Goal: Task Accomplishment & Management: Use online tool/utility

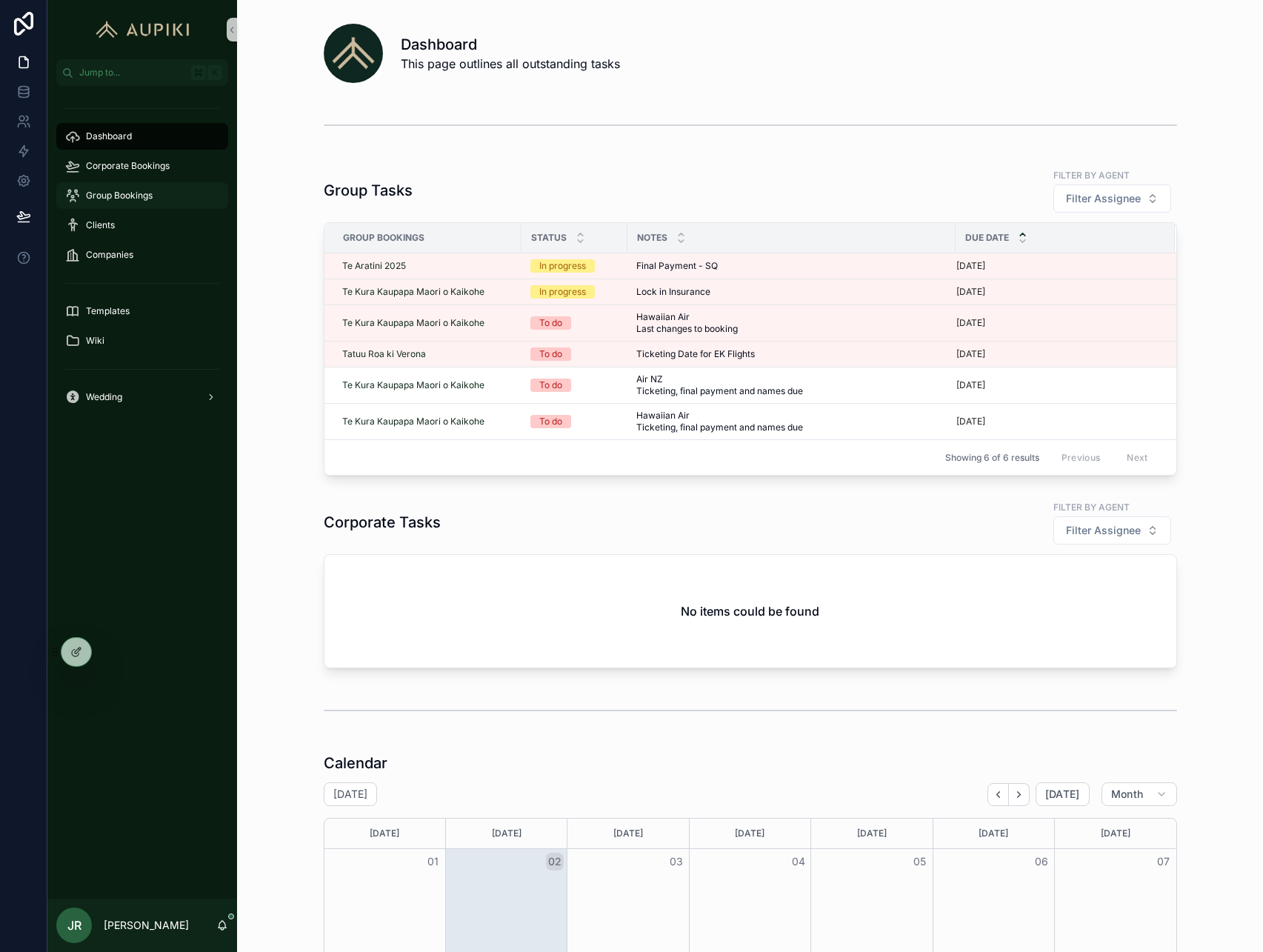
click at [159, 187] on div "Group Bookings" at bounding box center [142, 195] width 154 height 23
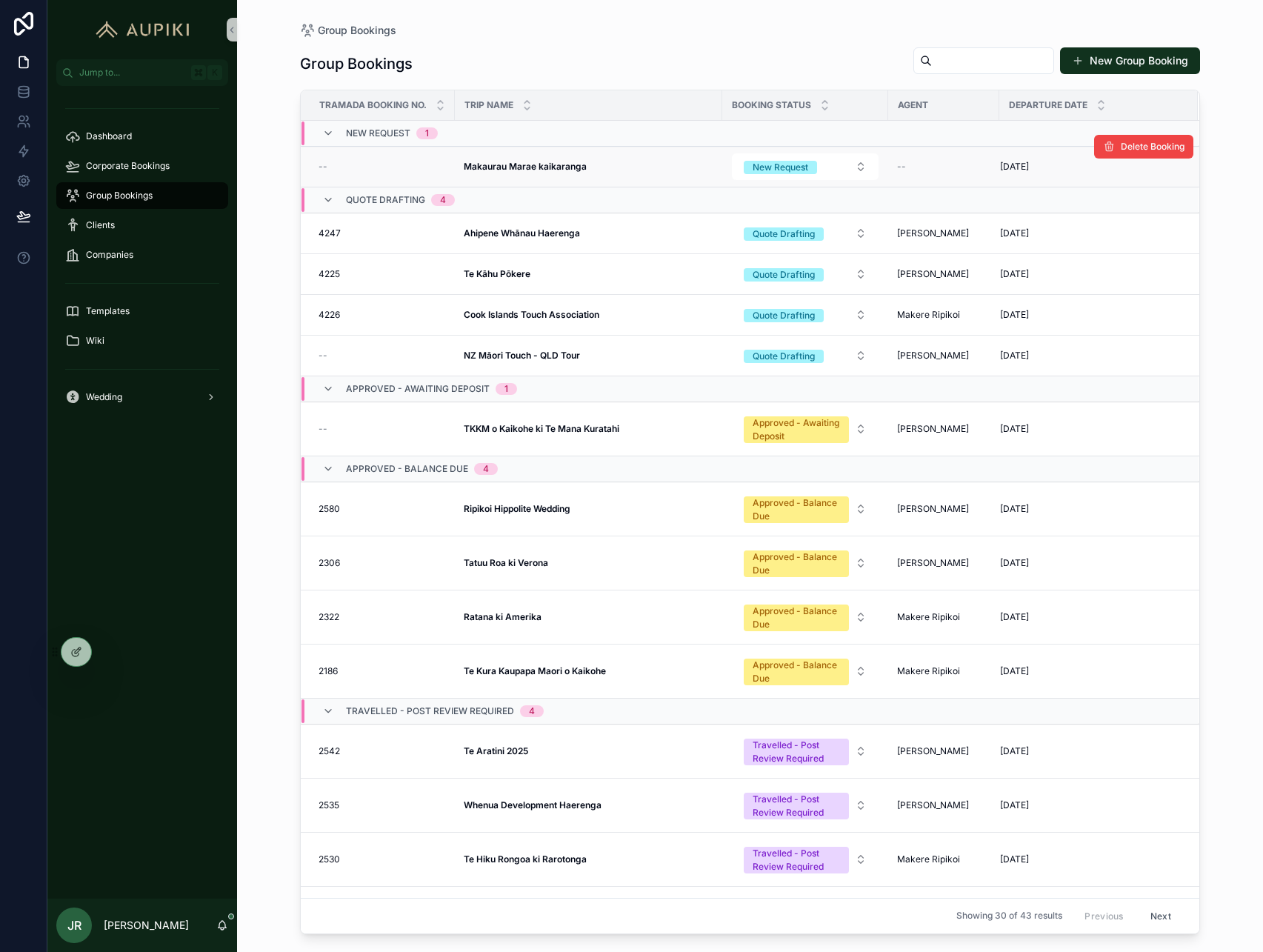
click at [526, 161] on strong "Makaurau Marae kaikaranga" at bounding box center [525, 166] width 123 height 11
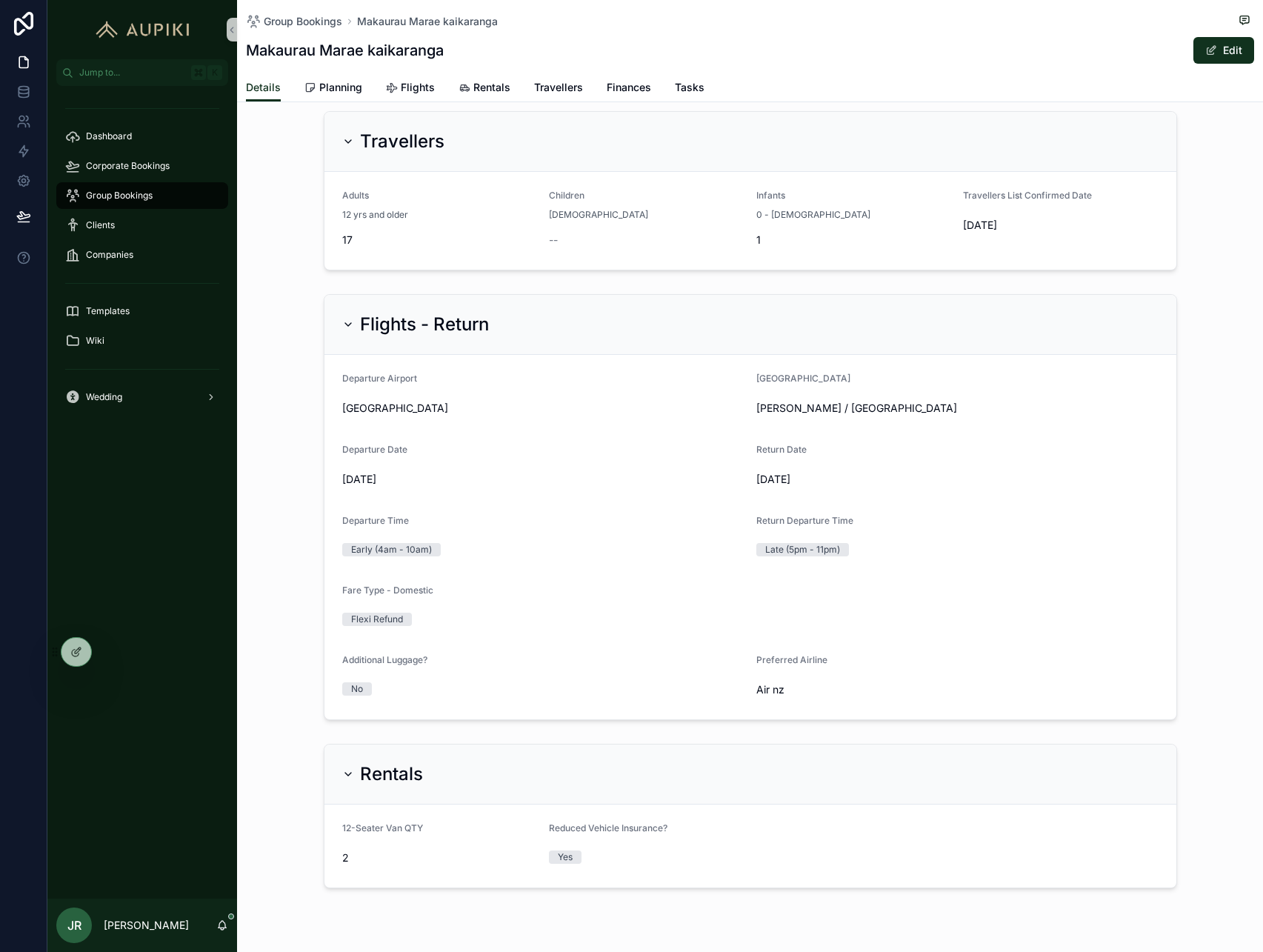
scroll to position [820, 0]
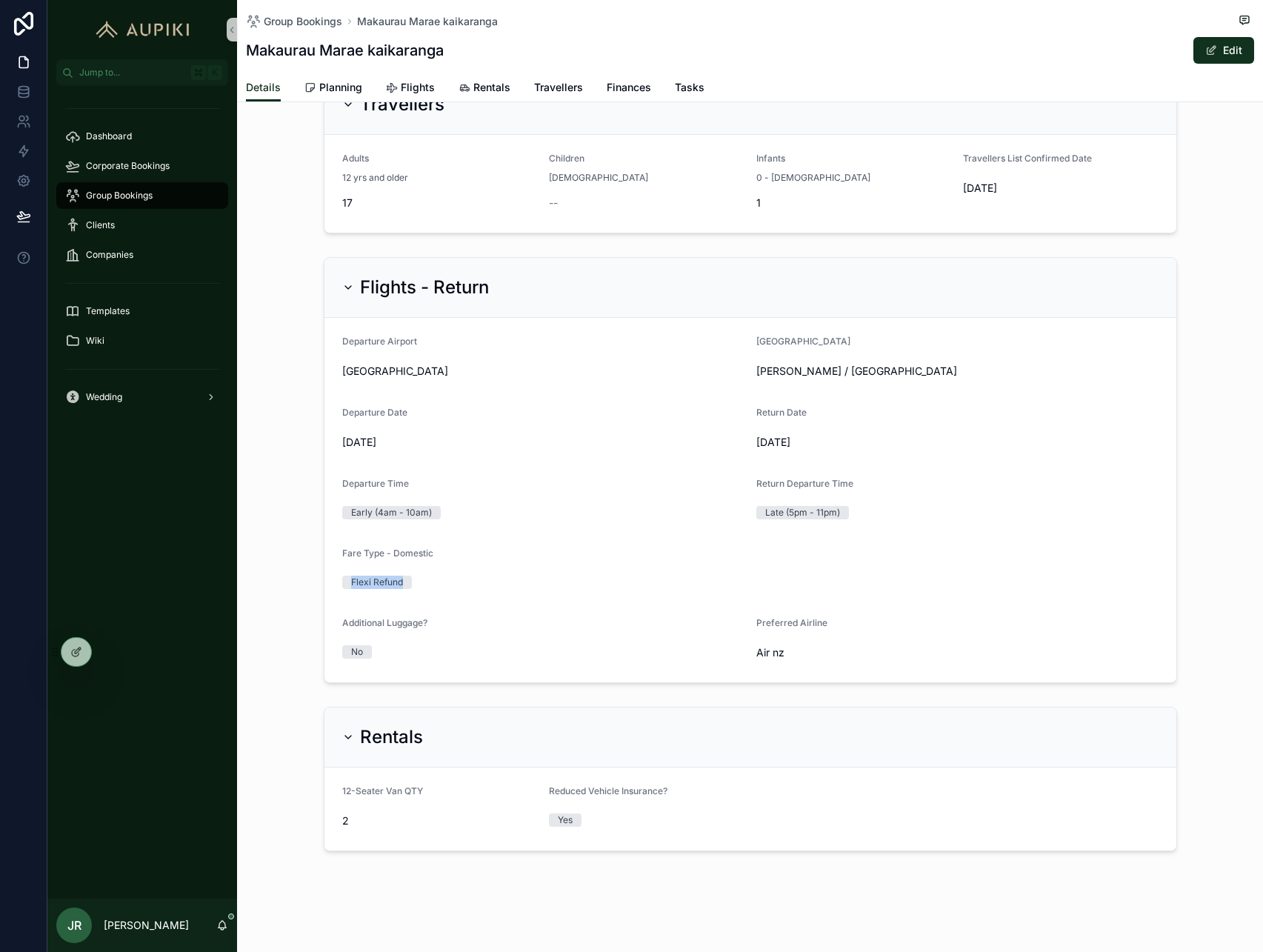
drag, startPoint x: 438, startPoint y: 584, endPoint x: 177, endPoint y: 535, distance: 265.6
click at [177, 535] on div "Jump to... K Dashboard Corporate Bookings Group Bookings Clients Companies Temp…" at bounding box center [656, 476] width 1216 height 952
click at [279, 443] on div "Flights - Return Departure Airport Auckland Arrival Airport Napier / Hastings D…" at bounding box center [750, 470] width 1026 height 438
drag, startPoint x: 929, startPoint y: 190, endPoint x: 1065, endPoint y: 200, distance: 136.4
click at [1065, 200] on form "Adults 12 yrs and older 17 Children 2 - 12 yrs old -- Infants 0 - 23 months old…" at bounding box center [750, 183] width 852 height 98
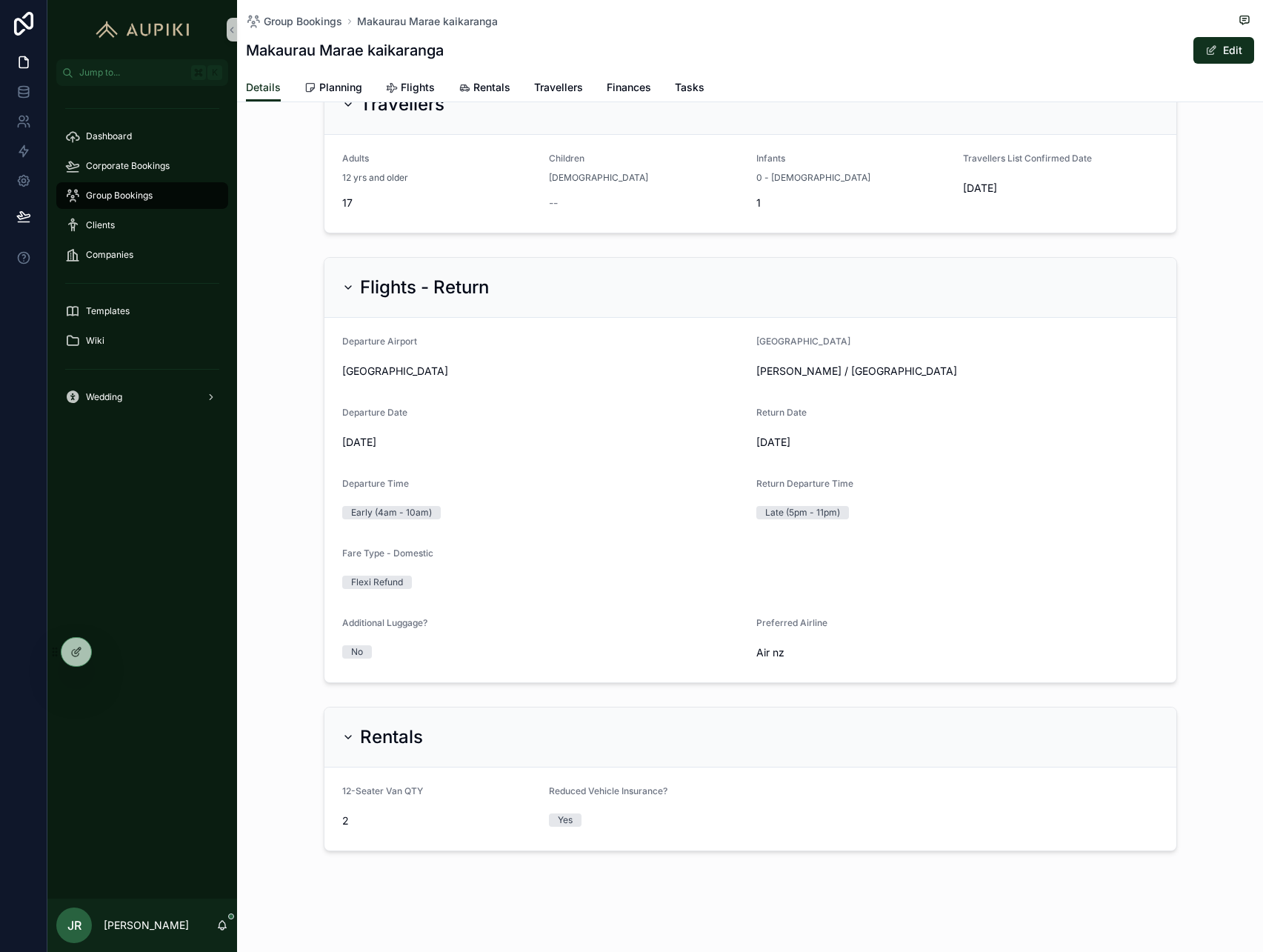
click at [1065, 200] on div "Travellers List Confirmed Date 12/09/2025" at bounding box center [1061, 184] width 195 height 62
click at [96, 131] on span "Dashboard" at bounding box center [109, 136] width 46 height 12
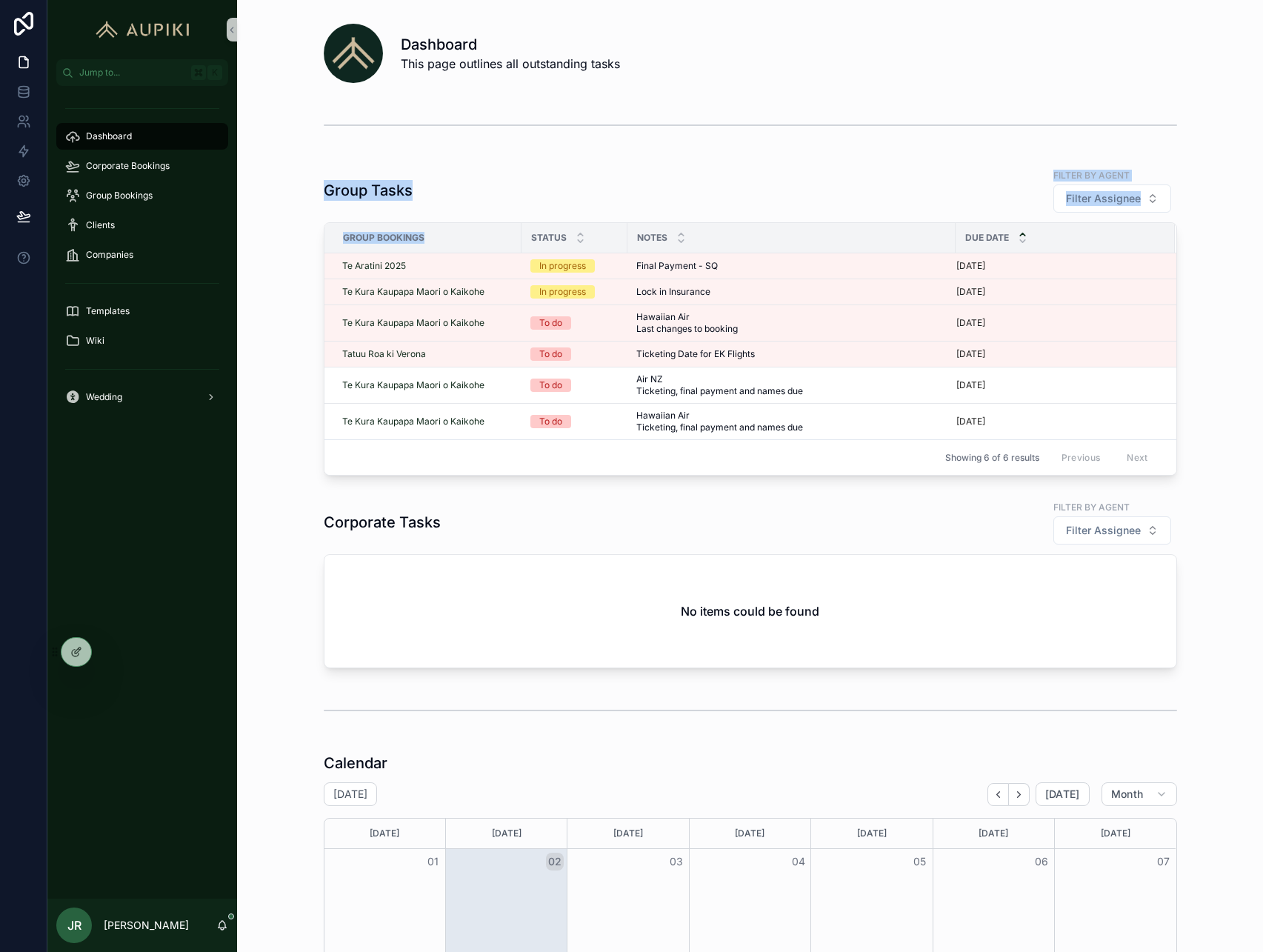
drag, startPoint x: 321, startPoint y: 190, endPoint x: 497, endPoint y: 232, distance: 180.9
click at [497, 232] on div "Group Tasks Filter by agent Filter Assignee Group Bookings Status Notes Due Dat…" at bounding box center [750, 321] width 1003 height 320
click at [444, 200] on div "Group Tasks Filter by agent Filter Assignee" at bounding box center [750, 190] width 853 height 46
drag, startPoint x: 439, startPoint y: 198, endPoint x: 279, endPoint y: 176, distance: 161.5
click at [279, 176] on div "Group Tasks Filter by agent Filter Assignee Group Bookings Status Notes Due Dat…" at bounding box center [750, 321] width 1003 height 320
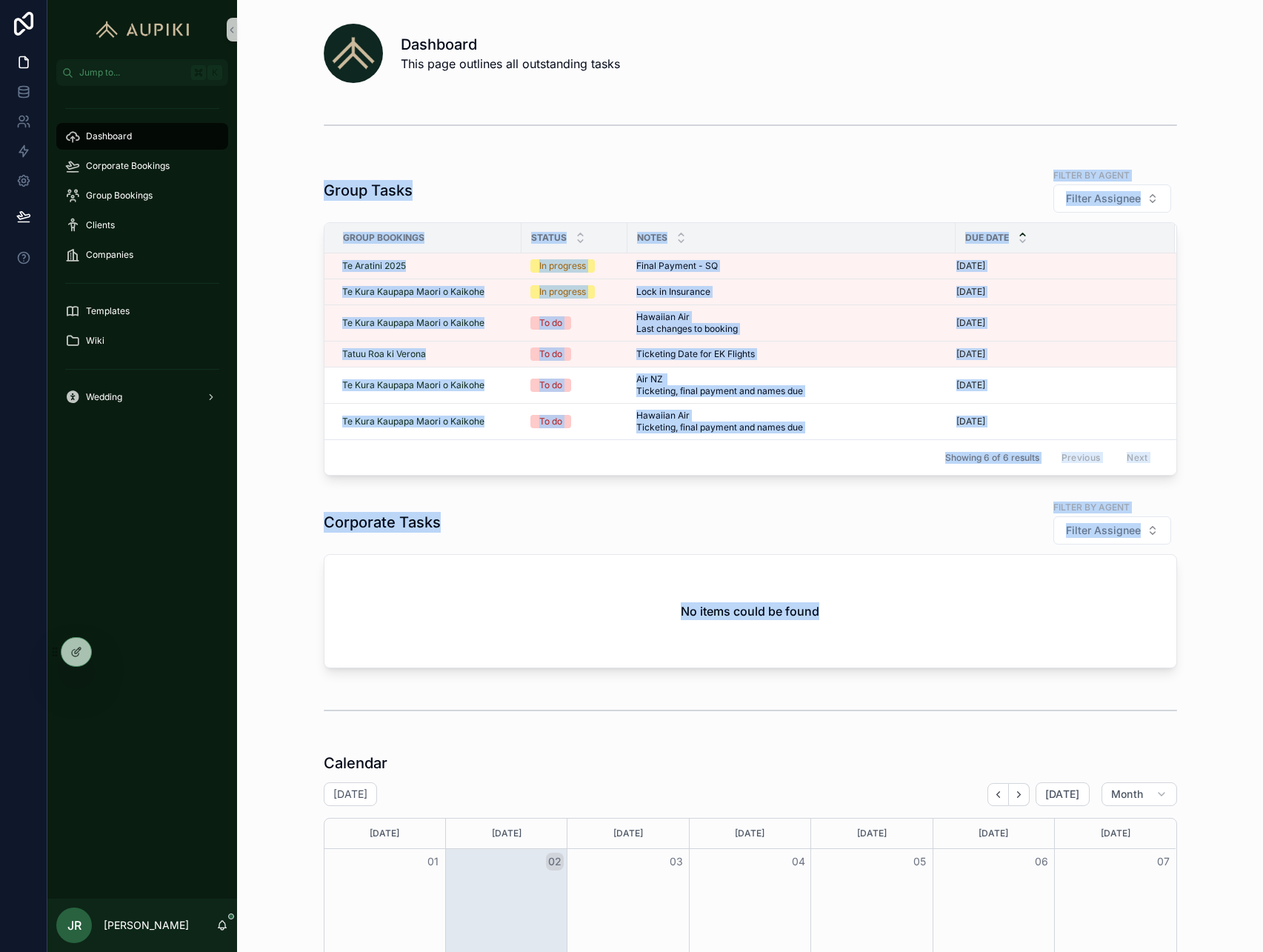
drag, startPoint x: 291, startPoint y: 151, endPoint x: 705, endPoint y: 649, distance: 647.6
click at [157, 190] on div "Group Bookings" at bounding box center [142, 195] width 154 height 23
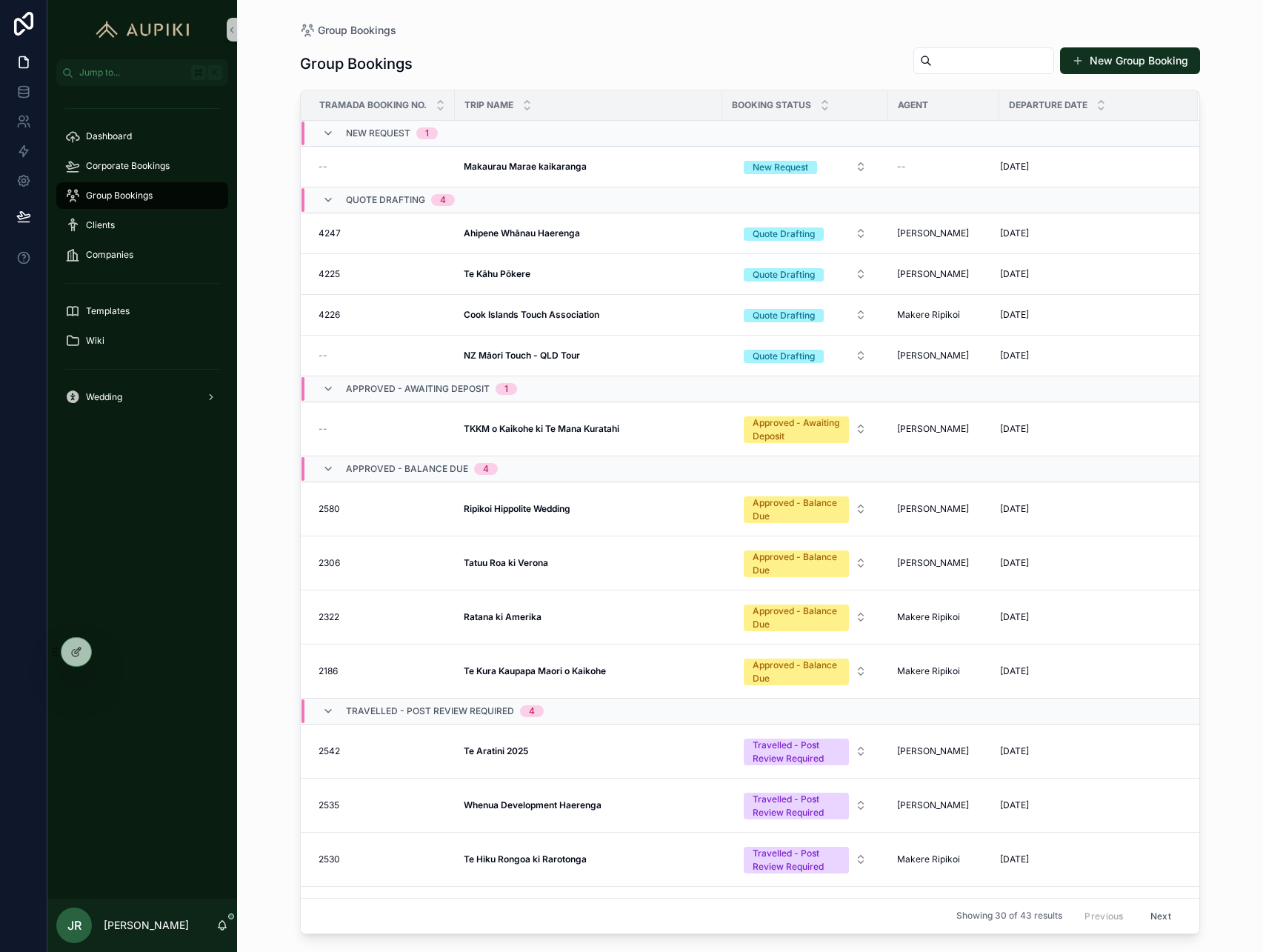
click at [563, 41] on div "Group Bookings New Group Booking Tramada Booking No. Trip Name Booking Status A…" at bounding box center [750, 486] width 900 height 897
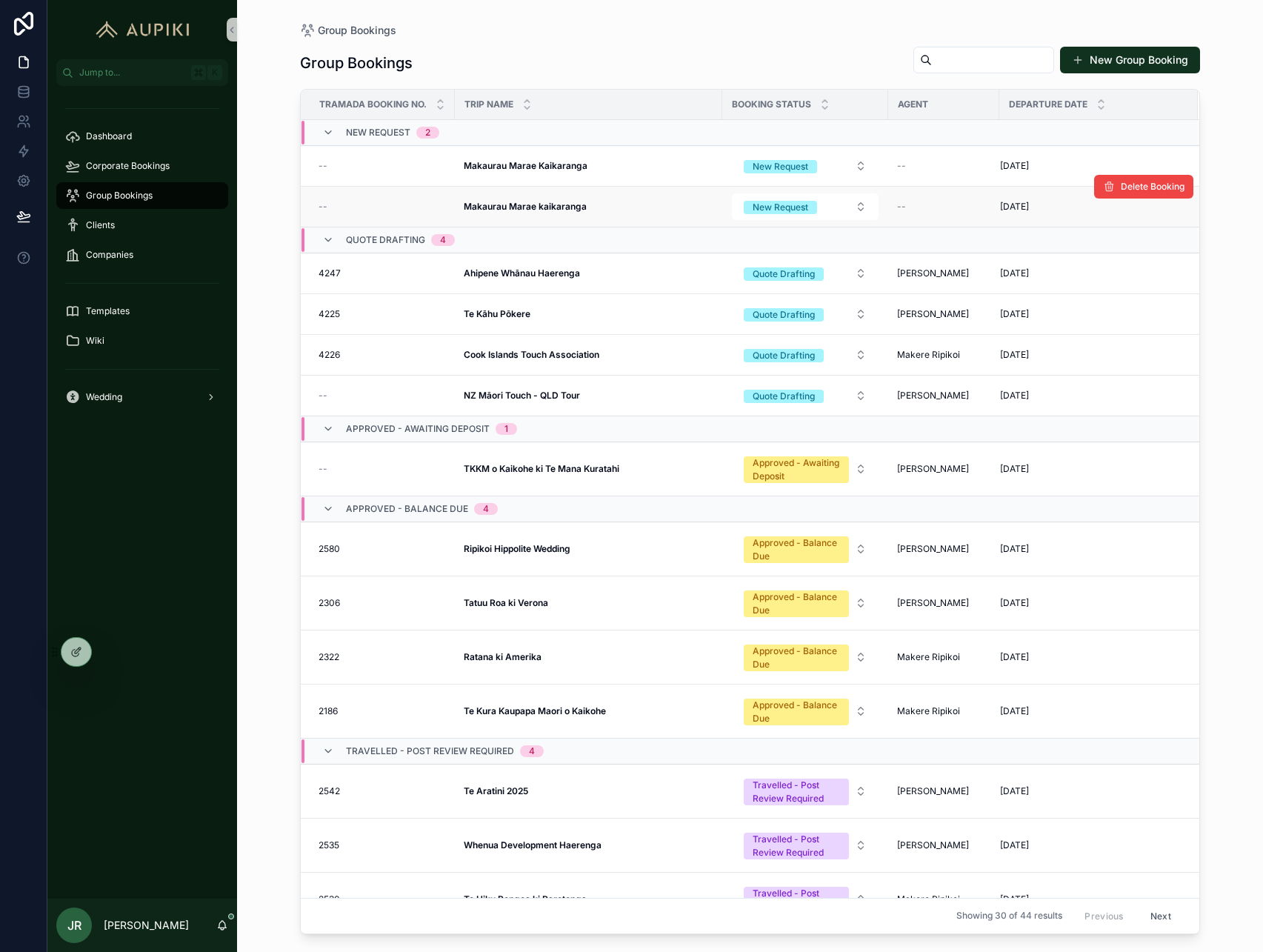
click at [606, 204] on div "Makaurau Marae kaikaranga Makaurau Marae kaikaranga" at bounding box center [589, 207] width 250 height 12
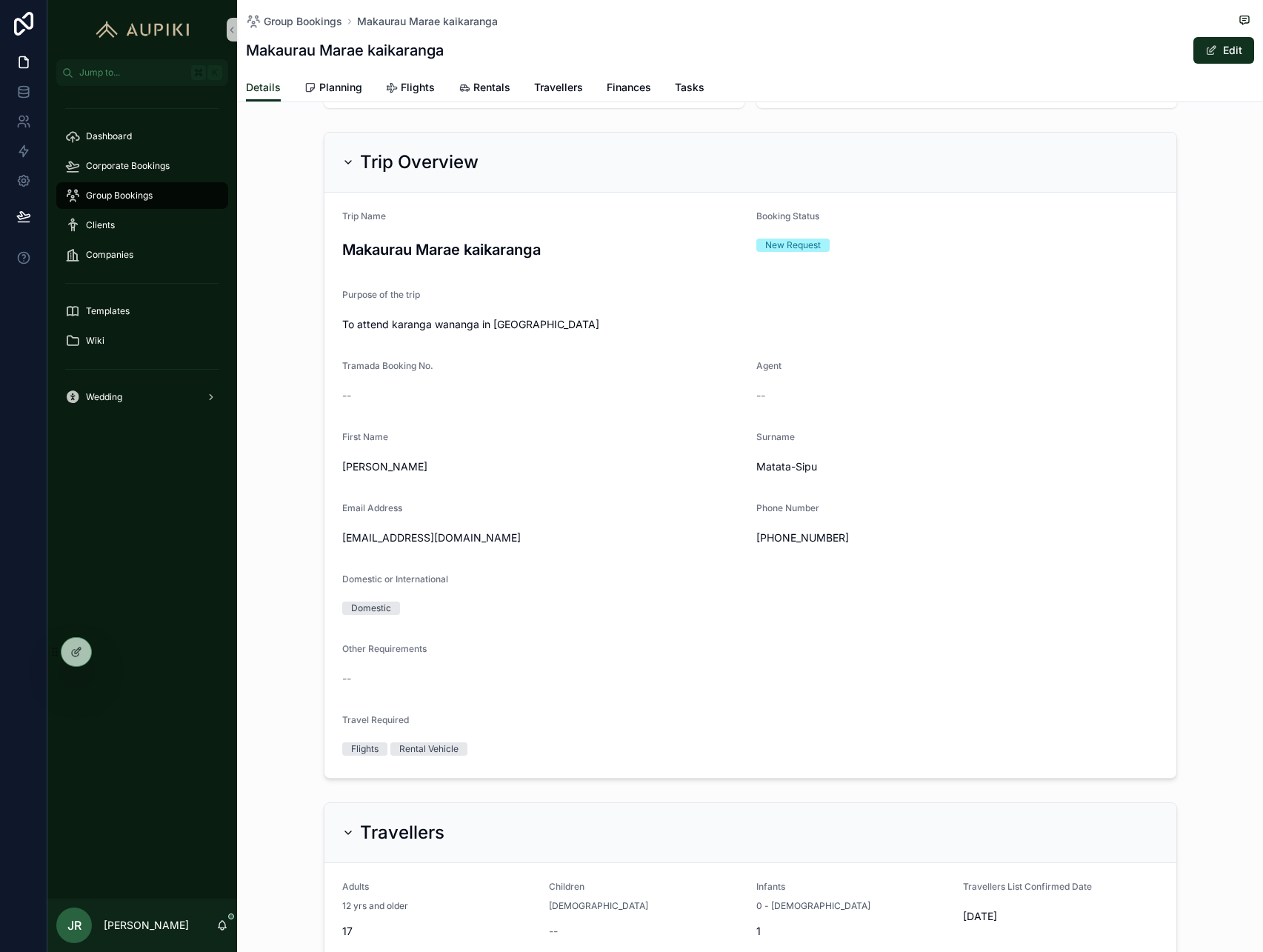
scroll to position [26, 0]
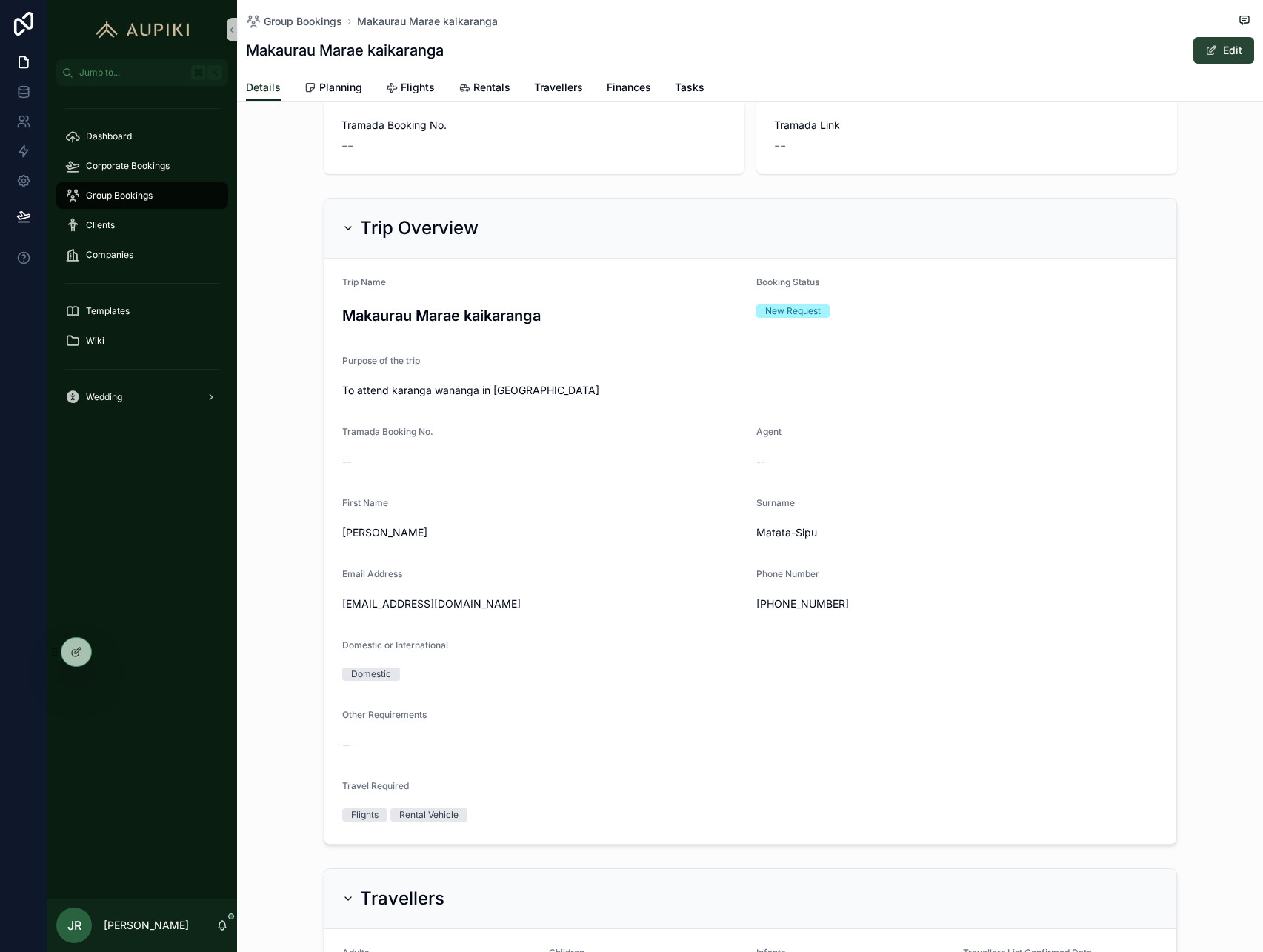
click at [1213, 52] on span "scrollable content" at bounding box center [1212, 51] width 12 height 12
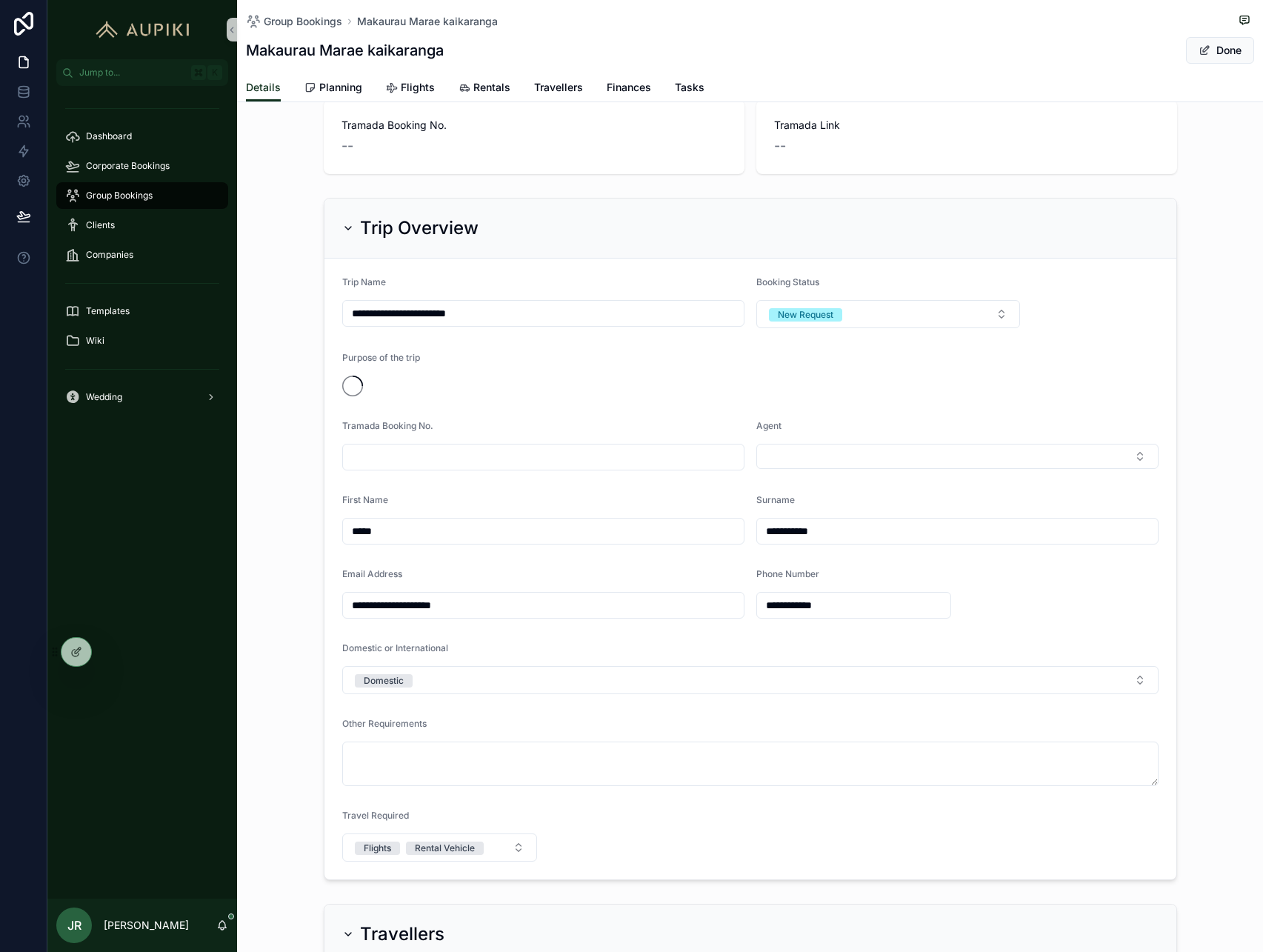
click at [448, 460] on input "scrollable content" at bounding box center [543, 457] width 401 height 20
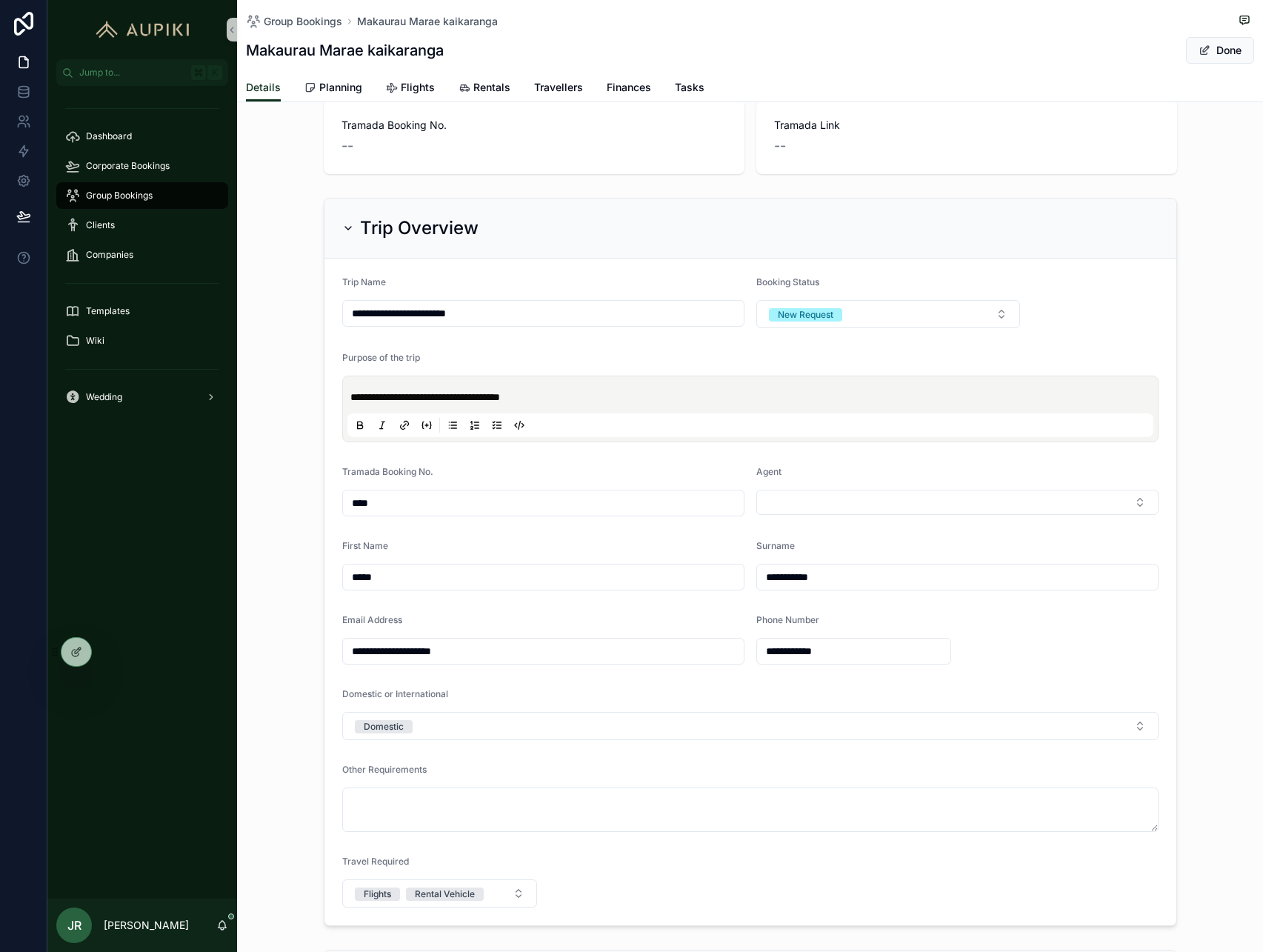
type input "****"
click at [756, 490] on button "Select Button" at bounding box center [957, 502] width 402 height 25
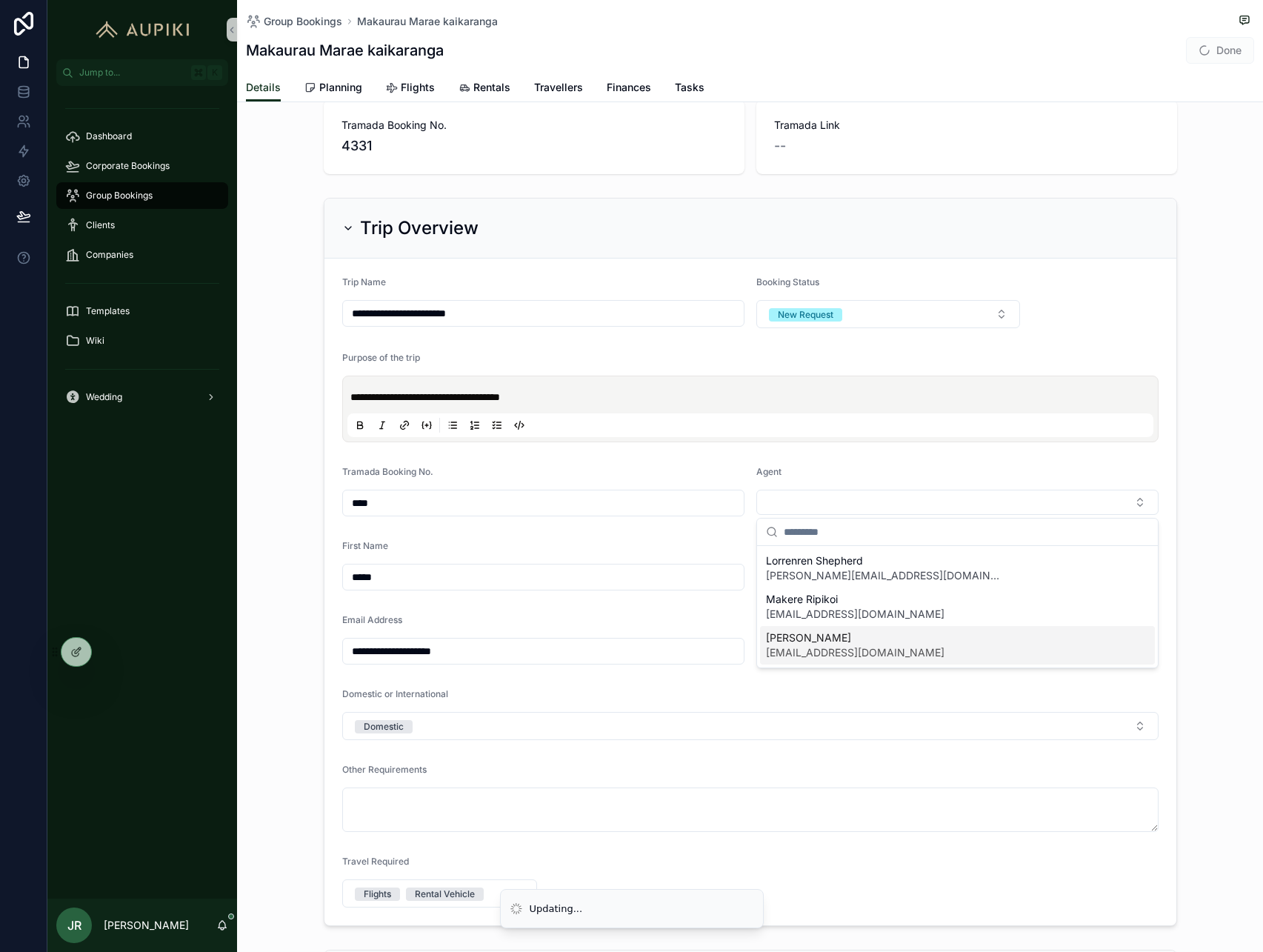
click at [837, 641] on span "JJ Ripikoi" at bounding box center [856, 638] width 179 height 15
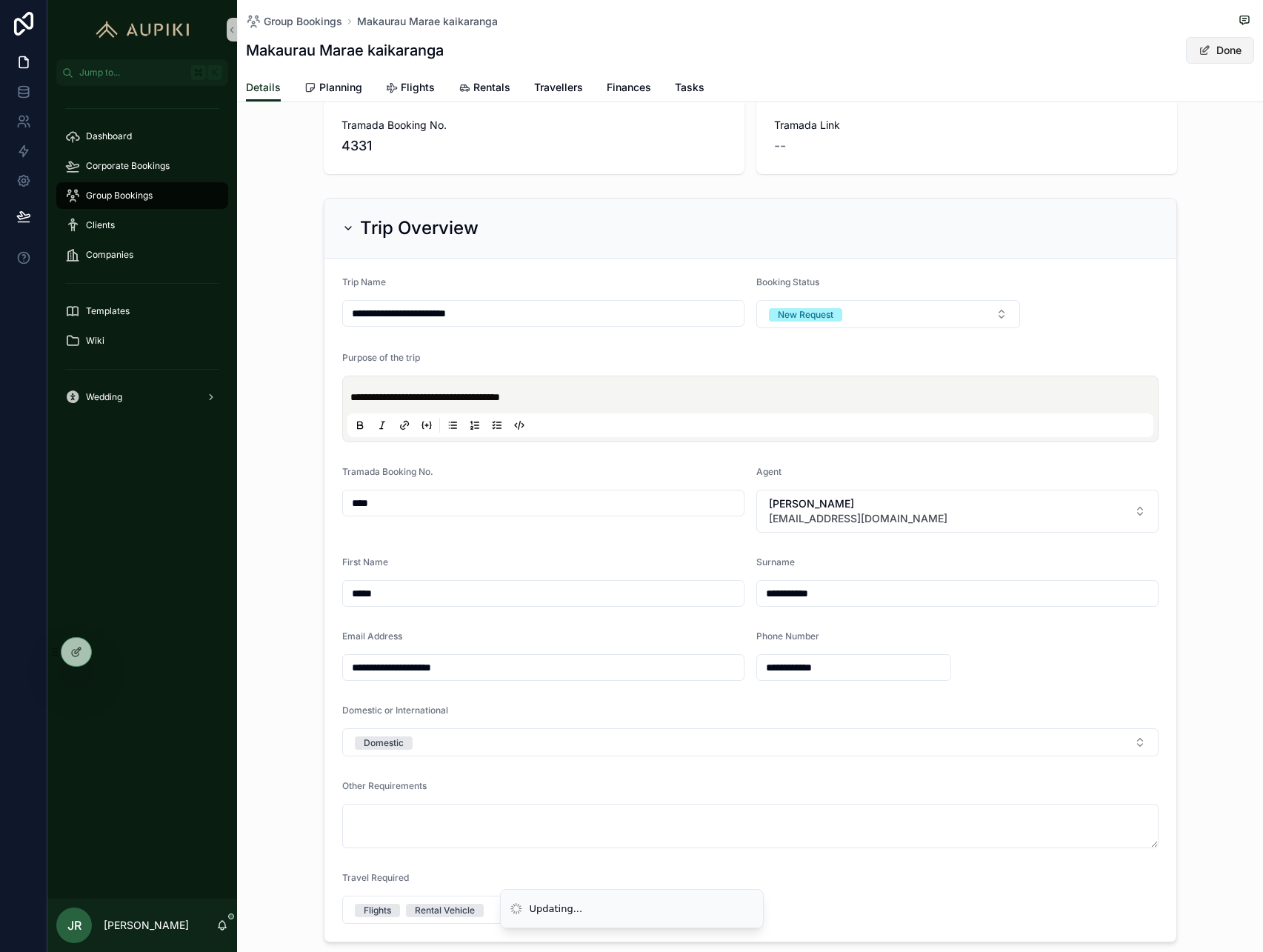
click at [1221, 45] on button "Done" at bounding box center [1221, 50] width 68 height 27
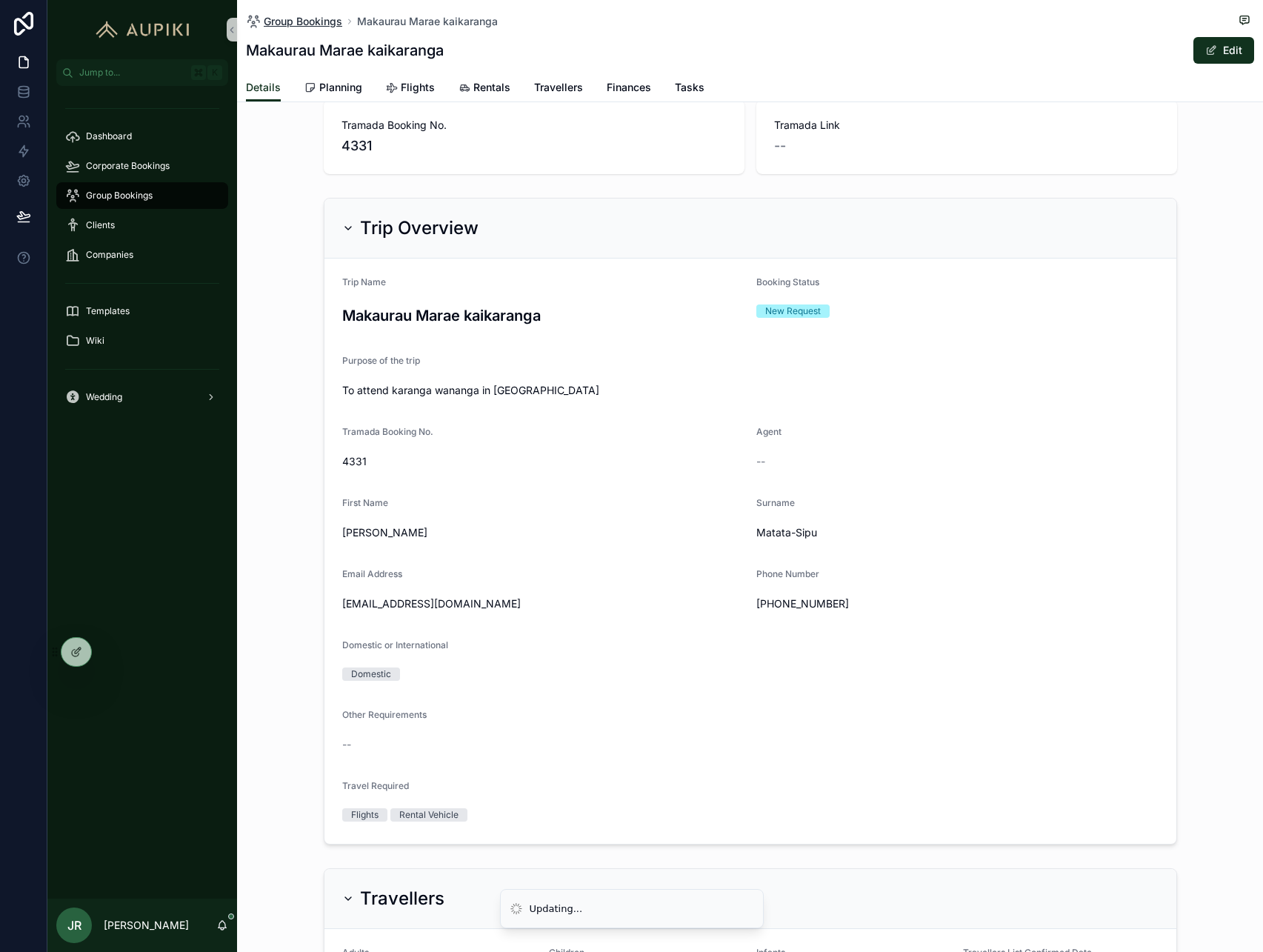
click at [320, 19] on span "Group Bookings" at bounding box center [303, 22] width 79 height 15
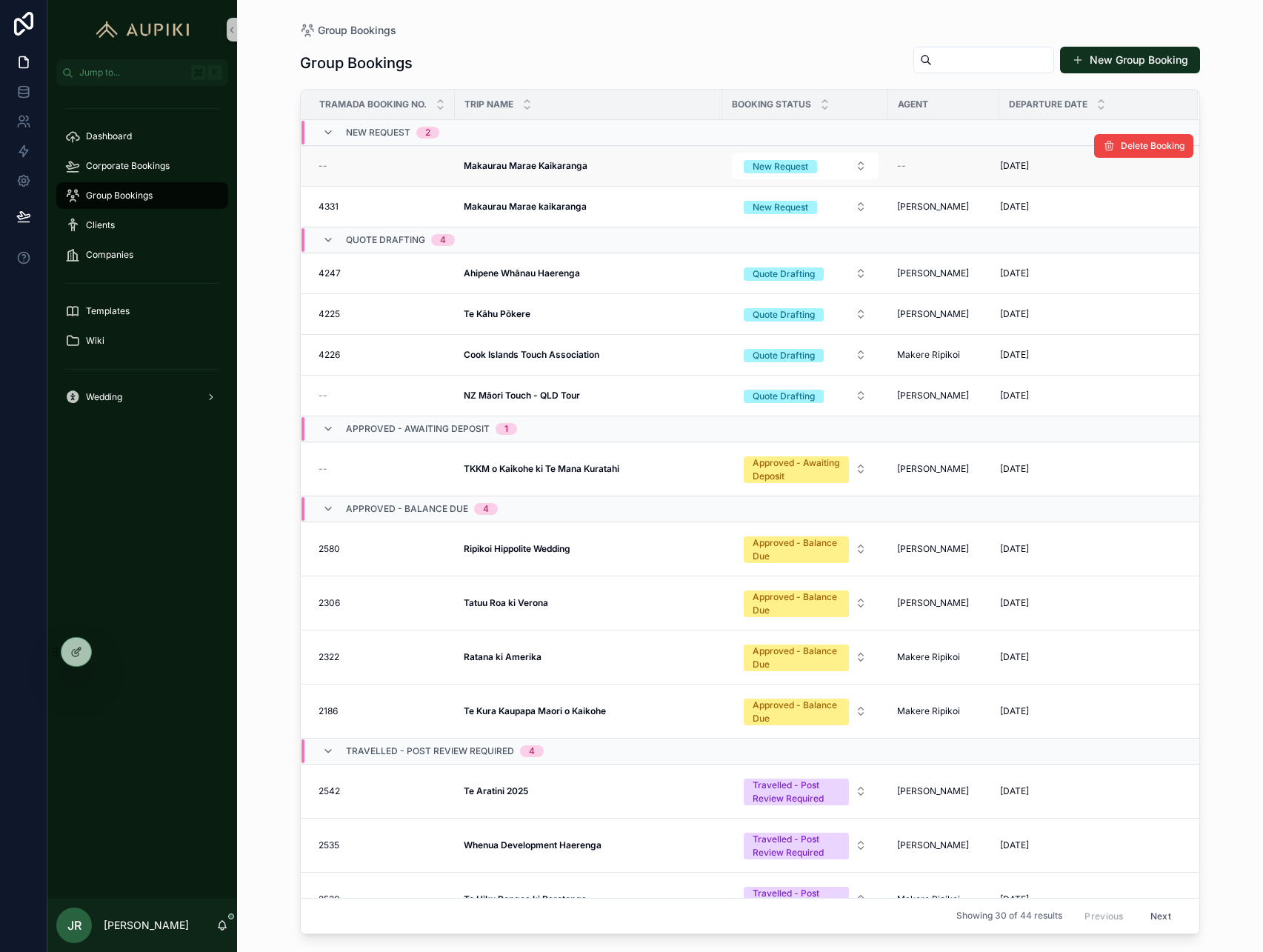
click at [570, 170] on strong "Makaurau Marae Kaikaranga" at bounding box center [525, 165] width 123 height 11
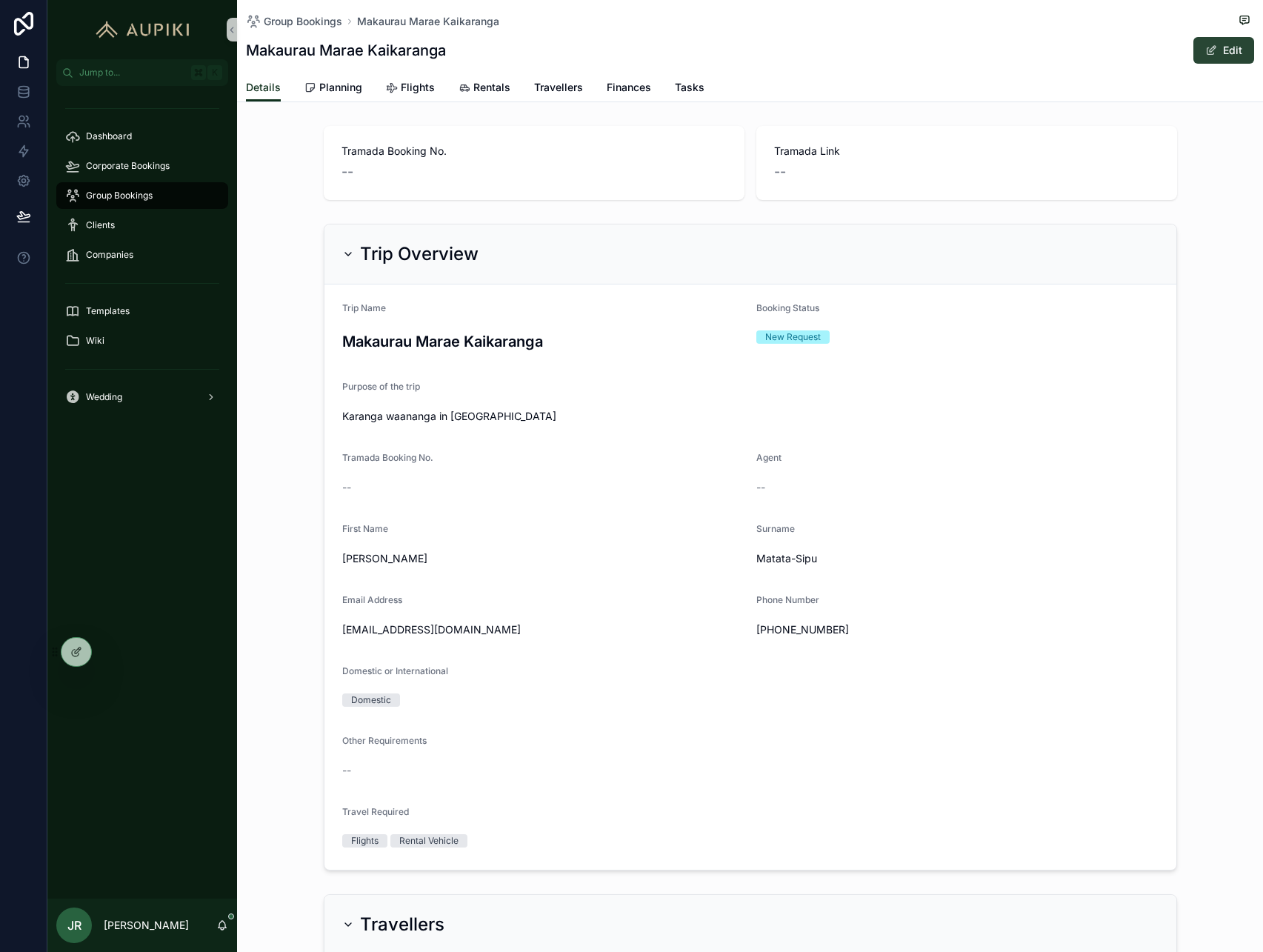
click at [1227, 54] on button "Edit" at bounding box center [1224, 50] width 61 height 27
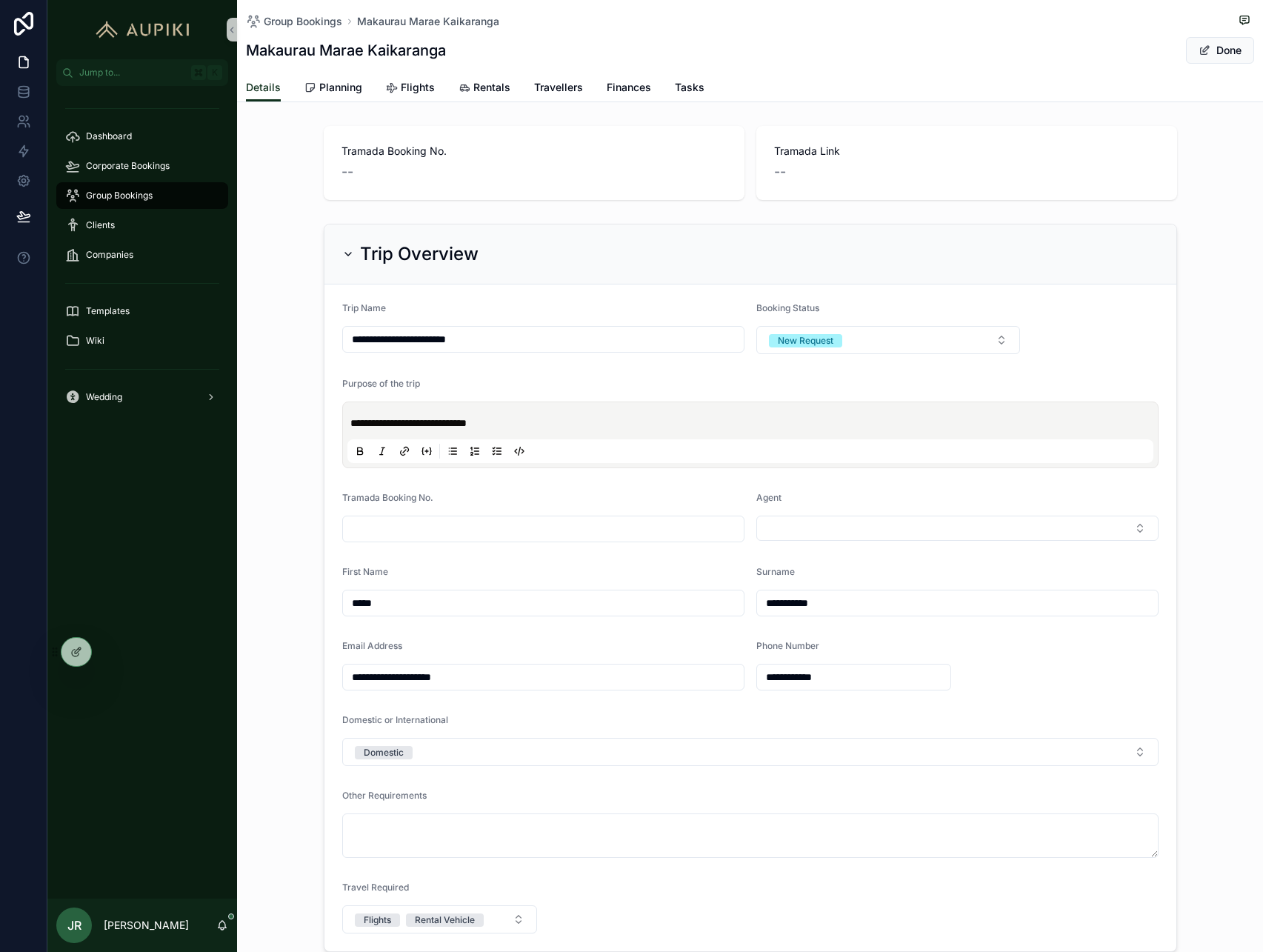
click at [460, 523] on input "scrollable content" at bounding box center [543, 529] width 401 height 20
type input "****"
click at [756, 516] on button "Select Button" at bounding box center [957, 528] width 402 height 25
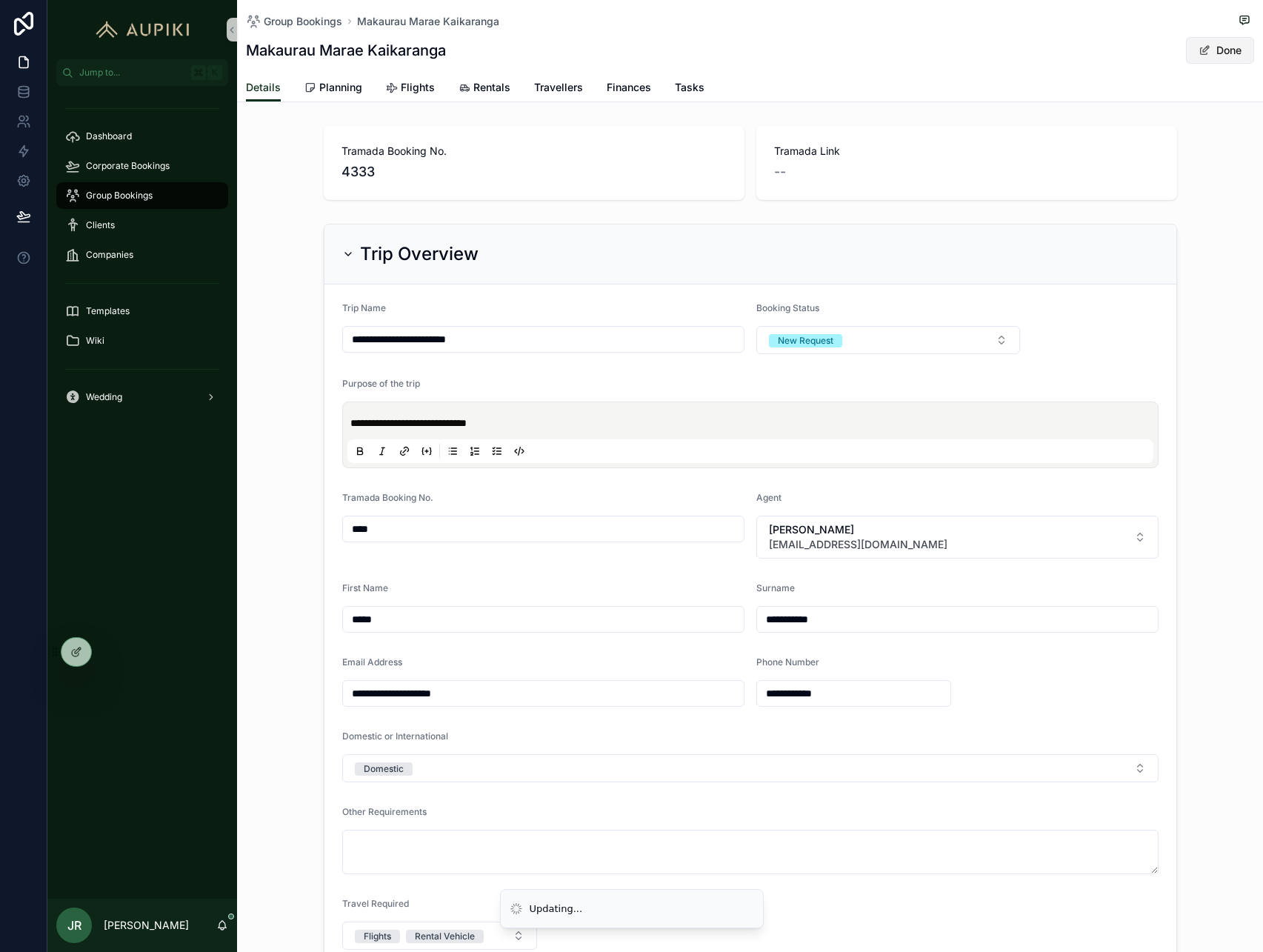
click at [1224, 52] on button "Done" at bounding box center [1221, 50] width 68 height 27
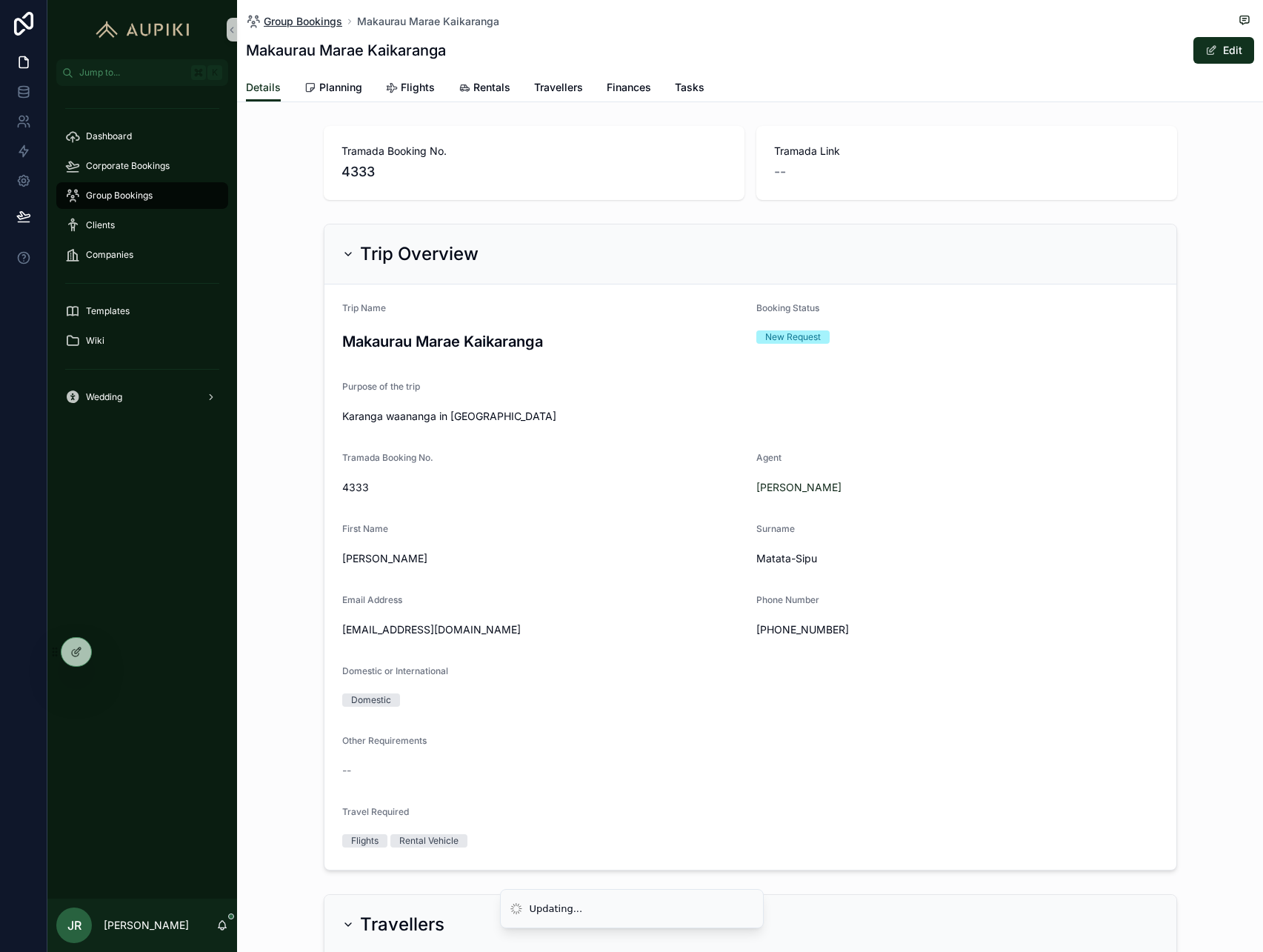
click at [317, 26] on span "Group Bookings" at bounding box center [303, 22] width 79 height 15
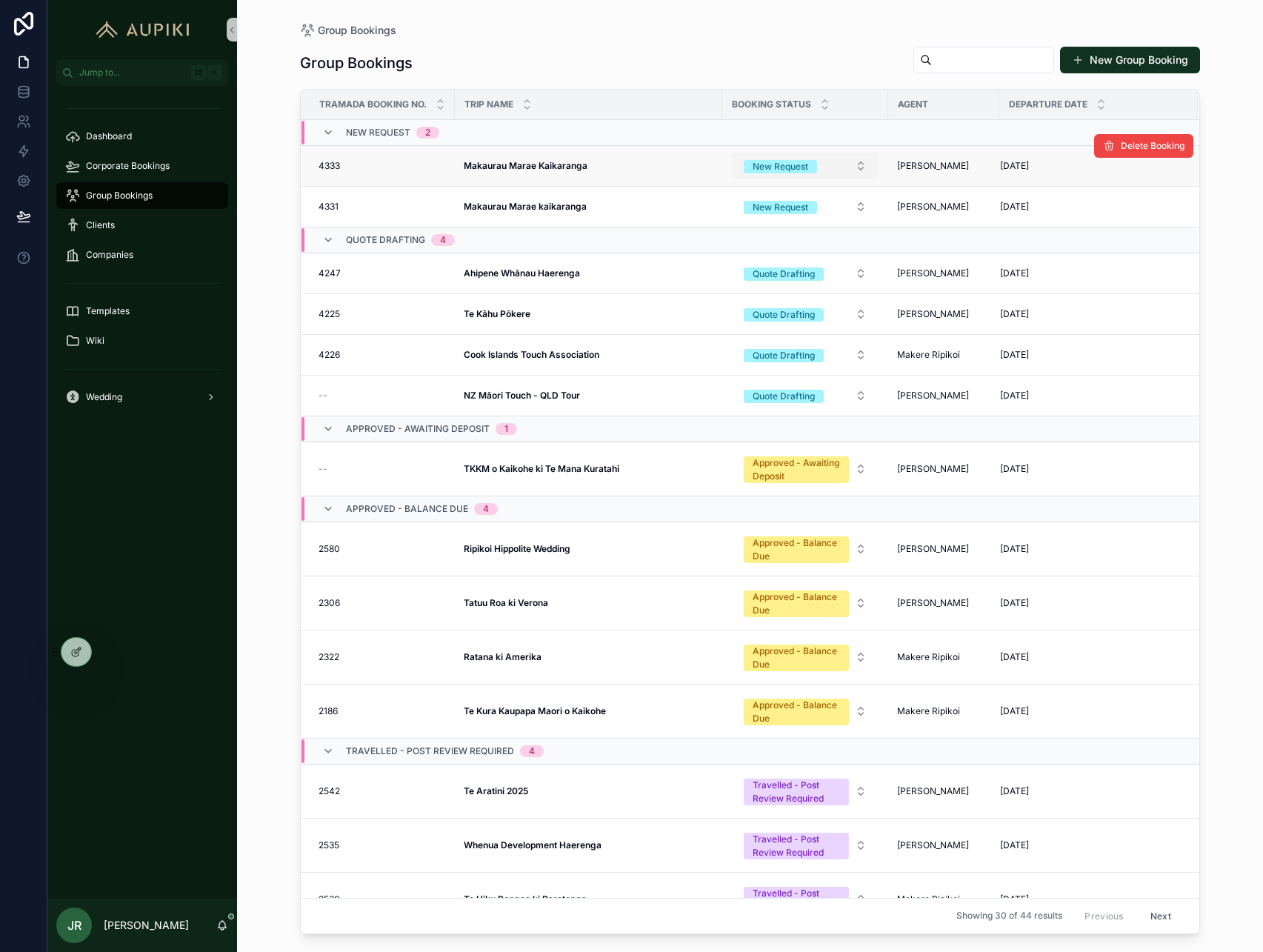
click at [821, 163] on button "New Request" at bounding box center [806, 166] width 147 height 27
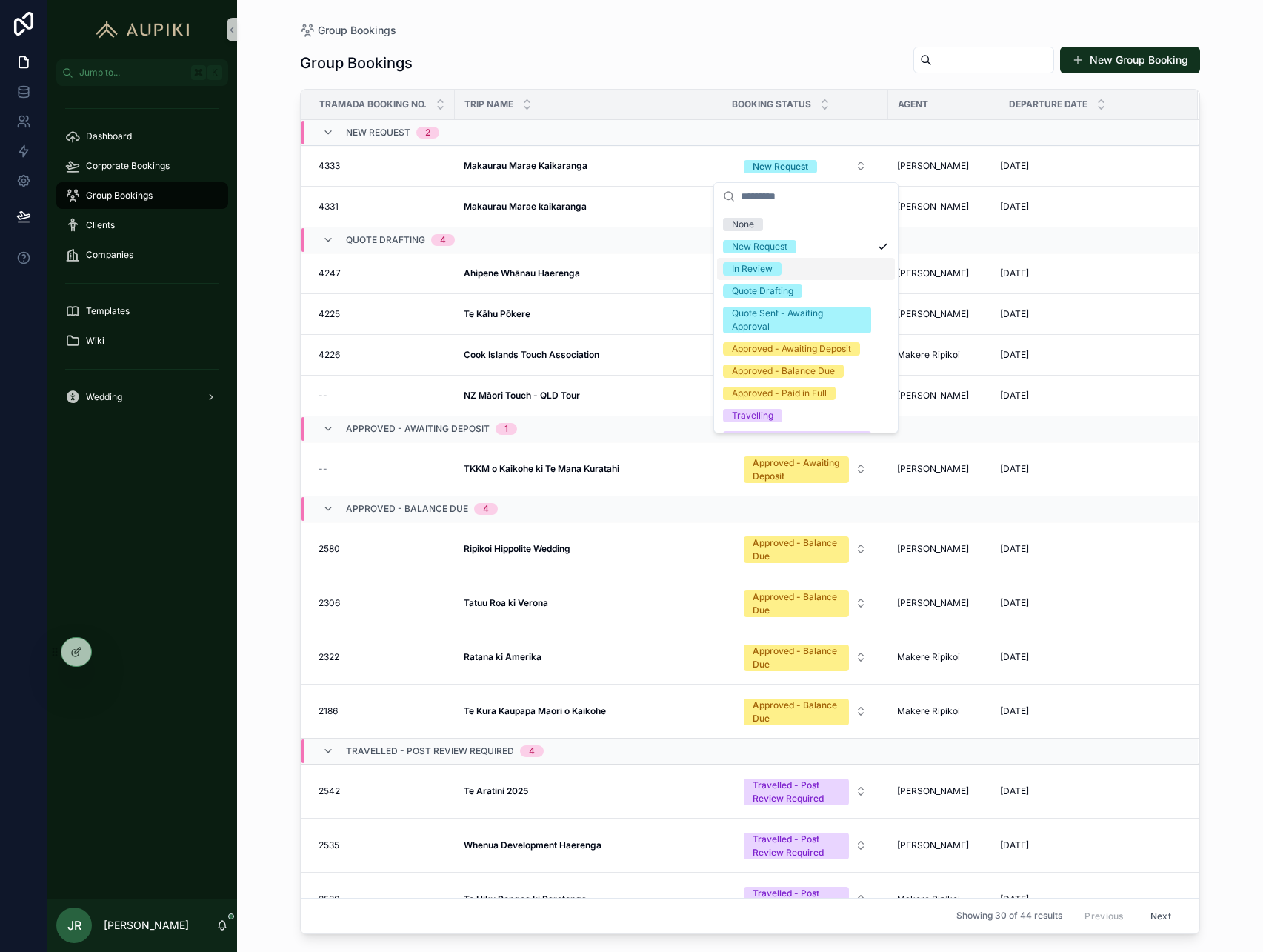
click at [784, 270] on div "In Review" at bounding box center [806, 269] width 178 height 22
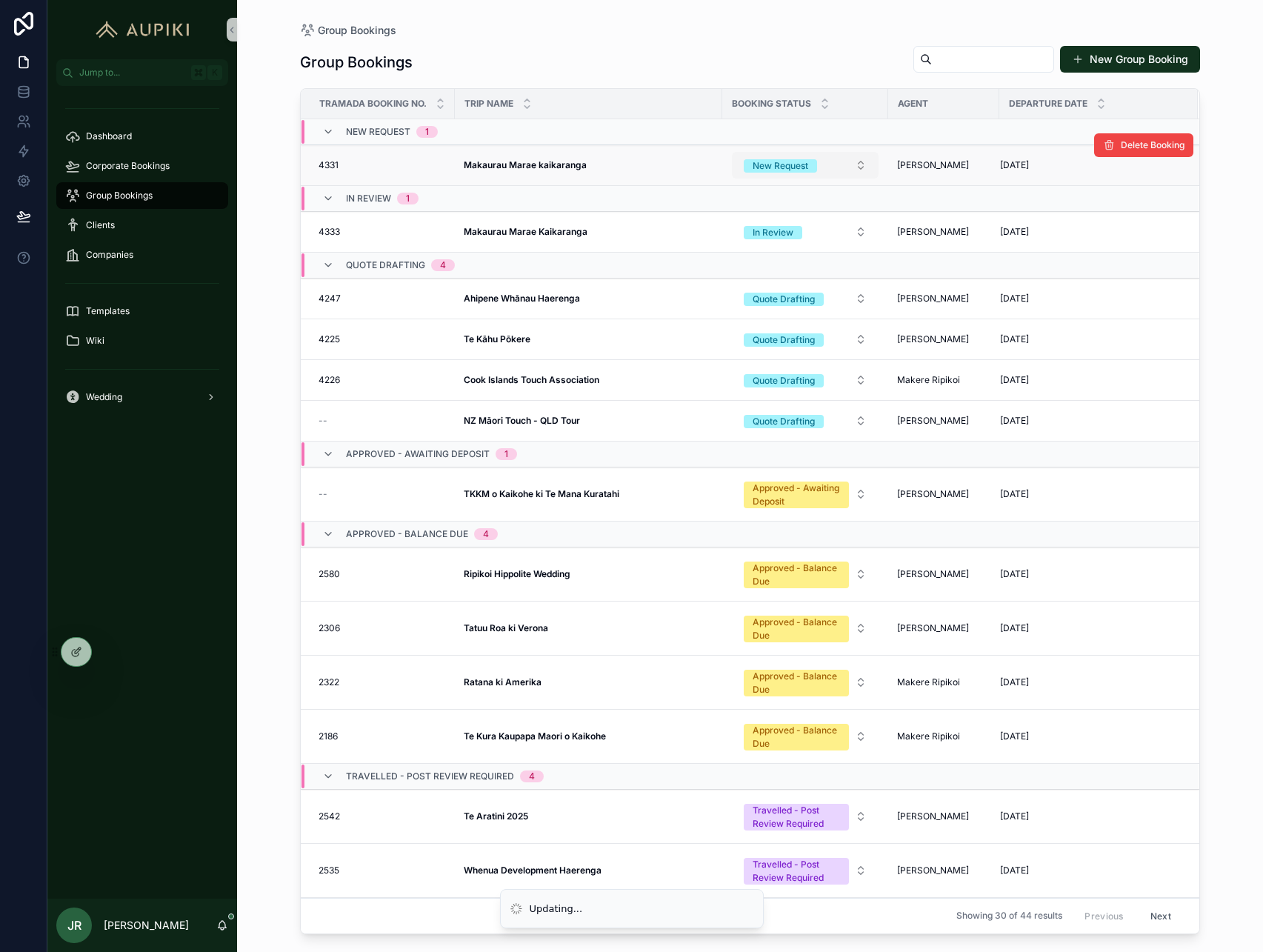
click at [797, 172] on div "New Request" at bounding box center [780, 166] width 55 height 14
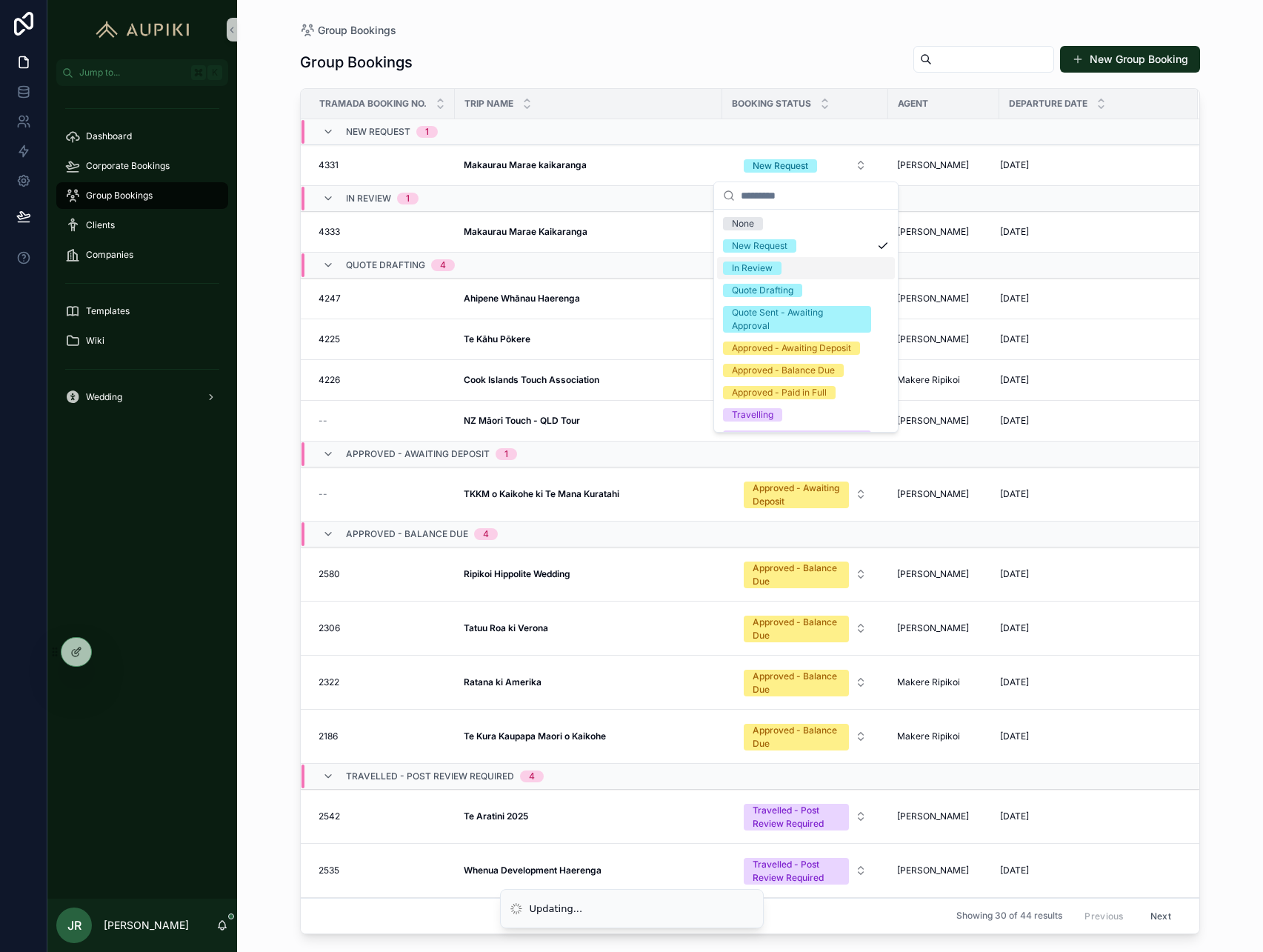
click at [794, 258] on div "In Review" at bounding box center [806, 268] width 178 height 22
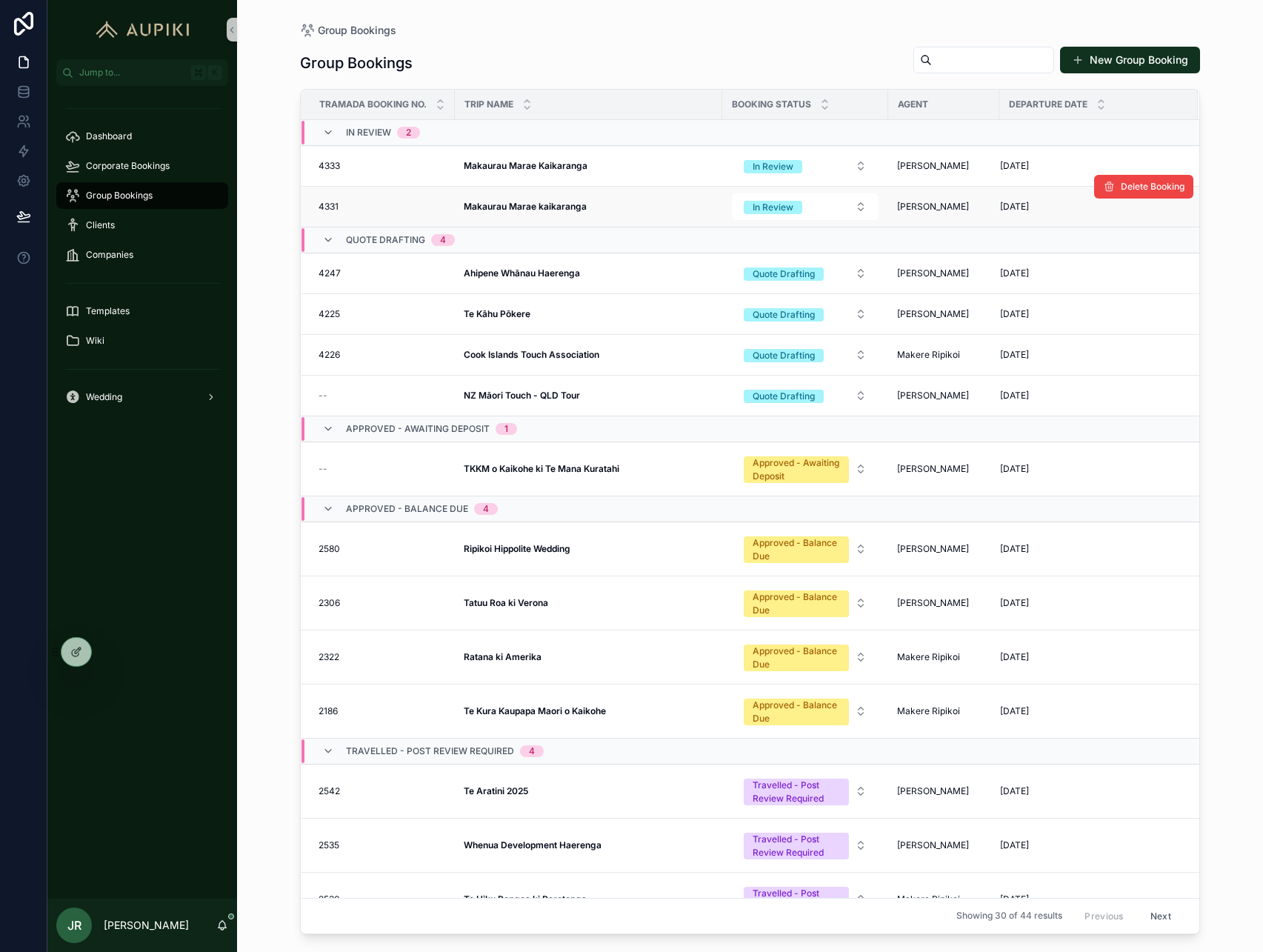
click at [561, 203] on strong "Makaurau Marae kaikaranga" at bounding box center [525, 206] width 123 height 11
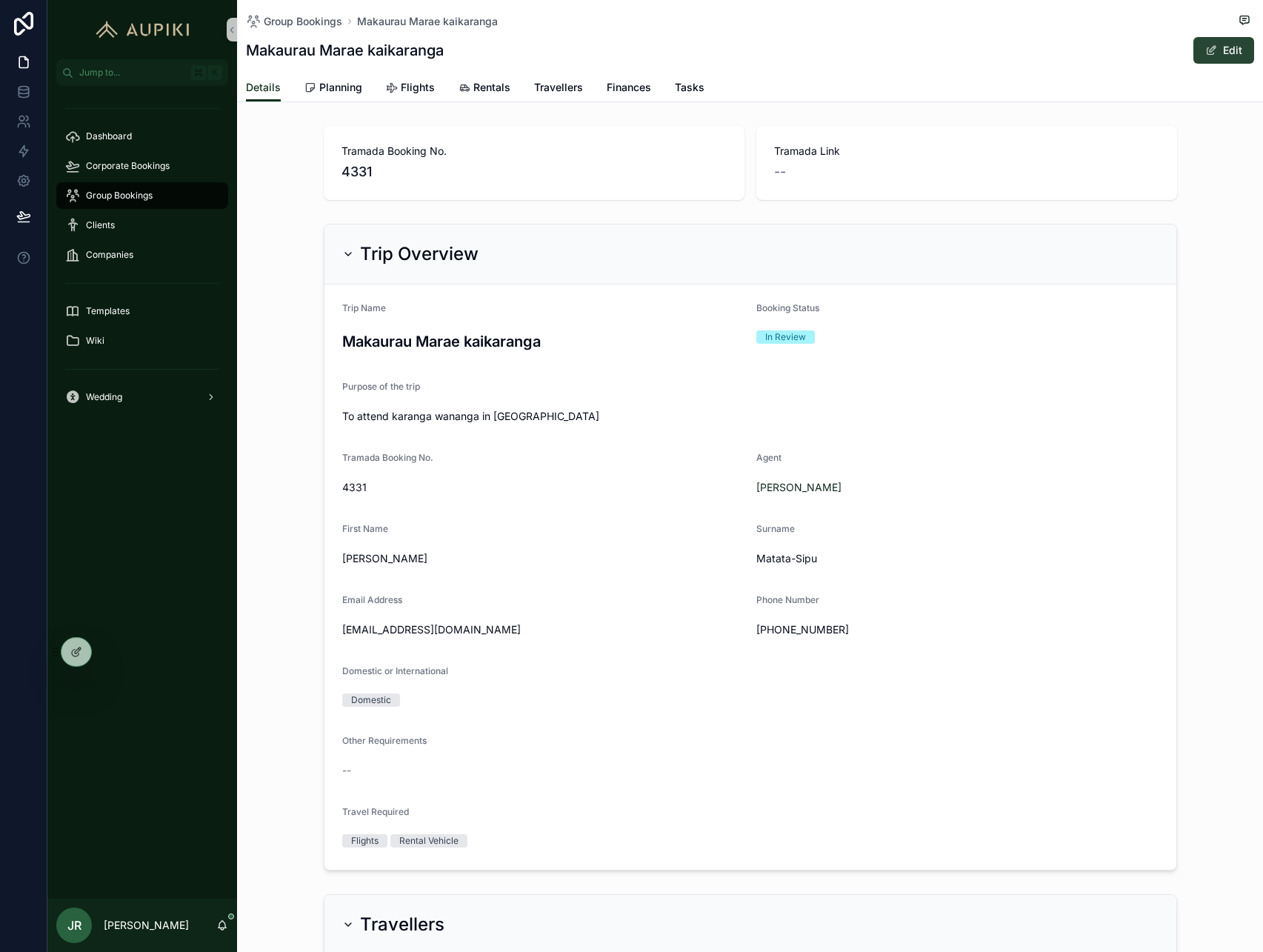
click at [1224, 58] on button "Edit" at bounding box center [1224, 50] width 61 height 27
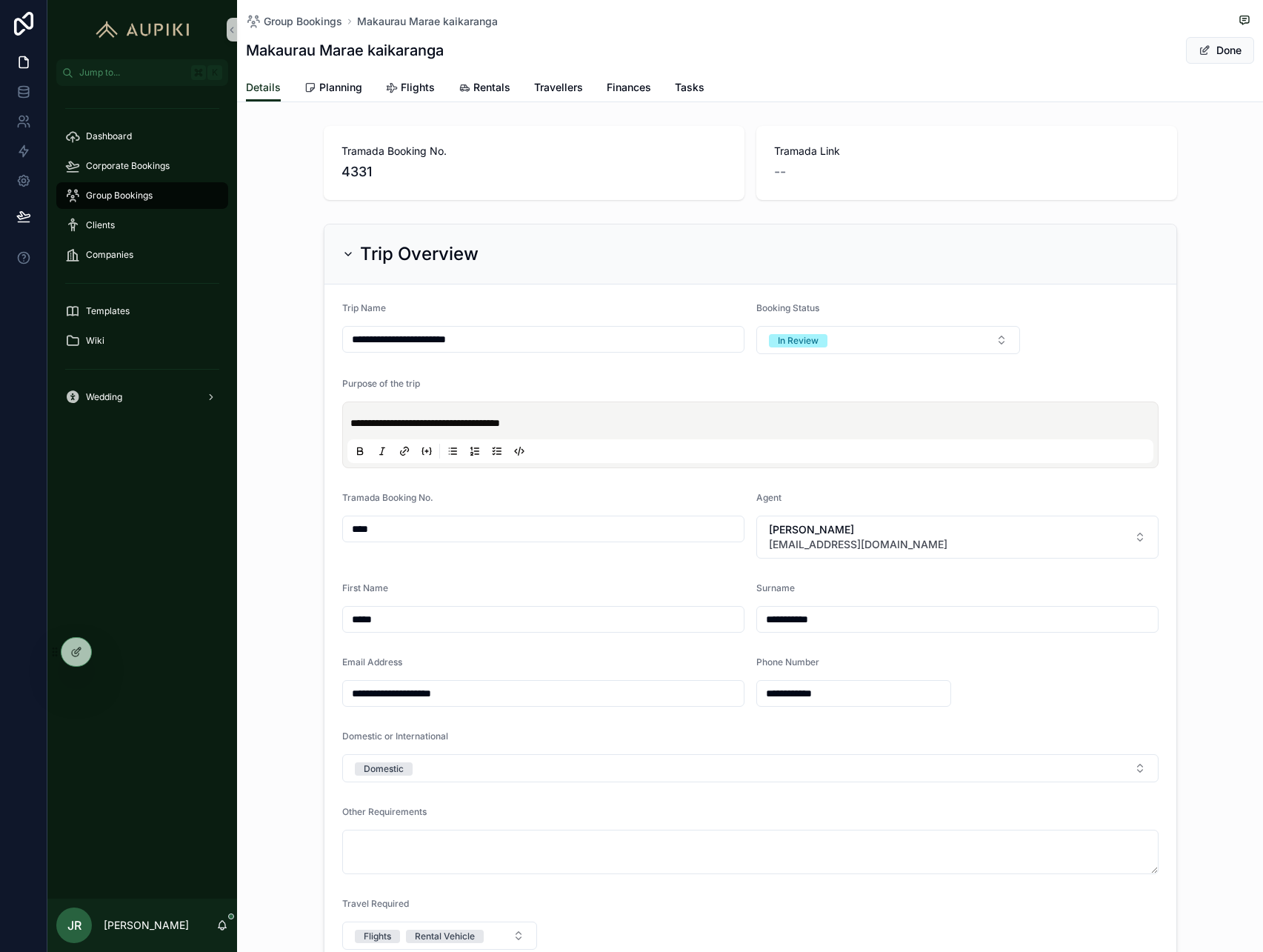
click at [459, 340] on input "**********" at bounding box center [543, 339] width 401 height 20
type input "**********"
click at [1225, 53] on span "Done" at bounding box center [1221, 50] width 68 height 27
click at [1212, 50] on button "Done" at bounding box center [1221, 50] width 68 height 27
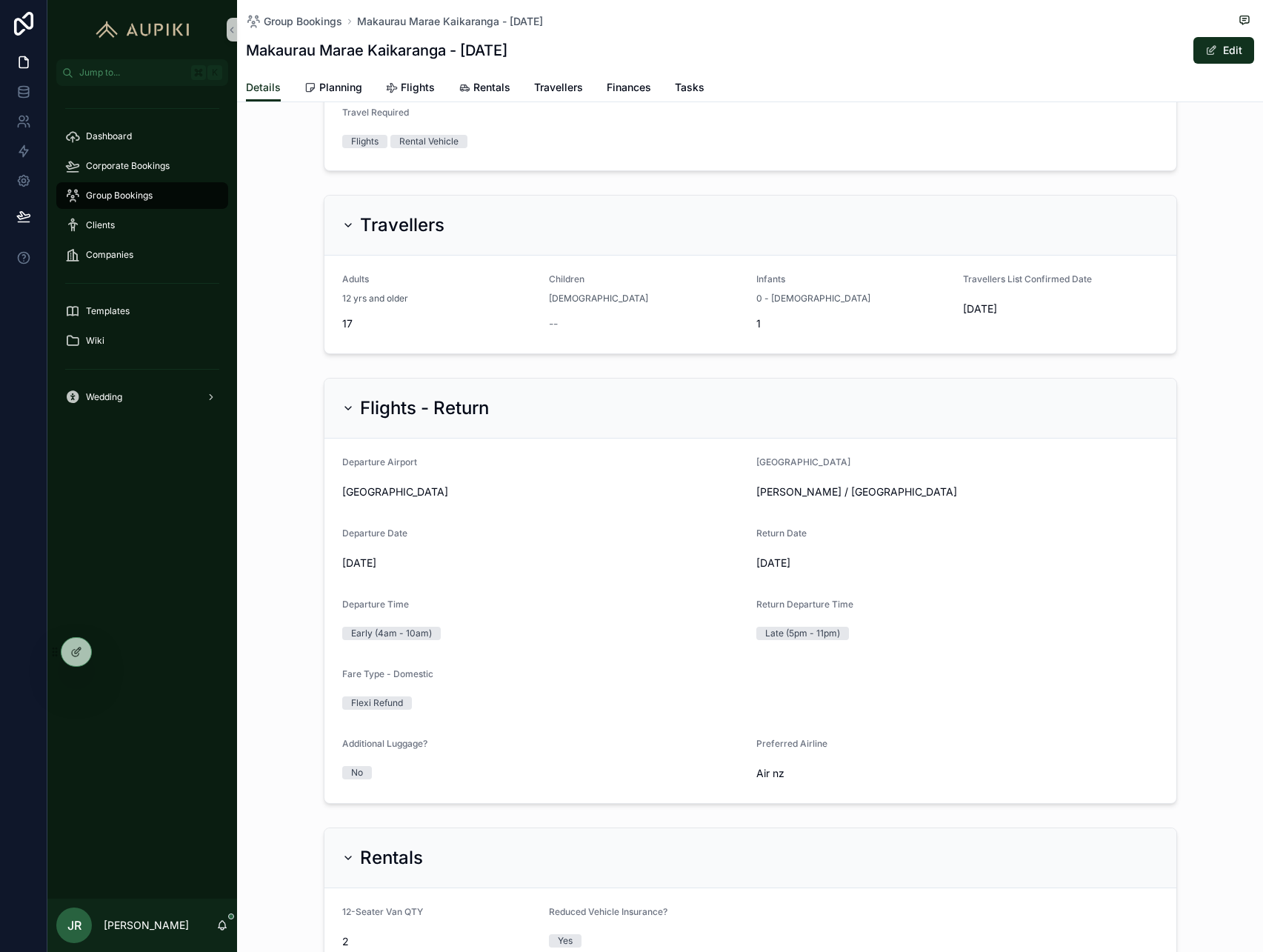
scroll to position [713, 0]
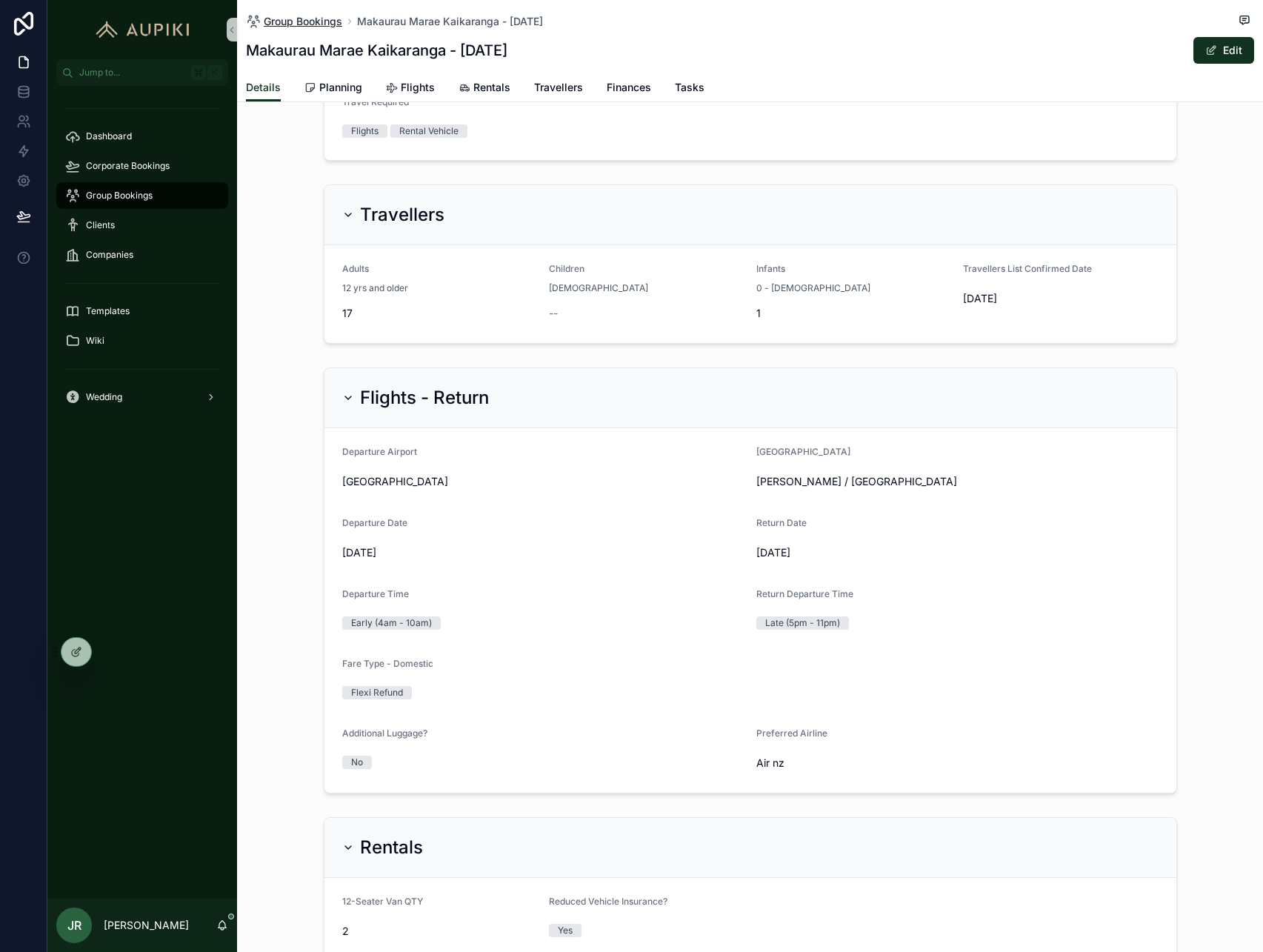
click at [320, 21] on span "Group Bookings" at bounding box center [303, 22] width 79 height 15
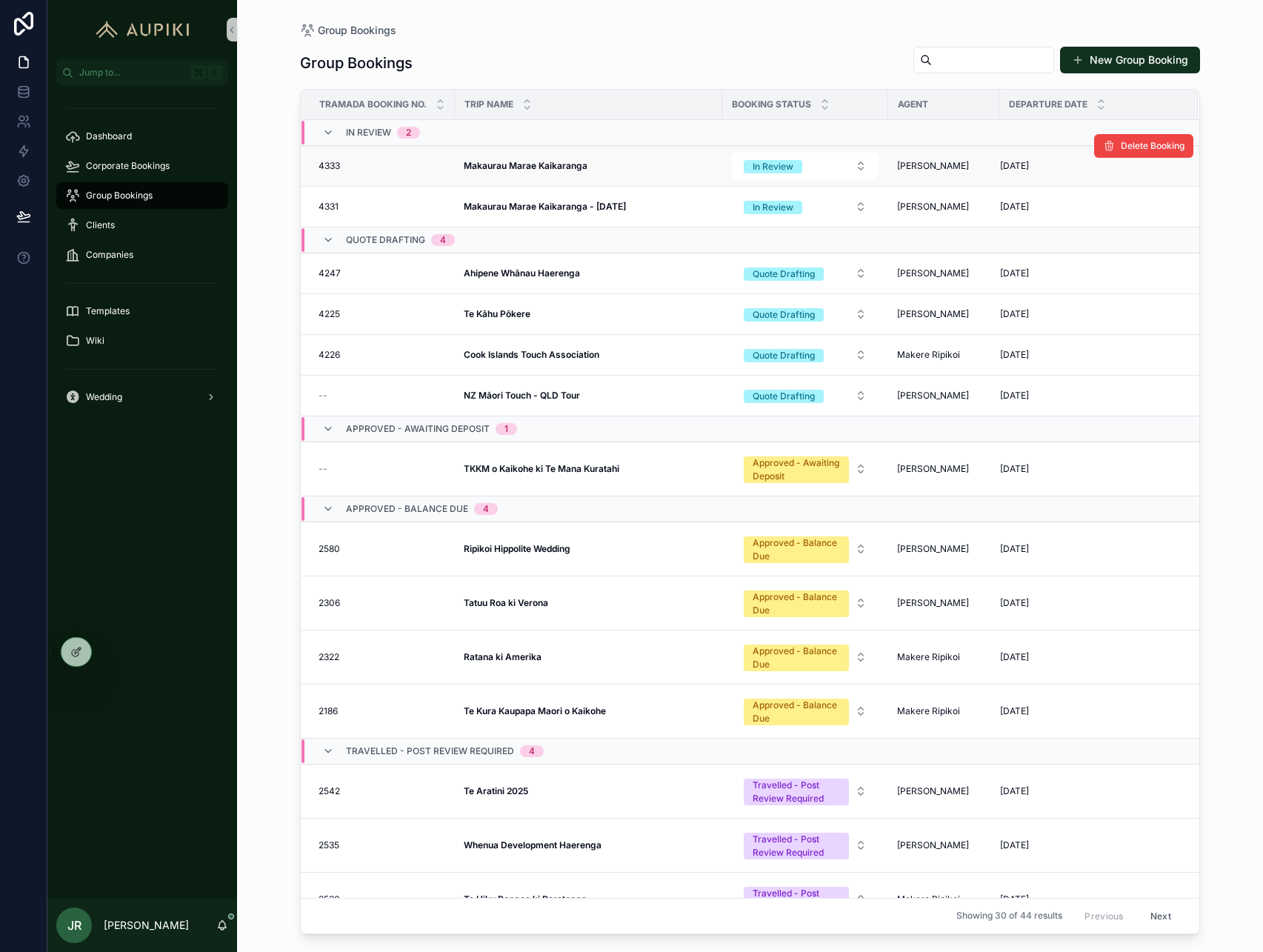
click at [587, 158] on td "Makaurau Marae Kaikaranga Makaurau Marae Kaikaranga" at bounding box center [588, 166] width 267 height 41
click at [585, 164] on strong "Makaurau Marae Kaikaranga" at bounding box center [525, 165] width 123 height 11
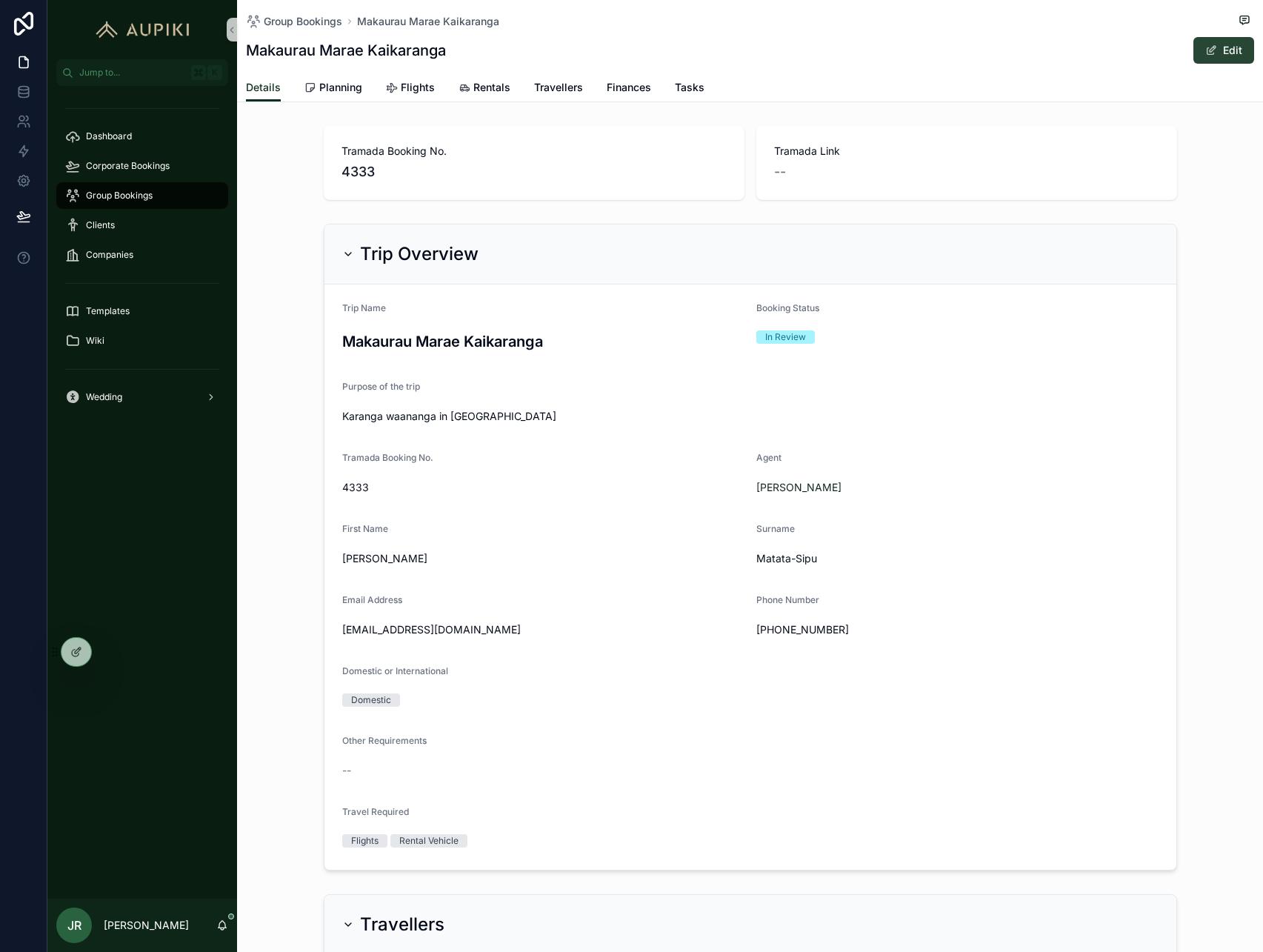
click at [1216, 46] on span "scrollable content" at bounding box center [1212, 51] width 12 height 12
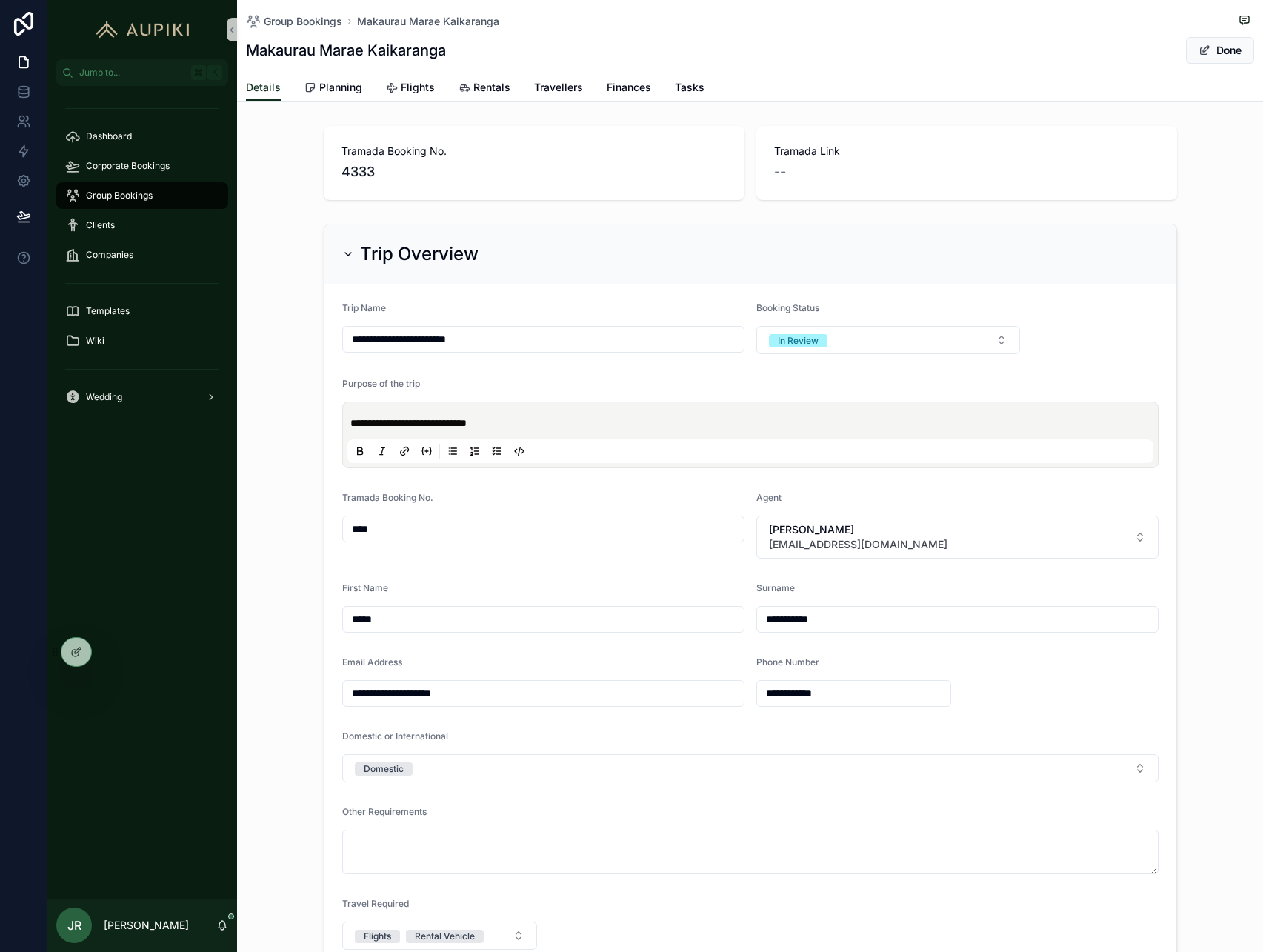
click at [538, 345] on input "**********" at bounding box center [543, 339] width 401 height 20
type input "**********"
click at [1238, 54] on span "Done" at bounding box center [1221, 50] width 68 height 27
click at [1220, 52] on button "Done" at bounding box center [1221, 50] width 68 height 27
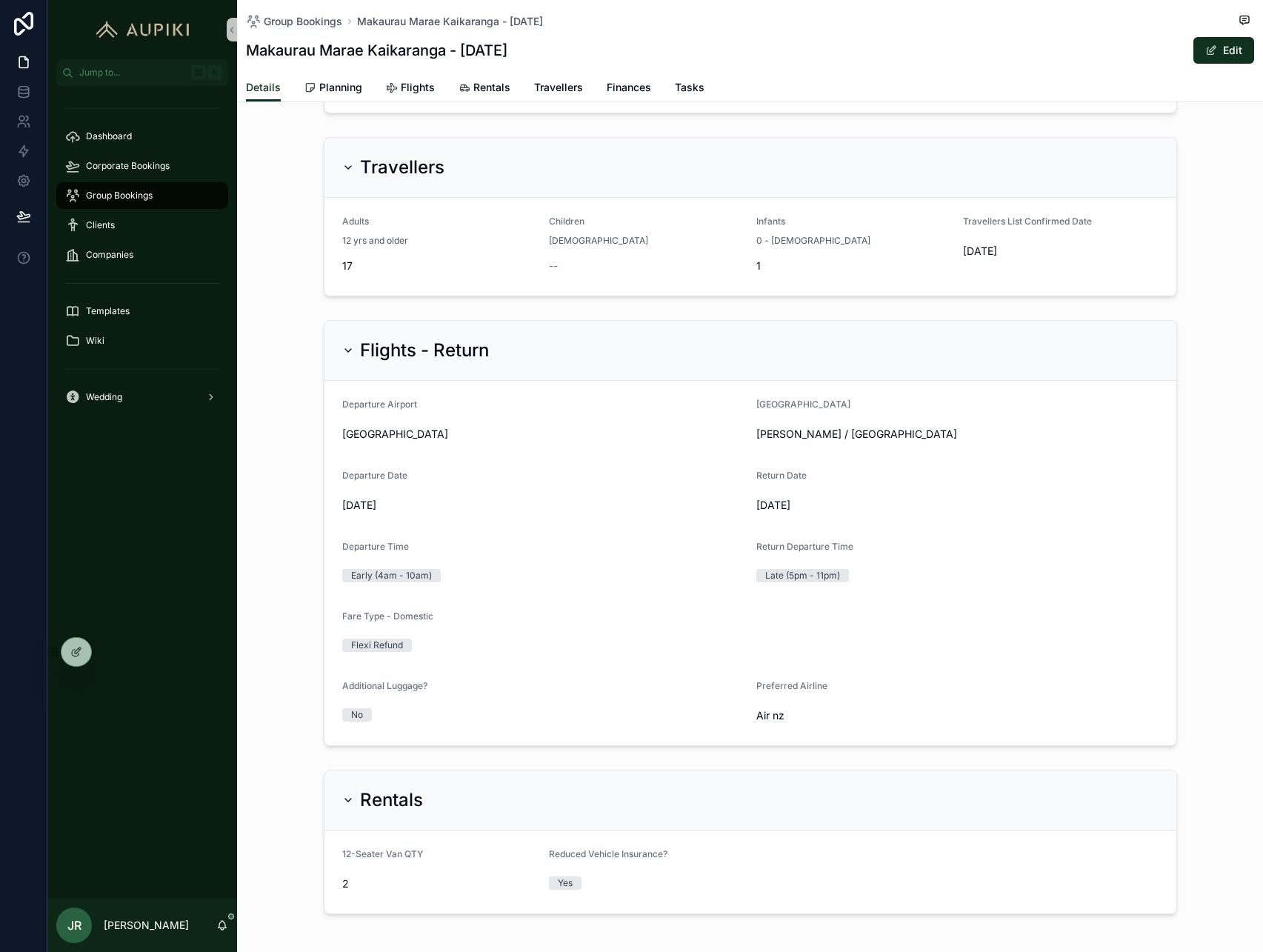
scroll to position [762, 0]
click at [331, 17] on span "Group Bookings" at bounding box center [303, 22] width 79 height 15
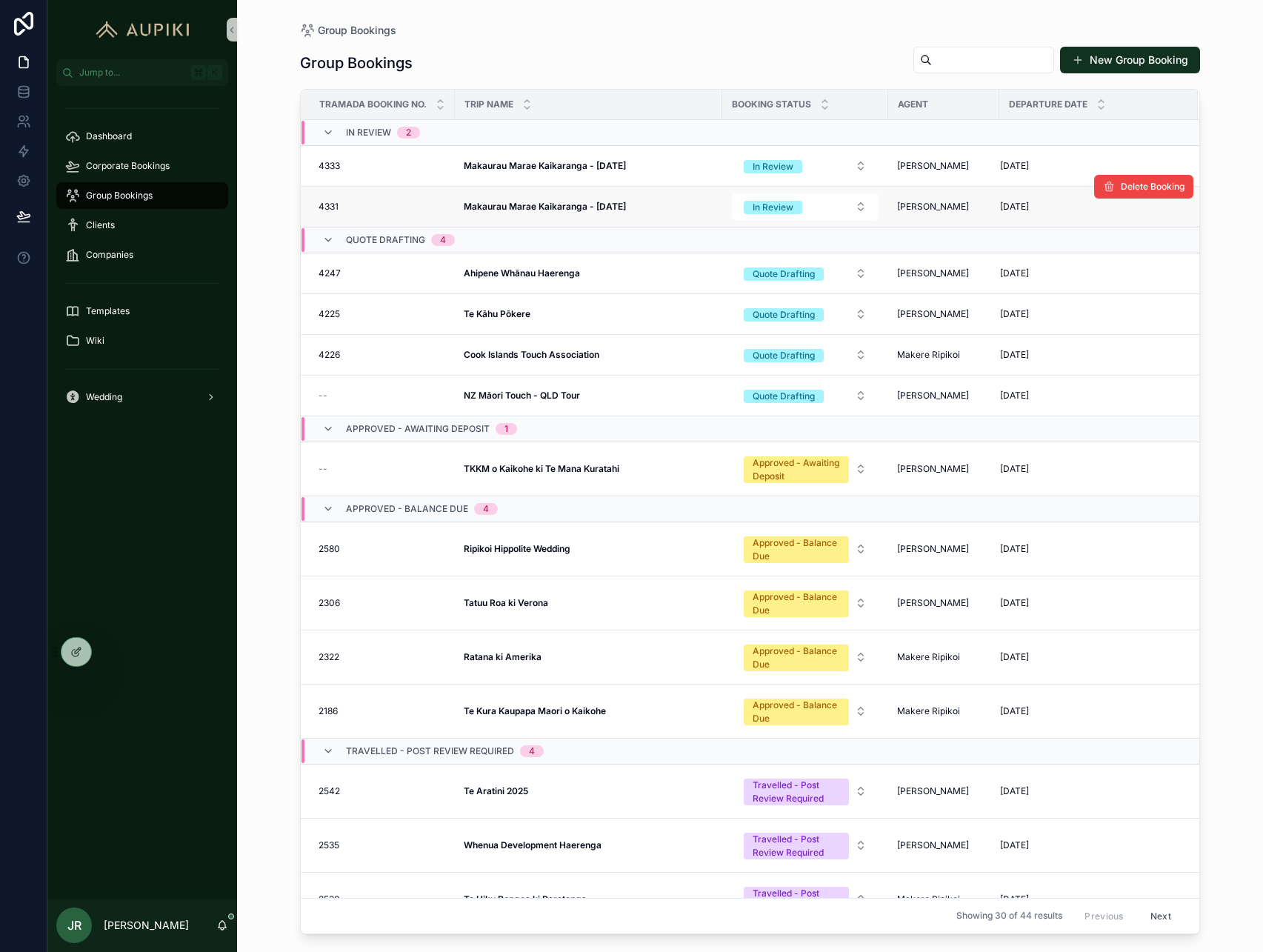
click at [590, 211] on strong "Makaurau Marae Kaikaranga - January 2026" at bounding box center [545, 206] width 162 height 11
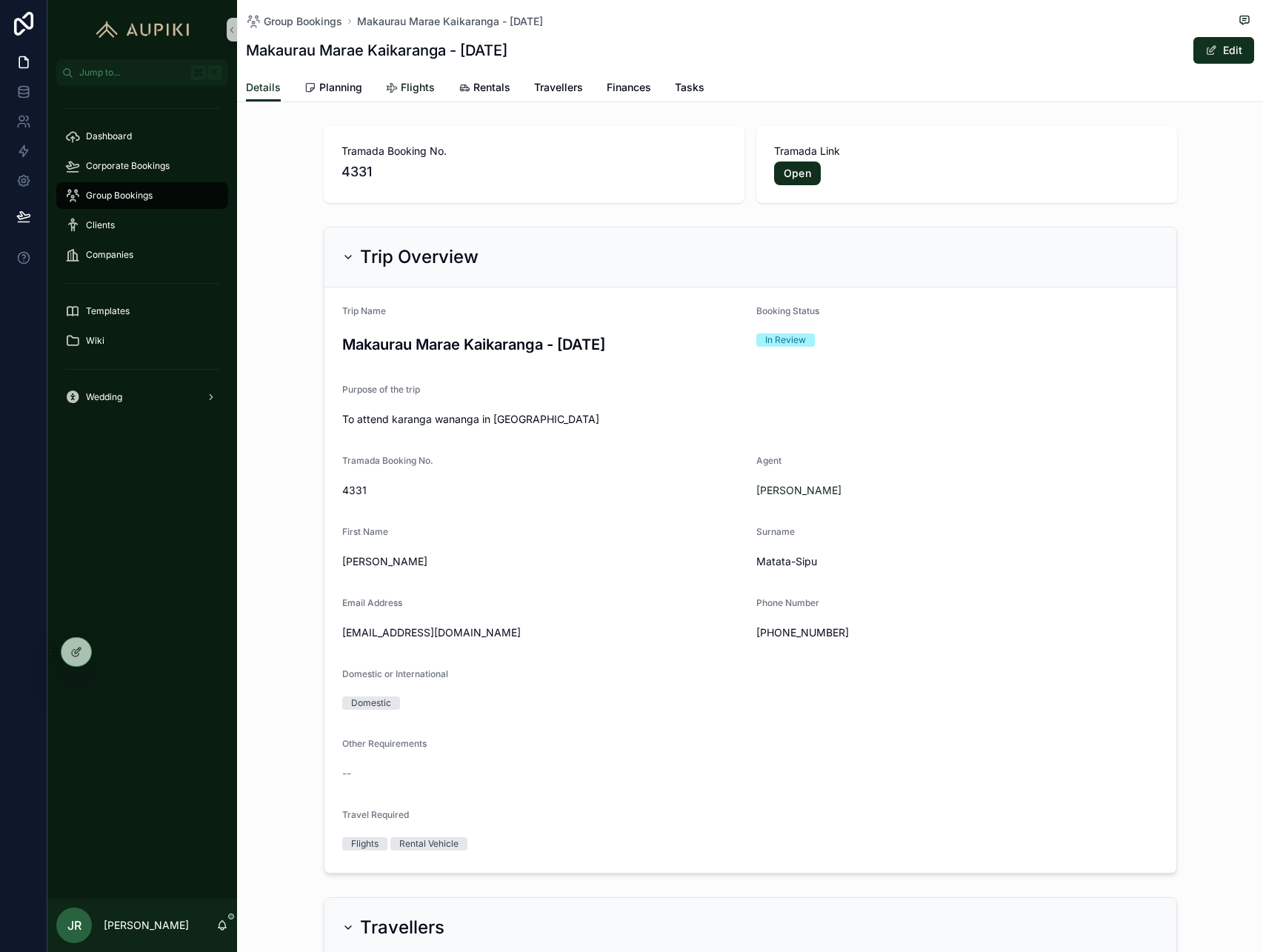
click at [416, 89] on span "Flights" at bounding box center [417, 88] width 34 height 15
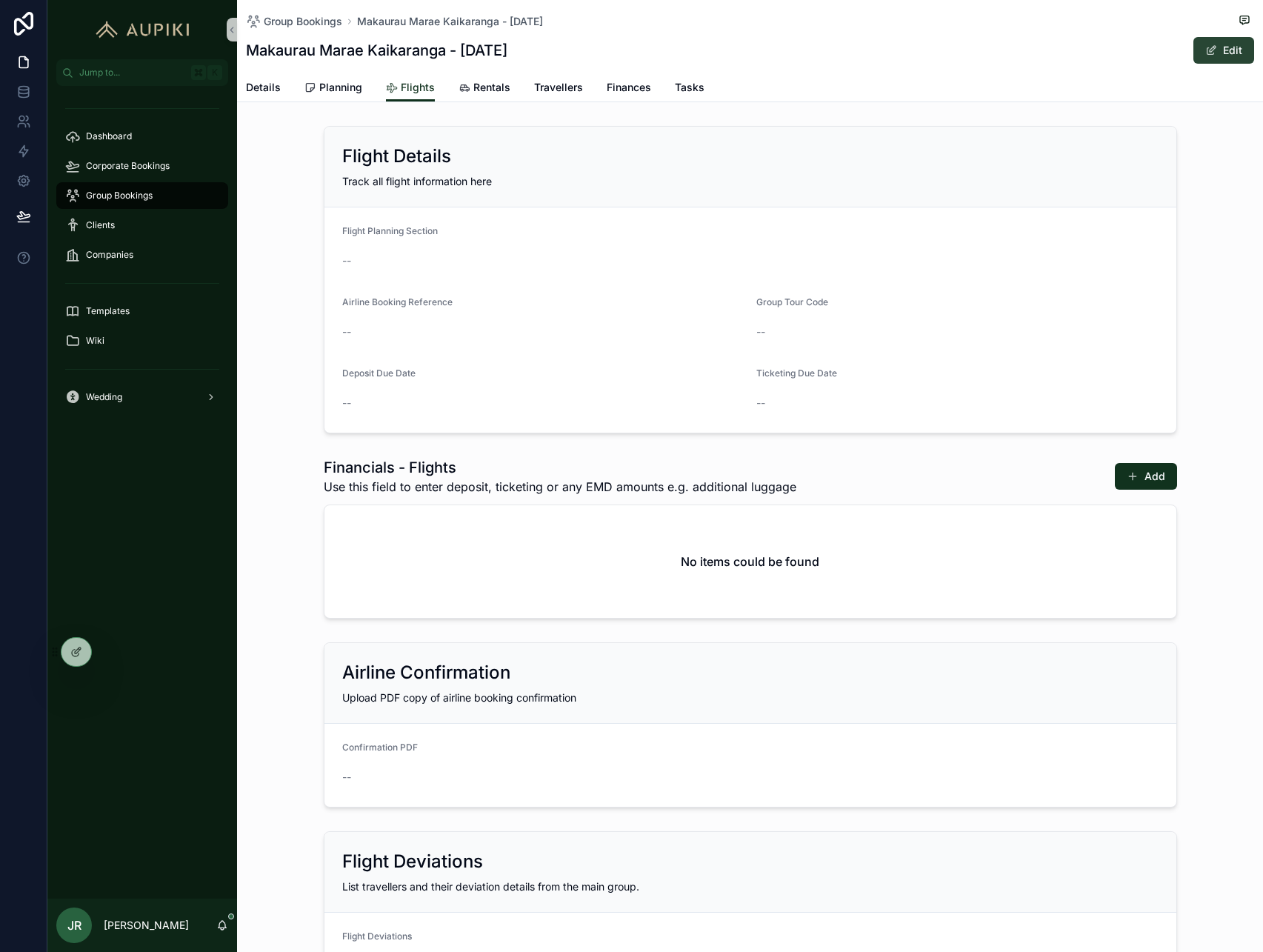
click at [1218, 45] on button "Edit" at bounding box center [1224, 50] width 61 height 27
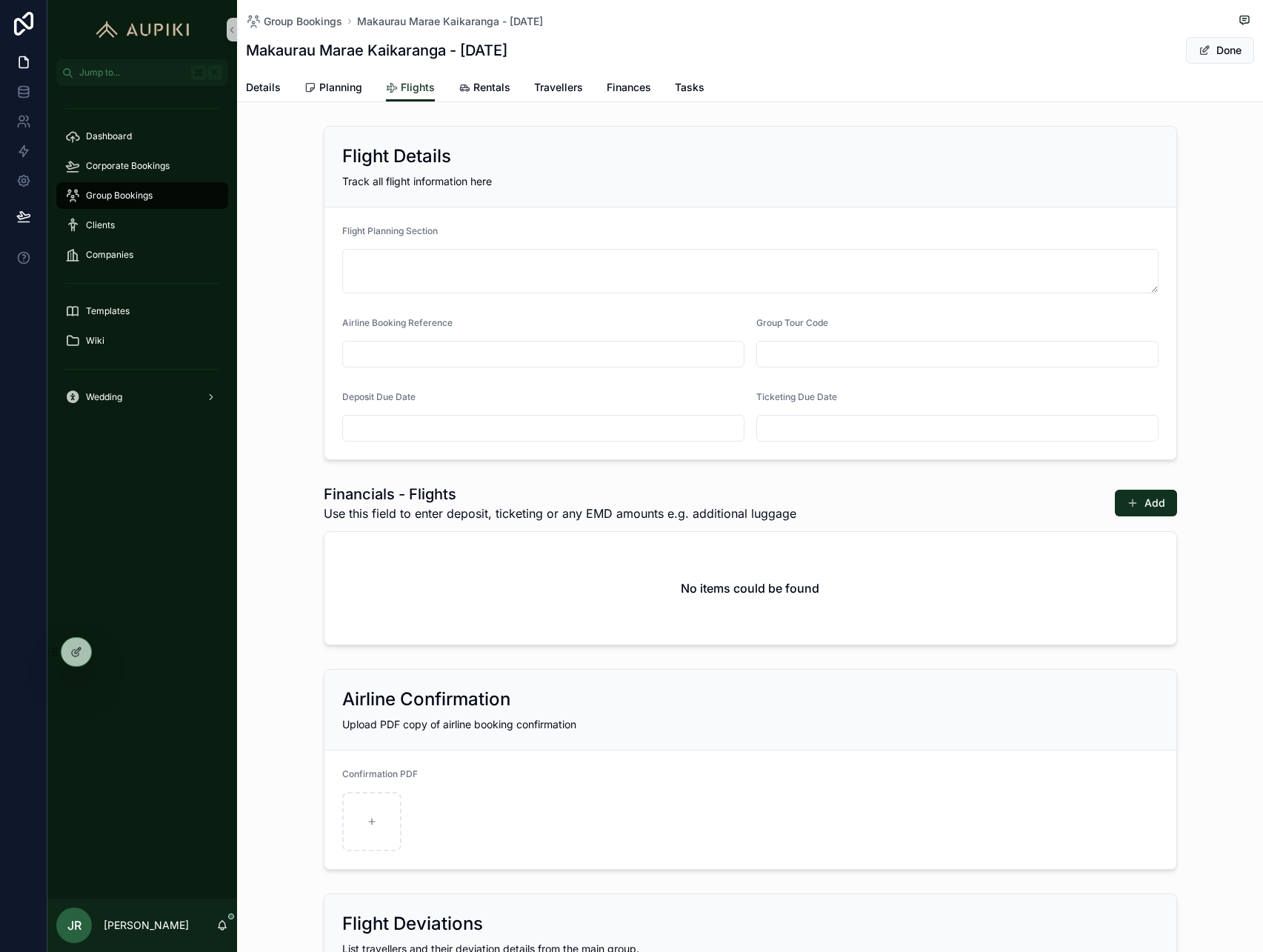
click at [430, 346] on input "scrollable content" at bounding box center [543, 354] width 401 height 20
paste input "**********"
type input "**********"
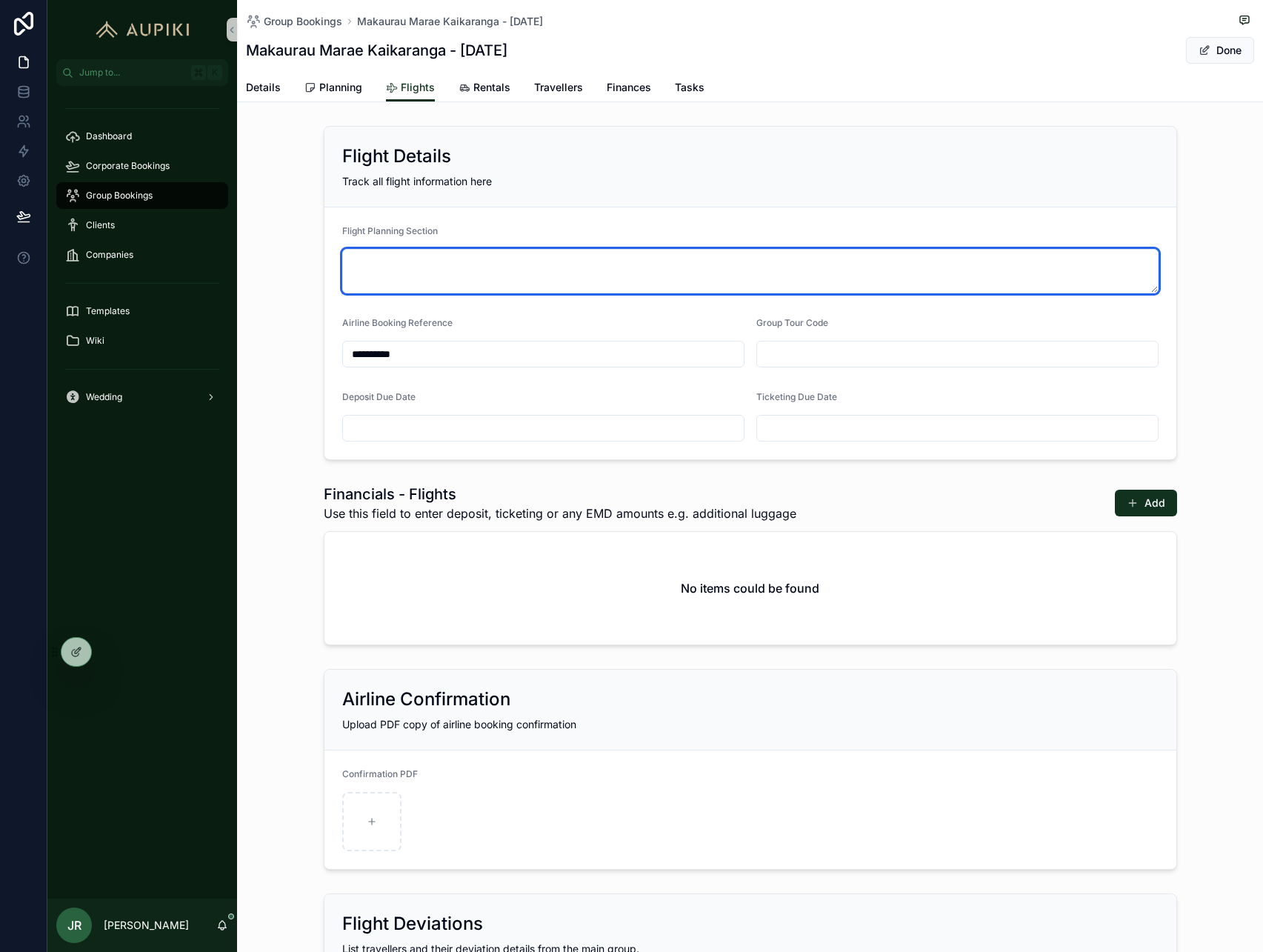
click at [390, 265] on textarea "scrollable content" at bounding box center [750, 271] width 816 height 45
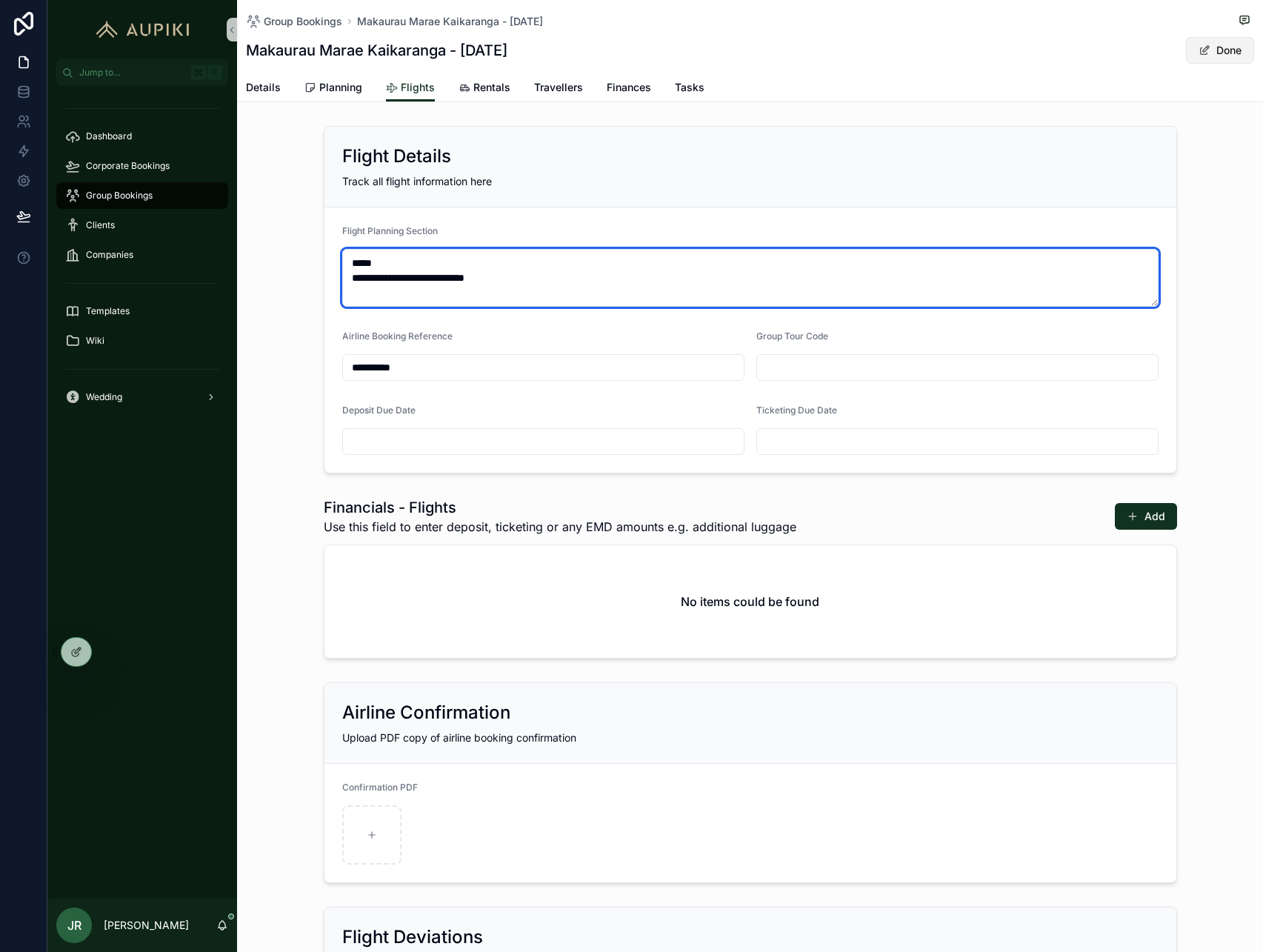
type textarea "**********"
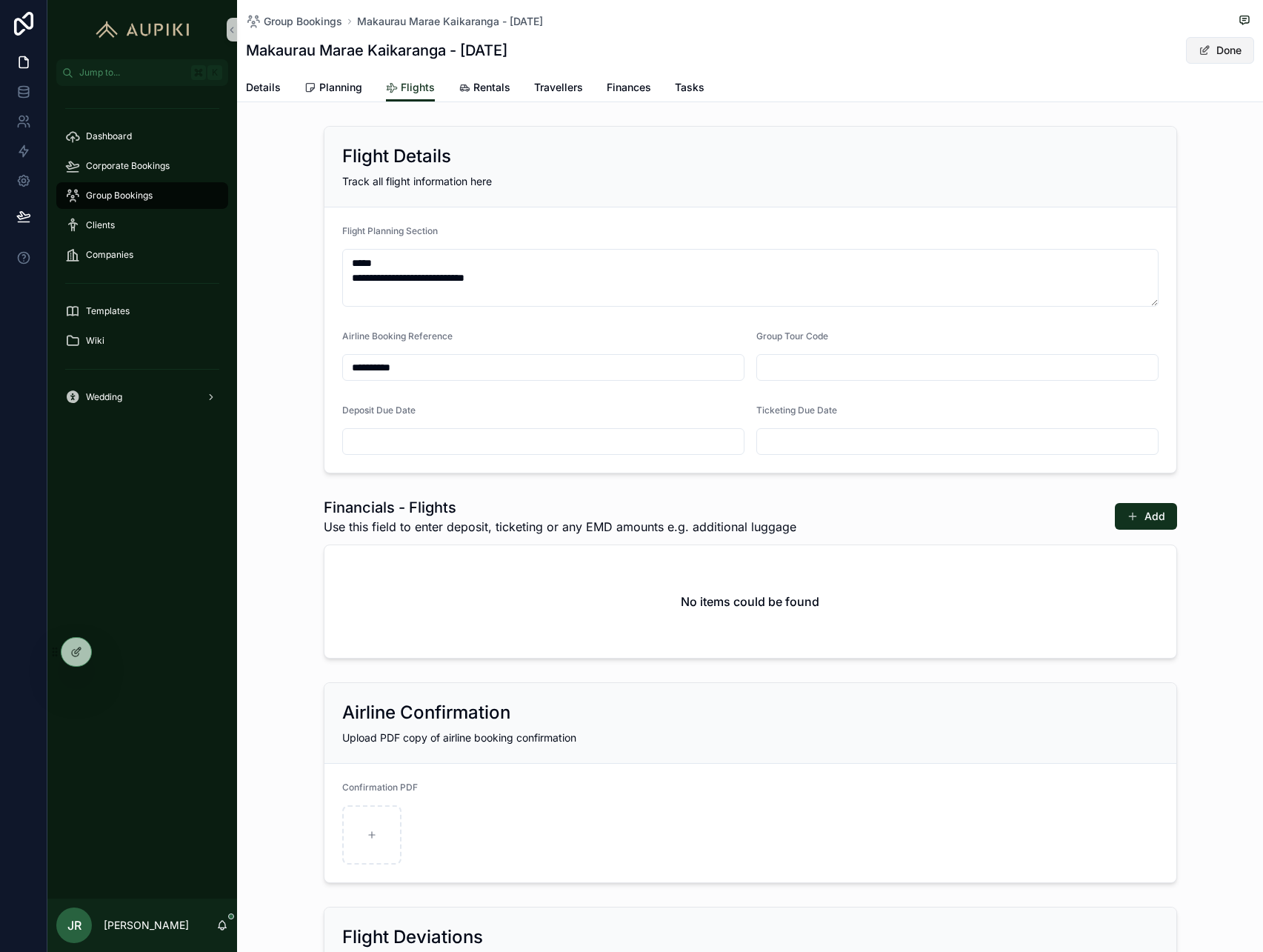
click at [1229, 55] on button "Done" at bounding box center [1221, 50] width 68 height 27
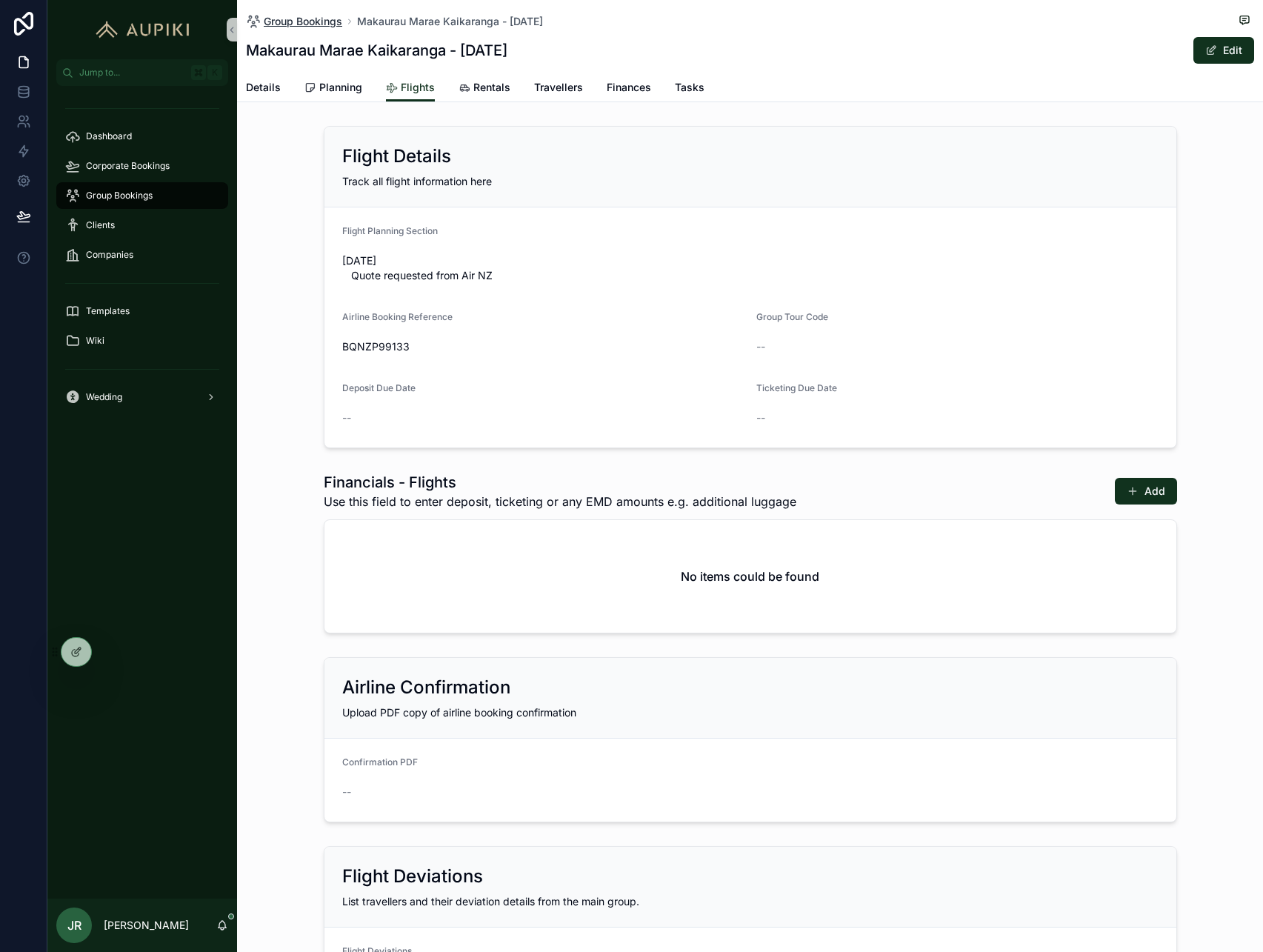
click at [332, 20] on span "Group Bookings" at bounding box center [303, 22] width 79 height 15
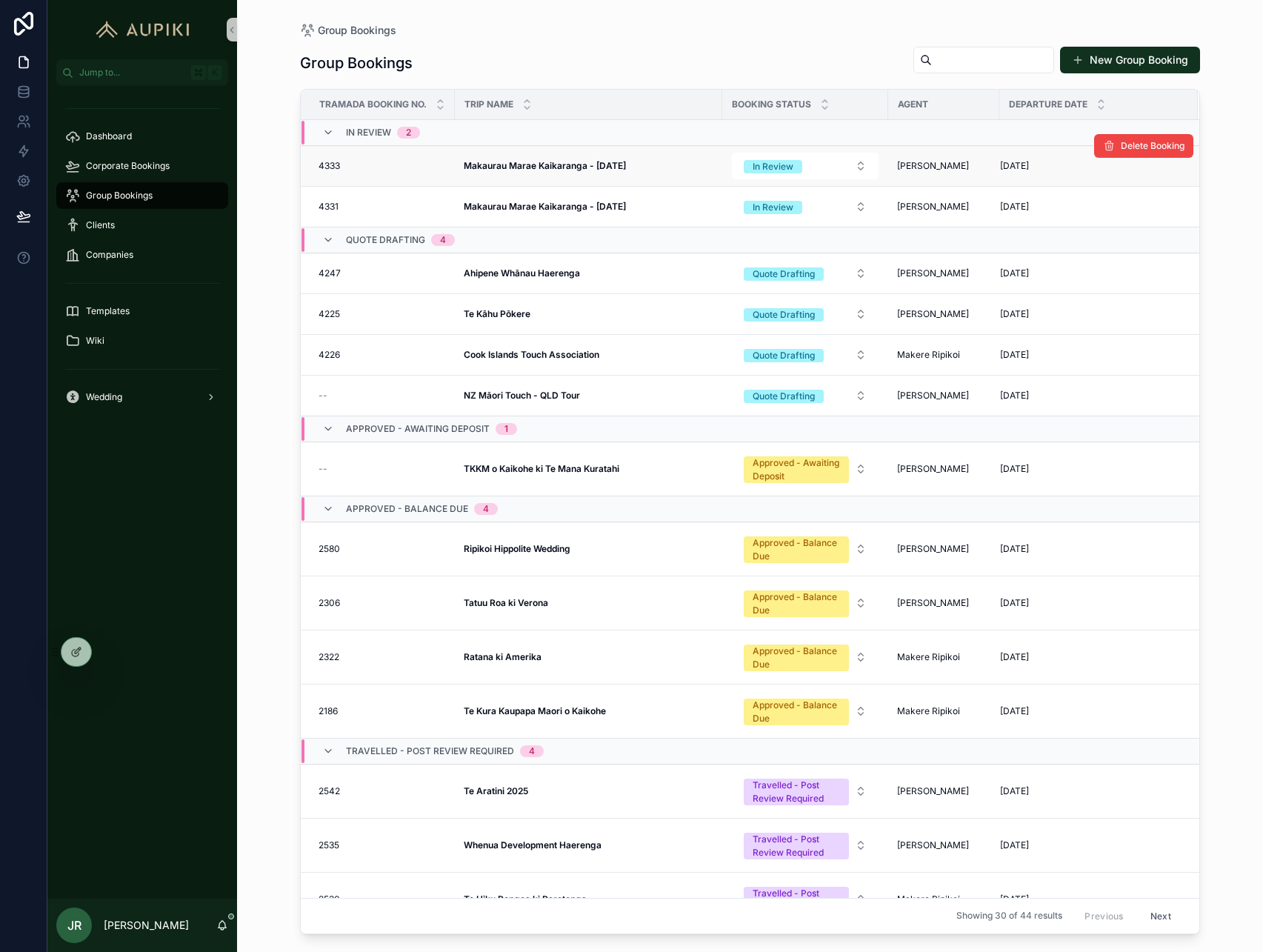
click at [571, 167] on strong "Makaurau Marae Kaikaranga - March 2026" at bounding box center [545, 165] width 162 height 11
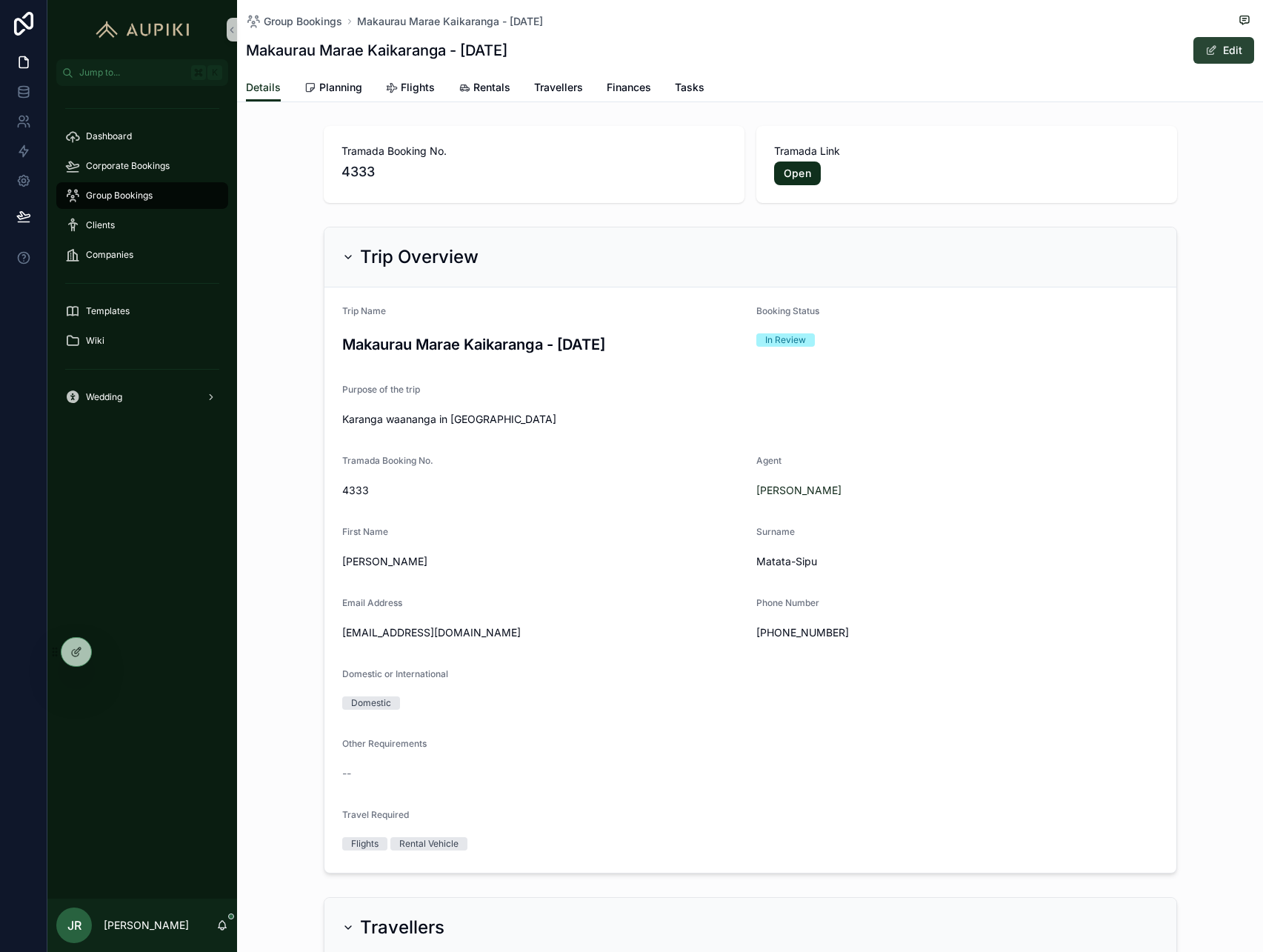
click at [1246, 50] on button "Edit" at bounding box center [1224, 50] width 61 height 27
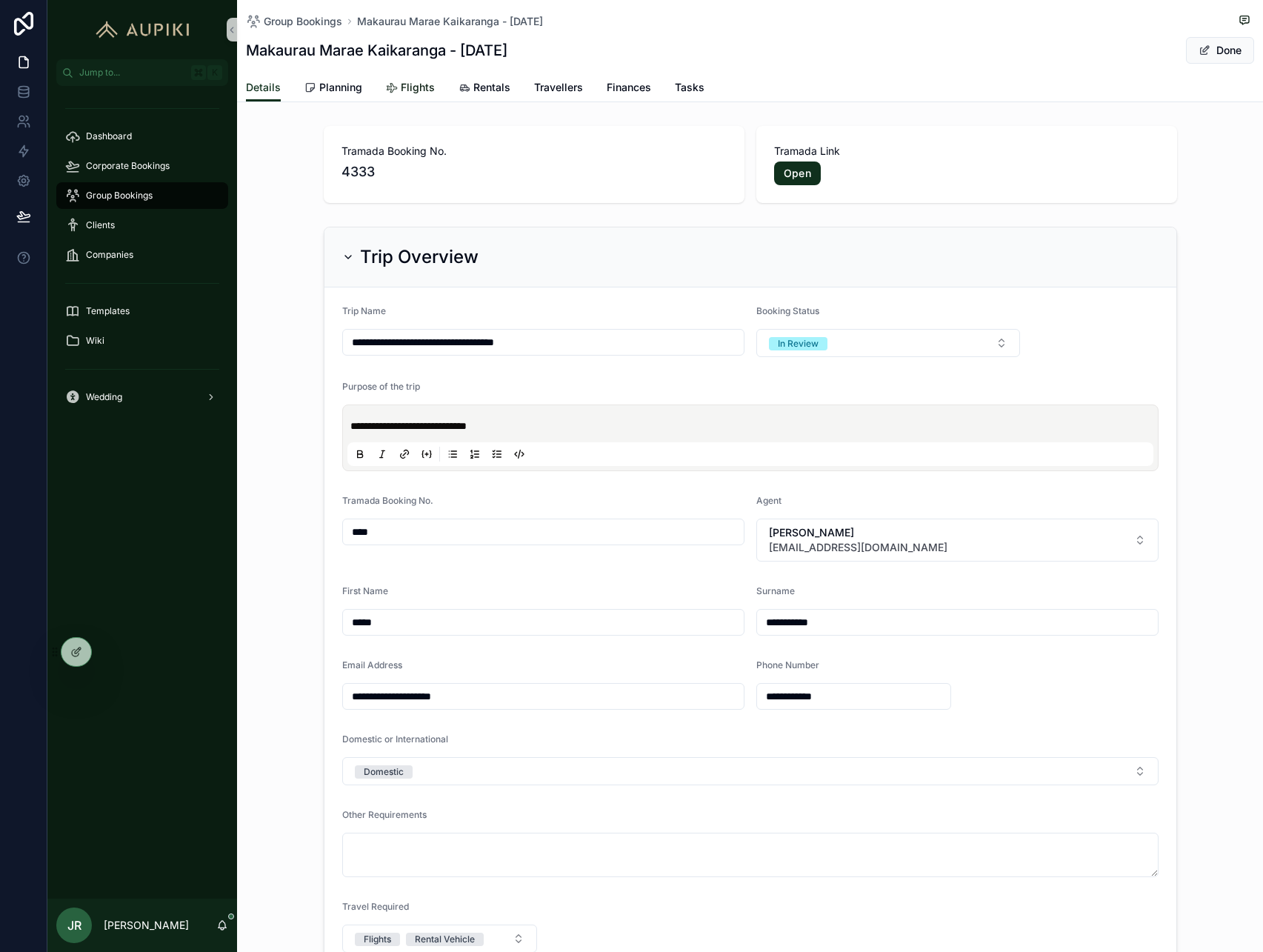
click at [410, 81] on span "Flights" at bounding box center [417, 88] width 34 height 15
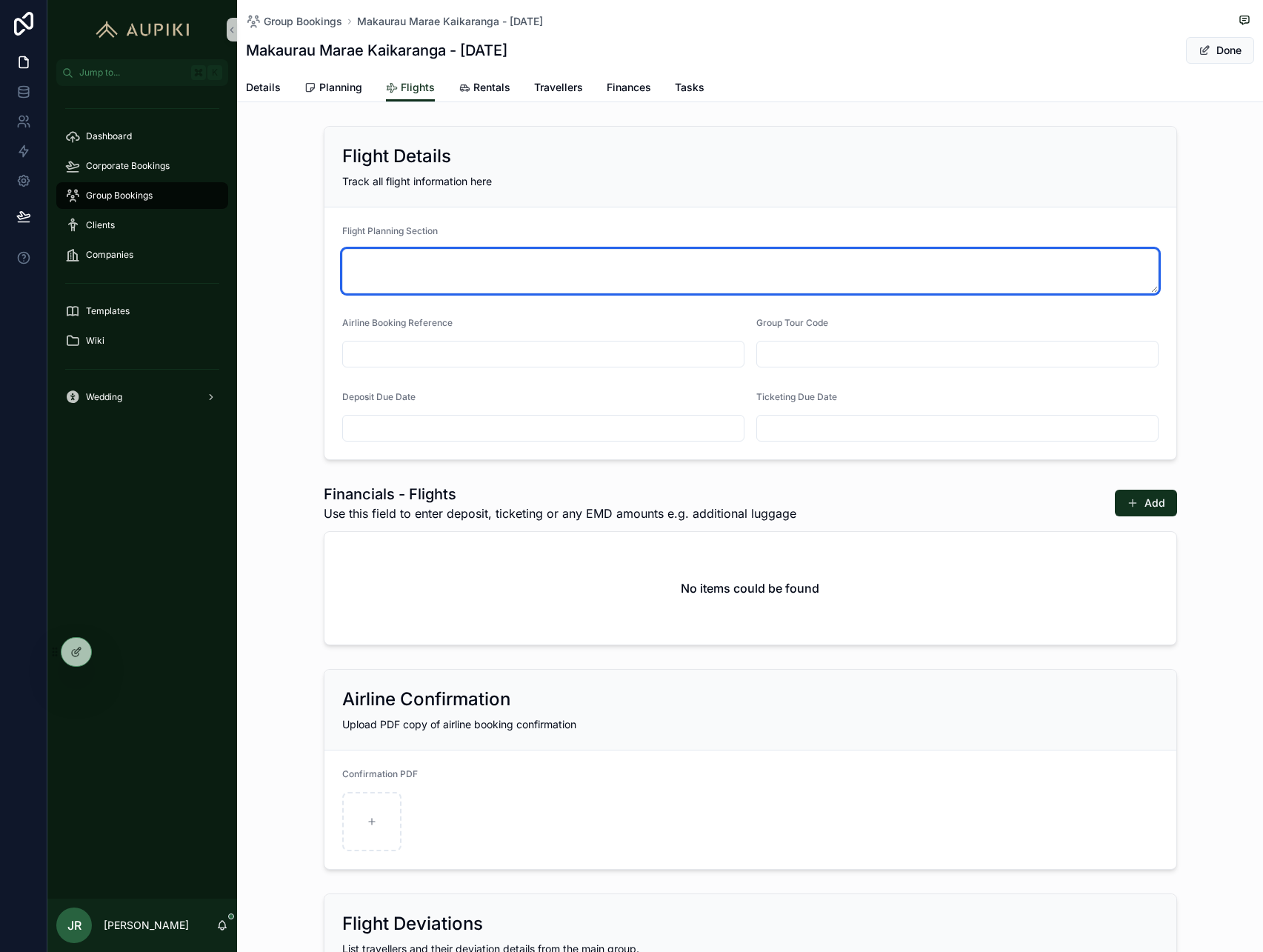
click at [419, 264] on textarea "scrollable content" at bounding box center [750, 271] width 816 height 45
paste textarea "**********"
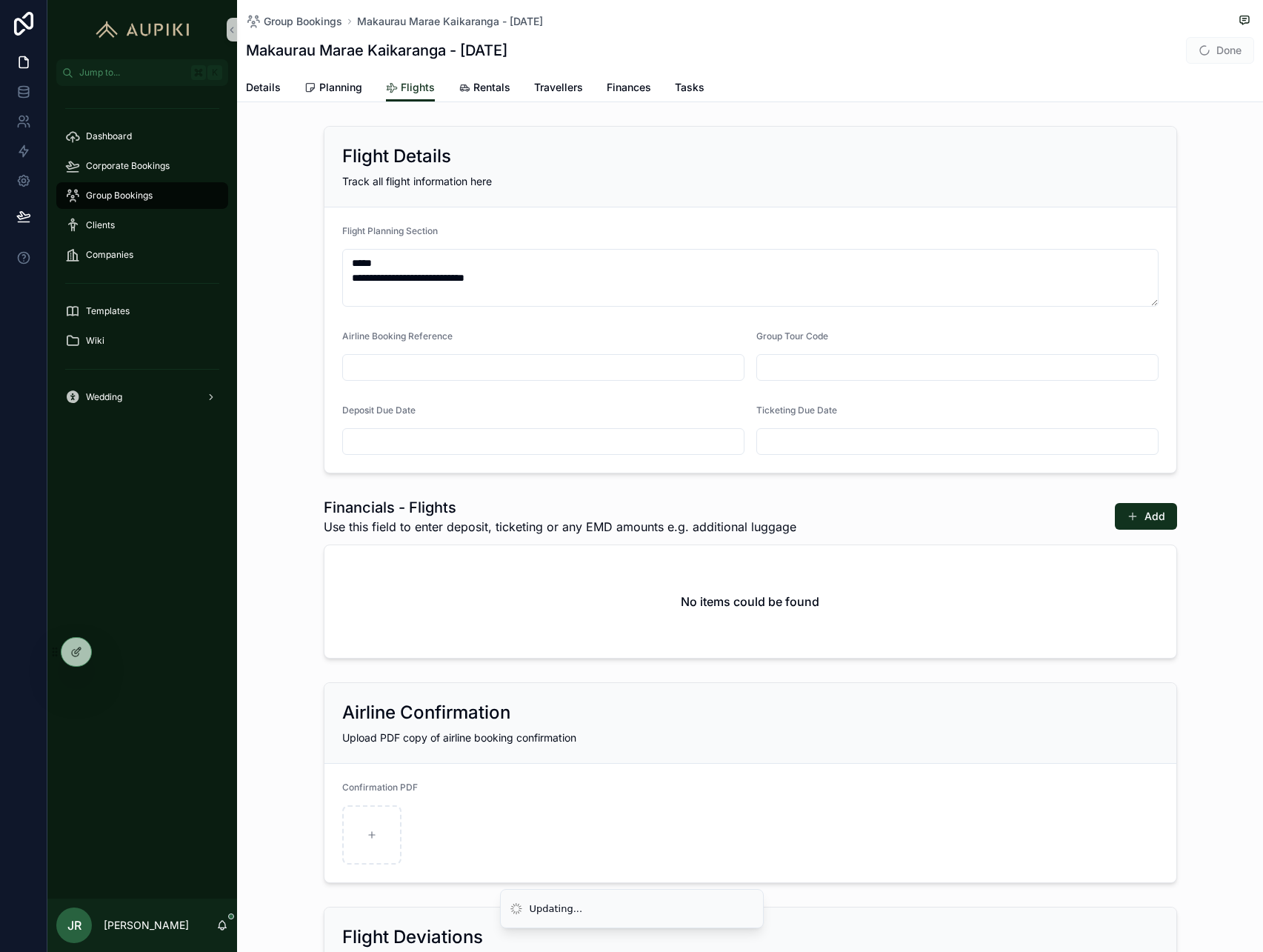
click at [483, 370] on input "scrollable content" at bounding box center [543, 367] width 401 height 20
type textarea "**********"
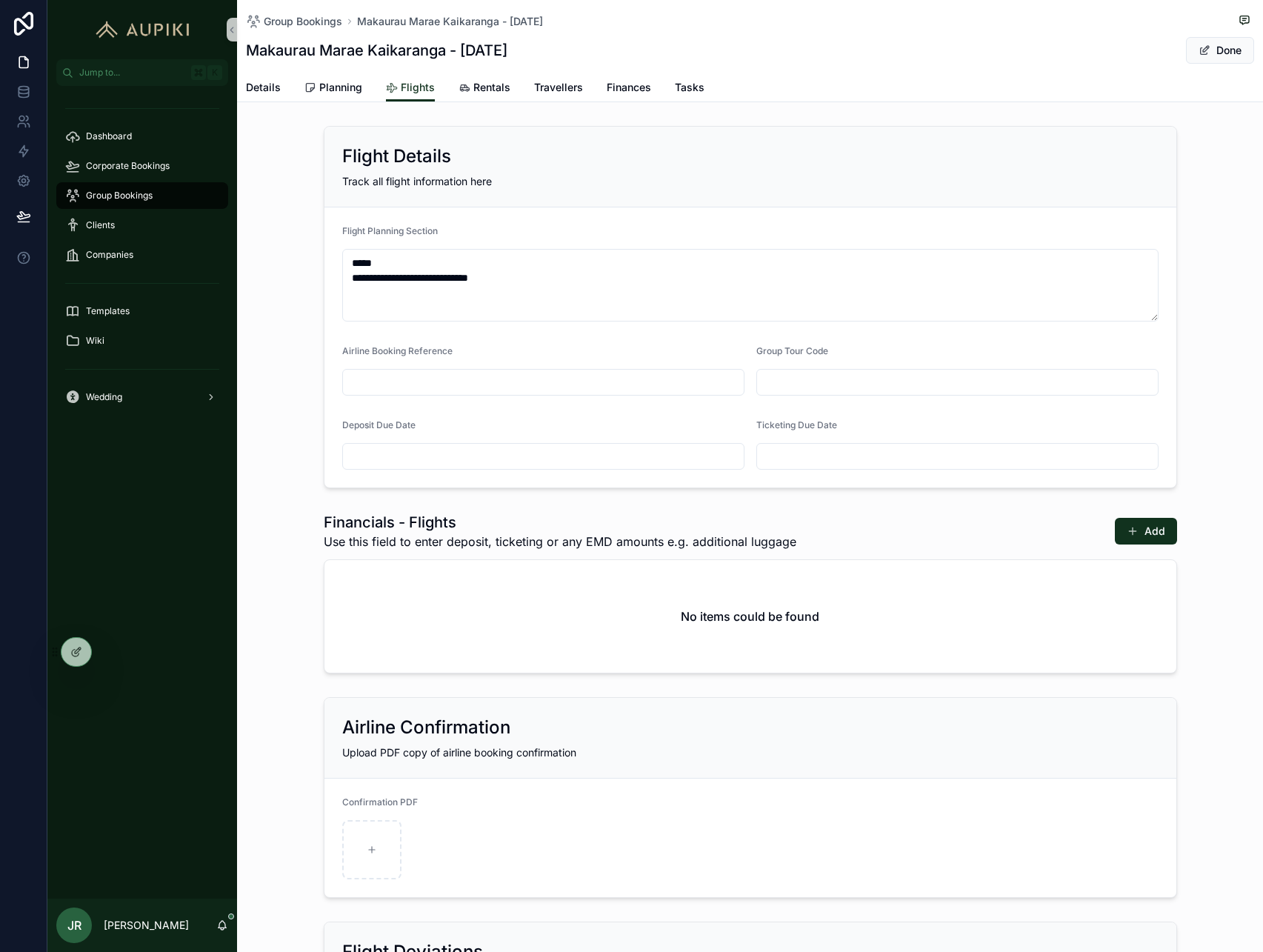
paste input "**********"
type input "**********"
click at [1203, 59] on span "Done" at bounding box center [1221, 50] width 68 height 27
click at [279, 81] on span "Details" at bounding box center [264, 88] width 35 height 15
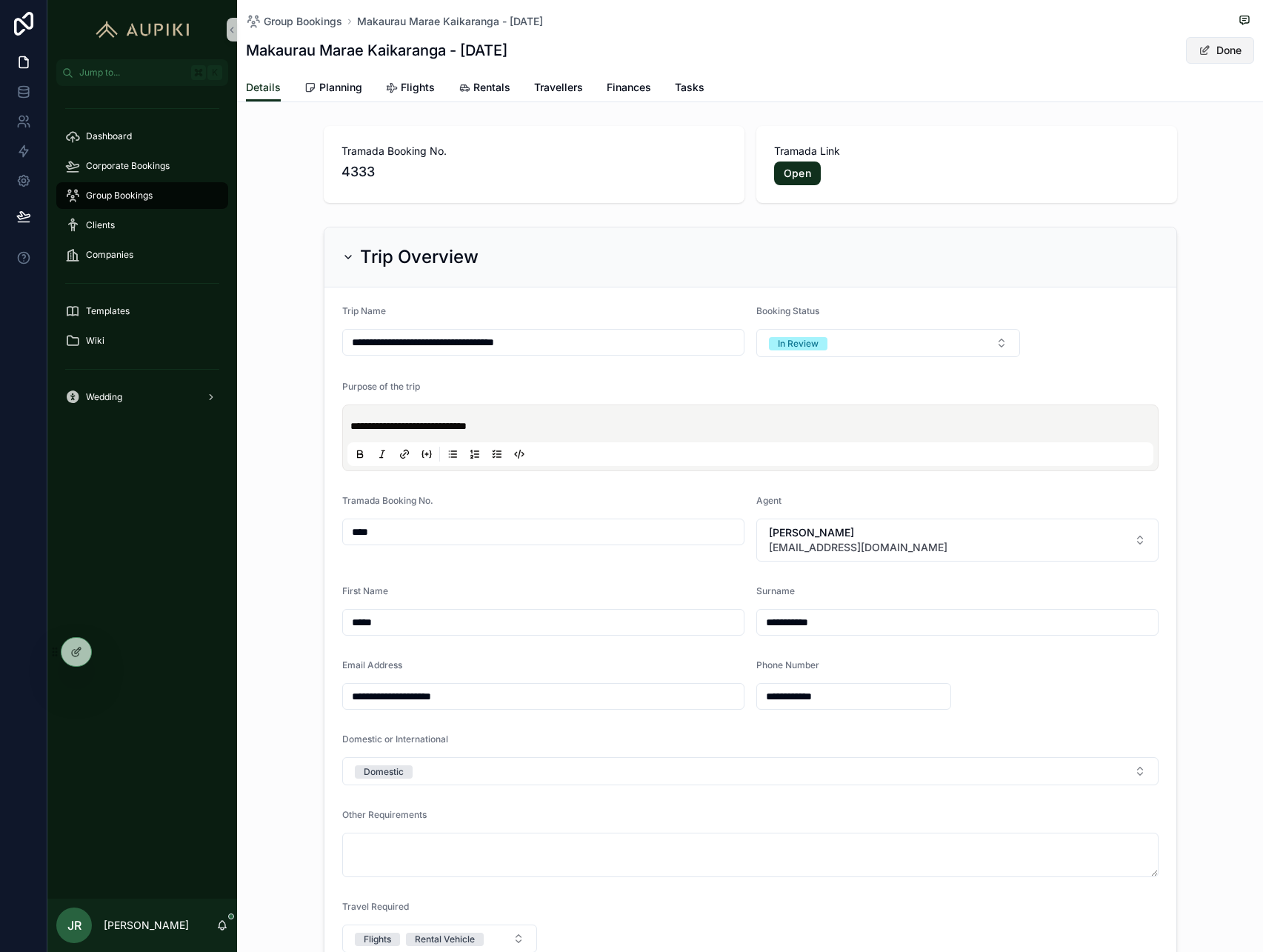
click at [1196, 56] on button "Done" at bounding box center [1221, 50] width 68 height 27
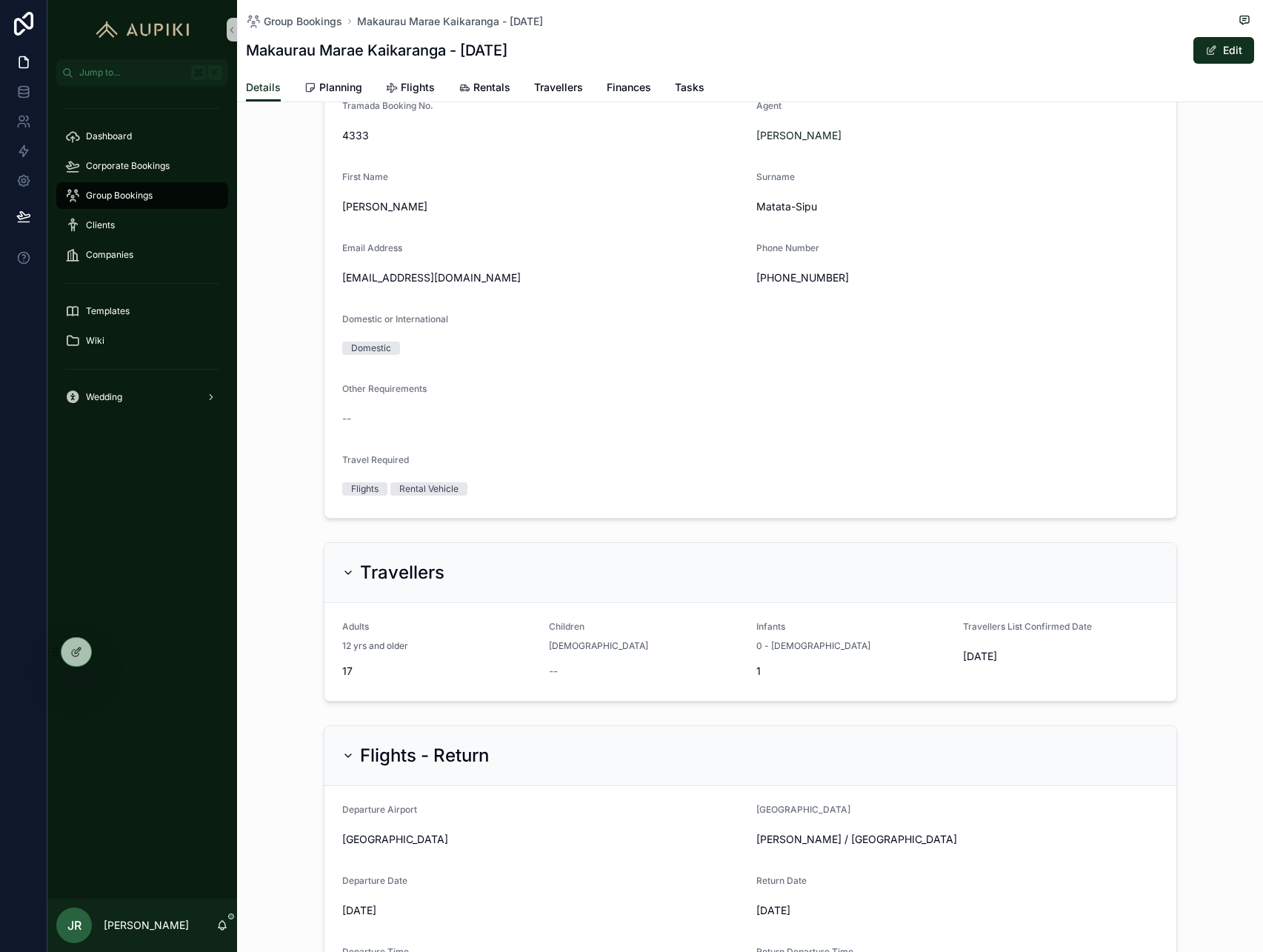
scroll to position [823, 0]
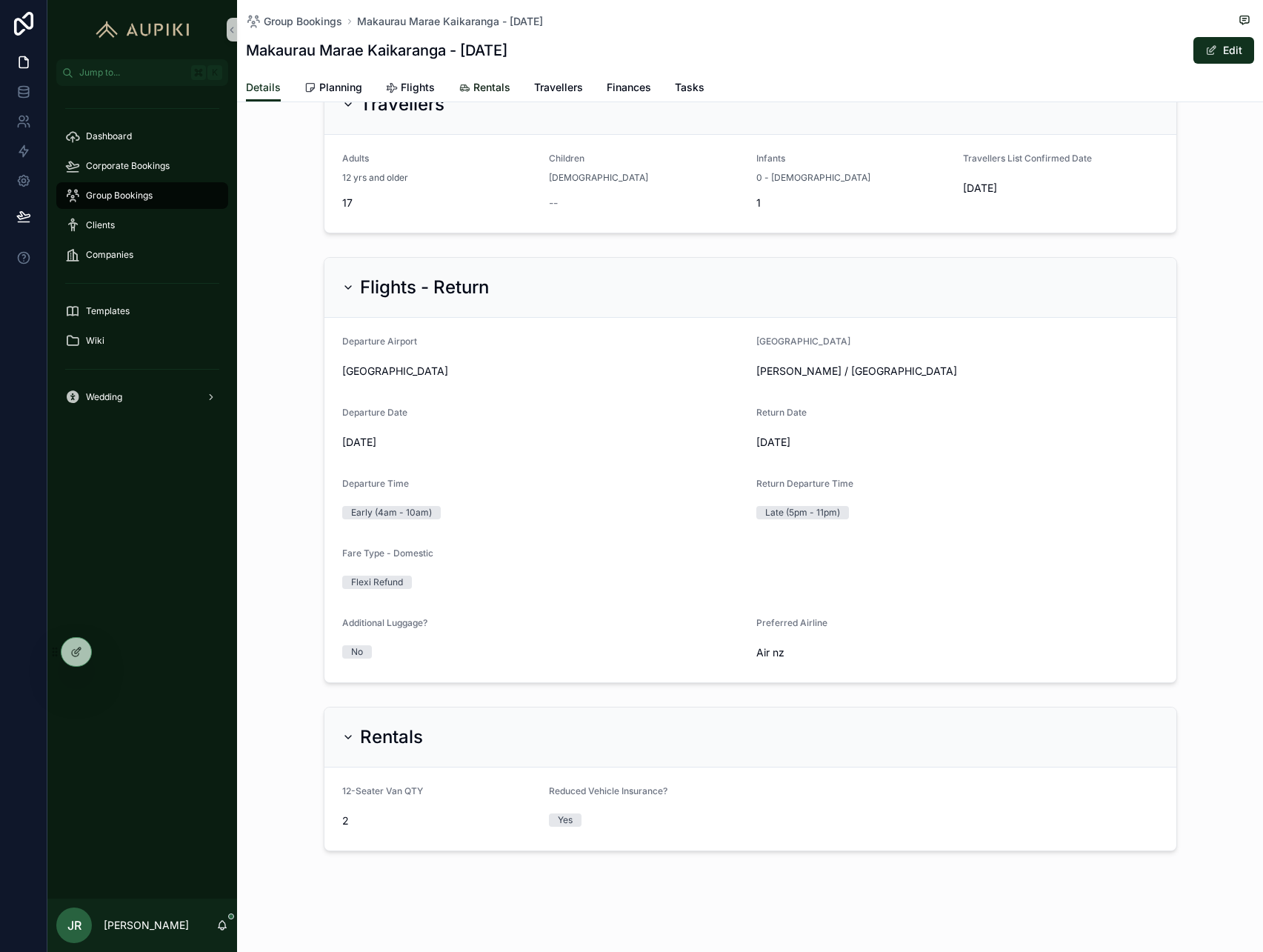
click at [503, 84] on span "Rentals" at bounding box center [491, 88] width 37 height 15
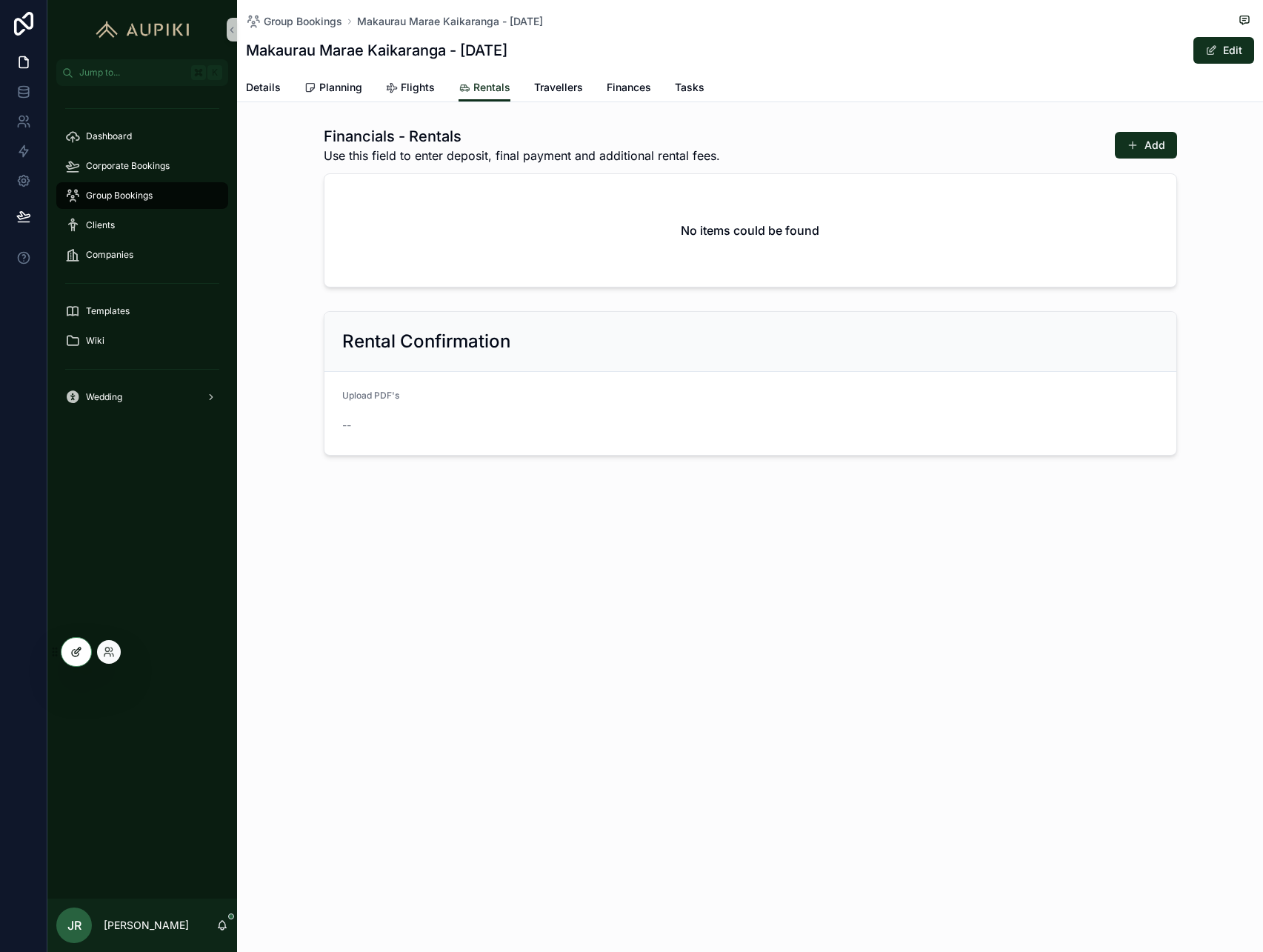
click at [68, 654] on div at bounding box center [76, 652] width 30 height 28
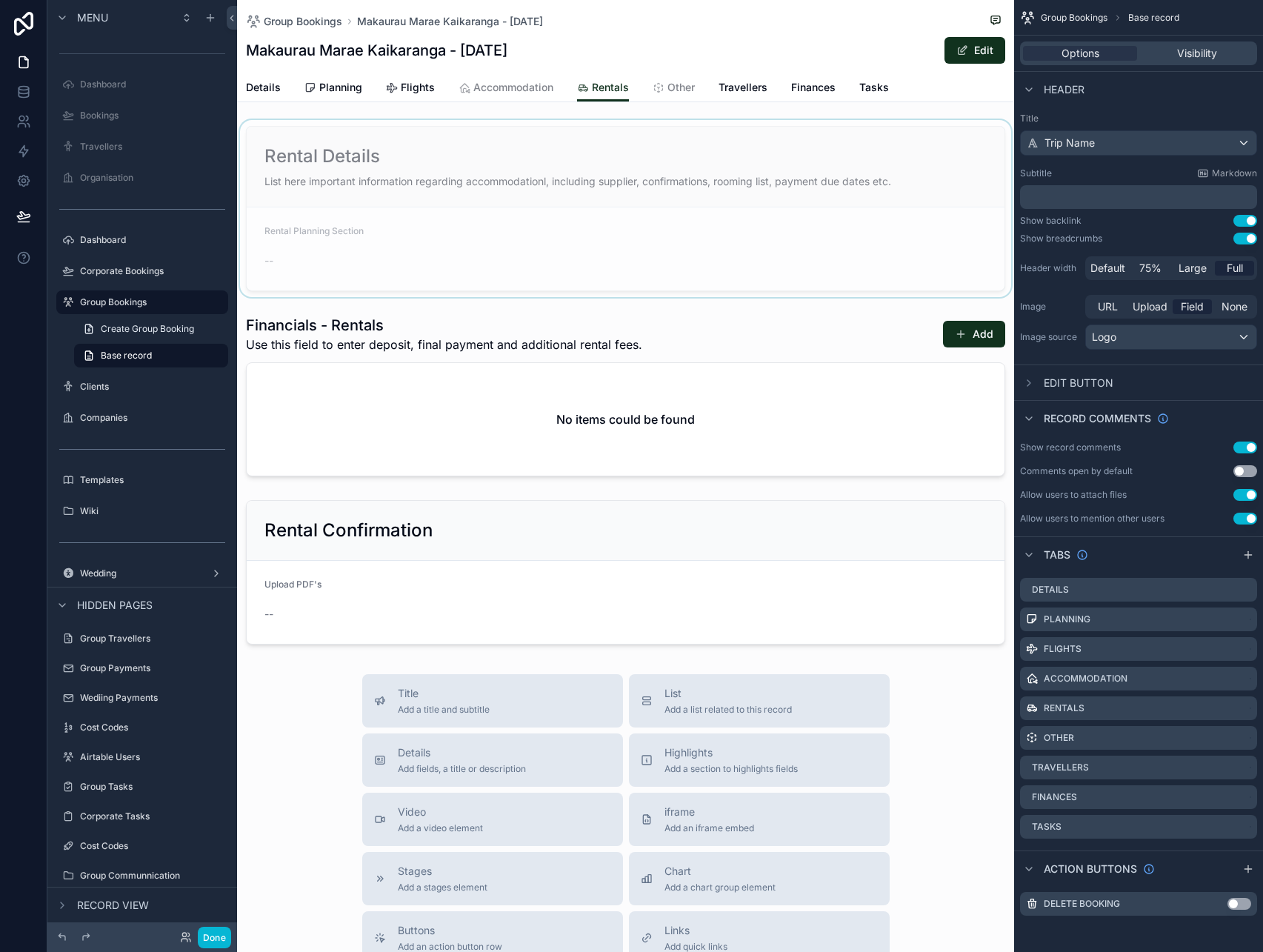
click at [620, 198] on div "scrollable content" at bounding box center [625, 209] width 777 height 177
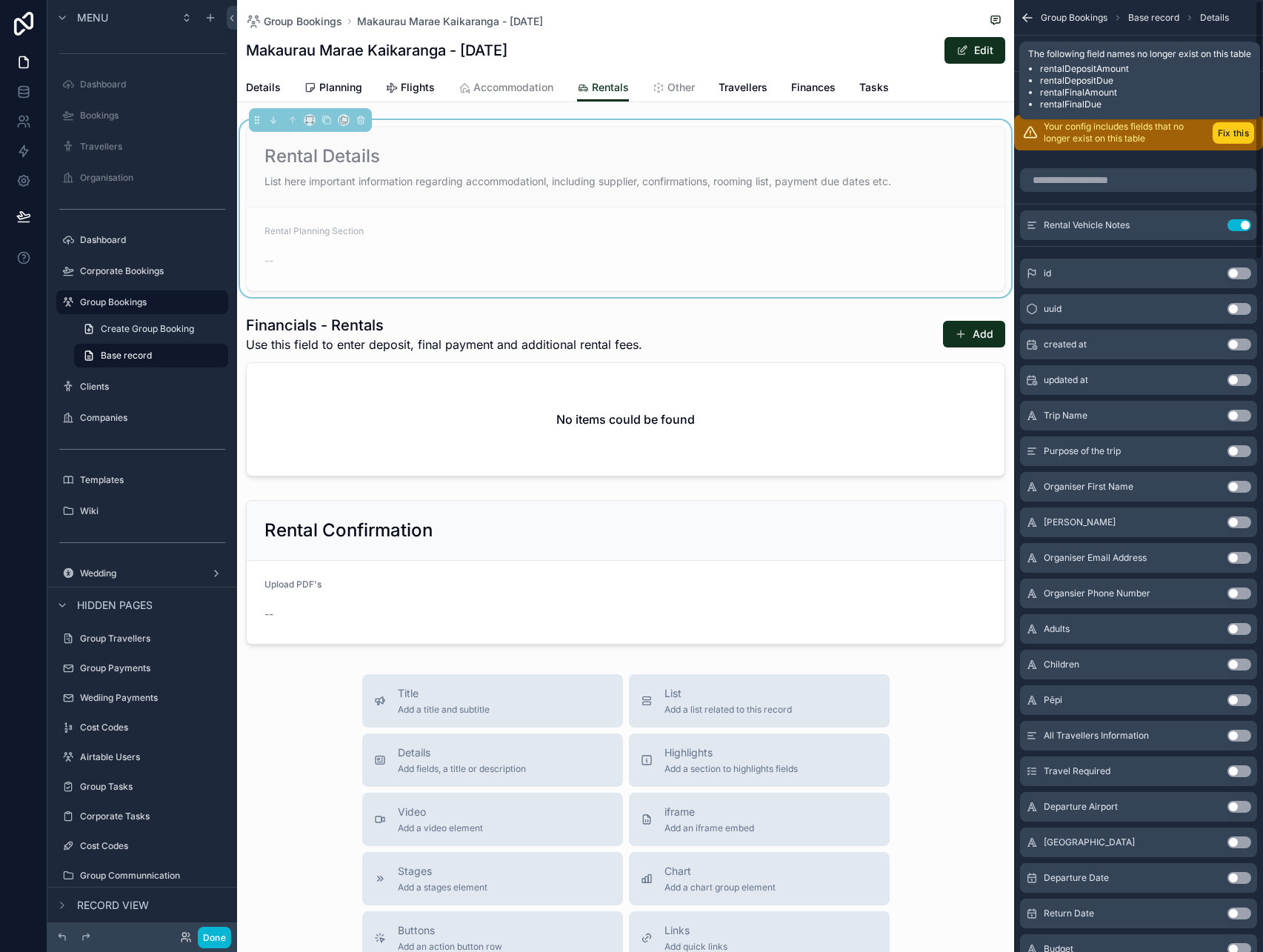
click at [1241, 136] on button "Fix this" at bounding box center [1233, 133] width 42 height 21
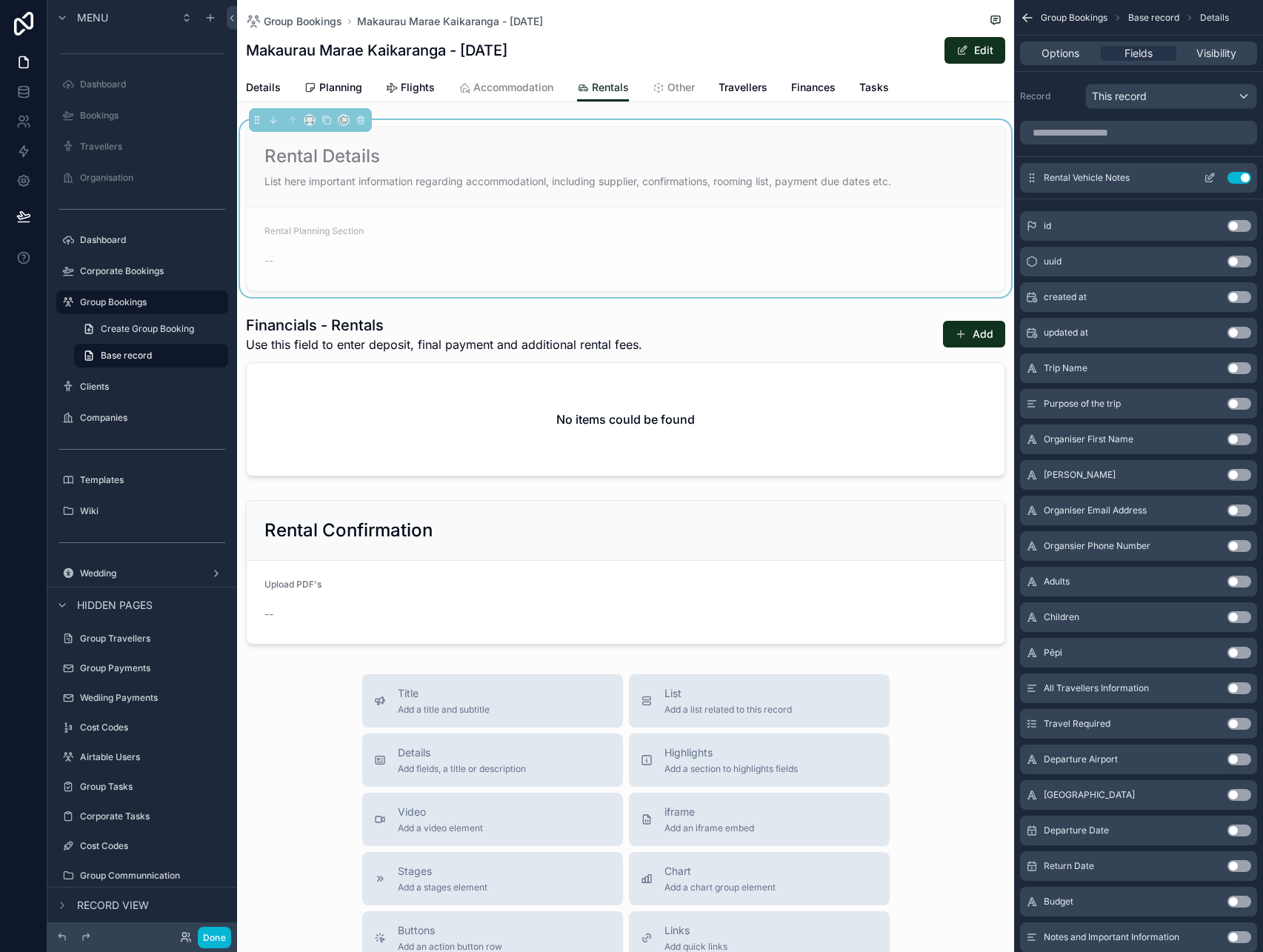
click at [1209, 178] on icon "scrollable content" at bounding box center [1210, 178] width 12 height 12
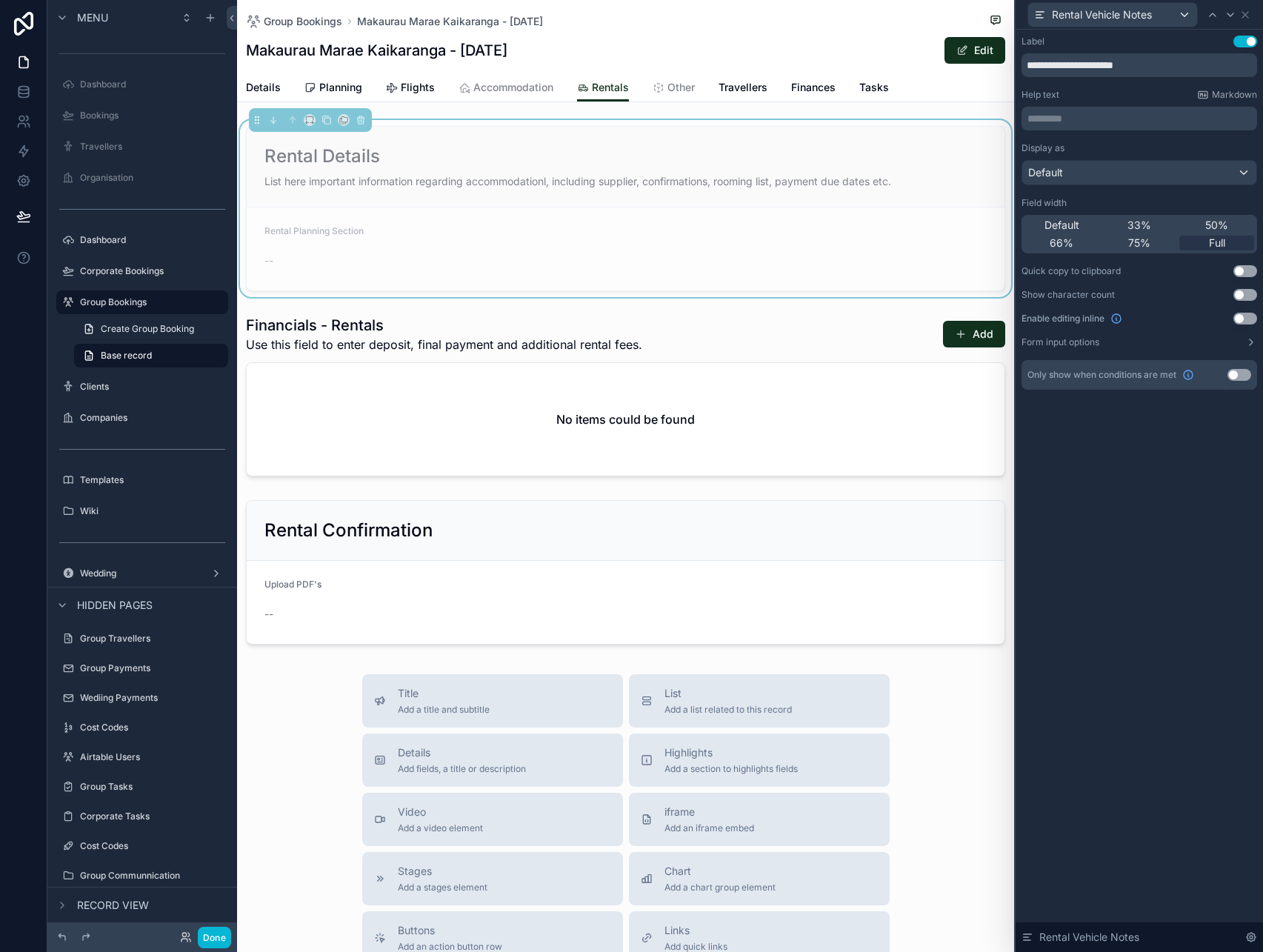
click at [775, 170] on div "Rental Details List here important information regarding accommodationl, includ…" at bounding box center [625, 167] width 758 height 81
click at [1246, 18] on icon at bounding box center [1246, 15] width 12 height 12
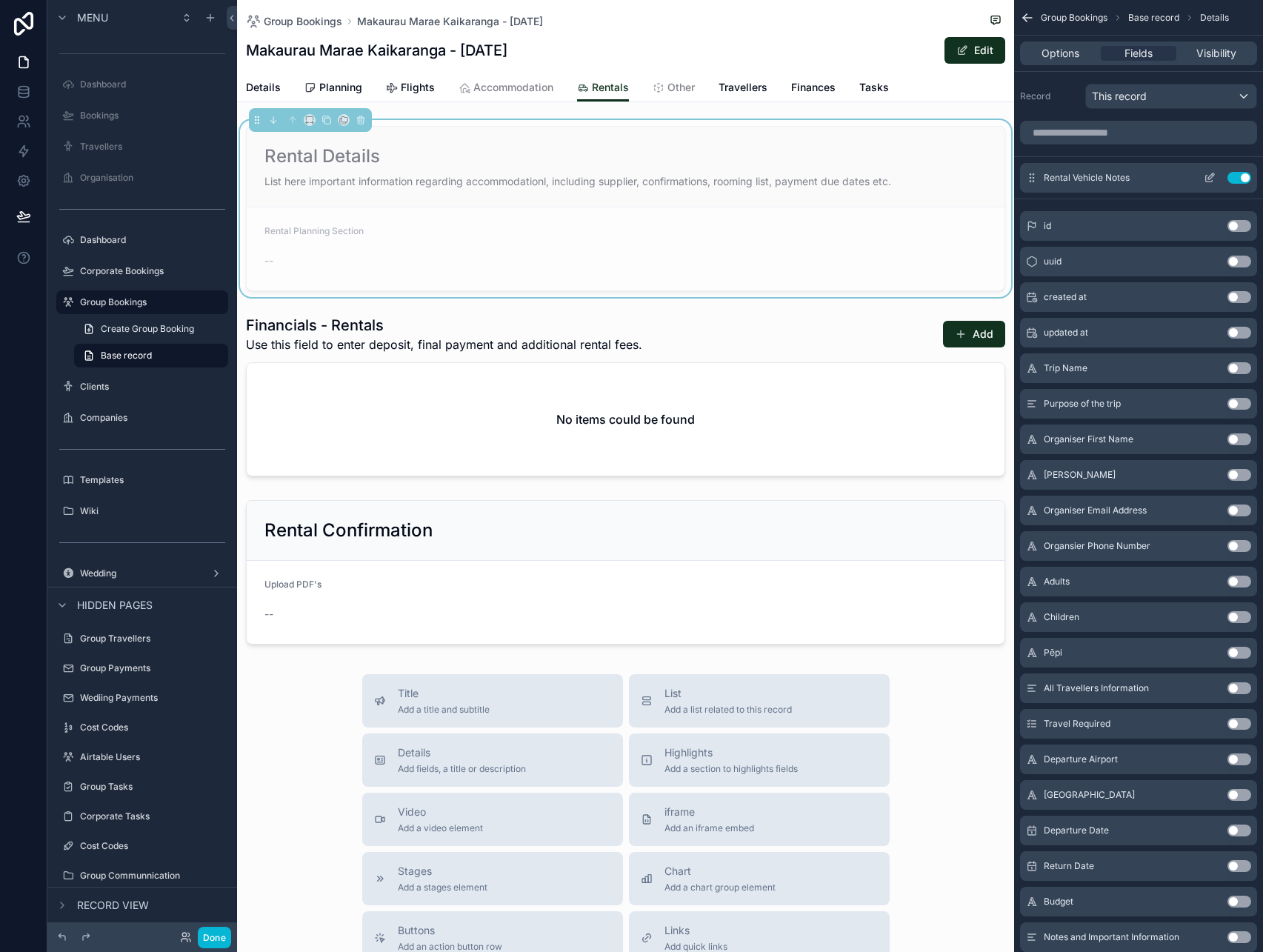
click at [1236, 177] on button "Use setting" at bounding box center [1239, 178] width 23 height 12
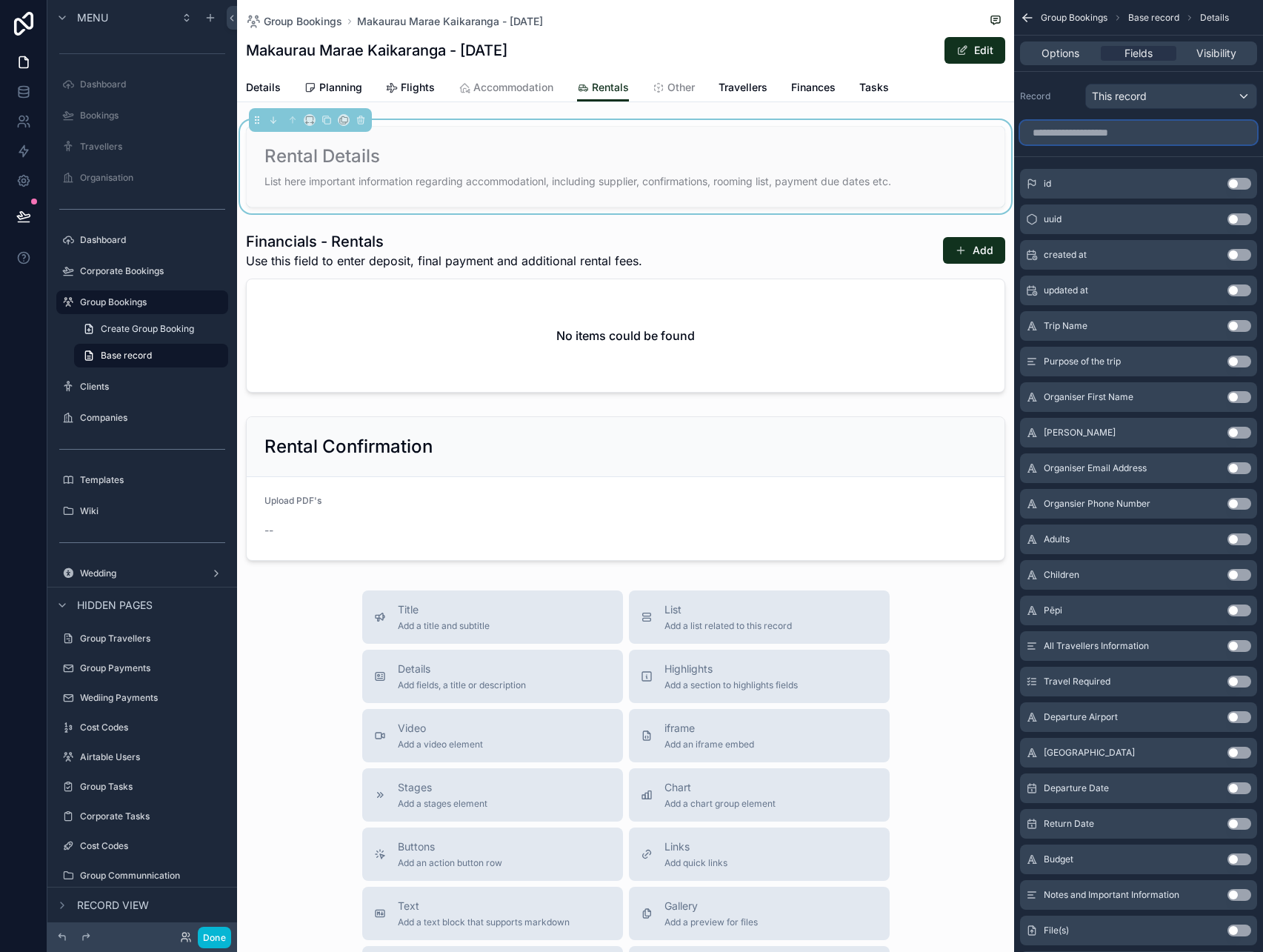
click at [1134, 130] on input "scrollable content" at bounding box center [1138, 133] width 237 height 23
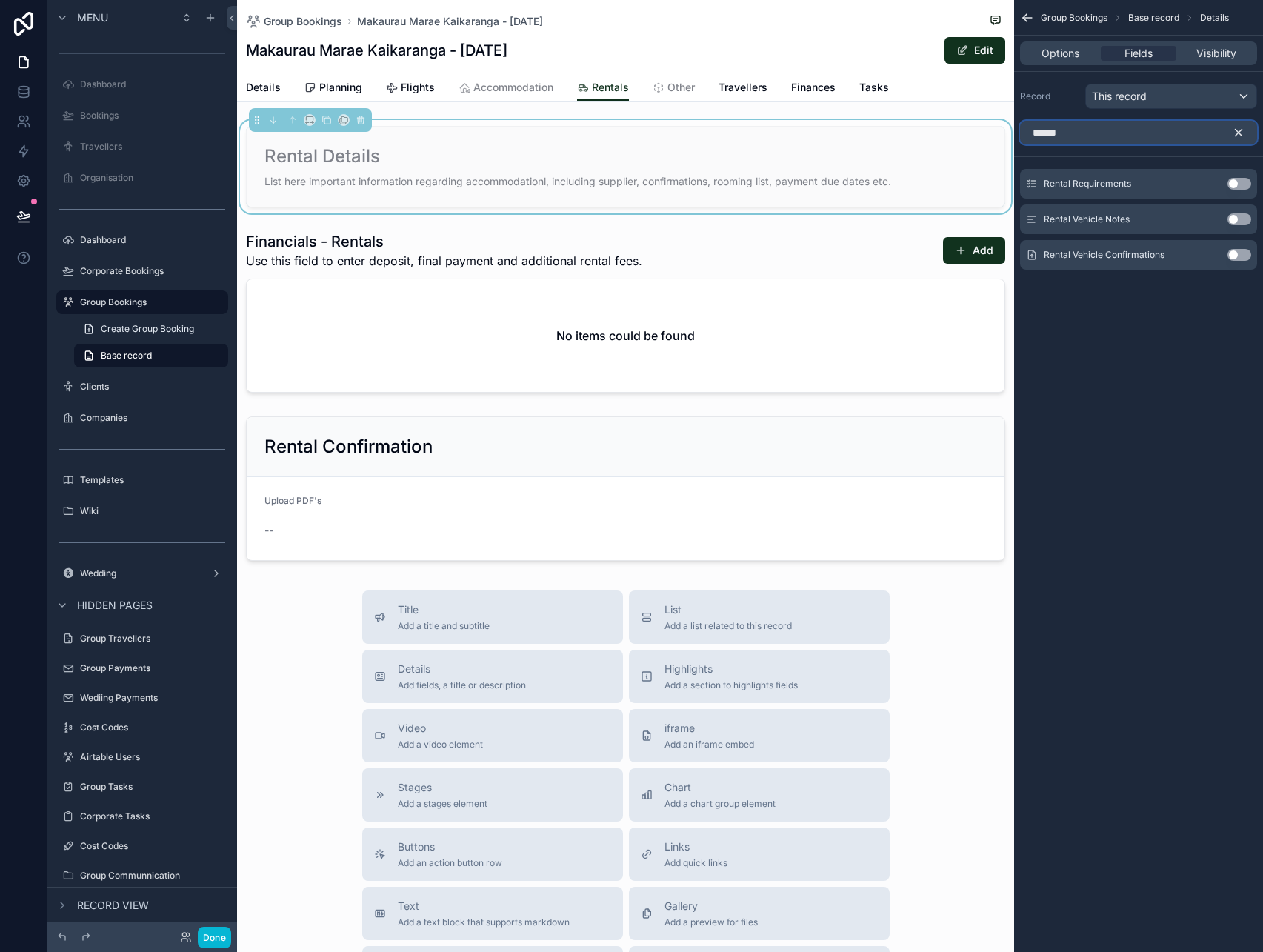
type input "******"
click at [1233, 223] on button "Use setting" at bounding box center [1239, 220] width 23 height 12
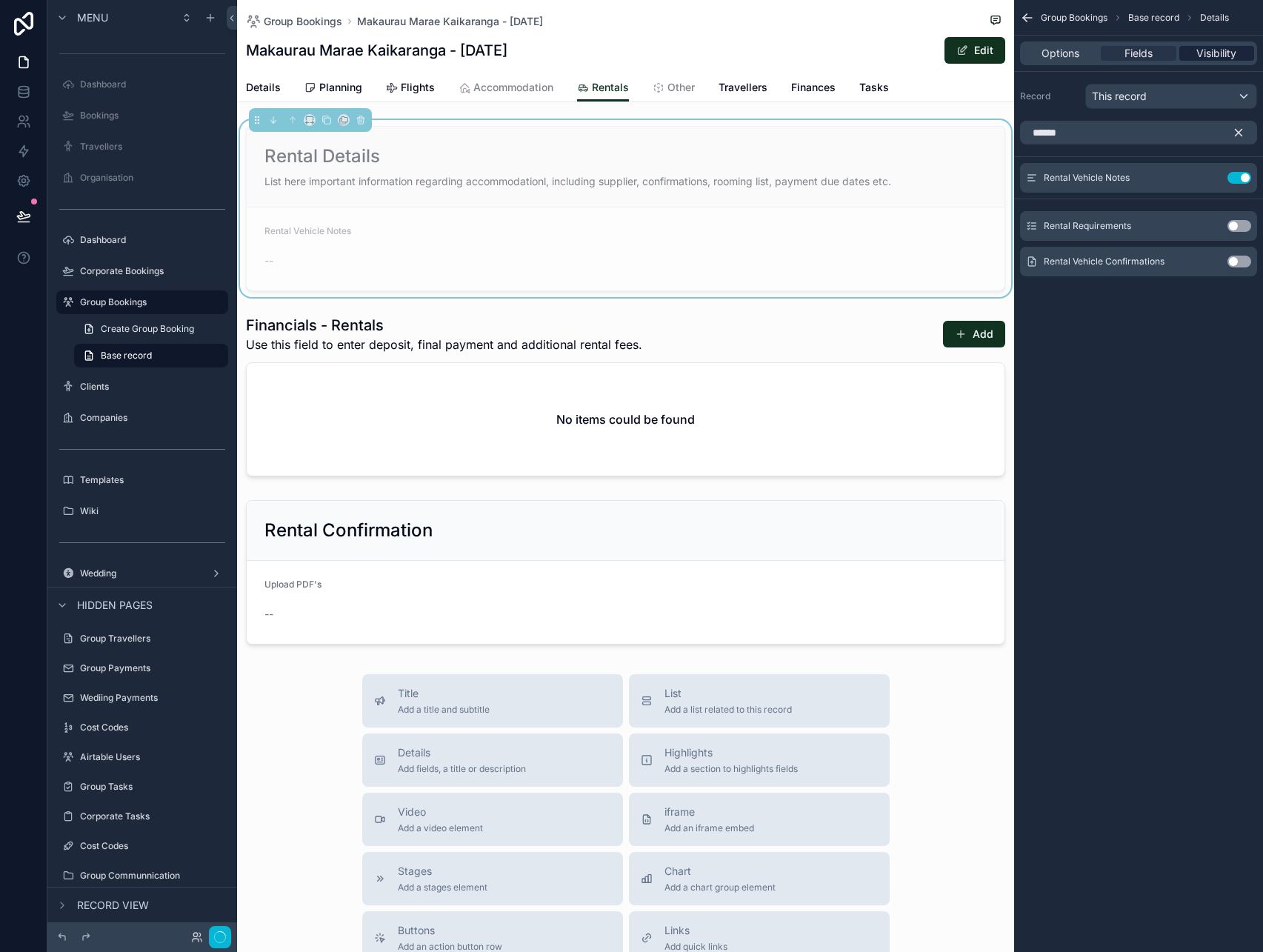
click at [1215, 53] on span "Visibility" at bounding box center [1216, 54] width 40 height 15
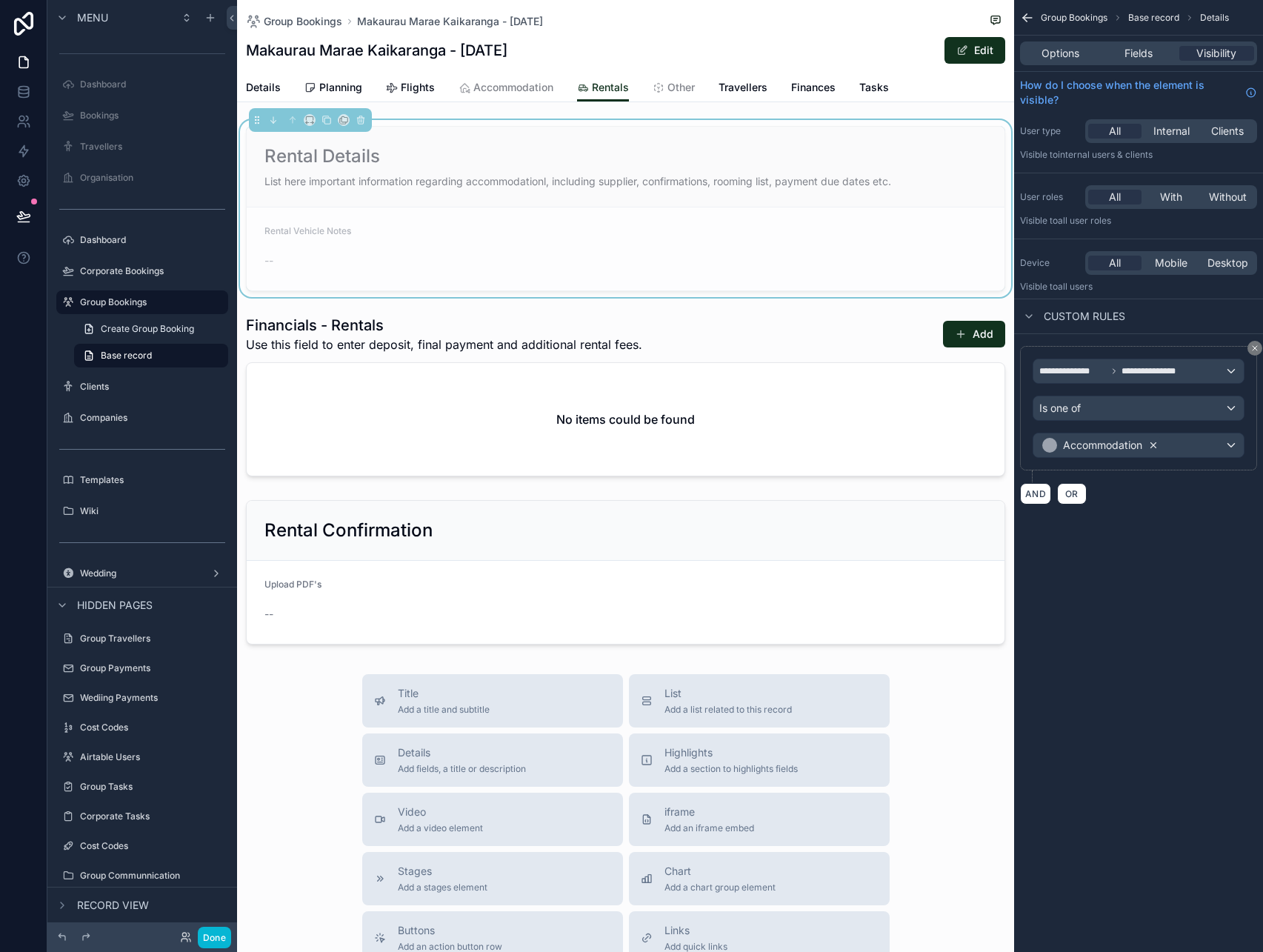
click at [1151, 442] on icon "scrollable content" at bounding box center [1154, 445] width 11 height 11
click at [1155, 445] on div "Value" at bounding box center [1139, 445] width 210 height 23
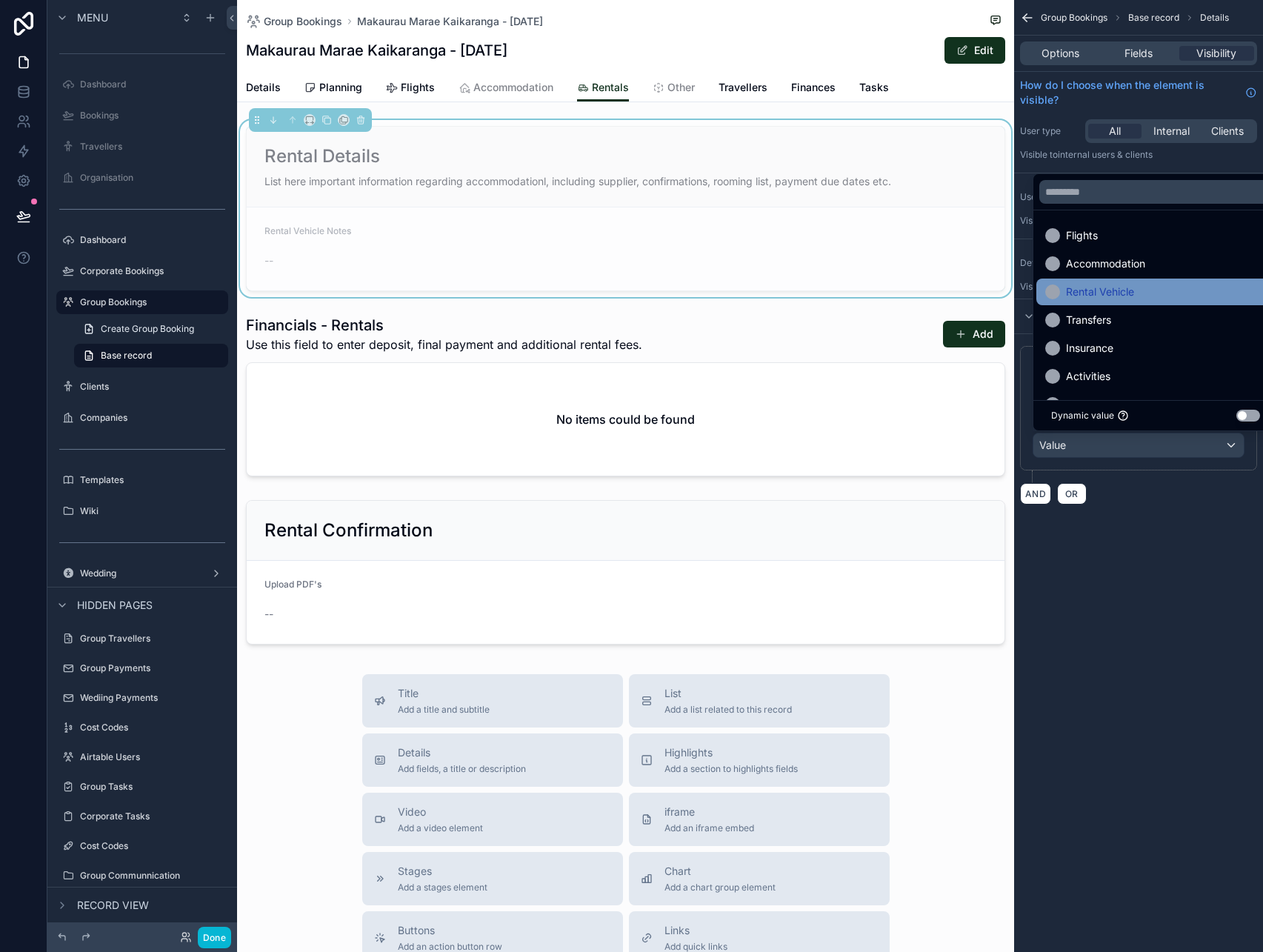
click at [1125, 290] on span "Rental Vehicle" at bounding box center [1100, 292] width 68 height 17
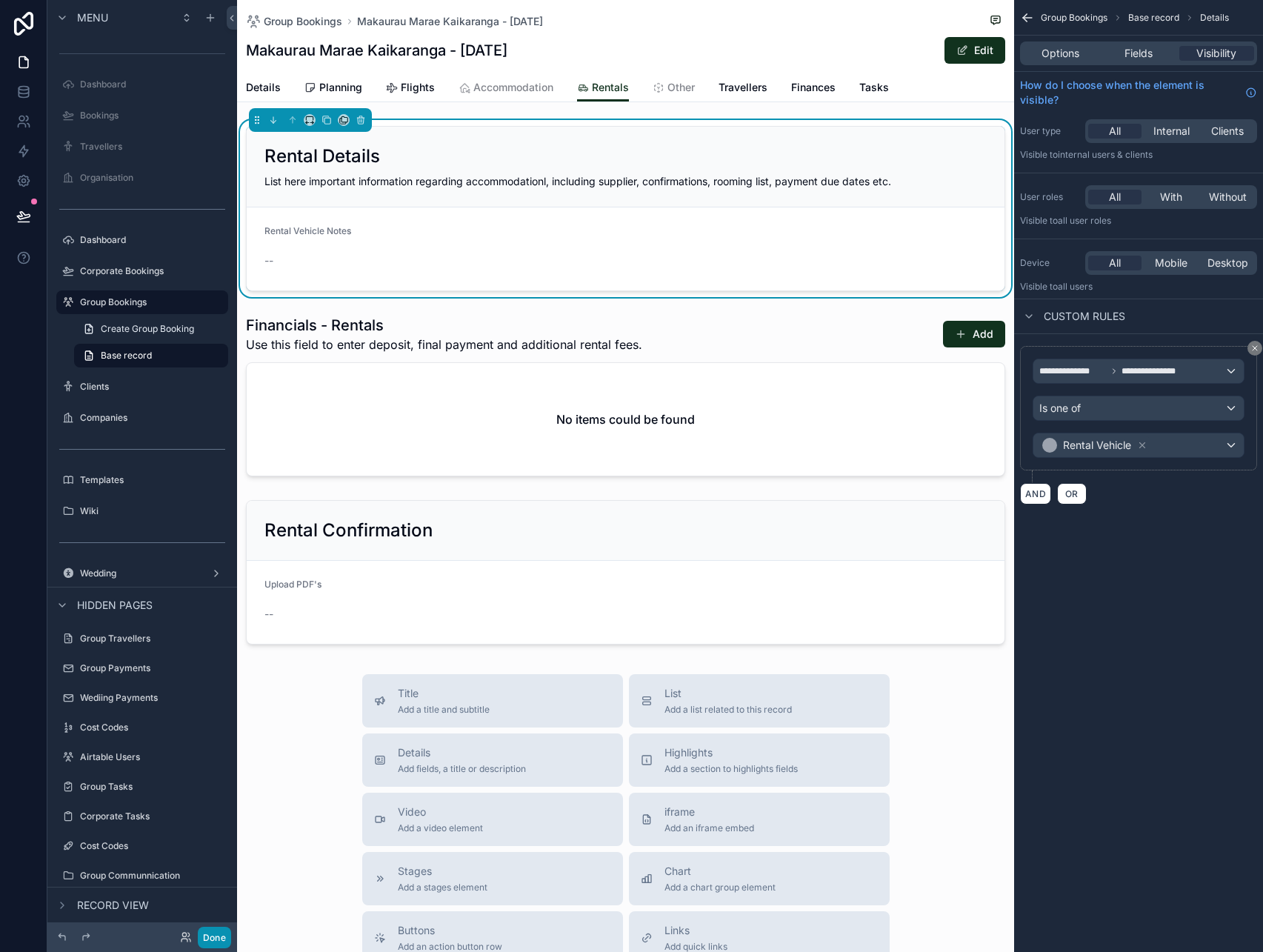
click at [217, 933] on button "Done" at bounding box center [214, 938] width 33 height 21
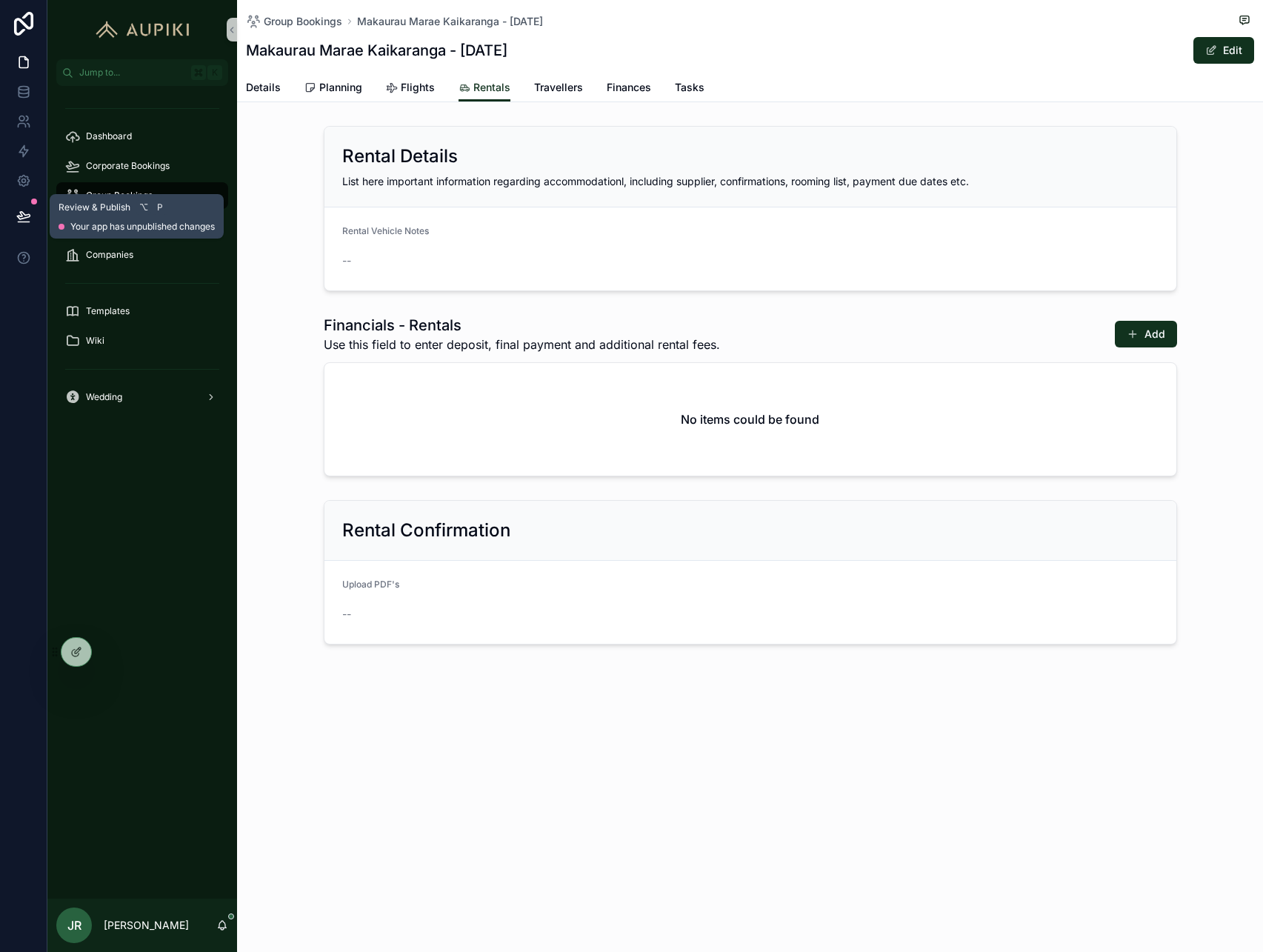
click at [24, 210] on icon at bounding box center [24, 217] width 15 height 15
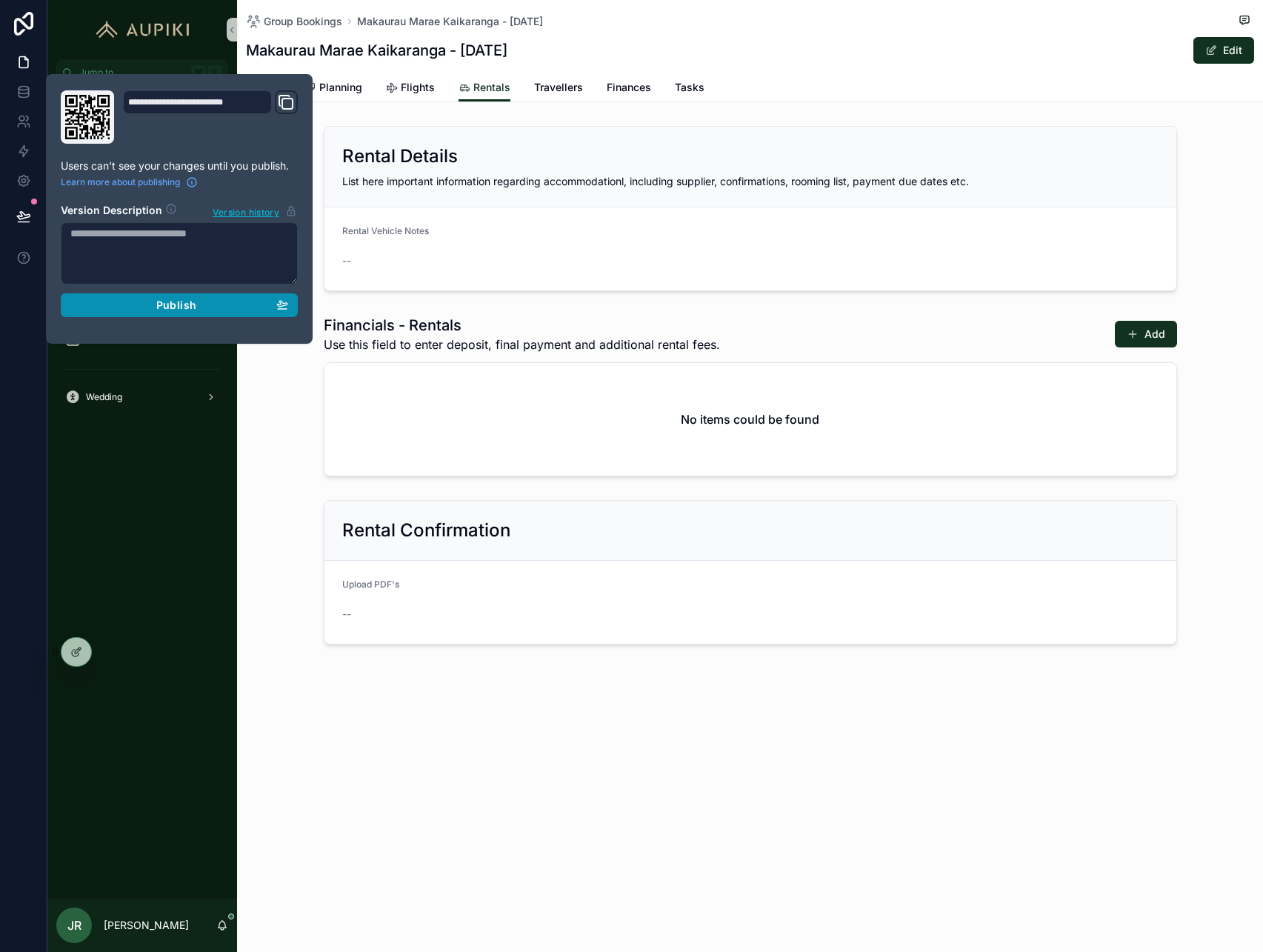
click at [188, 297] on button "Publish" at bounding box center [179, 305] width 237 height 23
click at [1240, 52] on button "Edit" at bounding box center [1224, 50] width 61 height 27
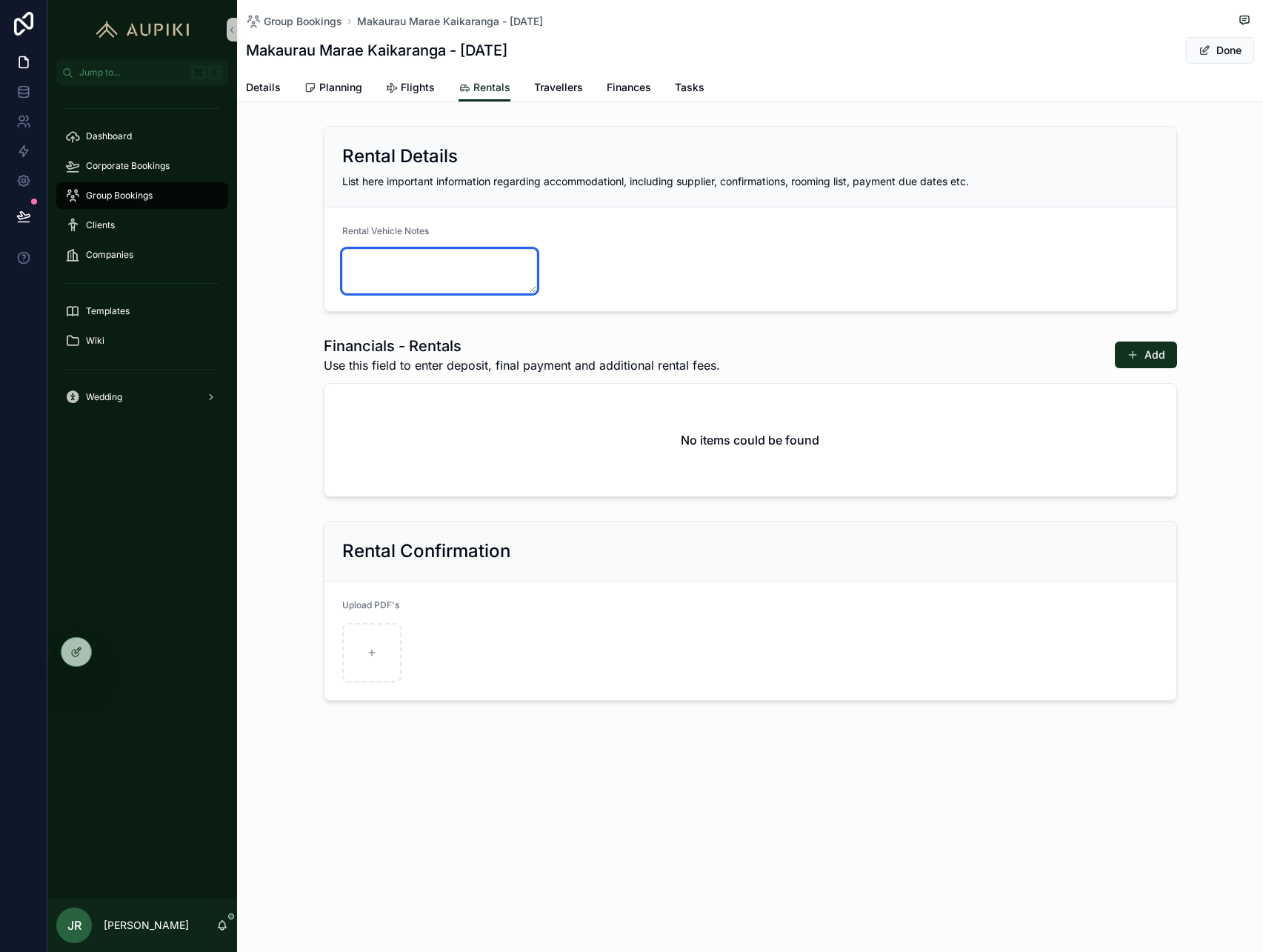
click at [497, 274] on textarea "scrollable content" at bounding box center [440, 271] width 195 height 45
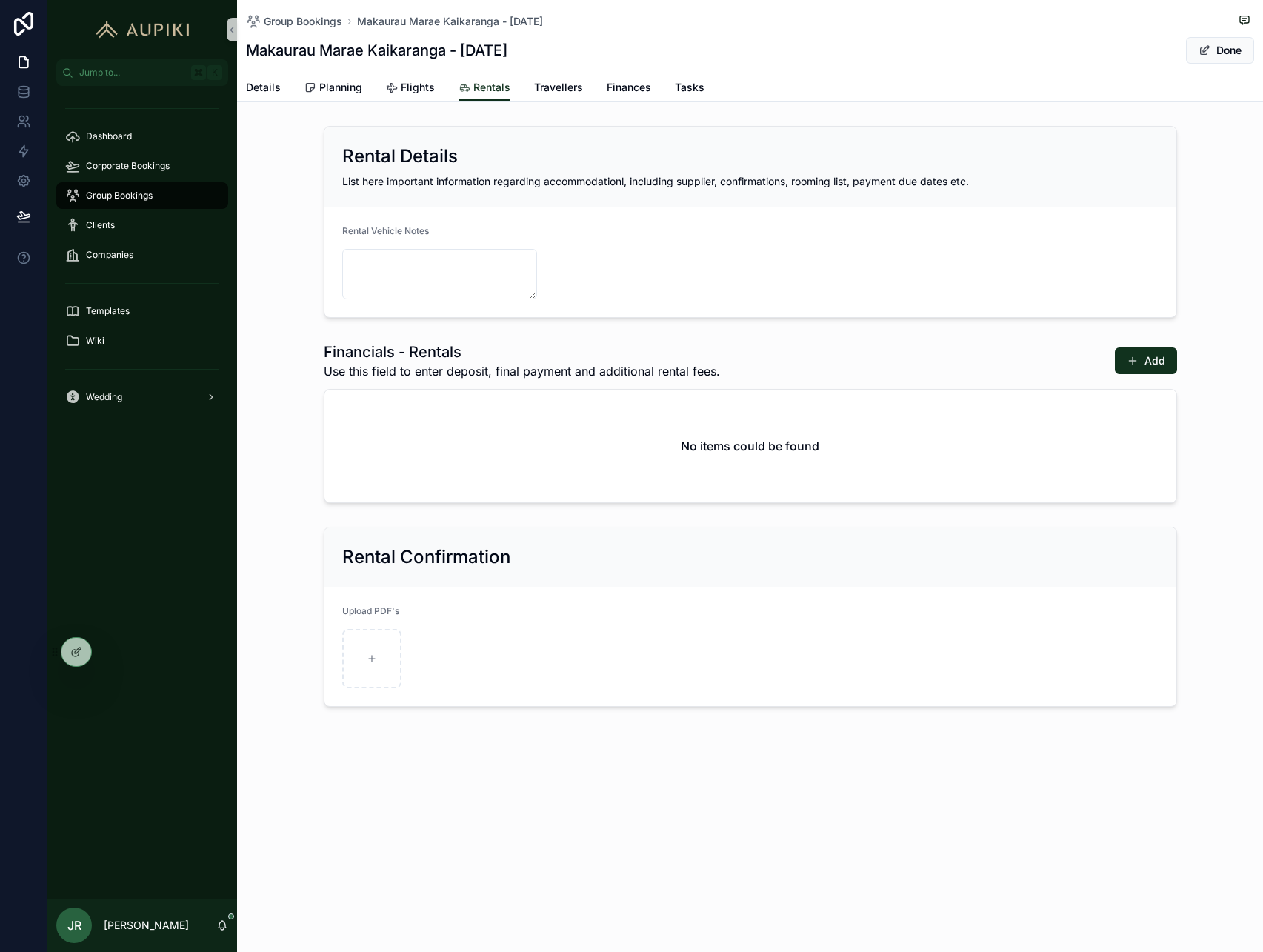
drag, startPoint x: 532, startPoint y: 289, endPoint x: 906, endPoint y: 295, distance: 374.0
click at [906, 295] on form "Rental Vehicle Notes" at bounding box center [750, 262] width 852 height 110
click at [72, 652] on icon at bounding box center [75, 653] width 7 height 7
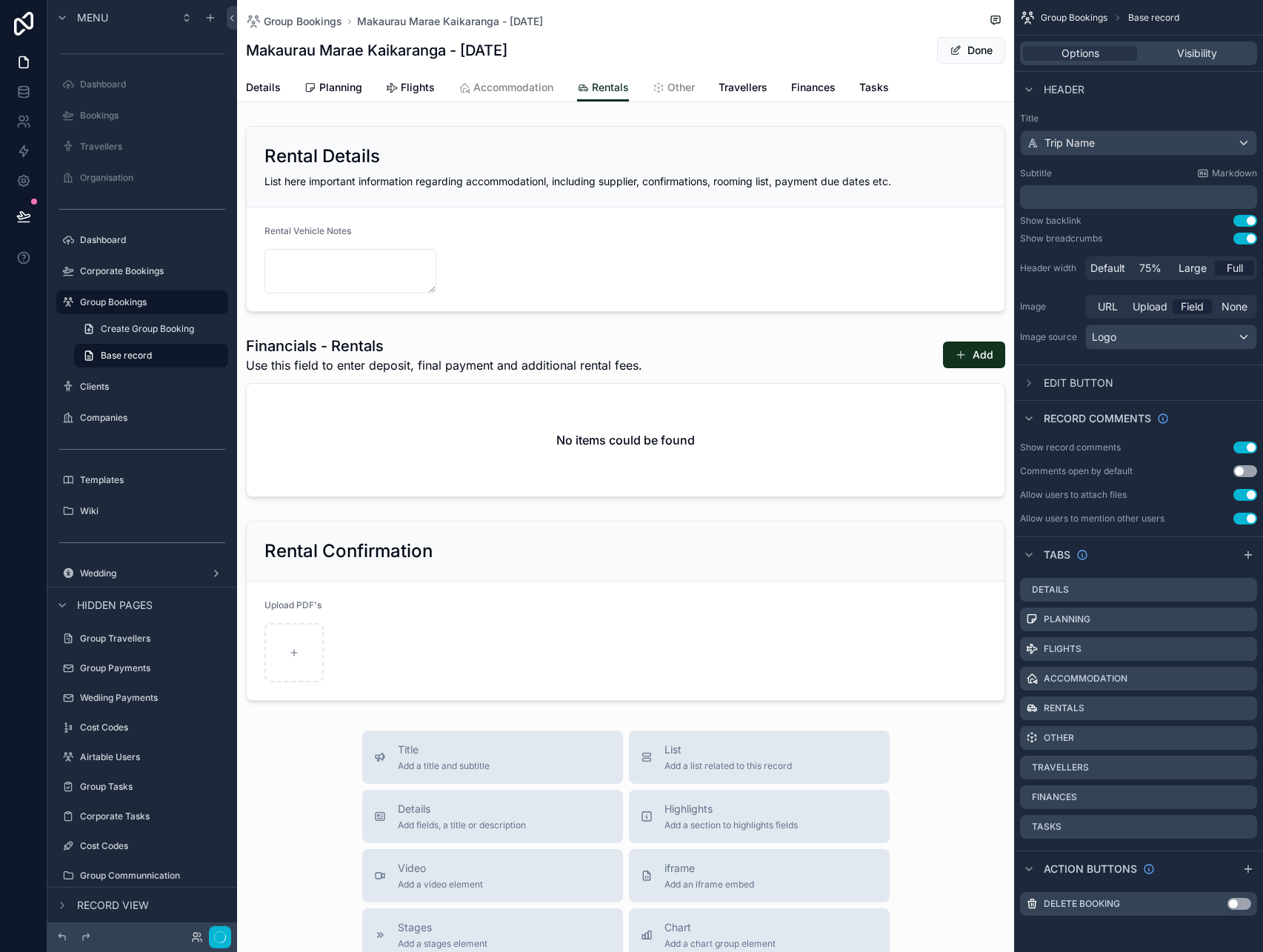
click at [699, 260] on div "scrollable content" at bounding box center [625, 219] width 777 height 198
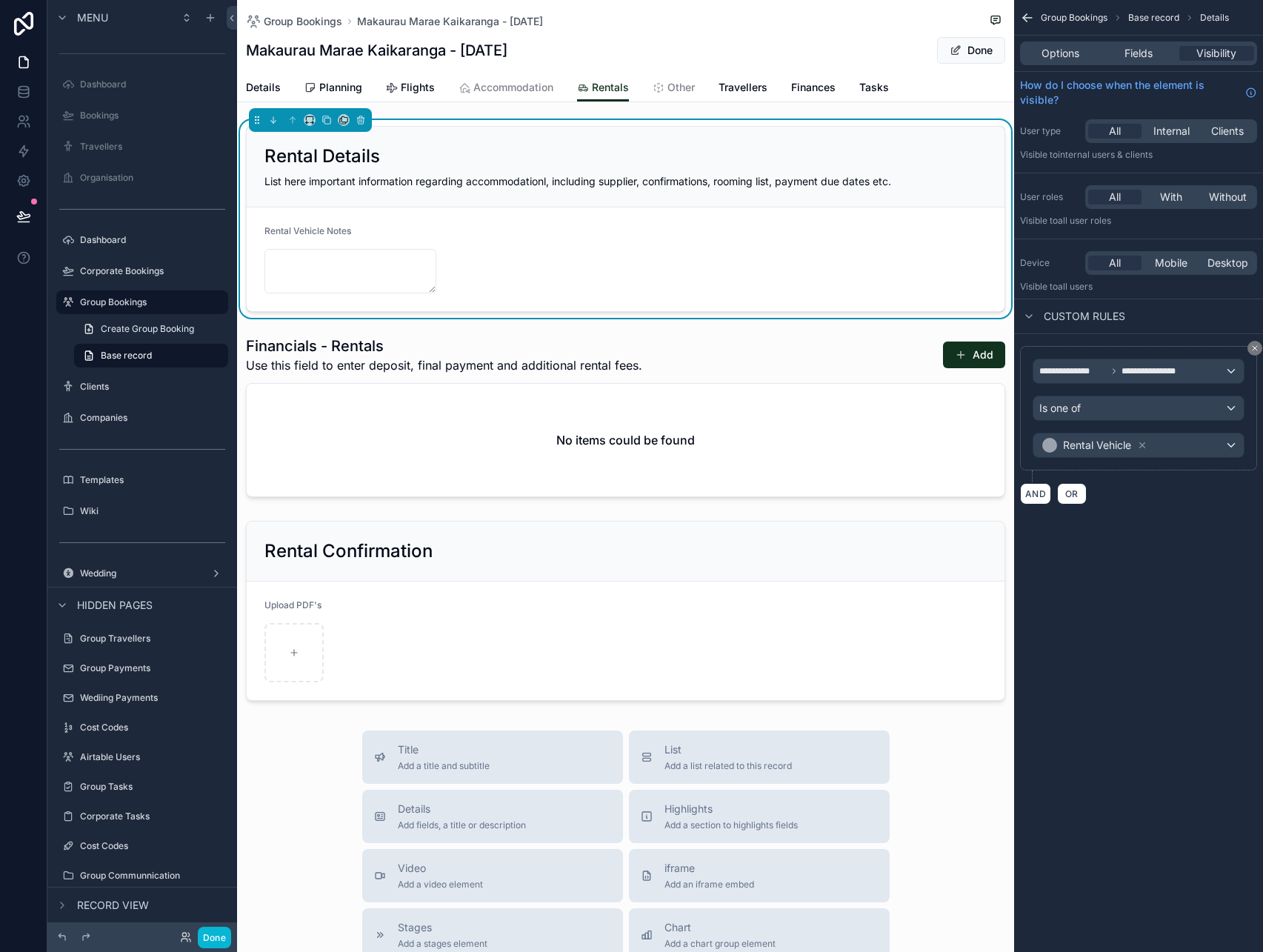
click at [1151, 45] on div "Options Fields Visibility" at bounding box center [1138, 53] width 237 height 23
click at [1151, 52] on span "Fields" at bounding box center [1138, 54] width 28 height 15
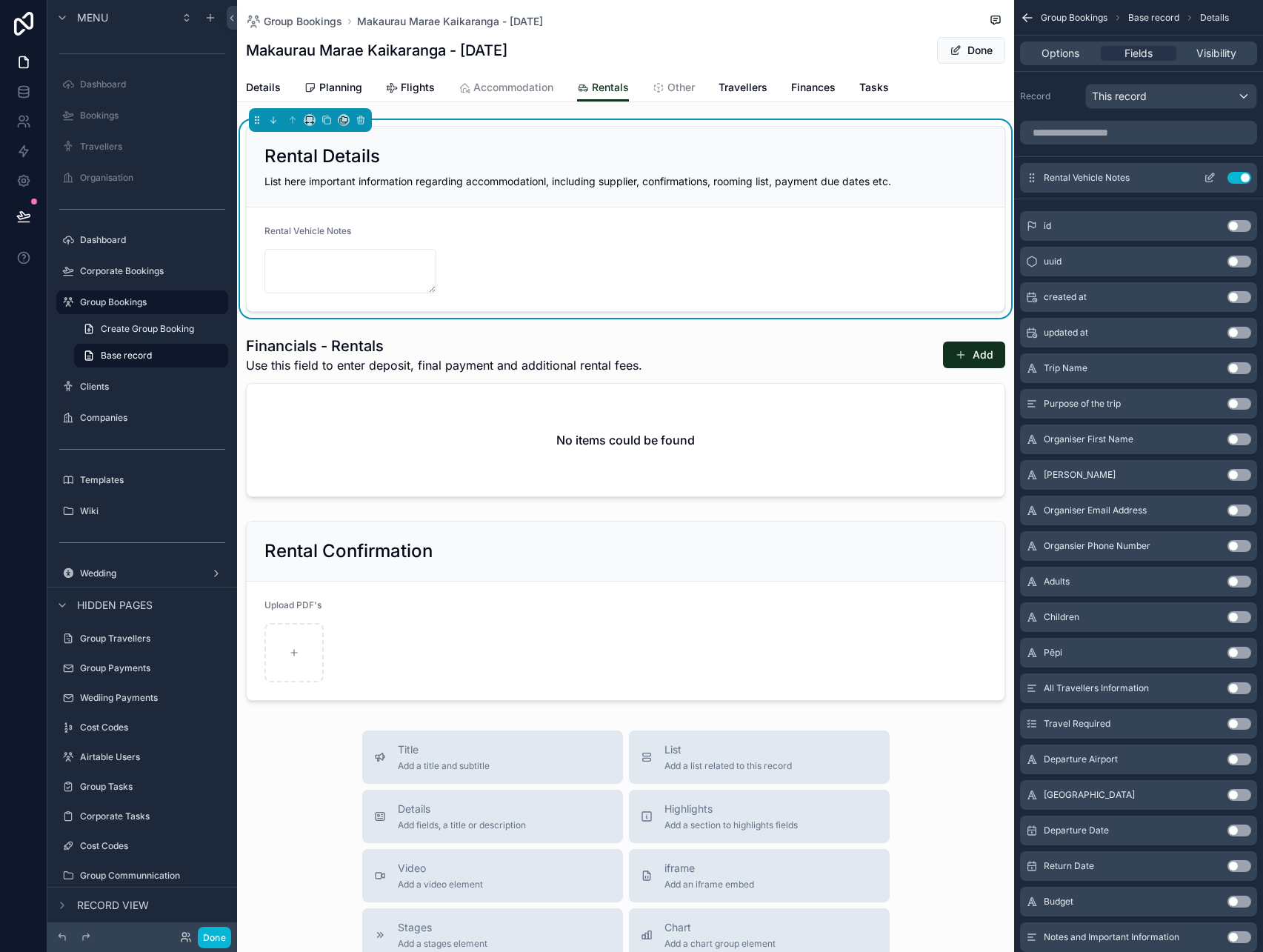
click at [1211, 179] on icon "scrollable content" at bounding box center [1212, 176] width 6 height 6
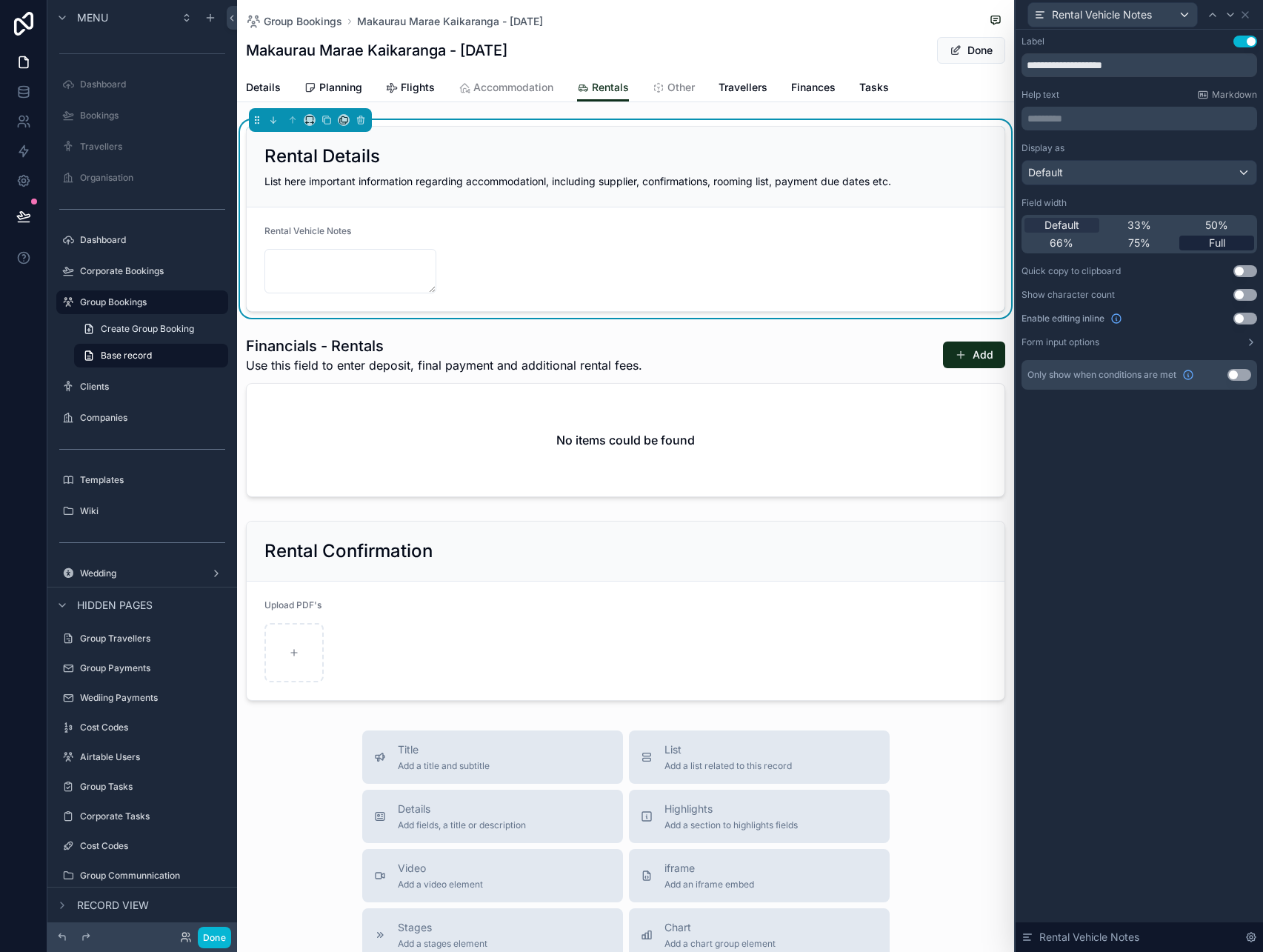
click at [1221, 239] on span "Full" at bounding box center [1218, 243] width 17 height 15
click at [1244, 15] on icon at bounding box center [1246, 15] width 6 height 6
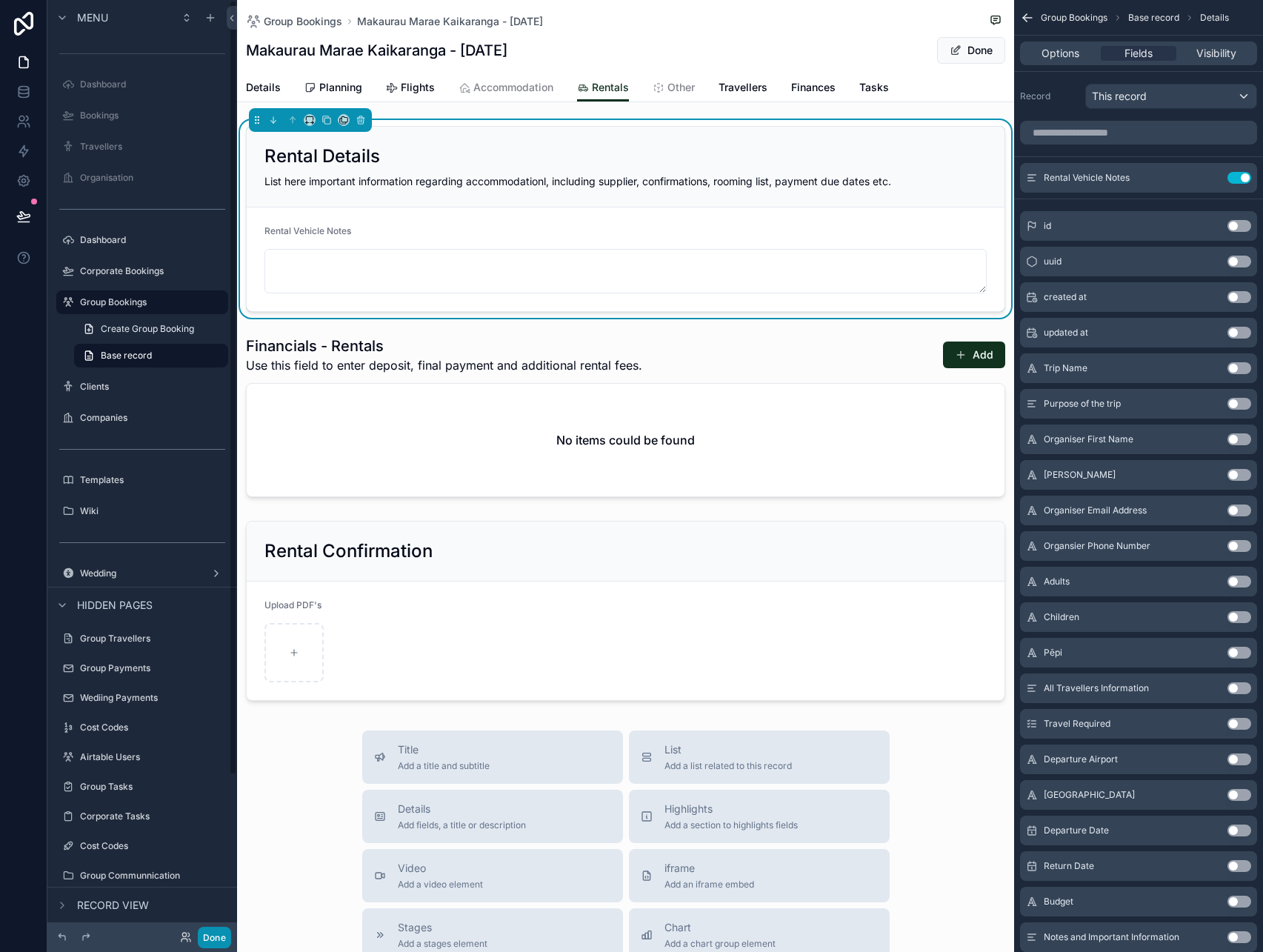
click at [214, 938] on button "Done" at bounding box center [214, 938] width 33 height 21
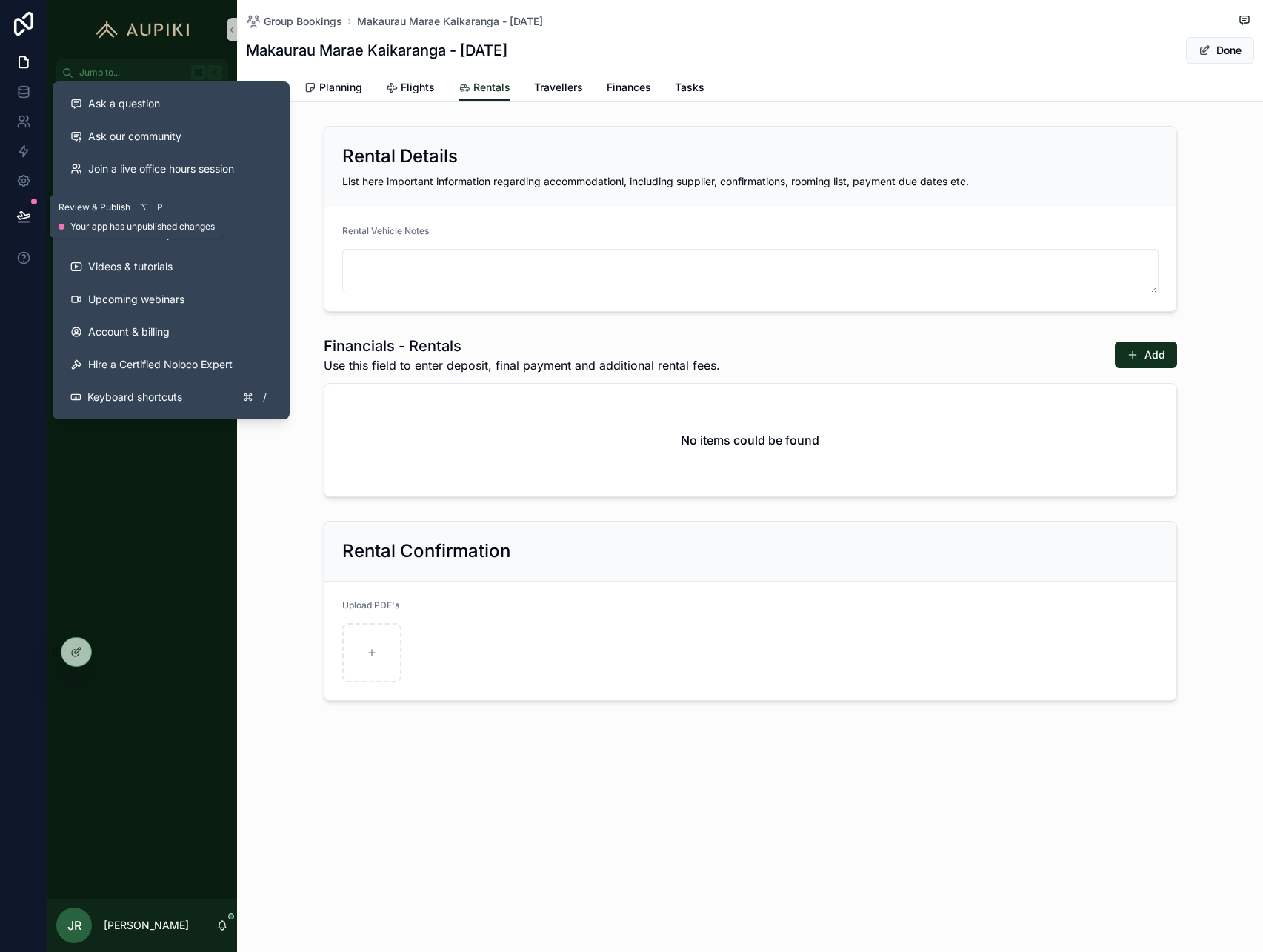
click at [28, 214] on icon at bounding box center [23, 216] width 13 height 8
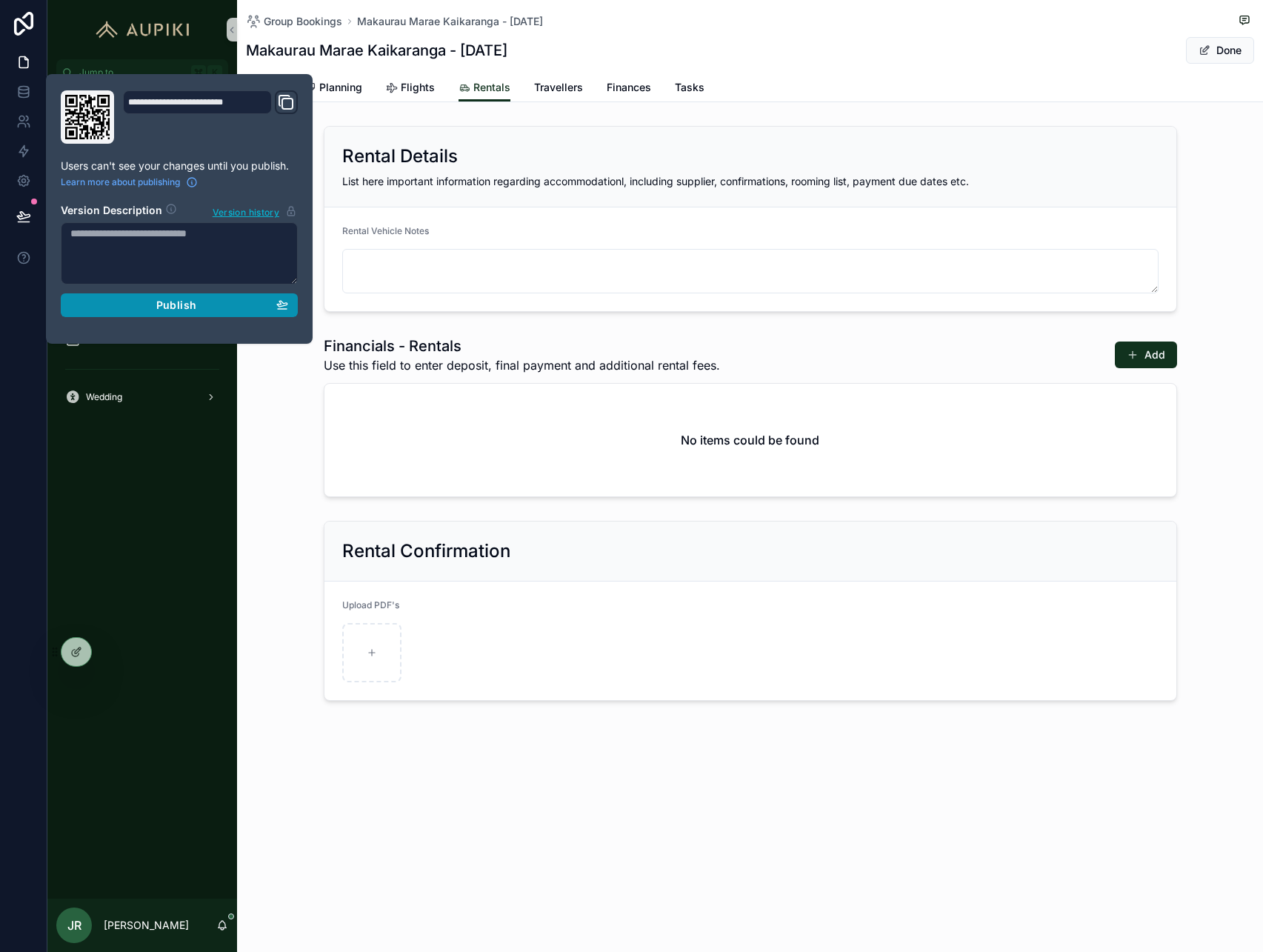
click at [147, 308] on div "Publish" at bounding box center [179, 305] width 218 height 14
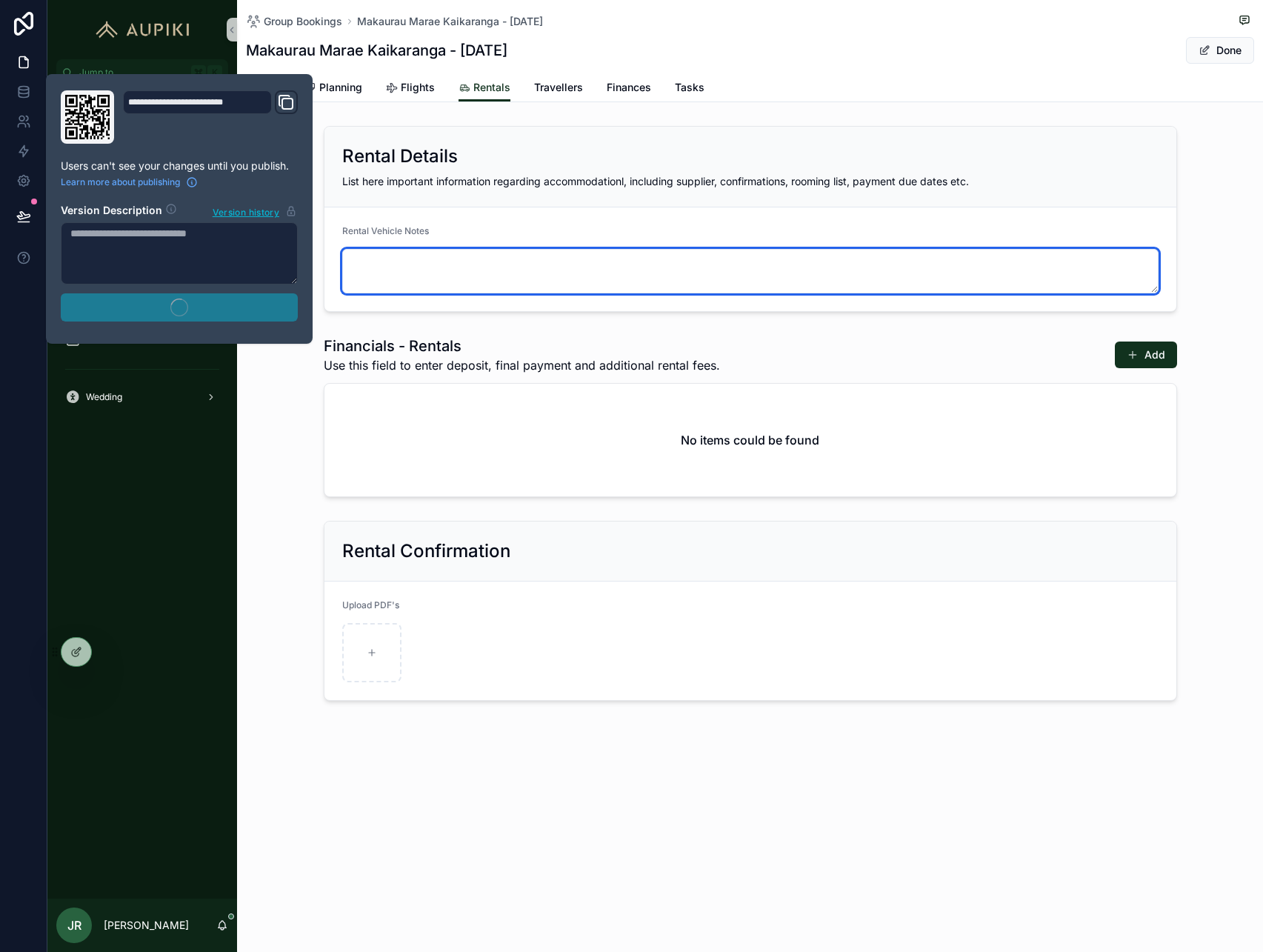
click at [369, 281] on textarea "scrollable content" at bounding box center [750, 271] width 816 height 45
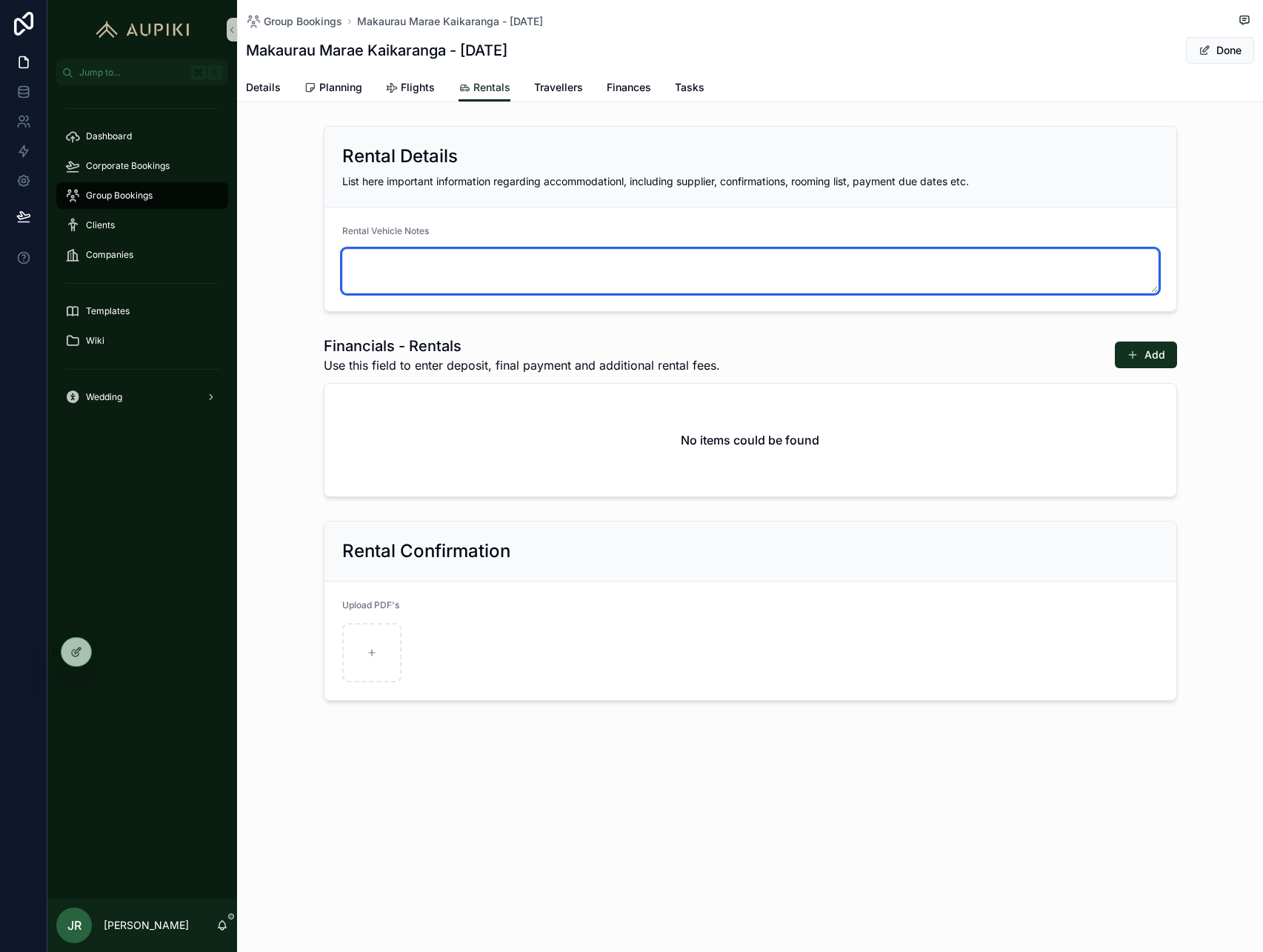
click at [369, 281] on textarea "scrollable content" at bounding box center [750, 271] width 816 height 45
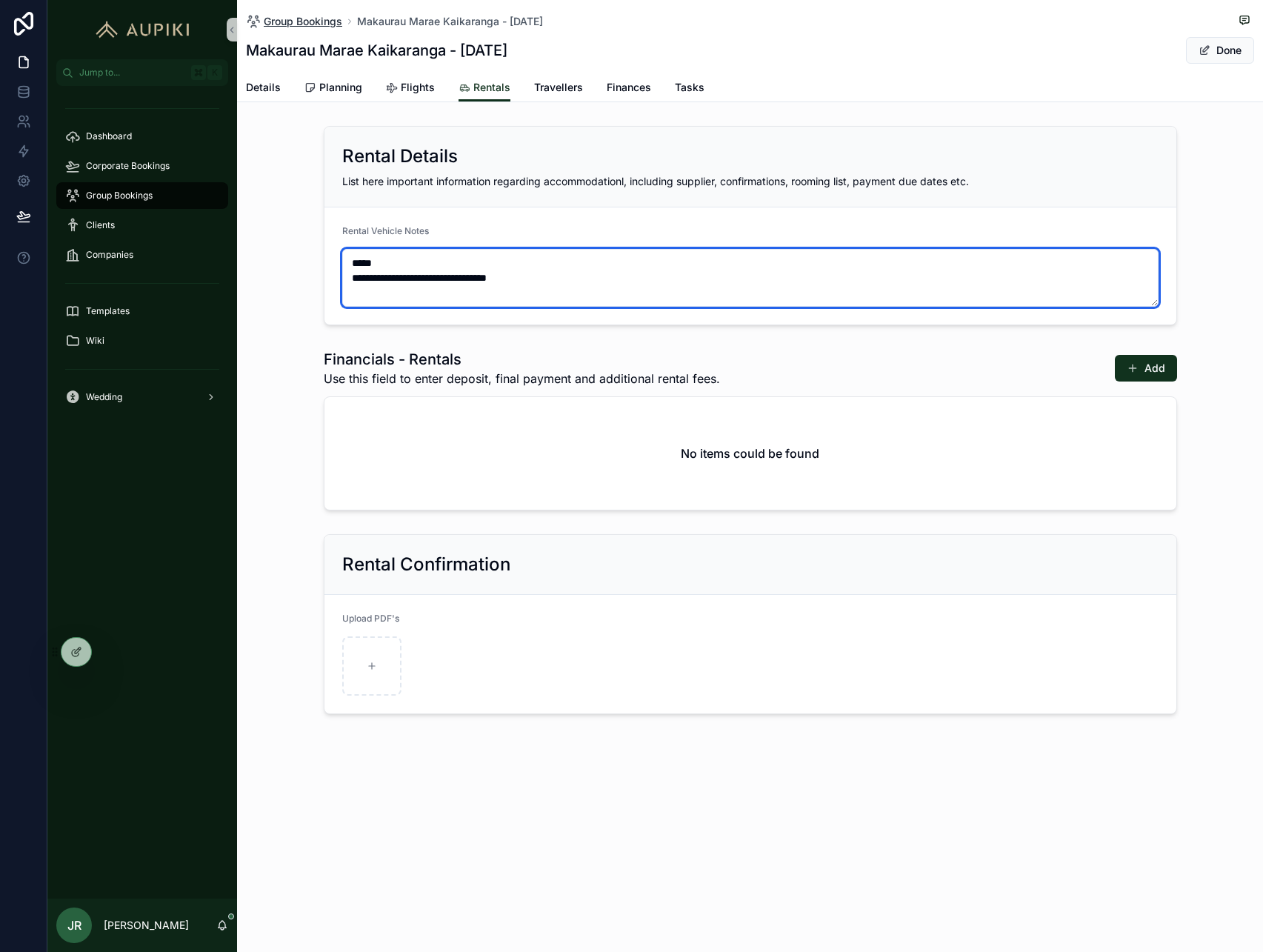
type textarea "**********"
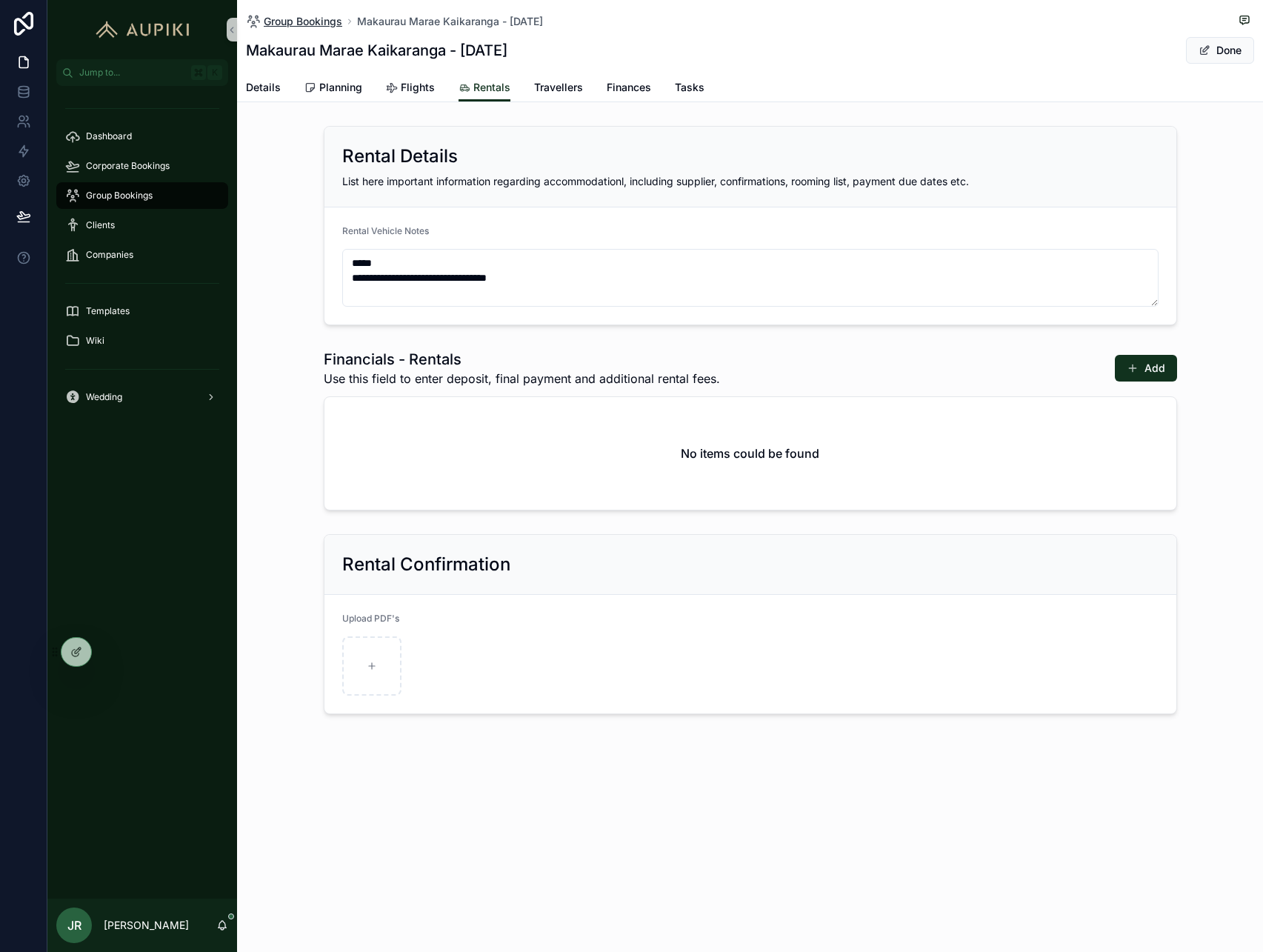
click at [311, 23] on span "Group Bookings" at bounding box center [303, 22] width 79 height 15
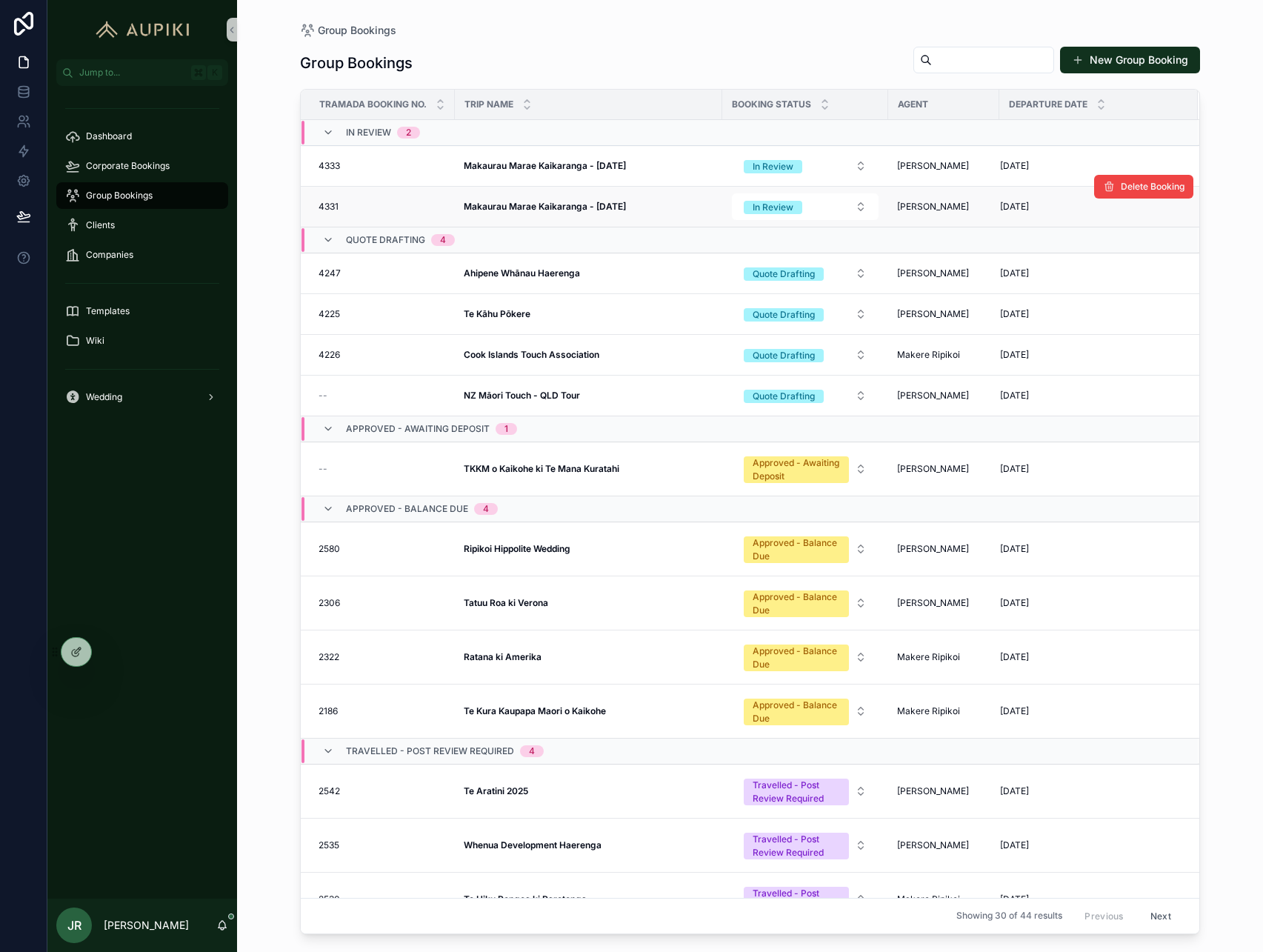
click at [598, 201] on strong "Makaurau Marae Kaikaranga - January 2026" at bounding box center [545, 206] width 162 height 11
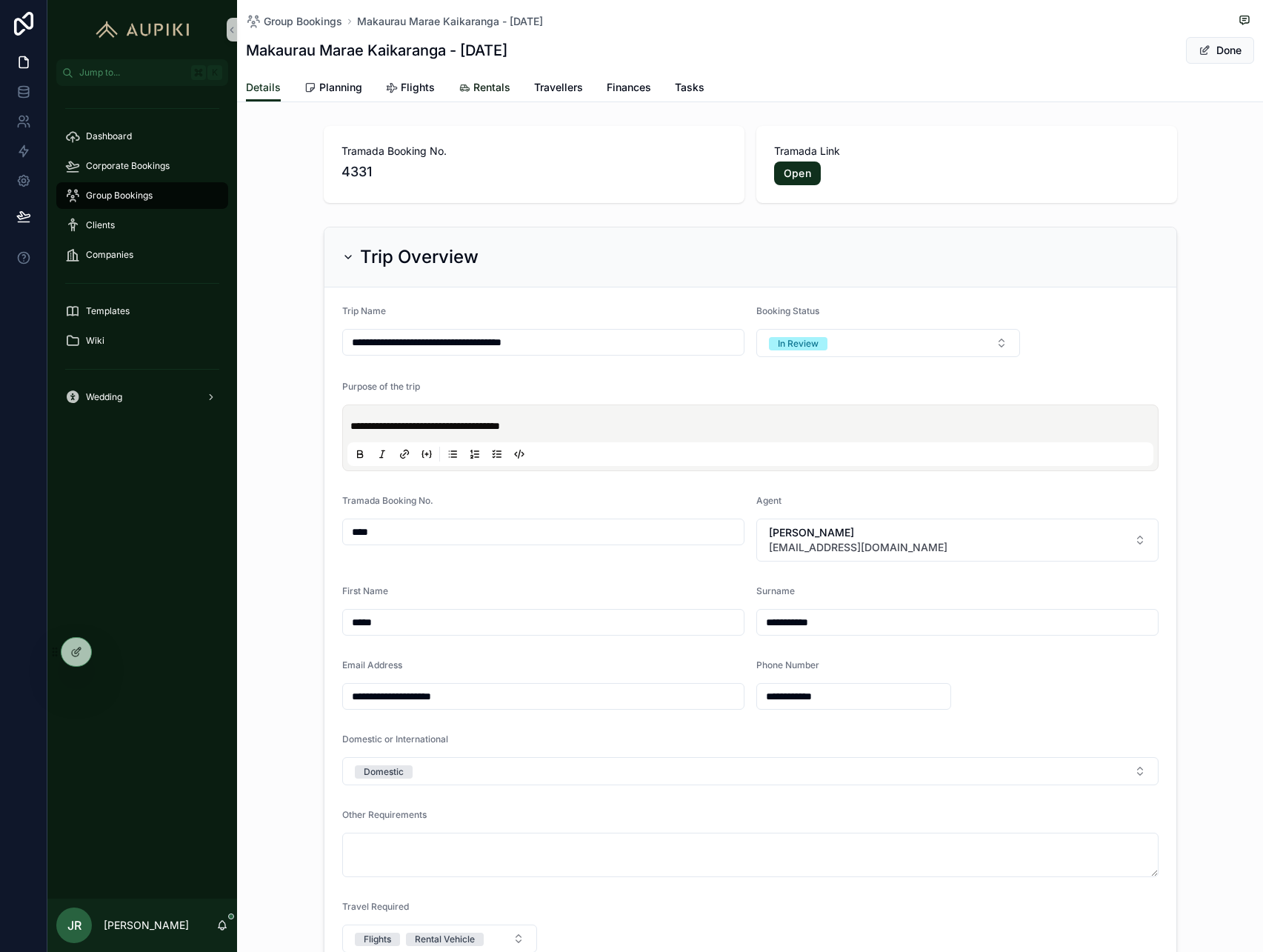
click at [493, 83] on span "Rentals" at bounding box center [491, 88] width 37 height 15
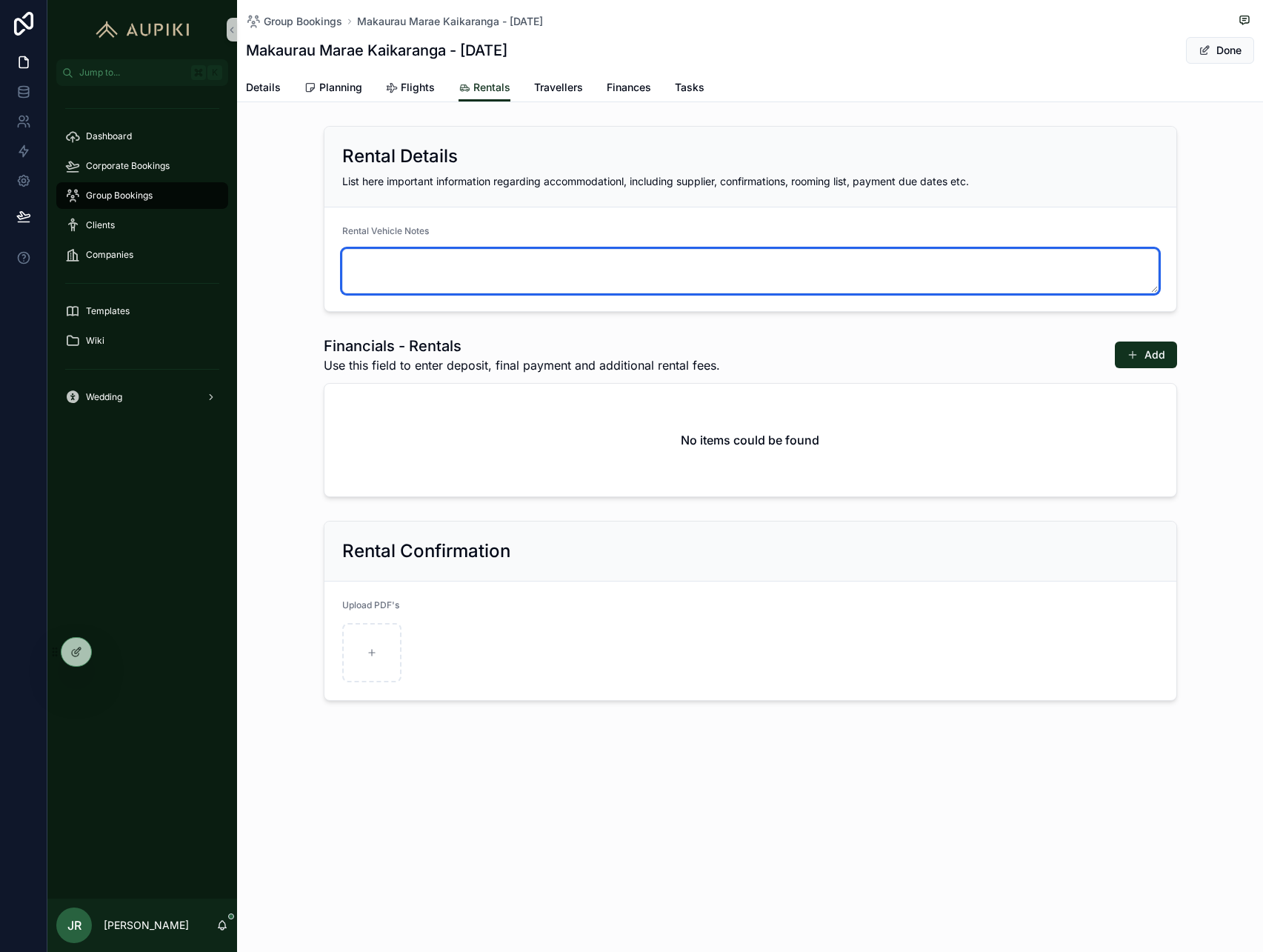
click at [439, 263] on textarea "scrollable content" at bounding box center [750, 271] width 816 height 45
paste textarea "**********"
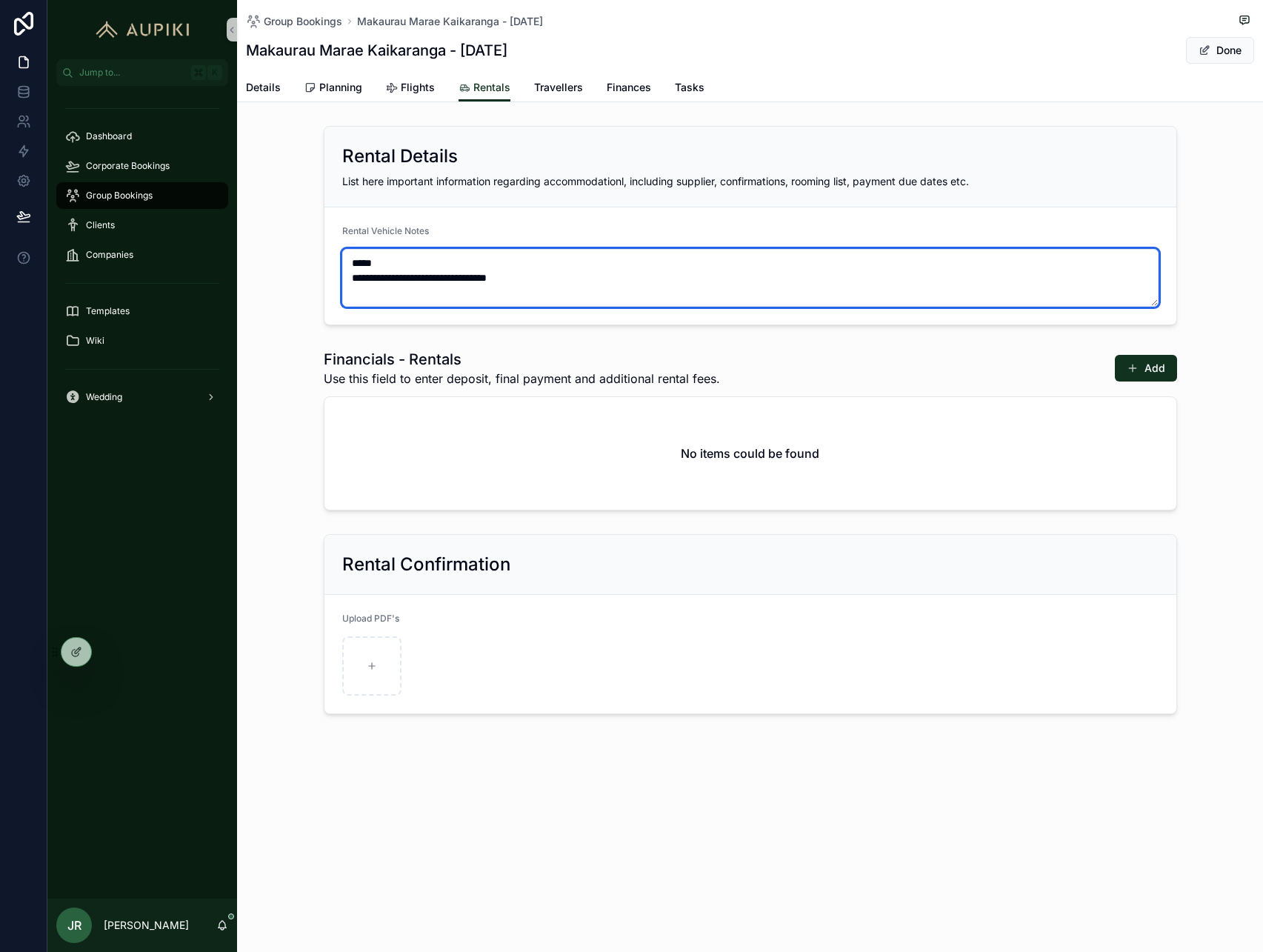
type textarea "**********"
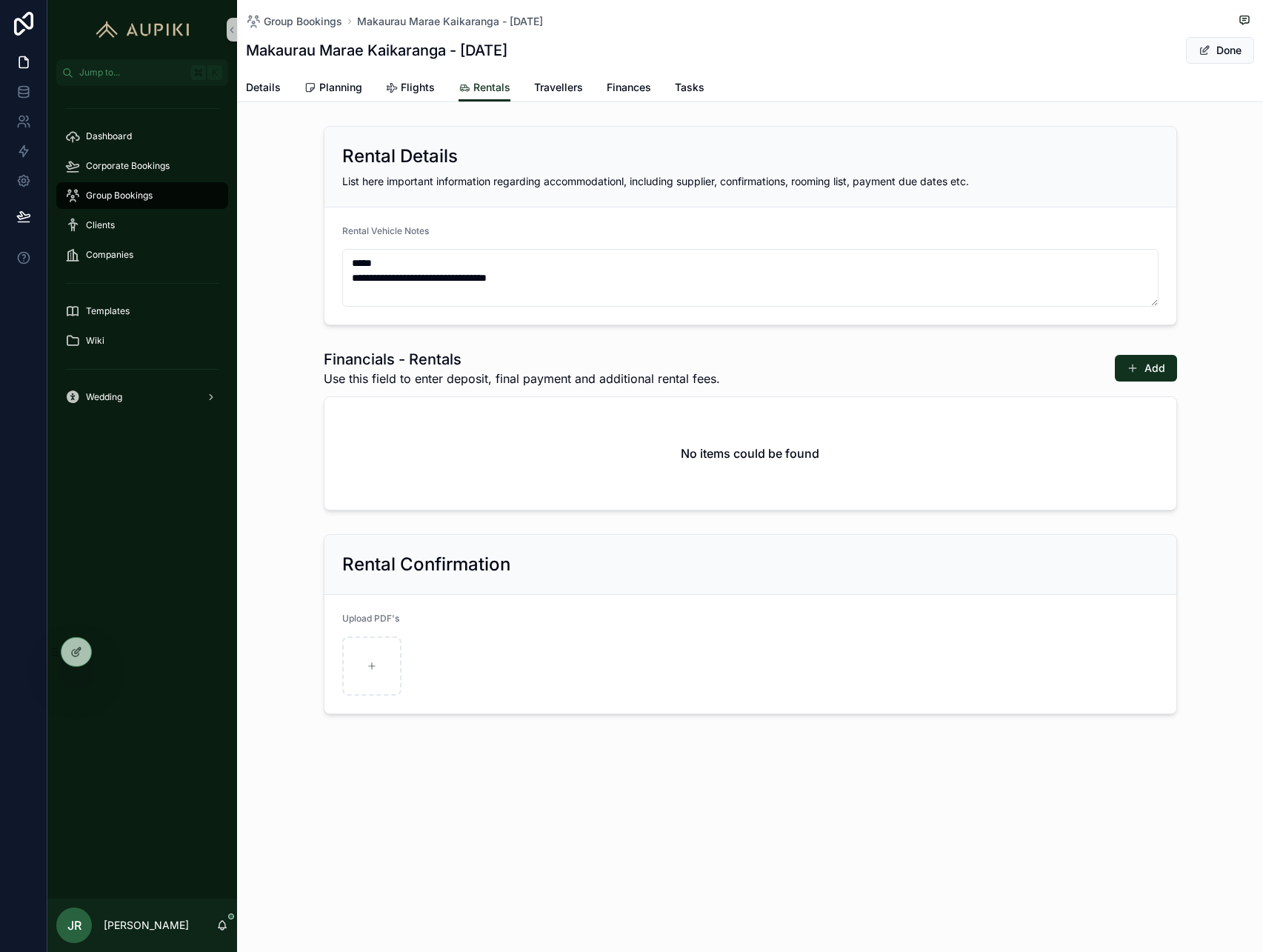
click at [1217, 47] on span "Done" at bounding box center [1221, 50] width 68 height 27
click at [310, 21] on span "Group Bookings" at bounding box center [303, 22] width 79 height 15
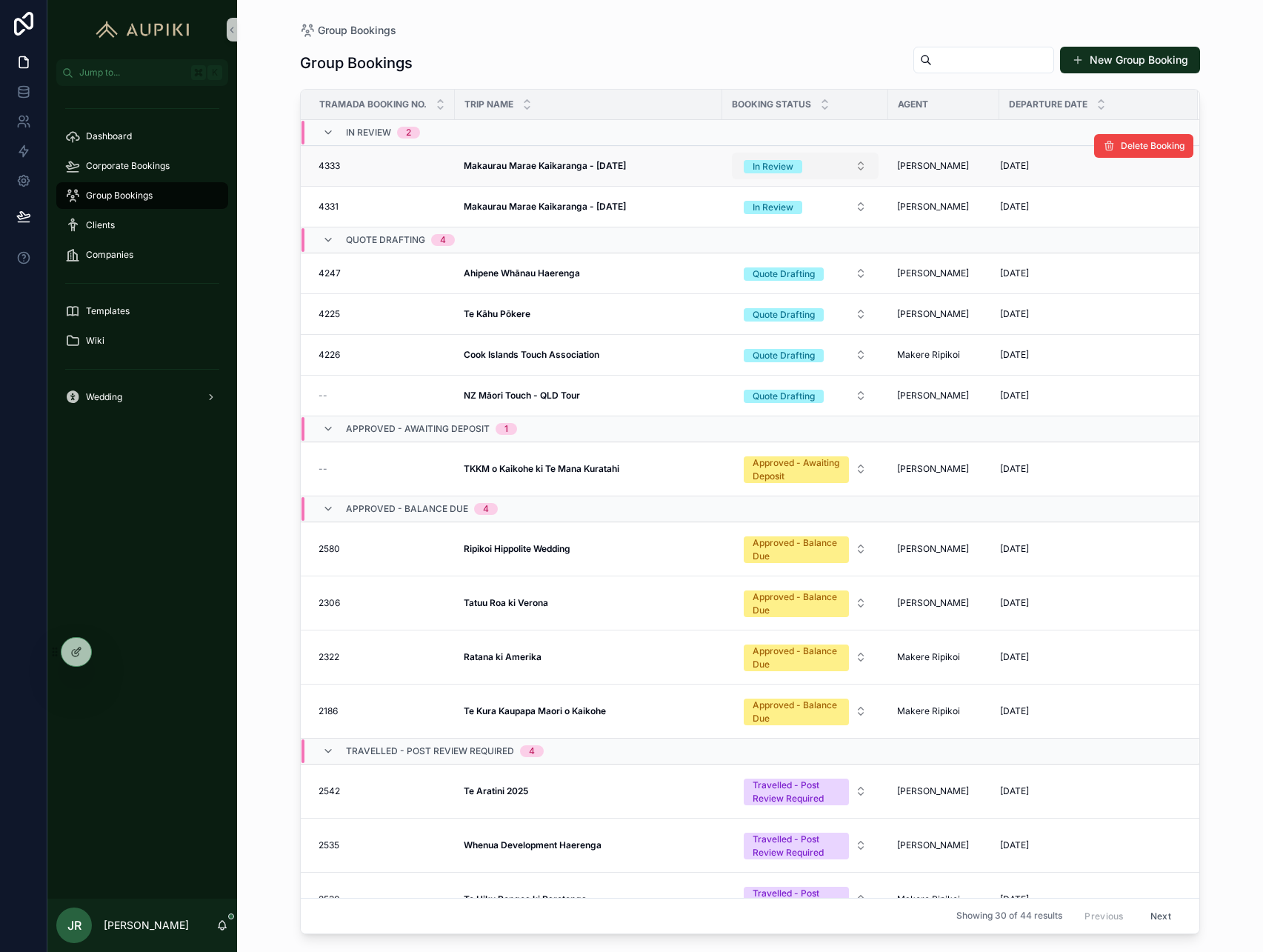
click at [813, 171] on button "In Review" at bounding box center [806, 166] width 147 height 27
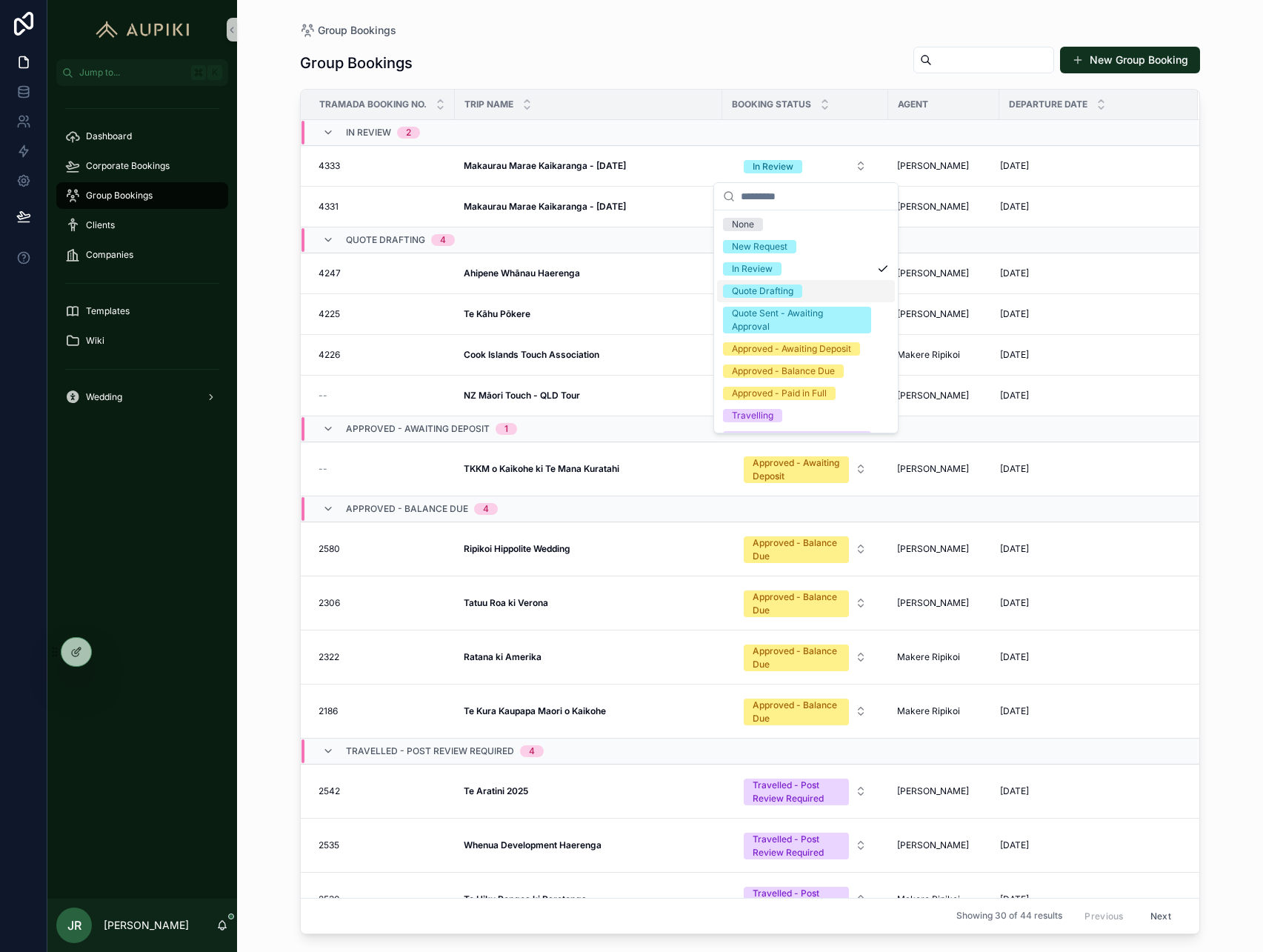
click at [809, 294] on div "Quote Drafting" at bounding box center [806, 291] width 178 height 22
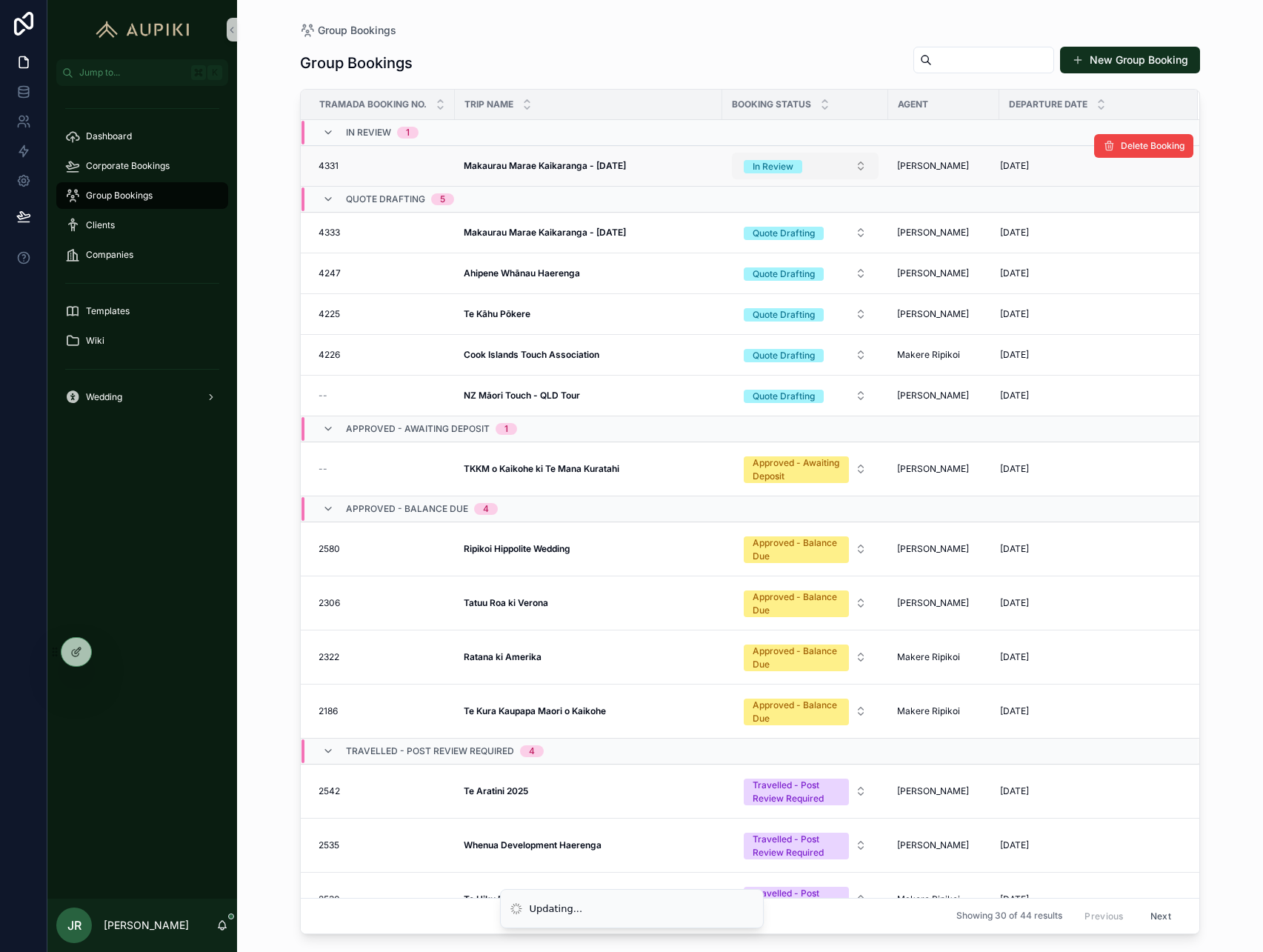
click at [794, 164] on div "In Review" at bounding box center [773, 167] width 41 height 14
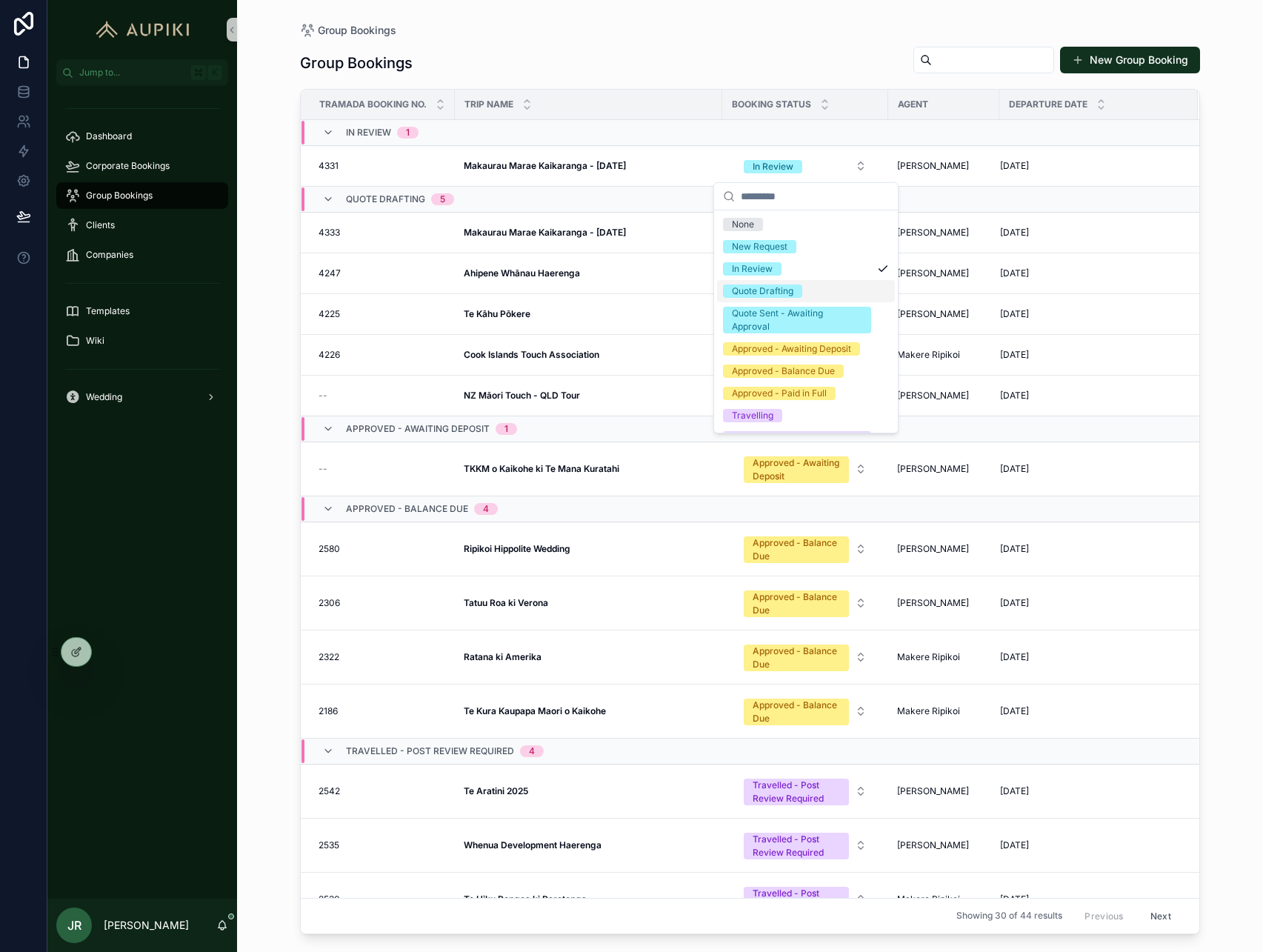
click at [778, 290] on div "Quote Drafting" at bounding box center [762, 292] width 61 height 14
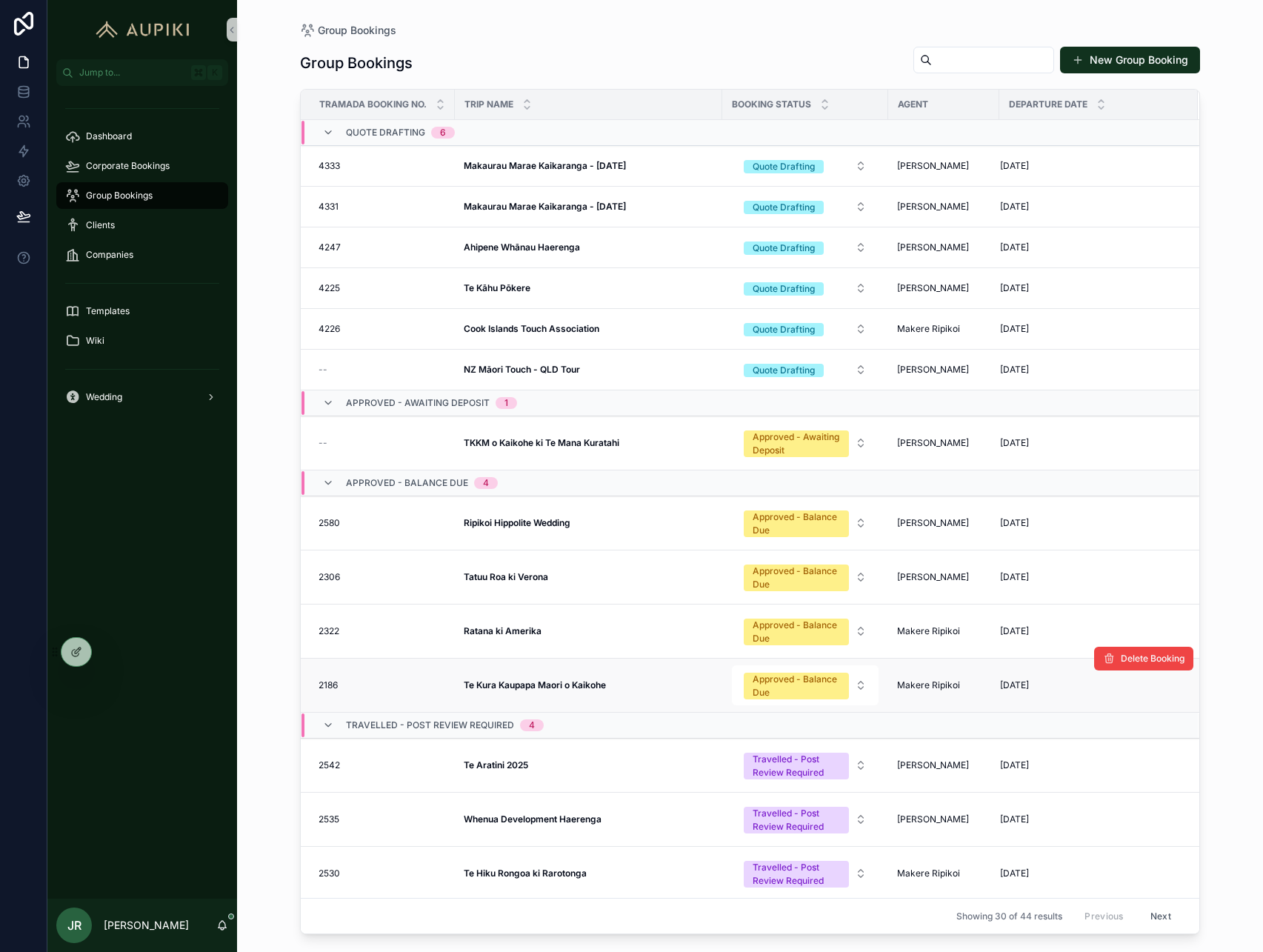
scroll to position [85, 0]
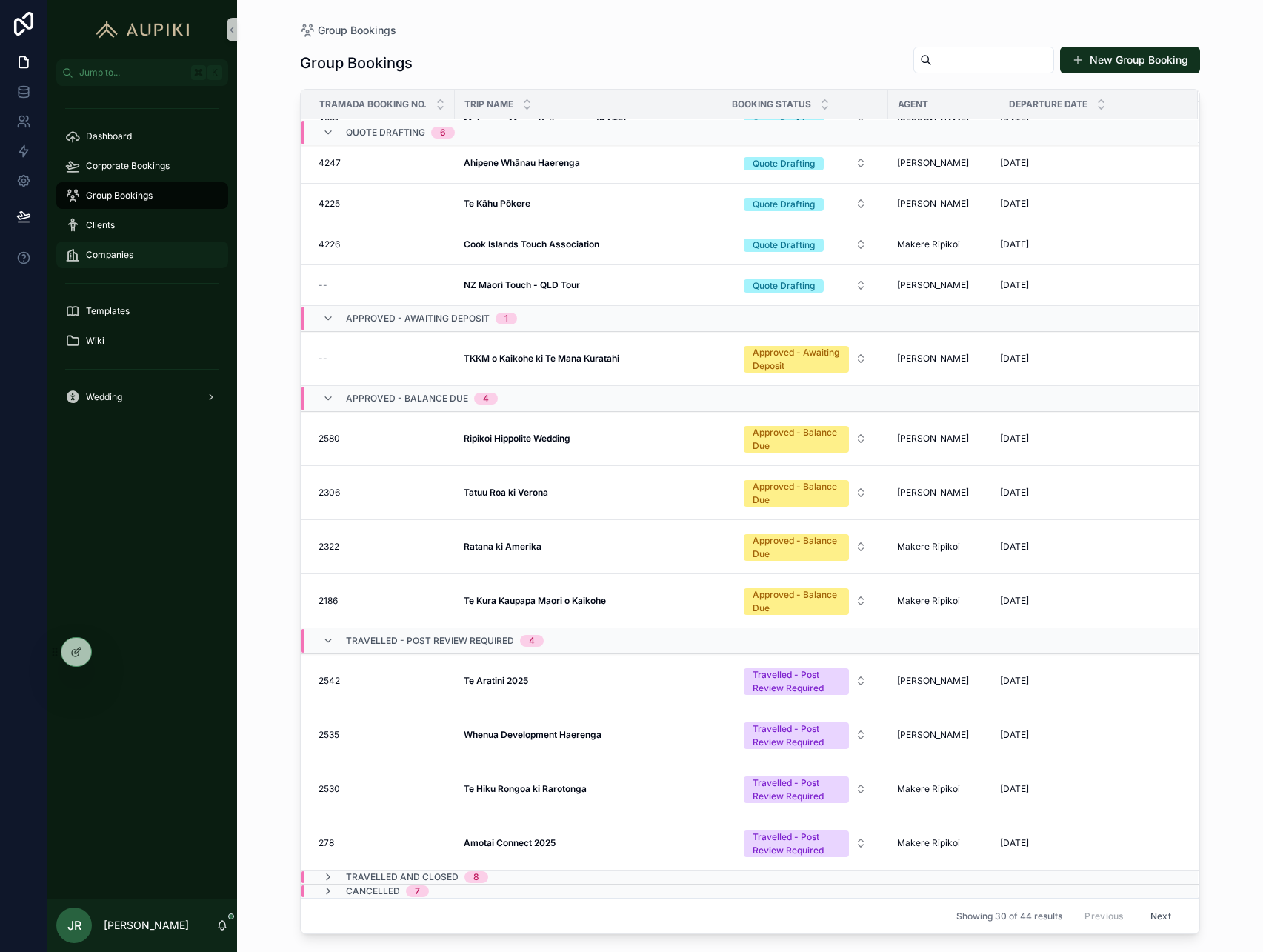
click at [117, 260] on span "Companies" at bounding box center [110, 255] width 48 height 12
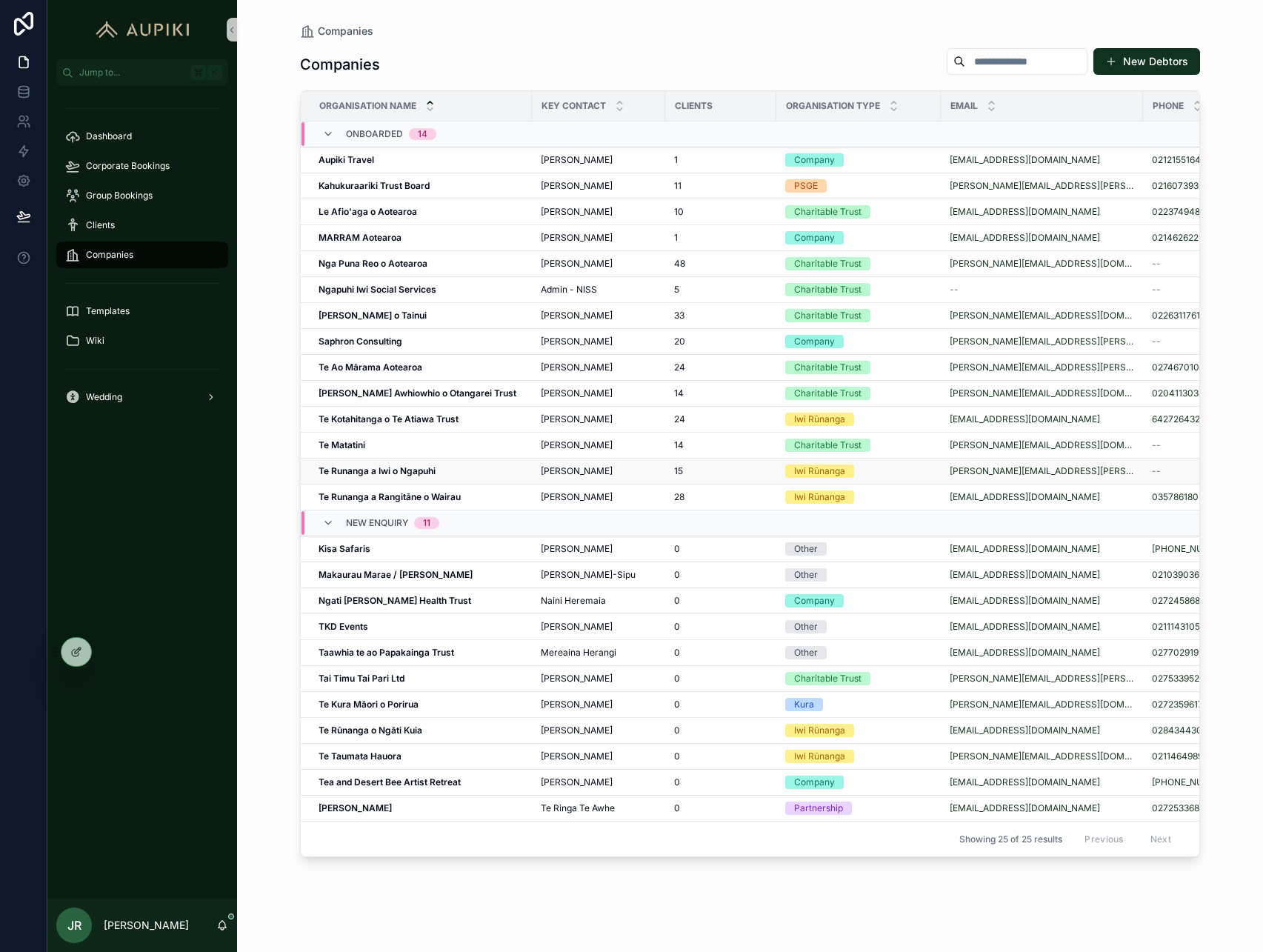
click at [363, 468] on strong "Te Runanga a Iwi o Ngapuhi" at bounding box center [377, 471] width 117 height 11
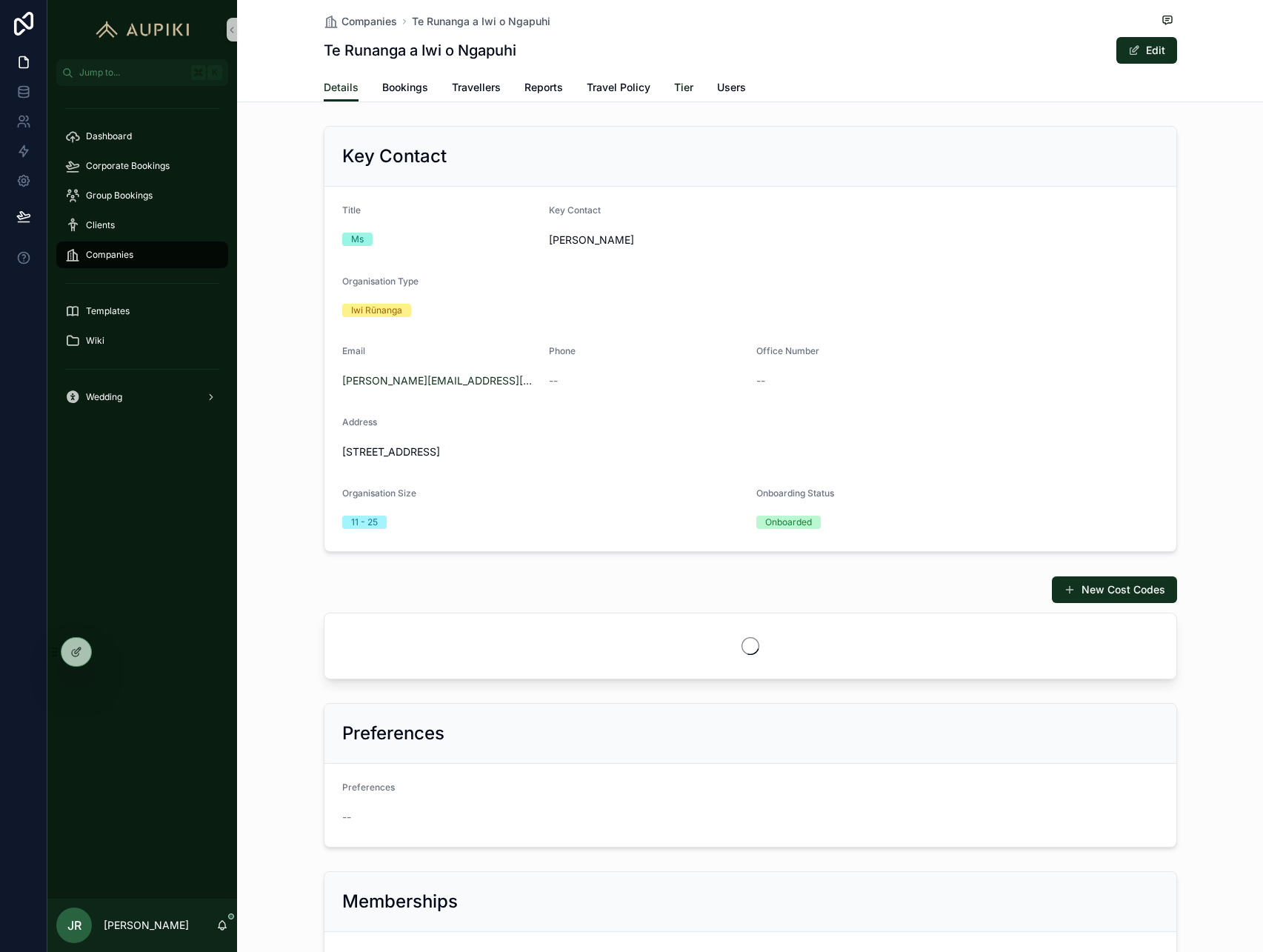
click at [687, 92] on span "Tier" at bounding box center [683, 88] width 19 height 15
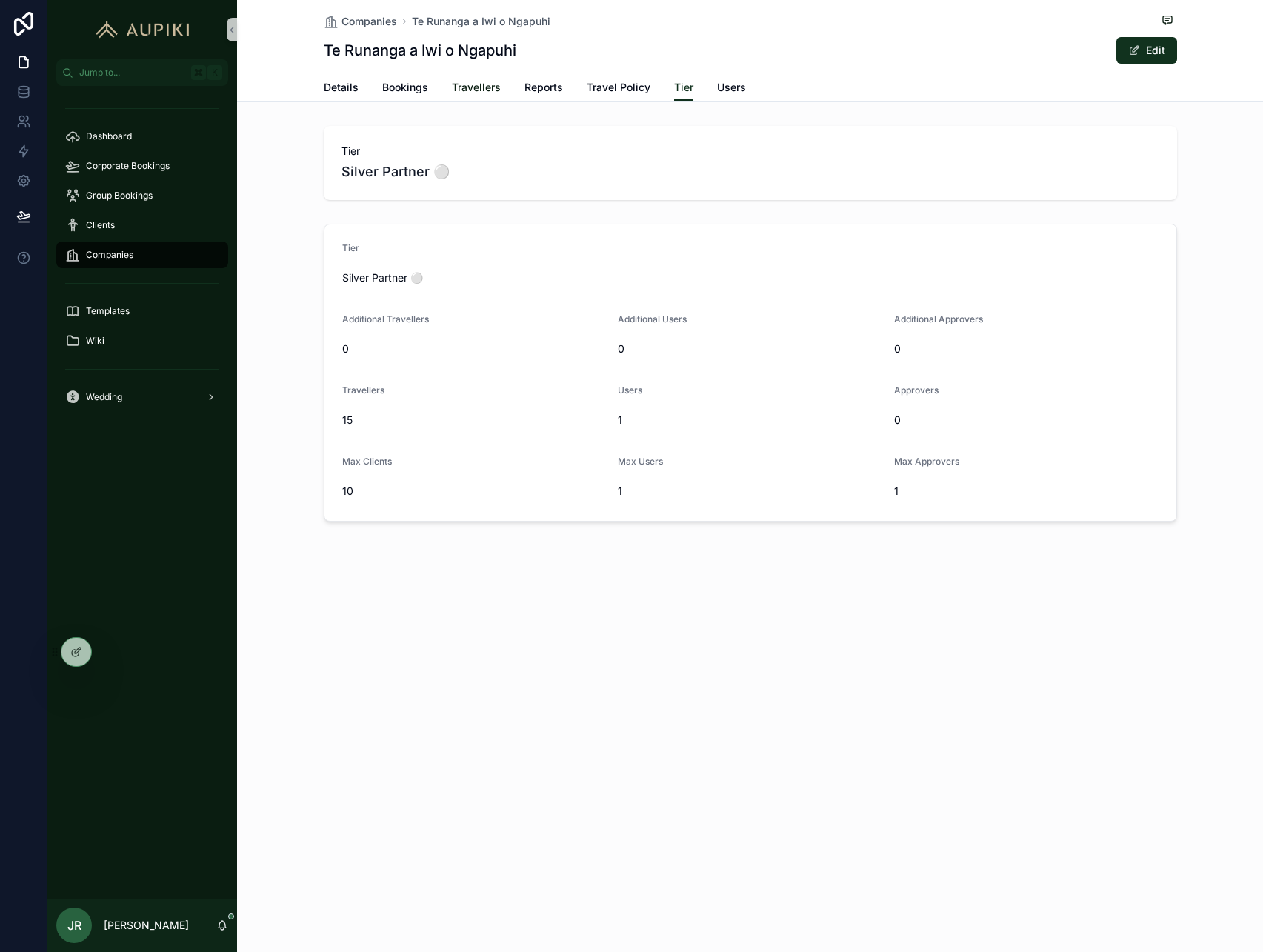
click at [462, 91] on span "Travellers" at bounding box center [476, 88] width 49 height 15
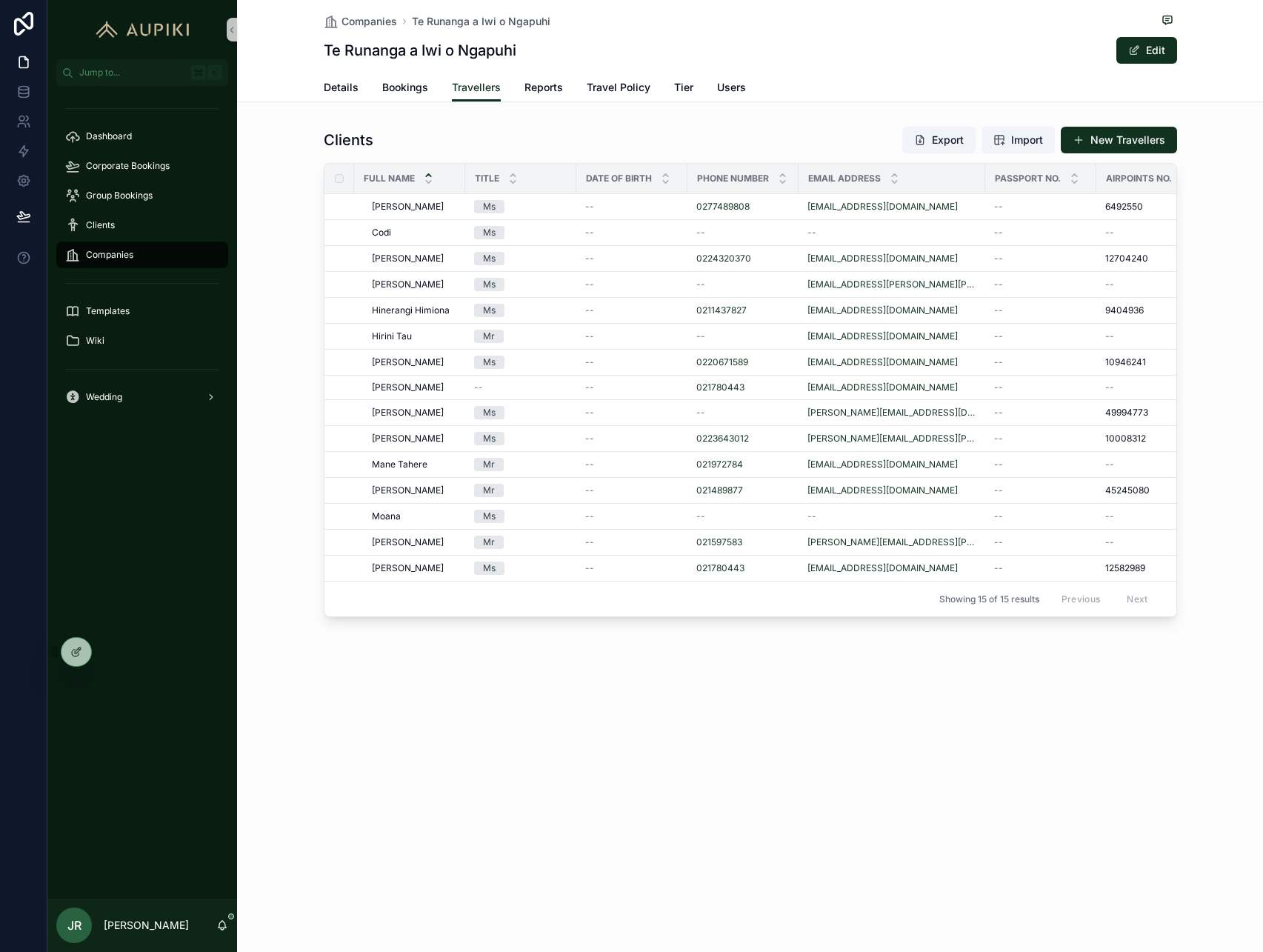
click at [341, 171] on th "scrollable content" at bounding box center [339, 178] width 30 height 30
click at [1127, 192] on button "Delete" at bounding box center [1139, 194] width 63 height 23
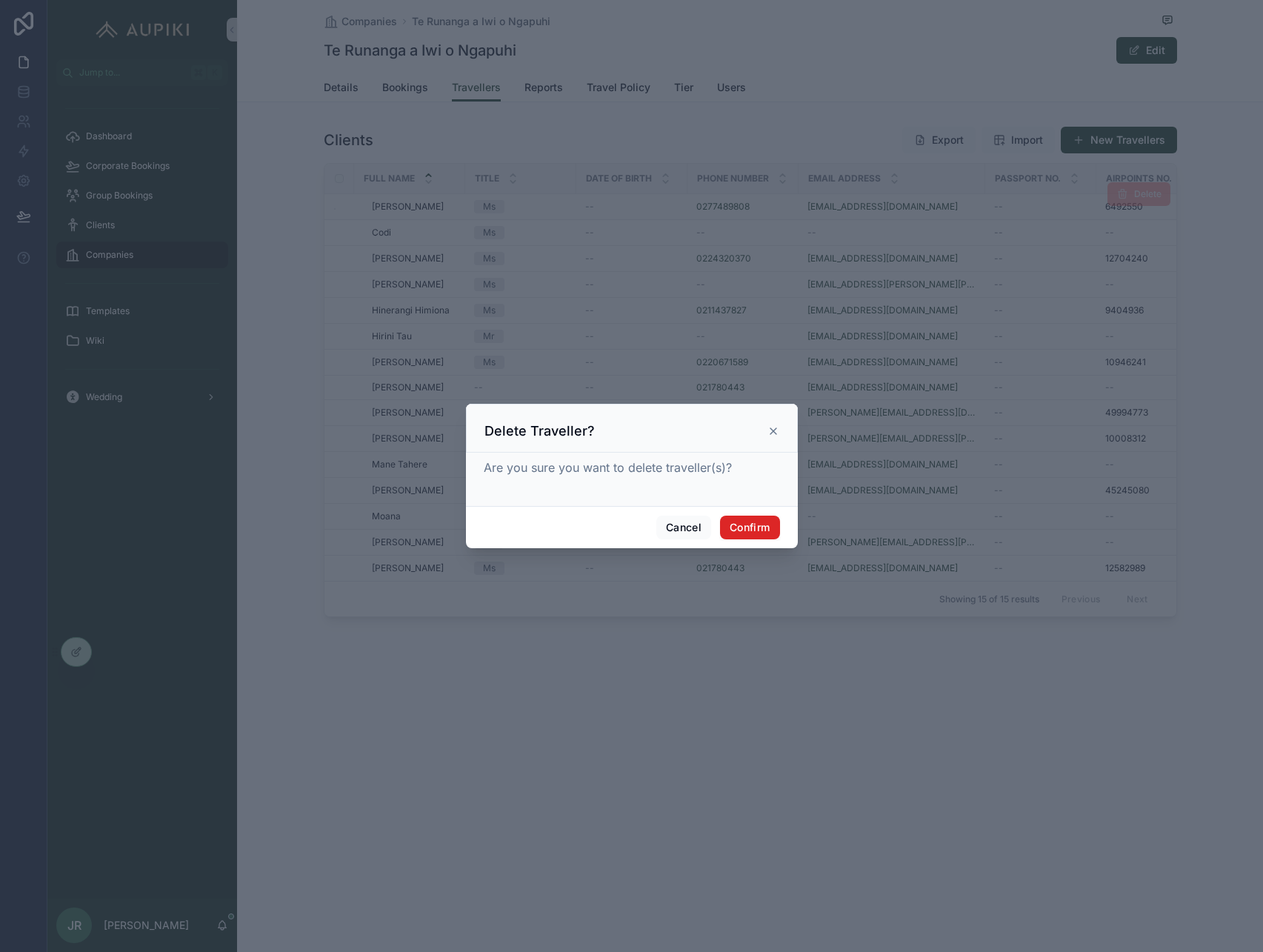
click at [764, 532] on button "Confirm" at bounding box center [750, 527] width 59 height 23
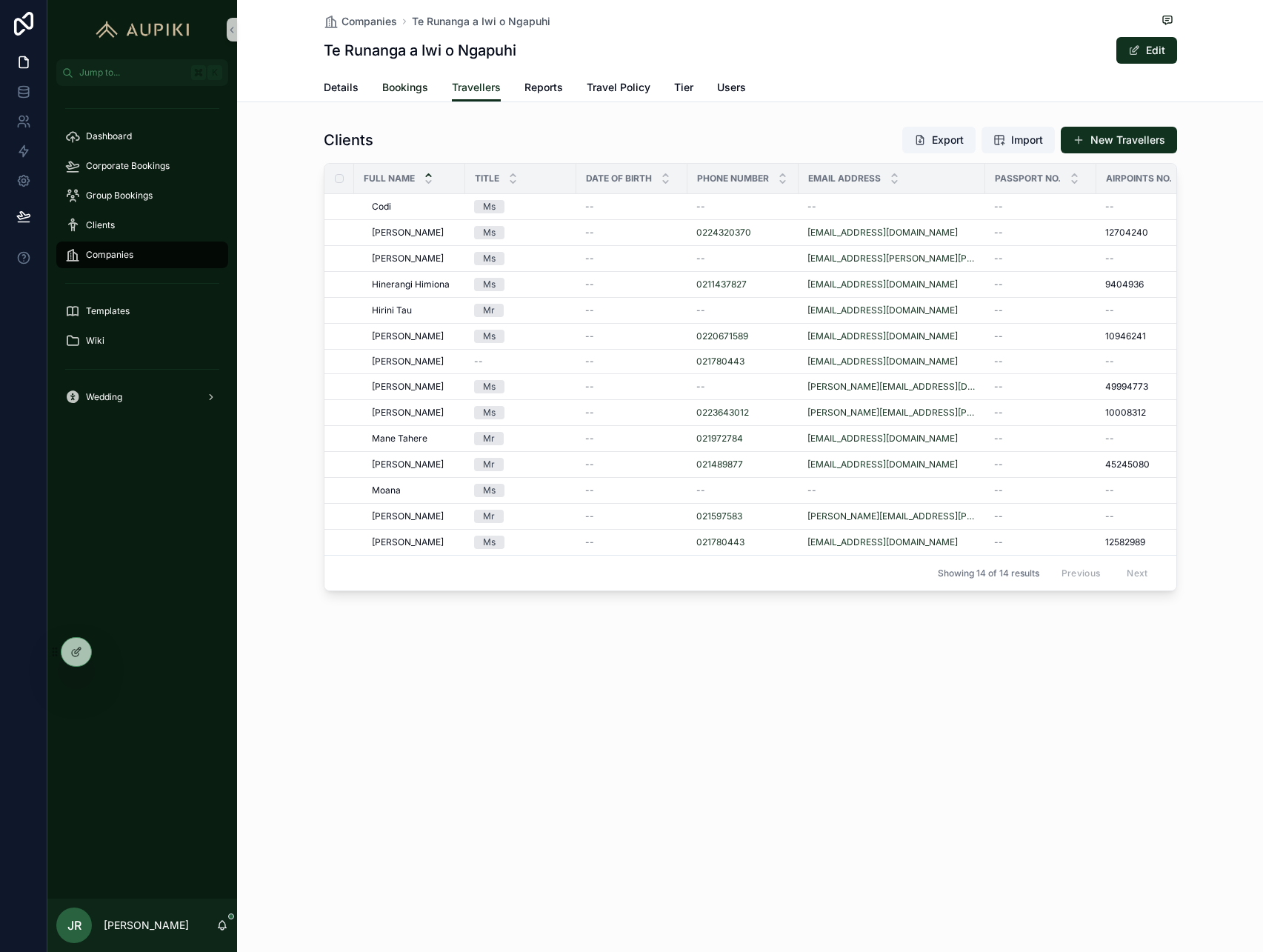
click at [410, 85] on span "Bookings" at bounding box center [405, 88] width 46 height 15
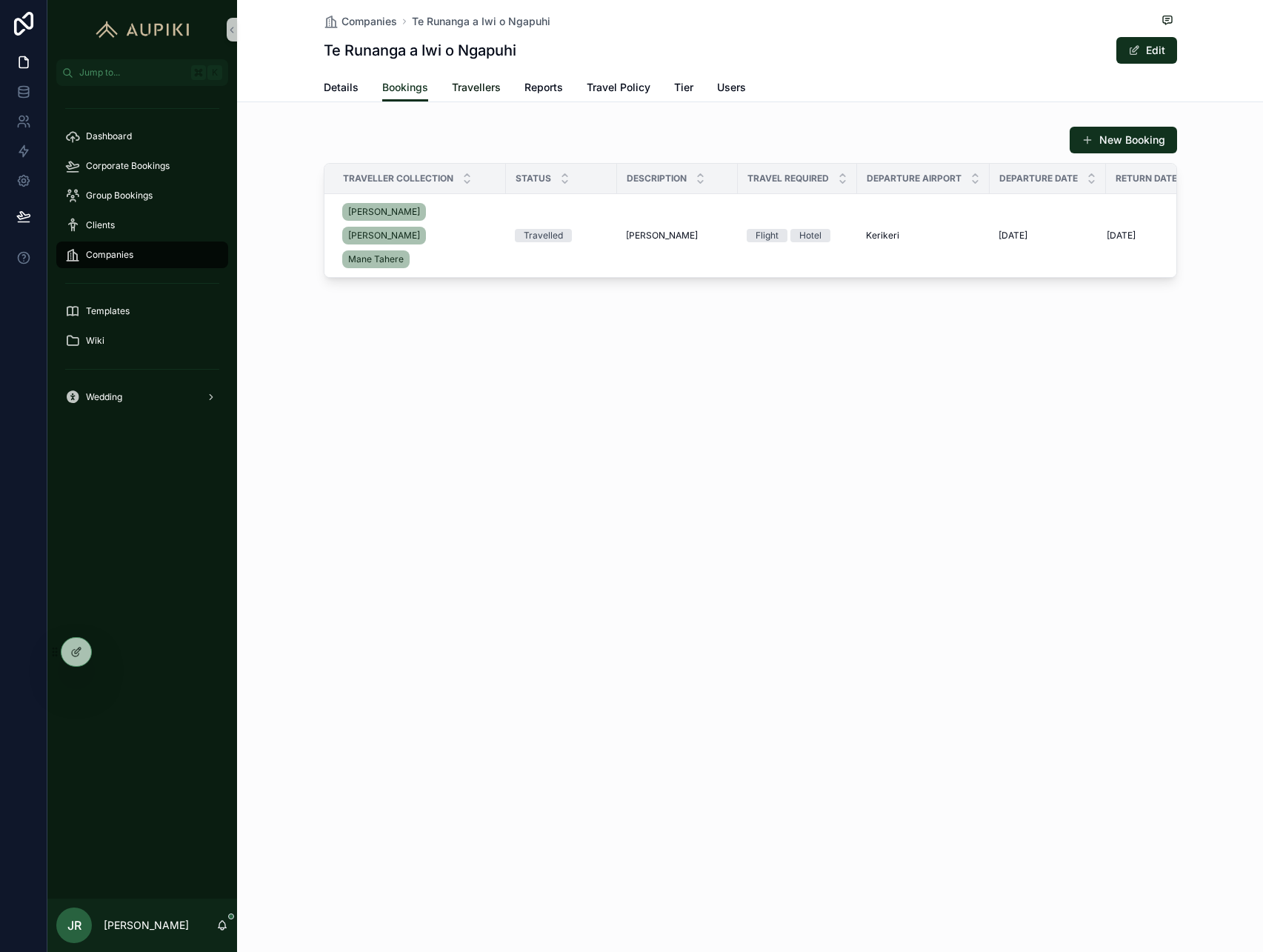
click at [479, 90] on span "Travellers" at bounding box center [476, 88] width 49 height 15
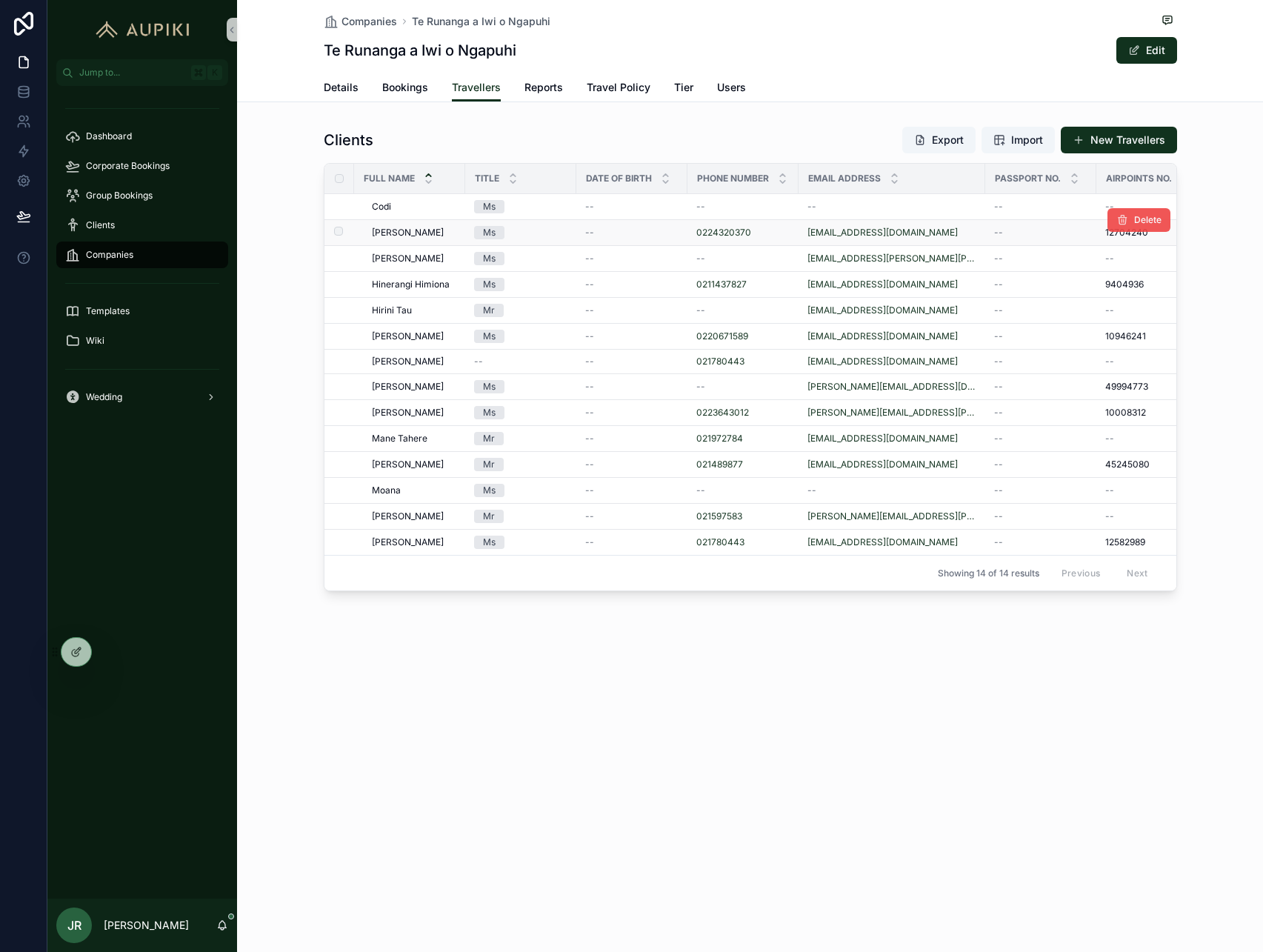
click at [1130, 223] on button "Delete" at bounding box center [1139, 220] width 63 height 23
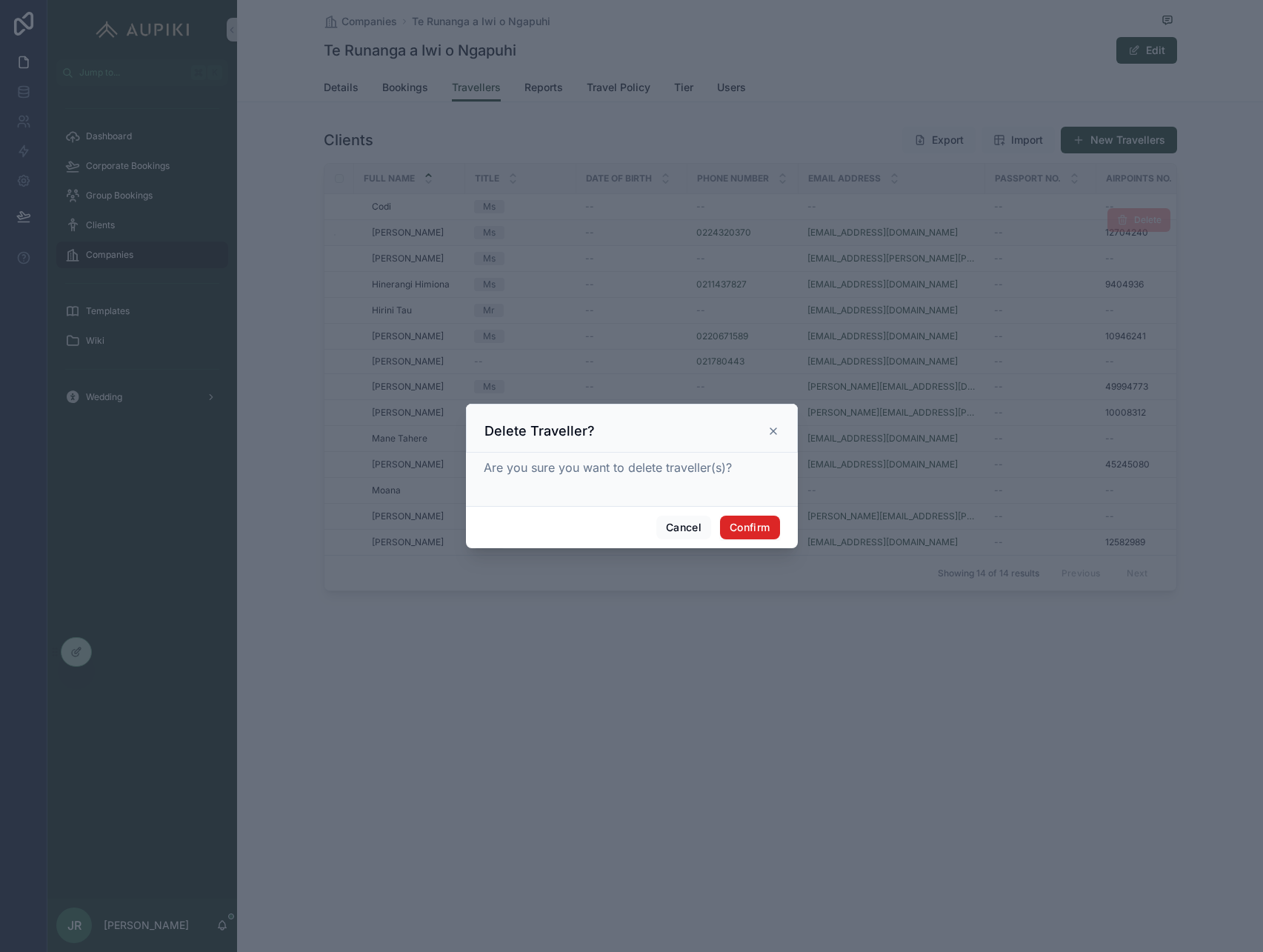
click at [741, 529] on button "Confirm" at bounding box center [750, 527] width 59 height 23
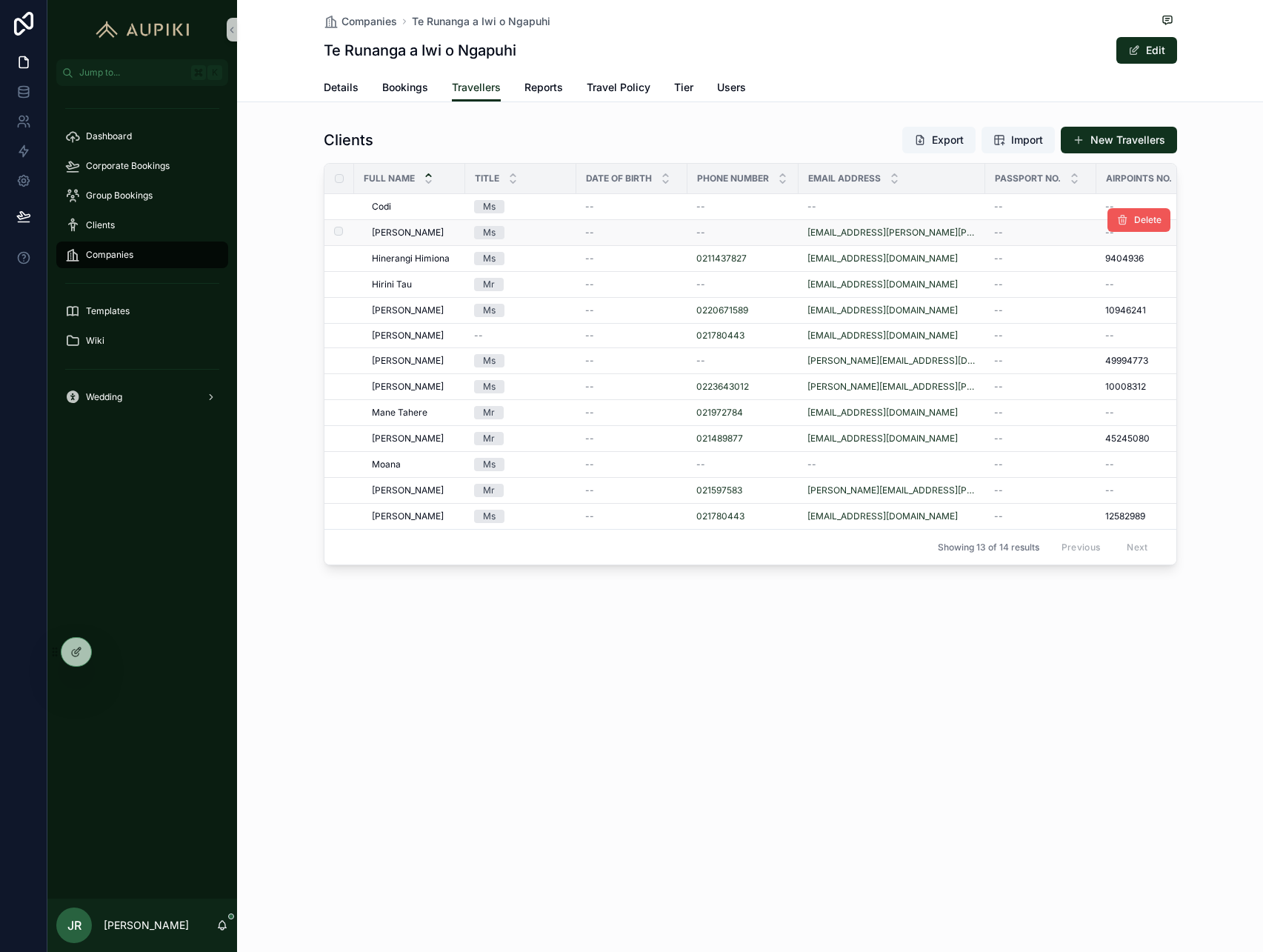
click at [1124, 224] on icon "scrollable content" at bounding box center [1123, 220] width 12 height 12
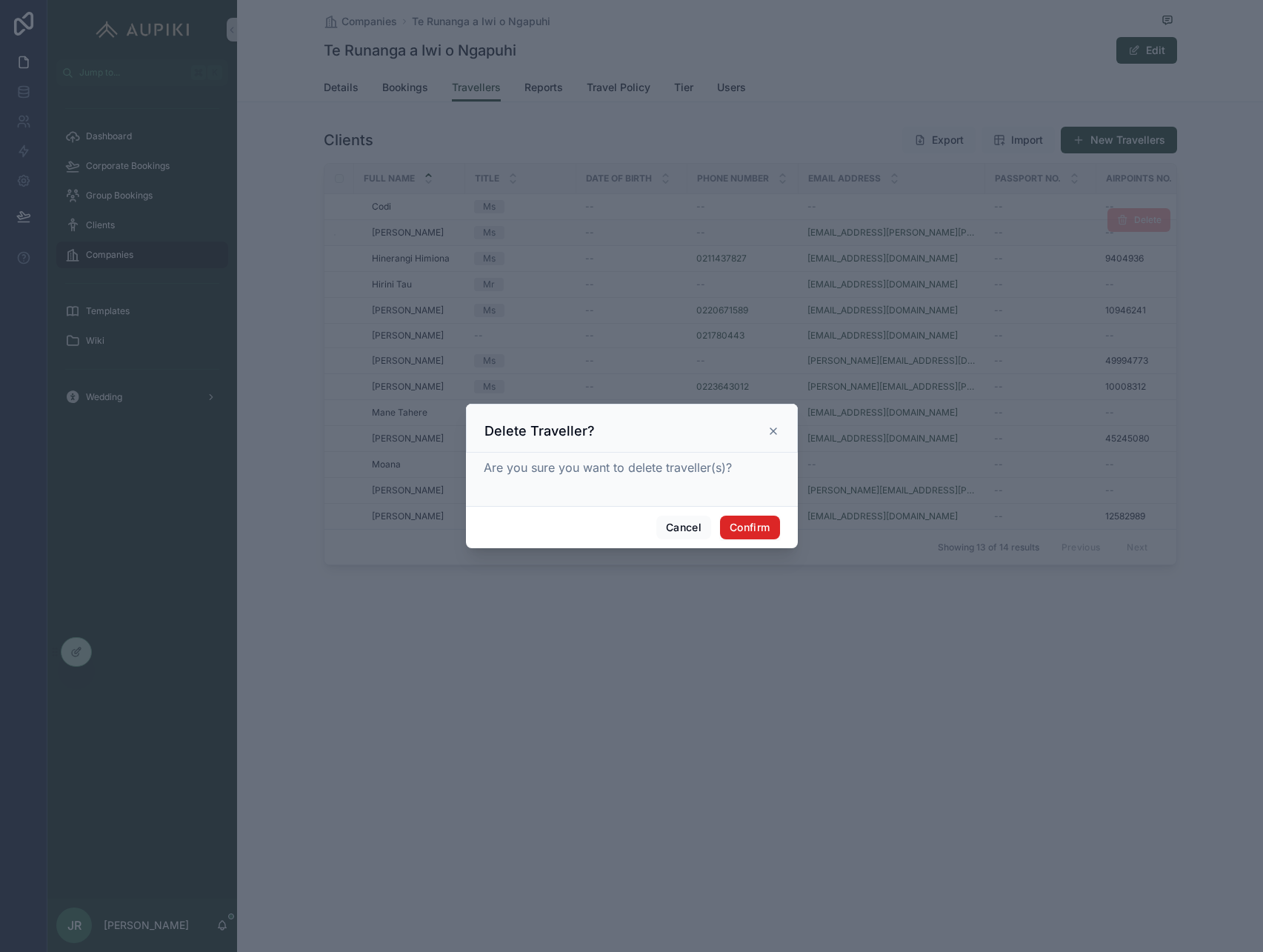
click at [759, 525] on button "Confirm" at bounding box center [750, 527] width 59 height 23
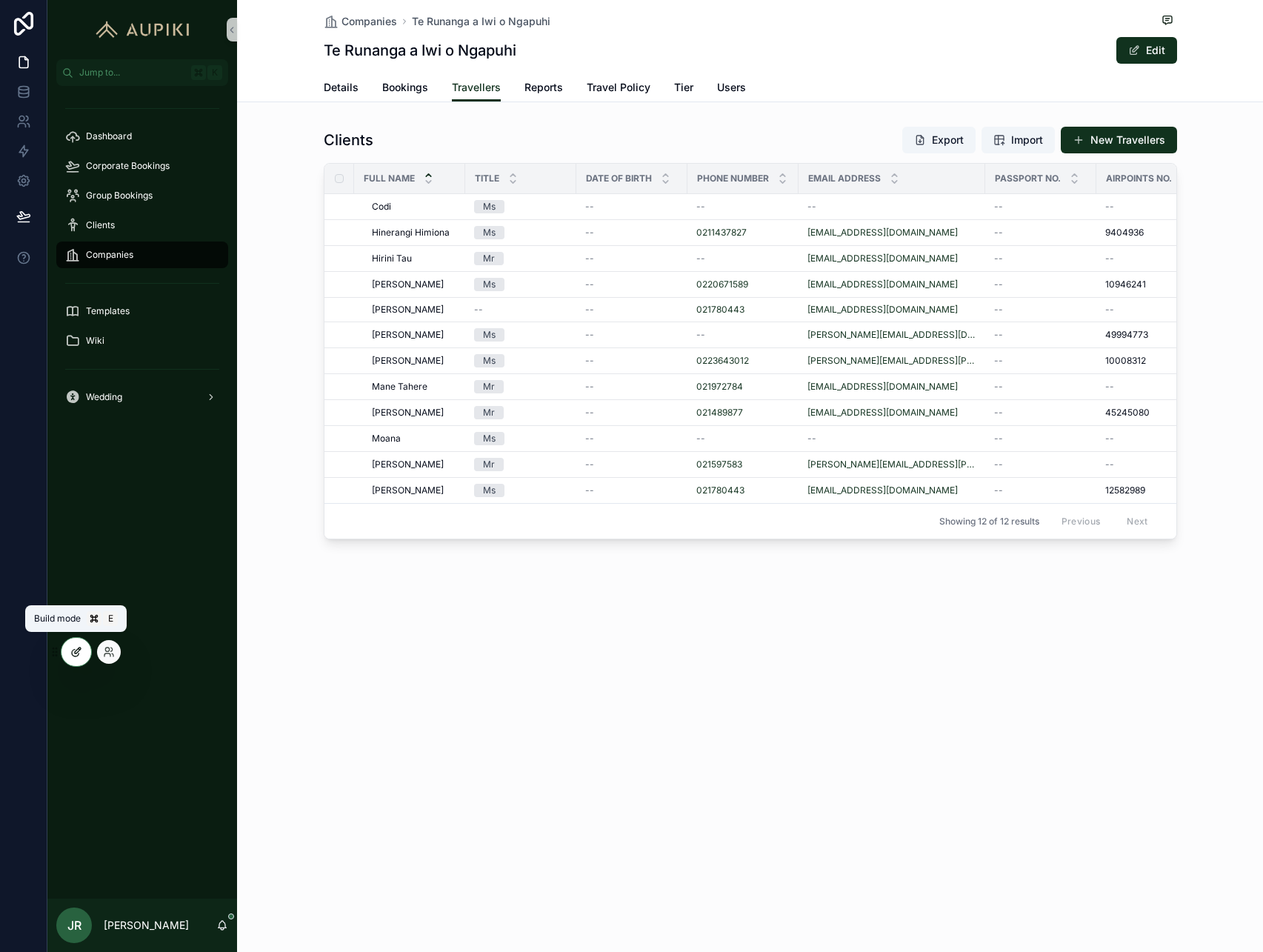
click at [76, 655] on icon at bounding box center [76, 652] width 12 height 12
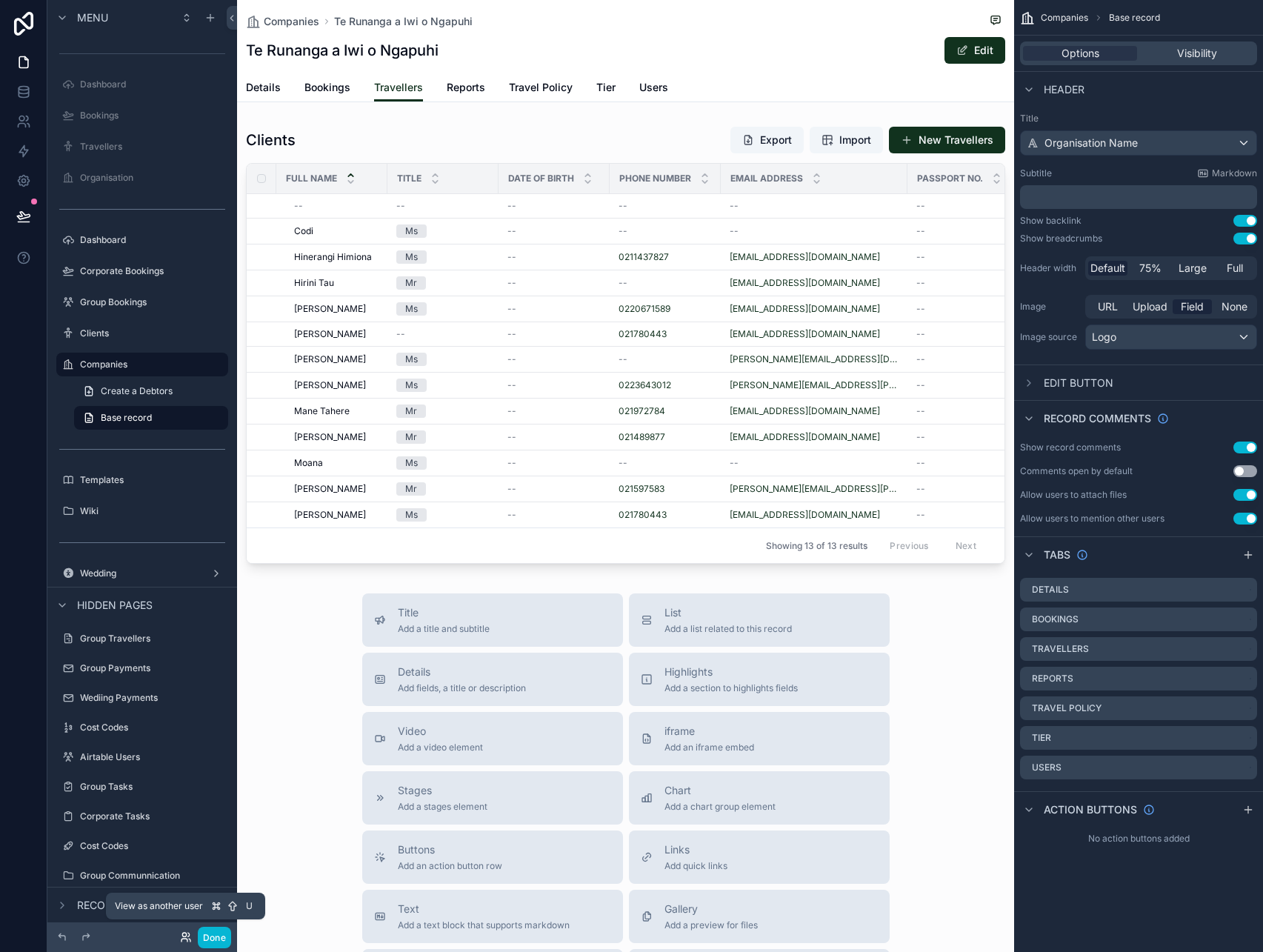
click at [186, 937] on icon at bounding box center [184, 935] width 4 height 4
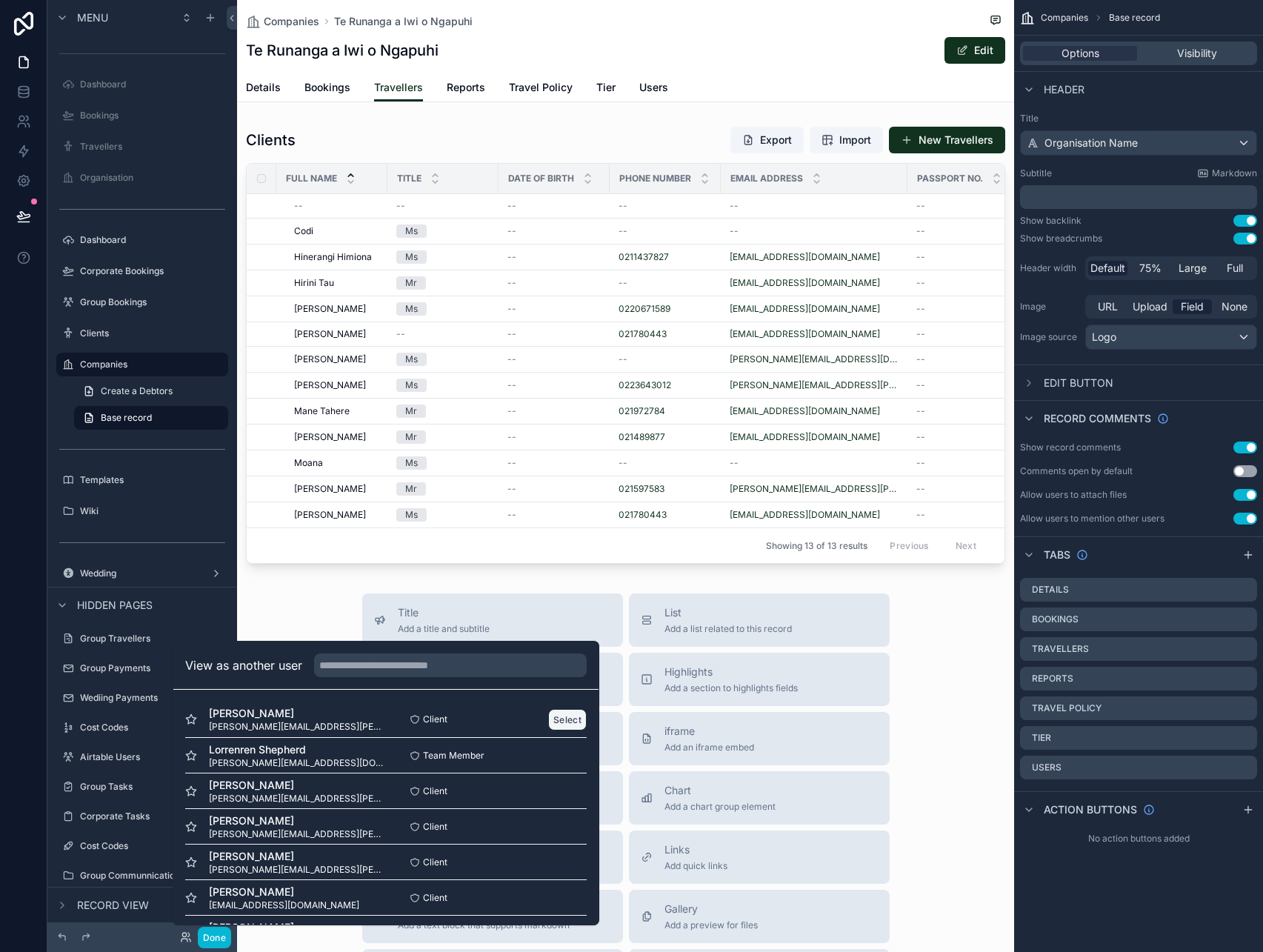
click at [560, 718] on button "Select" at bounding box center [567, 719] width 39 height 21
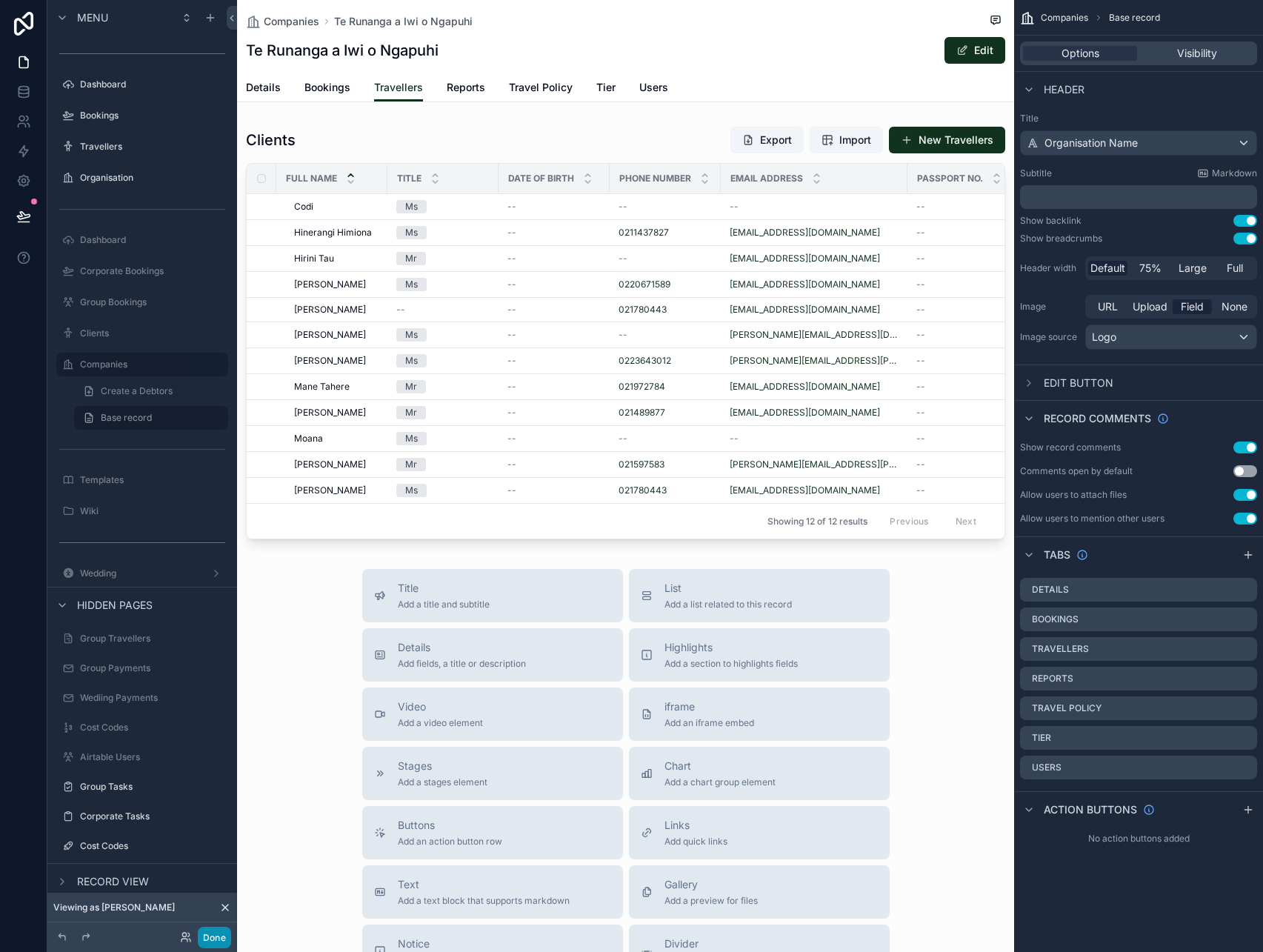
click at [220, 939] on button "Done" at bounding box center [214, 938] width 33 height 21
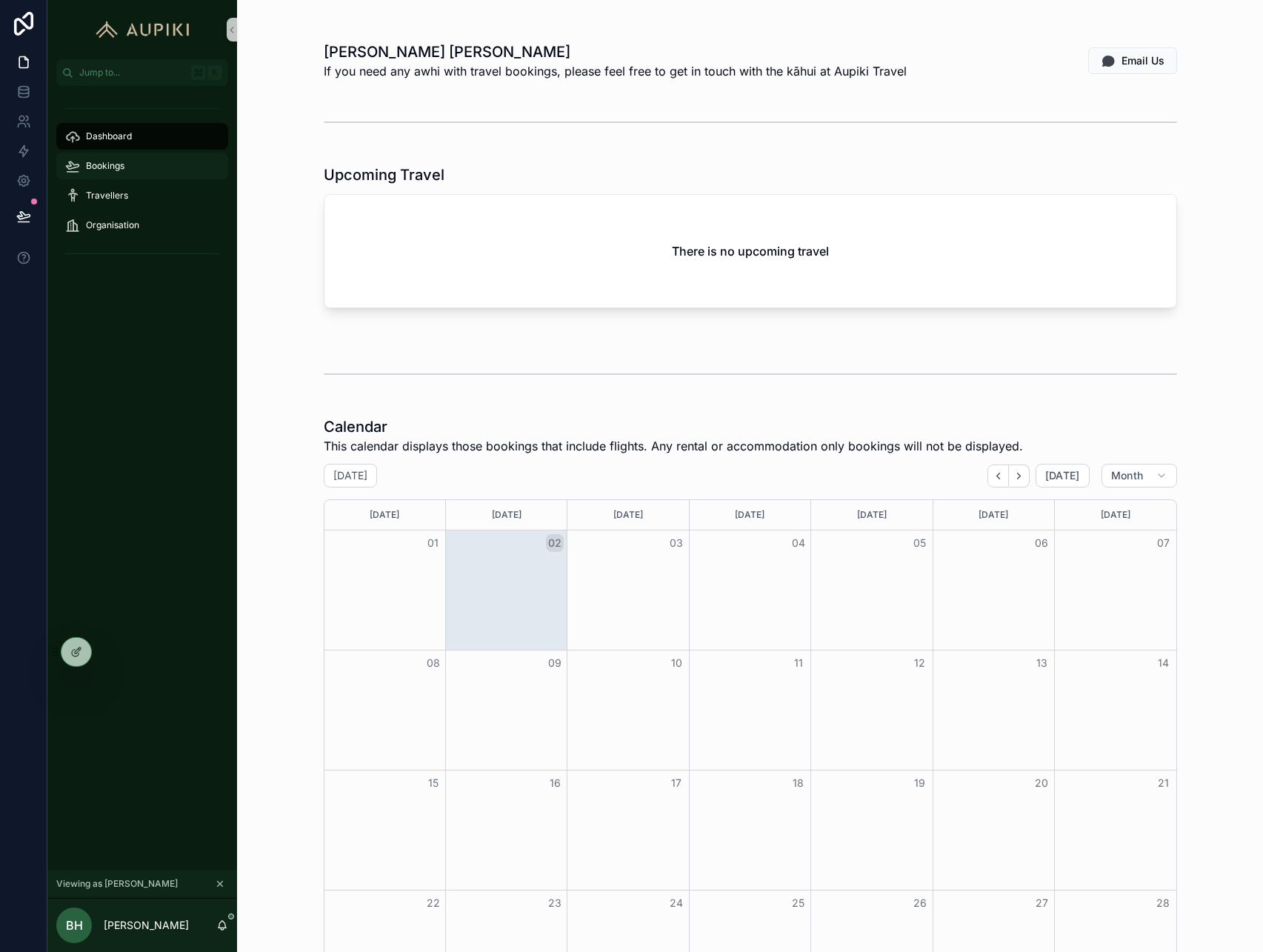
click at [121, 160] on span "Bookings" at bounding box center [105, 166] width 39 height 12
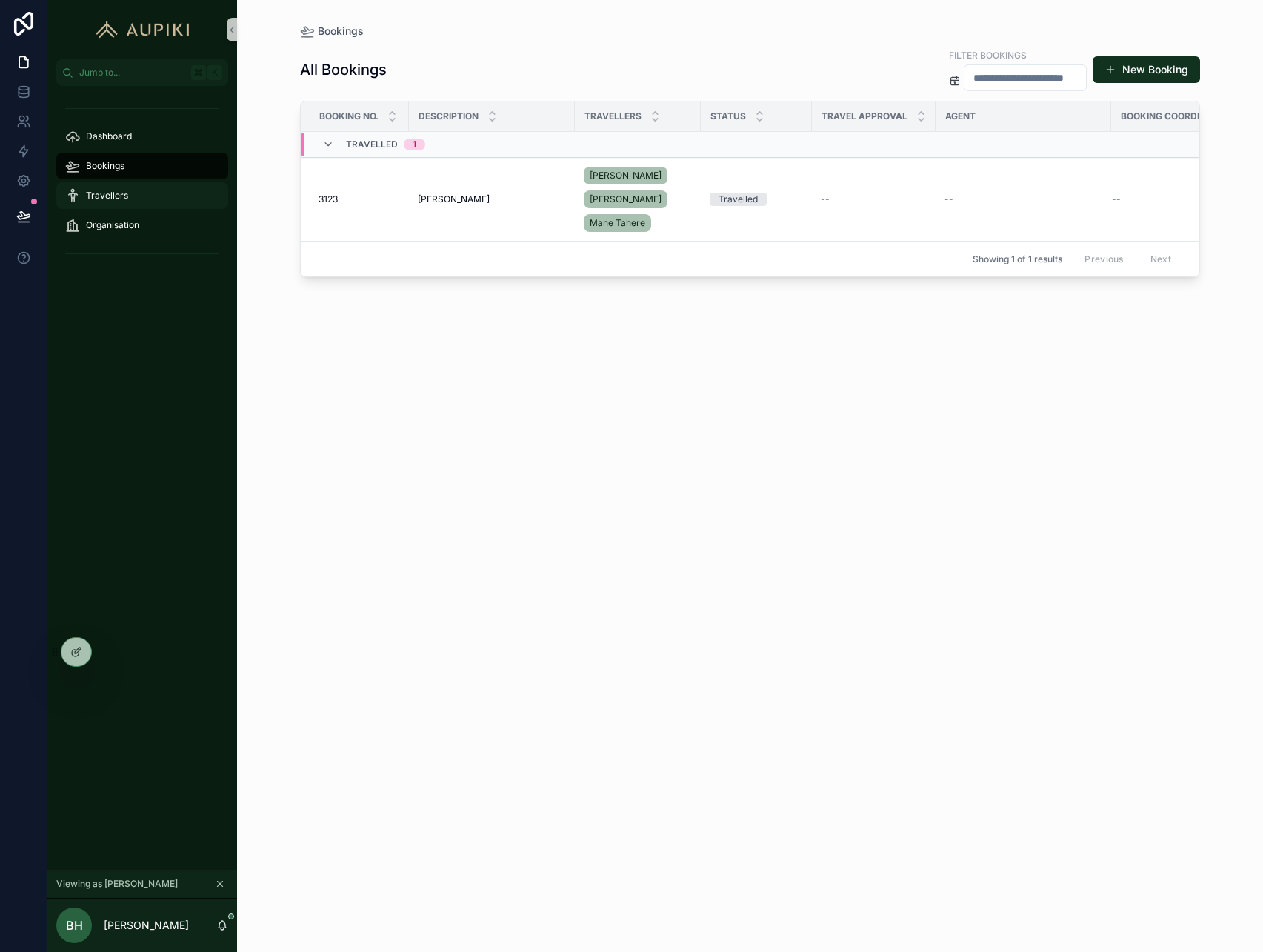
click at [132, 203] on div "Travellers" at bounding box center [142, 195] width 154 height 23
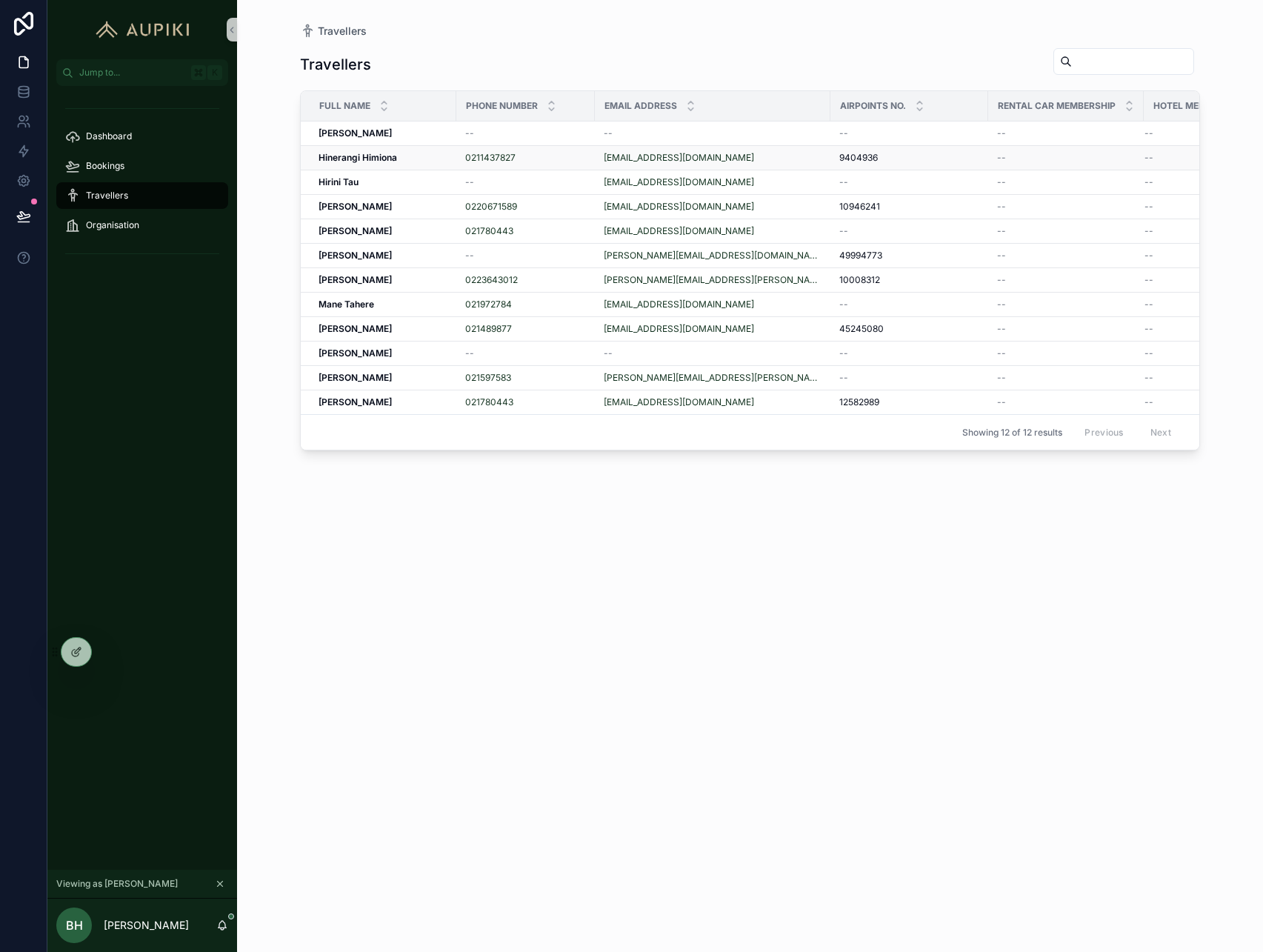
click at [918, 159] on div "9404936 9404936" at bounding box center [909, 158] width 140 height 12
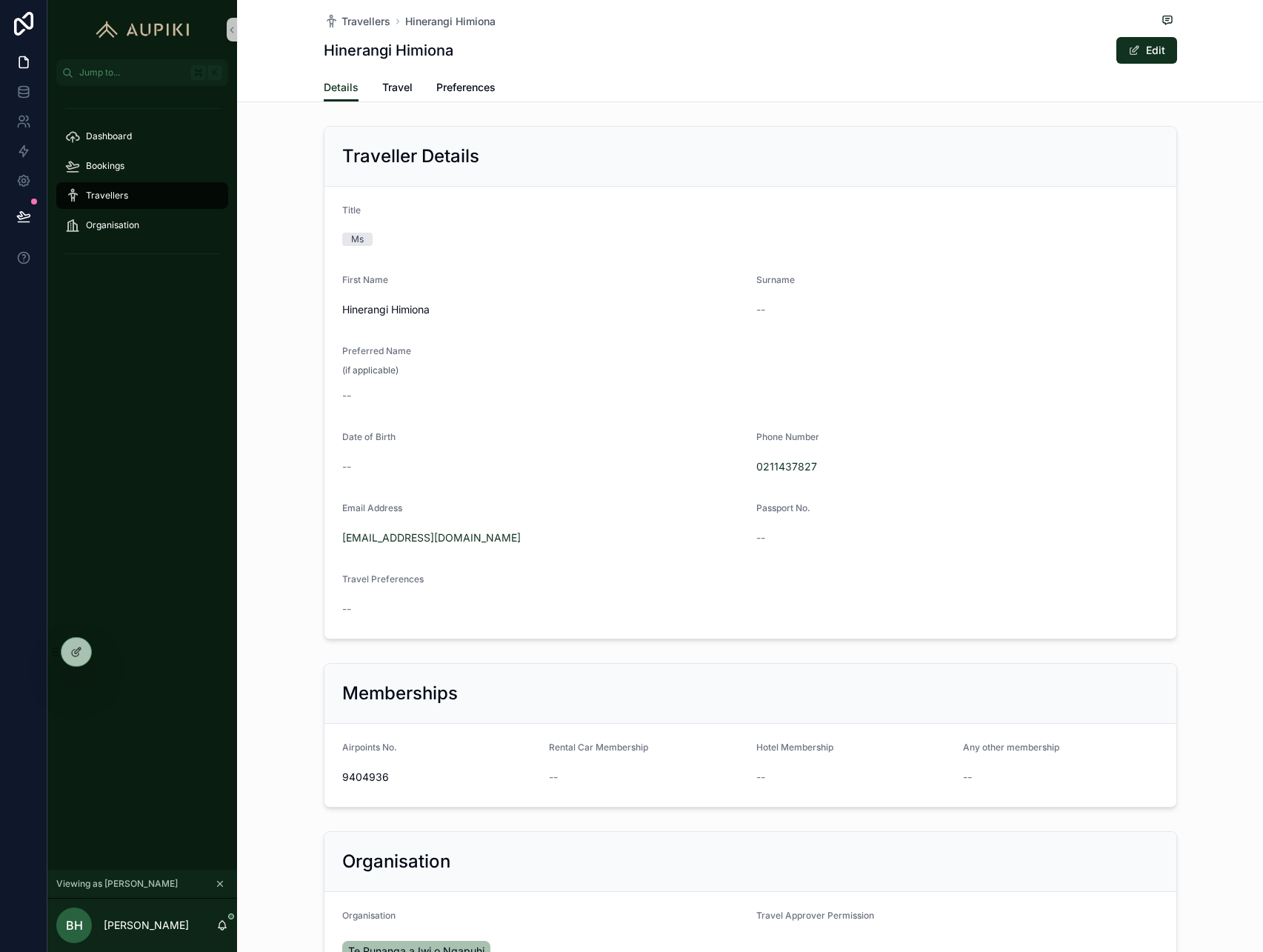
scroll to position [187, 0]
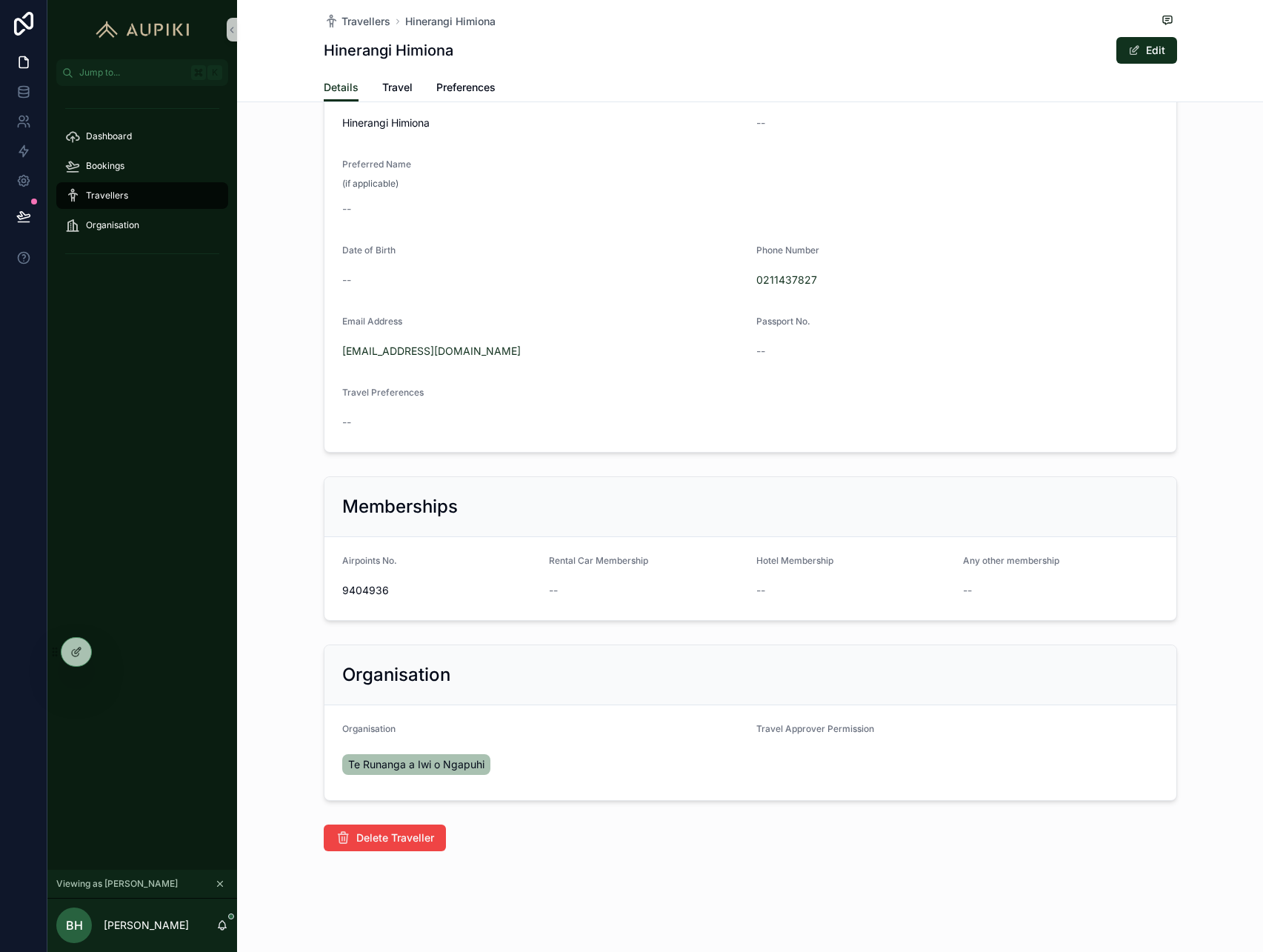
click at [401, 854] on div "Delete Traveller" at bounding box center [750, 838] width 1026 height 39
click at [402, 842] on span "Delete Traveller" at bounding box center [395, 838] width 78 height 15
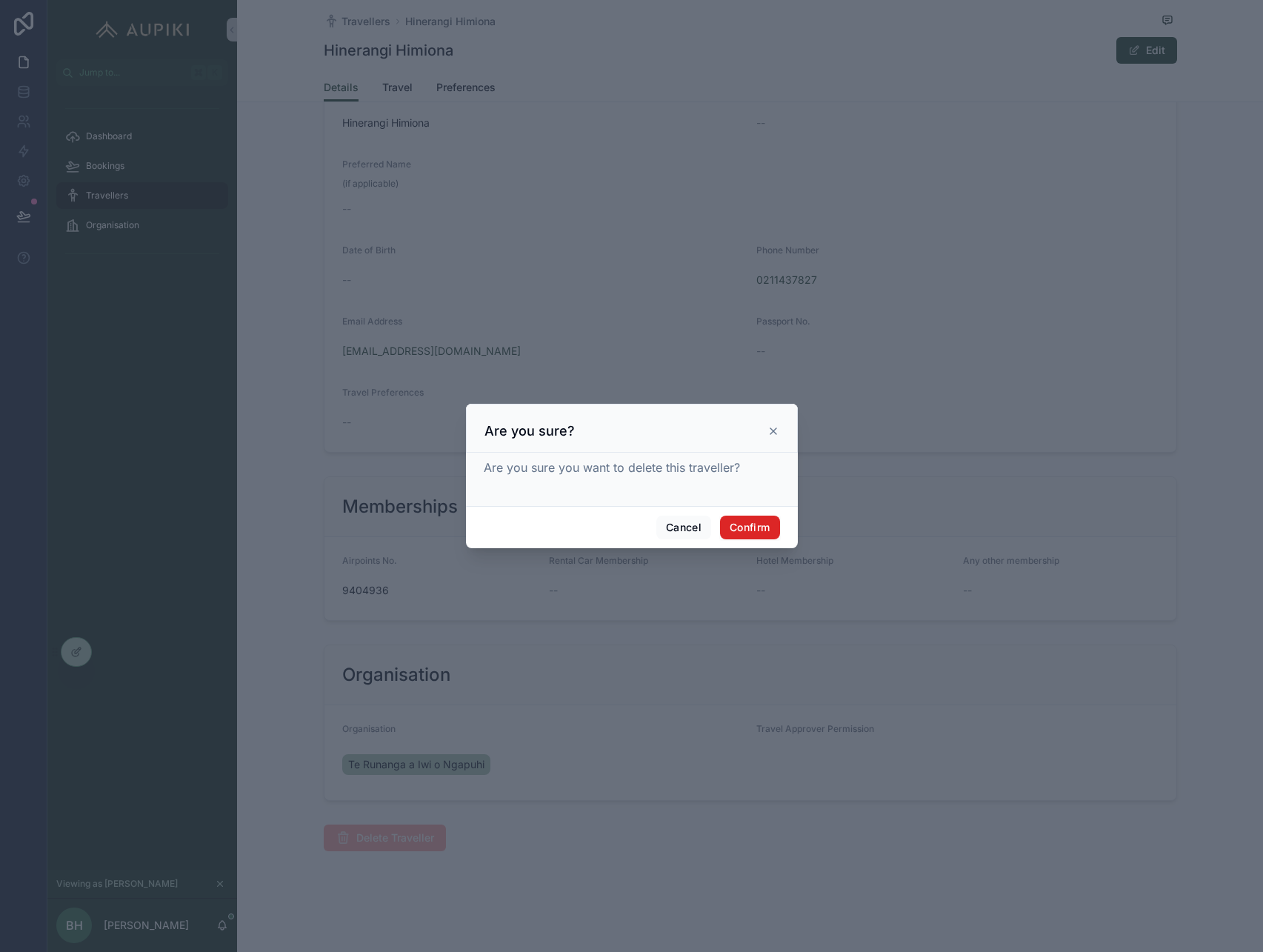
click at [747, 529] on button "Confirm" at bounding box center [750, 527] width 59 height 23
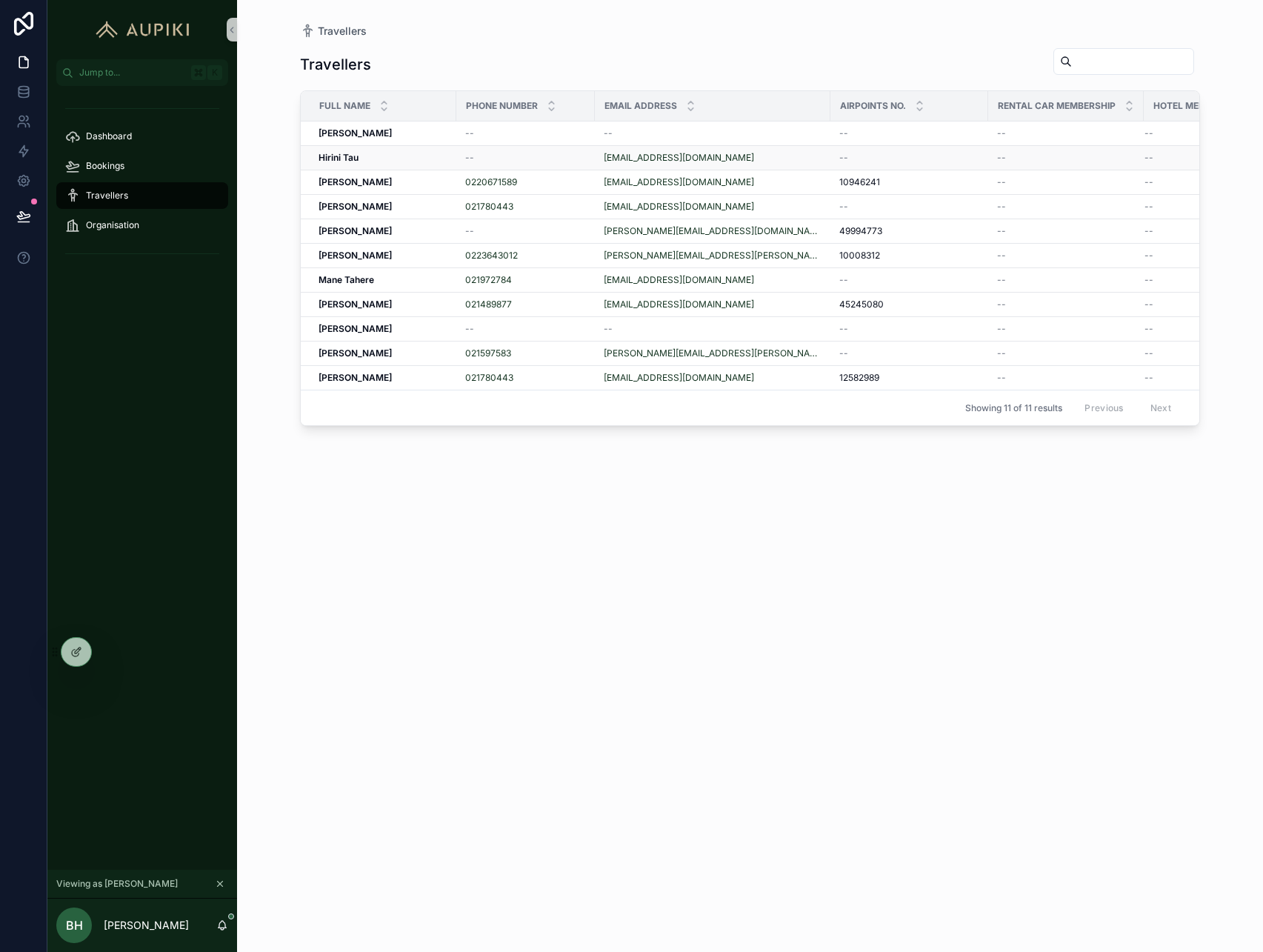
click at [394, 155] on div "Hirini Tau Hirini Tau" at bounding box center [383, 158] width 129 height 12
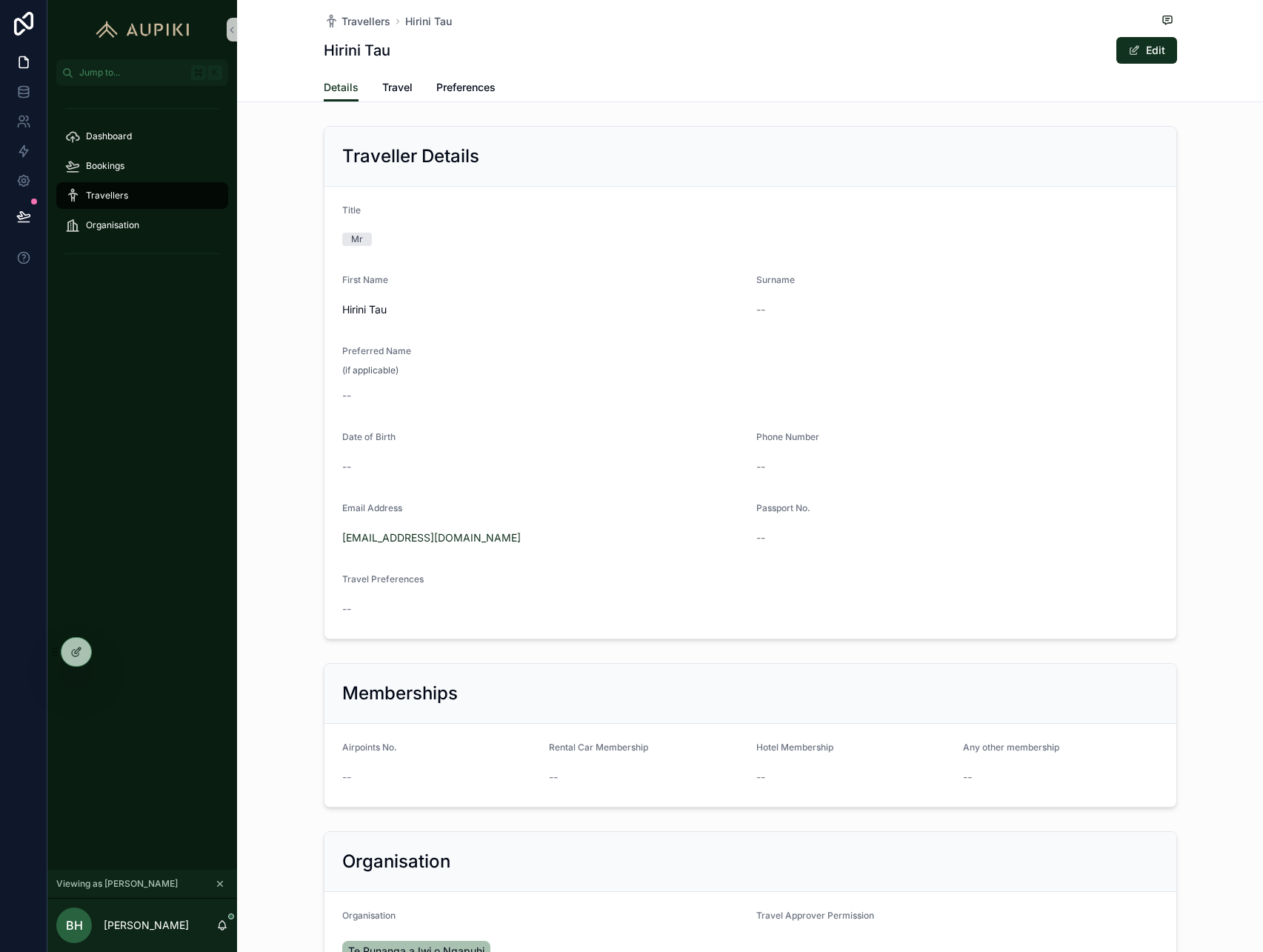
scroll to position [187, 0]
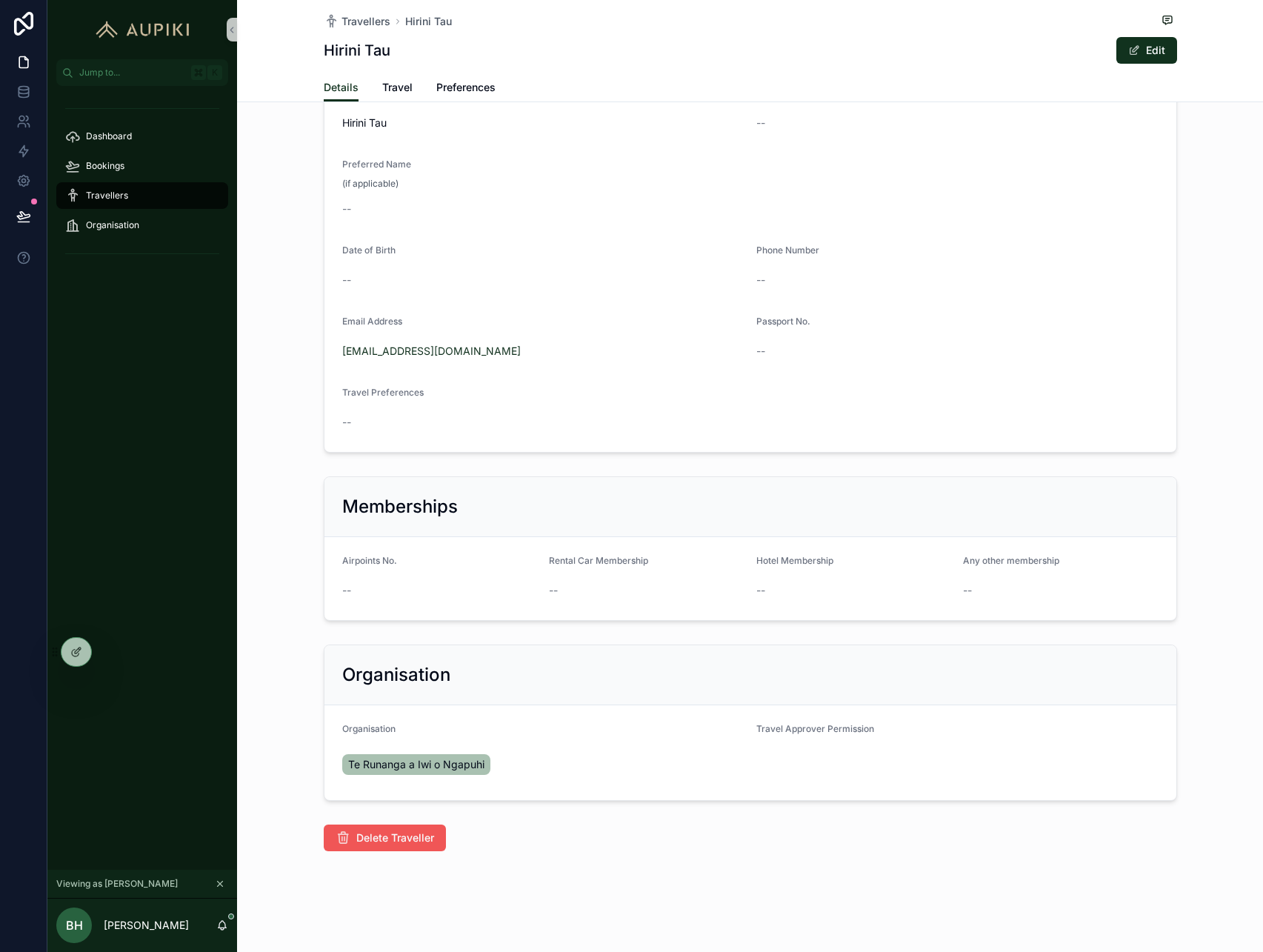
click at [417, 836] on span "Delete Traveller" at bounding box center [395, 838] width 78 height 15
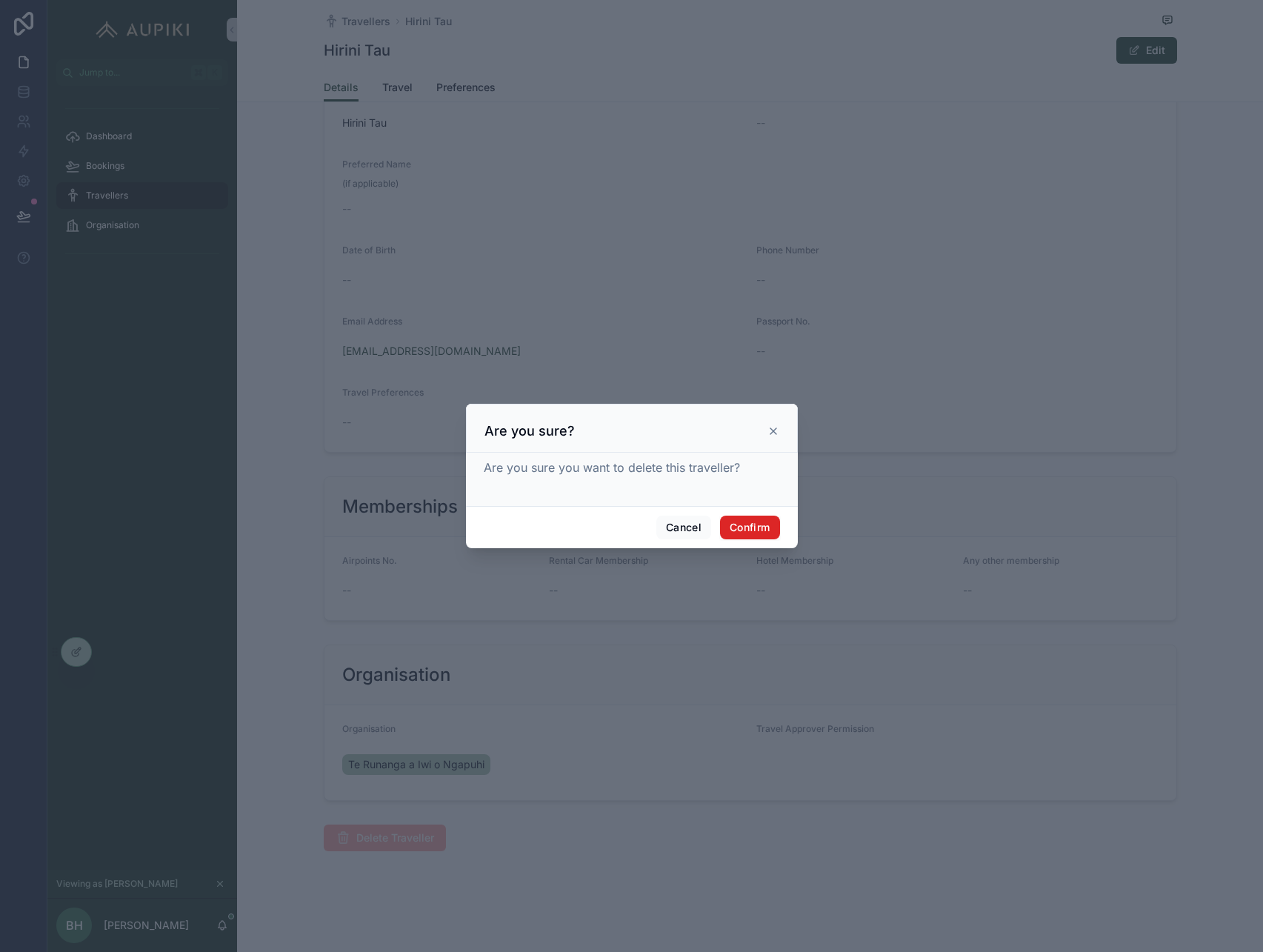
click at [746, 526] on button "Confirm" at bounding box center [750, 527] width 59 height 23
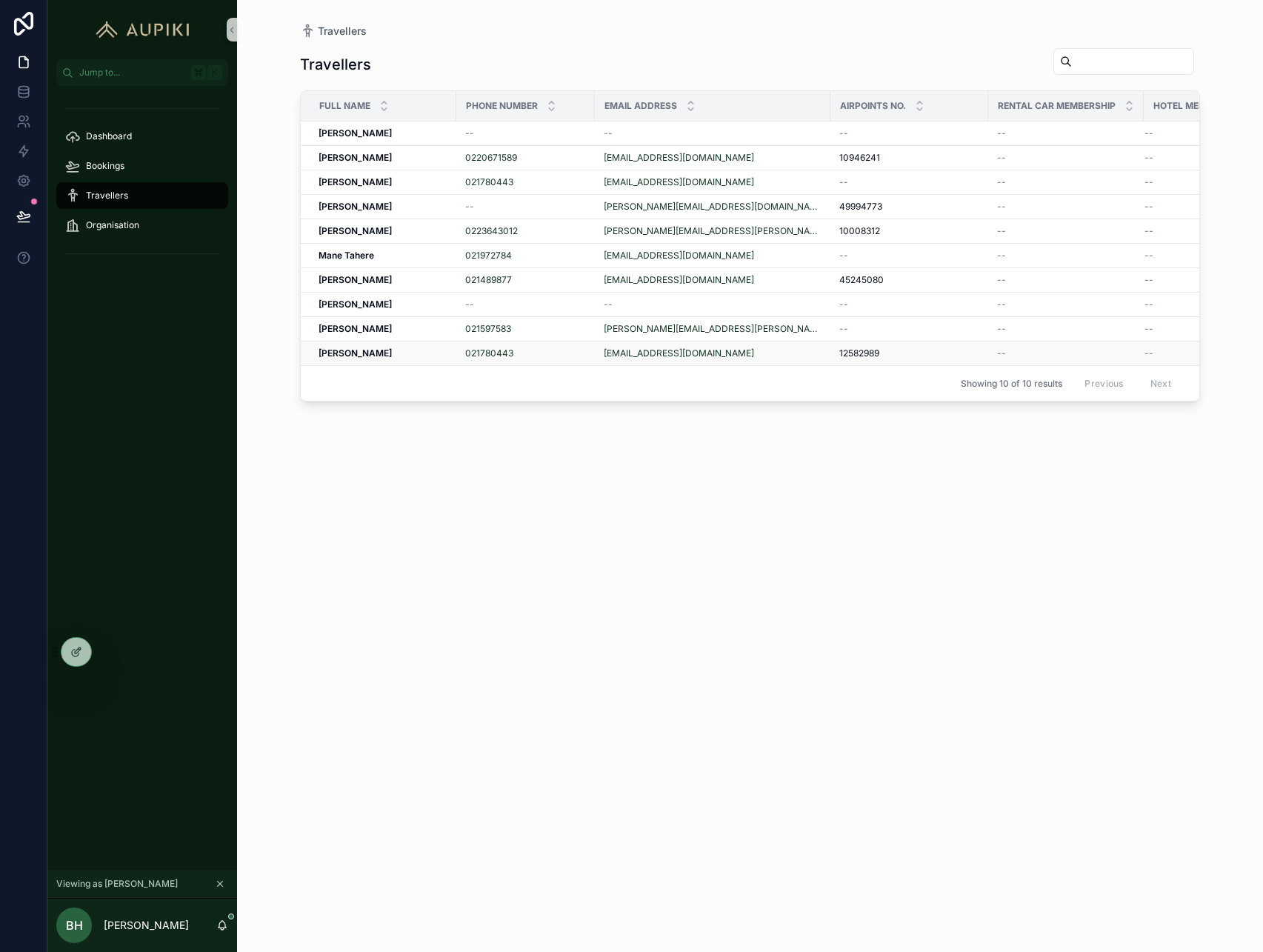
click at [419, 354] on div "Taryn Taurima Taryn Taurima" at bounding box center [383, 354] width 129 height 12
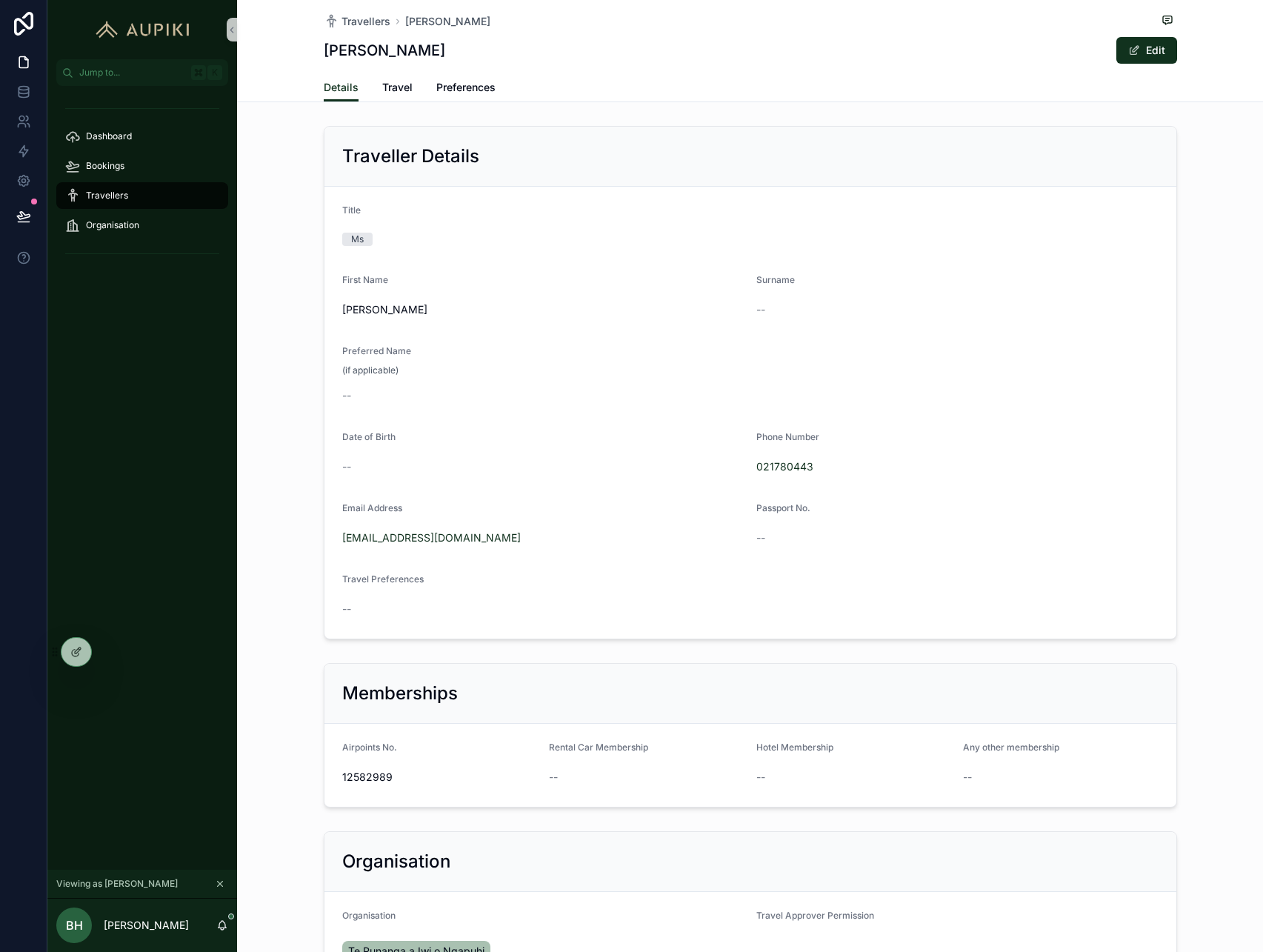
scroll to position [187, 0]
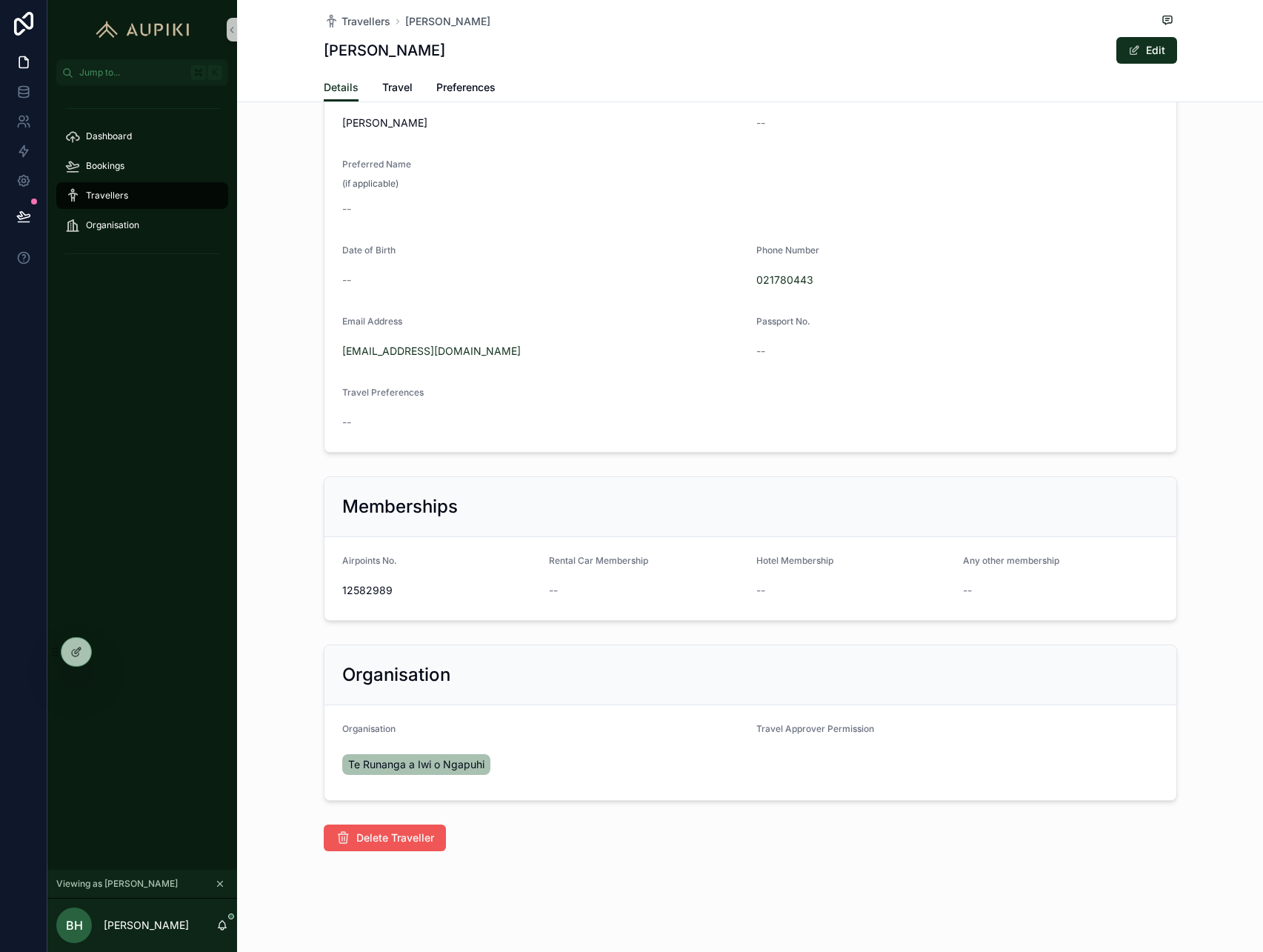
click at [376, 849] on button "Delete Traveller" at bounding box center [385, 838] width 122 height 27
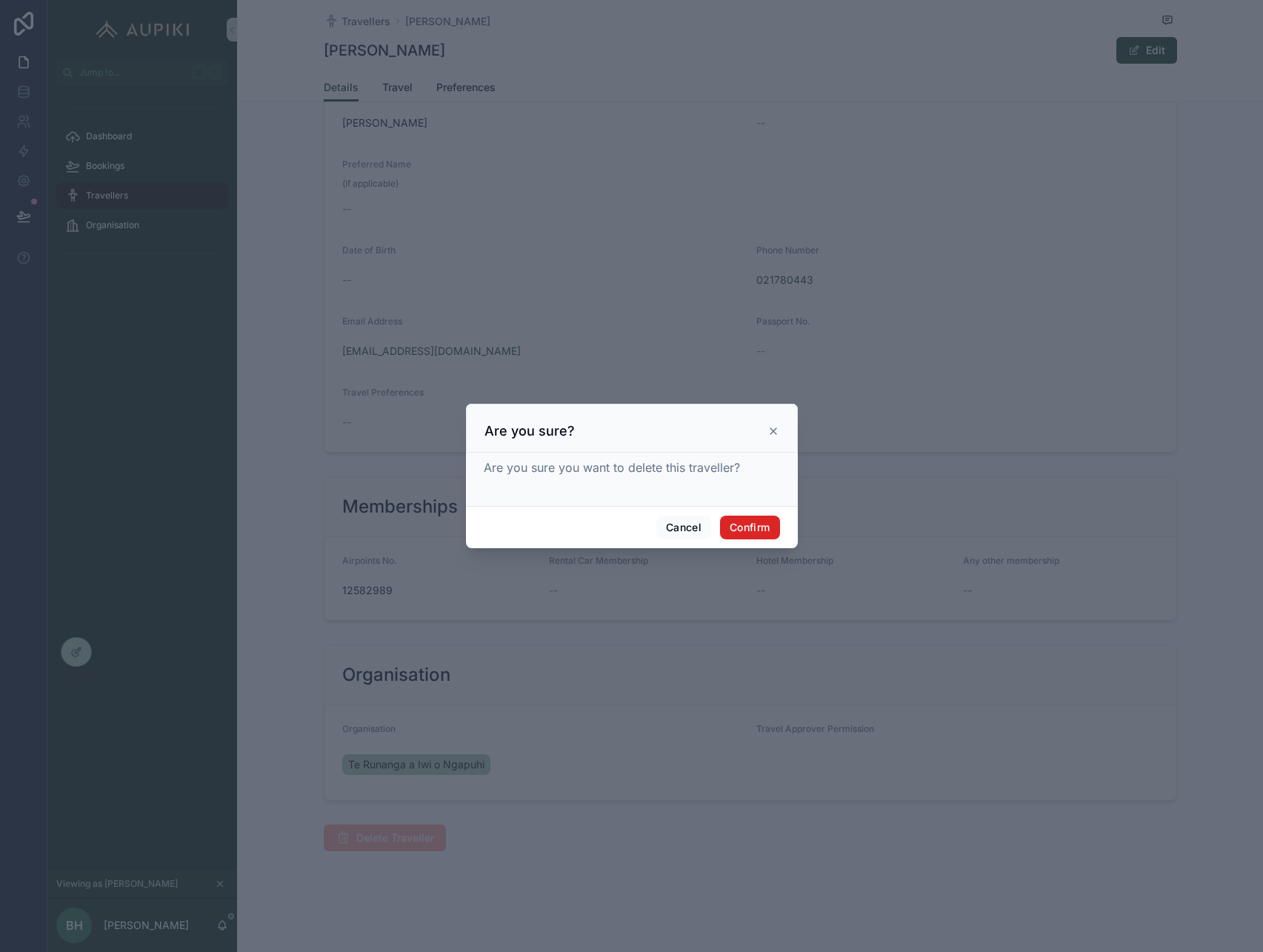
click at [756, 526] on button "Confirm" at bounding box center [750, 527] width 59 height 23
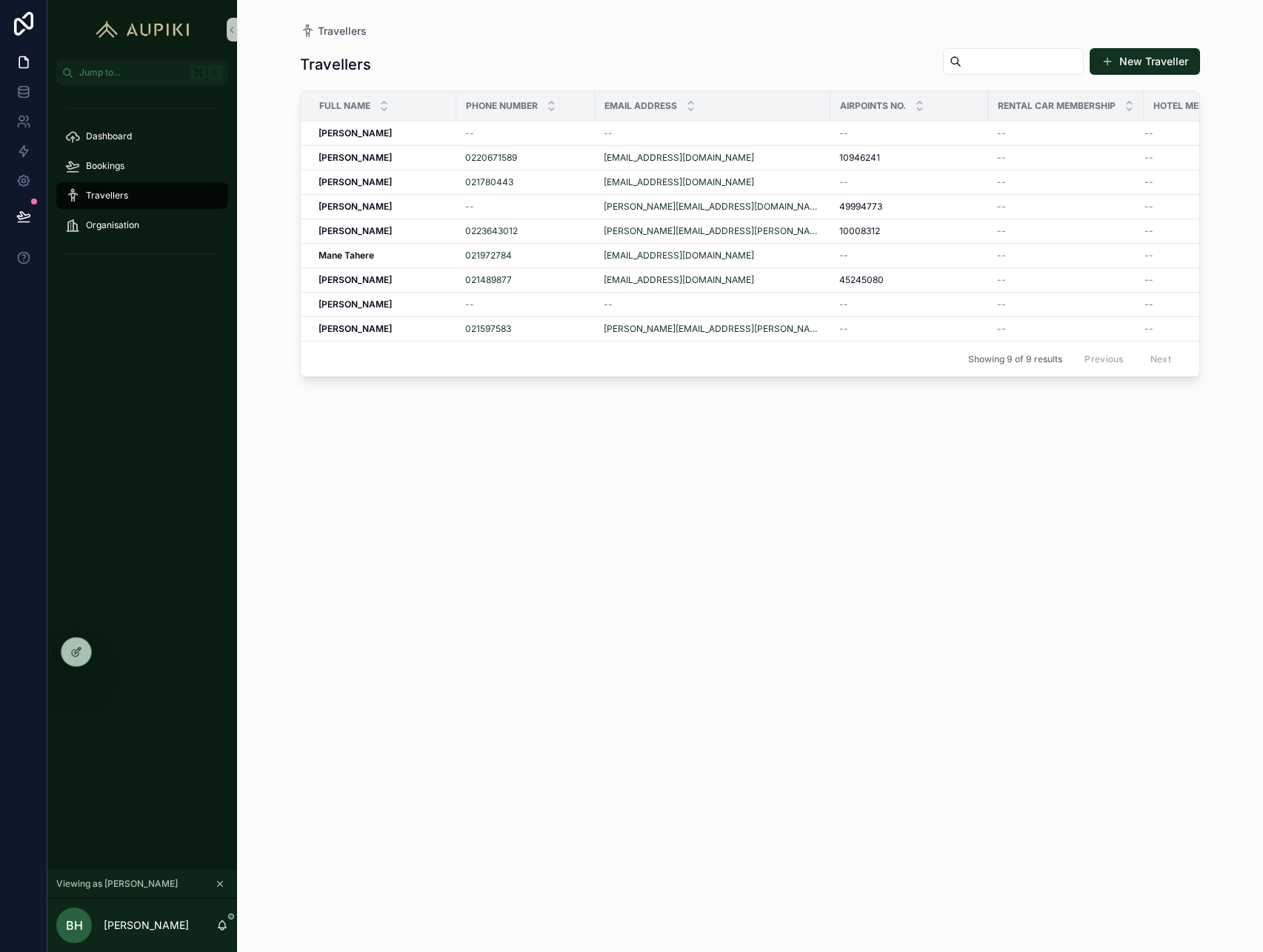
click at [756, 526] on div "Travellers New Traveller Full Name Phone Number Email Address Airpoints No. Ren…" at bounding box center [750, 486] width 900 height 896
click at [432, 329] on div "Reuben Milner Reuben Milner" at bounding box center [383, 329] width 129 height 12
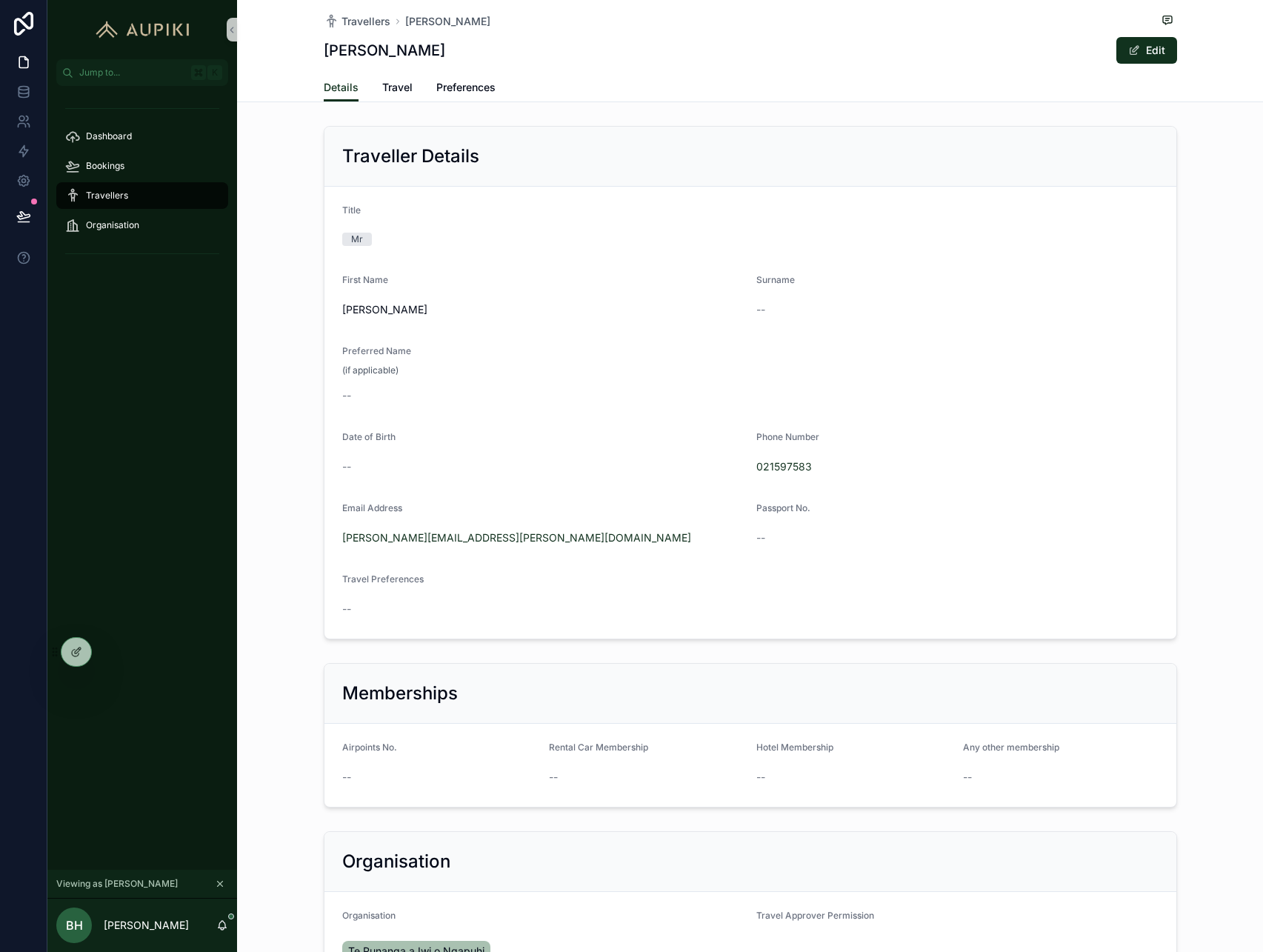
scroll to position [187, 0]
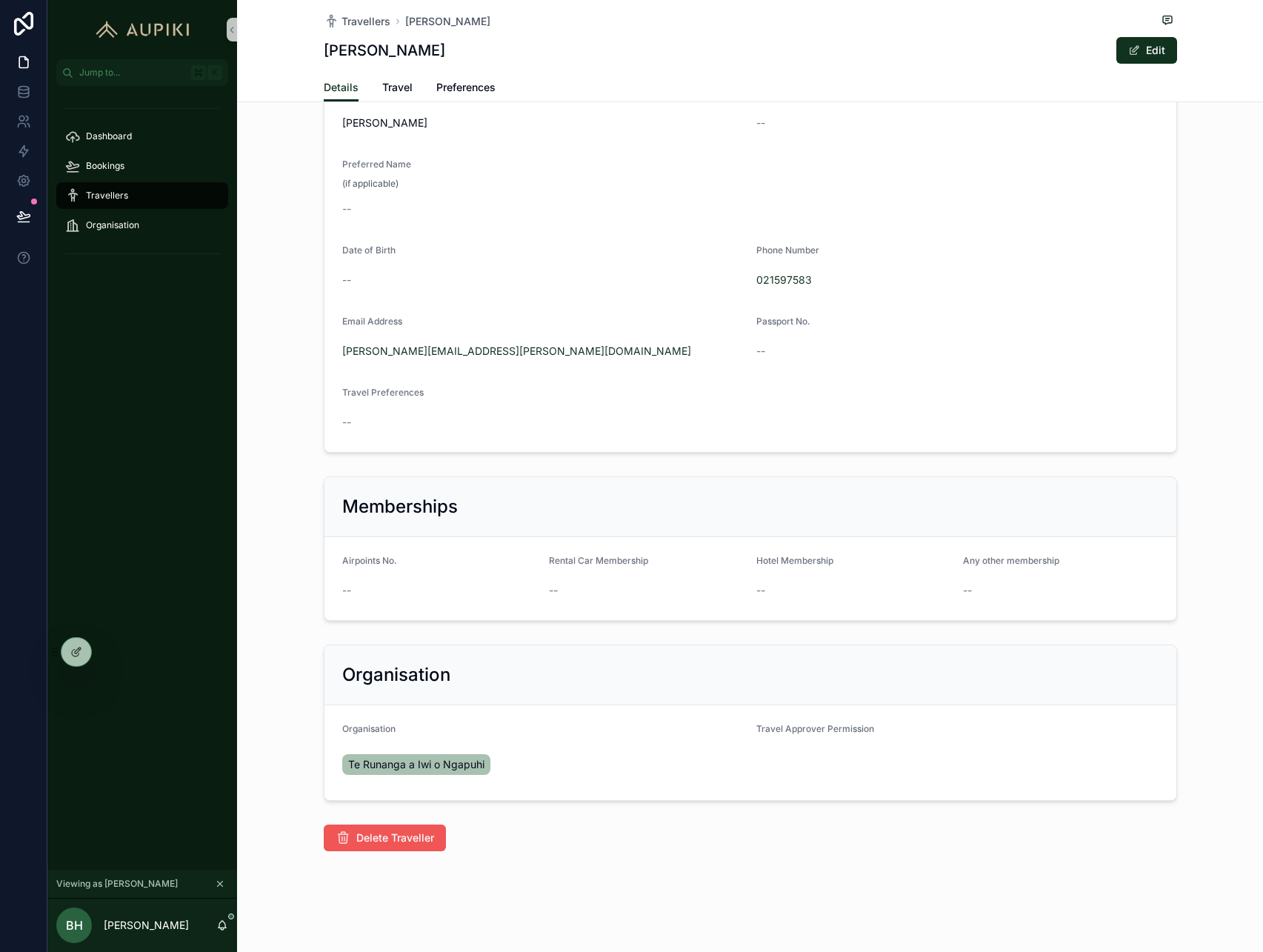
click at [400, 842] on span "Delete Traveller" at bounding box center [395, 838] width 78 height 15
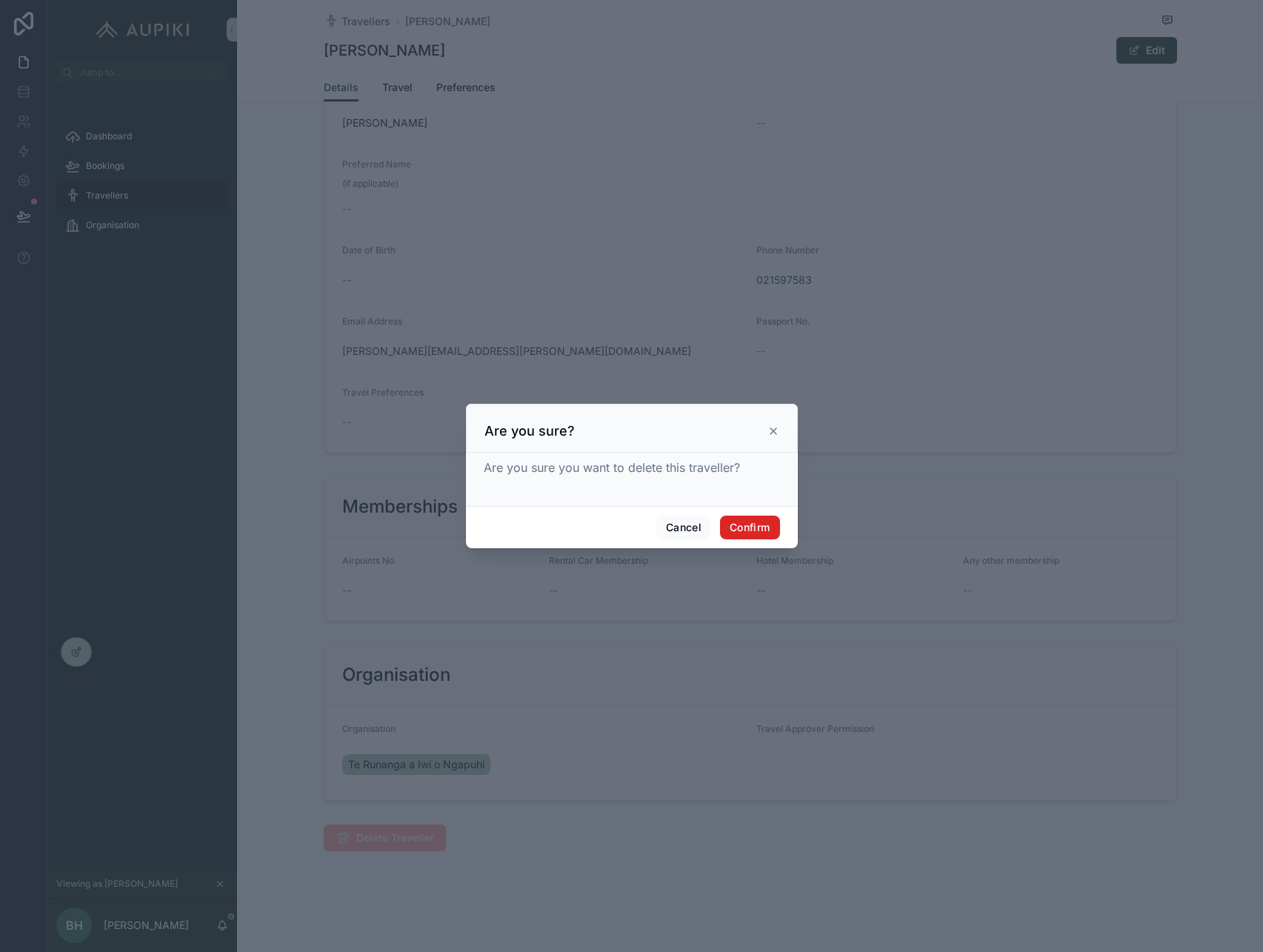
click at [758, 522] on button "Confirm" at bounding box center [750, 527] width 59 height 23
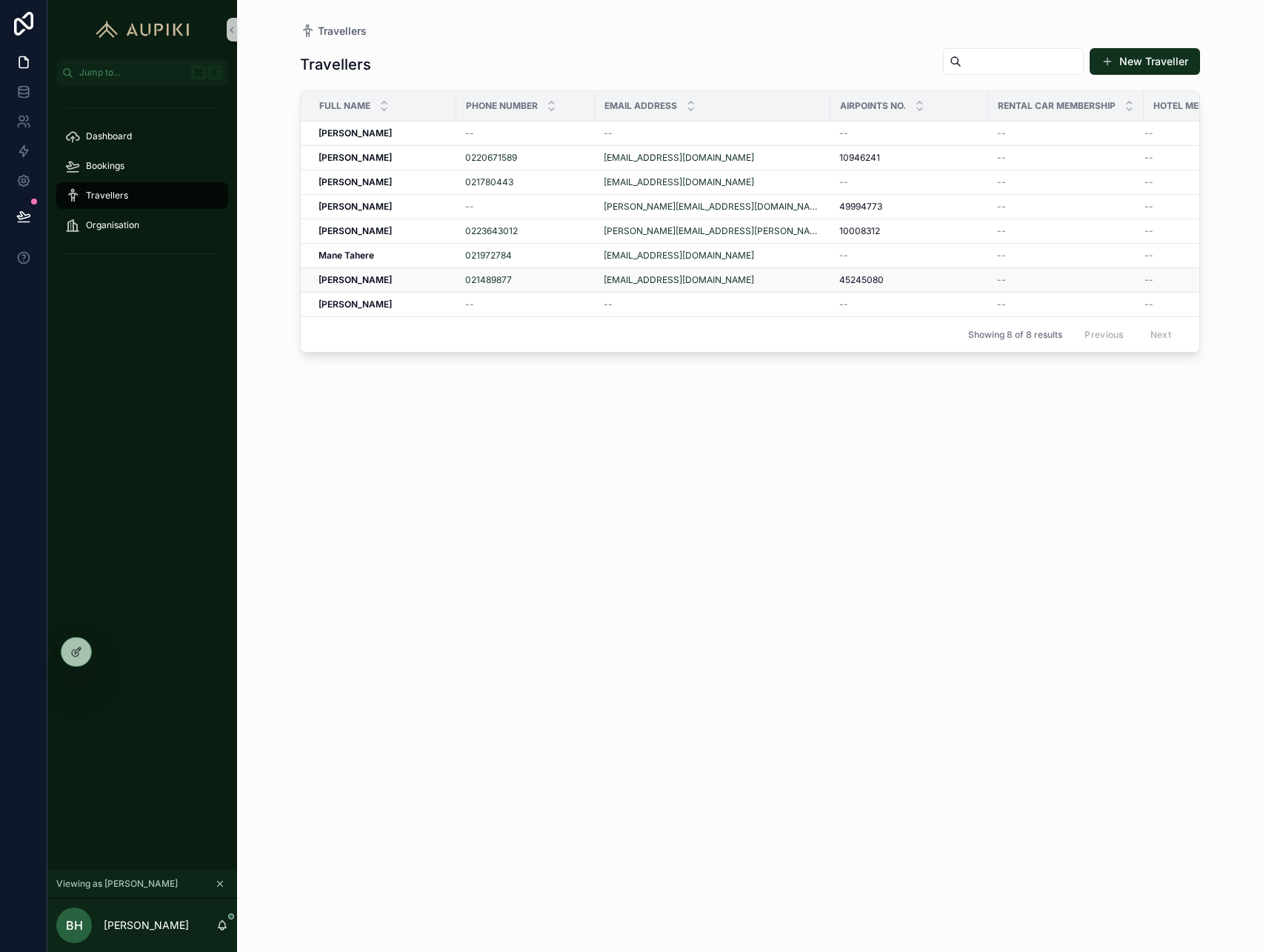
click at [413, 279] on div "Mauriora Shelford Mauriora Shelford" at bounding box center [383, 280] width 129 height 12
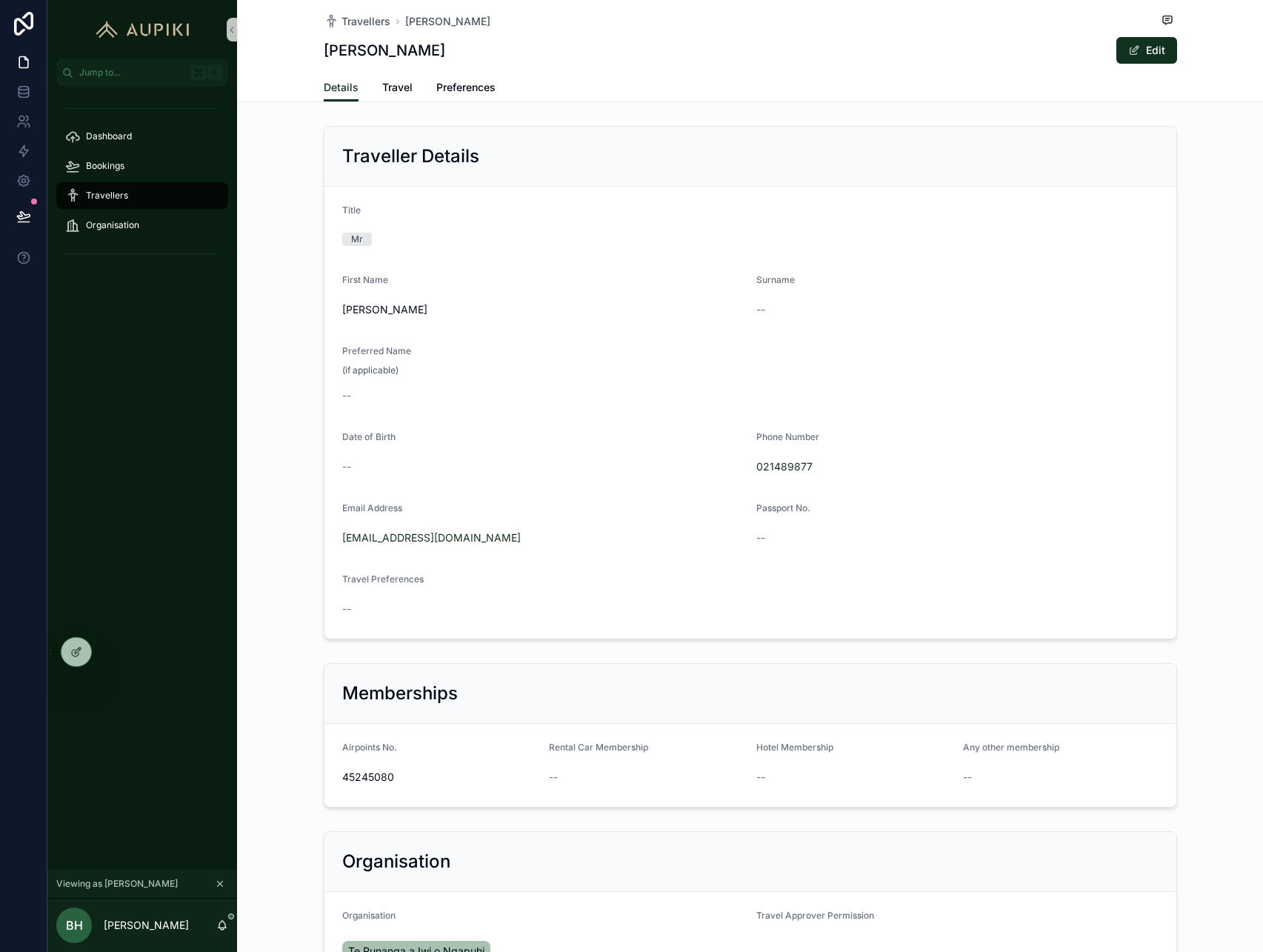
scroll to position [187, 0]
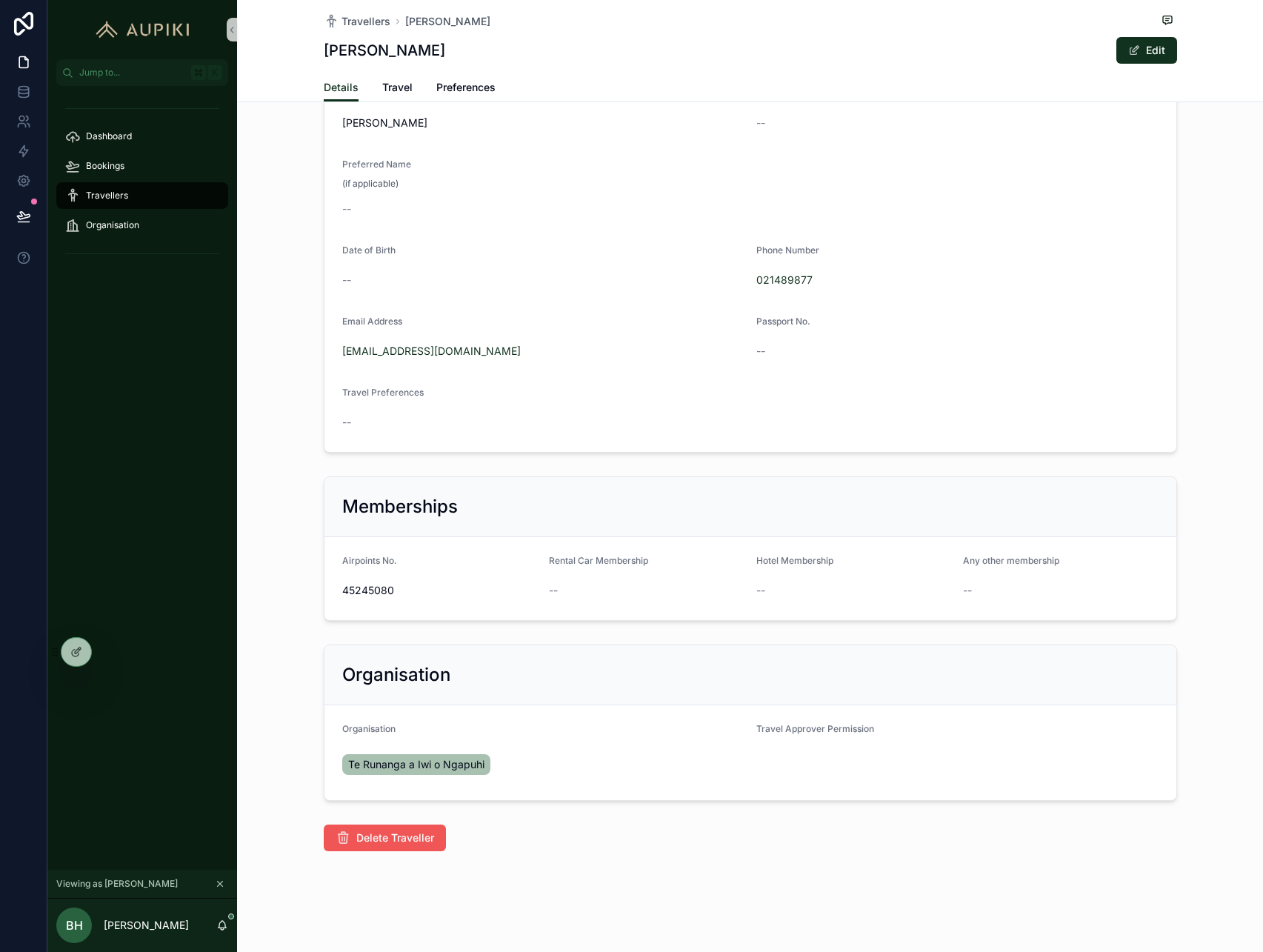
click at [363, 835] on span "Delete Traveller" at bounding box center [395, 838] width 78 height 15
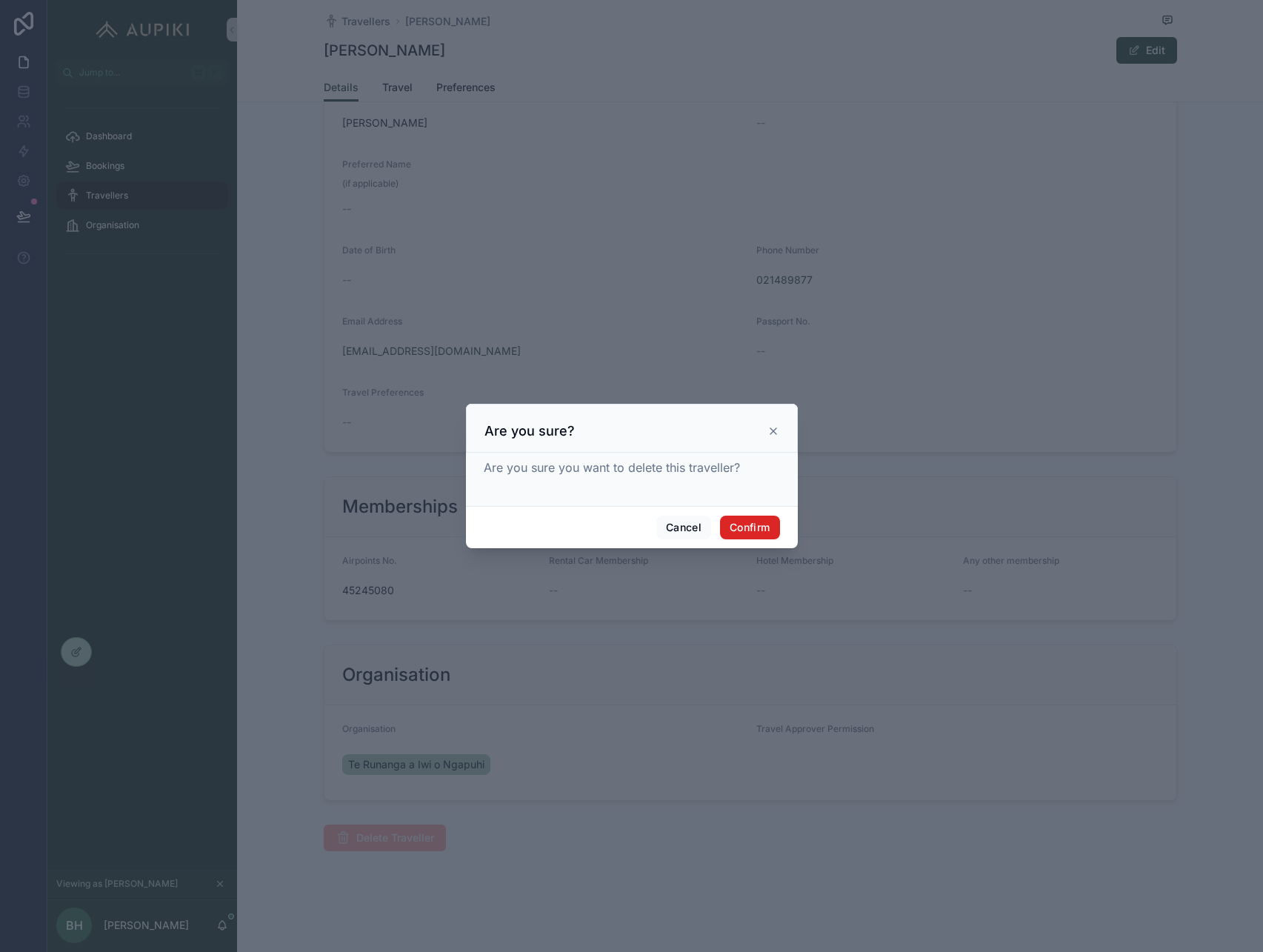
click at [742, 524] on button "Confirm" at bounding box center [750, 527] width 59 height 23
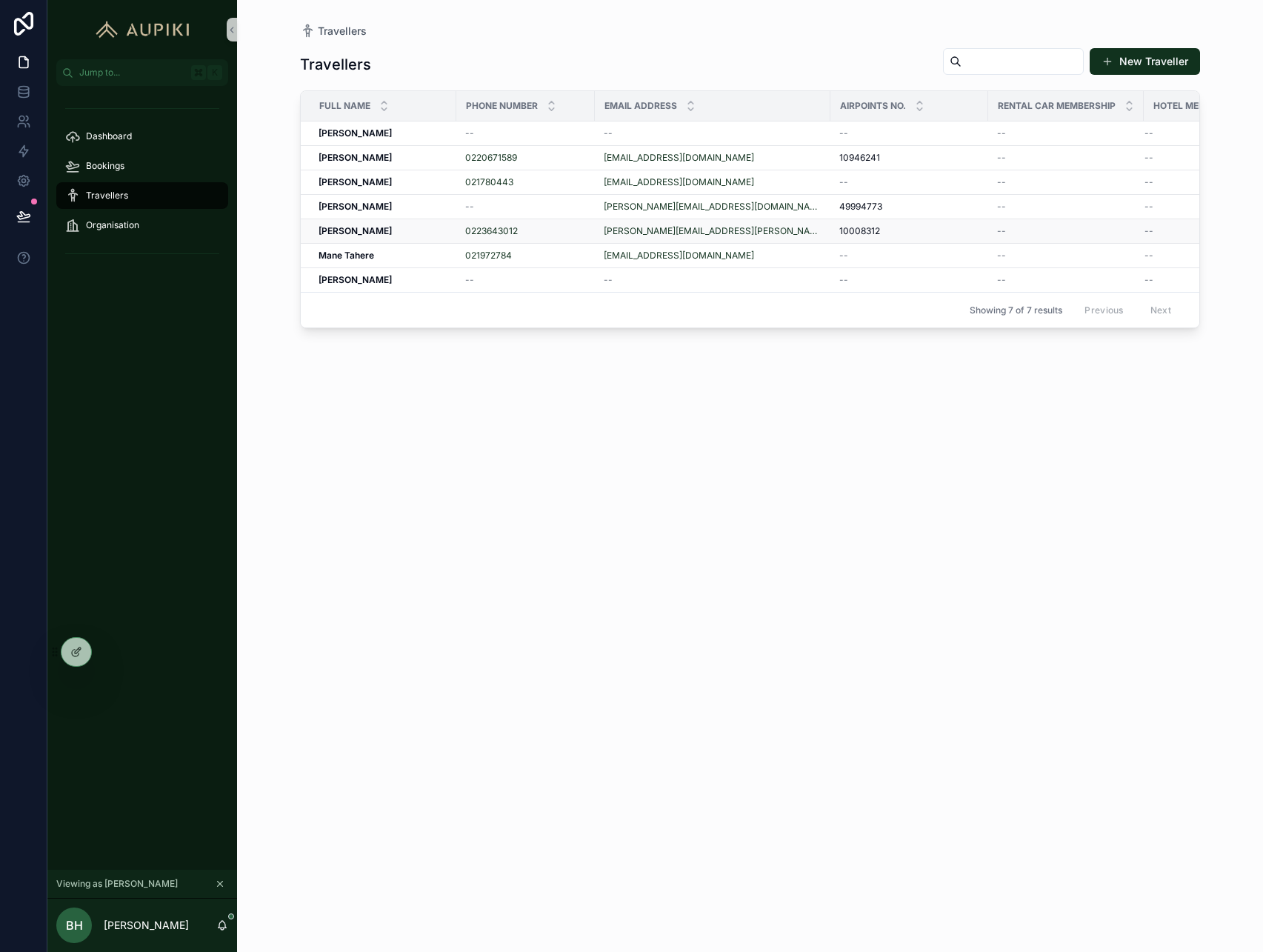
click at [407, 233] on div "Luanne Butler Luanne Butler" at bounding box center [383, 231] width 129 height 12
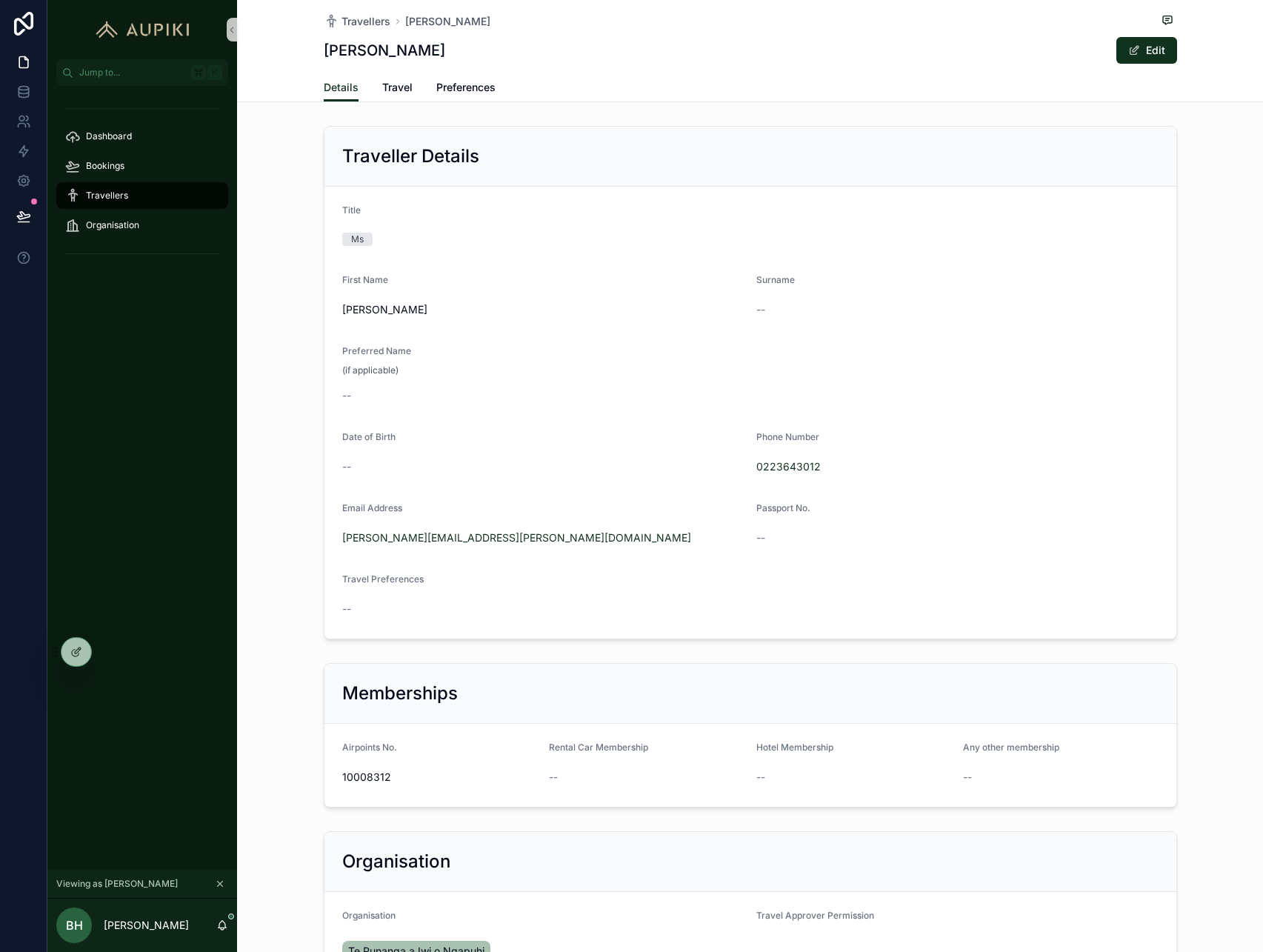
scroll to position [187, 0]
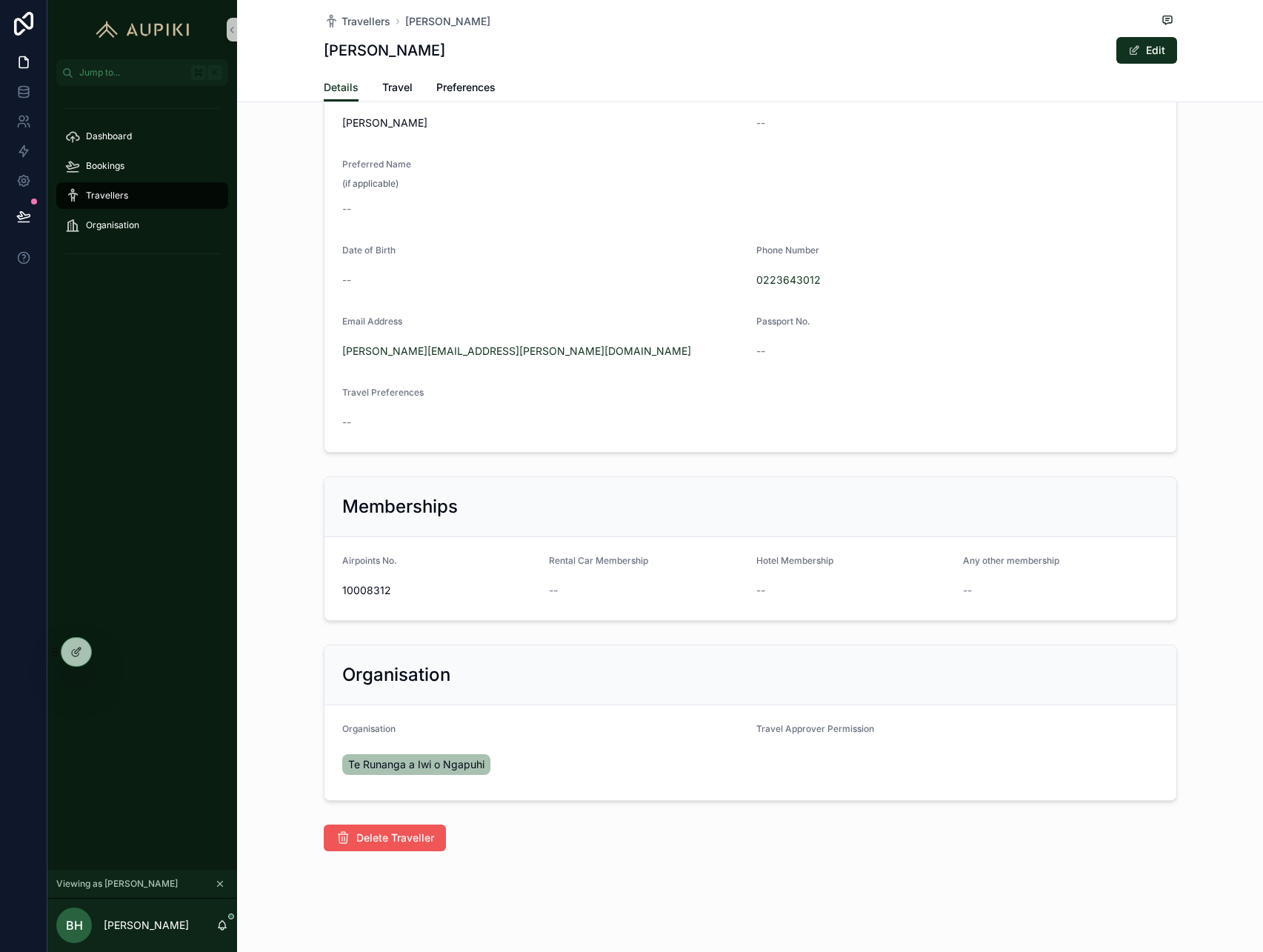
click at [421, 838] on span "Delete Traveller" at bounding box center [395, 838] width 78 height 15
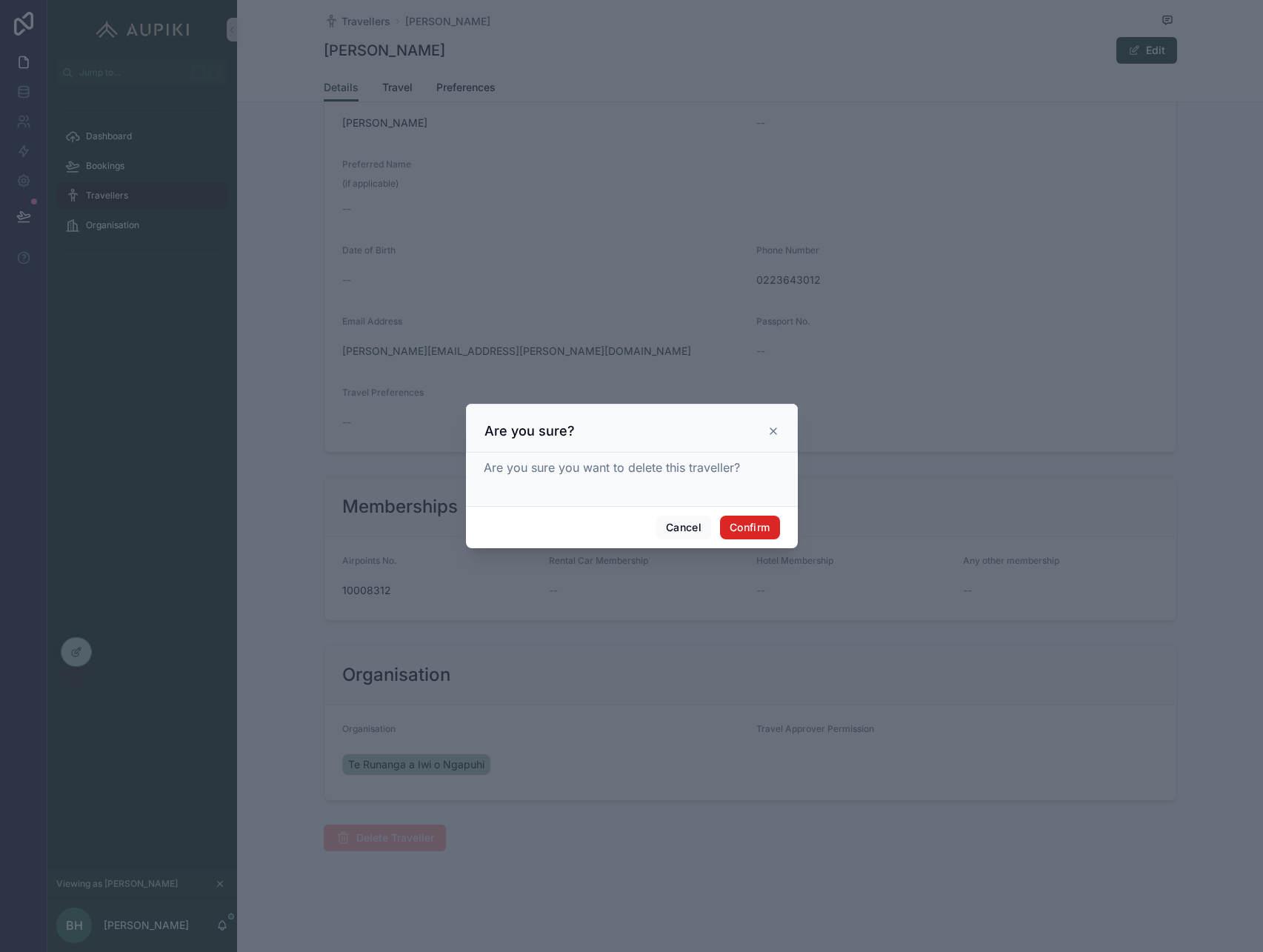
click at [753, 520] on button "Confirm" at bounding box center [750, 527] width 59 height 23
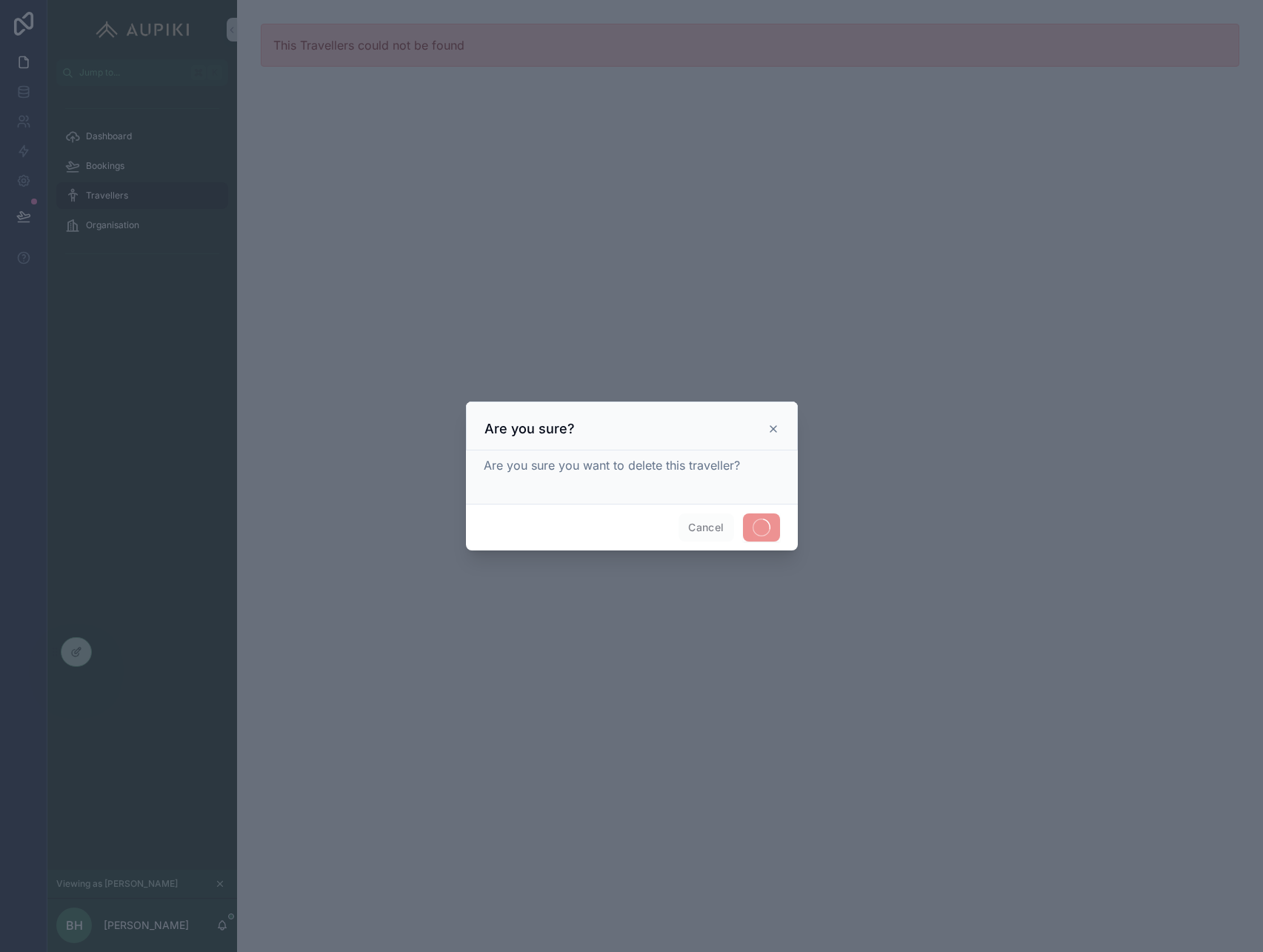
scroll to position [0, 0]
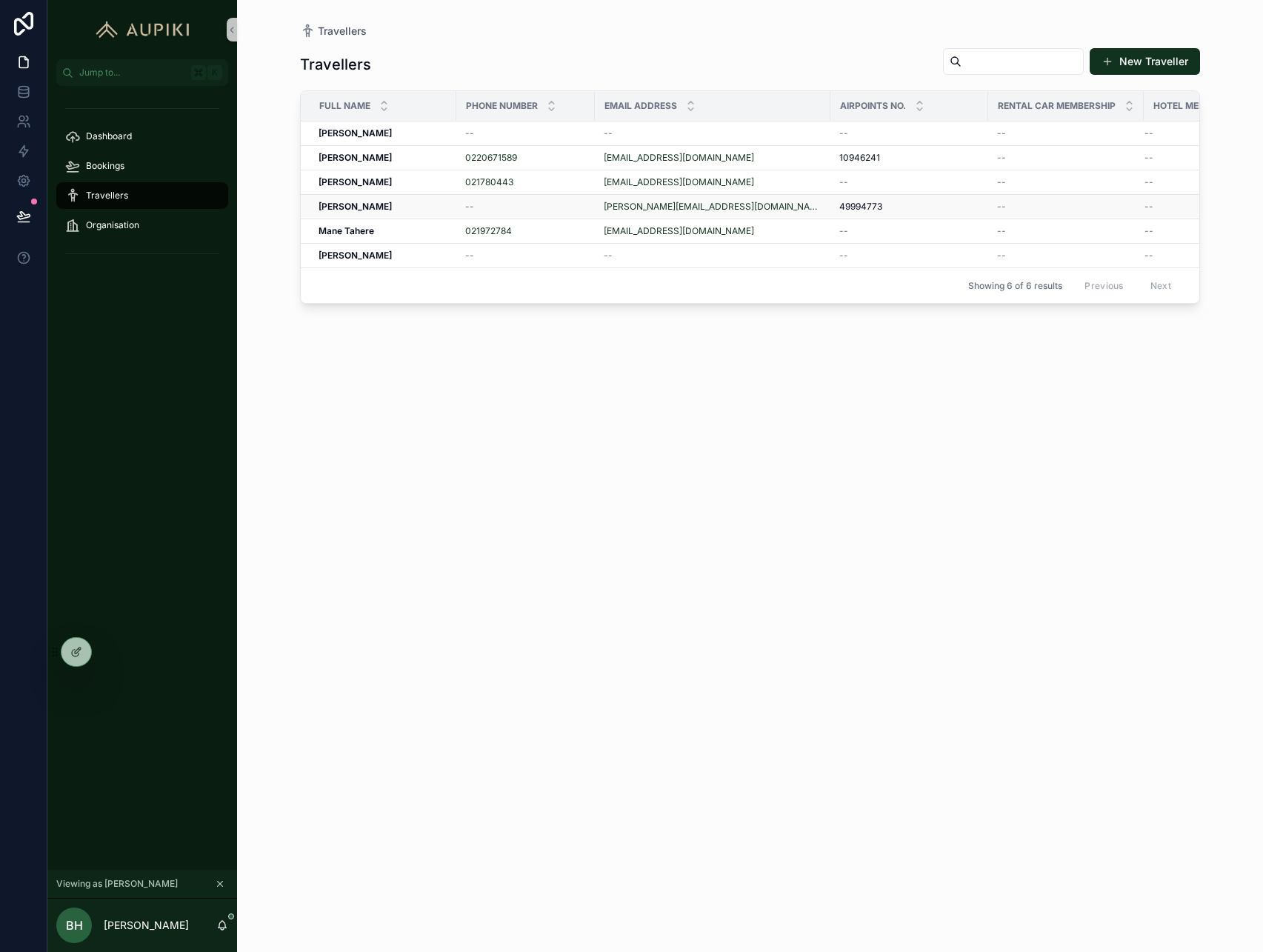
click at [426, 210] on div "Katrina Taupo Katrina Taupo" at bounding box center [383, 207] width 129 height 12
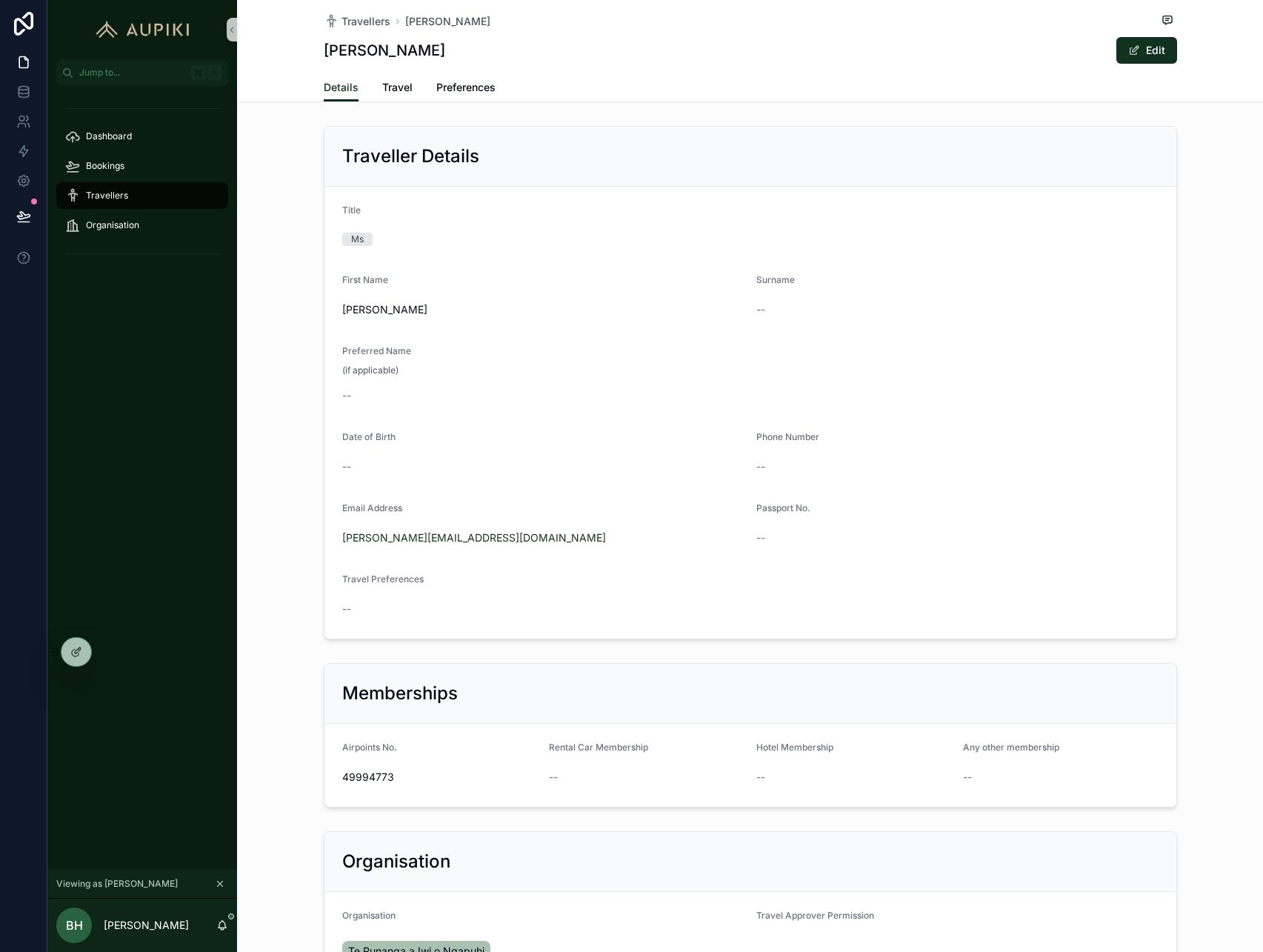
scroll to position [187, 0]
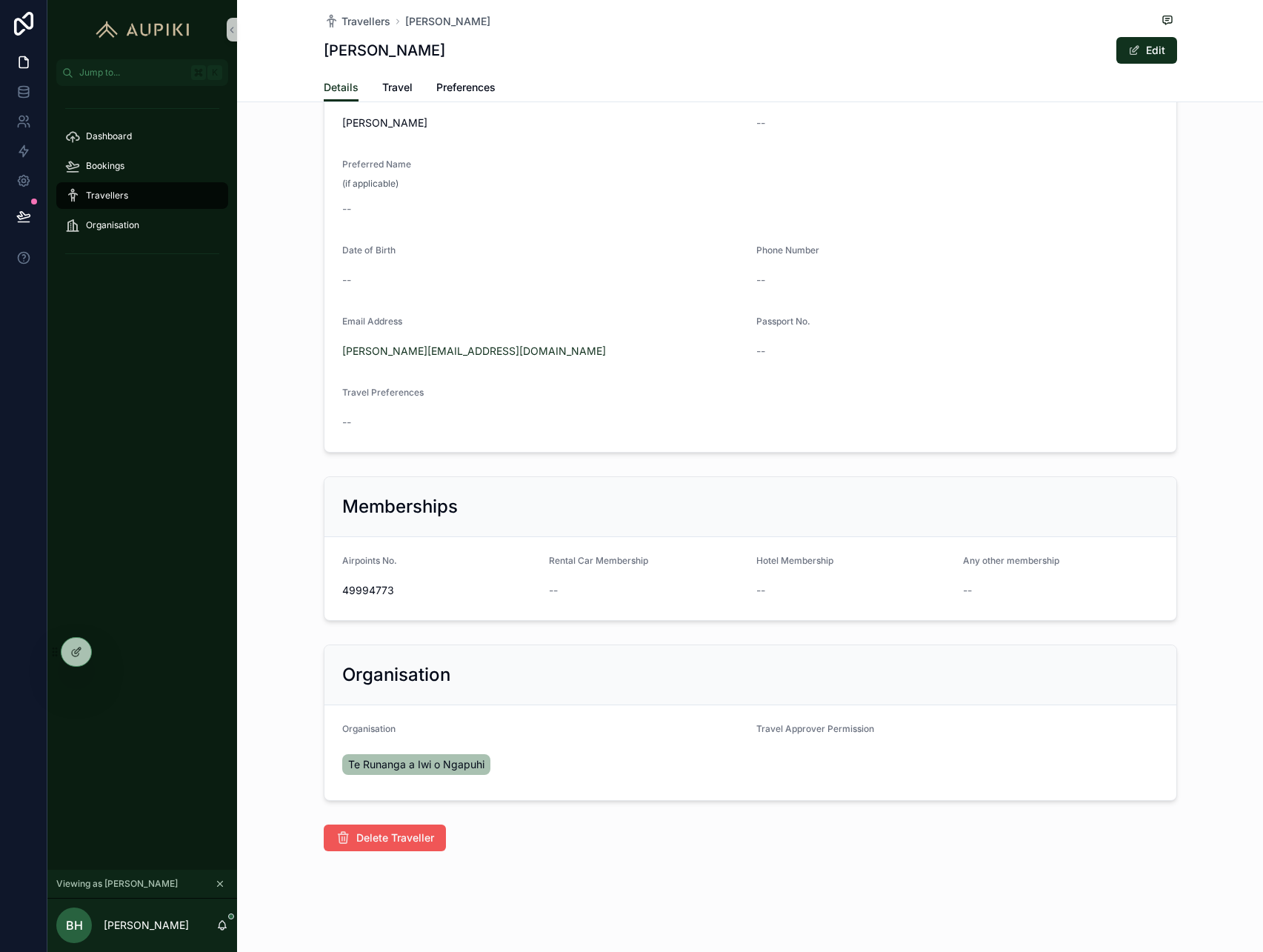
click at [372, 842] on span "Delete Traveller" at bounding box center [395, 838] width 78 height 15
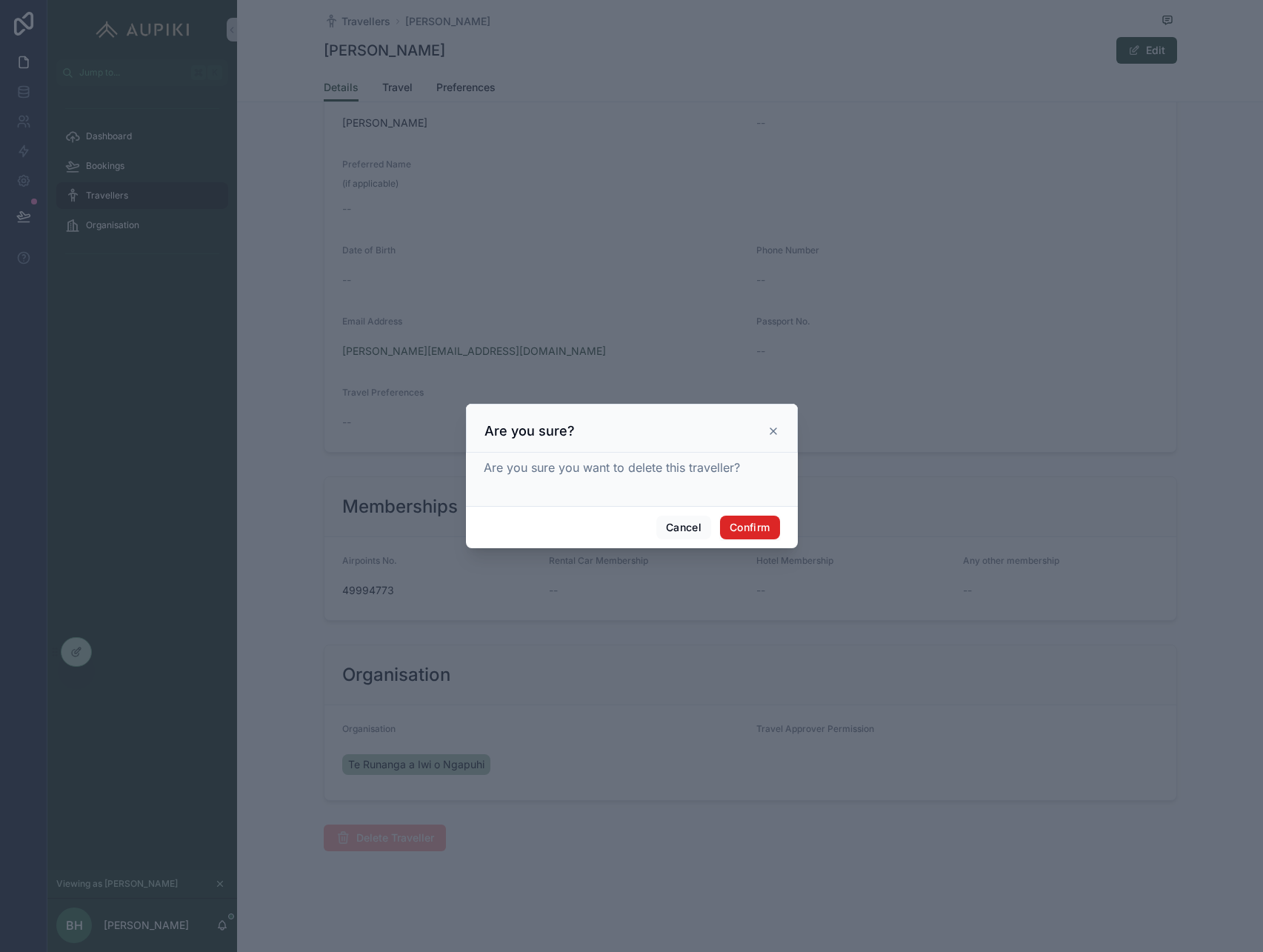
click at [750, 535] on button "Confirm" at bounding box center [750, 527] width 59 height 23
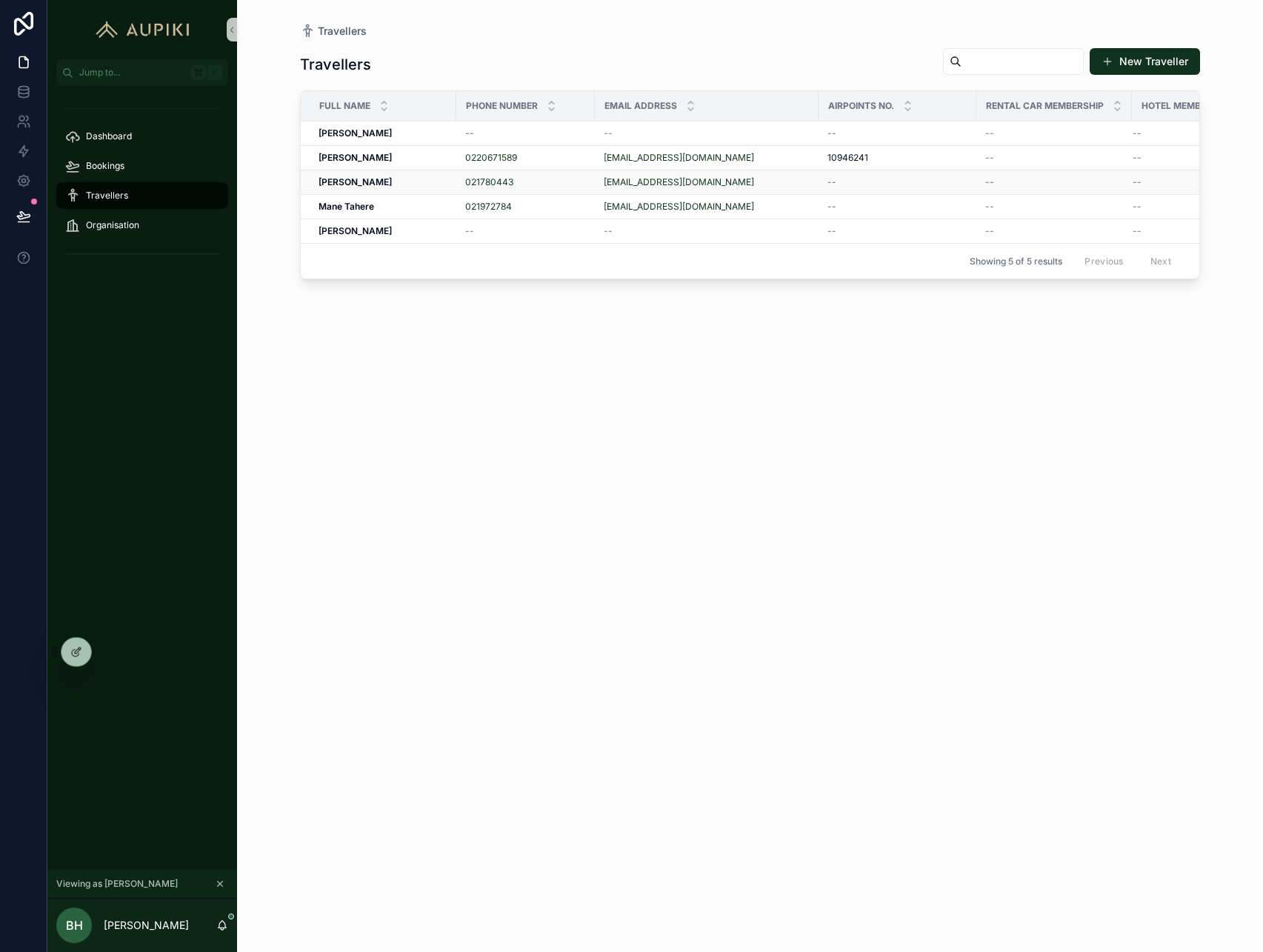
click at [422, 183] on div "Jayden Edmonds Jayden Edmonds" at bounding box center [383, 183] width 129 height 12
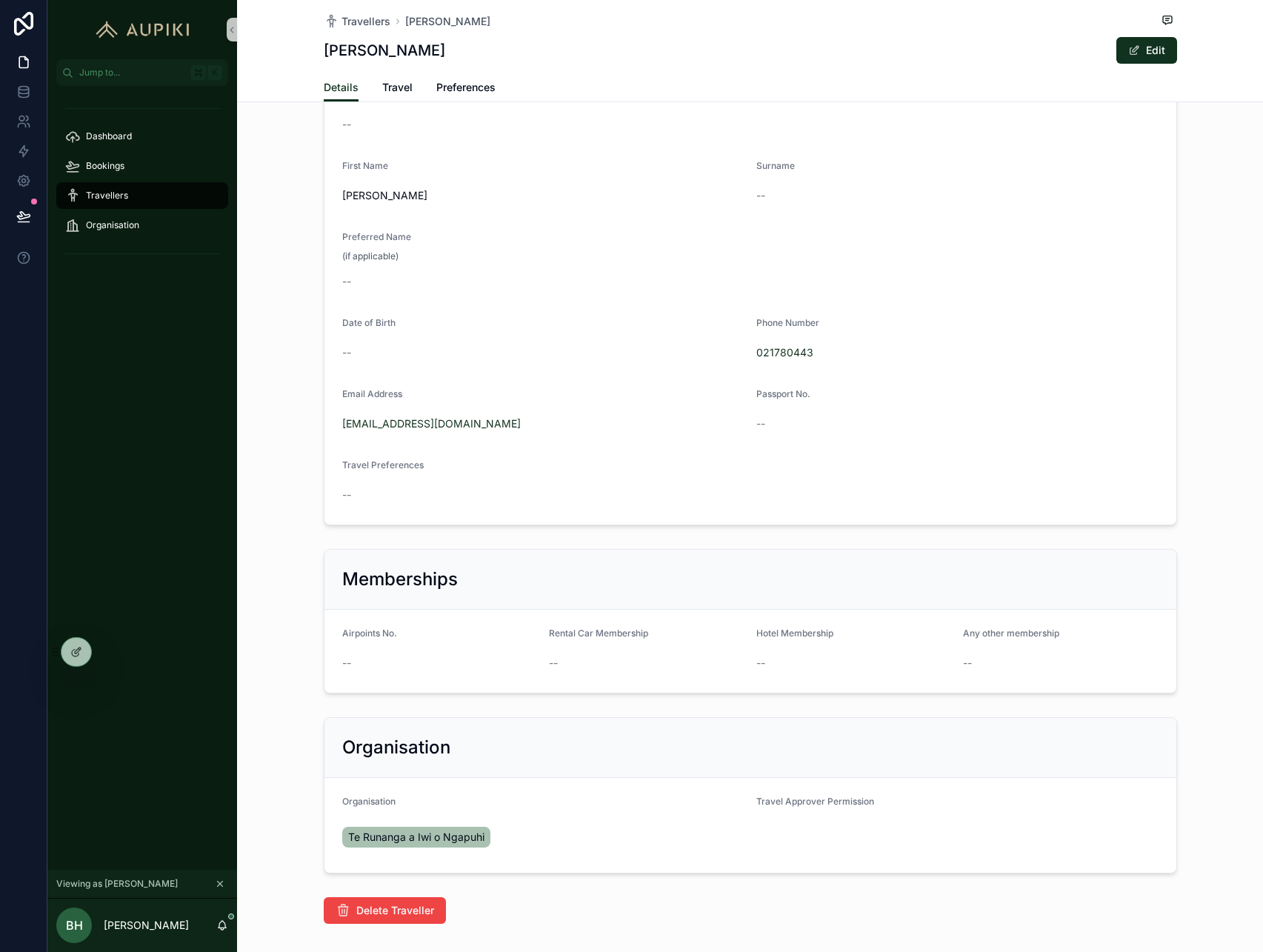
scroll to position [189, 0]
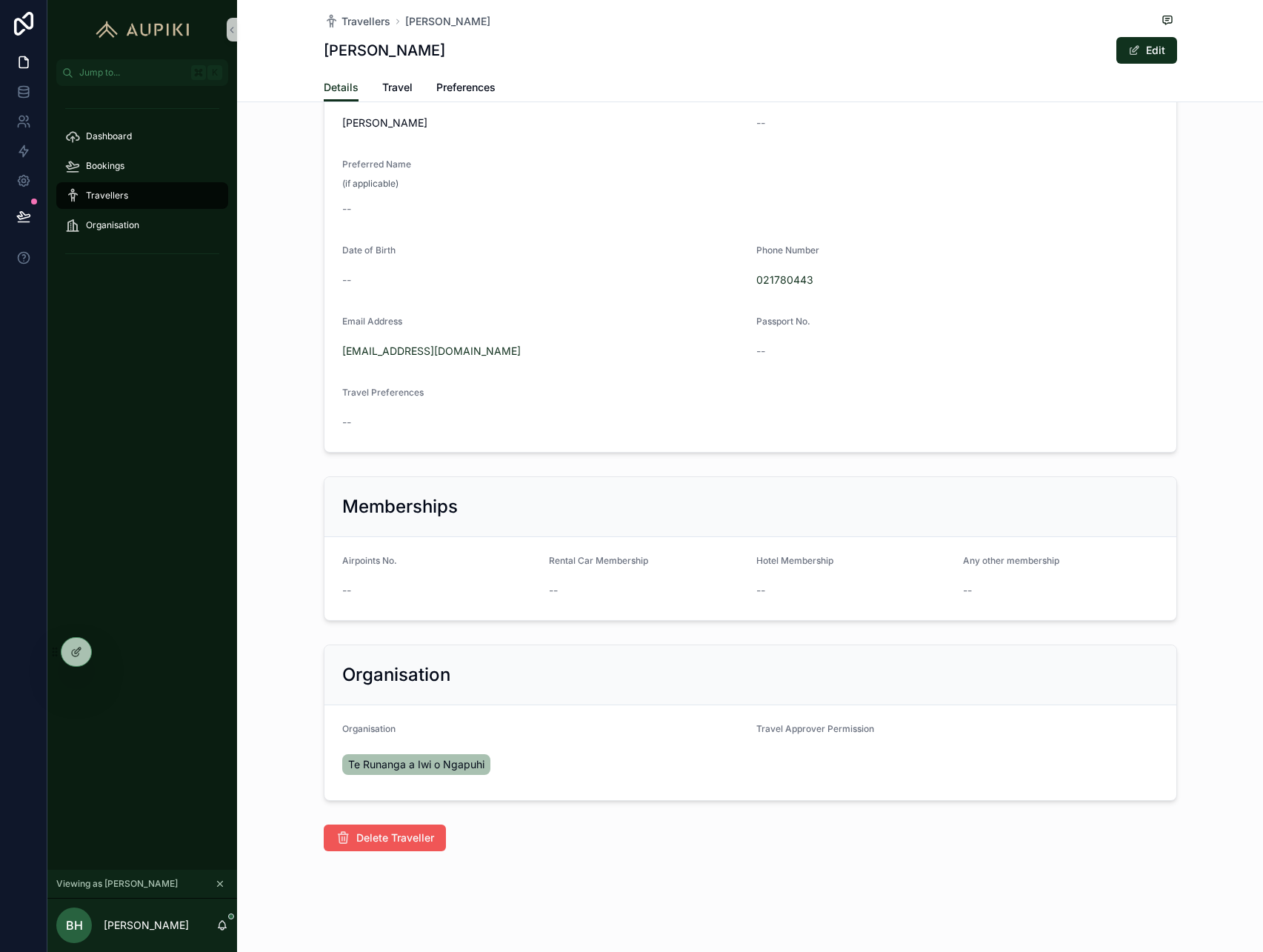
click at [382, 839] on span "Delete Traveller" at bounding box center [395, 838] width 78 height 15
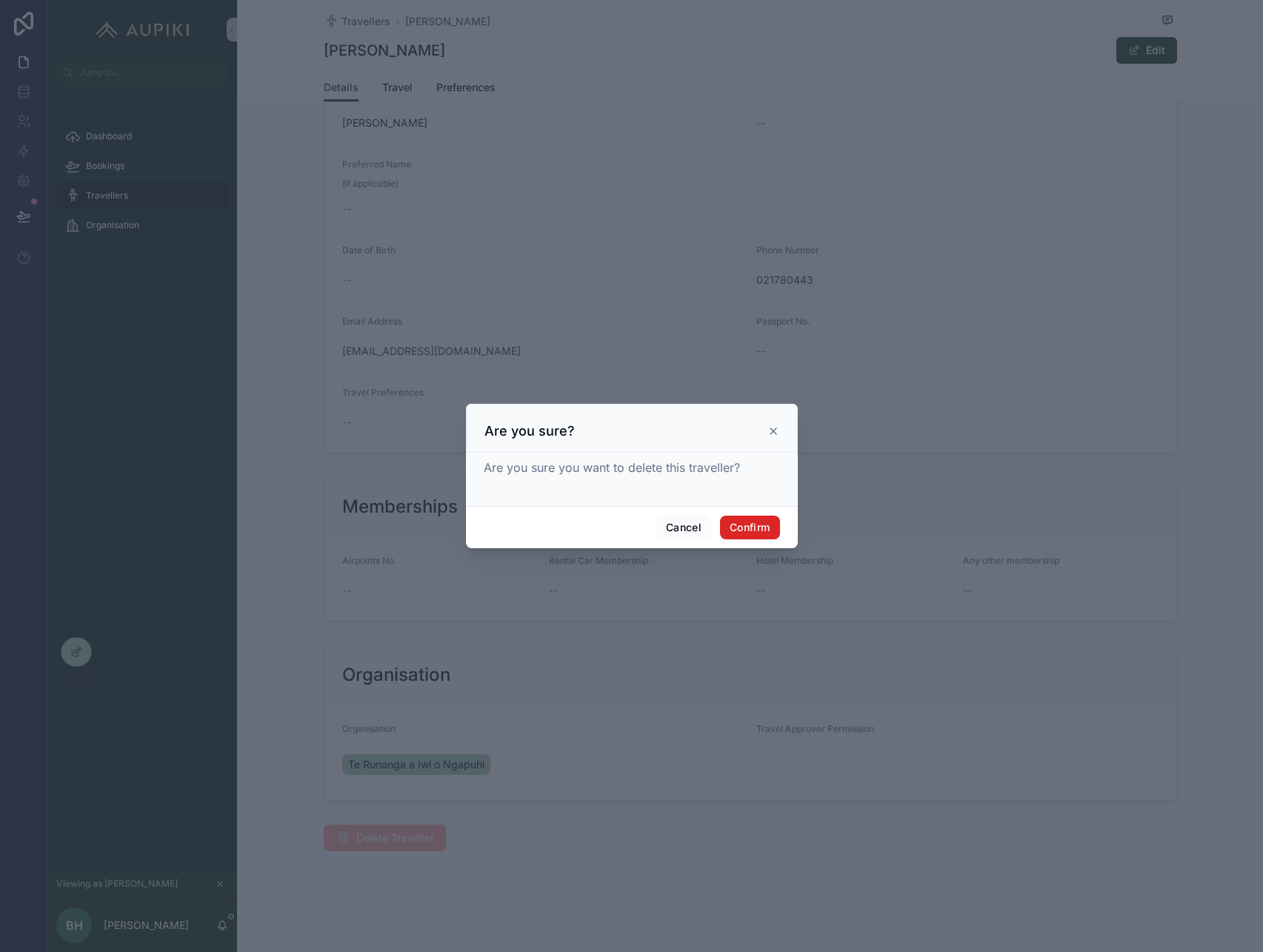
click at [764, 520] on button "Confirm" at bounding box center [750, 527] width 59 height 23
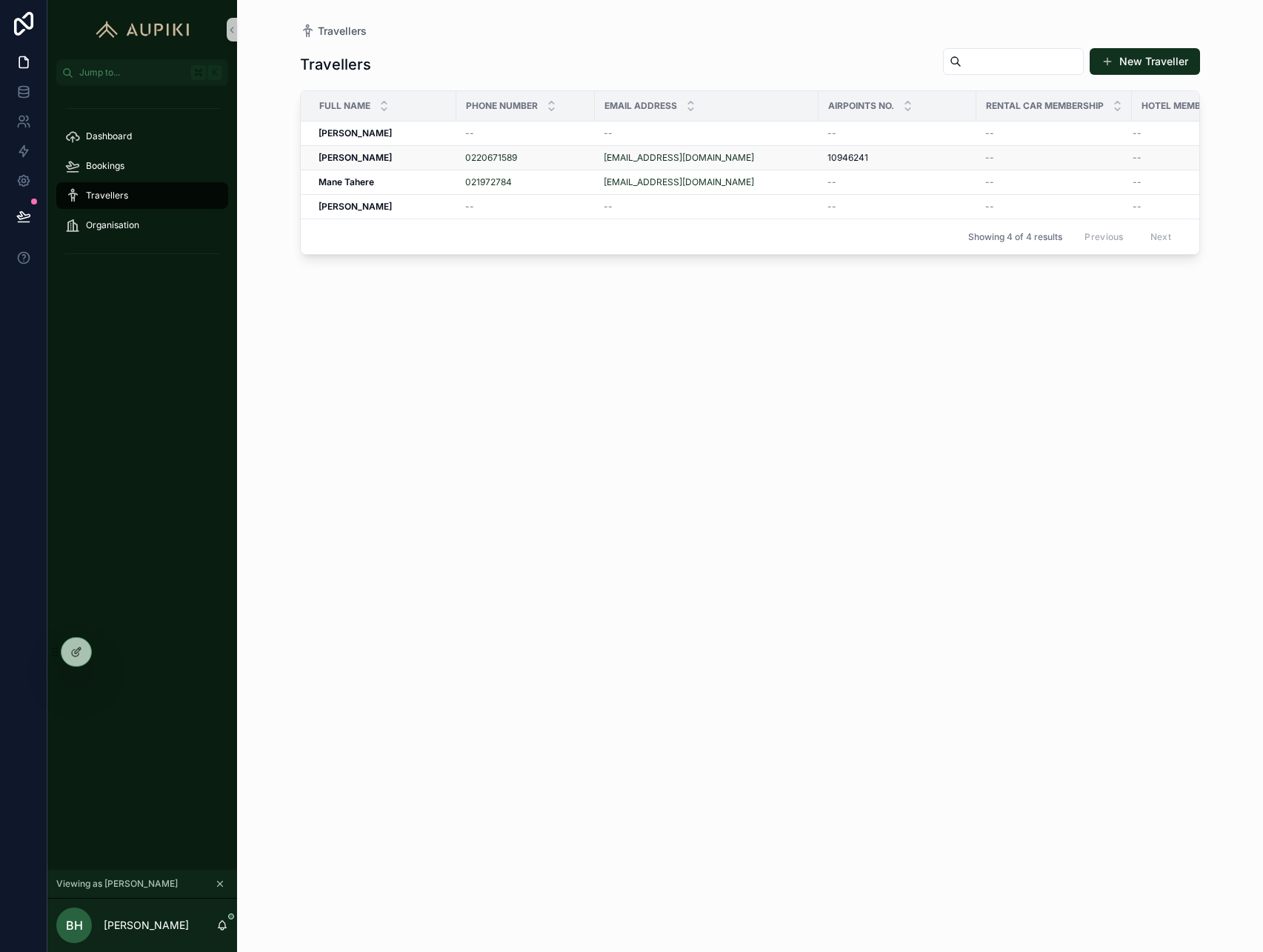
click at [433, 159] on div "Iti Joyce Iti Joyce" at bounding box center [383, 158] width 129 height 12
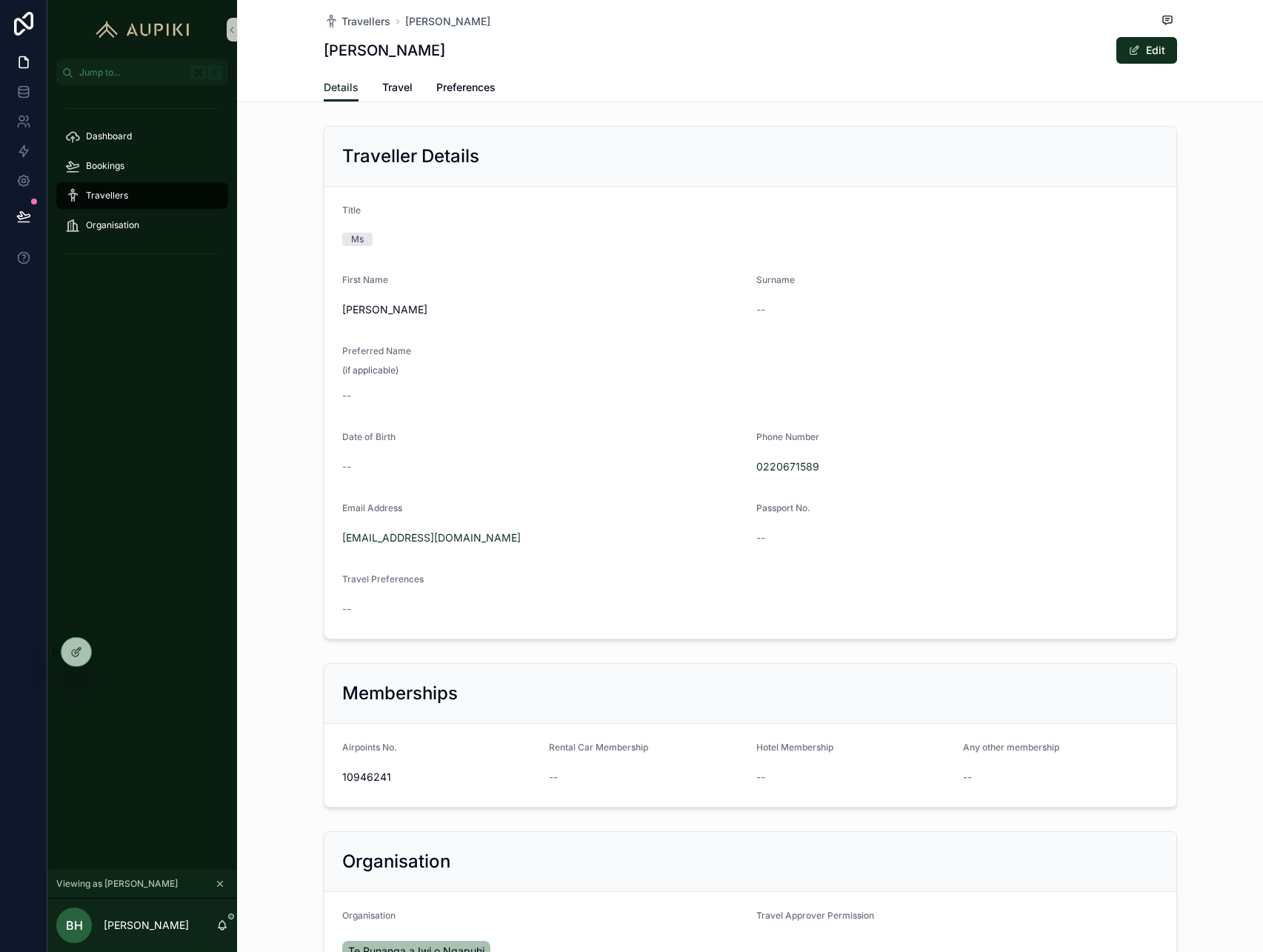
scroll to position [187, 0]
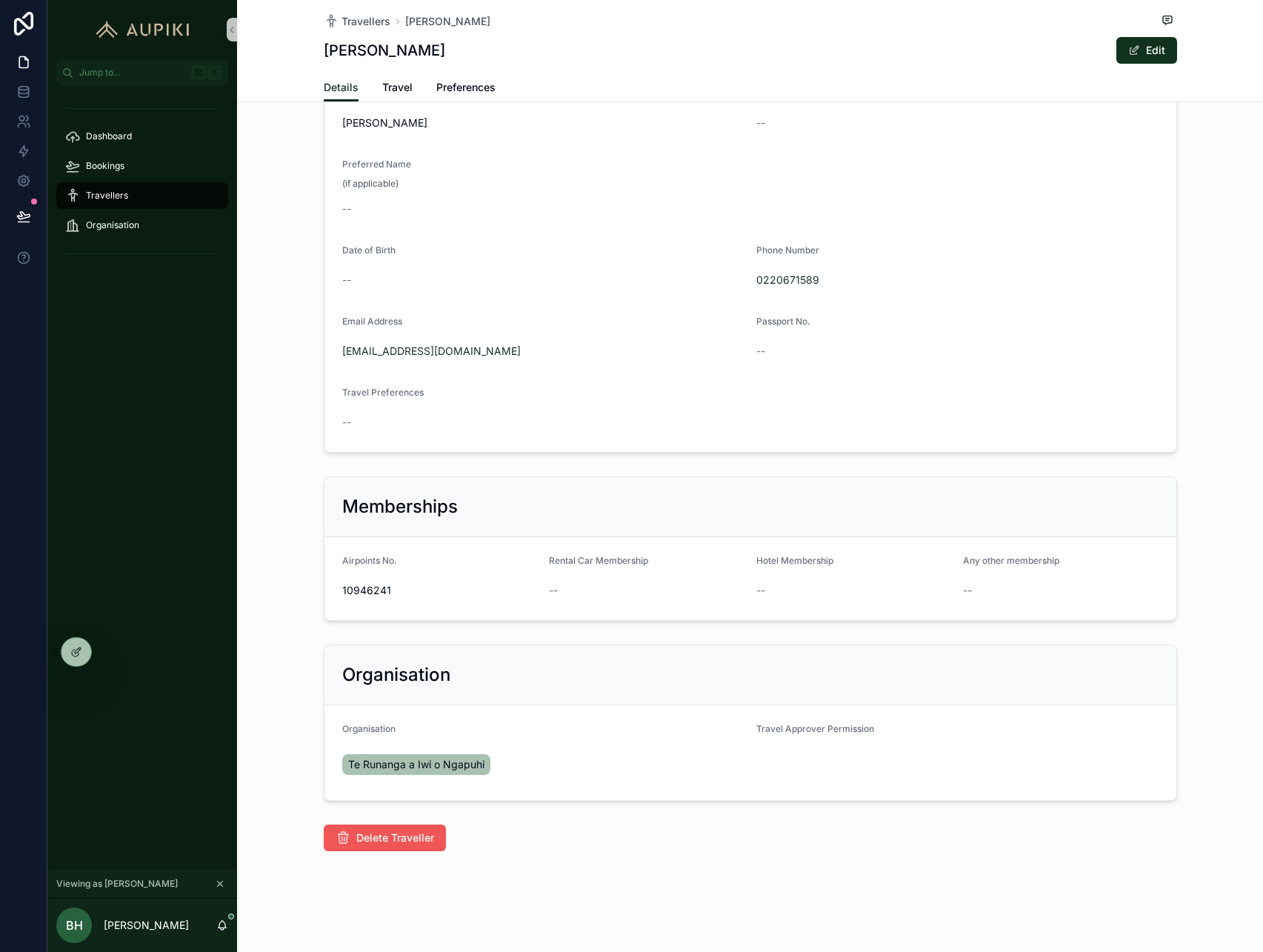
click at [415, 836] on span "Delete Traveller" at bounding box center [395, 838] width 78 height 15
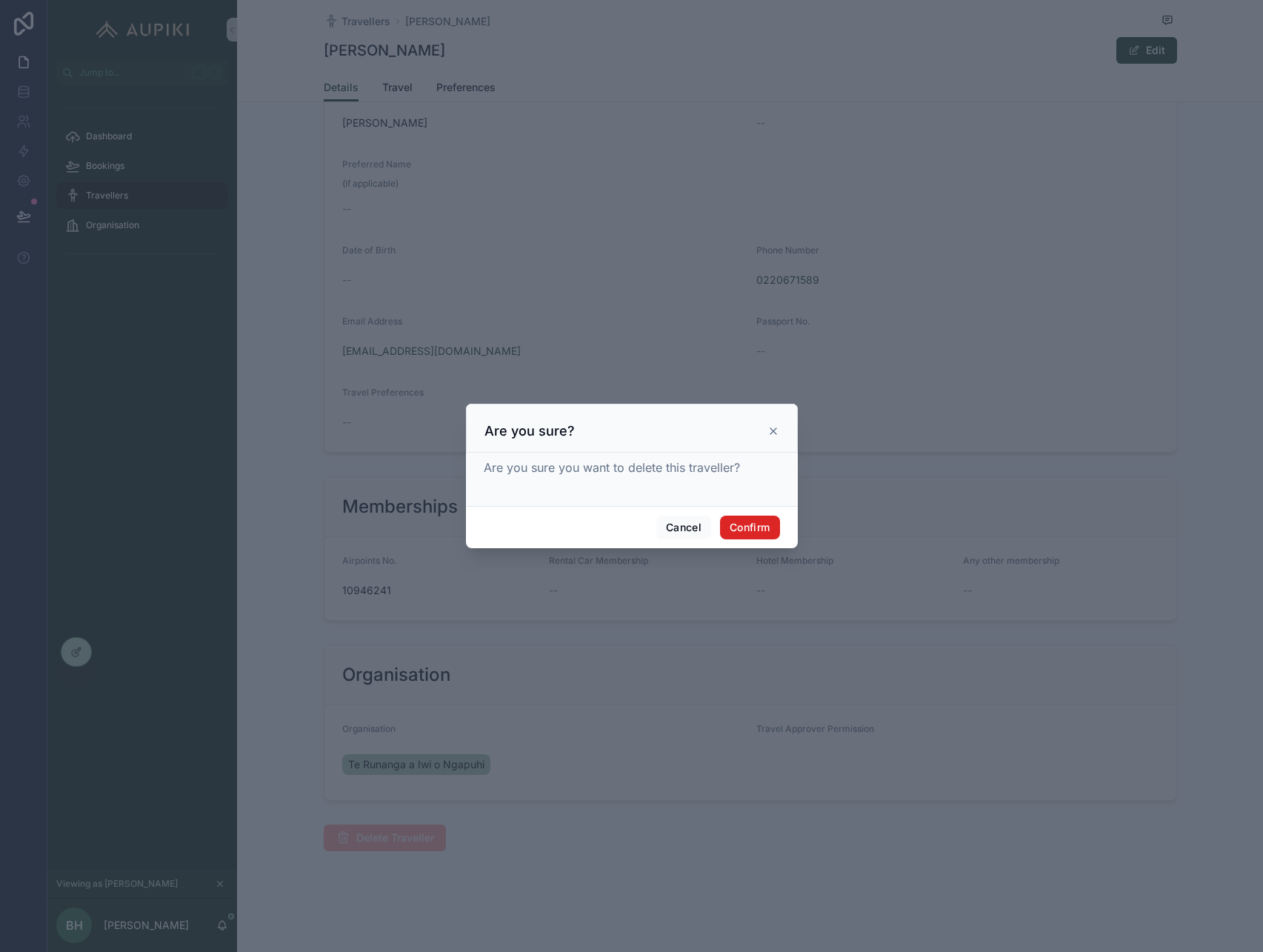
click at [739, 533] on button "Confirm" at bounding box center [750, 527] width 59 height 23
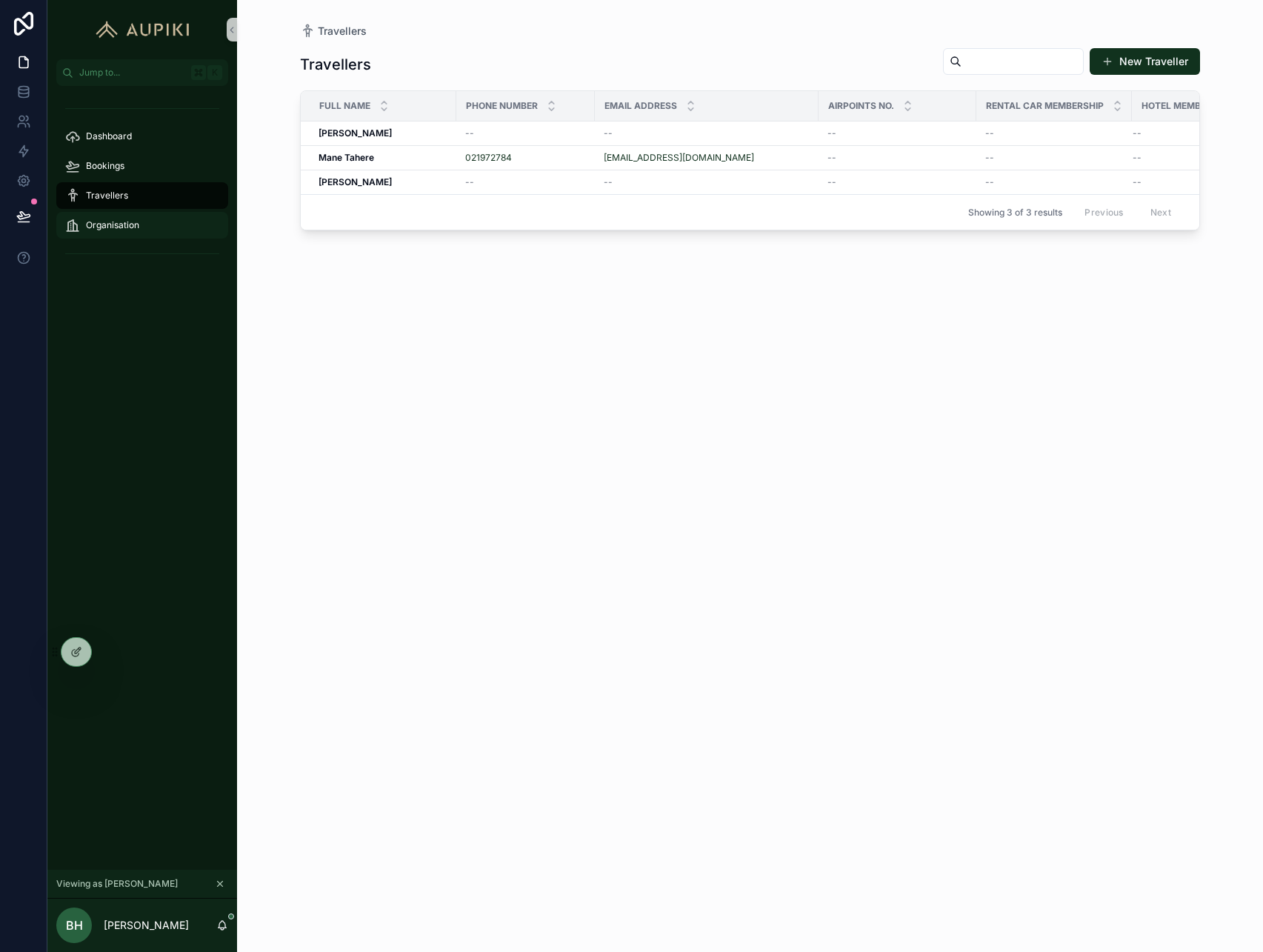
click at [103, 228] on span "Organisation" at bounding box center [113, 226] width 53 height 12
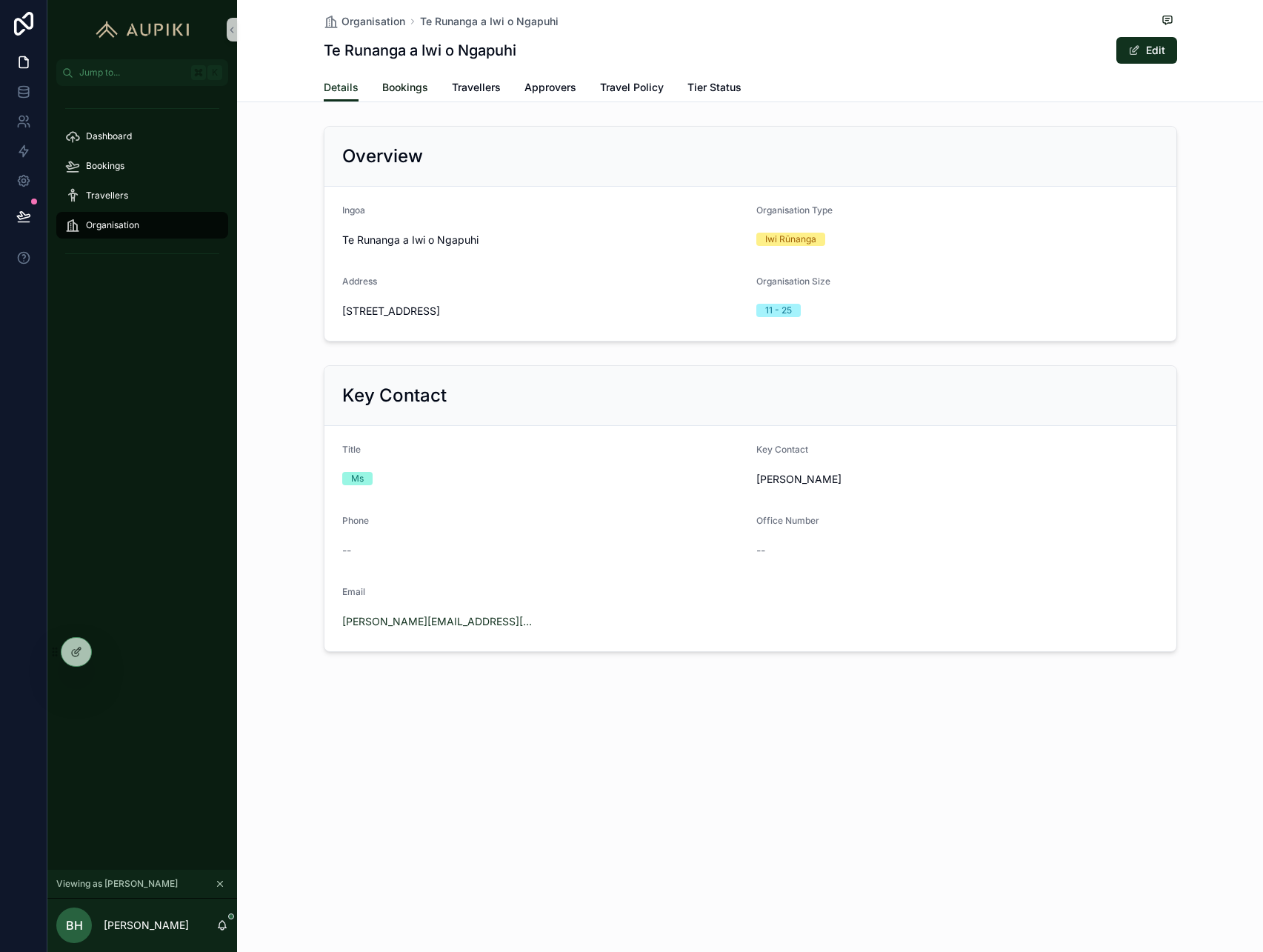
click at [403, 89] on span "Bookings" at bounding box center [405, 88] width 46 height 15
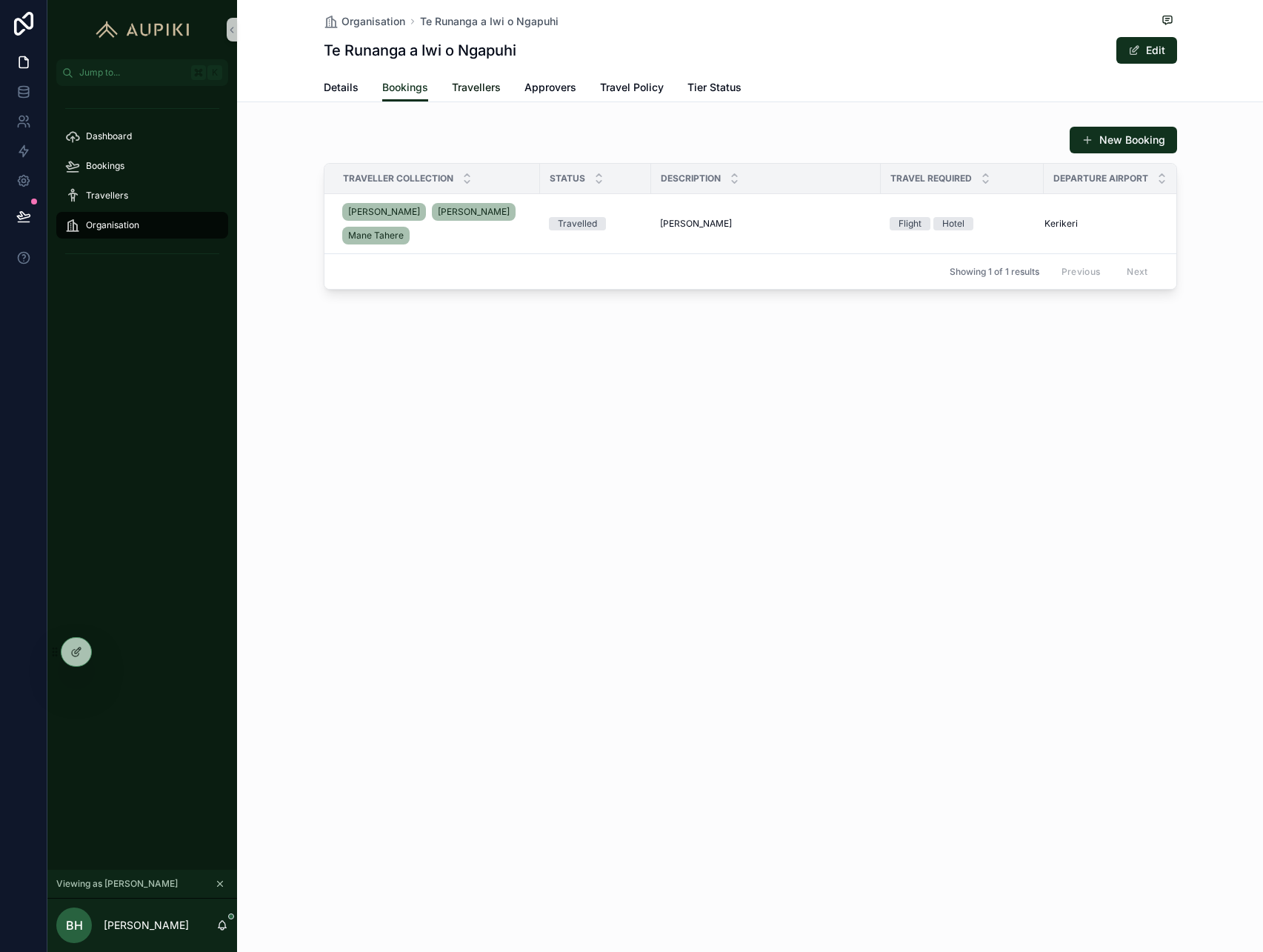
click at [476, 92] on span "Travellers" at bounding box center [476, 88] width 49 height 15
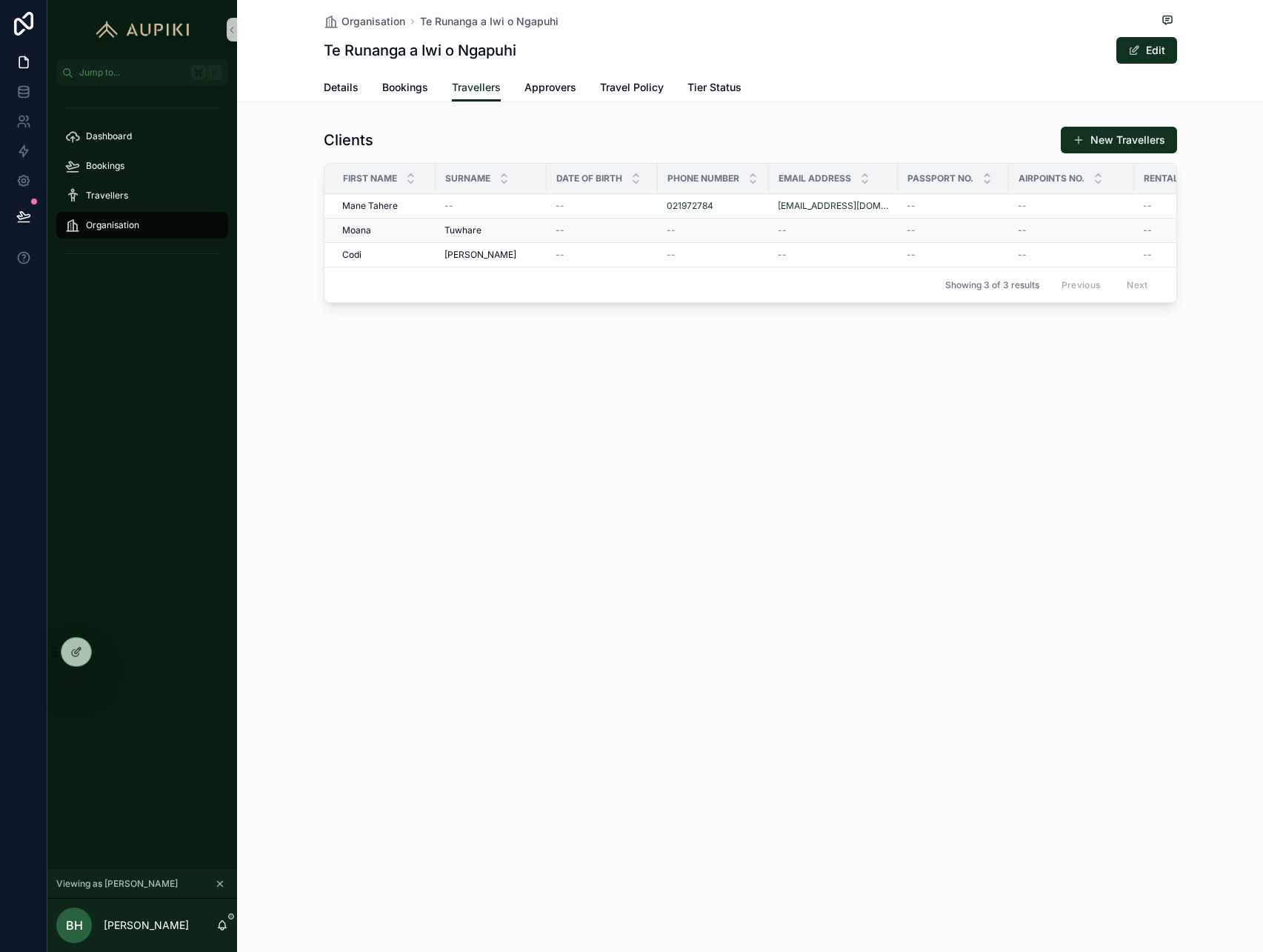
click at [524, 231] on div "Tuwhare Tuwhare" at bounding box center [491, 230] width 93 height 12
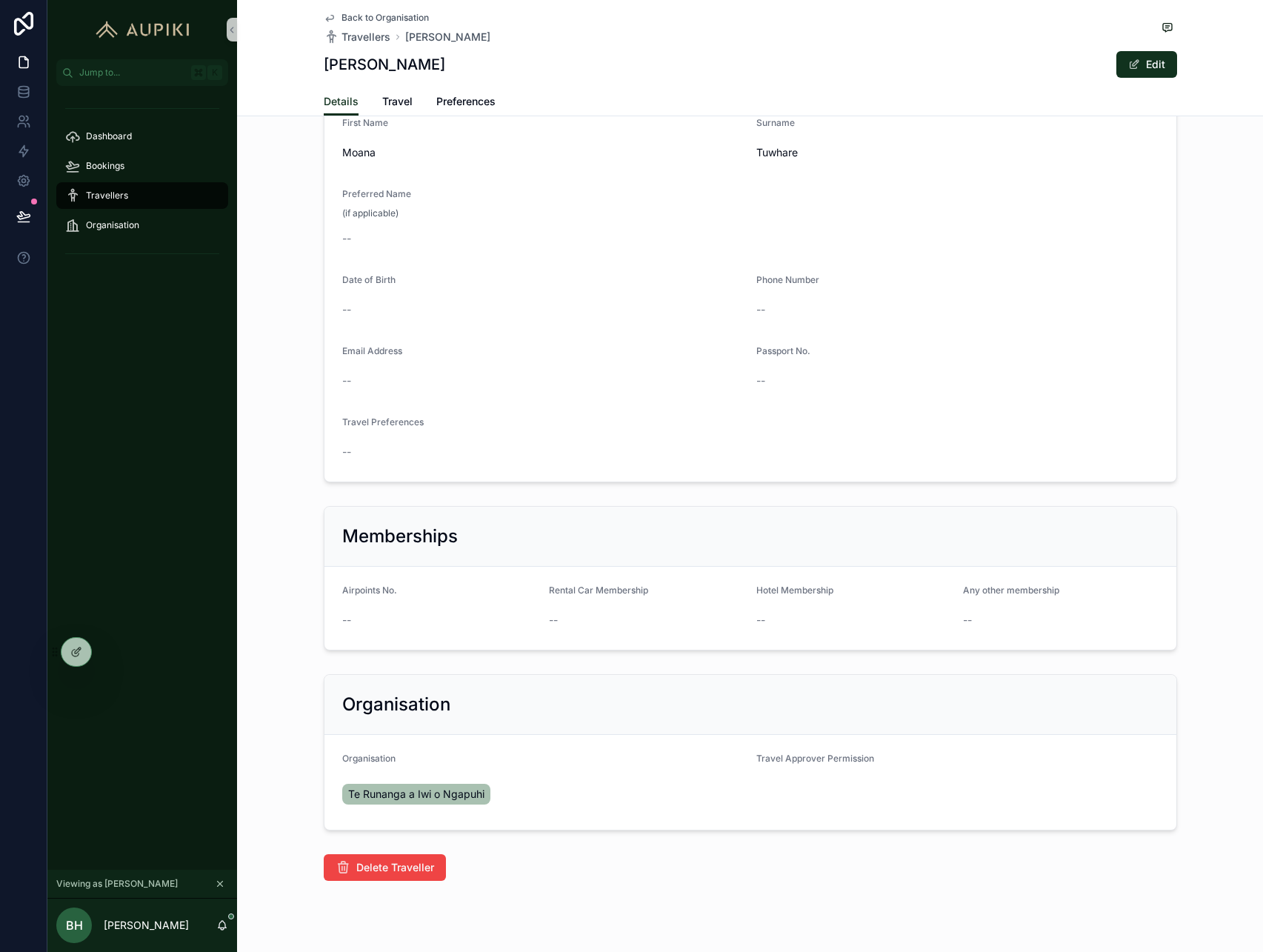
scroll to position [201, 0]
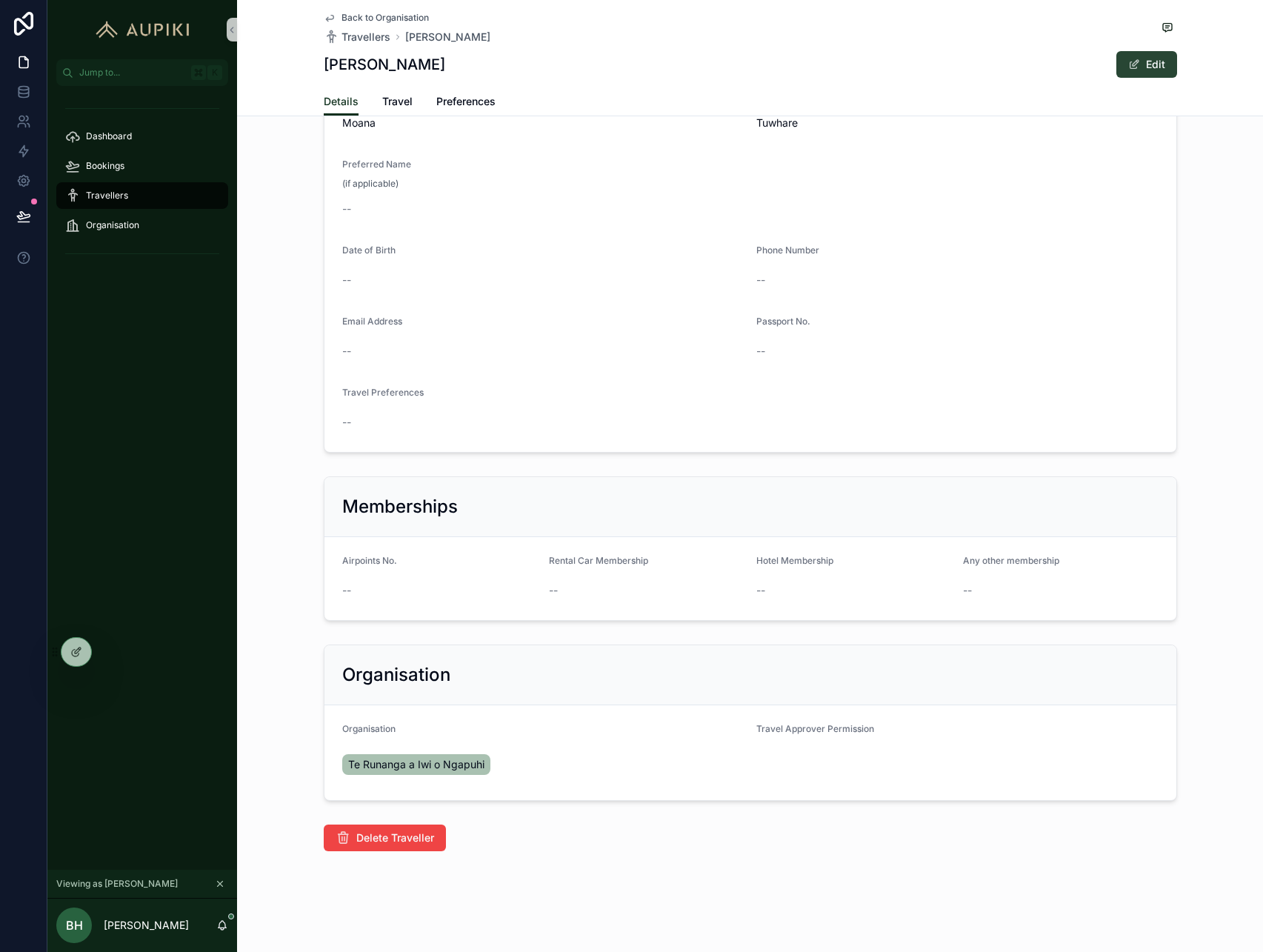
click at [1157, 61] on button "Edit" at bounding box center [1147, 64] width 61 height 27
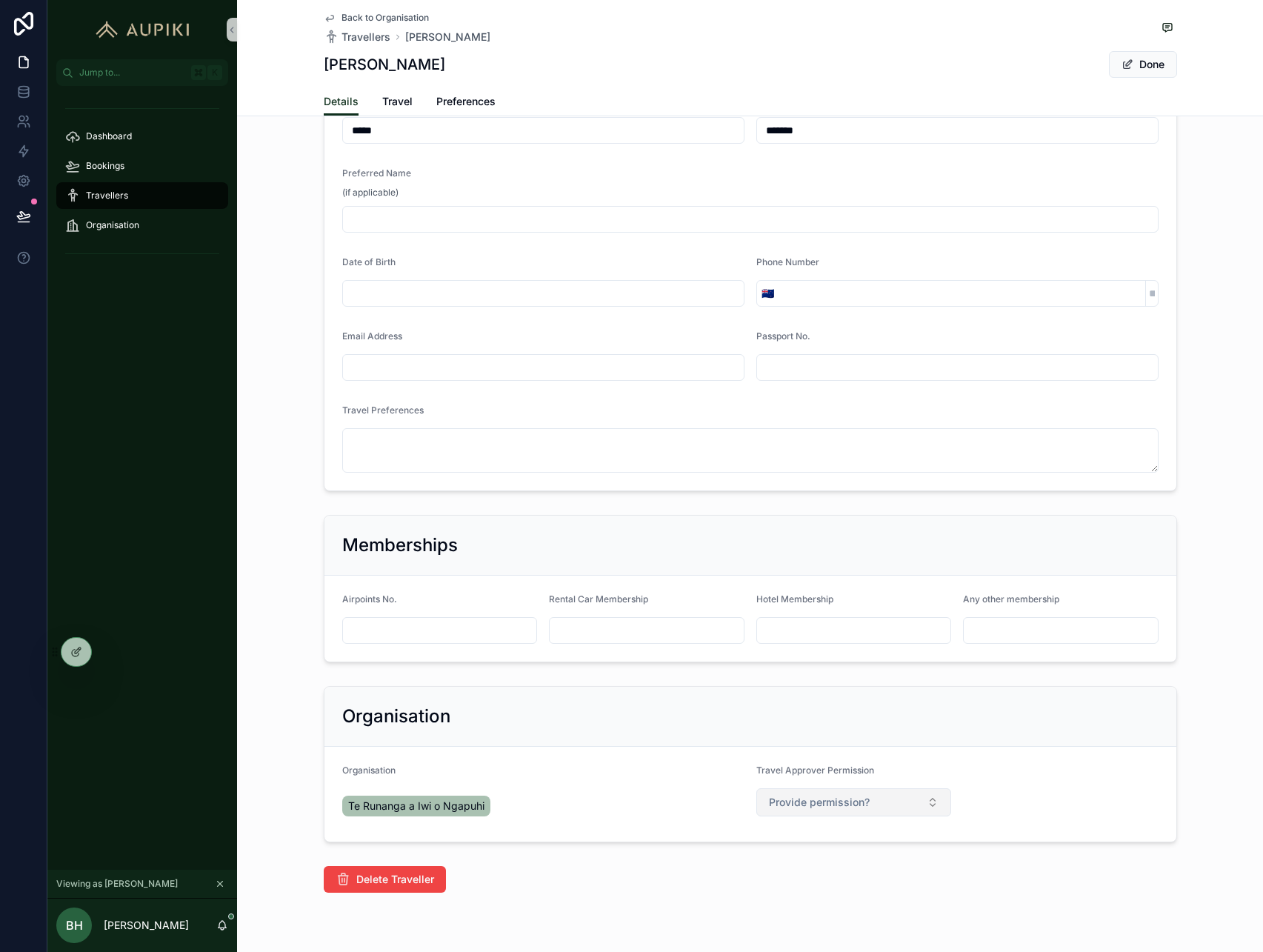
click at [875, 806] on button "Provide permission?" at bounding box center [854, 802] width 195 height 28
click at [834, 860] on div "Yes" at bounding box center [854, 861] width 189 height 22
click at [1141, 64] on button "Done" at bounding box center [1143, 64] width 68 height 27
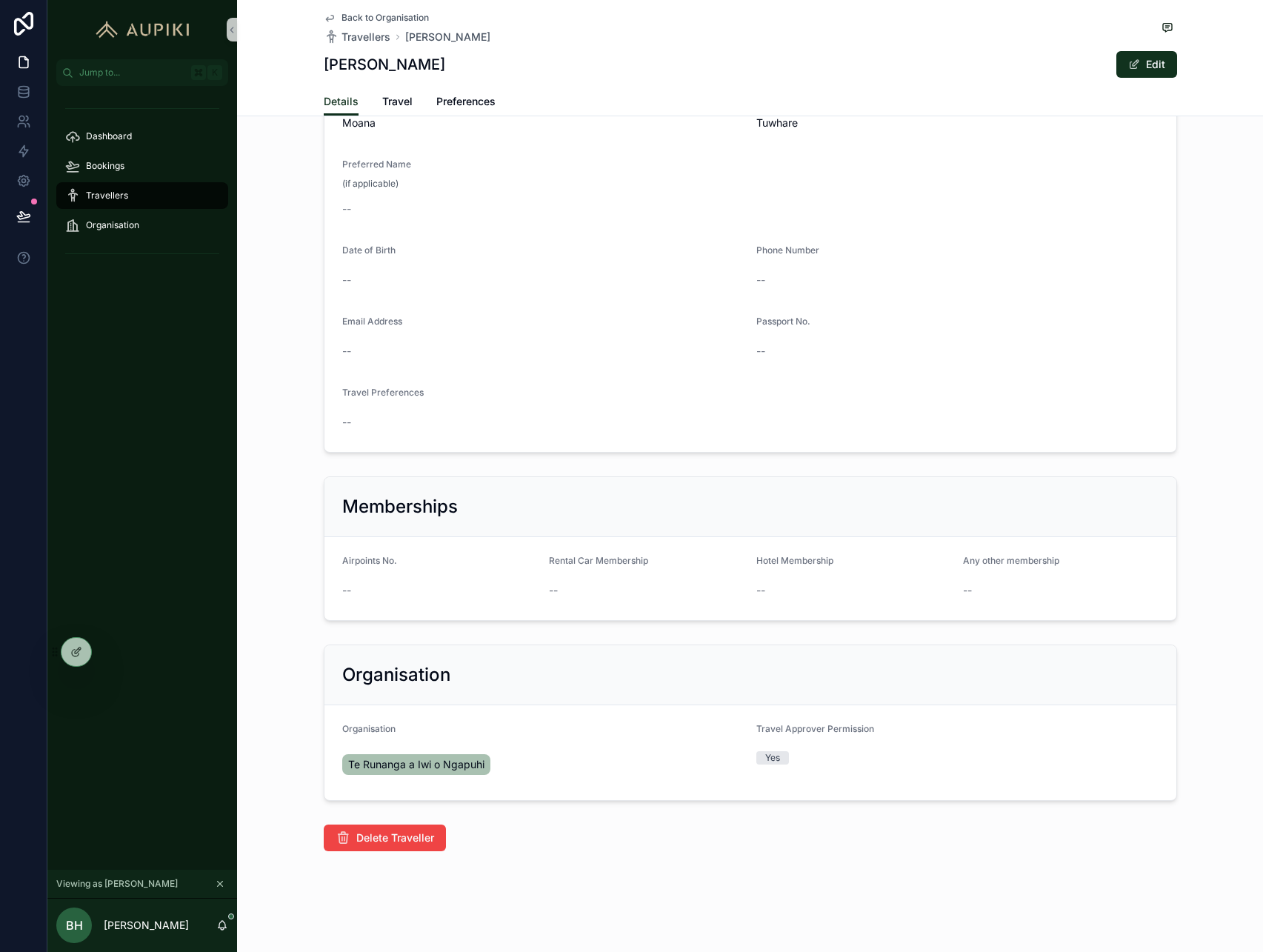
click at [390, 17] on span "Back to Organisation" at bounding box center [385, 18] width 87 height 12
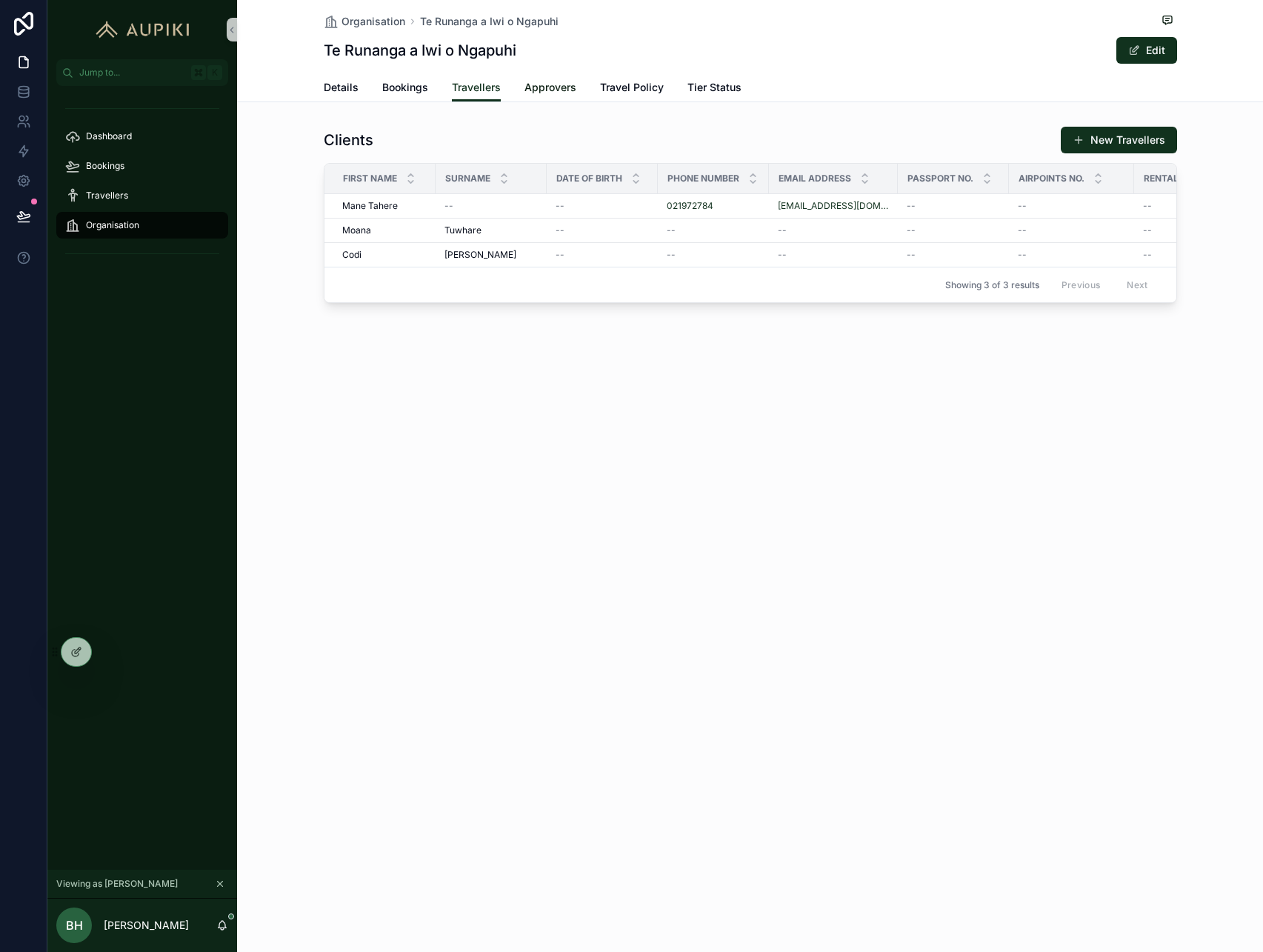
click at [549, 83] on span "Approvers" at bounding box center [550, 88] width 51 height 15
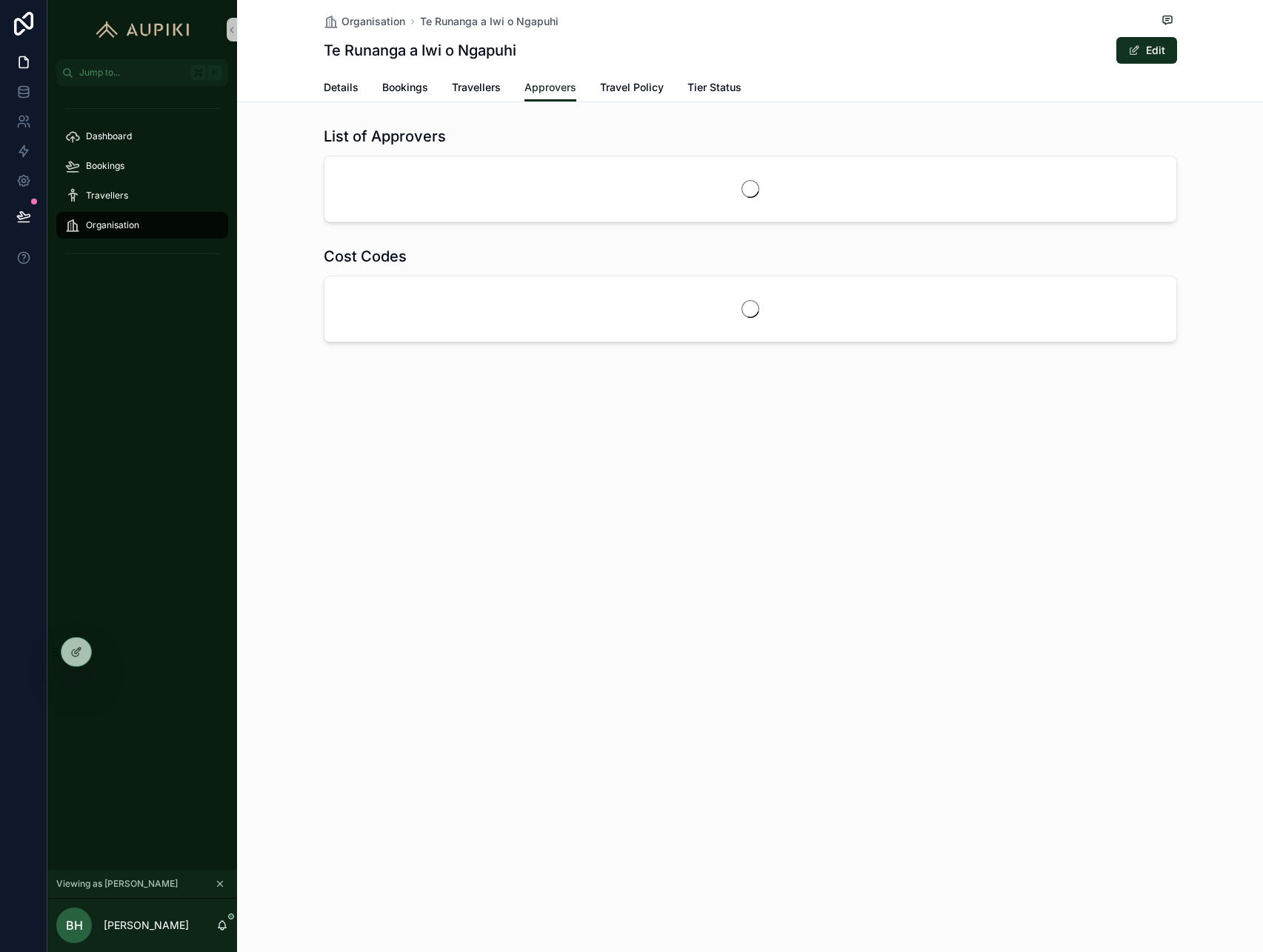
click at [501, 84] on div "Details Bookings Travellers Approvers Travel Policy Tier Status" at bounding box center [750, 87] width 853 height 28
click at [479, 84] on span "Travellers" at bounding box center [476, 88] width 49 height 15
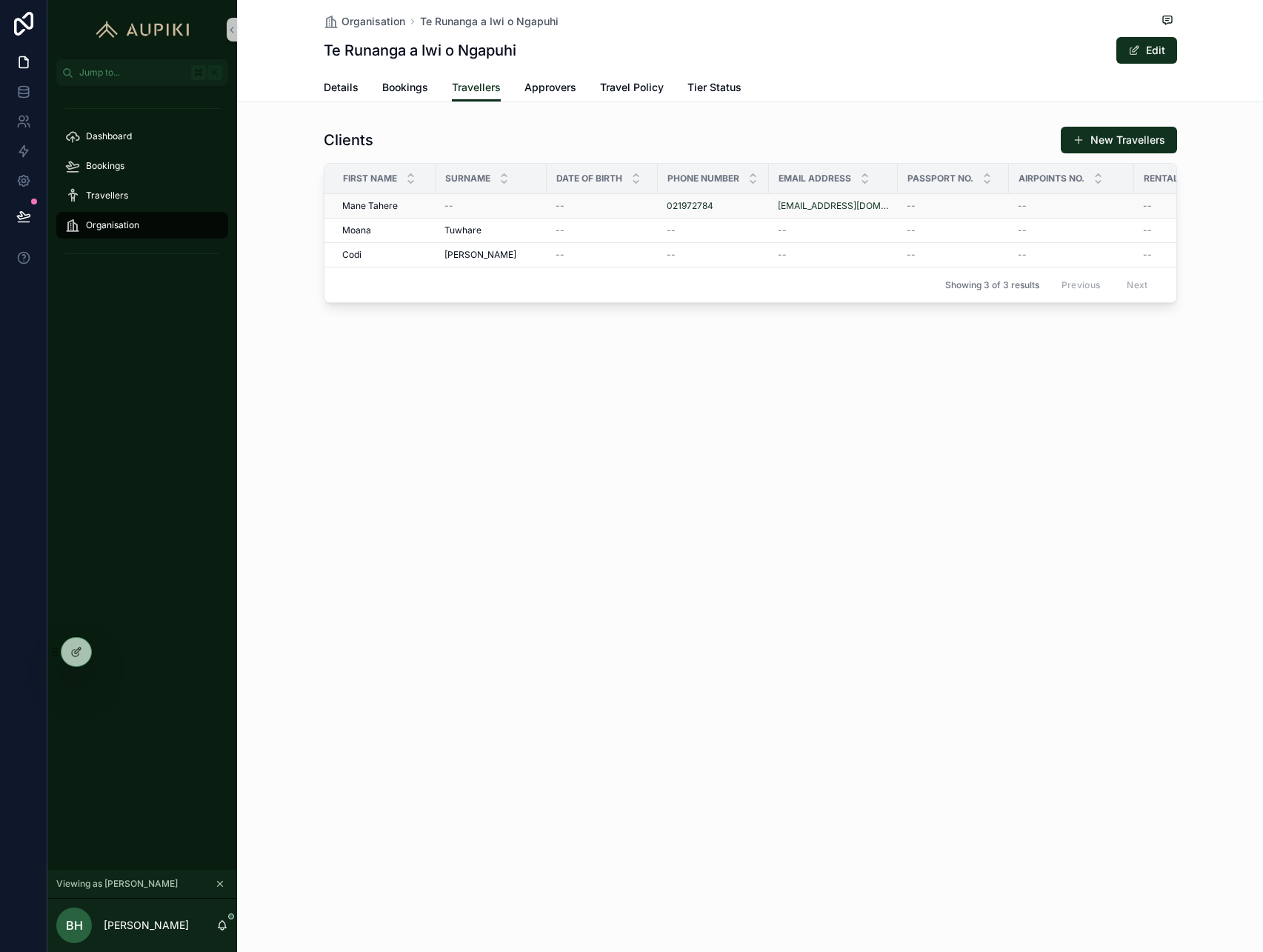
click at [438, 201] on td "--" at bounding box center [491, 206] width 111 height 24
click at [501, 206] on div "--" at bounding box center [491, 206] width 93 height 12
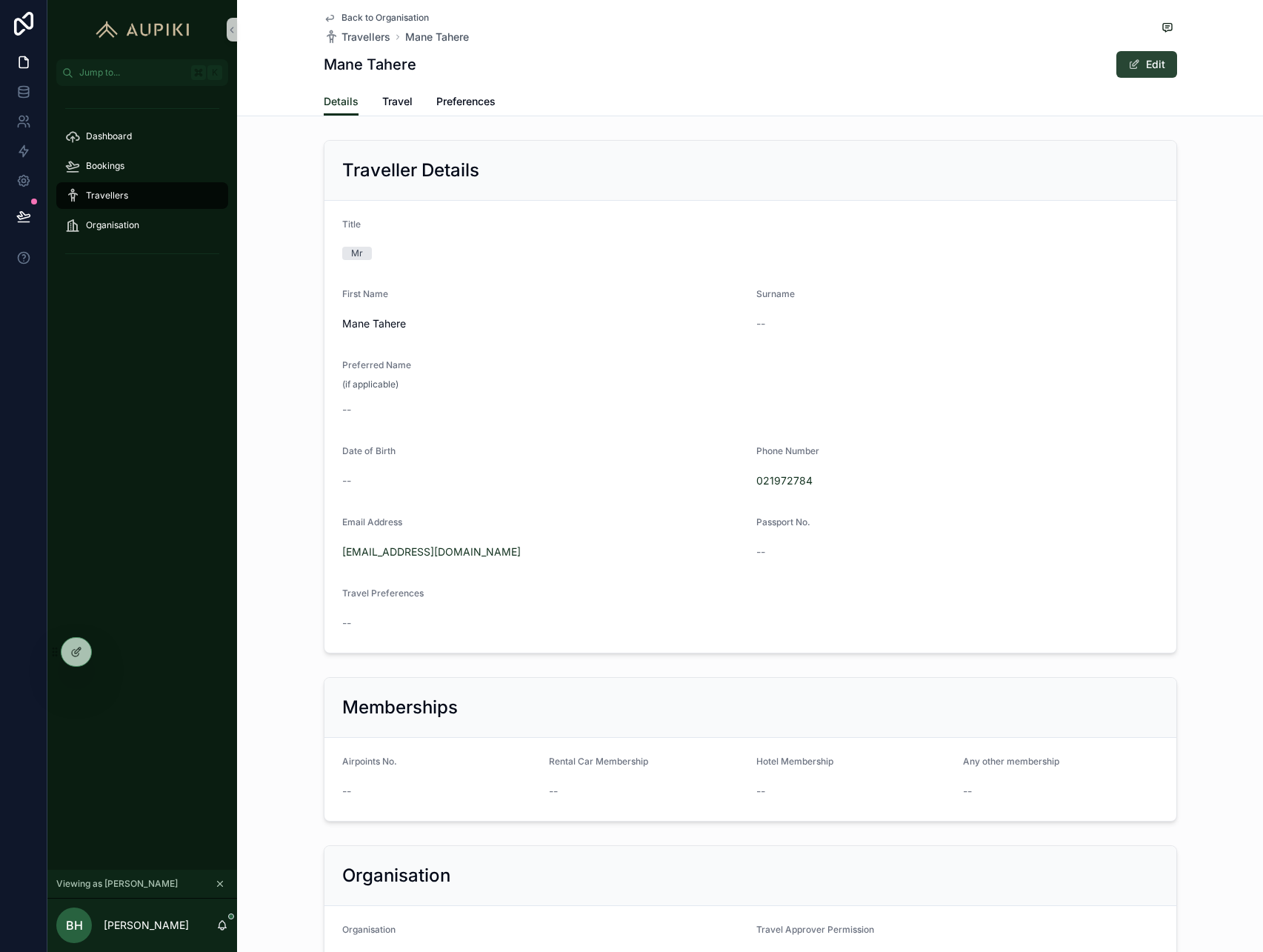
click at [1168, 58] on button "Edit" at bounding box center [1147, 64] width 61 height 27
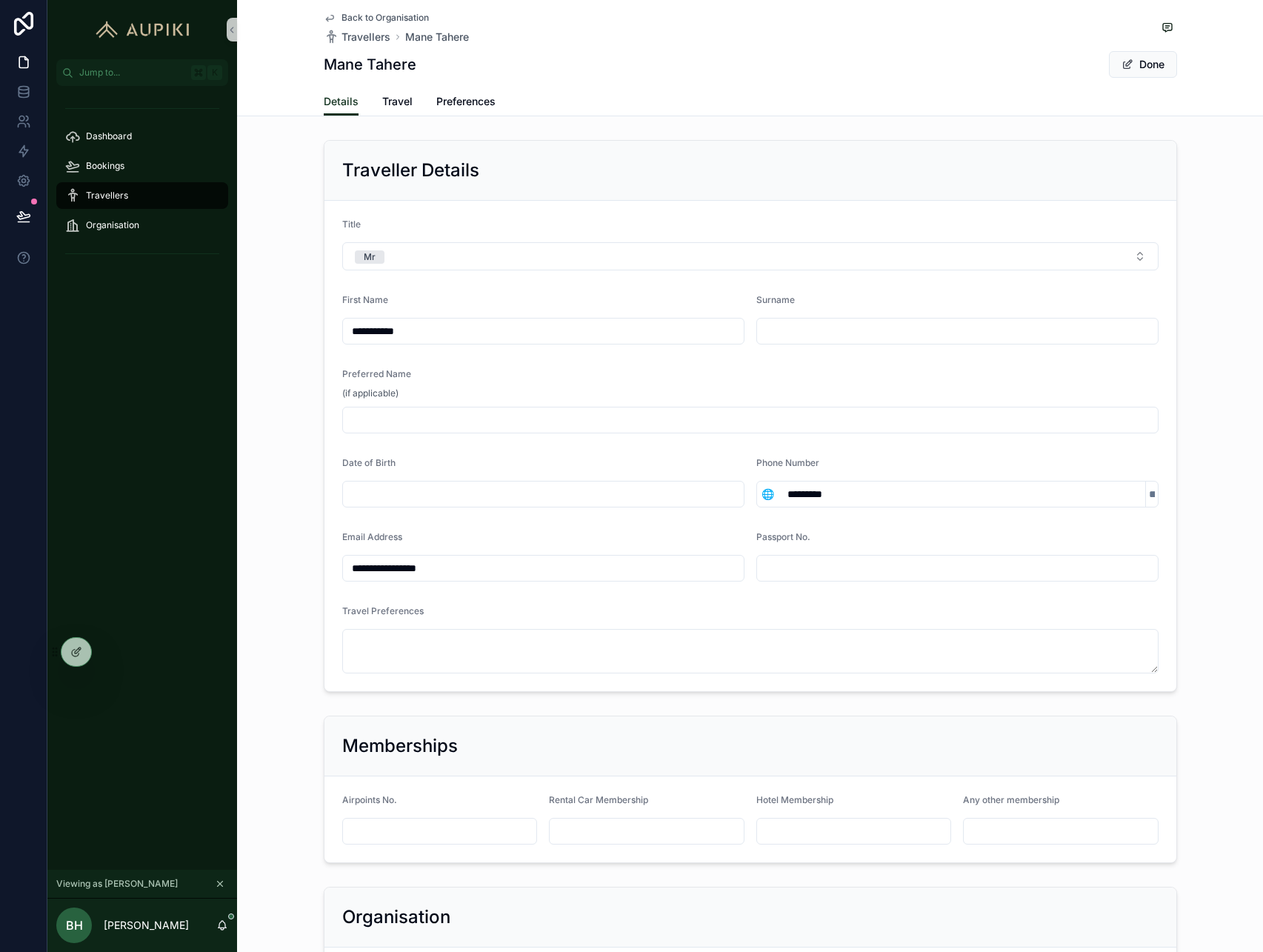
click at [397, 332] on input "**********" at bounding box center [543, 331] width 401 height 20
type input "****"
paste input "******"
type input "******"
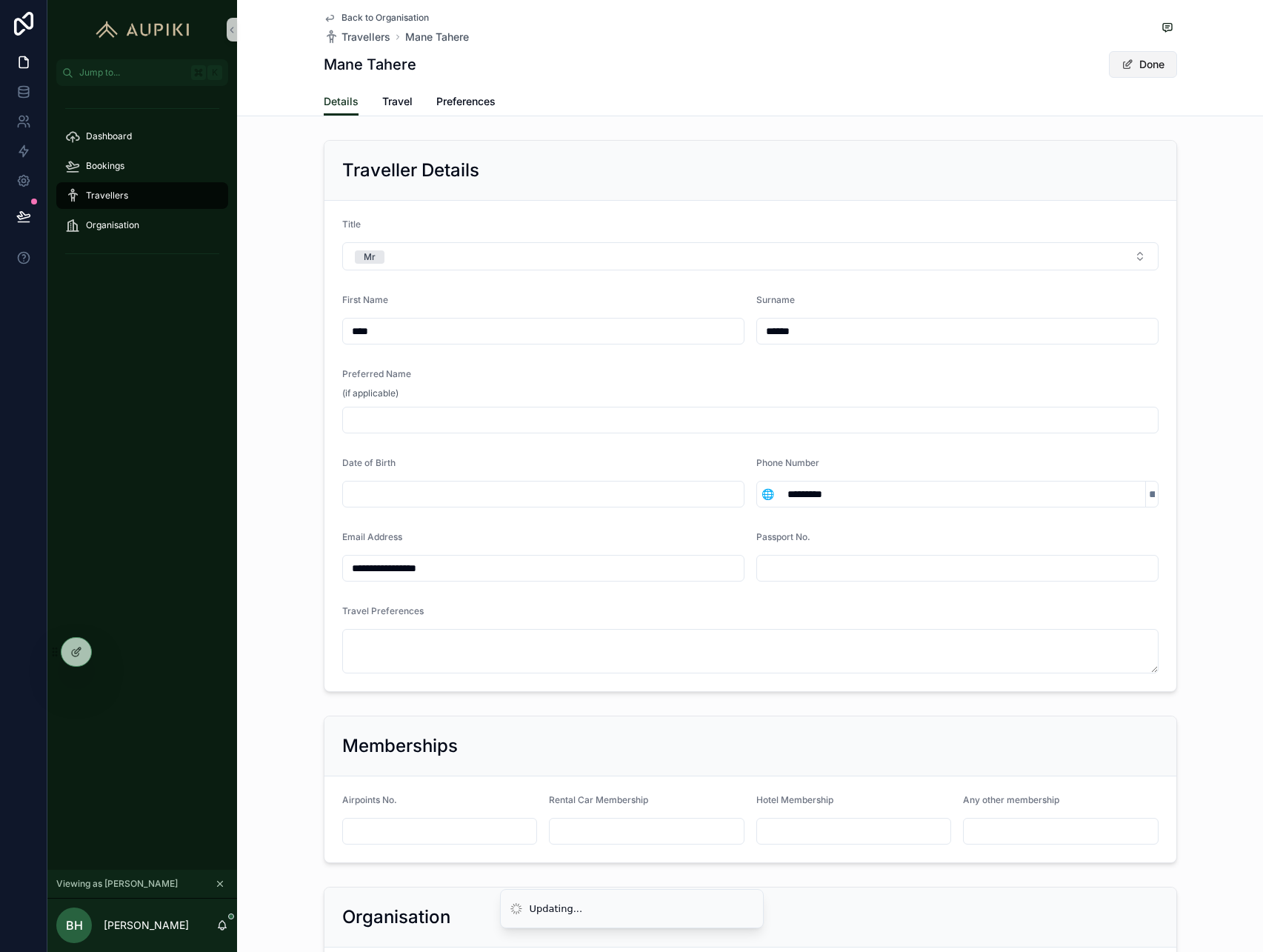
click at [1144, 70] on button "Done" at bounding box center [1143, 64] width 68 height 27
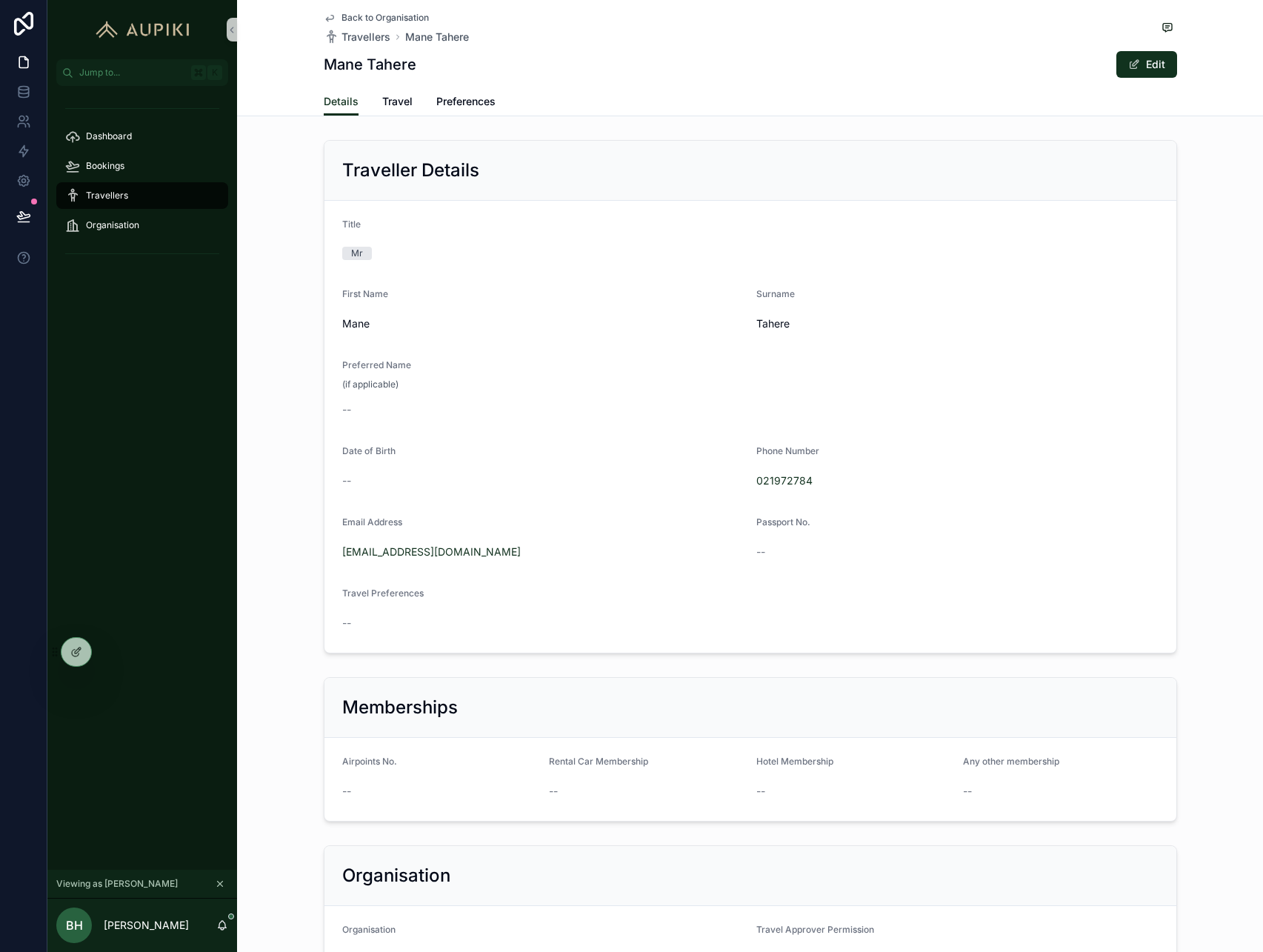
click at [404, 20] on span "Back to Organisation" at bounding box center [385, 18] width 87 height 12
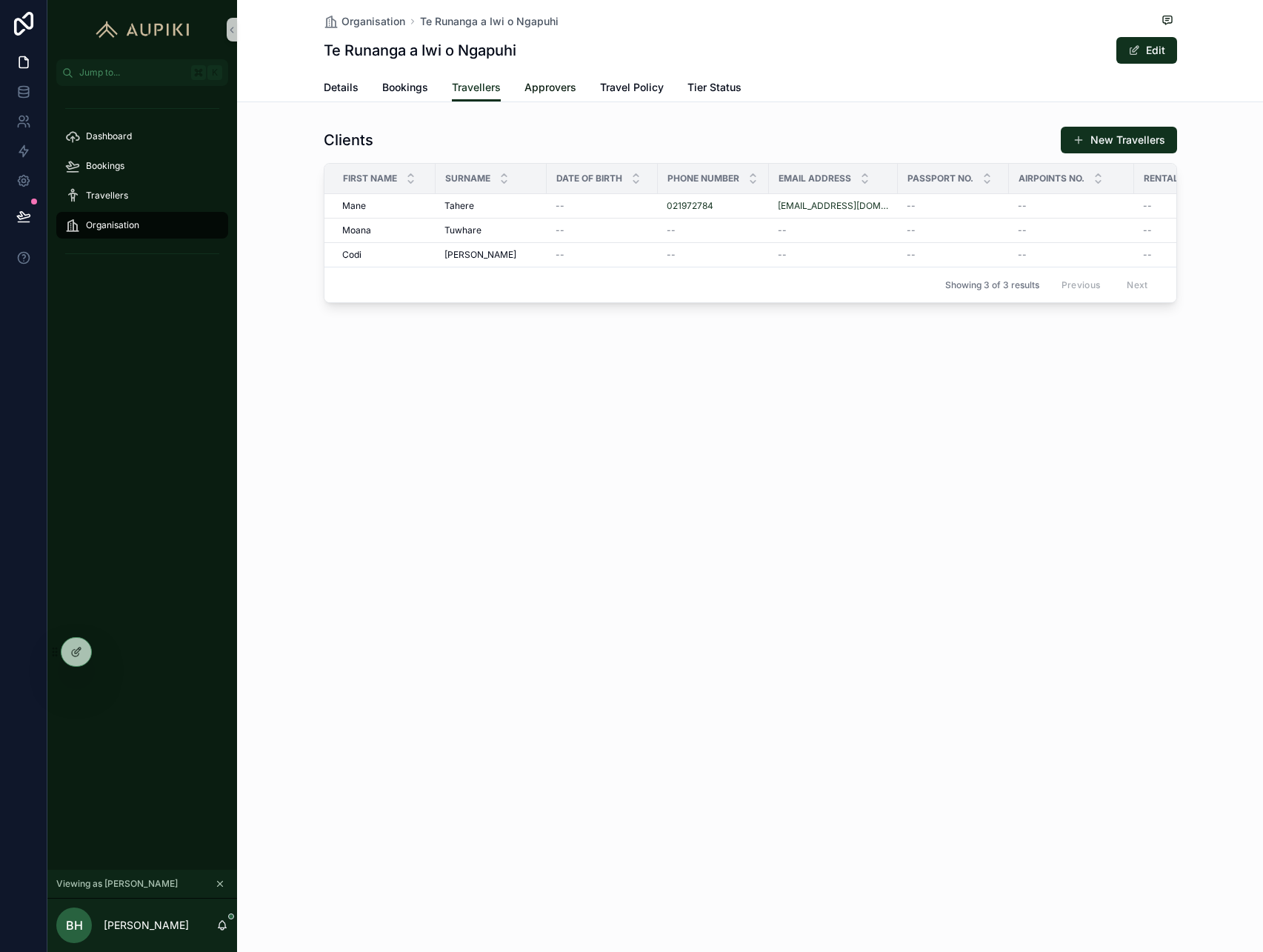
click at [563, 86] on span "Approvers" at bounding box center [550, 88] width 51 height 15
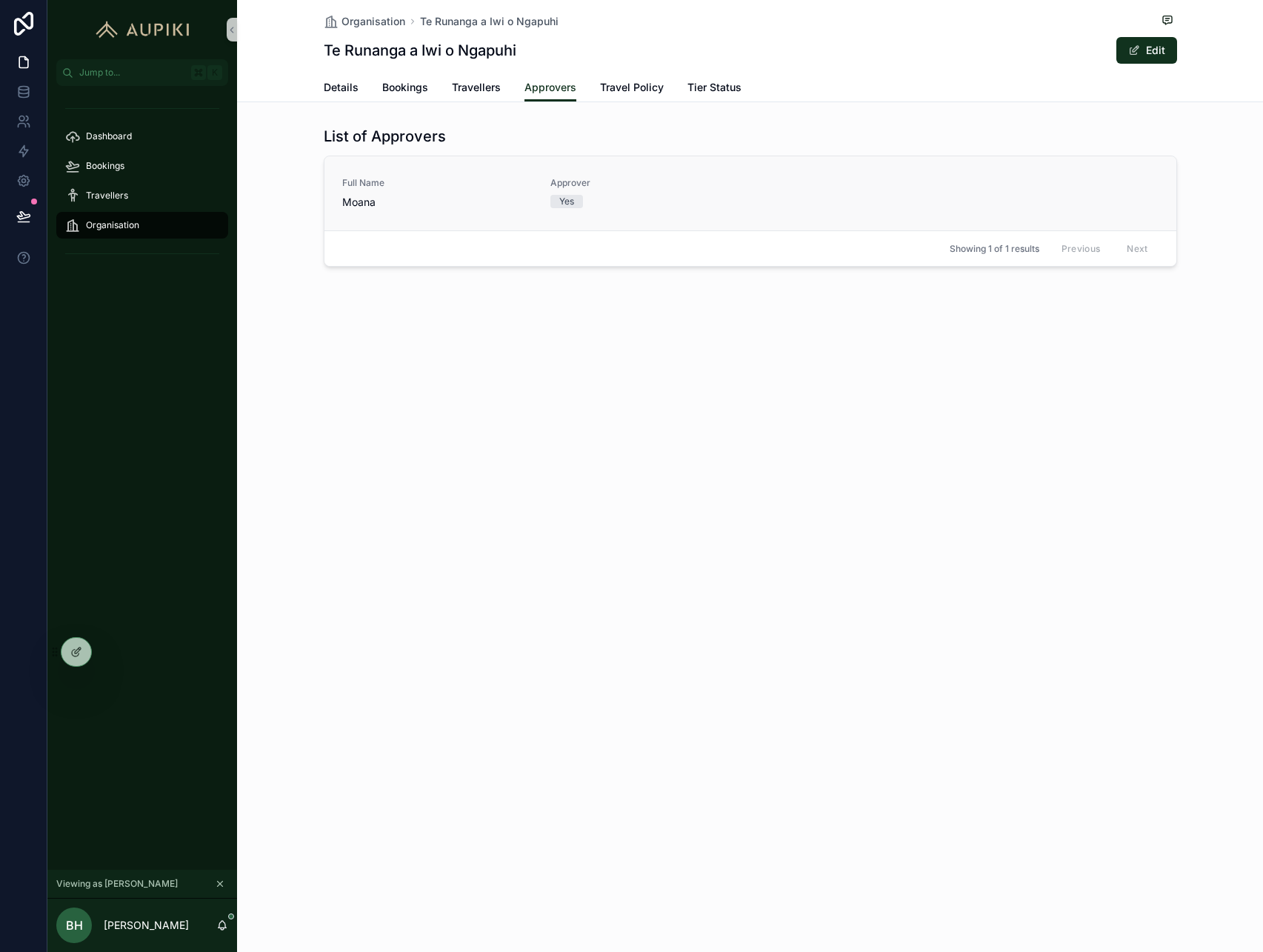
click at [613, 186] on span "Approver" at bounding box center [646, 183] width 191 height 12
click at [628, 89] on span "Travel Policy" at bounding box center [632, 88] width 64 height 15
click at [716, 93] on span "Tier Status" at bounding box center [714, 88] width 54 height 15
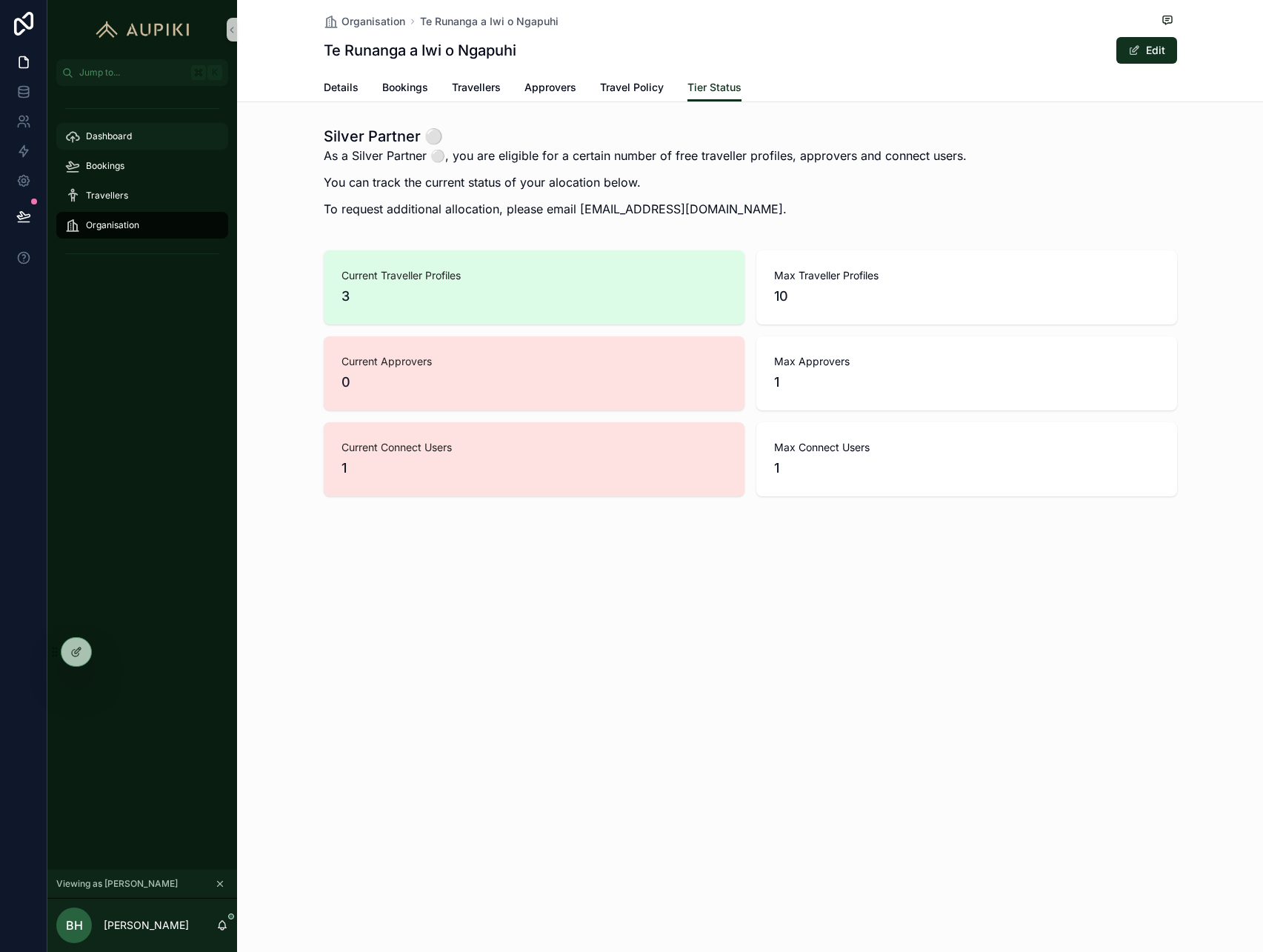
click at [110, 148] on div "Dashboard" at bounding box center [142, 136] width 154 height 23
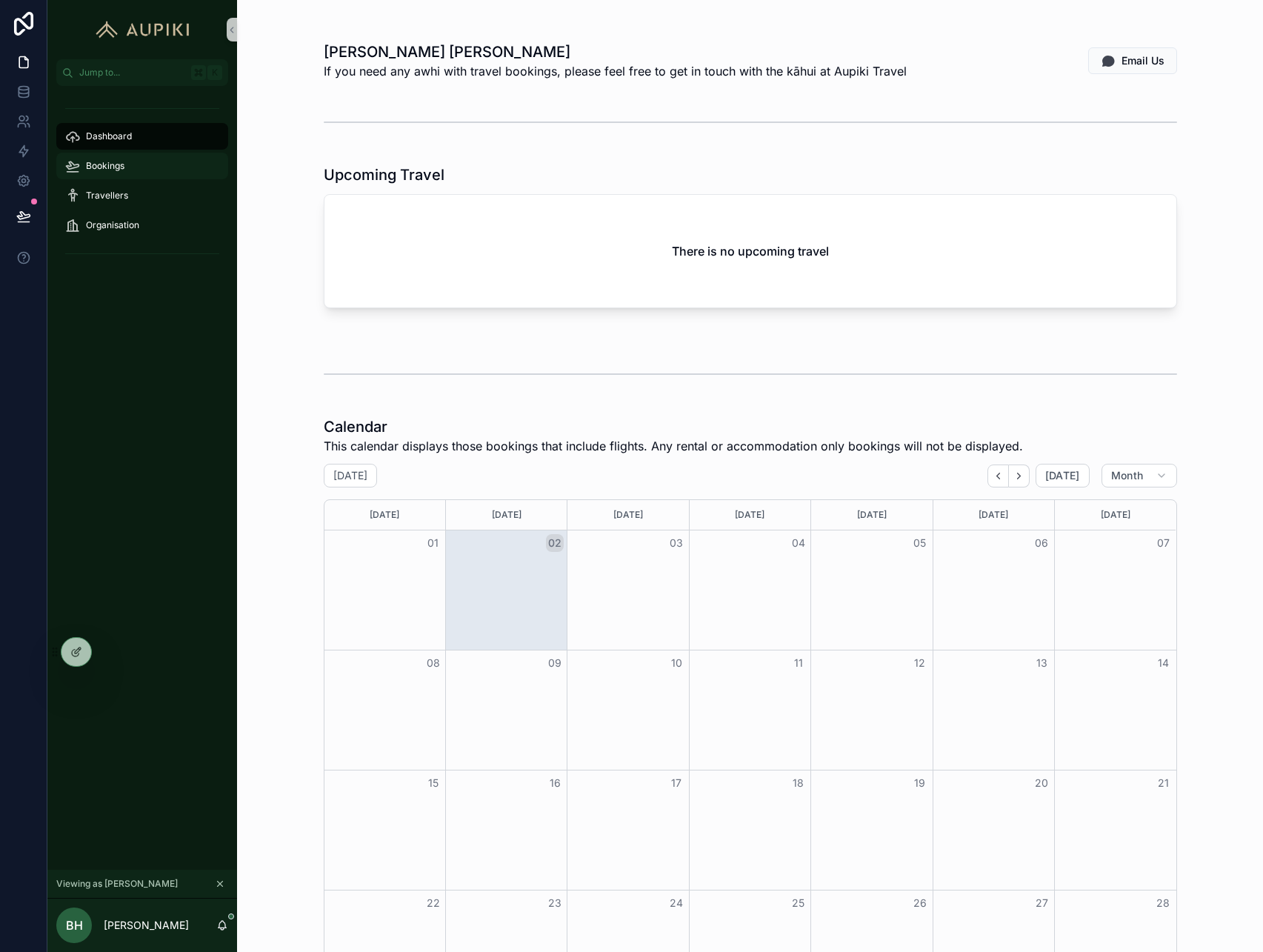
click at [115, 162] on span "Bookings" at bounding box center [105, 166] width 39 height 12
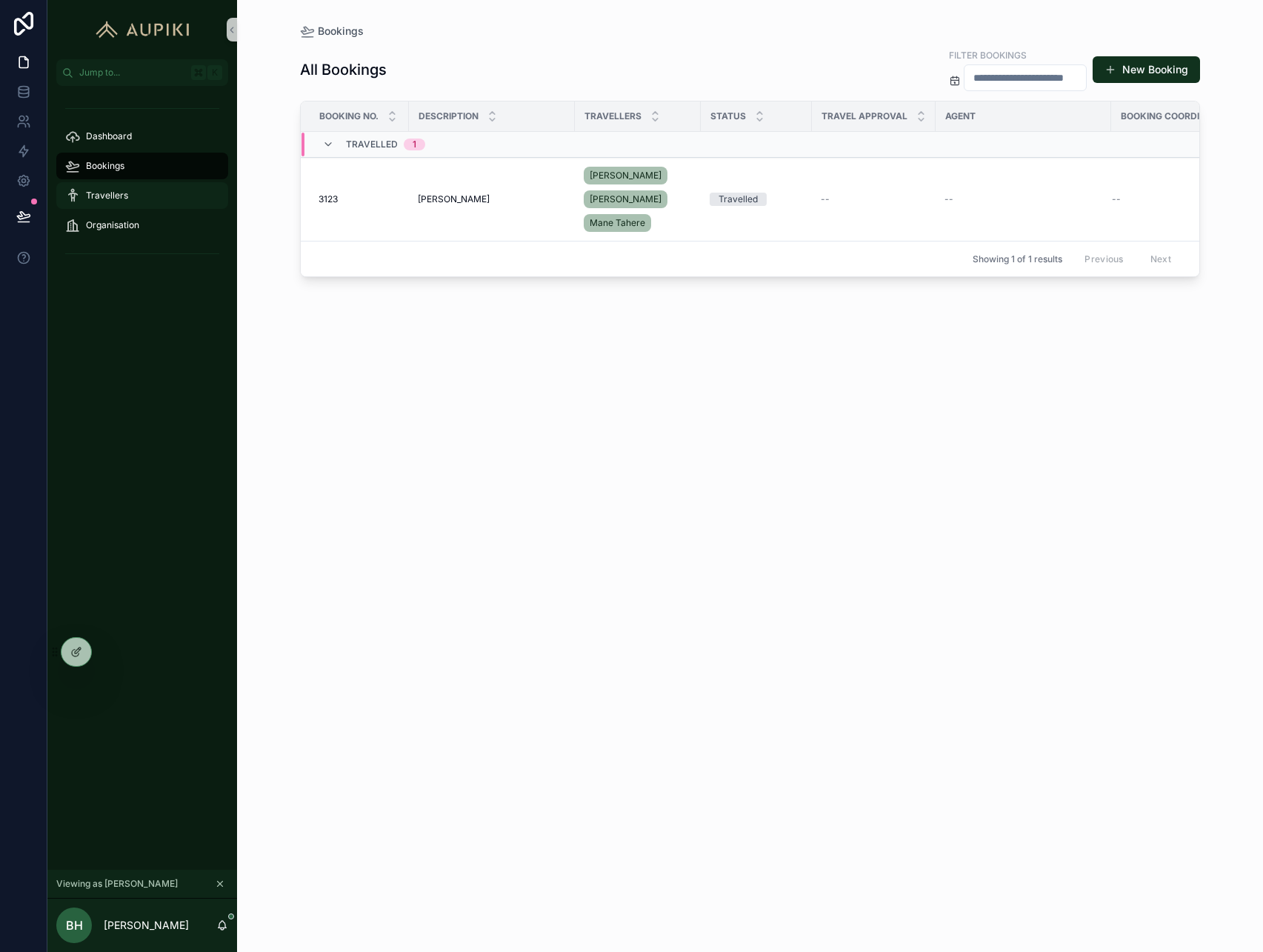
click at [96, 193] on span "Travellers" at bounding box center [108, 196] width 42 height 12
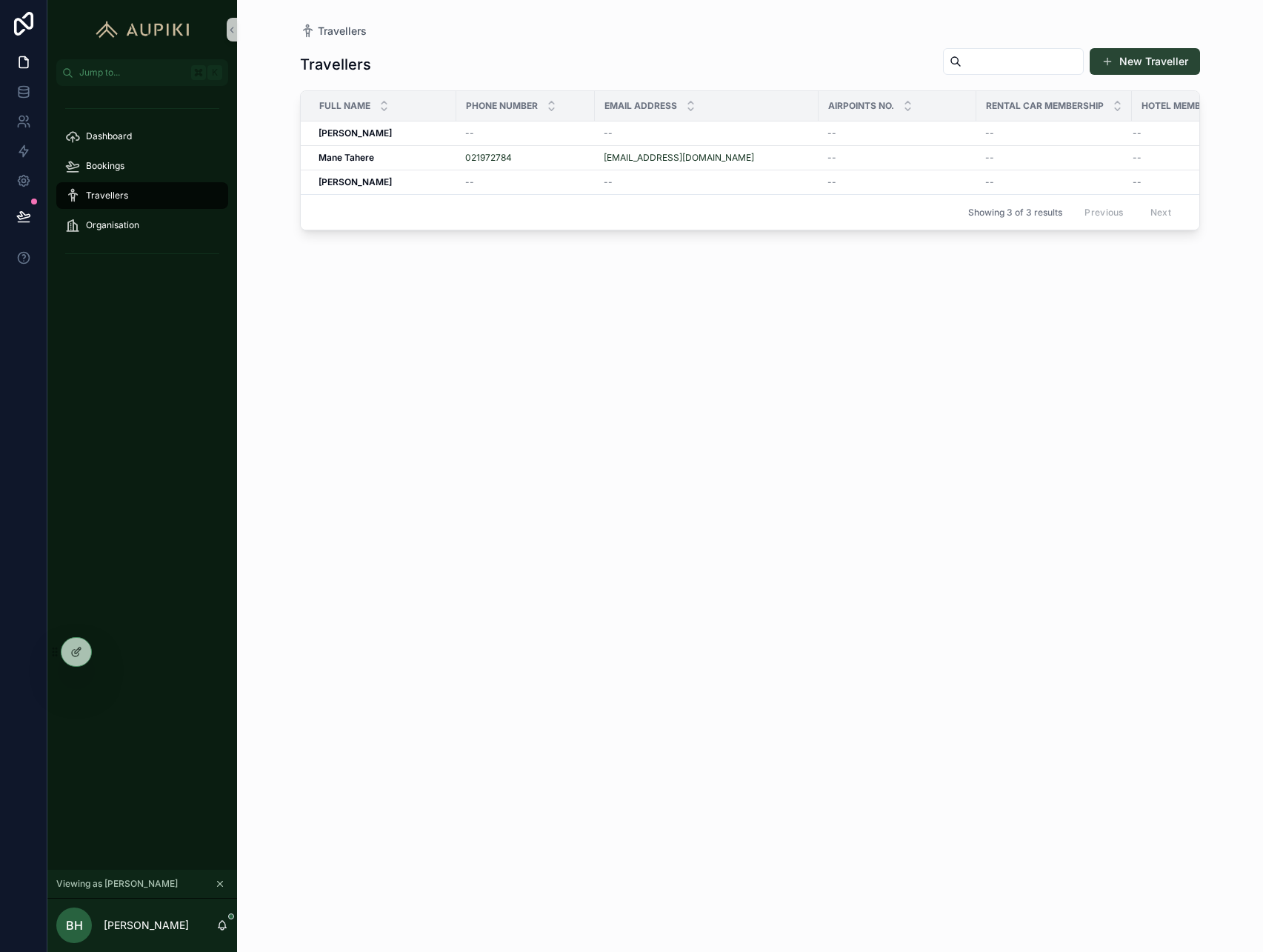
click at [1143, 64] on button "New Traveller" at bounding box center [1145, 61] width 111 height 27
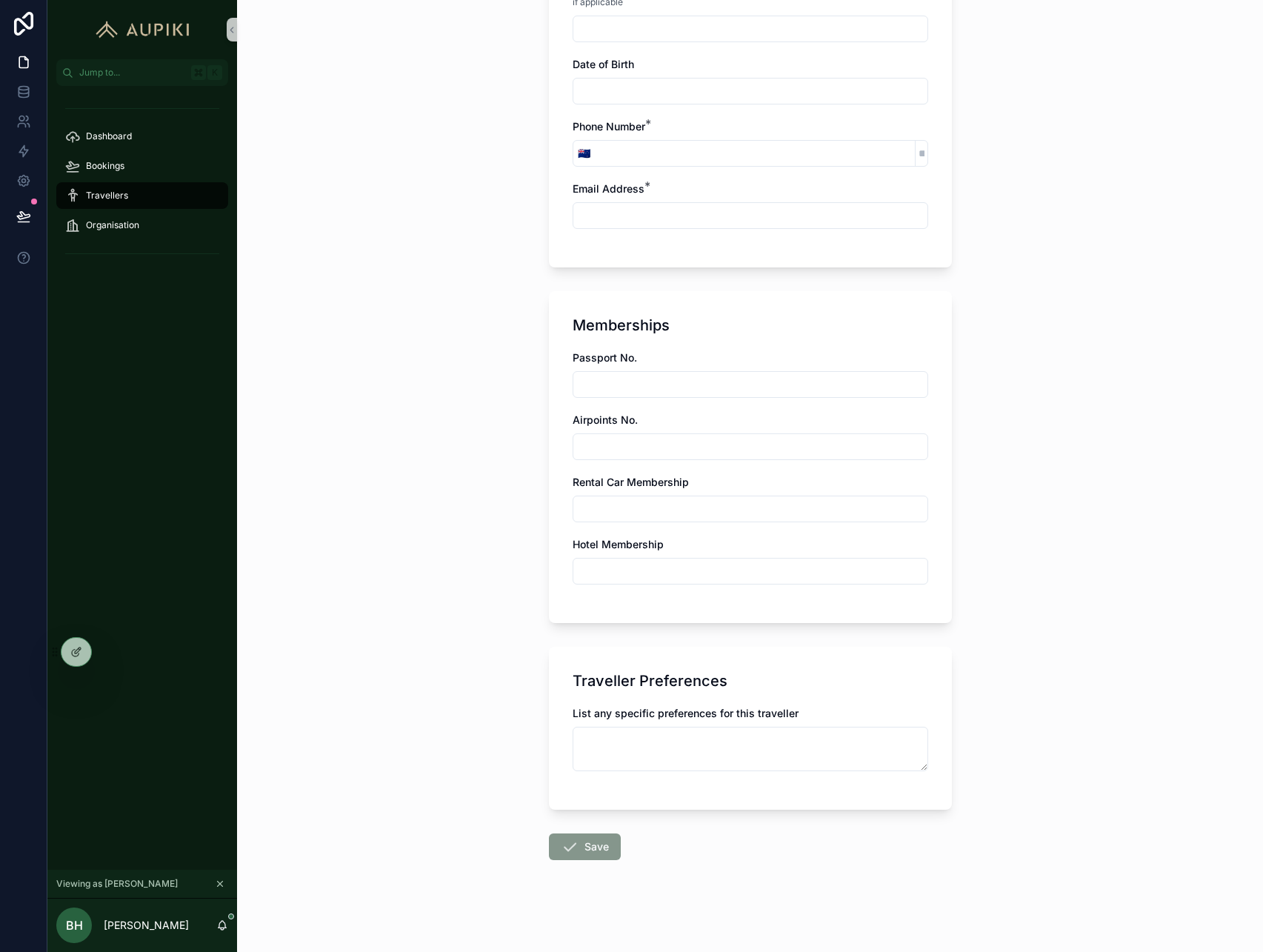
scroll to position [397, 0]
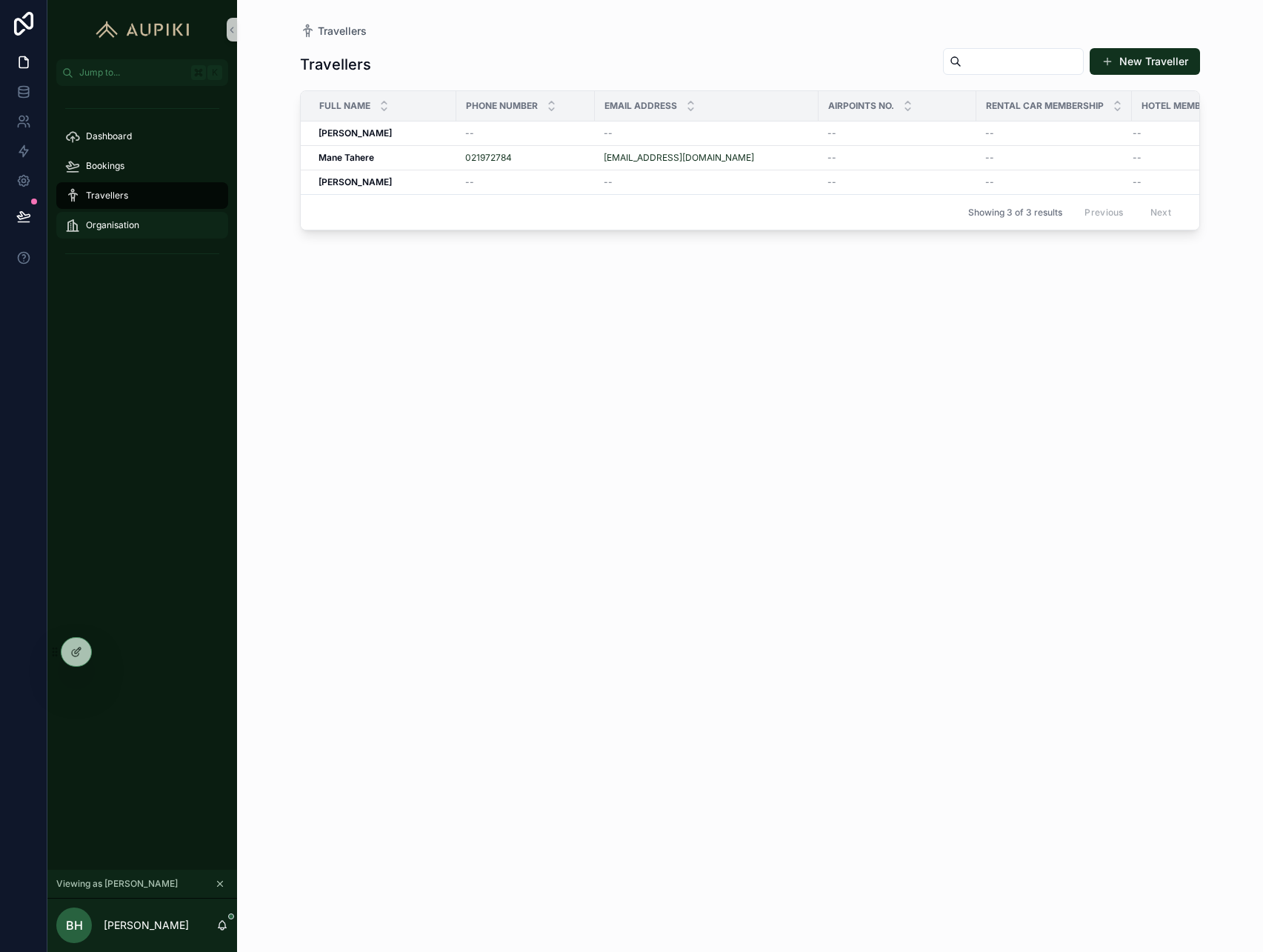
click at [126, 228] on span "Organisation" at bounding box center [113, 226] width 53 height 12
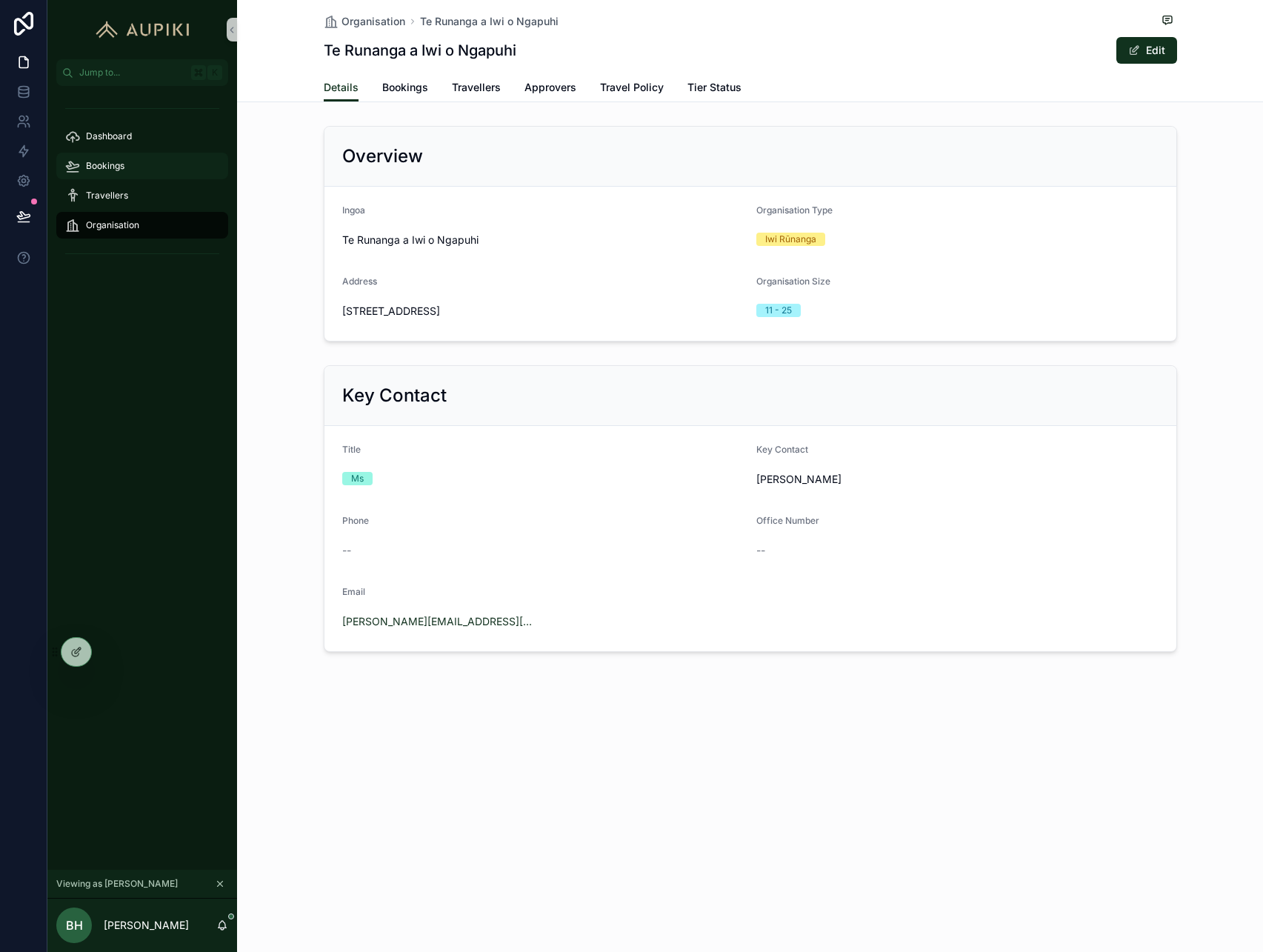
click at [123, 160] on span "Bookings" at bounding box center [105, 166] width 39 height 12
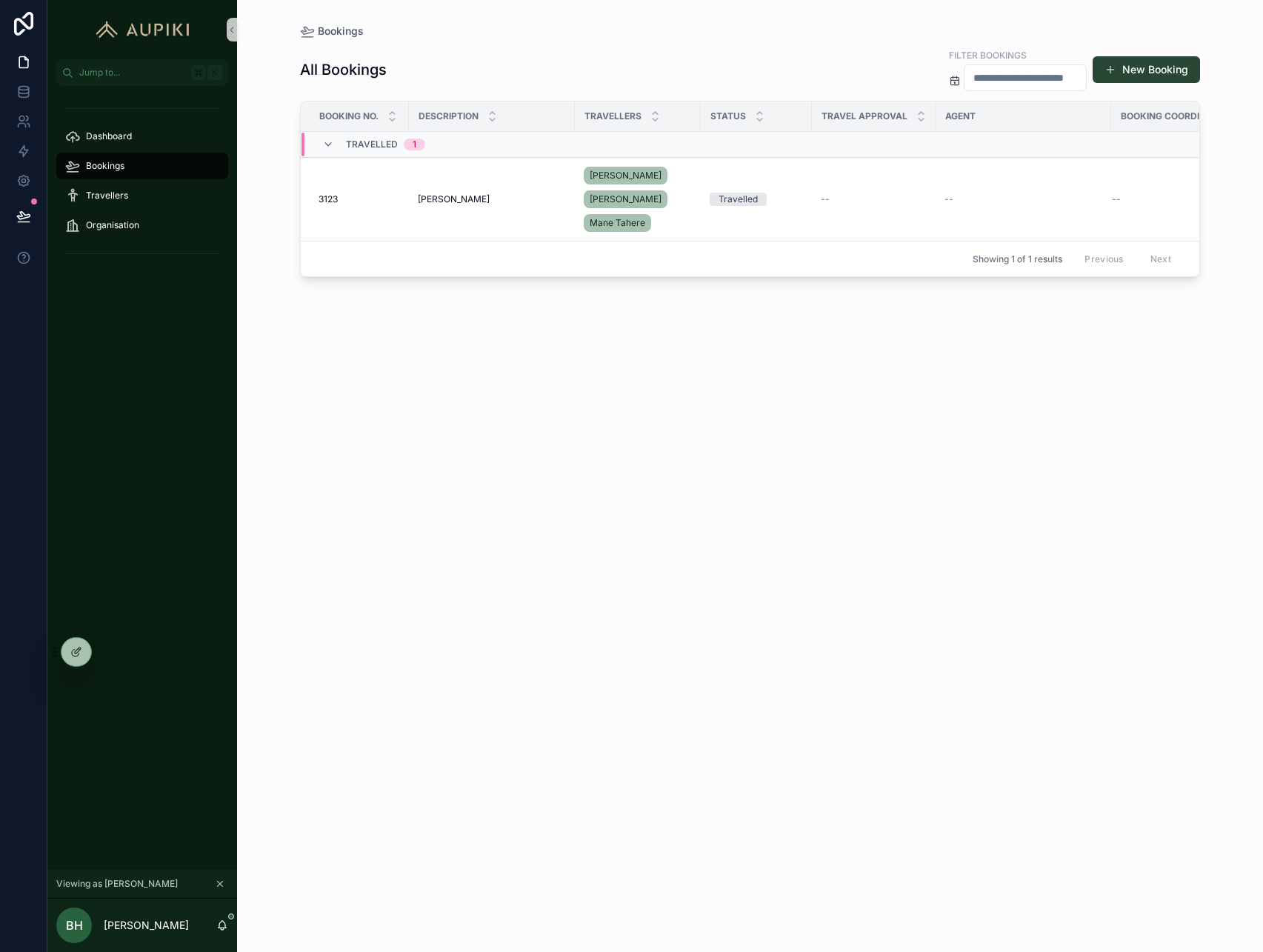
click at [1158, 71] on button "New Booking" at bounding box center [1146, 69] width 108 height 27
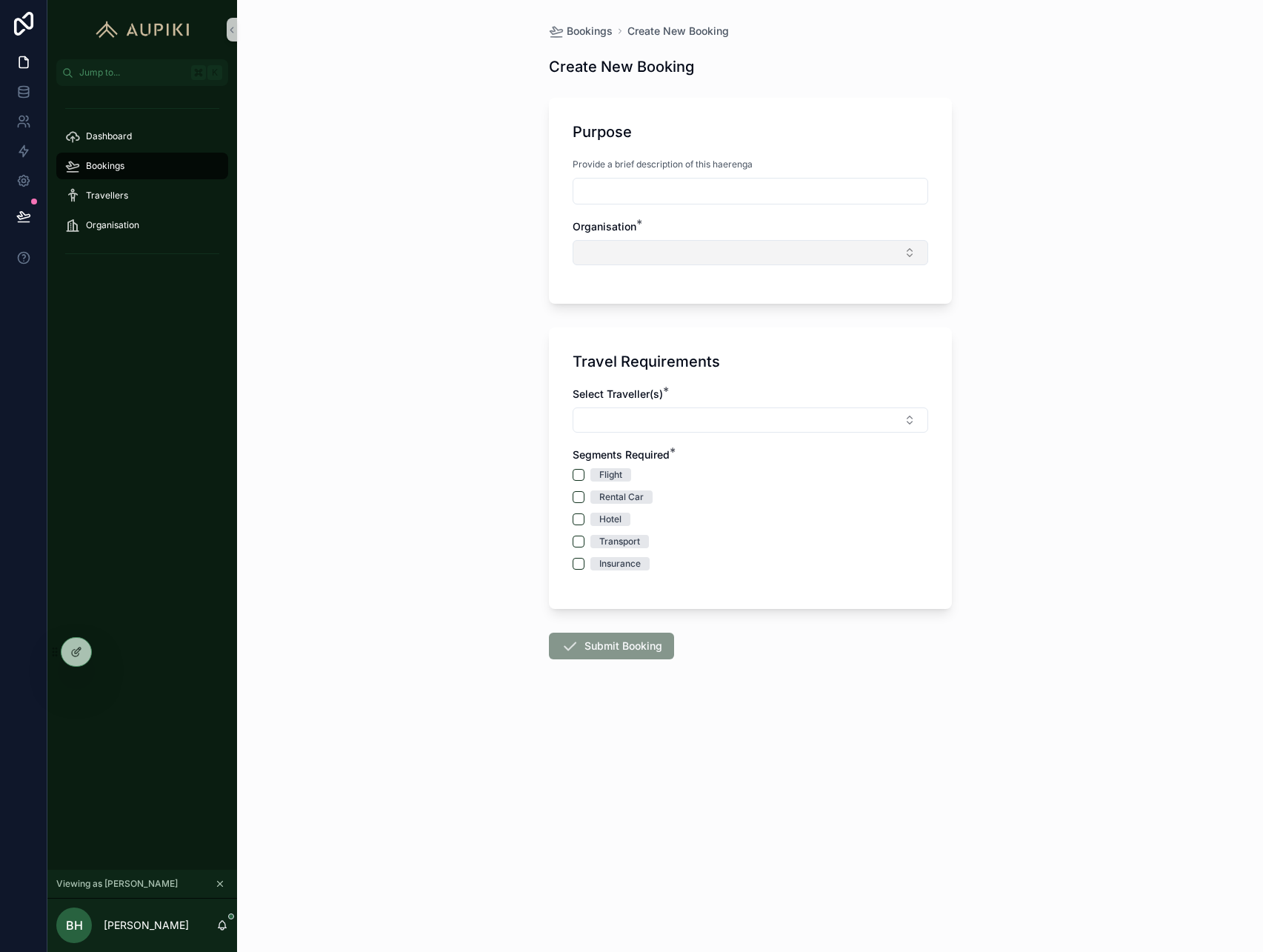
click at [640, 253] on button "Select Button" at bounding box center [750, 252] width 356 height 25
click at [637, 307] on span "Te Runanga a Iwi o Ngapuhi" at bounding box center [650, 311] width 136 height 15
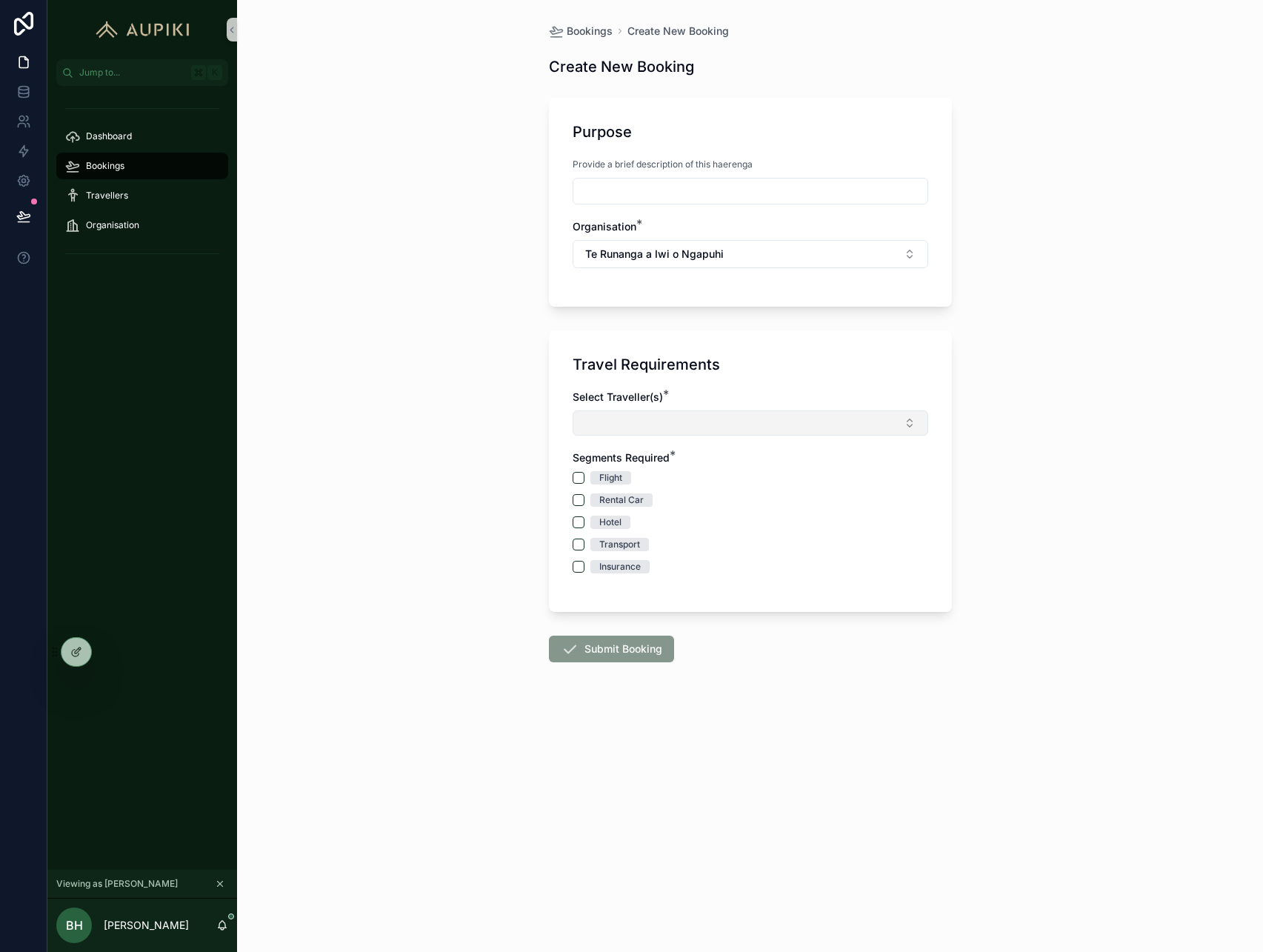
click at [640, 417] on button "Select Button" at bounding box center [750, 423] width 356 height 25
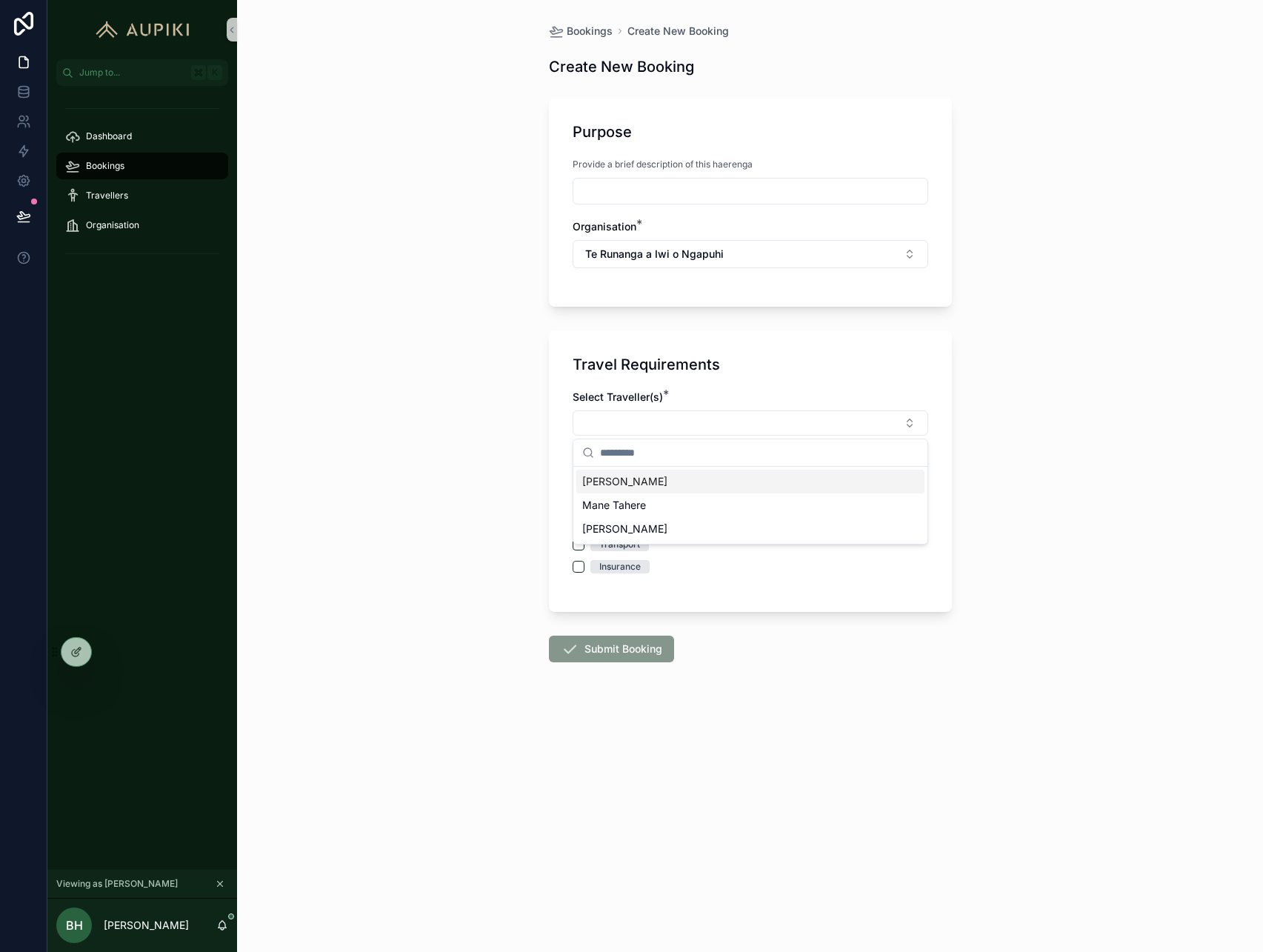
click at [642, 485] on div "Codi Clarke" at bounding box center [750, 481] width 348 height 23
click at [416, 482] on div "Bookings Create New Booking Create New Booking Purpose Provide a brief descript…" at bounding box center [750, 476] width 1026 height 952
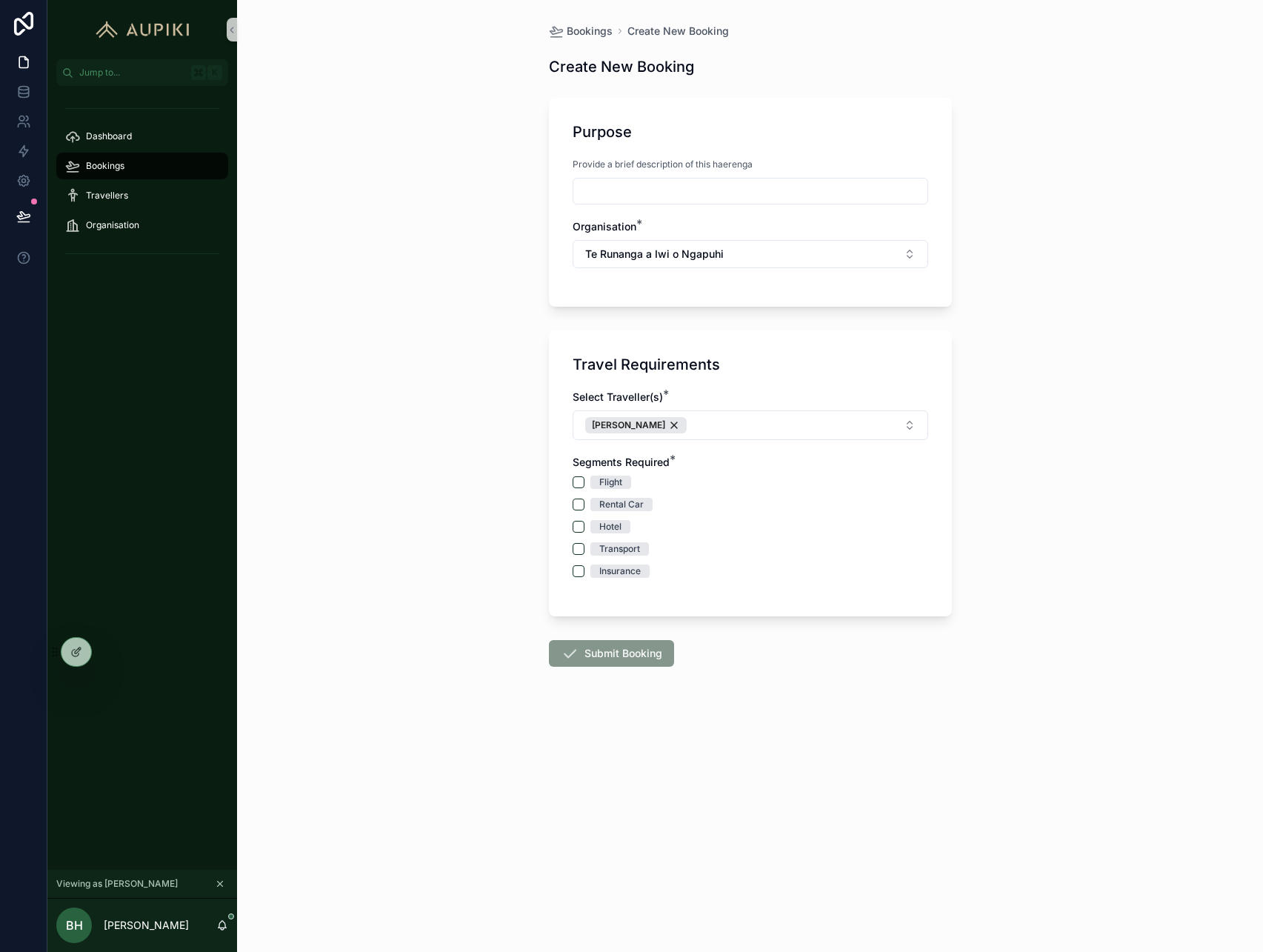
click at [597, 477] on span "Flight" at bounding box center [611, 482] width 41 height 14
click at [585, 477] on button "Flight" at bounding box center [578, 482] width 12 height 12
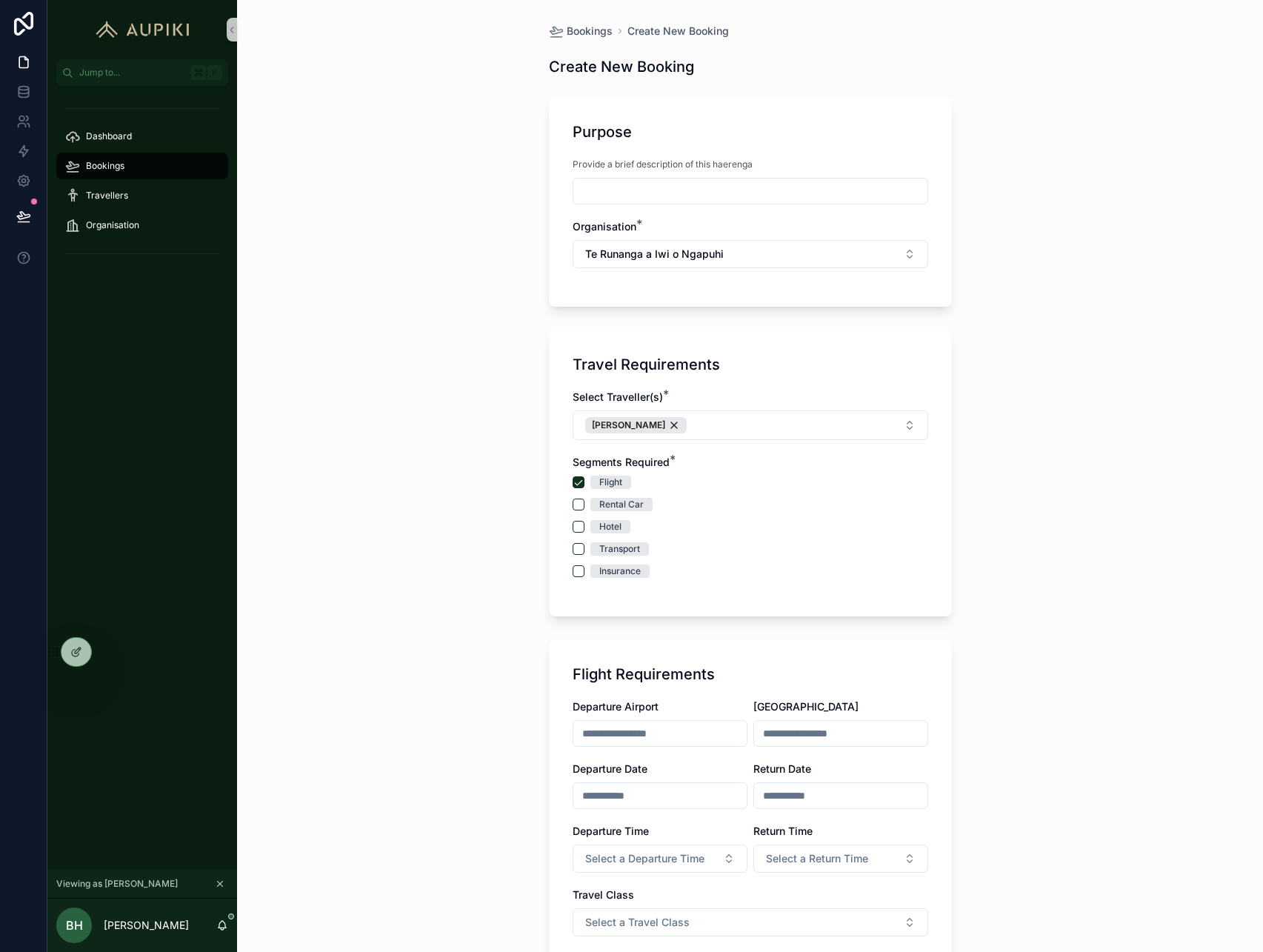
click at [610, 507] on div "Rental Car" at bounding box center [622, 505] width 45 height 14
click at [585, 507] on button "Rental Car" at bounding box center [578, 505] width 12 height 12
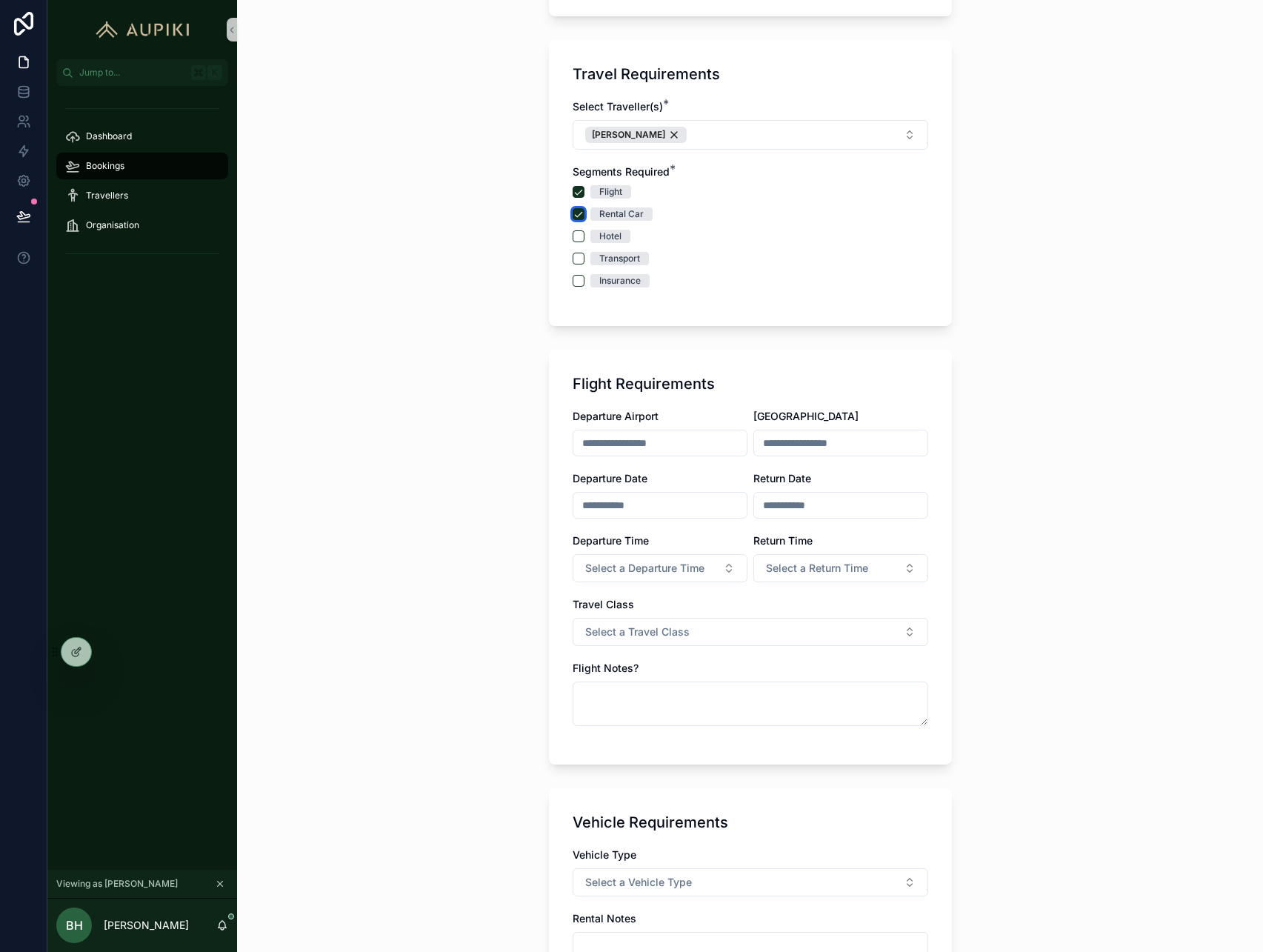
scroll to position [392, 0]
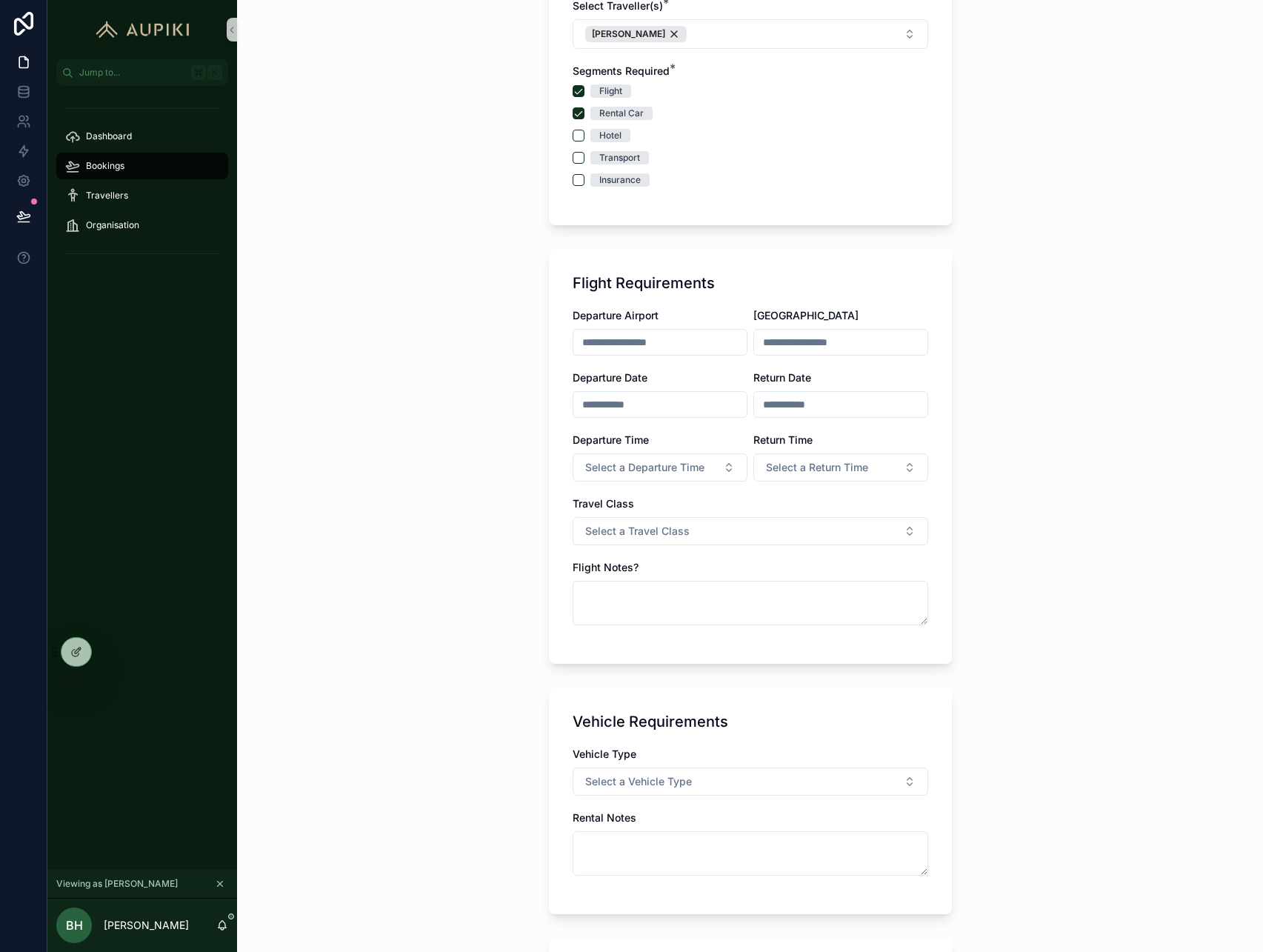
click at [613, 95] on div "Flight" at bounding box center [611, 92] width 23 height 14
click at [585, 95] on button "Flight" at bounding box center [578, 92] width 12 height 12
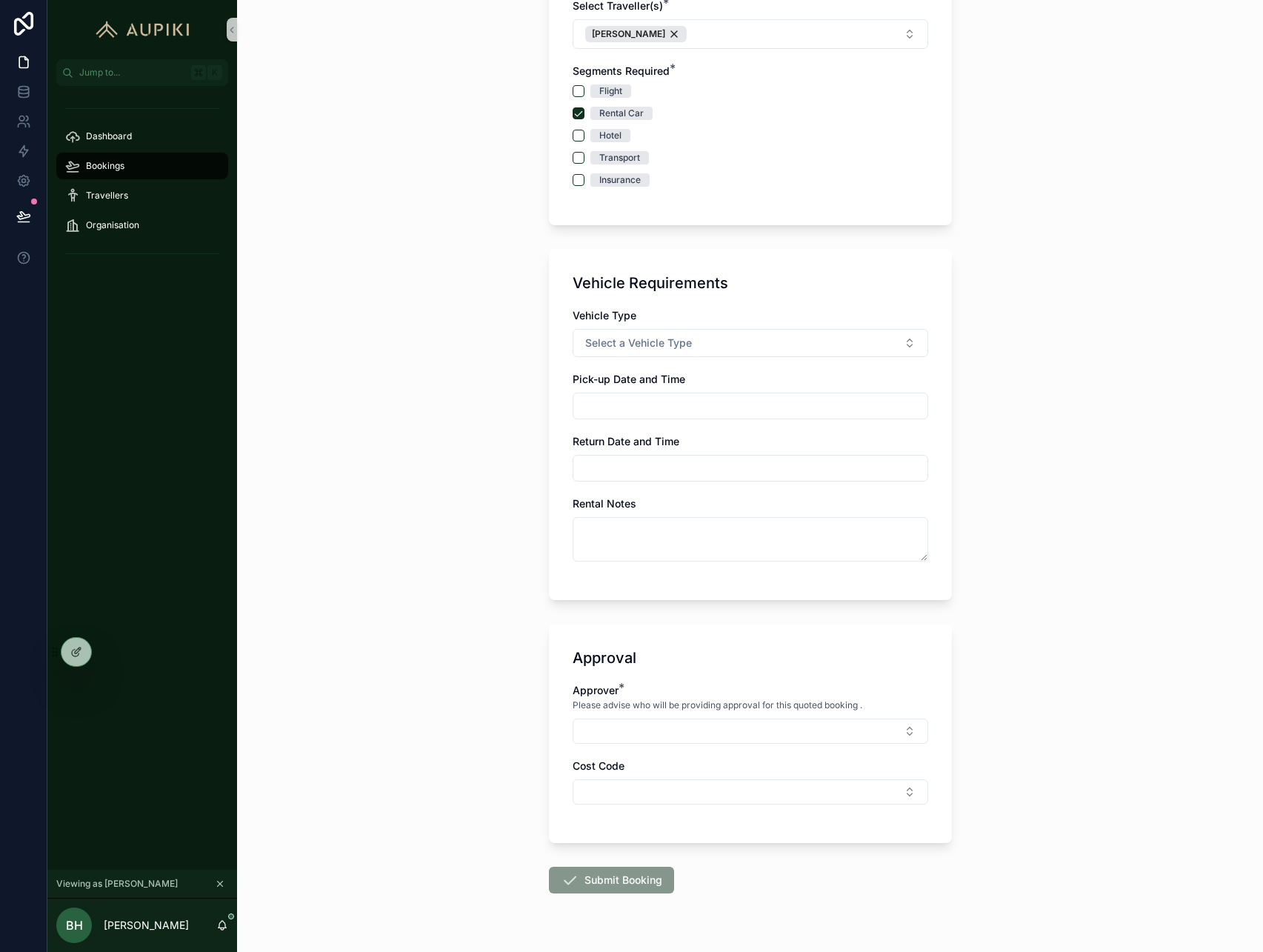
click at [604, 133] on div "Hotel" at bounding box center [610, 136] width 22 height 14
click at [585, 133] on button "Hotel" at bounding box center [578, 136] width 12 height 12
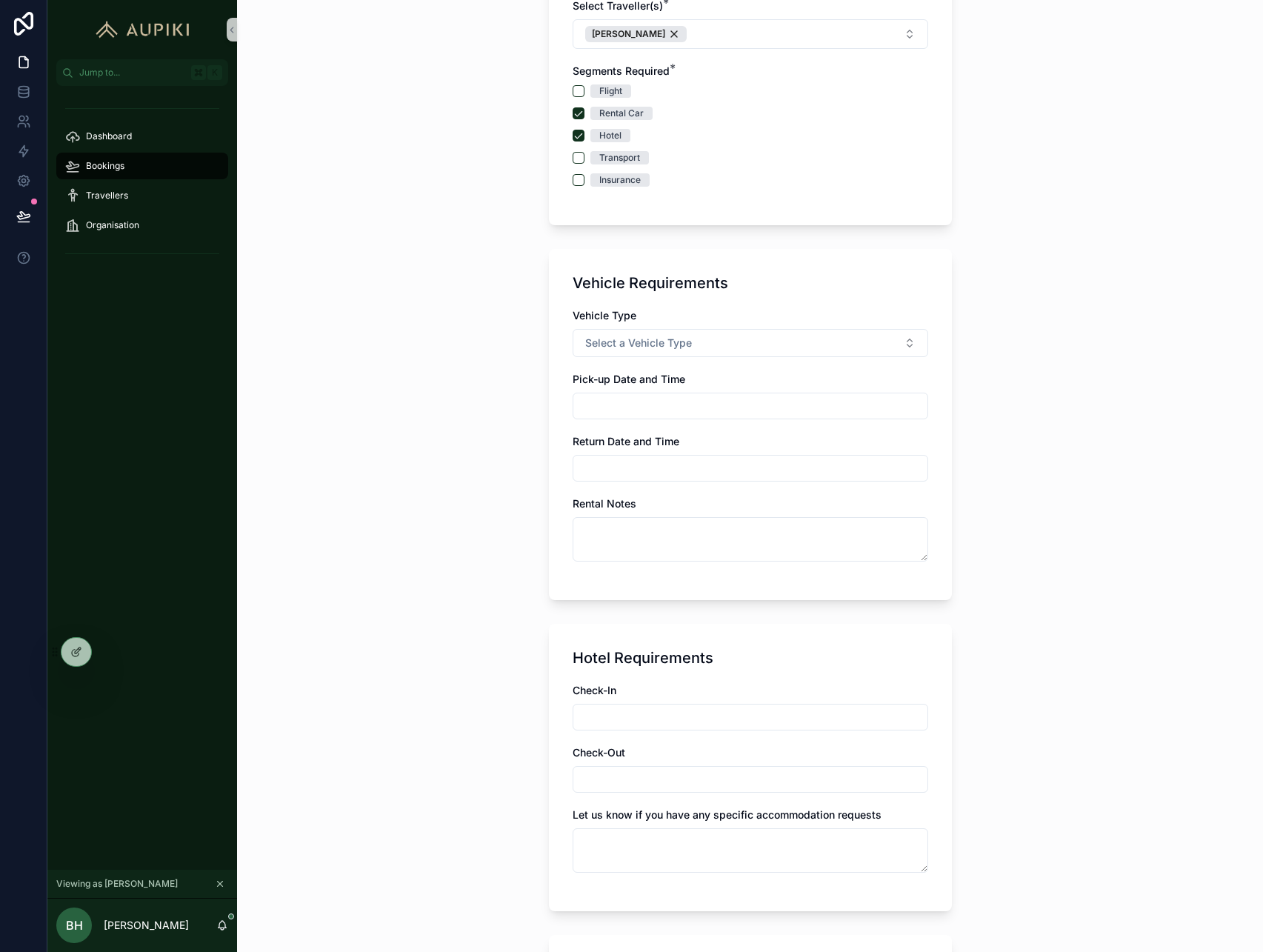
click at [629, 114] on div "Rental Car" at bounding box center [622, 114] width 45 height 14
click at [585, 114] on button "Rental Car" at bounding box center [578, 114] width 12 height 12
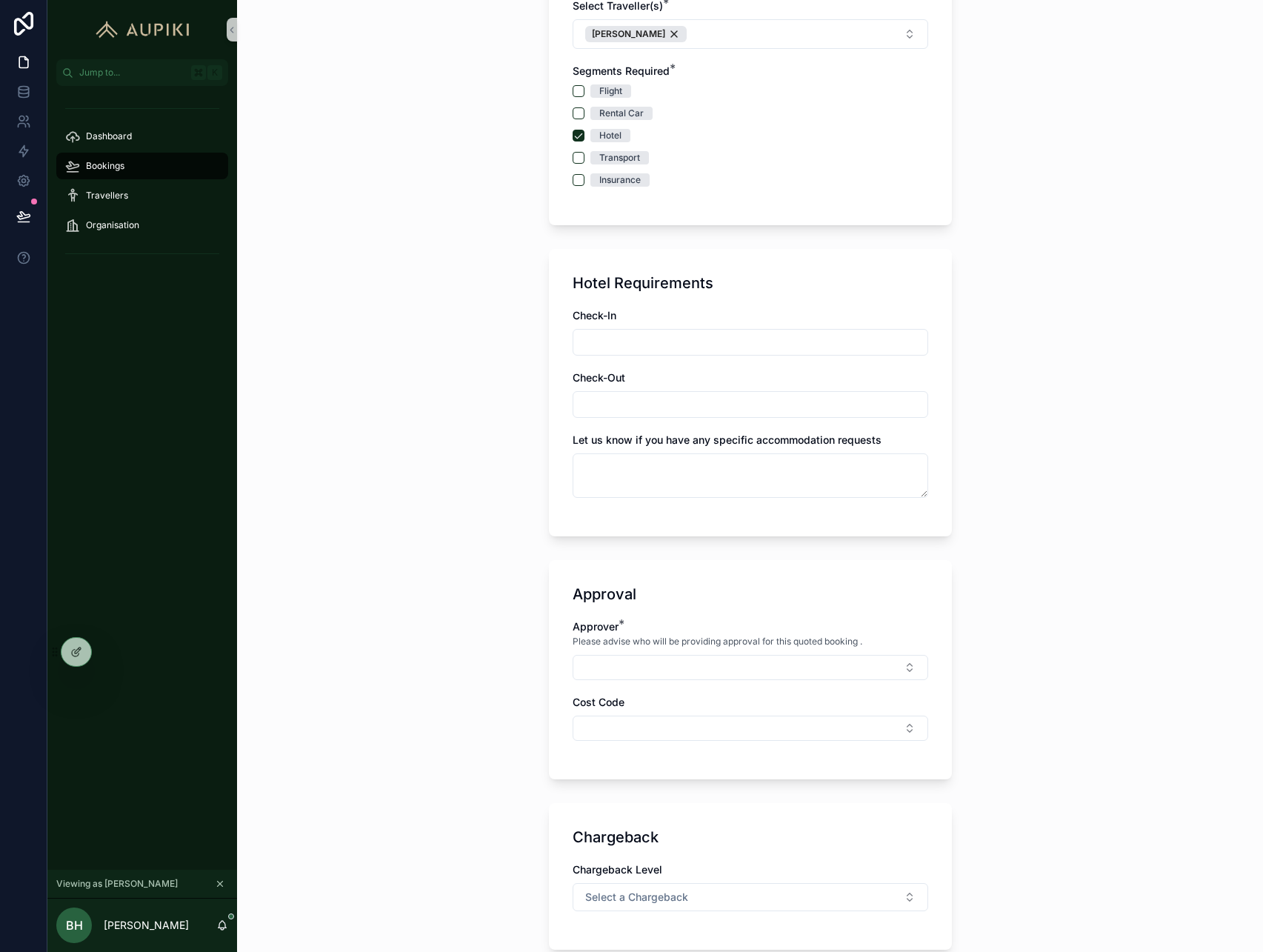
click at [629, 114] on div "Rental Car" at bounding box center [622, 114] width 45 height 14
click at [585, 114] on button "Rental Car" at bounding box center [578, 114] width 12 height 12
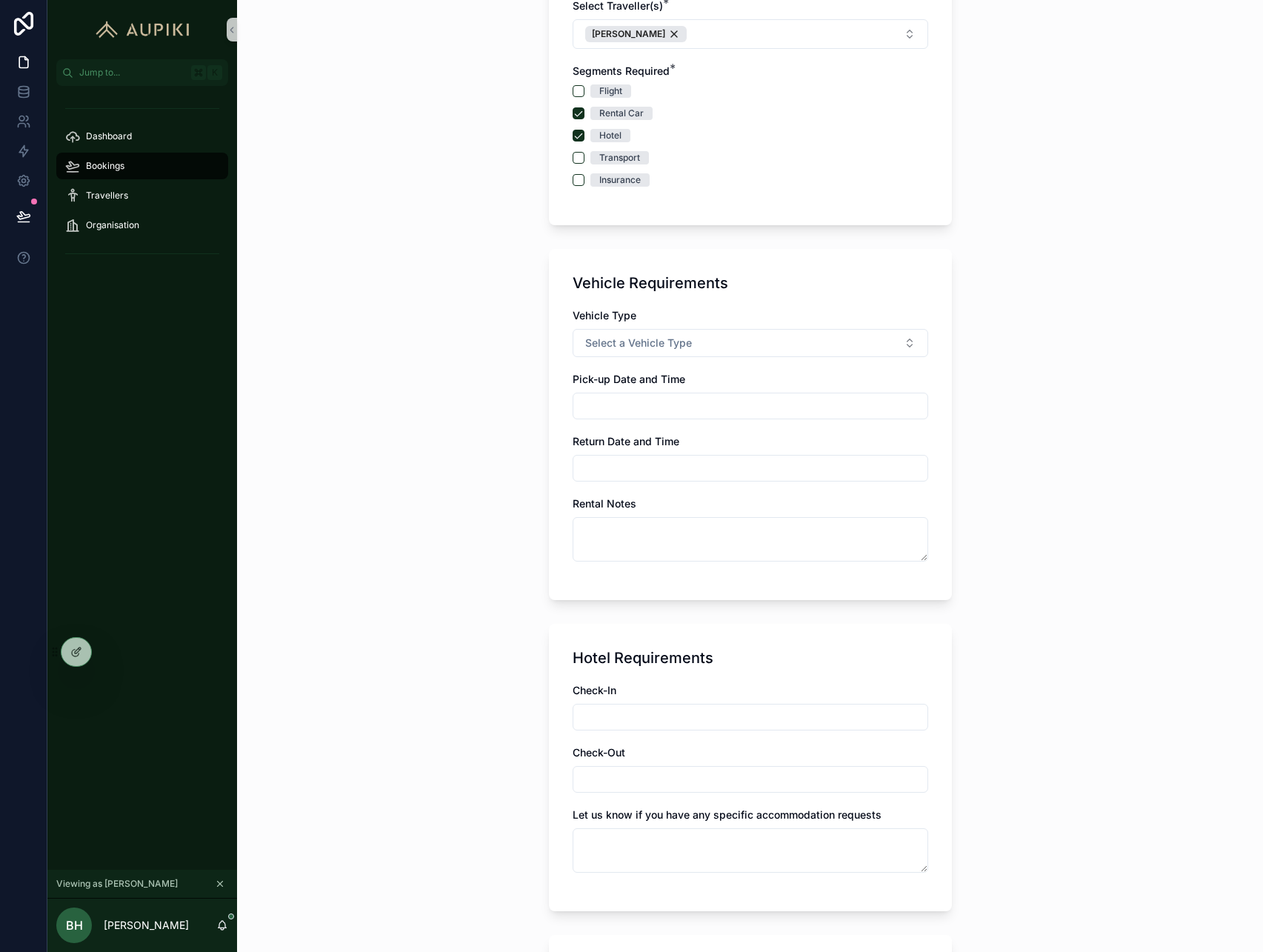
click at [630, 153] on div "Transport" at bounding box center [620, 158] width 41 height 14
click at [585, 153] on button "Transport" at bounding box center [578, 158] width 12 height 12
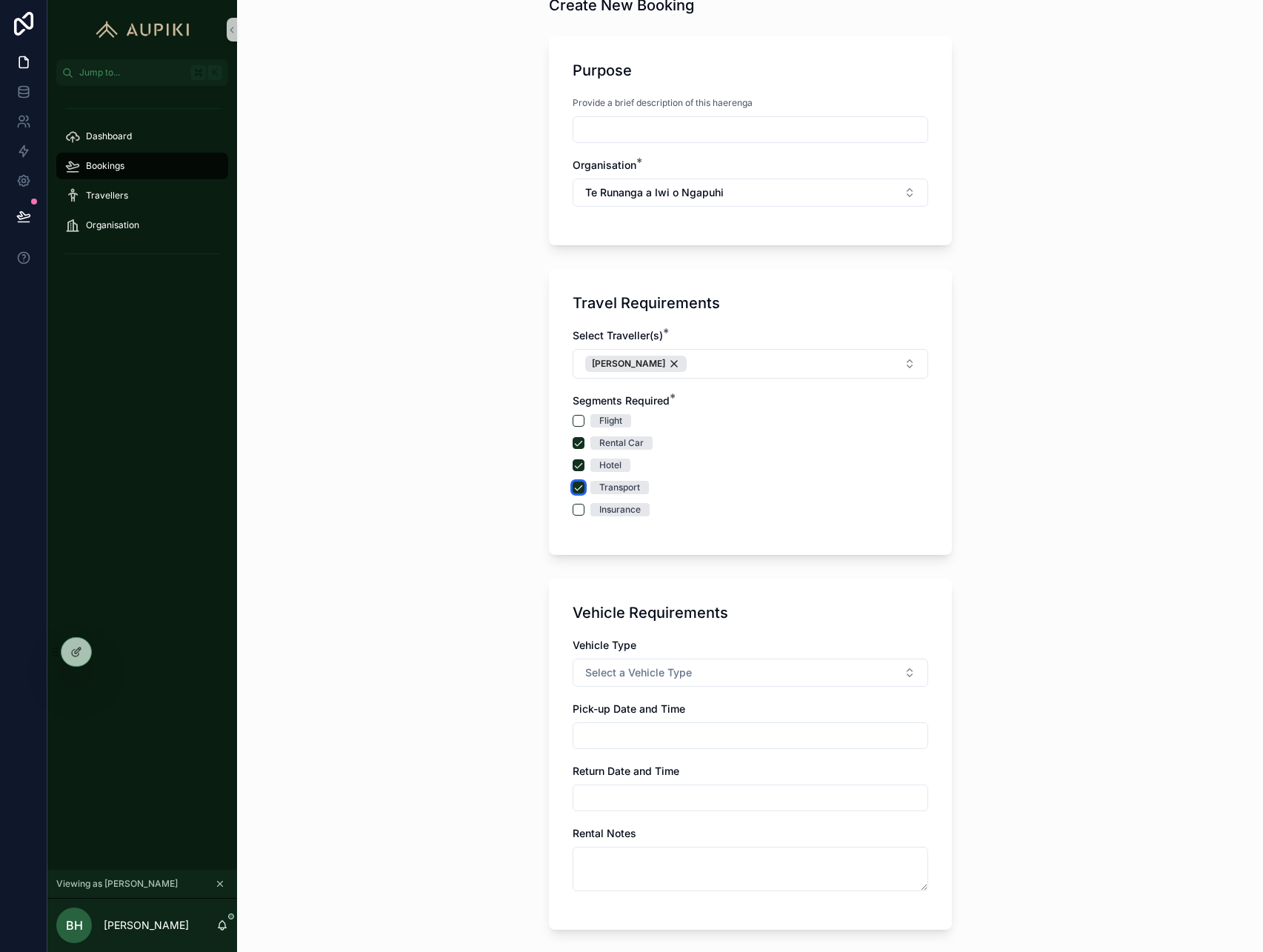
scroll to position [38, 0]
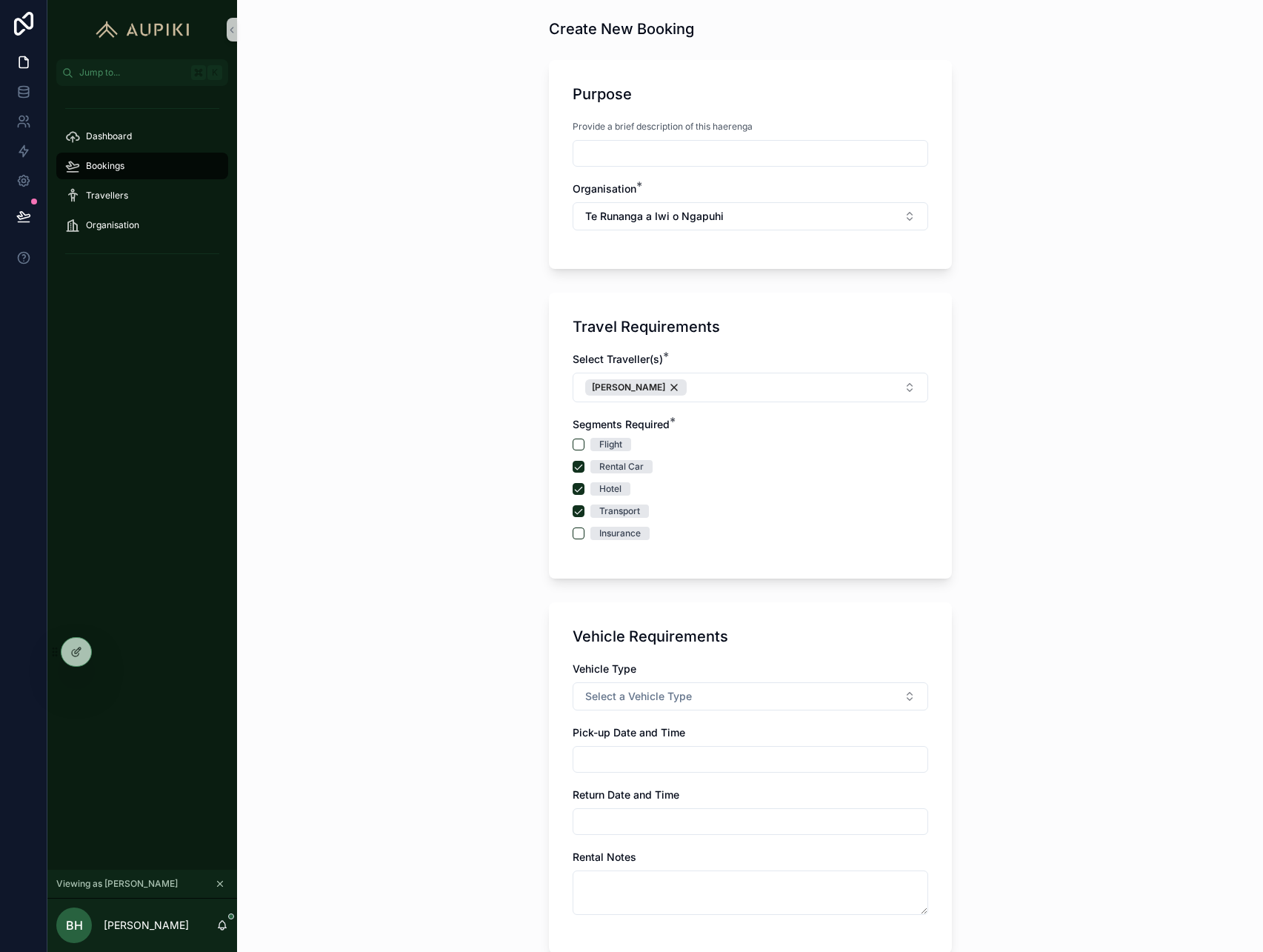
click at [619, 537] on div "Insurance" at bounding box center [620, 534] width 42 height 14
click at [585, 537] on button "Insurance" at bounding box center [578, 534] width 12 height 12
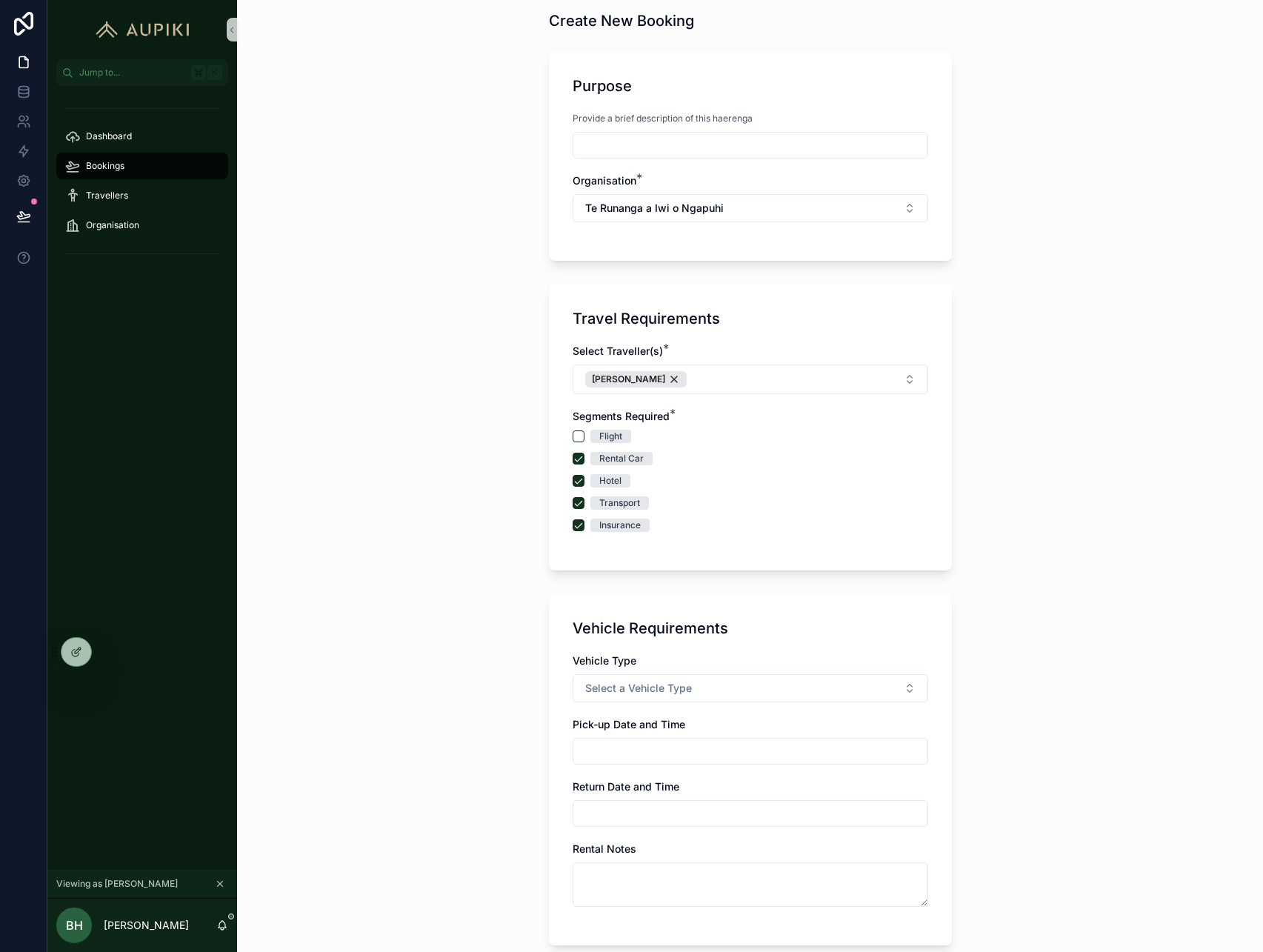
click at [611, 461] on div "Rental Car" at bounding box center [622, 459] width 45 height 14
click at [585, 461] on button "Rental Car" at bounding box center [578, 459] width 12 height 12
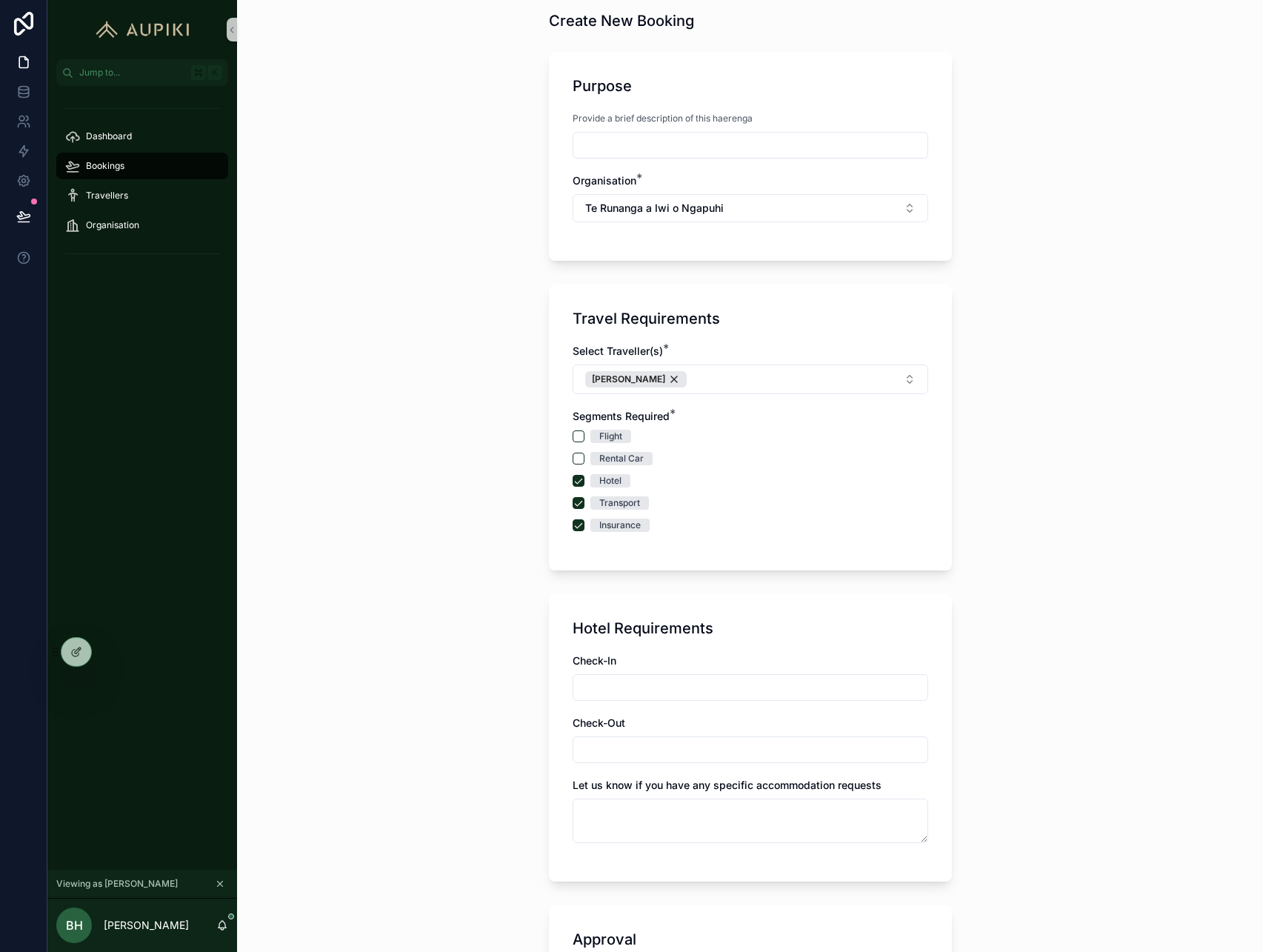
click at [611, 474] on div "Hotel" at bounding box center [610, 481] width 22 height 14
click at [585, 475] on button "Hotel" at bounding box center [578, 481] width 12 height 12
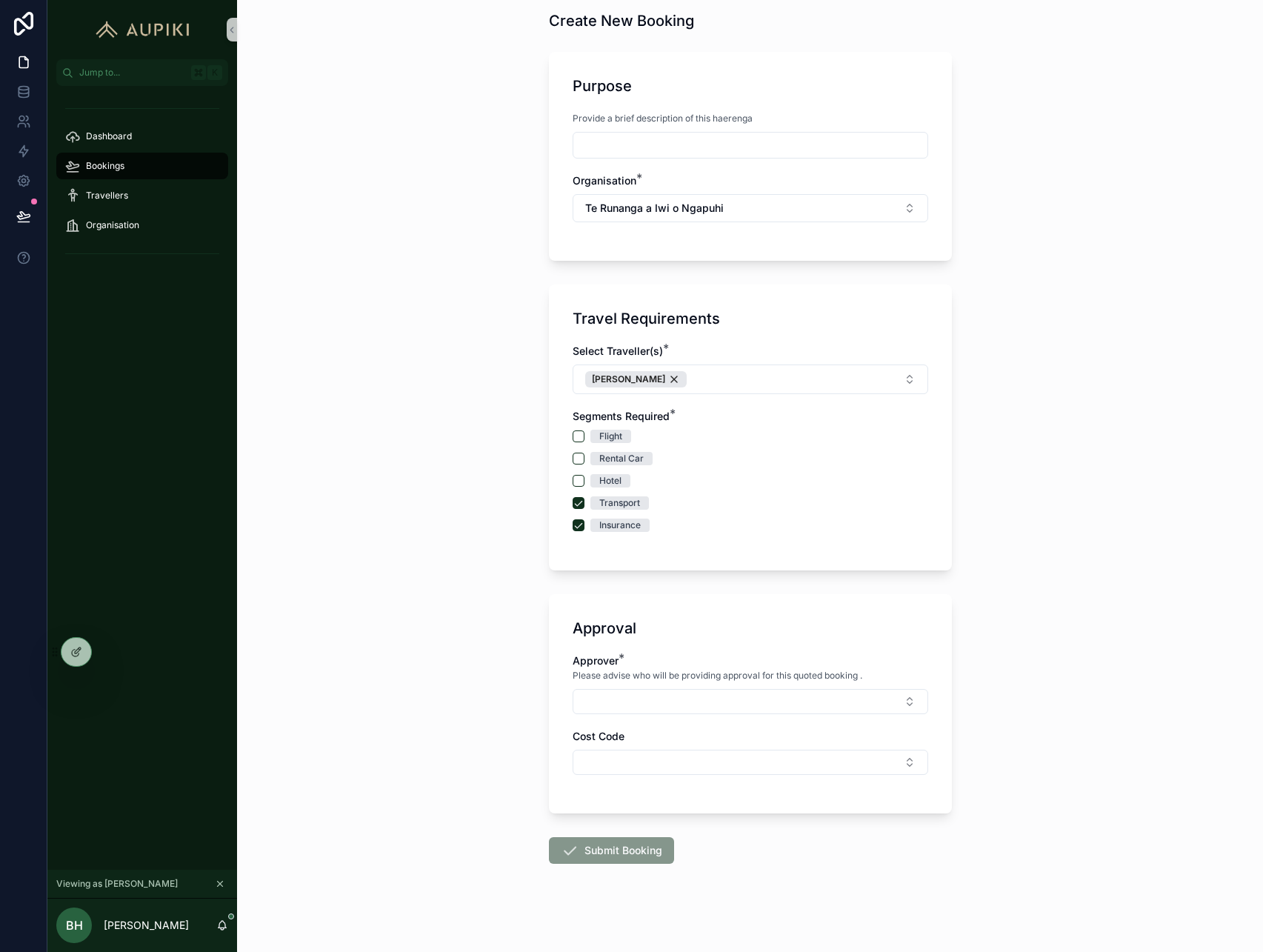
click at [611, 501] on div "Transport" at bounding box center [620, 504] width 41 height 14
click at [585, 501] on button "Transport" at bounding box center [578, 504] width 12 height 12
click at [610, 525] on div "Insurance" at bounding box center [620, 526] width 42 height 14
click at [585, 525] on button "Insurance" at bounding box center [578, 526] width 12 height 12
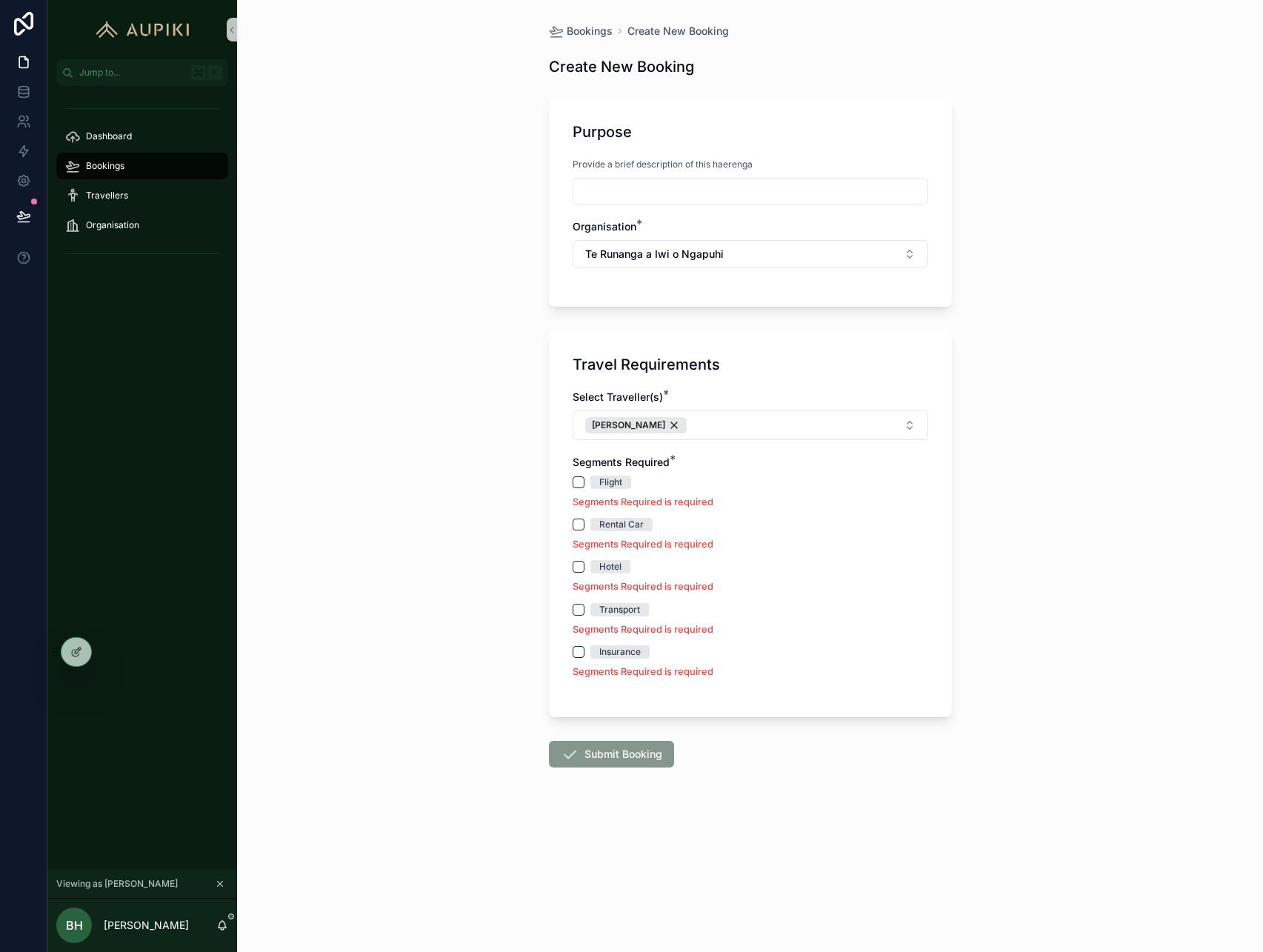
click at [133, 167] on div "Bookings" at bounding box center [142, 166] width 154 height 23
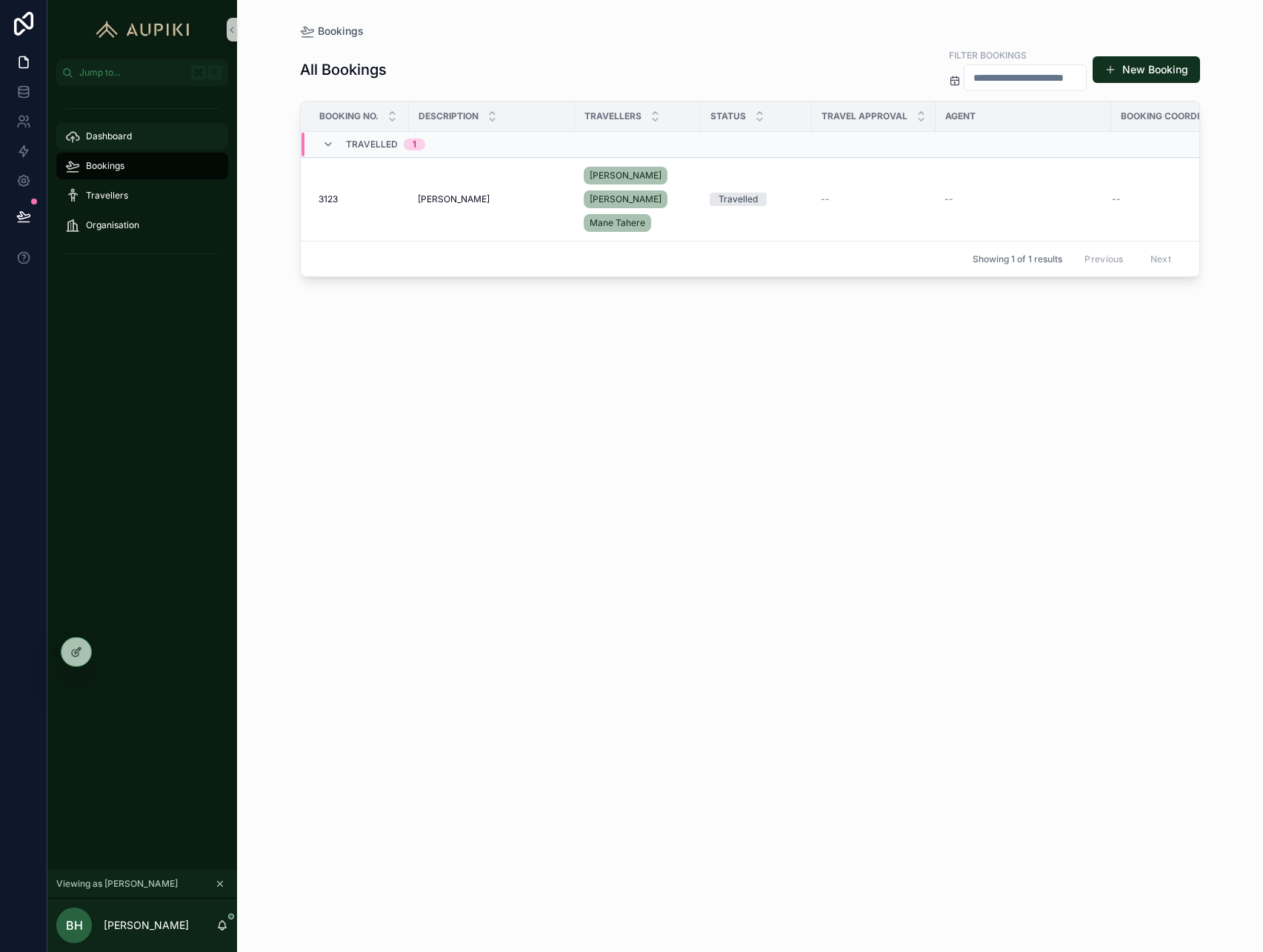
click at [136, 142] on div "Dashboard" at bounding box center [142, 136] width 154 height 23
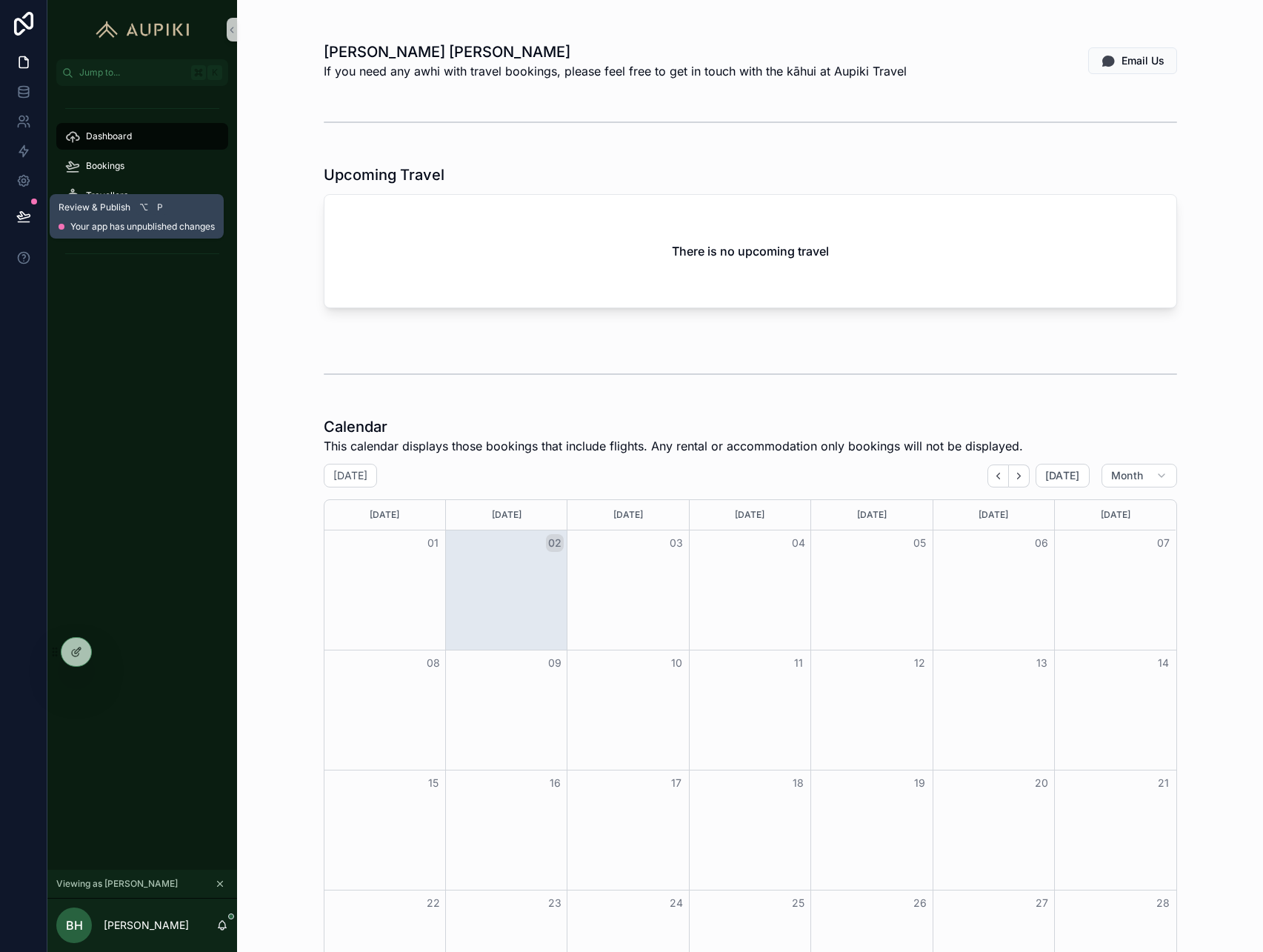
click at [39, 206] on button at bounding box center [23, 216] width 33 height 42
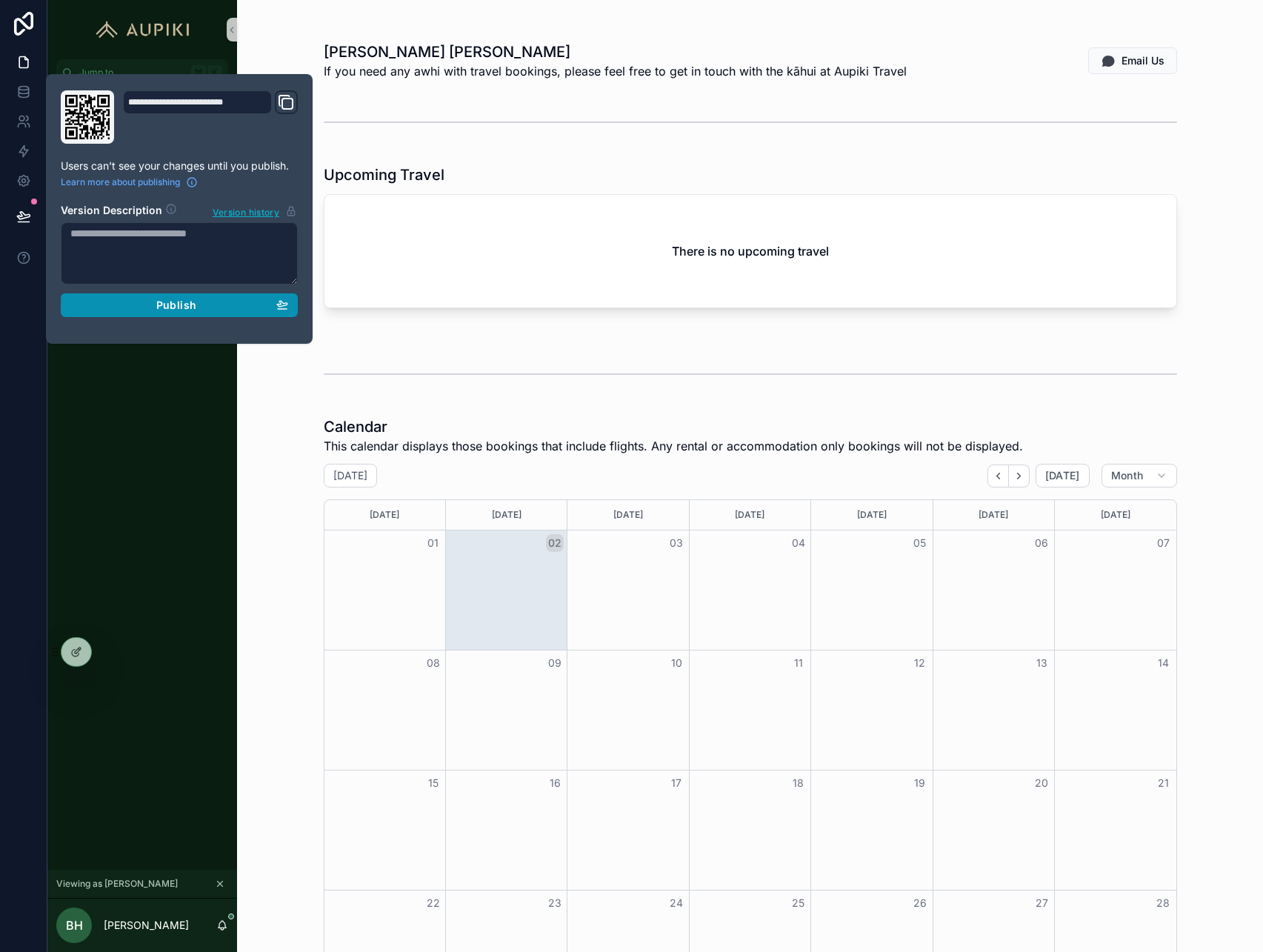
click at [206, 297] on button "Publish" at bounding box center [179, 305] width 237 height 23
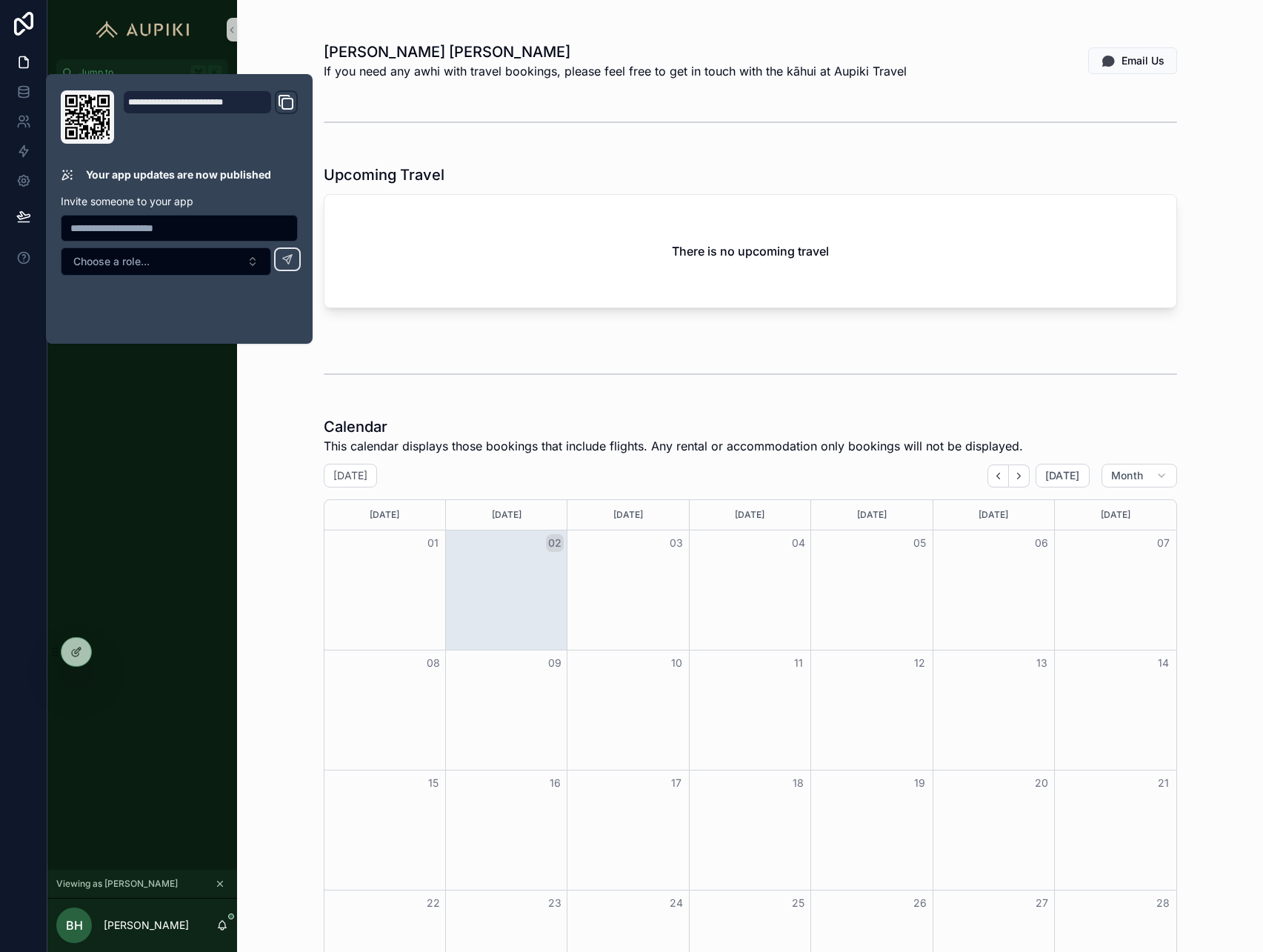
click at [95, 501] on div "Dashboard Bookings Travellers Organisation" at bounding box center [142, 478] width 190 height 784
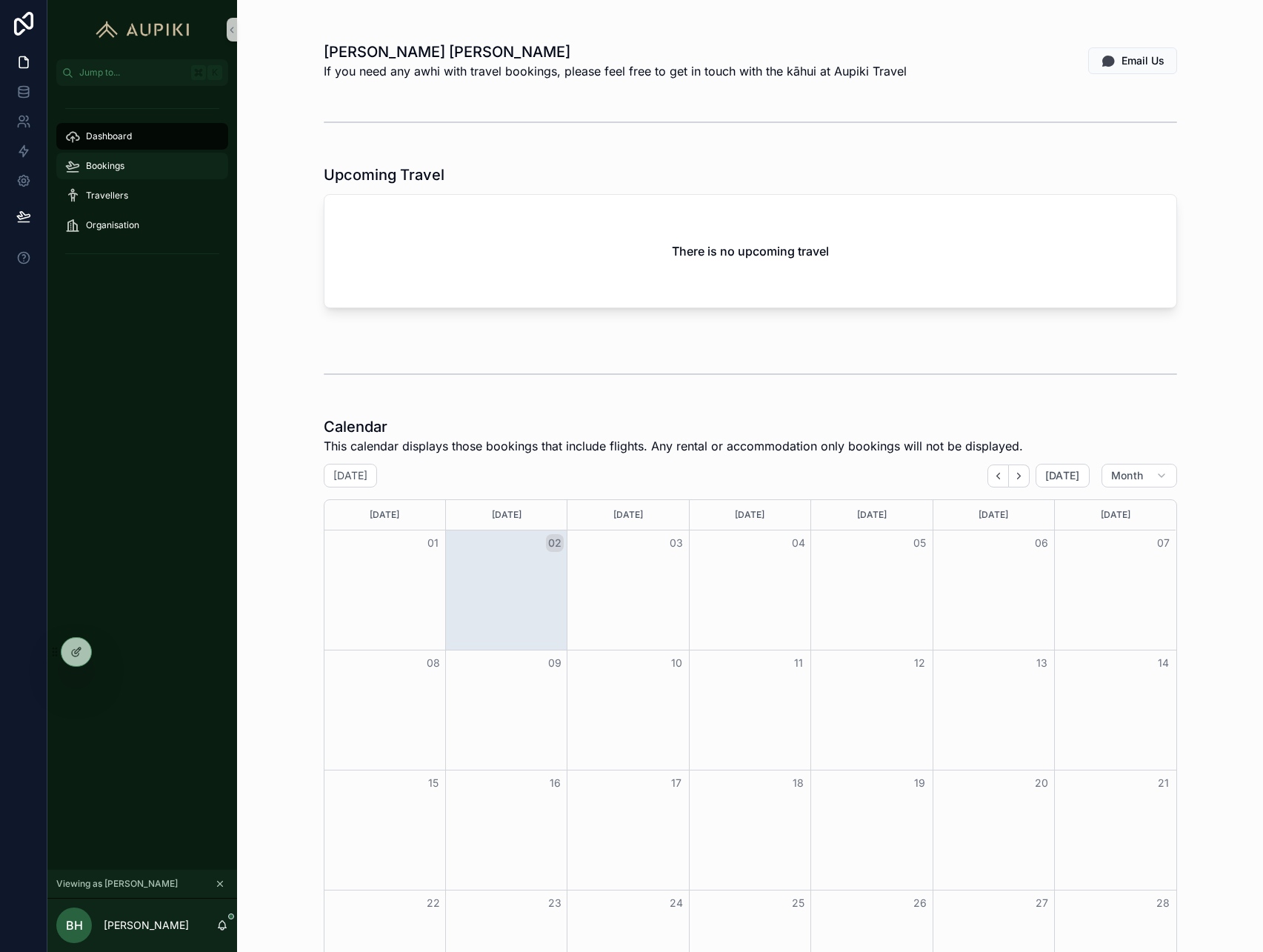
click at [136, 162] on div "Bookings" at bounding box center [142, 166] width 154 height 23
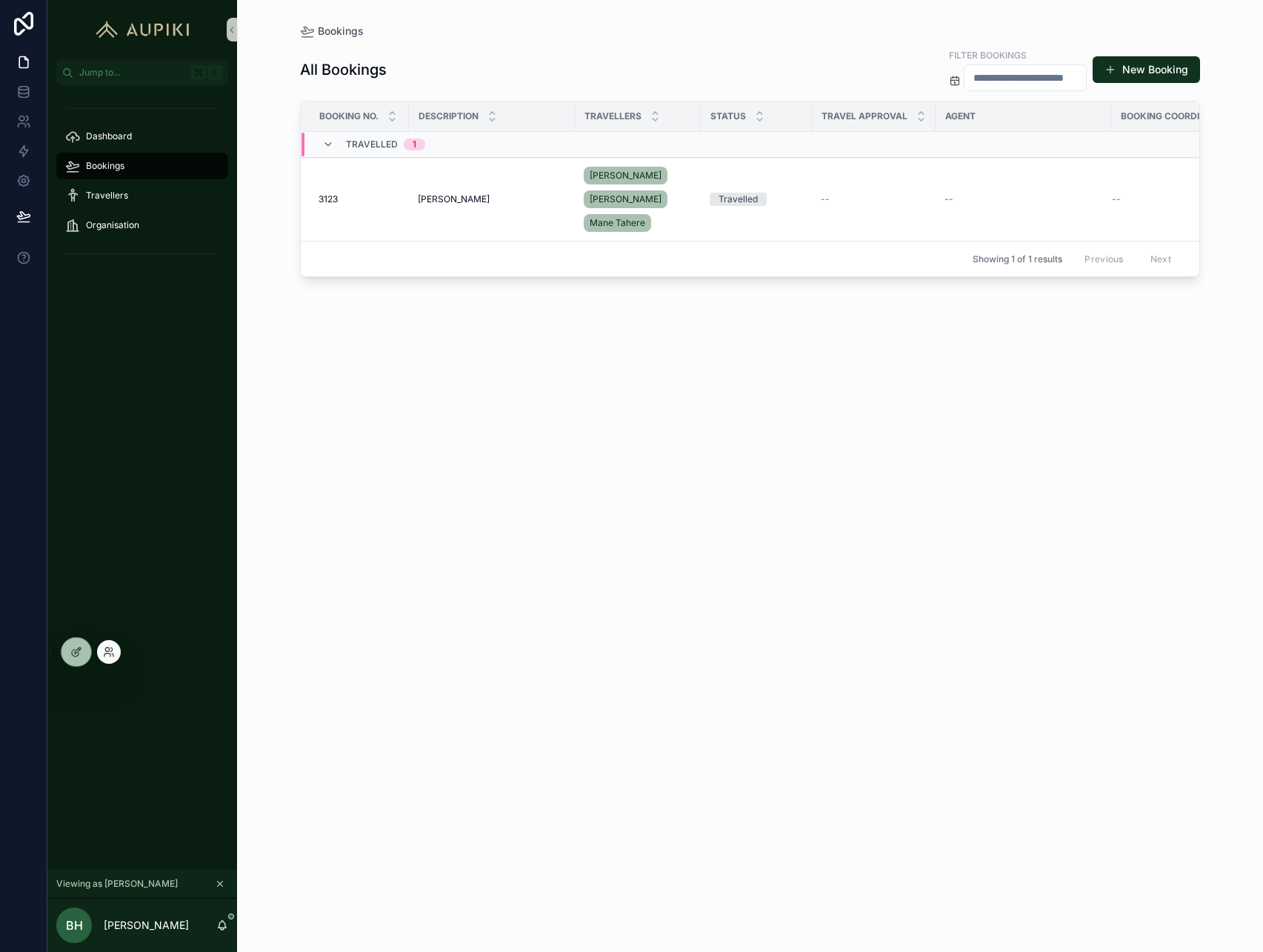
click at [64, 640] on div at bounding box center [70, 652] width 43 height 30
click at [71, 656] on icon at bounding box center [76, 652] width 12 height 12
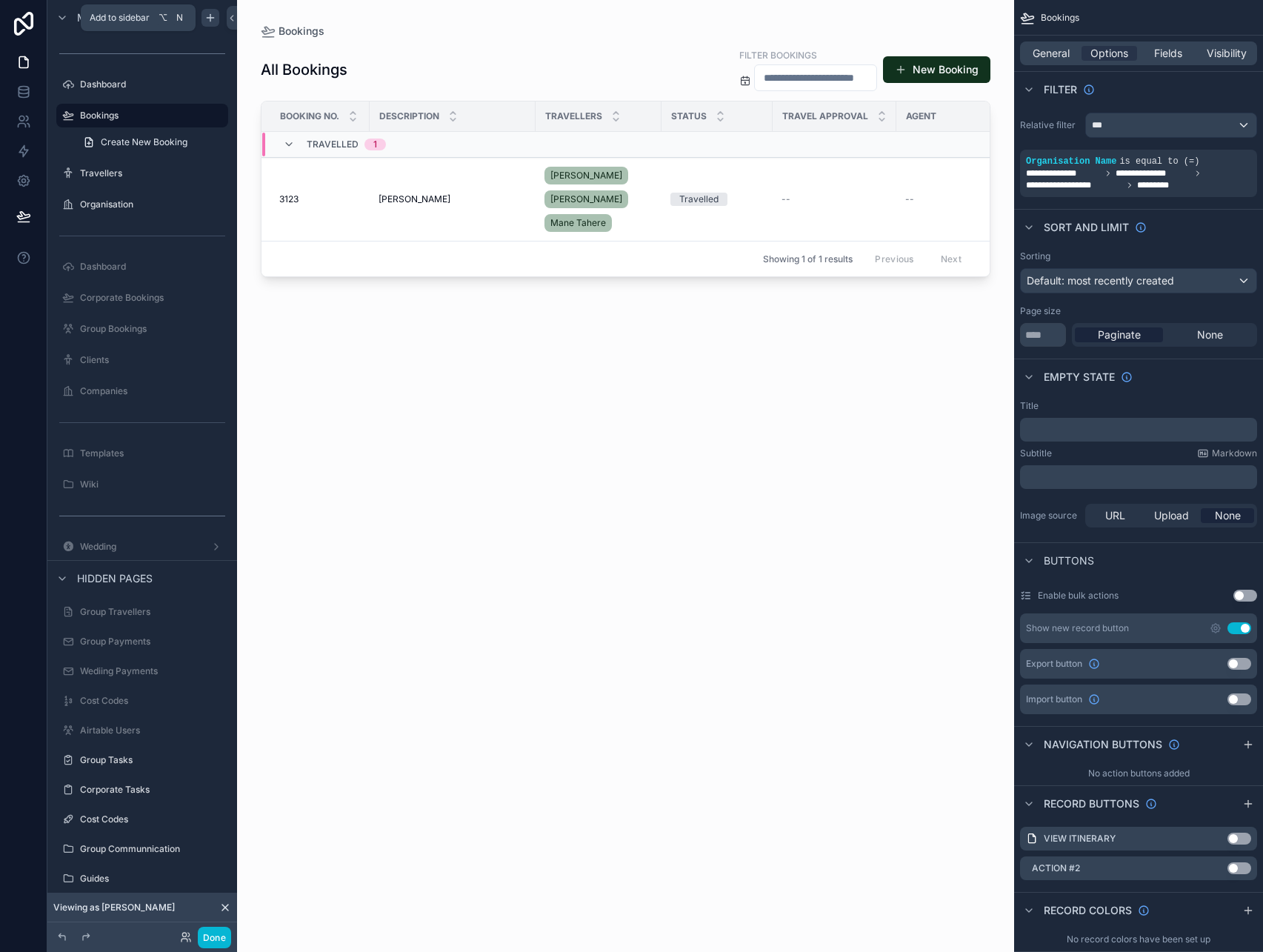
click at [210, 20] on icon "scrollable content" at bounding box center [210, 17] width 0 height 7
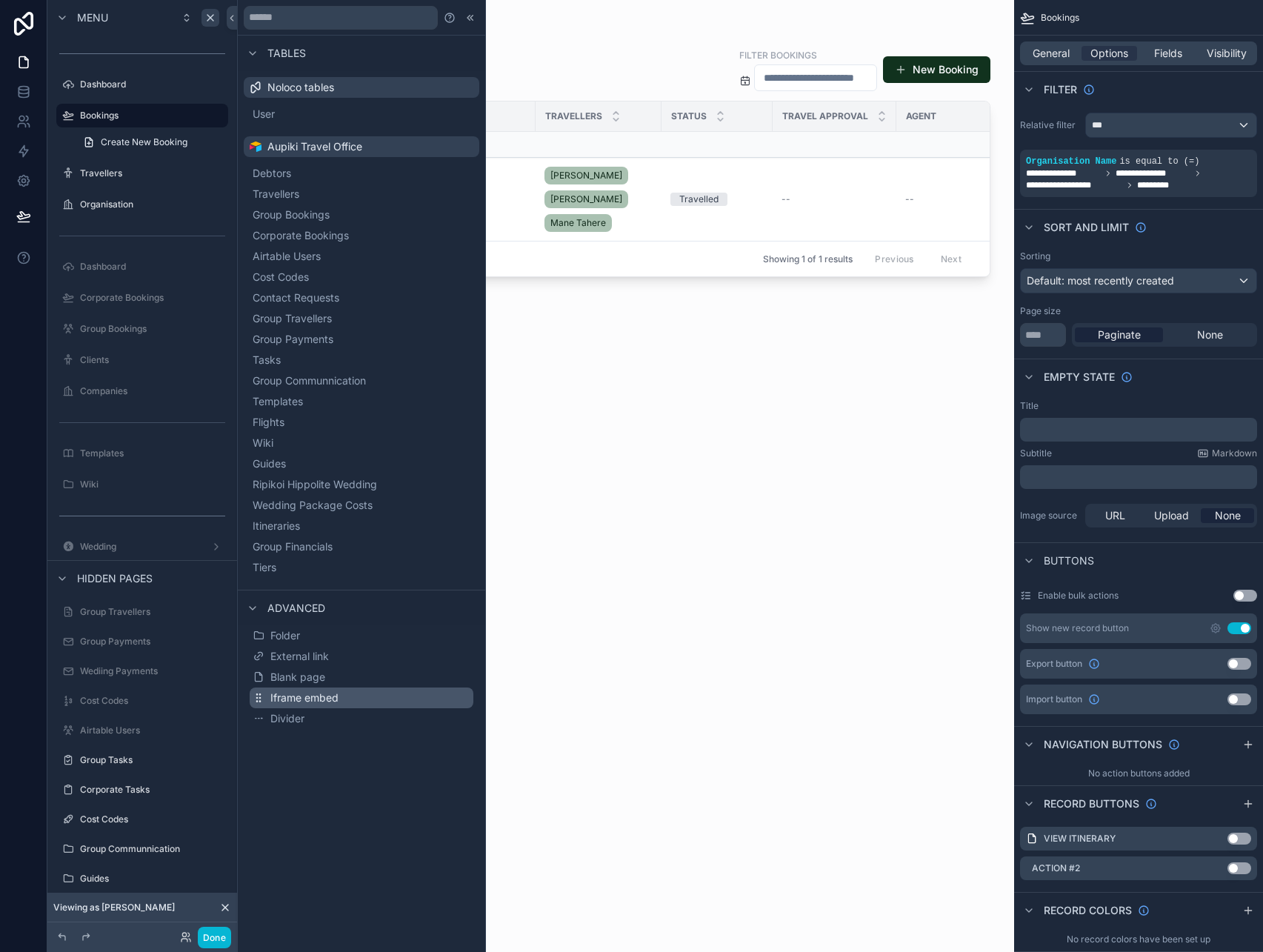
click at [306, 694] on span "Iframe embed" at bounding box center [304, 698] width 68 height 15
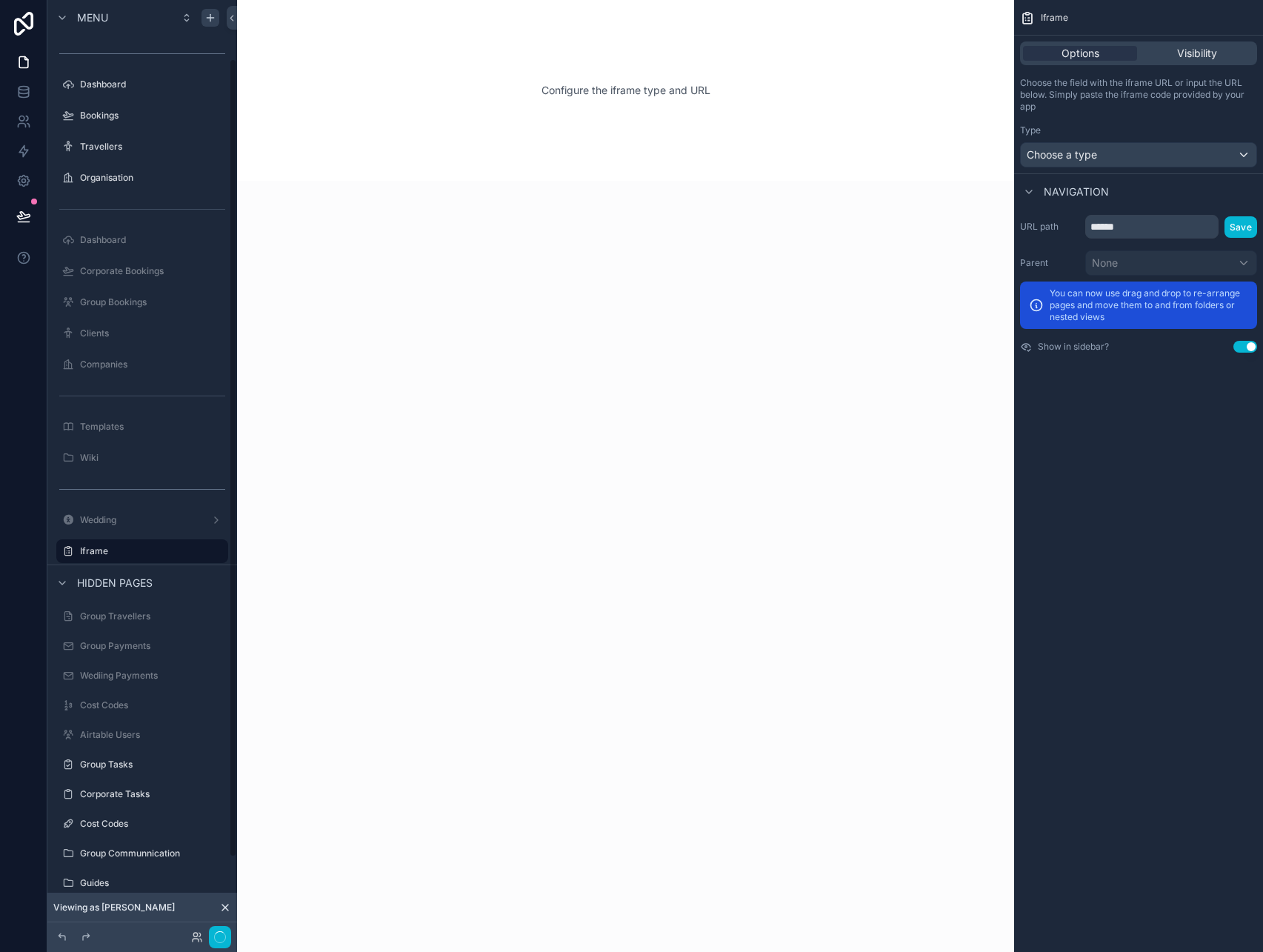
scroll to position [68, 0]
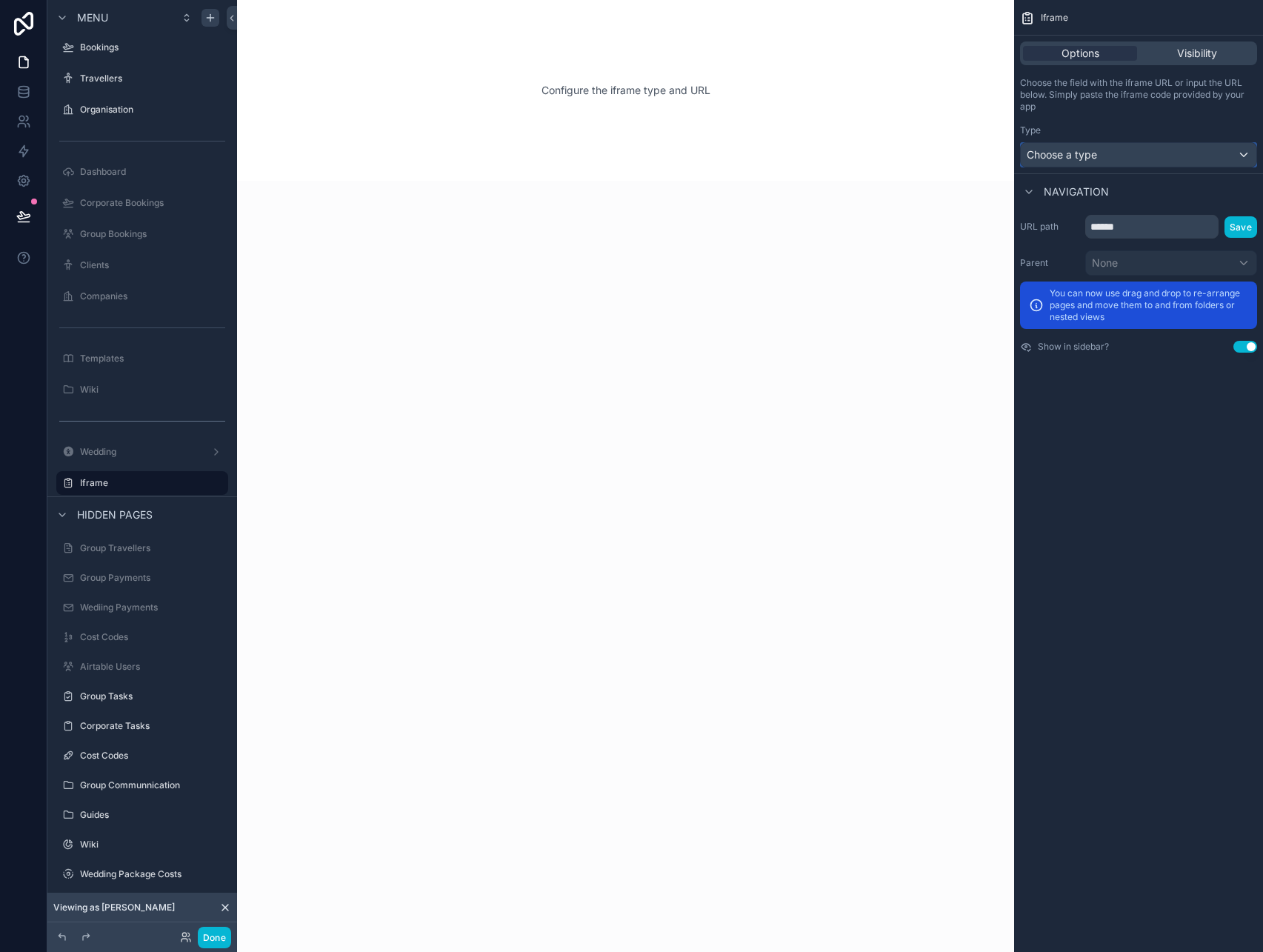
click at [1112, 144] on div "Choose a type" at bounding box center [1138, 155] width 235 height 23
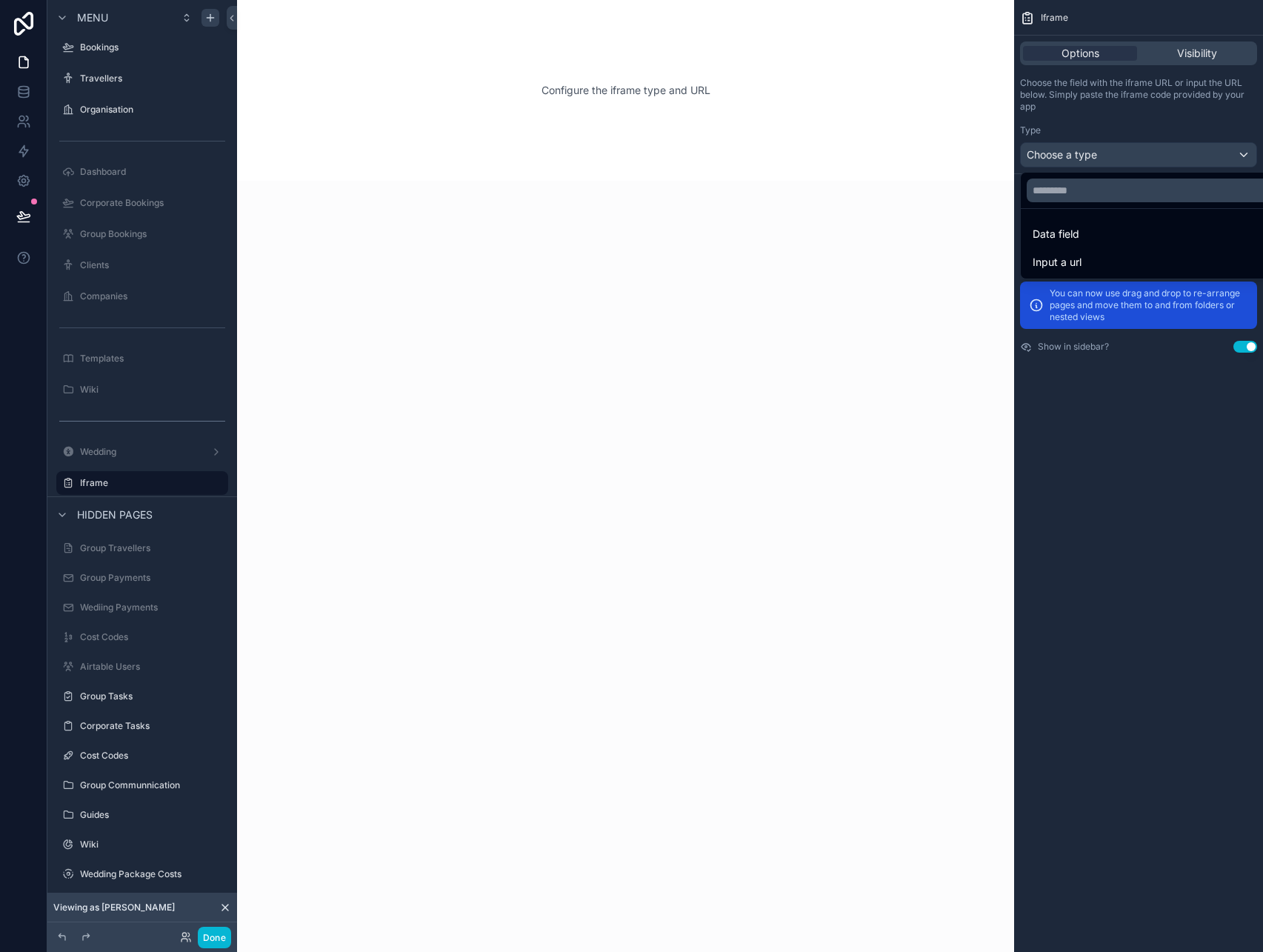
click at [1125, 129] on div "scrollable content" at bounding box center [632, 476] width 1263 height 952
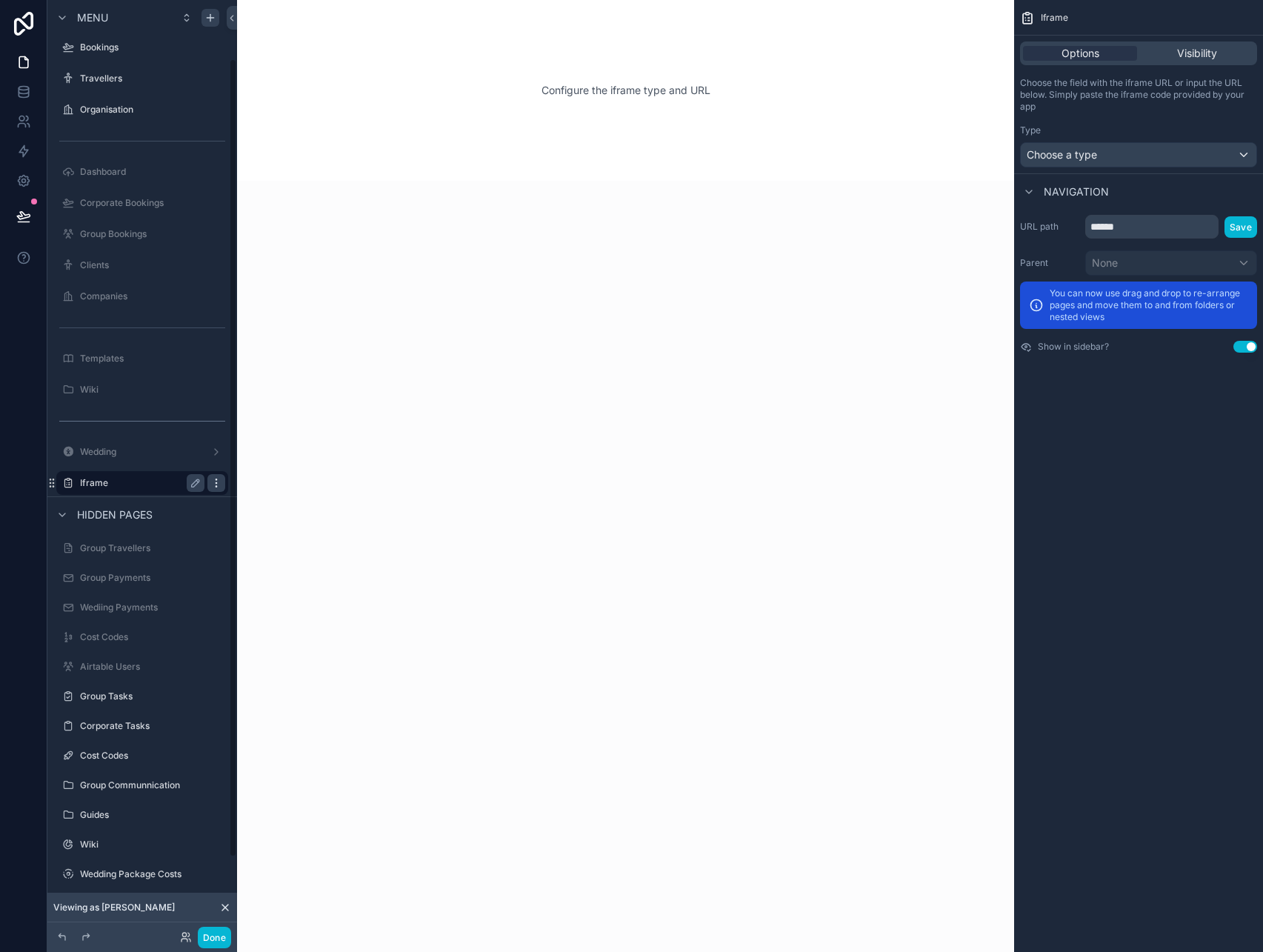
click at [210, 483] on icon "scrollable content" at bounding box center [217, 483] width 12 height 12
click at [248, 496] on icon at bounding box center [252, 494] width 12 height 12
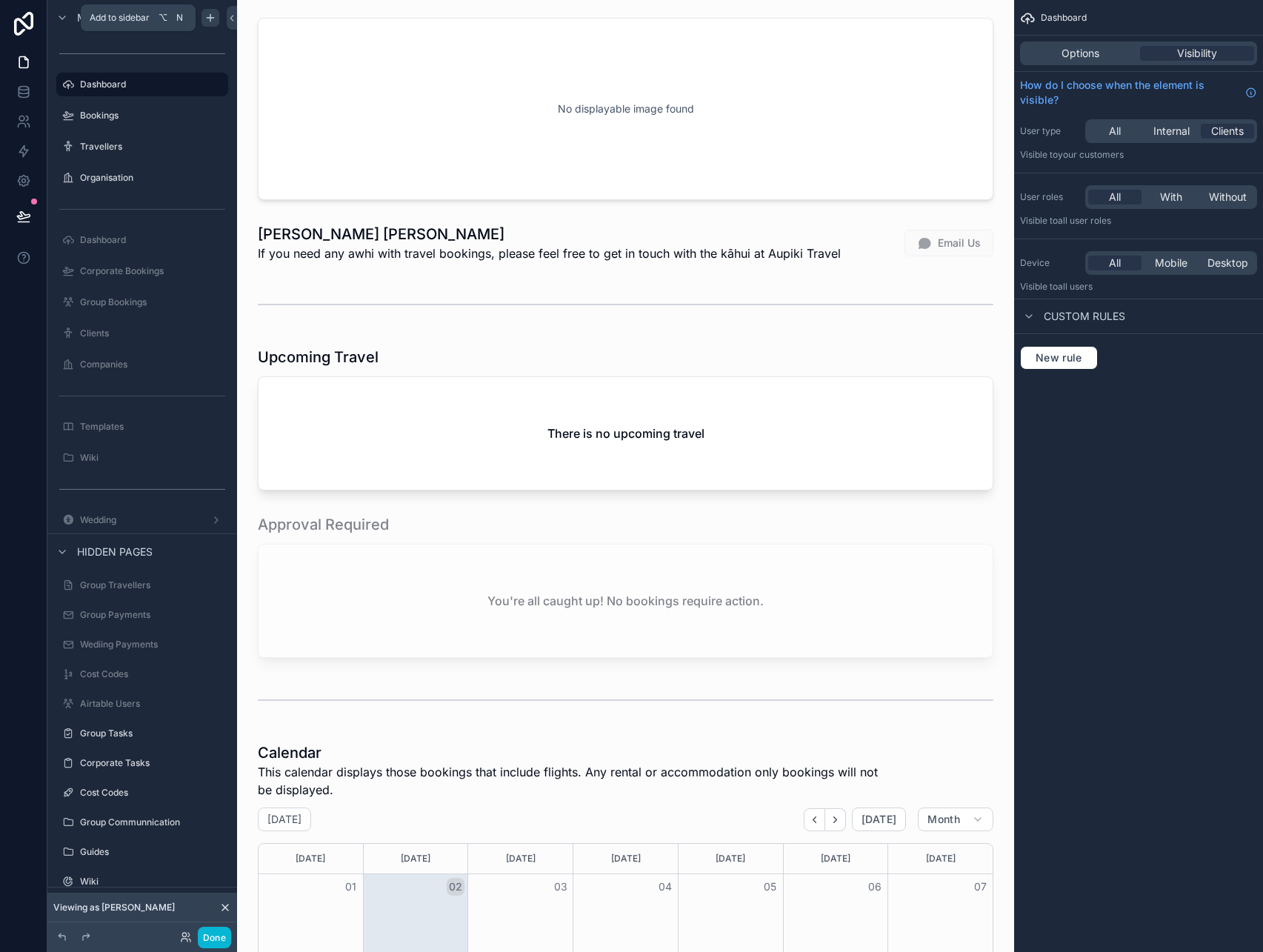
click at [201, 20] on div "scrollable content" at bounding box center [210, 17] width 17 height 17
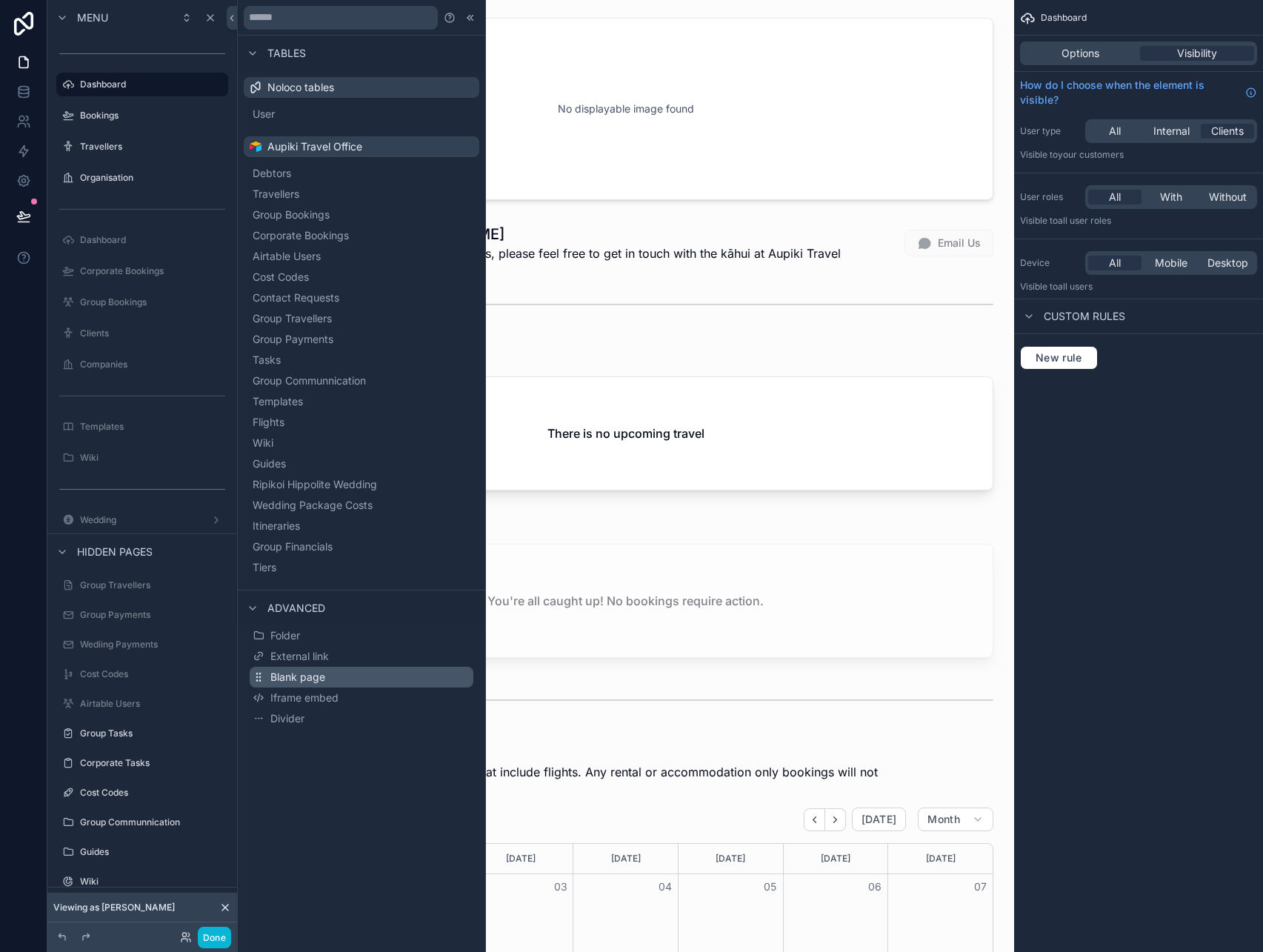
click at [307, 669] on button "Blank page" at bounding box center [362, 677] width 224 height 20
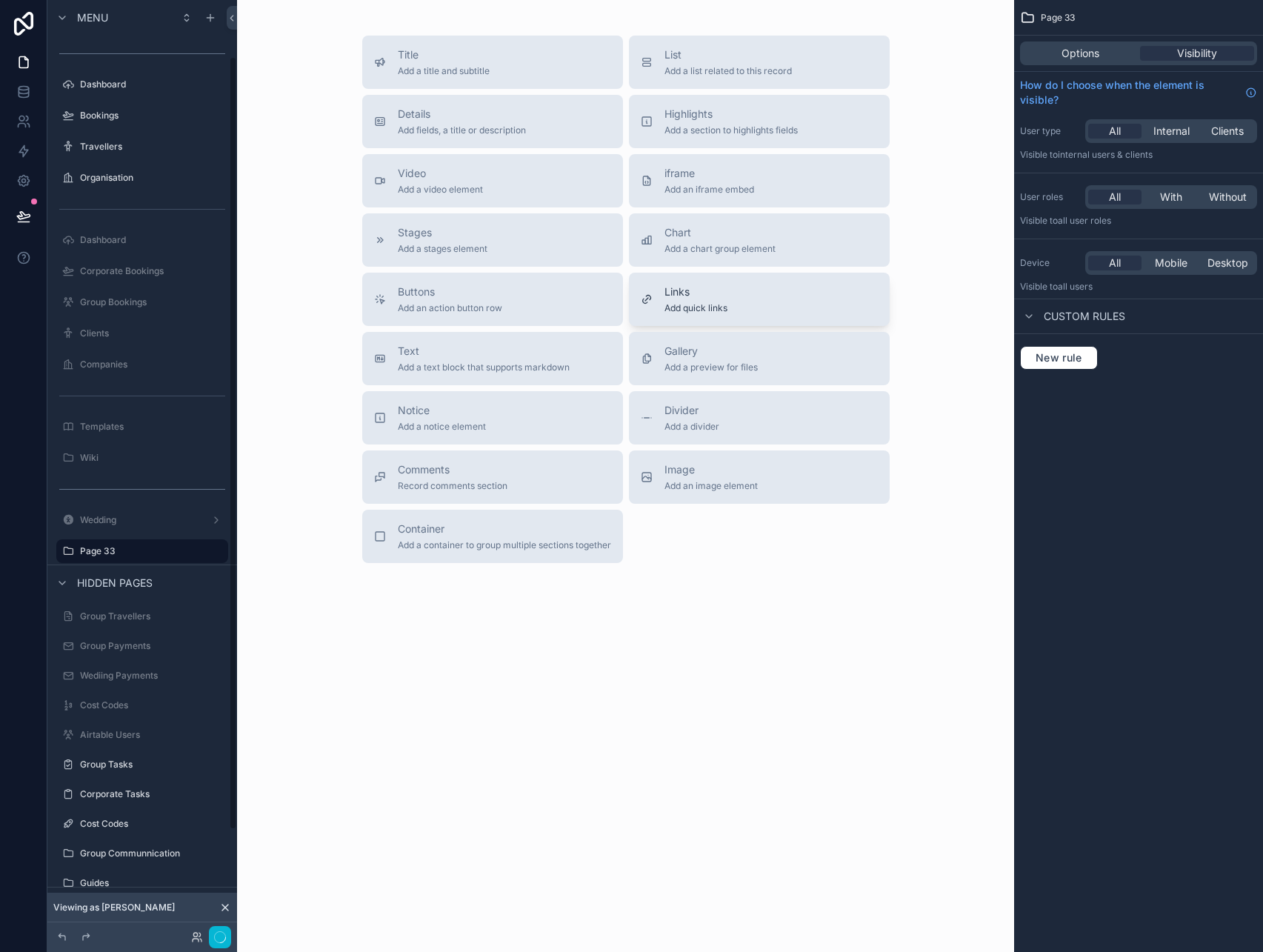
scroll to position [68, 0]
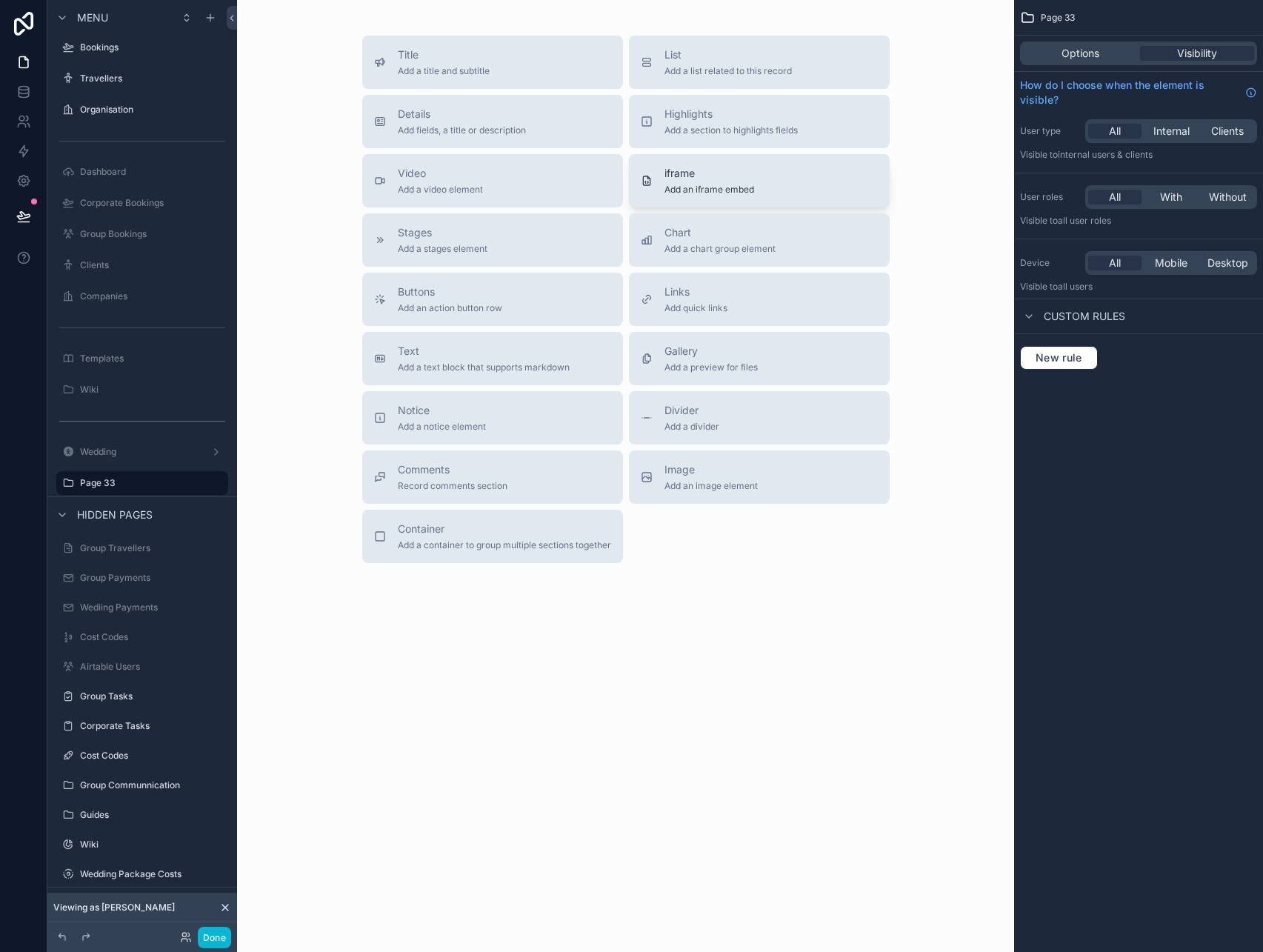
click at [695, 190] on span "Add an iframe embed" at bounding box center [709, 190] width 89 height 12
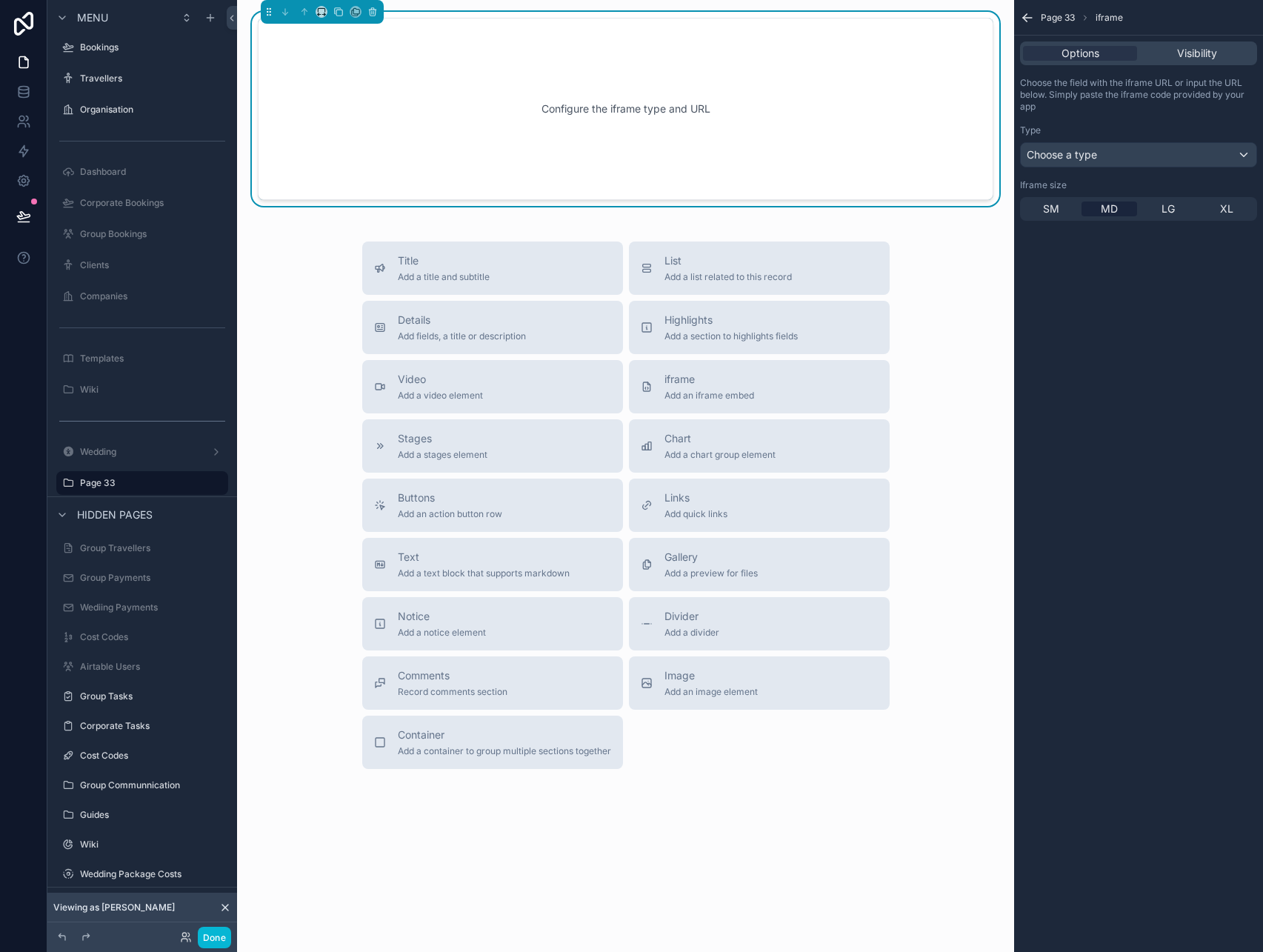
click at [795, 92] on div "Configure the iframe type and URL" at bounding box center [625, 109] width 687 height 133
click at [1079, 170] on div "Choose the field with the iframe URL or input the URL below. Simply paste the i…" at bounding box center [1139, 148] width 249 height 155
click at [1205, 213] on div "XL" at bounding box center [1226, 209] width 55 height 15
click at [1140, 155] on div "Choose a type" at bounding box center [1138, 155] width 235 height 23
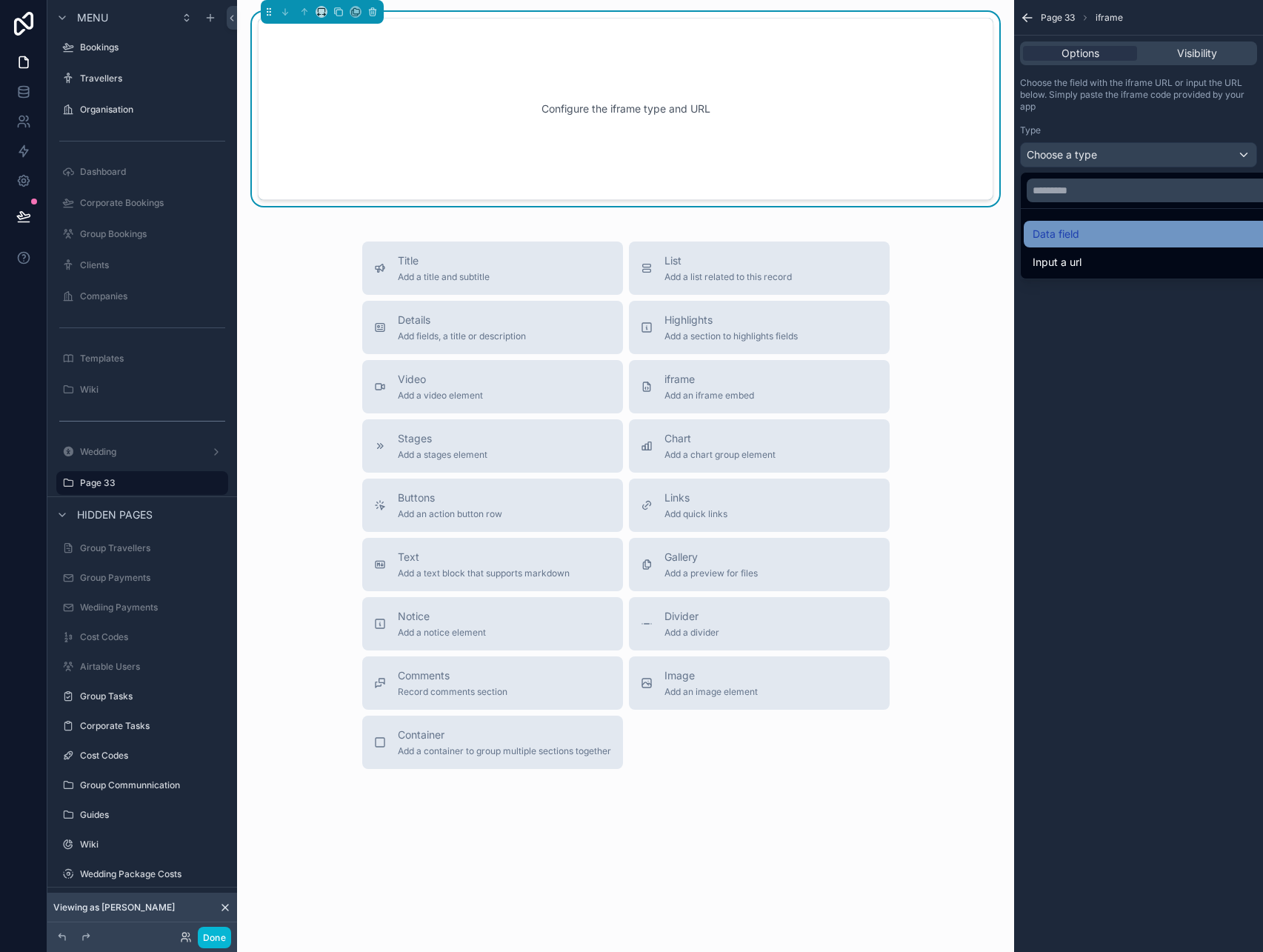
click at [1088, 244] on div "Data field" at bounding box center [1155, 234] width 264 height 27
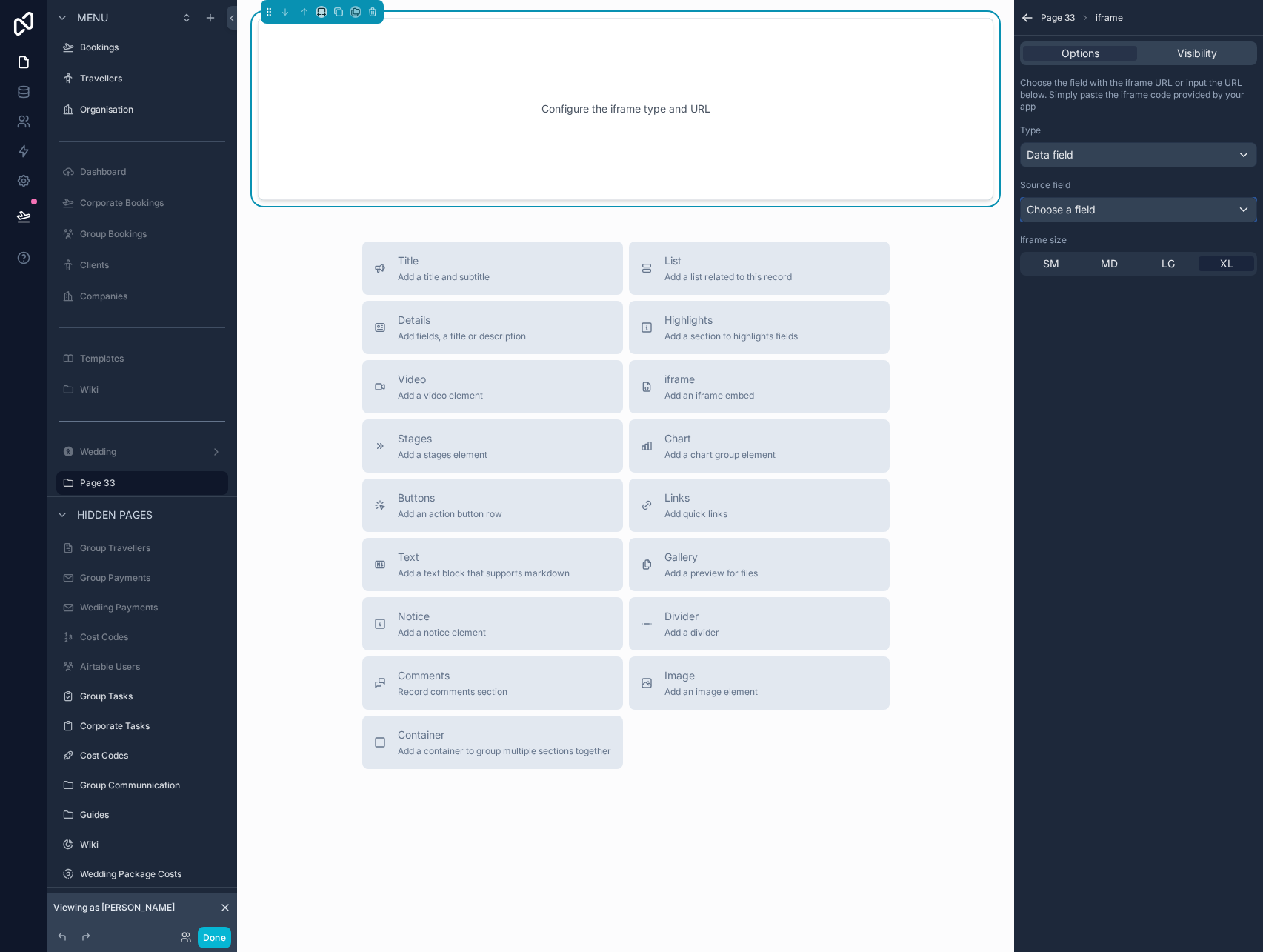
click at [1102, 211] on div "Choose a field" at bounding box center [1138, 209] width 235 height 23
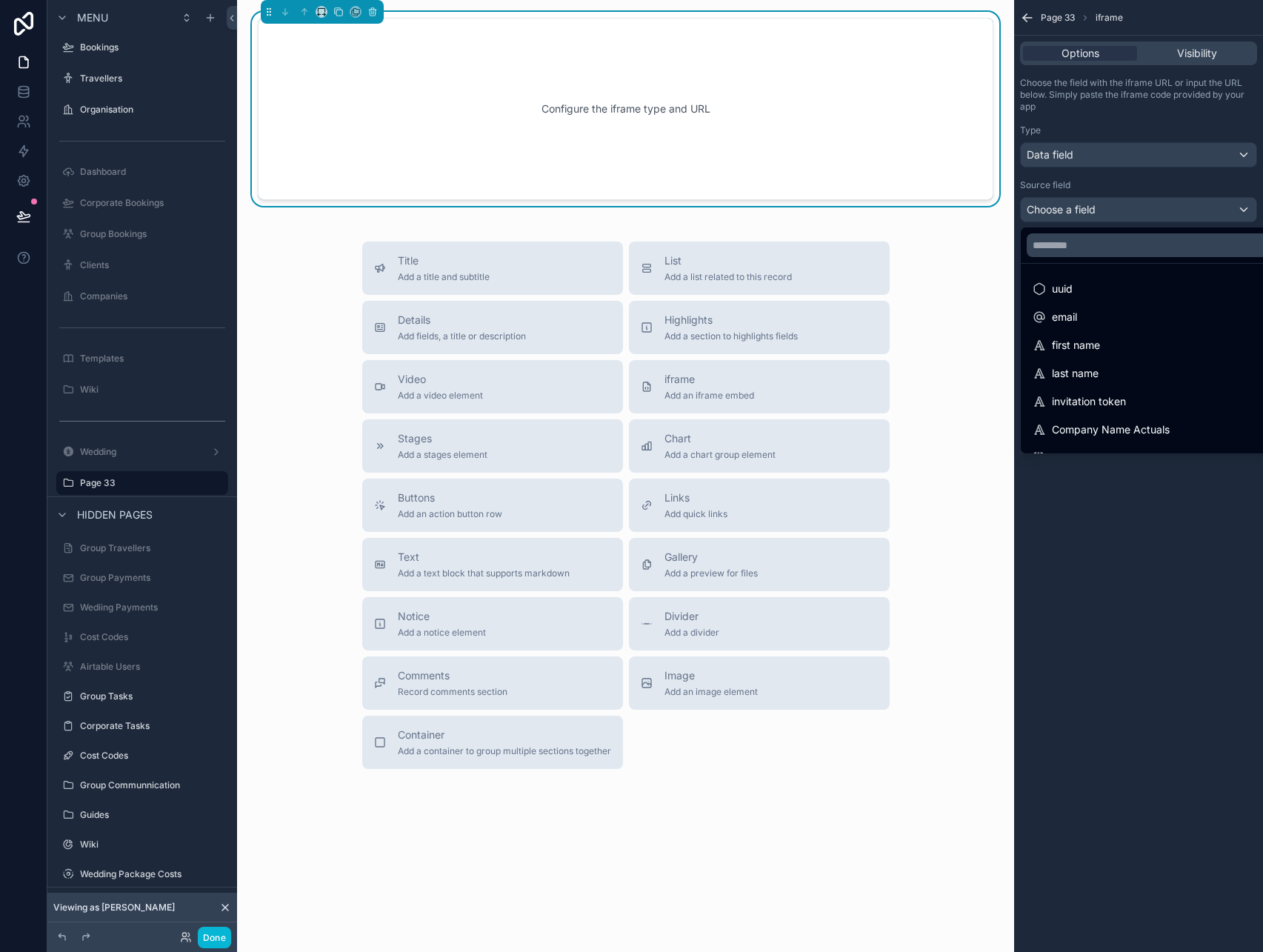
click at [1102, 211] on div "scrollable content" at bounding box center [632, 476] width 1263 height 952
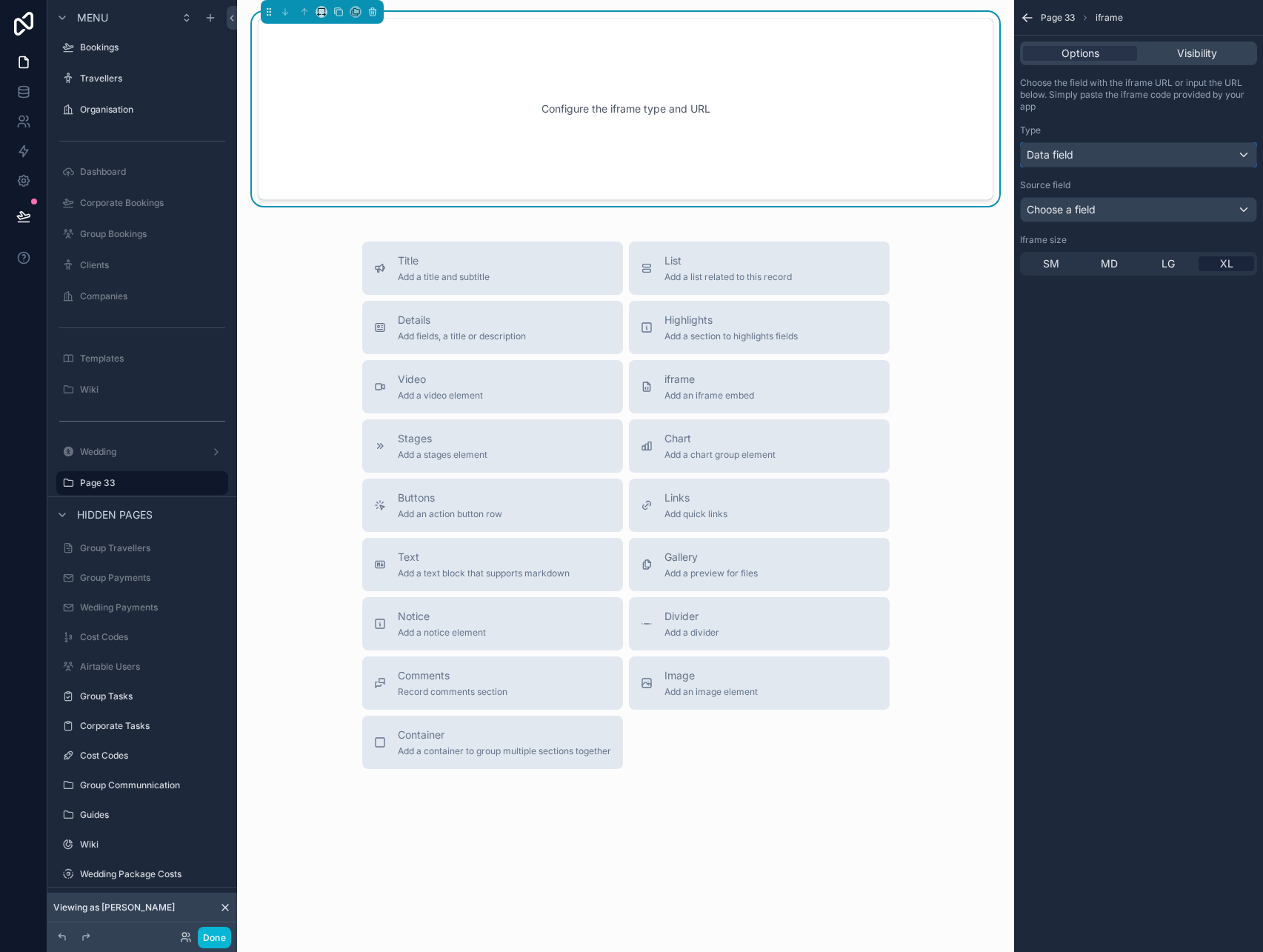
click at [1102, 156] on div "Data field" at bounding box center [1138, 155] width 235 height 23
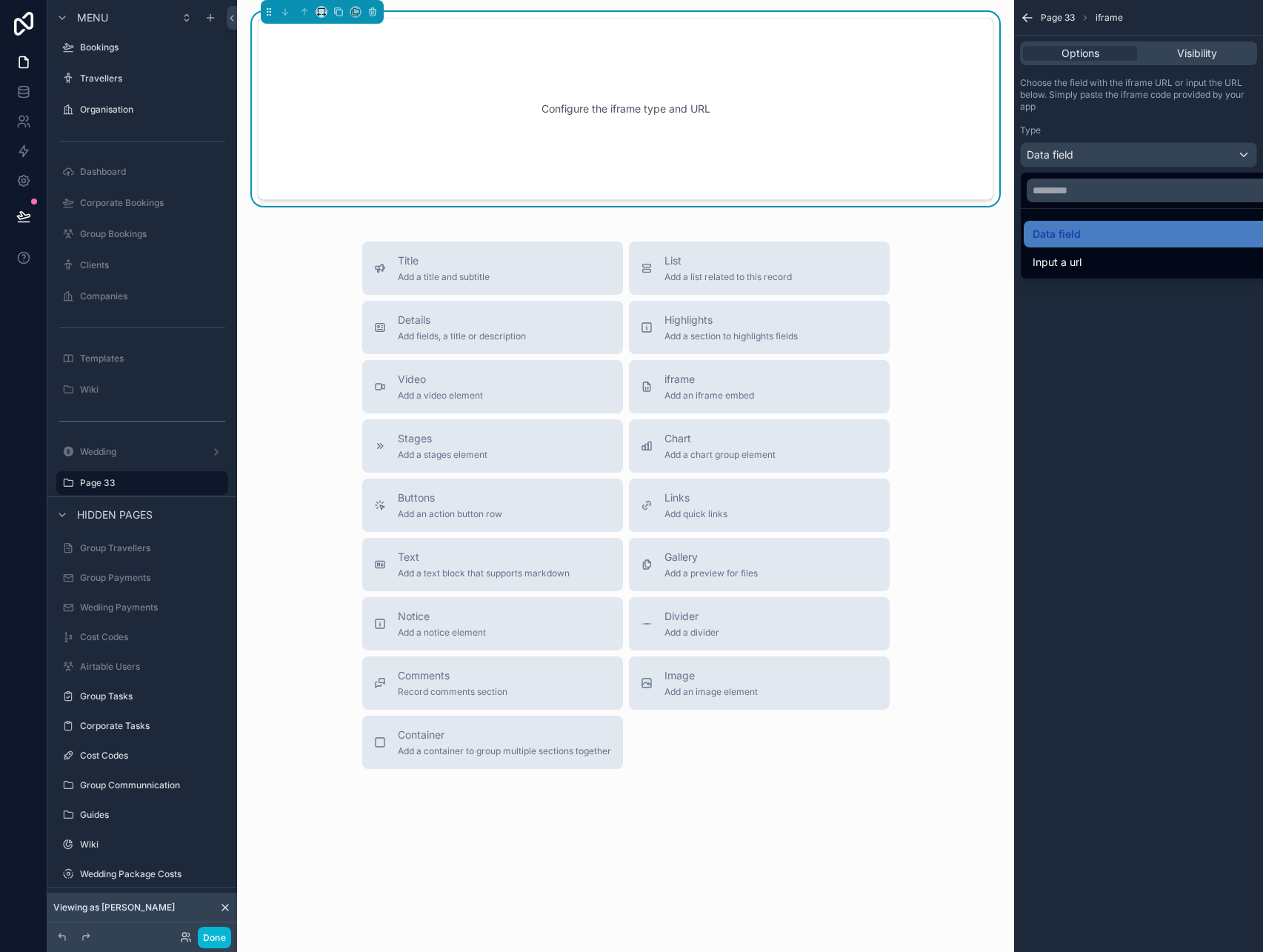
click at [1076, 248] on ul "Data field Input a url" at bounding box center [1155, 244] width 270 height 70
click at [1076, 252] on div "Input a url" at bounding box center [1155, 262] width 264 height 27
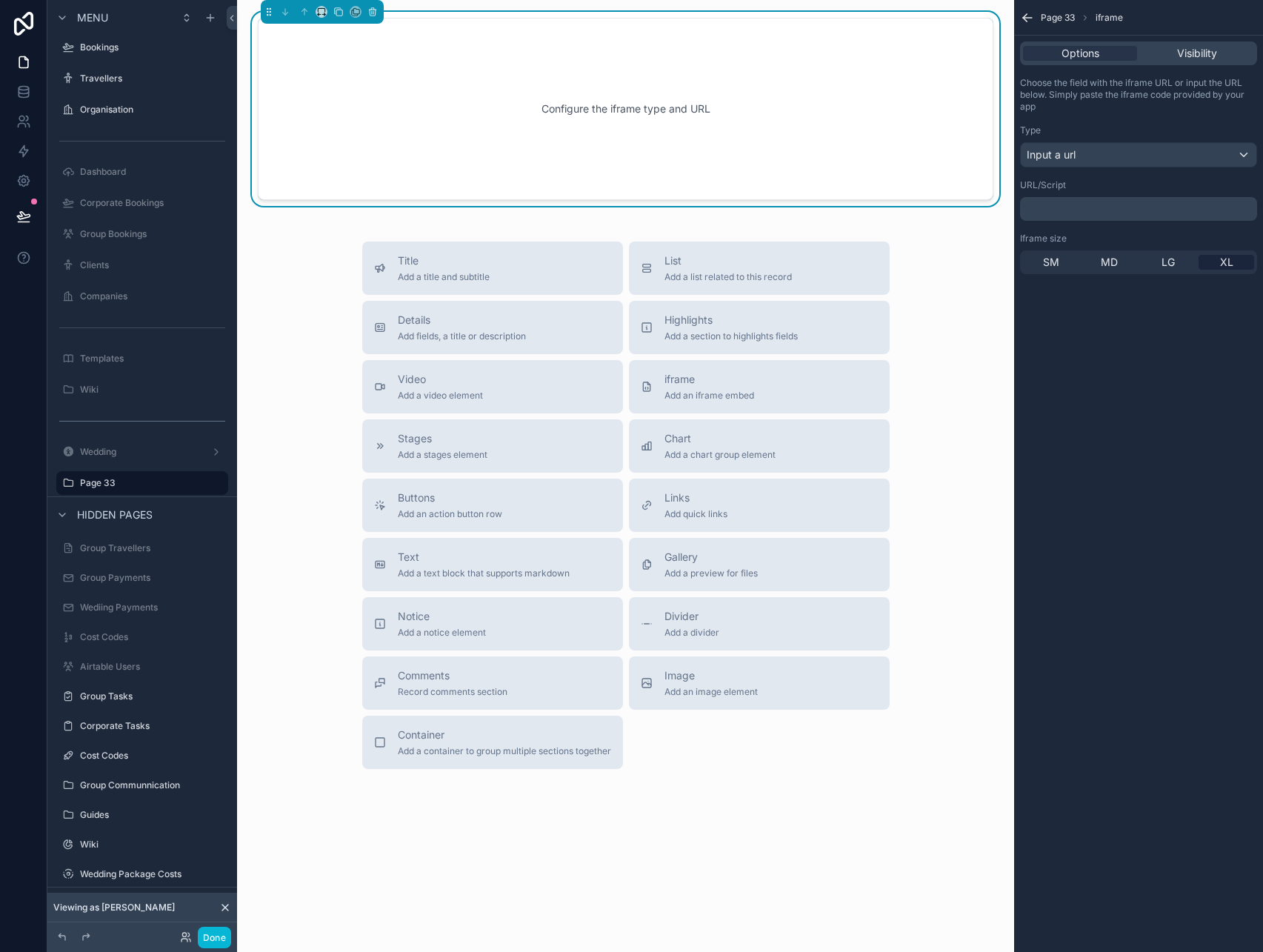
click at [1080, 211] on p "﻿" at bounding box center [1140, 209] width 228 height 12
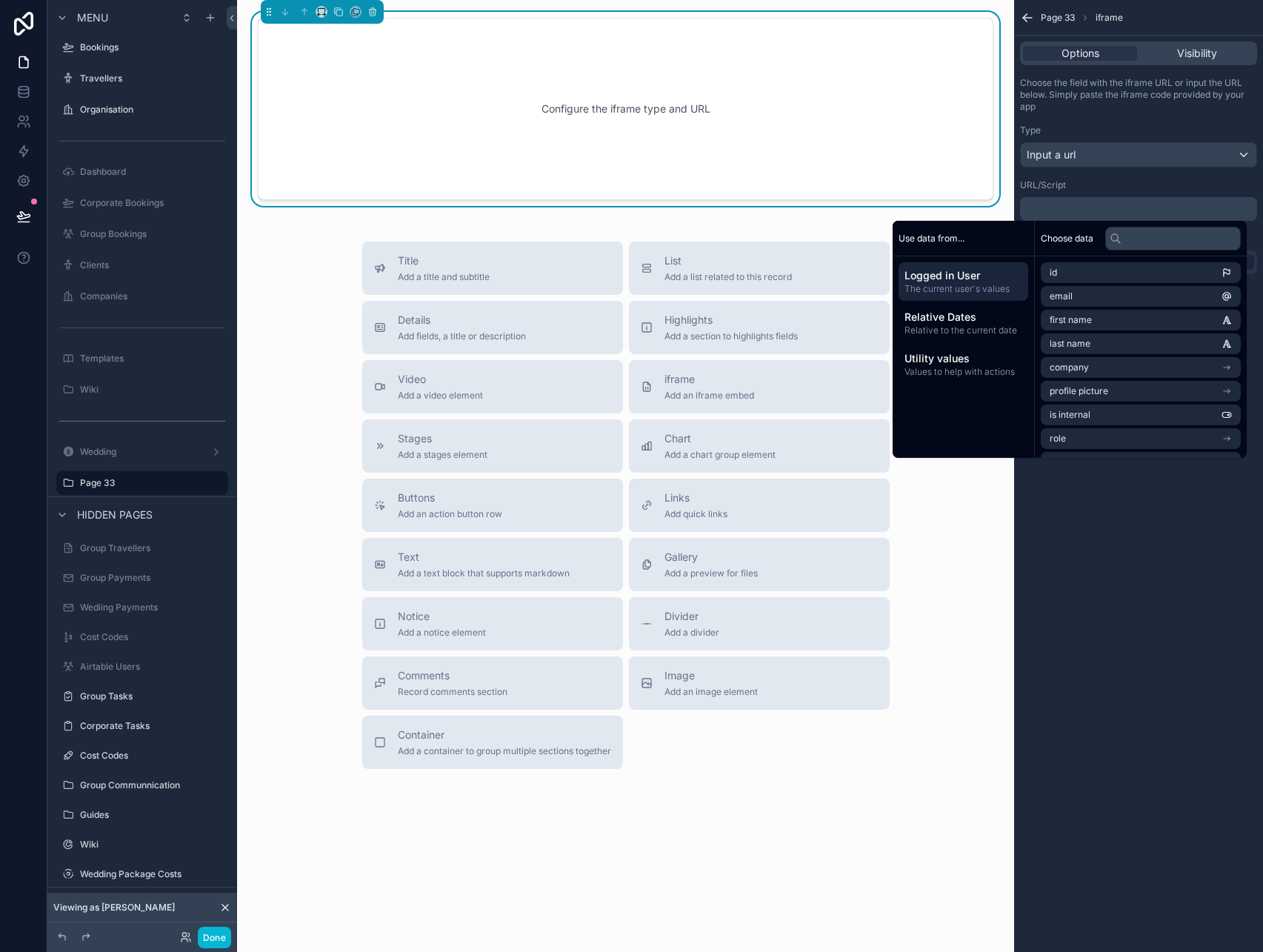
scroll to position [0, 0]
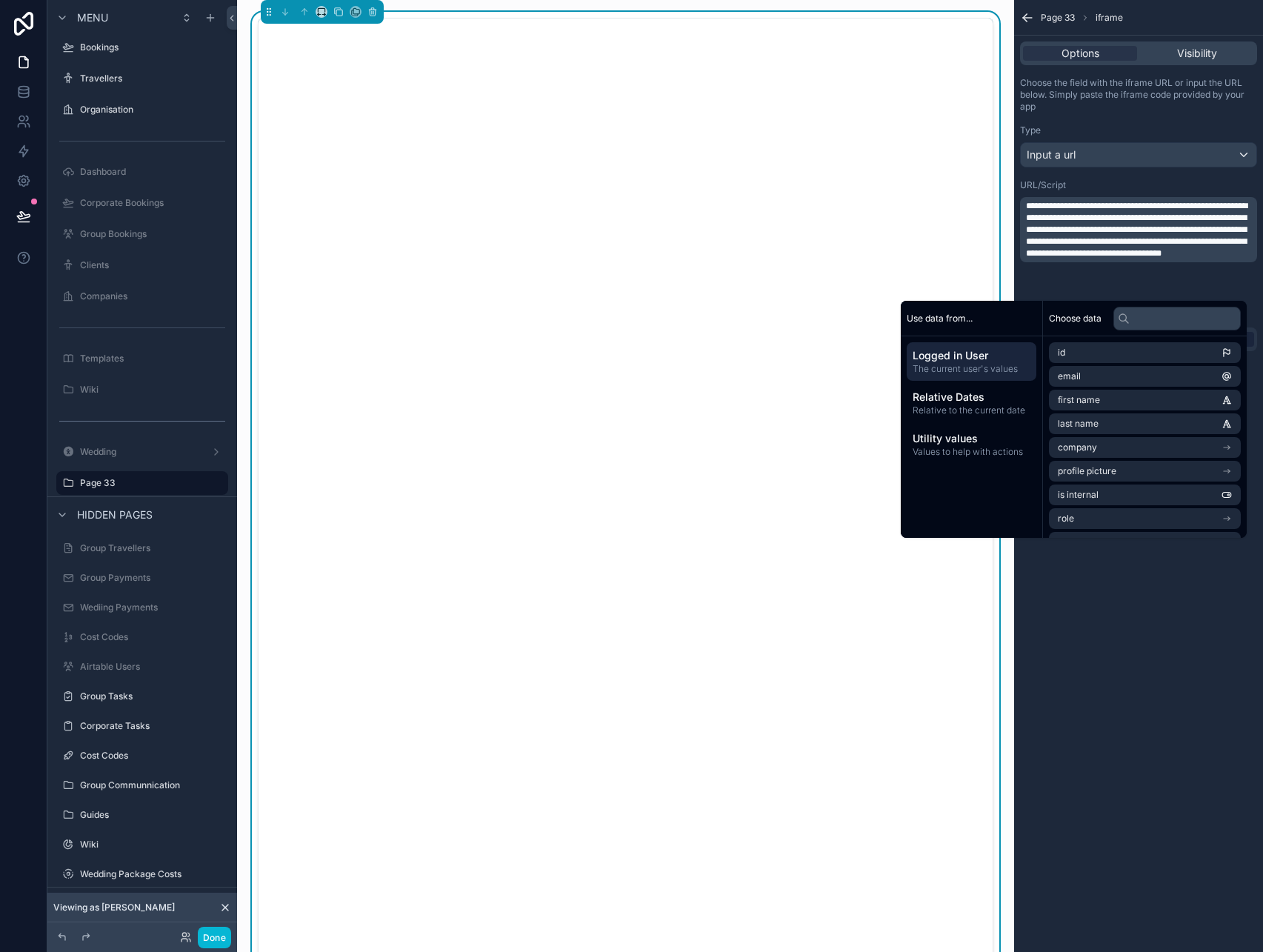
click at [1100, 124] on div "Type" at bounding box center [1138, 130] width 237 height 12
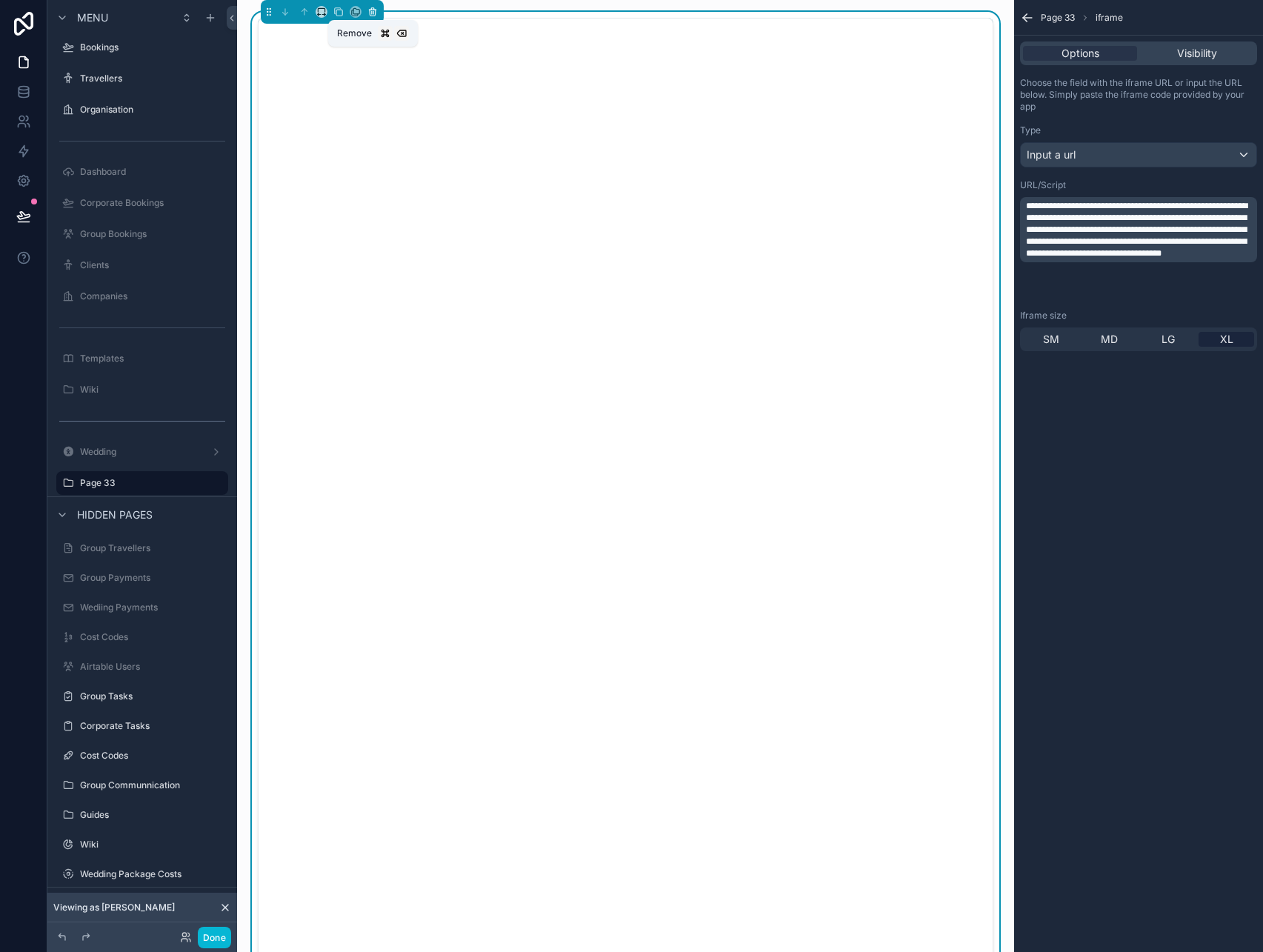
click at [373, 14] on icon "scrollable content" at bounding box center [373, 13] width 0 height 3
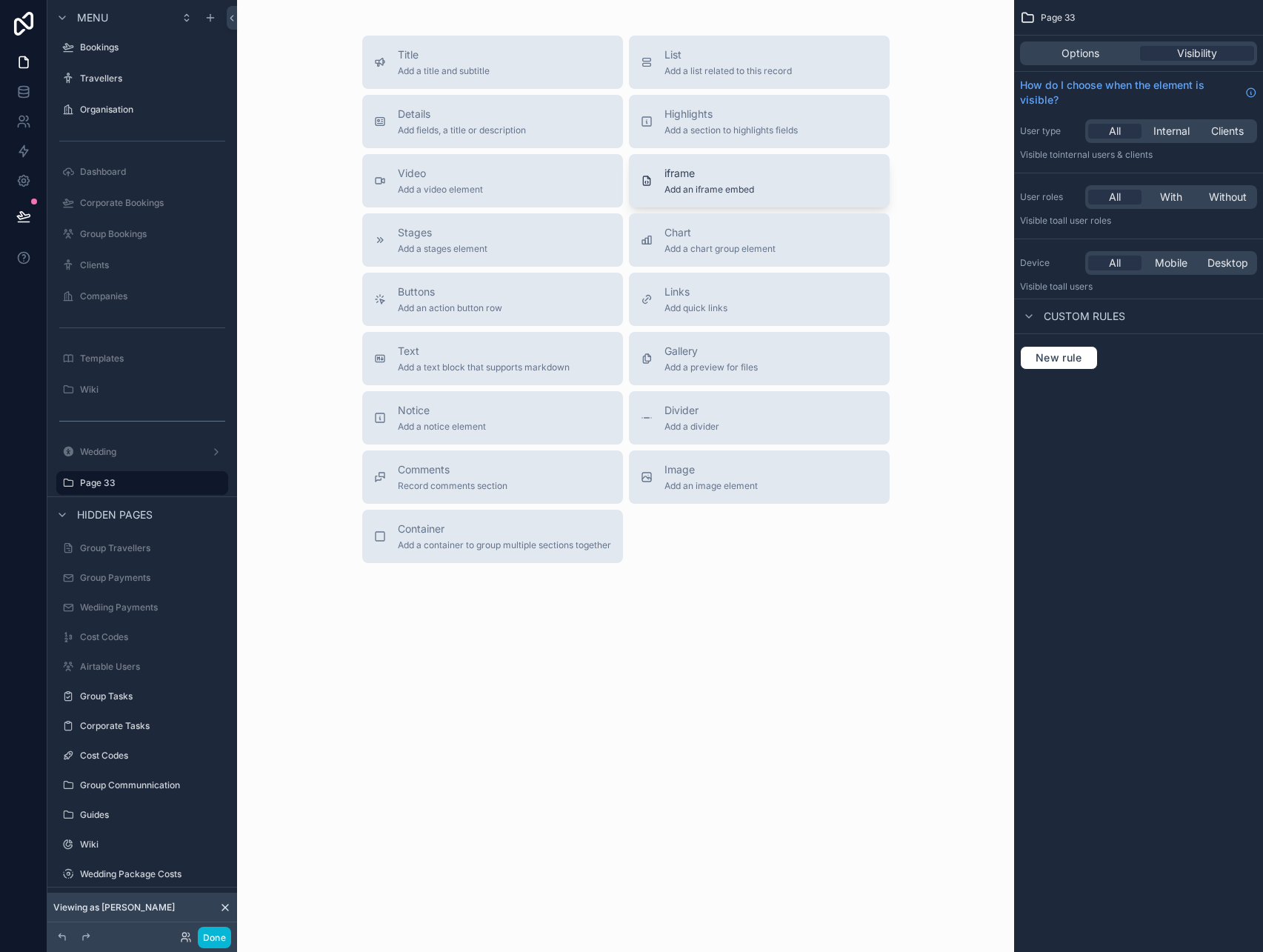
click at [711, 185] on span "Add an iframe embed" at bounding box center [709, 190] width 89 height 12
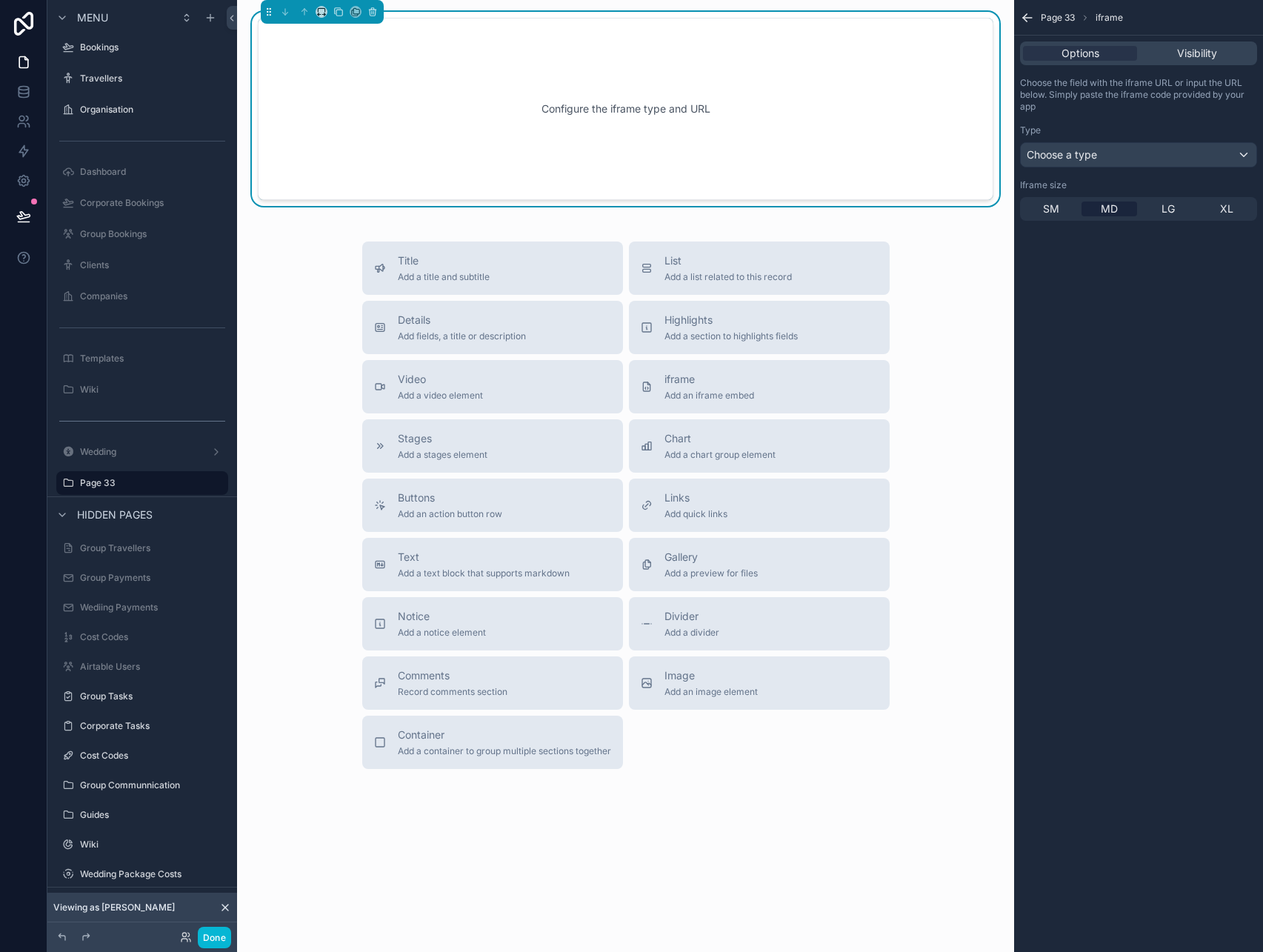
click at [1115, 140] on div "Type Choose a type" at bounding box center [1138, 145] width 237 height 43
click at [1115, 152] on div "Choose a type" at bounding box center [1138, 155] width 235 height 23
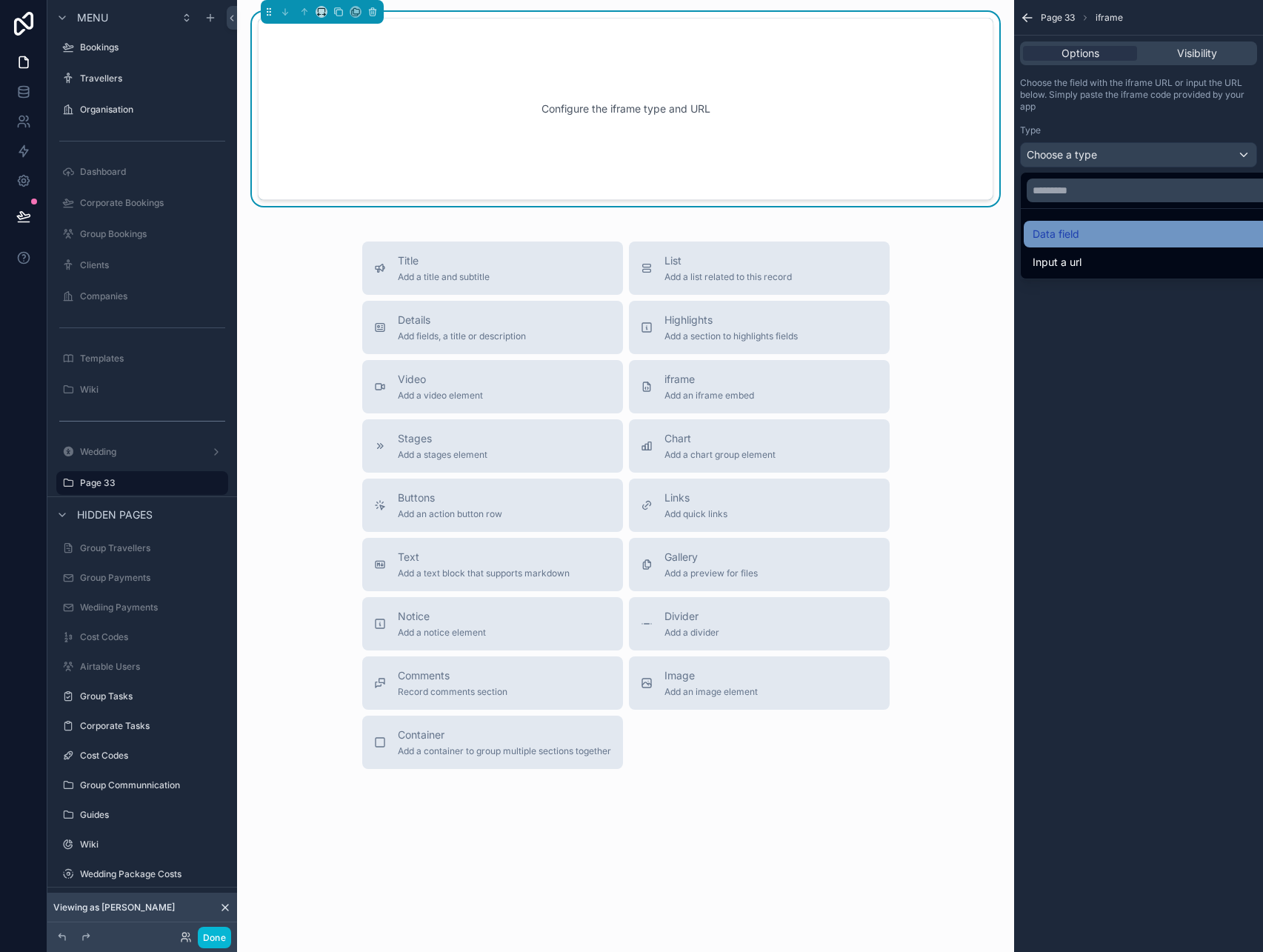
click at [1075, 233] on span "Data field" at bounding box center [1056, 233] width 47 height 17
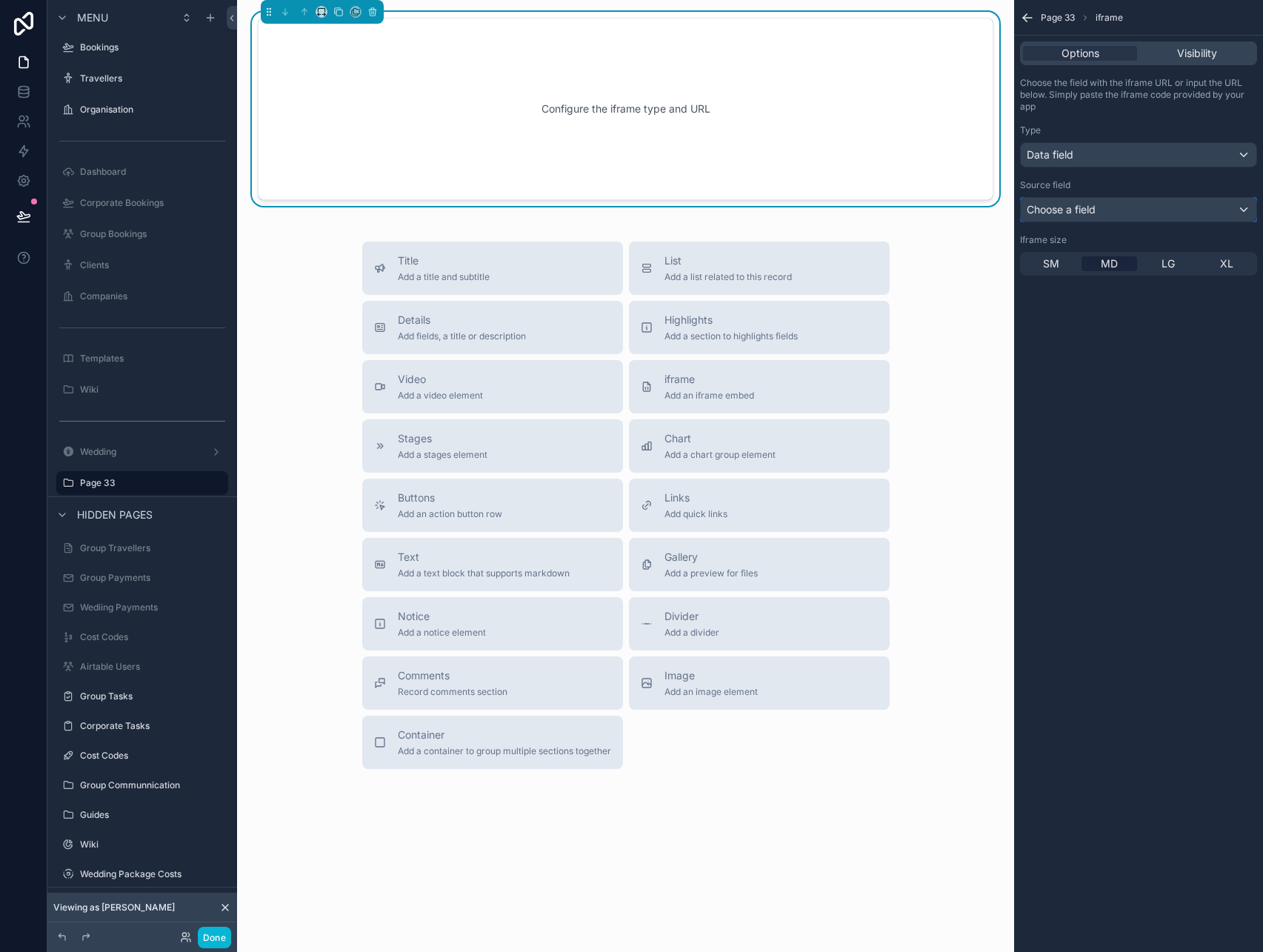
click at [1082, 209] on span "Choose a field" at bounding box center [1061, 209] width 69 height 13
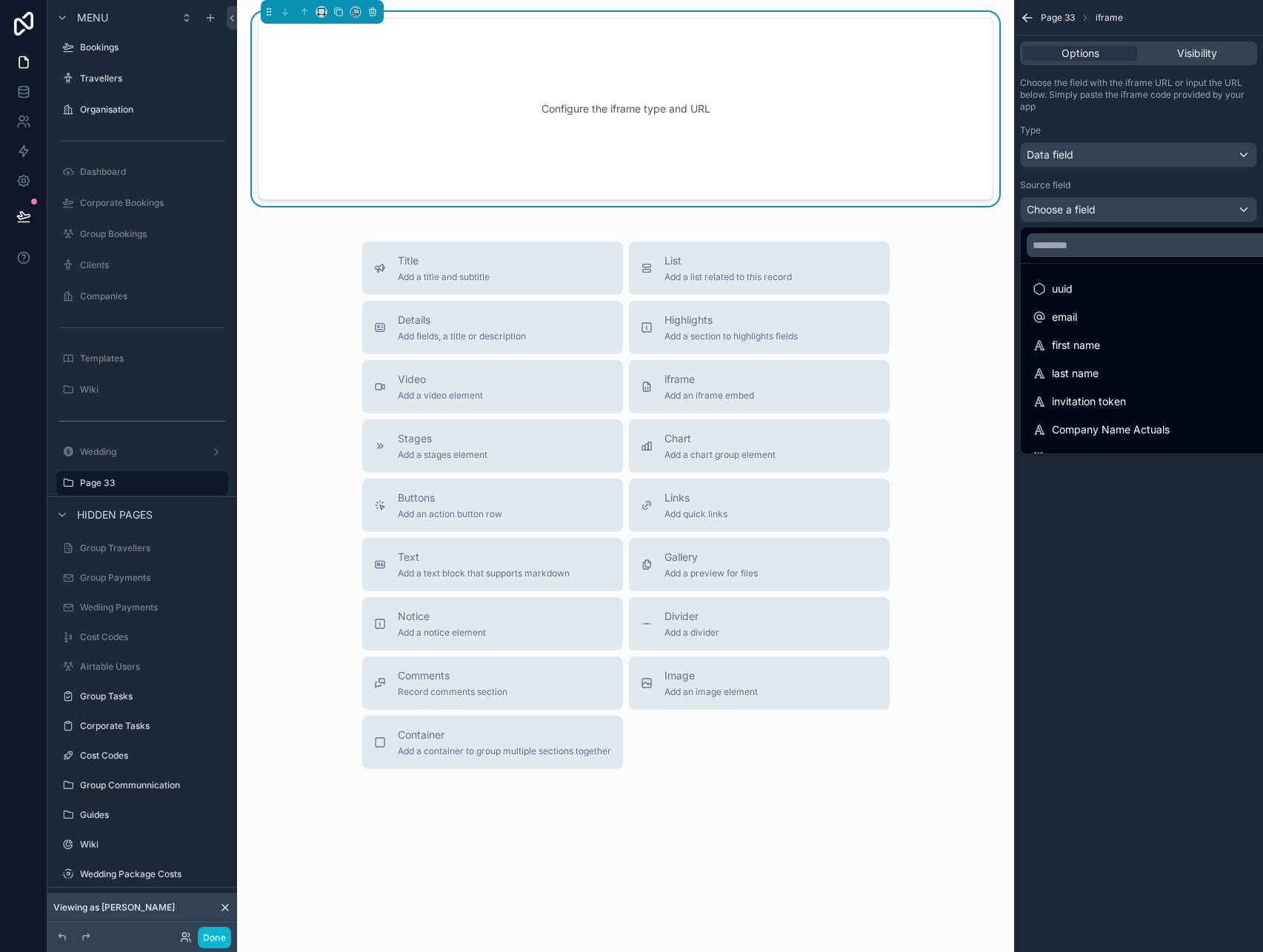
click at [1082, 209] on div "scrollable content" at bounding box center [632, 476] width 1263 height 952
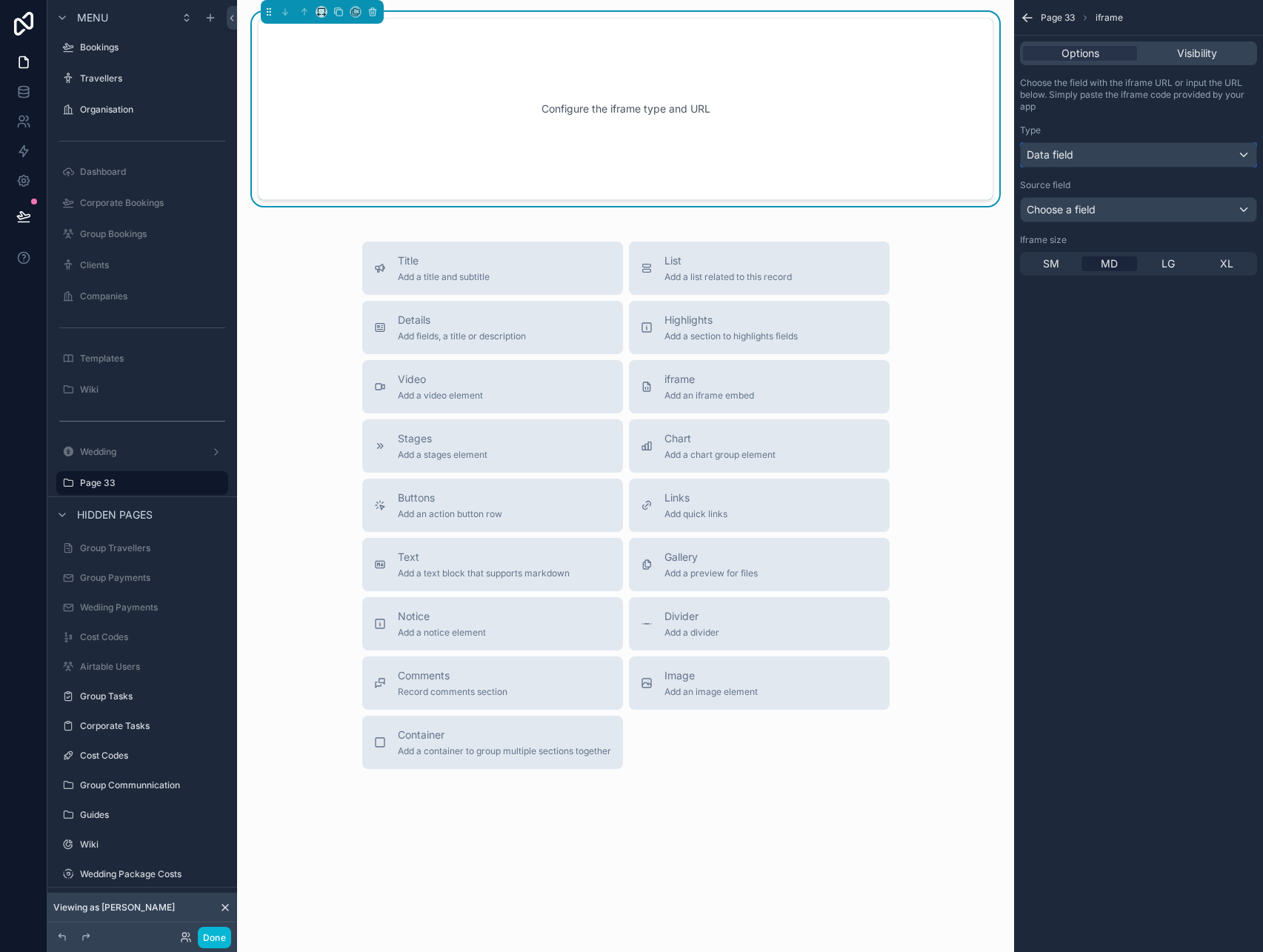
click at [1087, 142] on button "Data field" at bounding box center [1138, 155] width 237 height 25
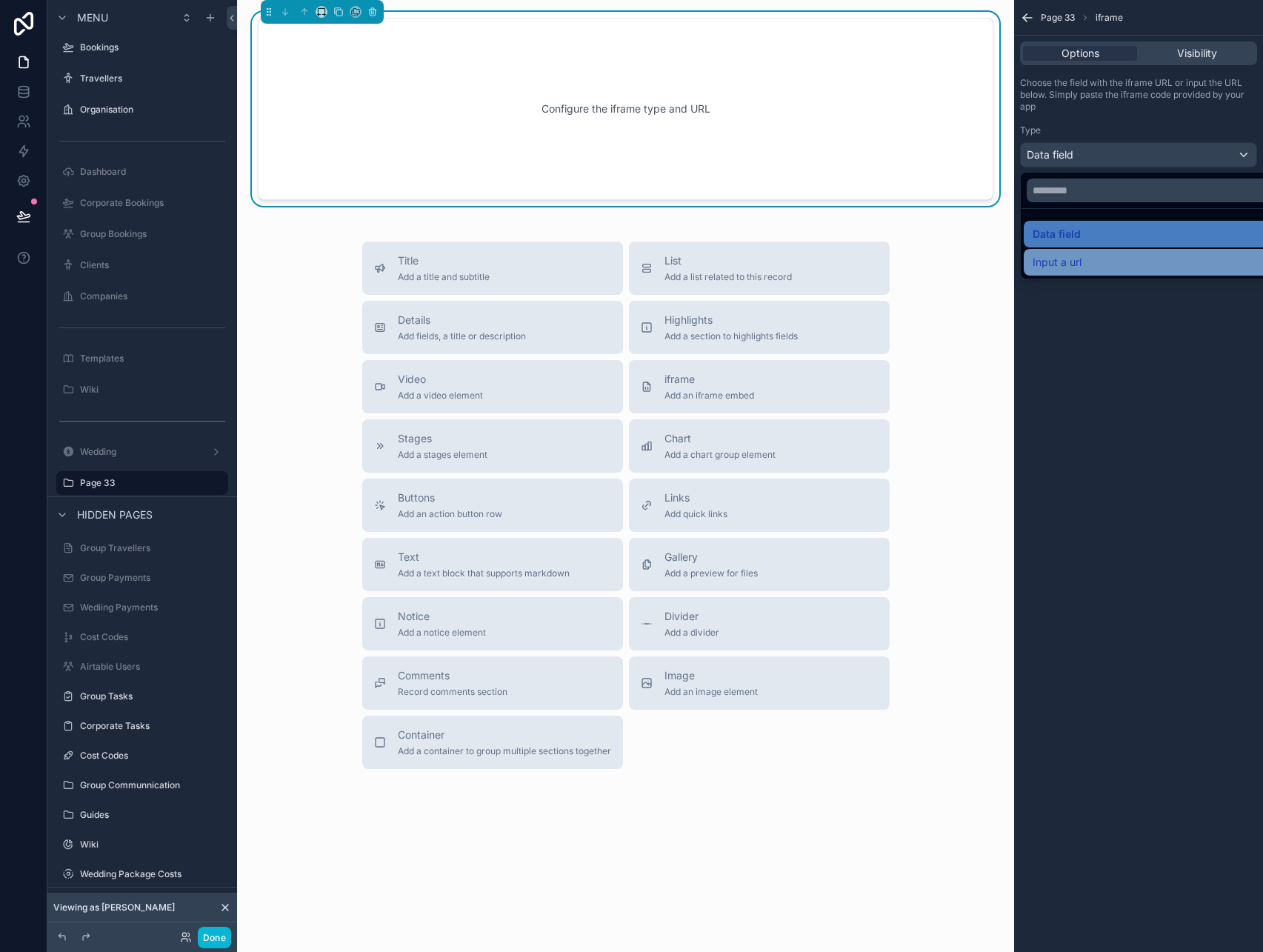
click at [1069, 258] on span "Input a url" at bounding box center [1057, 262] width 49 height 17
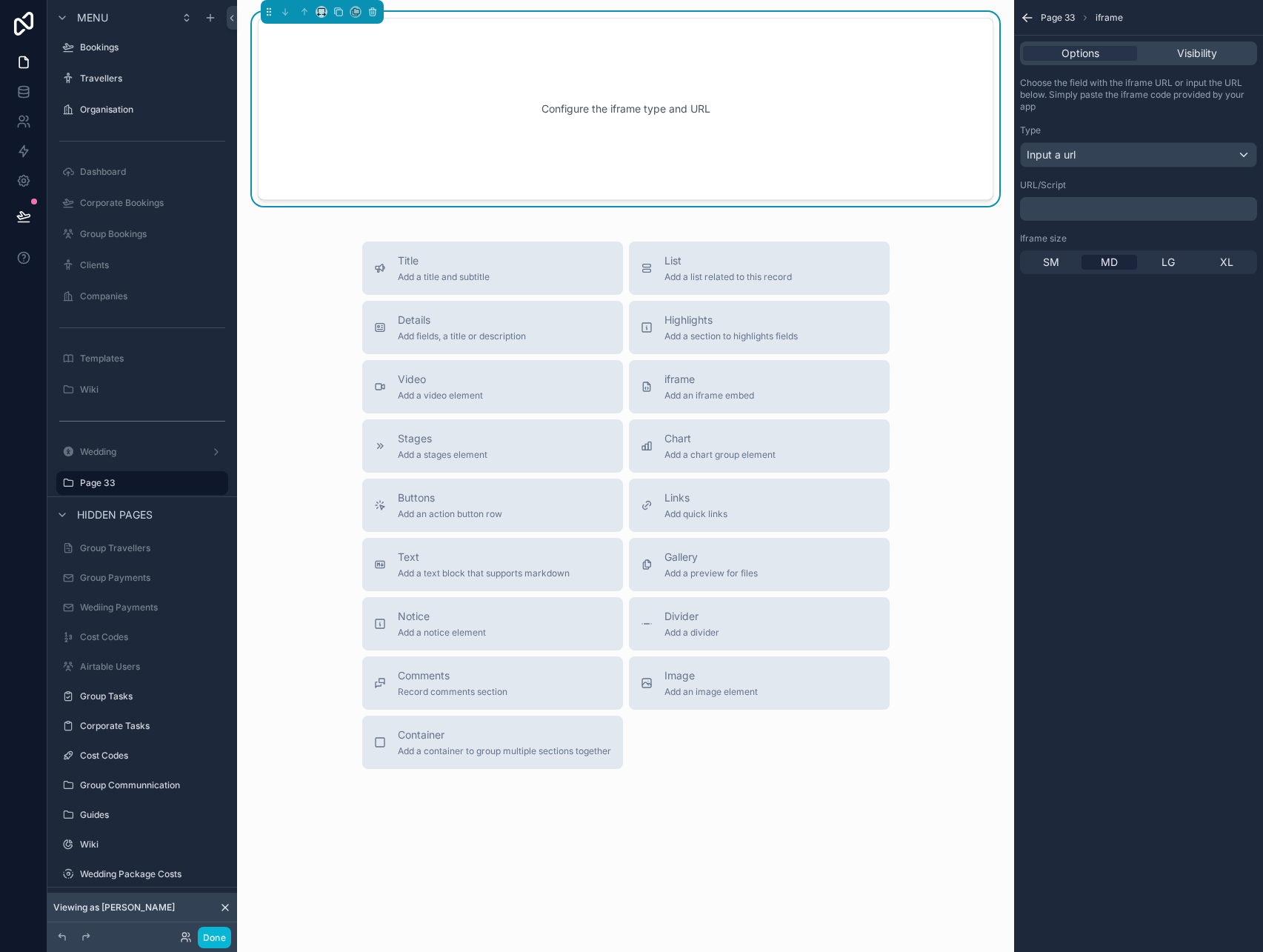
click at [1081, 216] on div "﻿" at bounding box center [1138, 208] width 237 height 23
click at [1081, 207] on p "﻿" at bounding box center [1140, 209] width 228 height 12
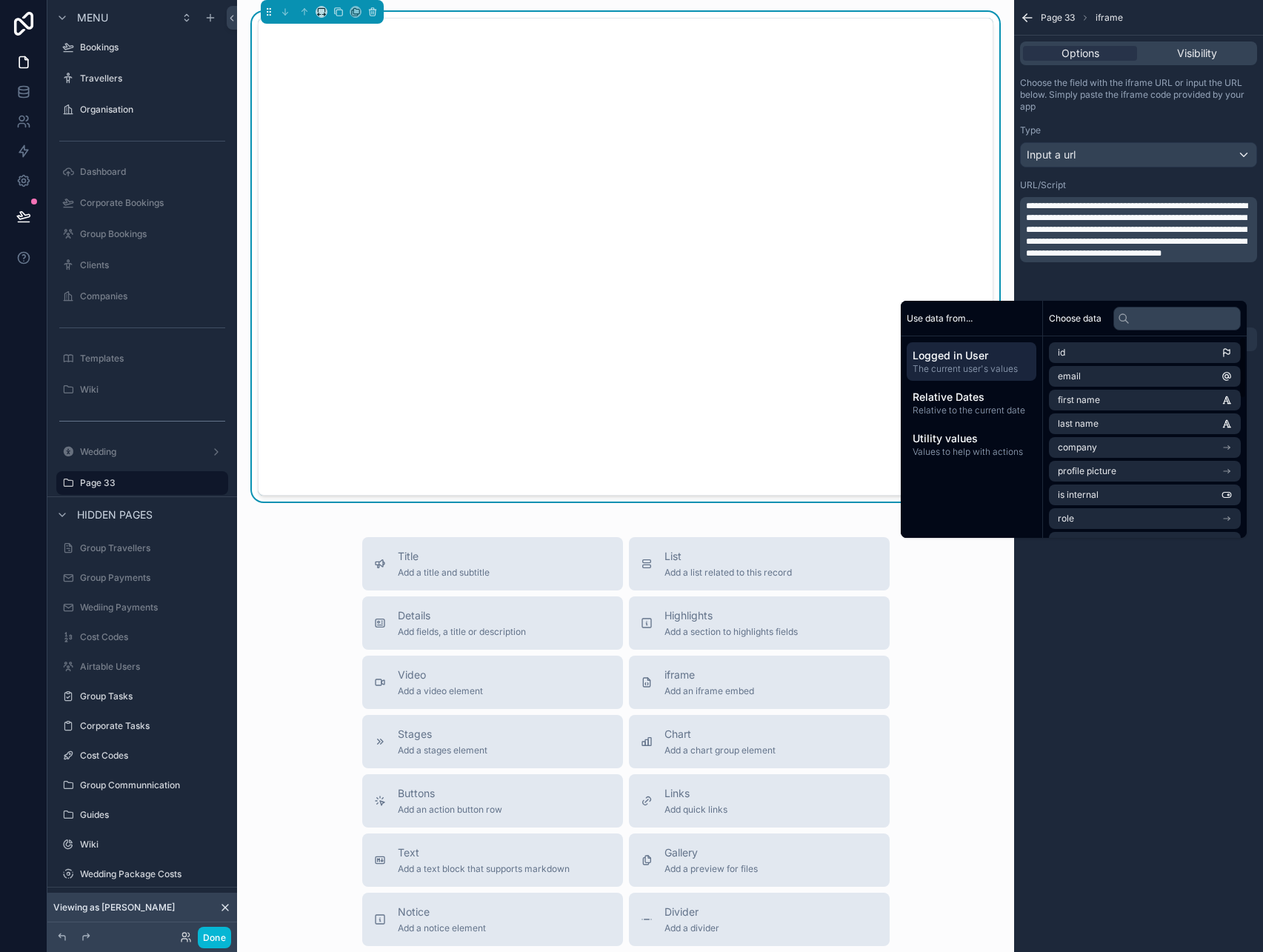
click at [1102, 623] on div "**********" at bounding box center [1139, 476] width 249 height 952
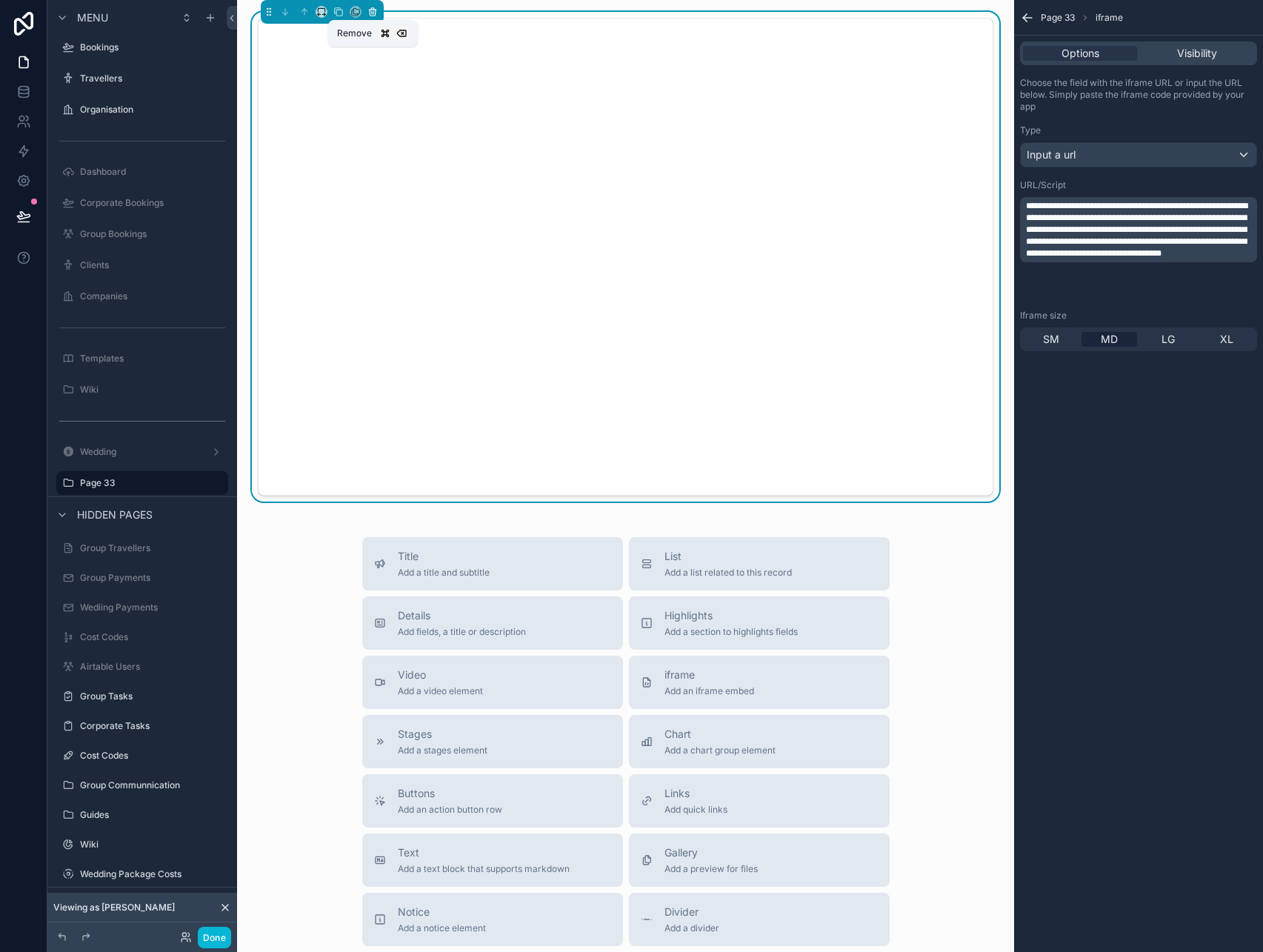
click at [376, 10] on icon "scrollable content" at bounding box center [373, 12] width 11 height 11
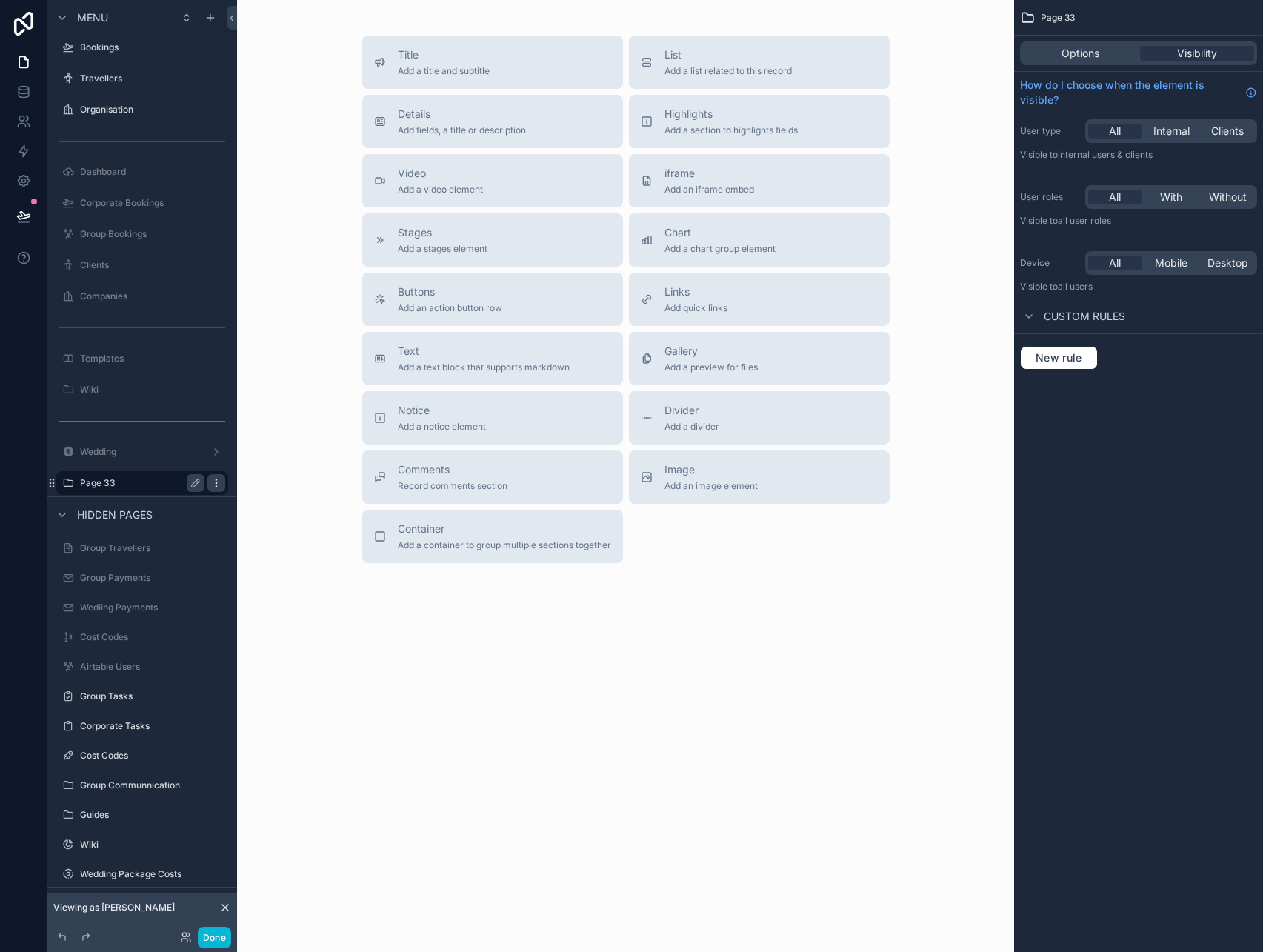
click at [216, 482] on icon "scrollable content" at bounding box center [217, 483] width 12 height 12
click at [279, 495] on span "Remove" at bounding box center [283, 494] width 39 height 15
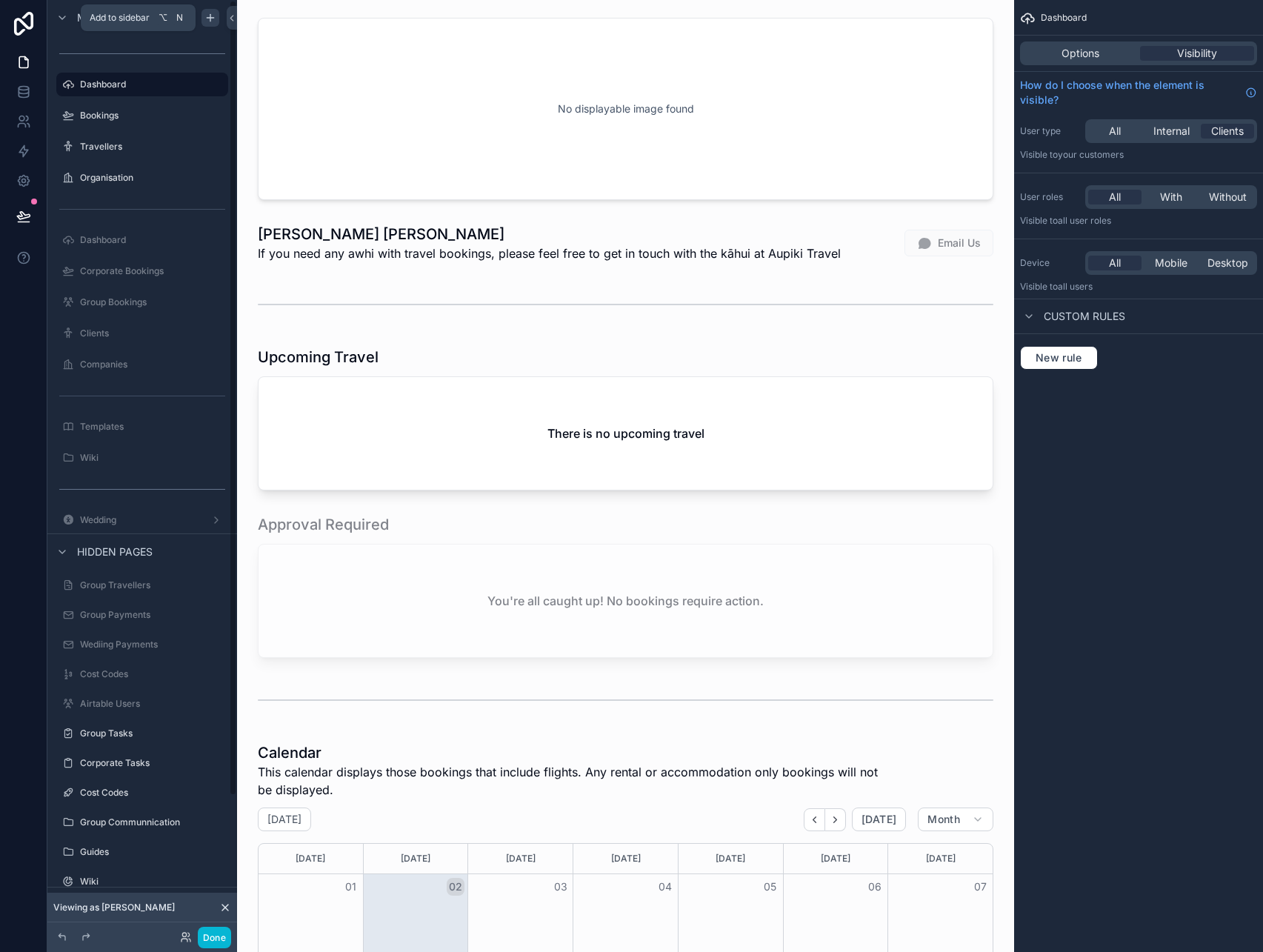
click at [211, 20] on icon "scrollable content" at bounding box center [210, 18] width 12 height 12
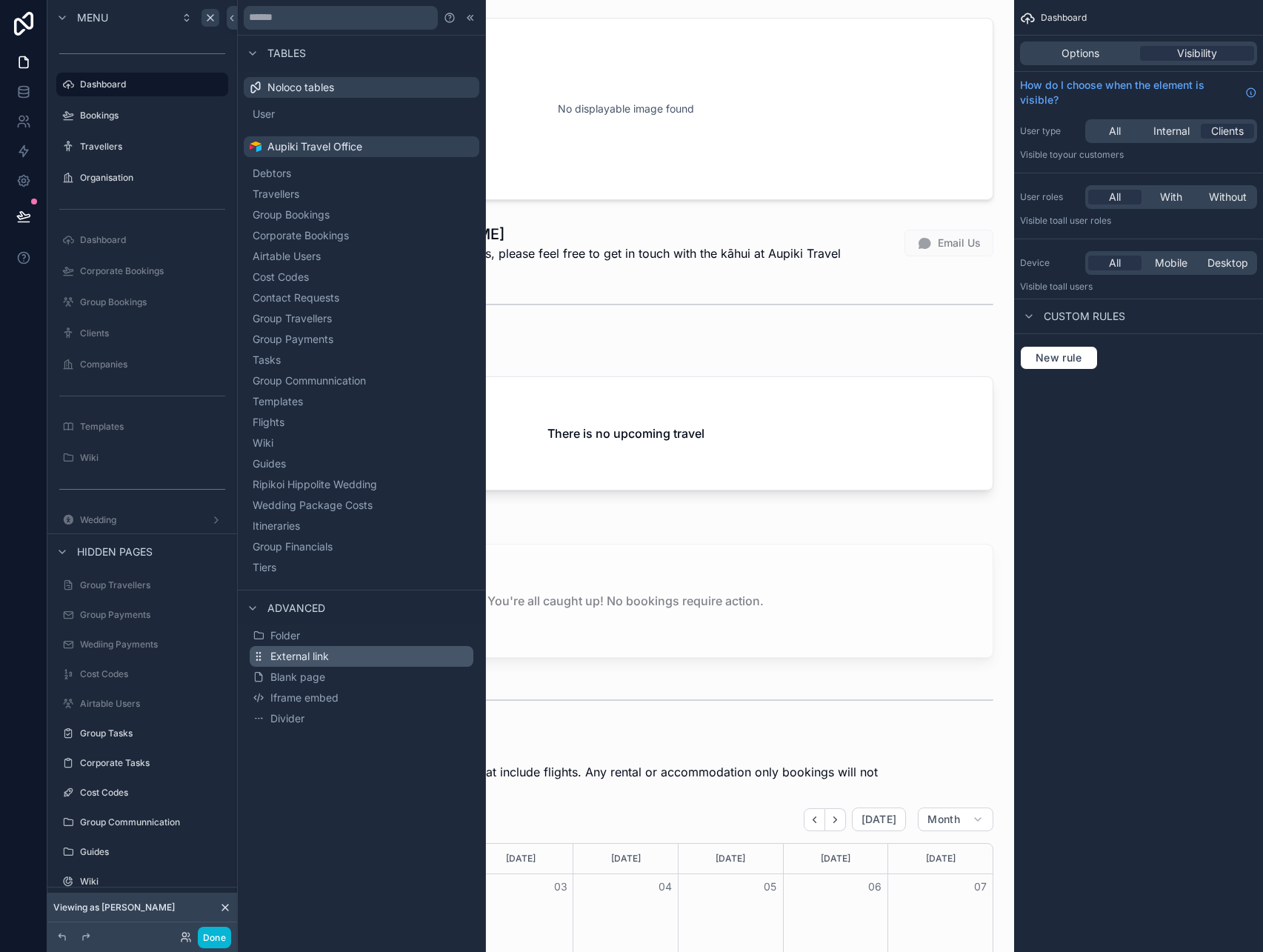
click at [296, 657] on span "External link" at bounding box center [299, 657] width 58 height 15
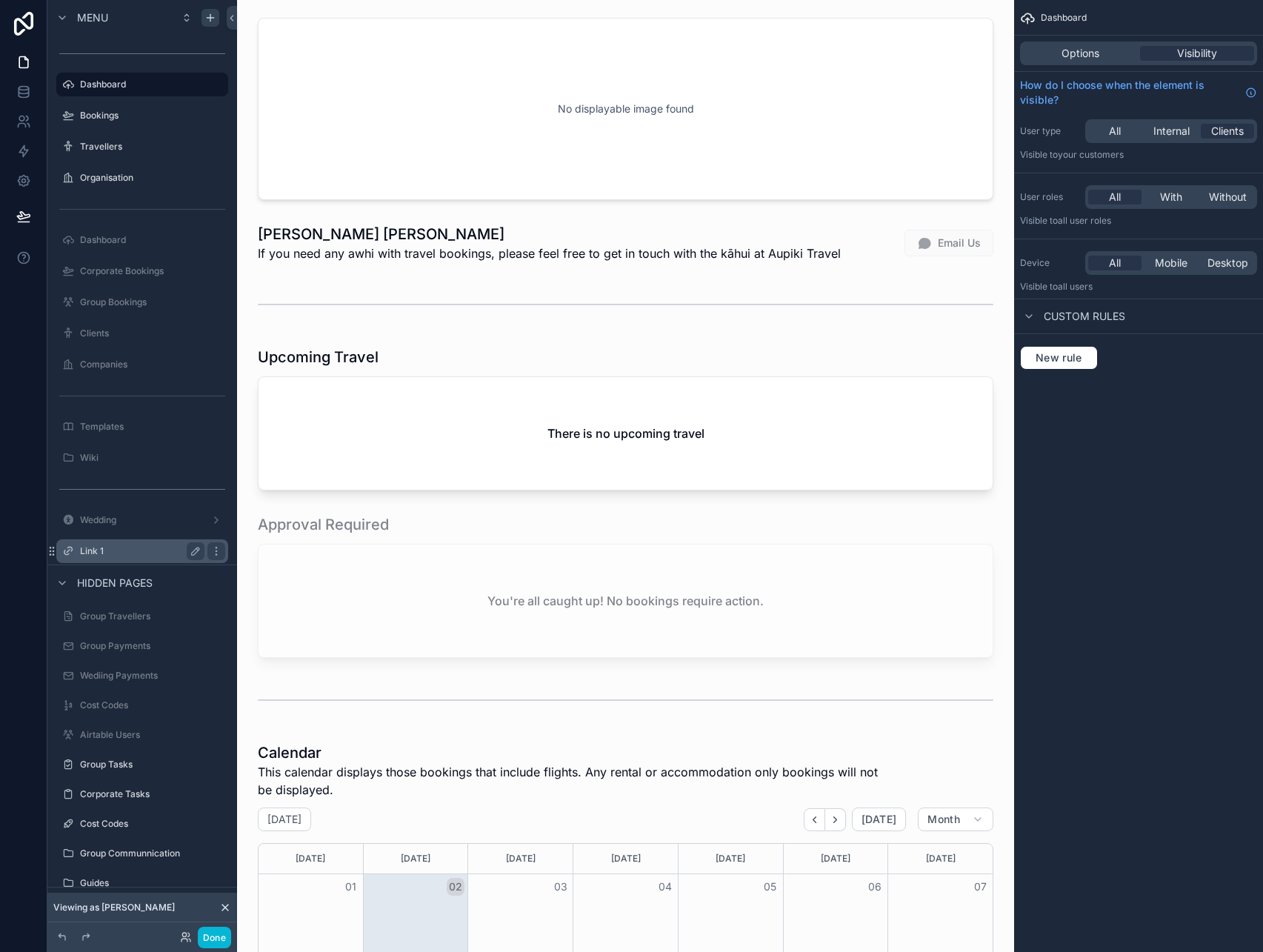
click at [107, 555] on label "Link 1" at bounding box center [139, 551] width 119 height 12
click at [89, 554] on label "Link 1" at bounding box center [139, 551] width 119 height 12
click at [95, 545] on label "Link 1" at bounding box center [139, 551] width 119 height 12
click at [196, 548] on icon "scrollable content" at bounding box center [195, 551] width 8 height 8
click at [197, 548] on icon "scrollable content" at bounding box center [196, 551] width 12 height 12
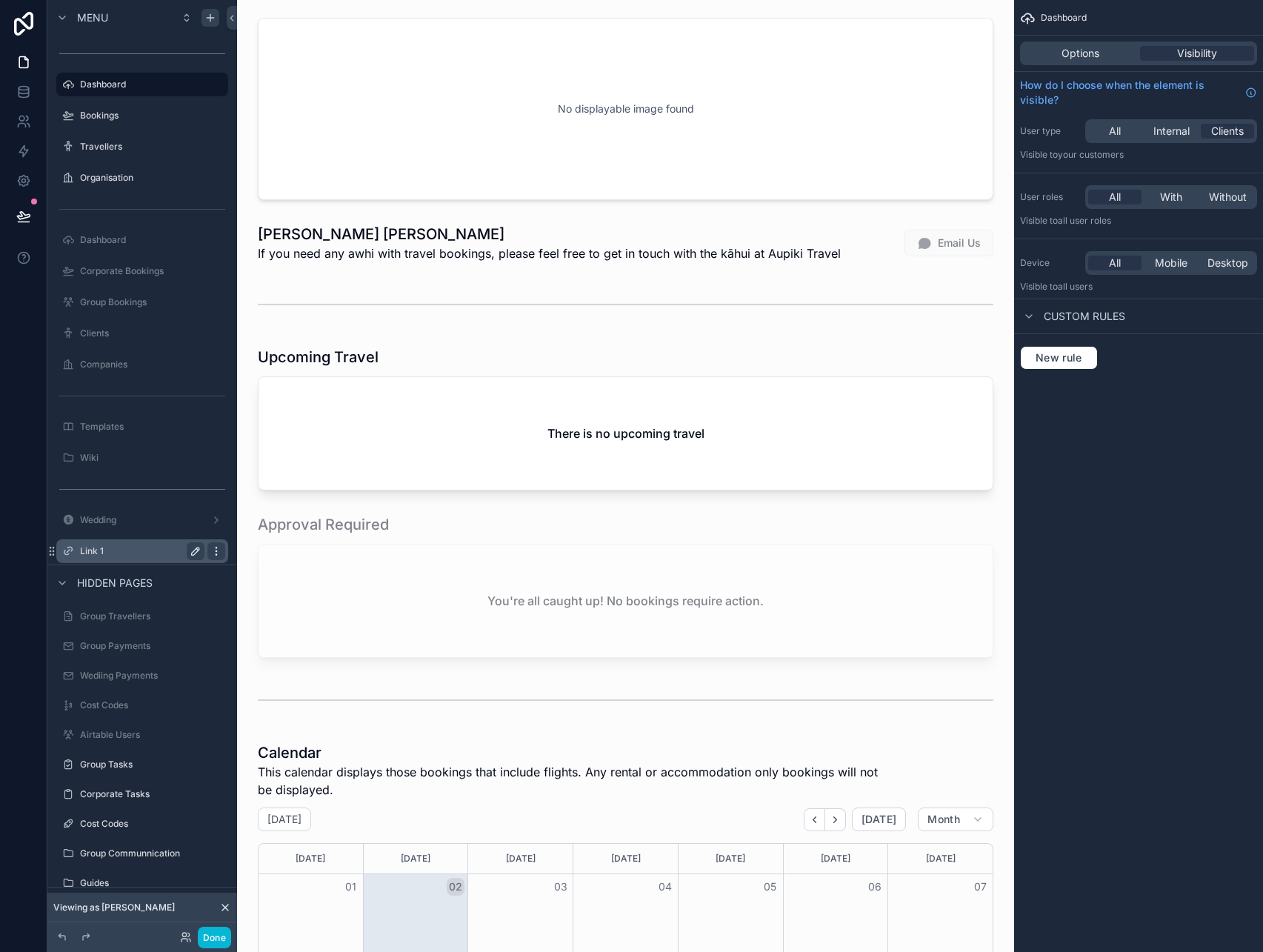
click at [214, 550] on icon "scrollable content" at bounding box center [217, 551] width 12 height 12
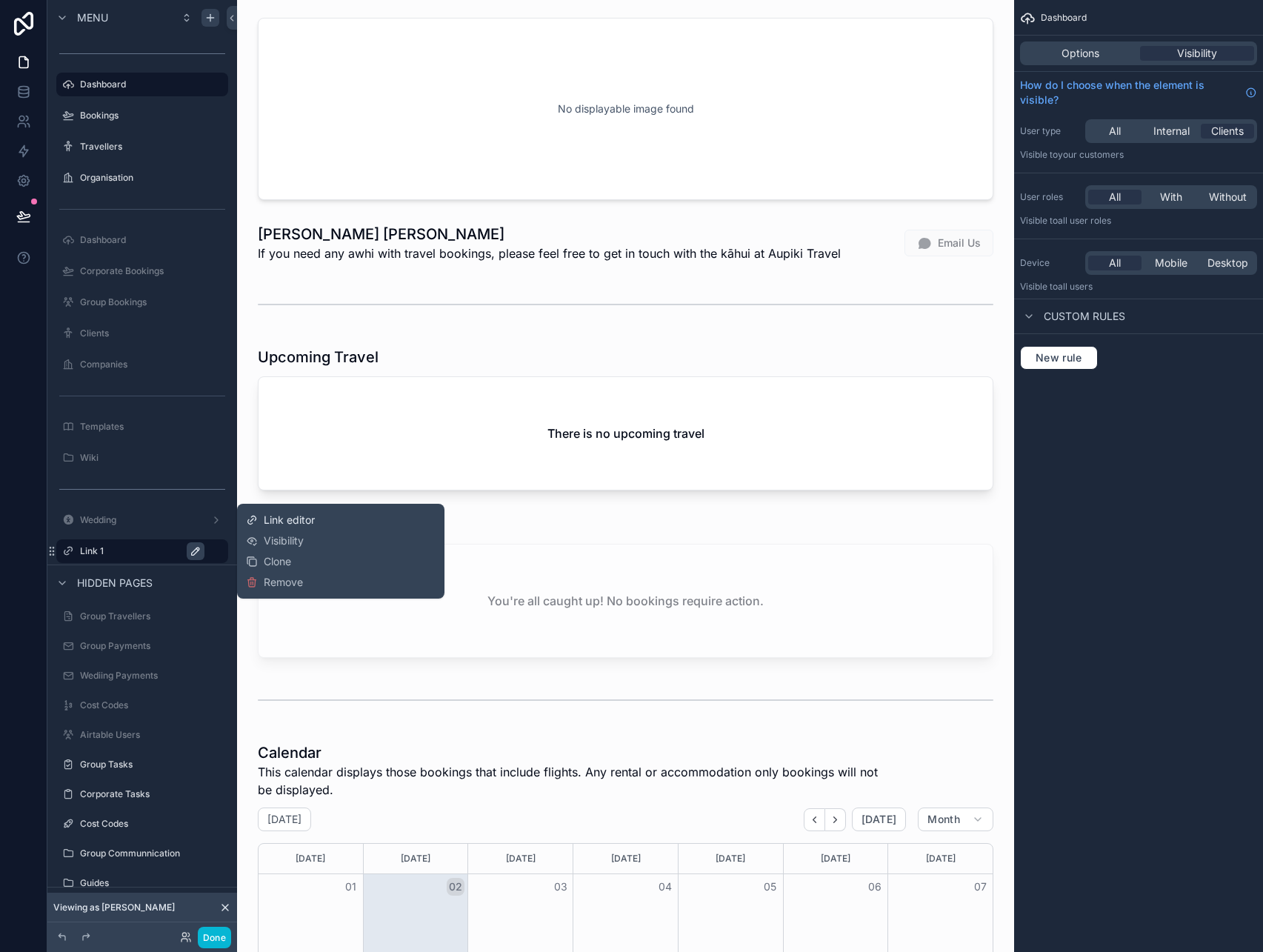
click at [277, 520] on span "Link editor" at bounding box center [289, 520] width 51 height 15
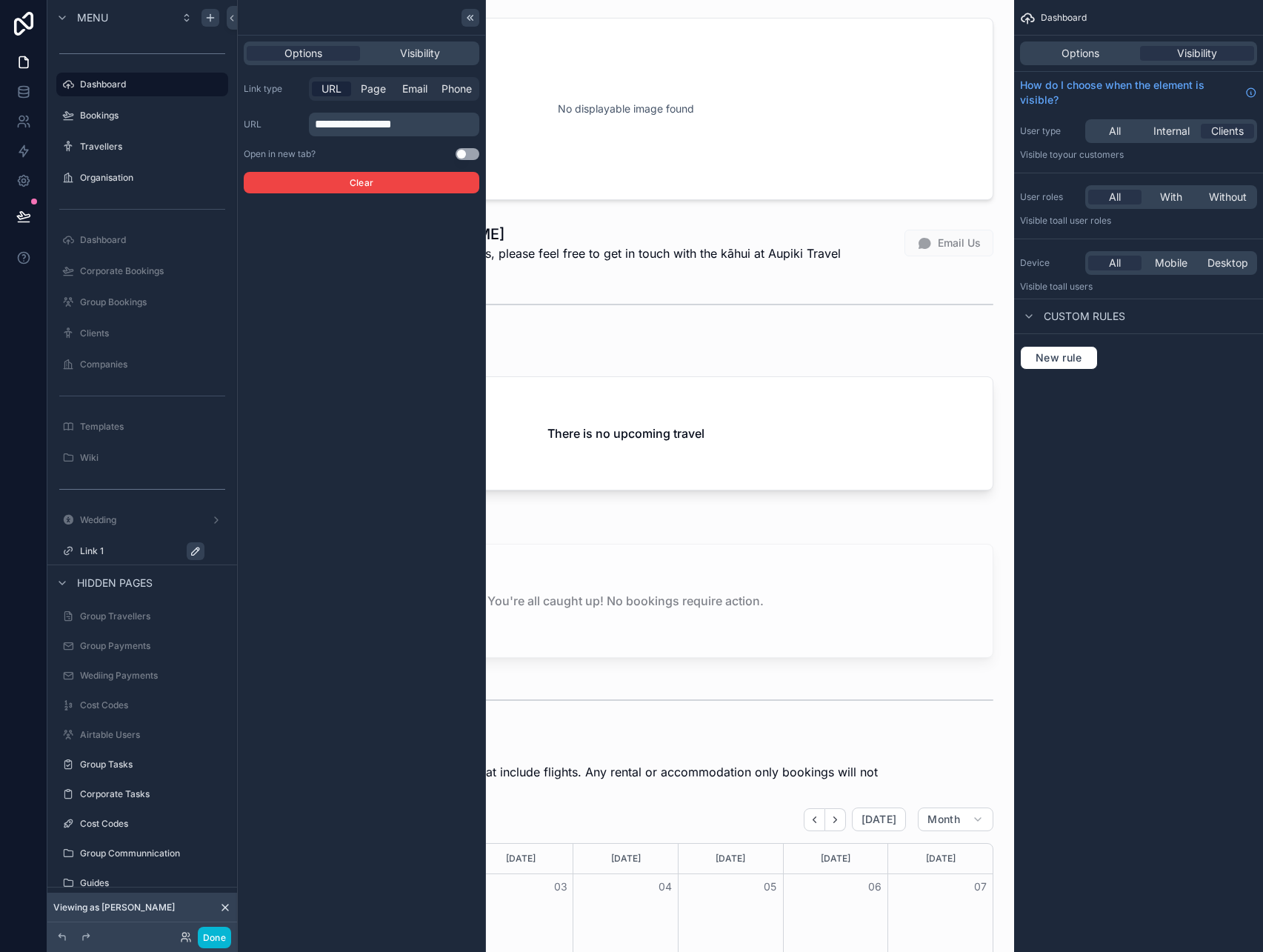
click at [468, 15] on icon at bounding box center [471, 18] width 12 height 12
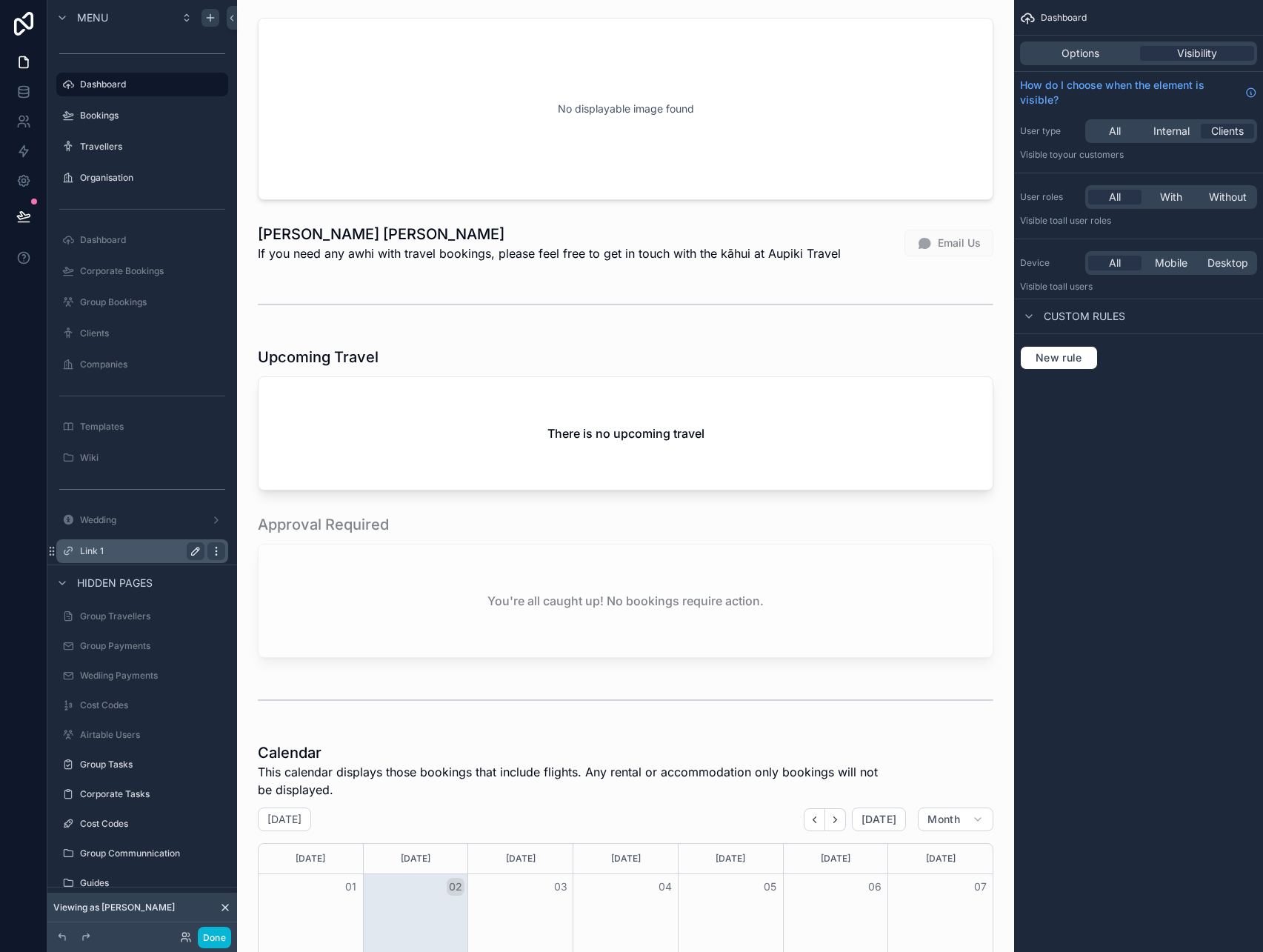
click at [210, 546] on icon "scrollable content" at bounding box center [217, 551] width 12 height 12
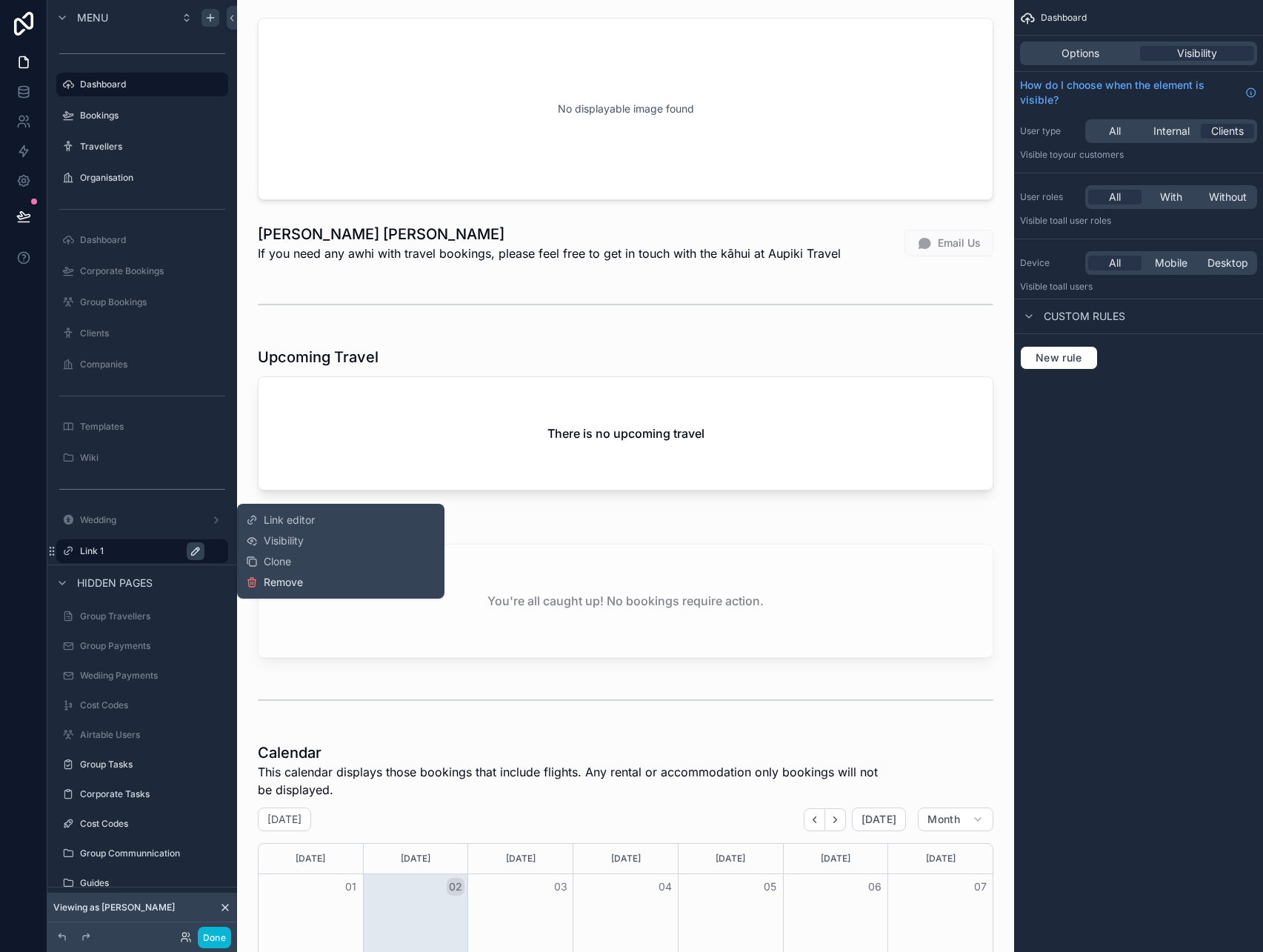
click at [287, 581] on span "Remove" at bounding box center [283, 582] width 39 height 15
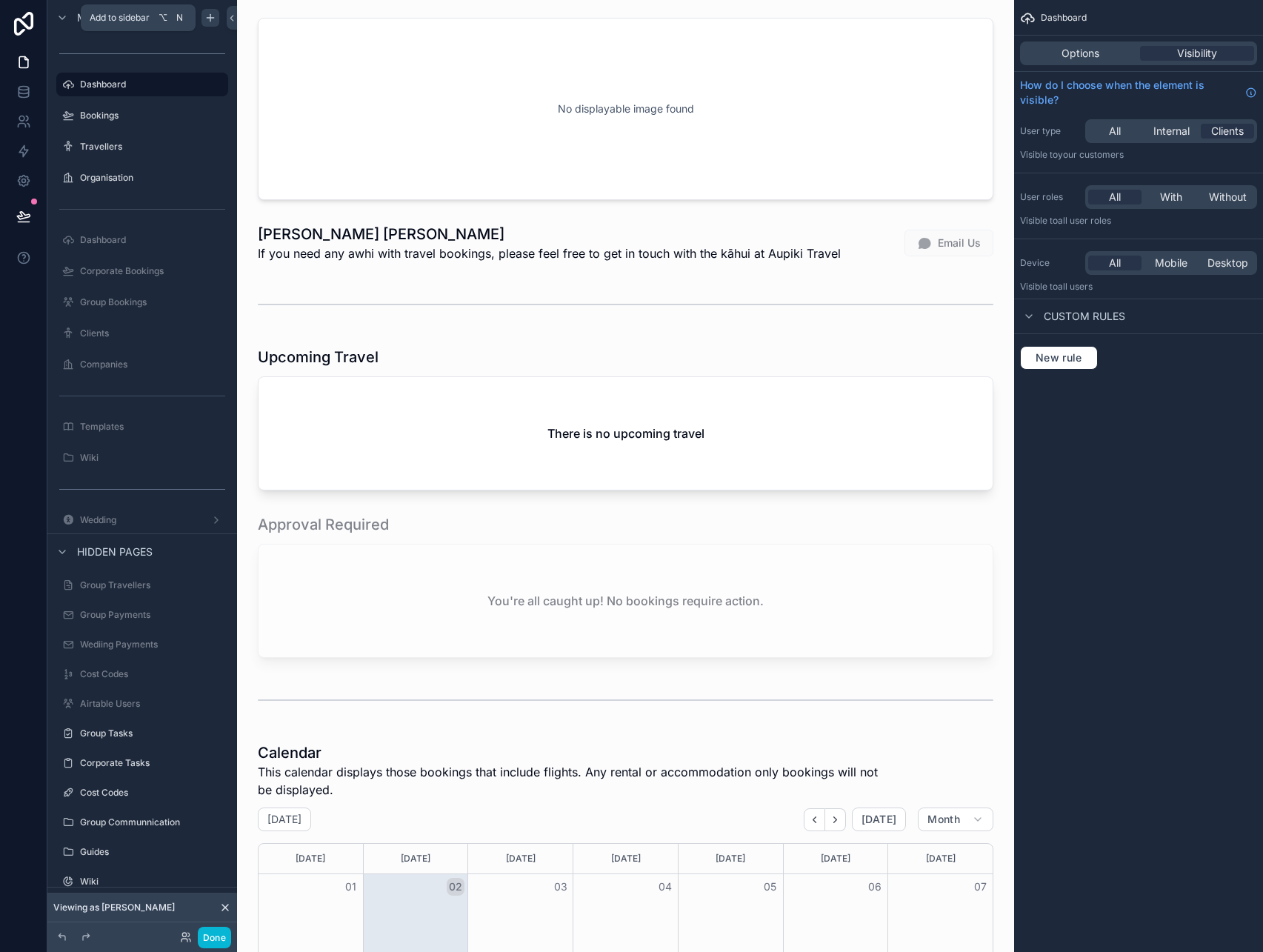
click at [214, 20] on icon "scrollable content" at bounding box center [210, 18] width 12 height 12
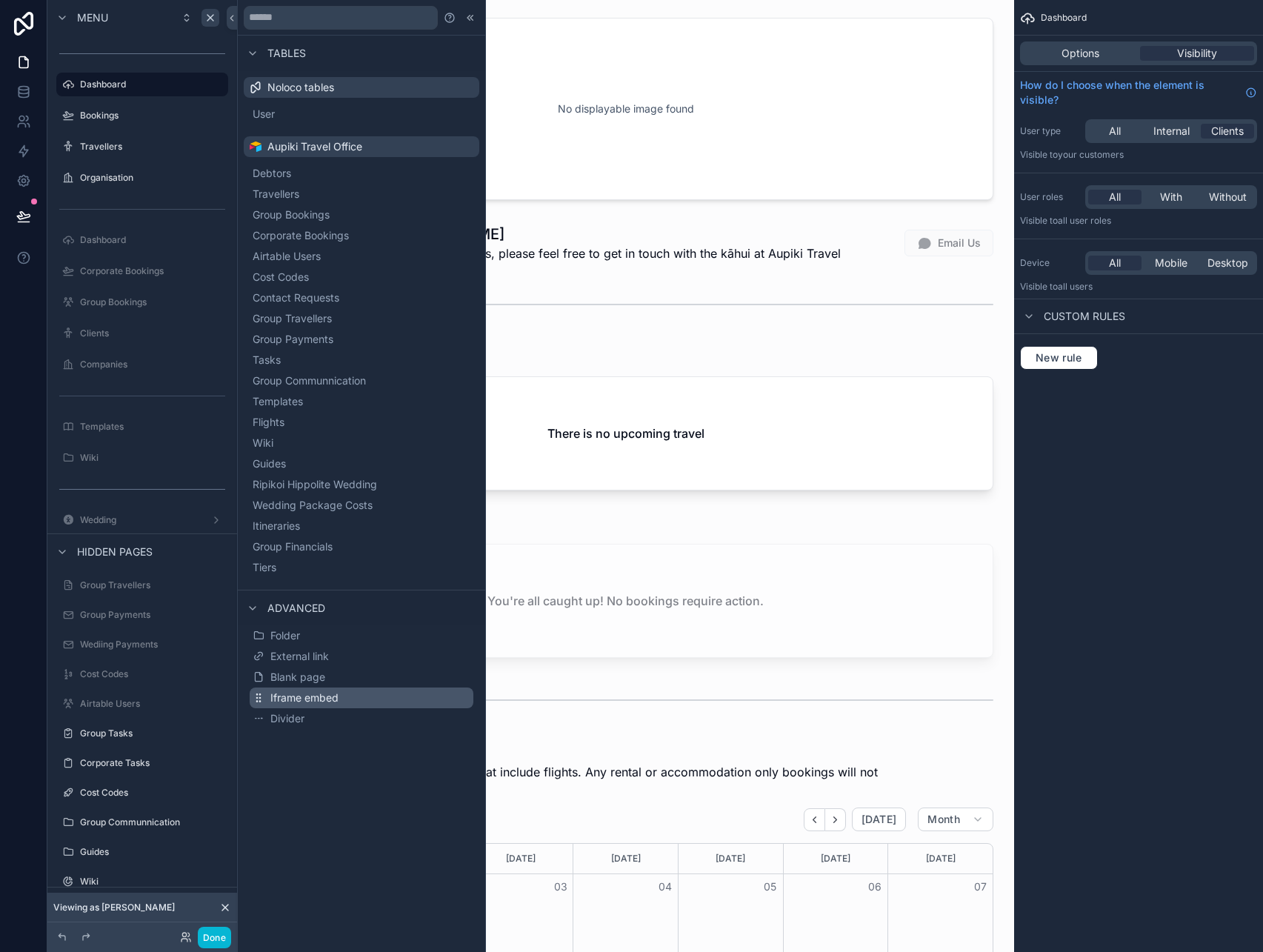
click at [304, 701] on span "Iframe embed" at bounding box center [304, 698] width 68 height 15
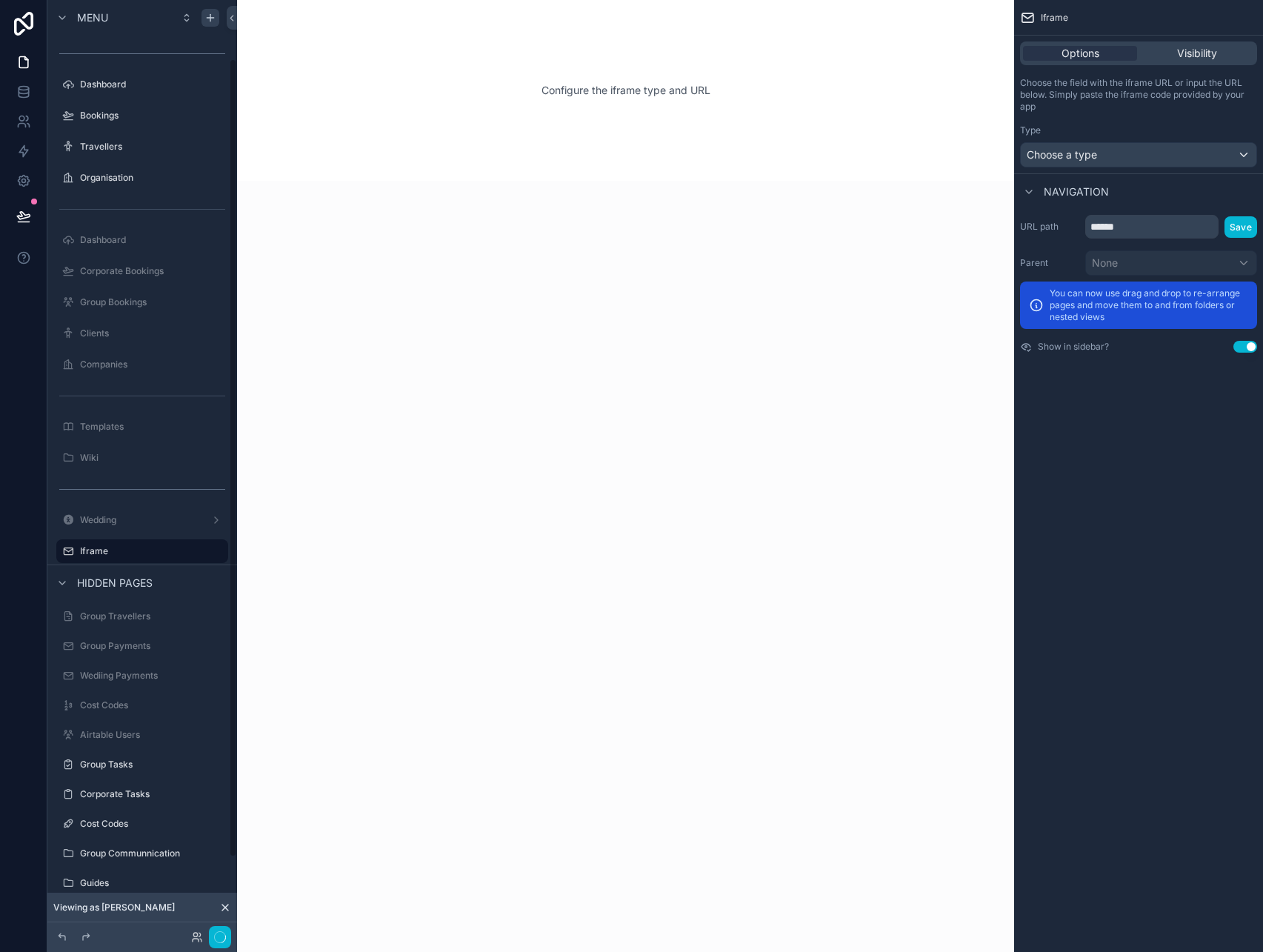
scroll to position [68, 0]
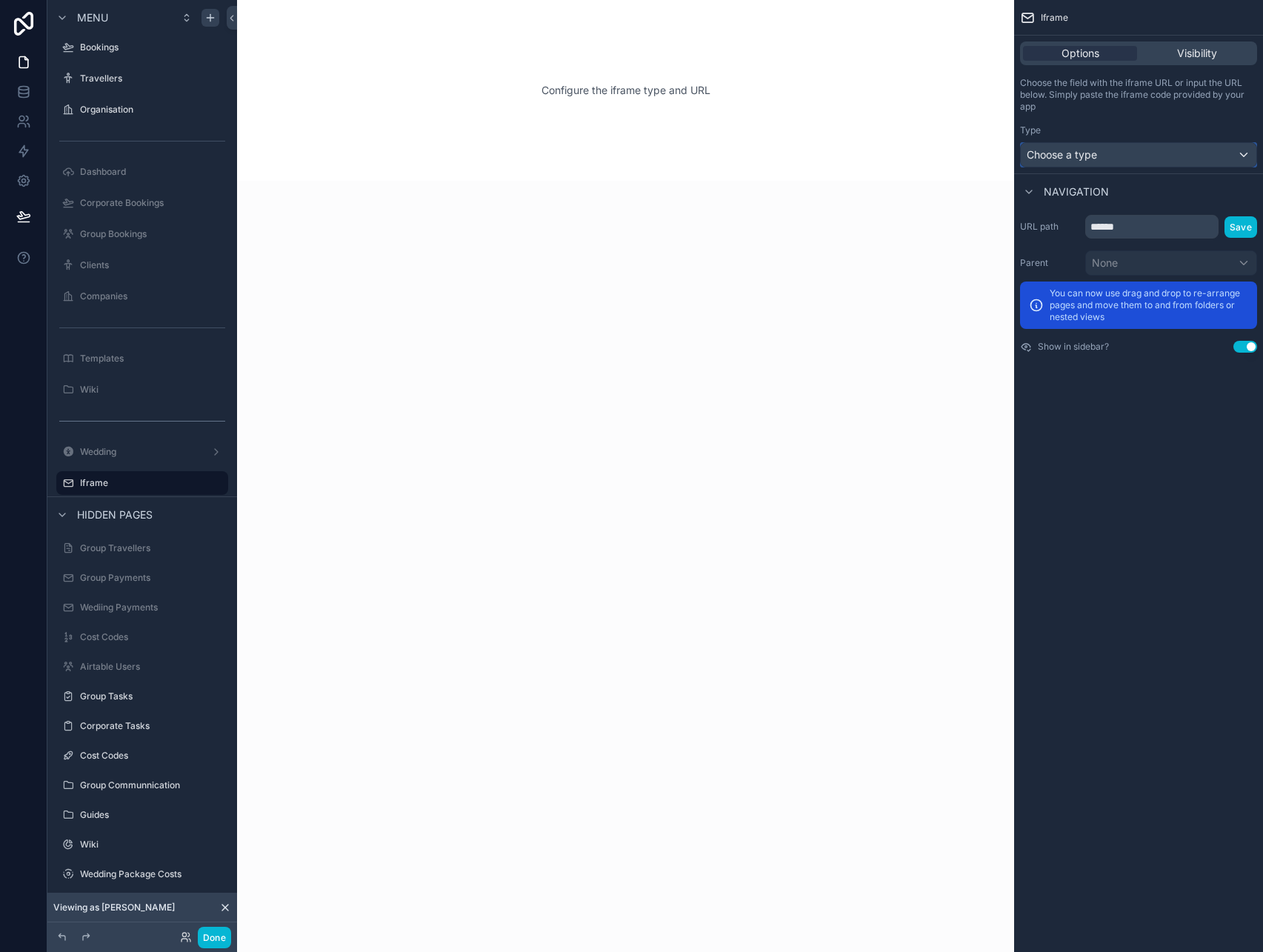
click at [1118, 154] on div "Choose a type" at bounding box center [1138, 155] width 235 height 23
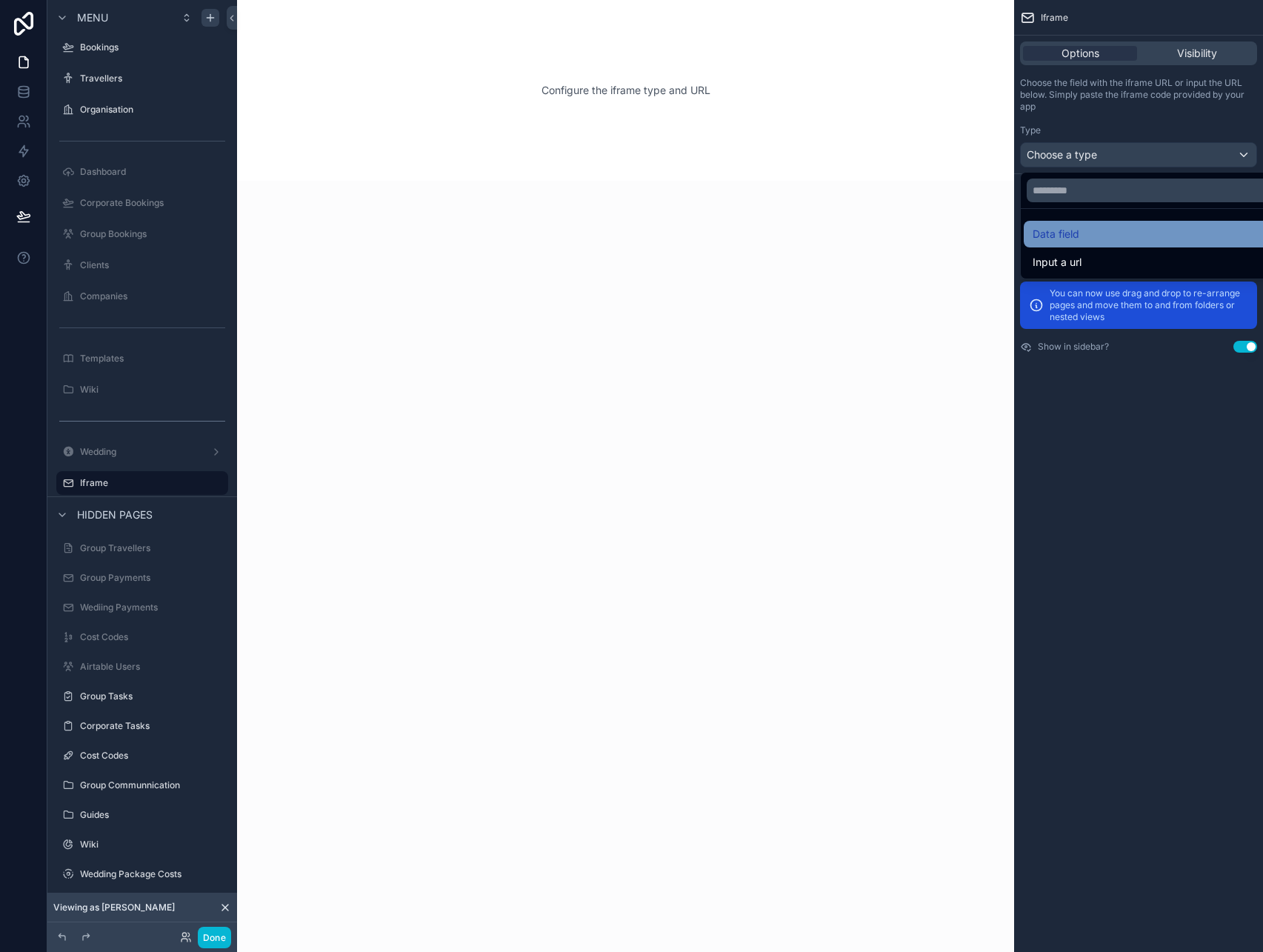
click at [1081, 234] on div "Data field" at bounding box center [1155, 233] width 246 height 17
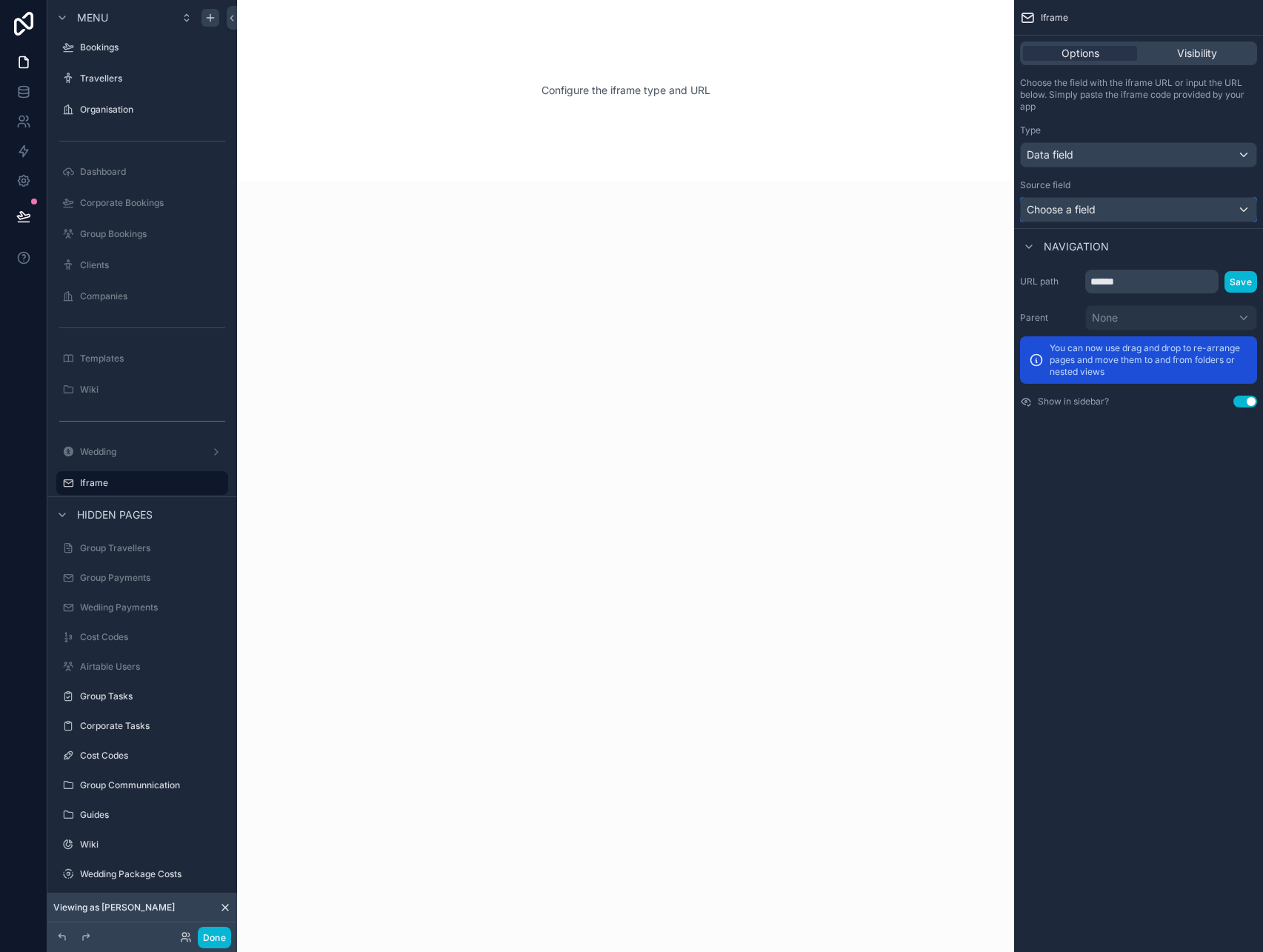
click at [1078, 209] on span "Choose a field" at bounding box center [1061, 209] width 69 height 13
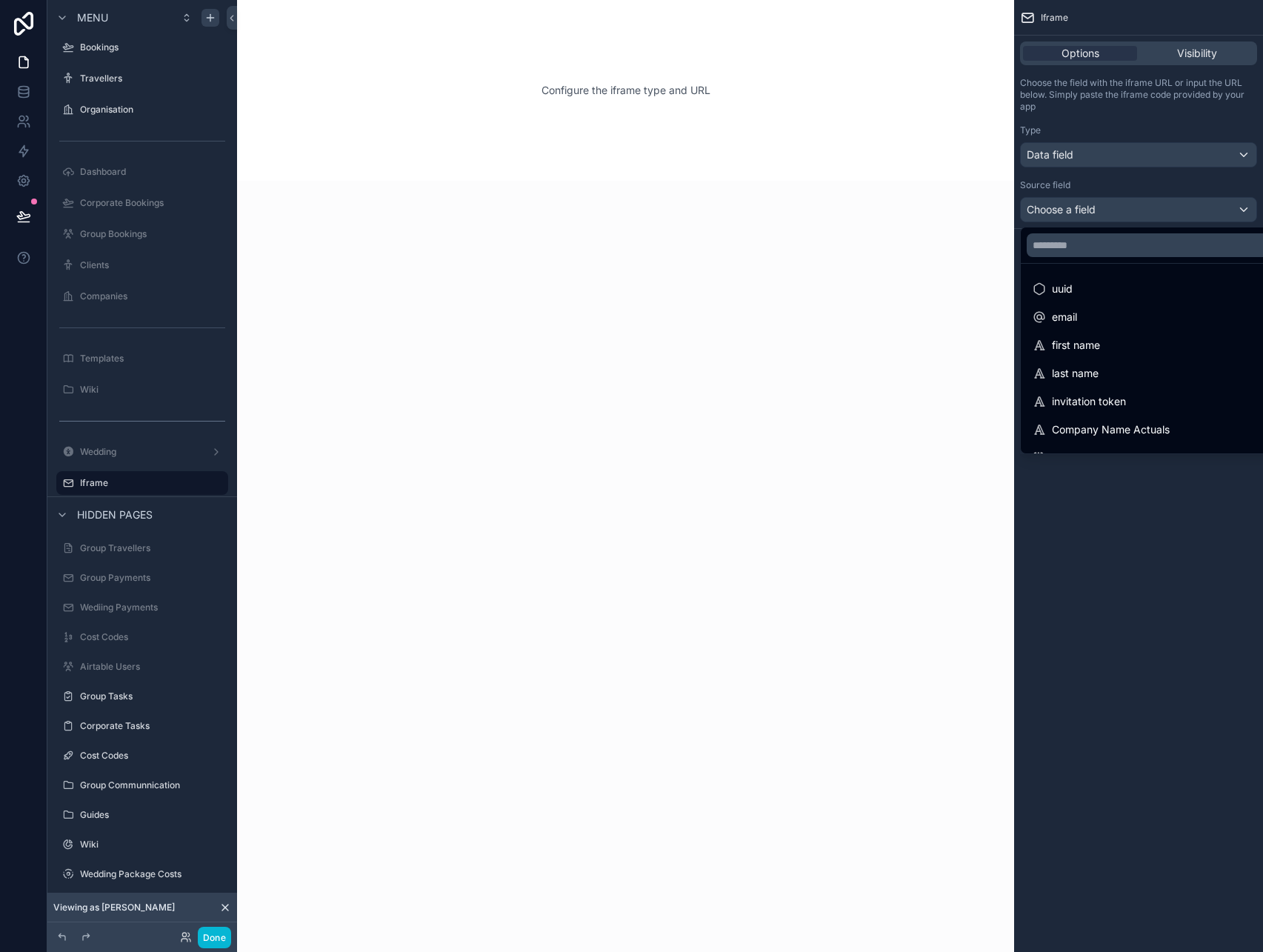
click at [1078, 210] on div "scrollable content" at bounding box center [632, 476] width 1263 height 952
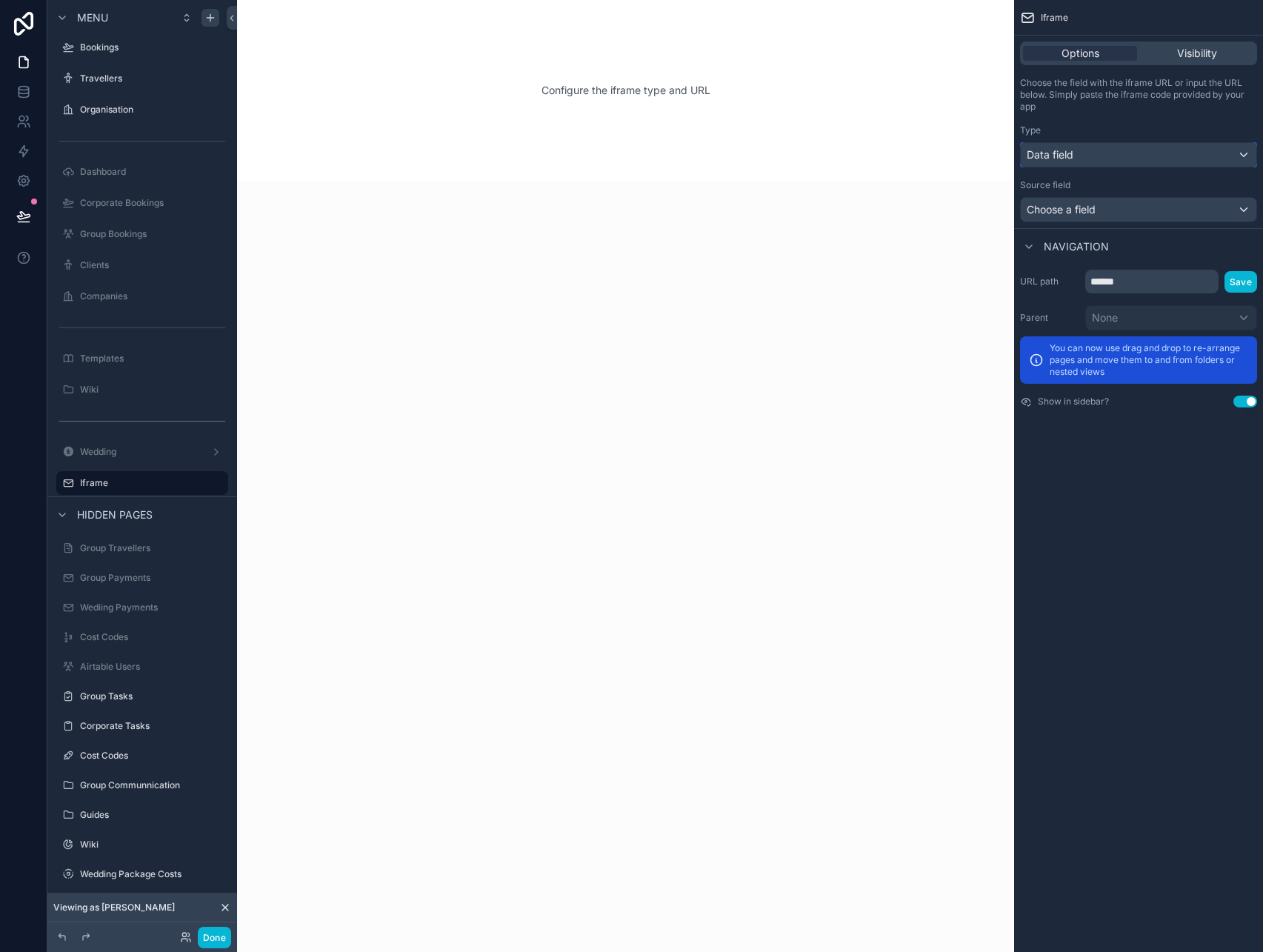
click at [1080, 155] on div "Data field" at bounding box center [1138, 155] width 235 height 23
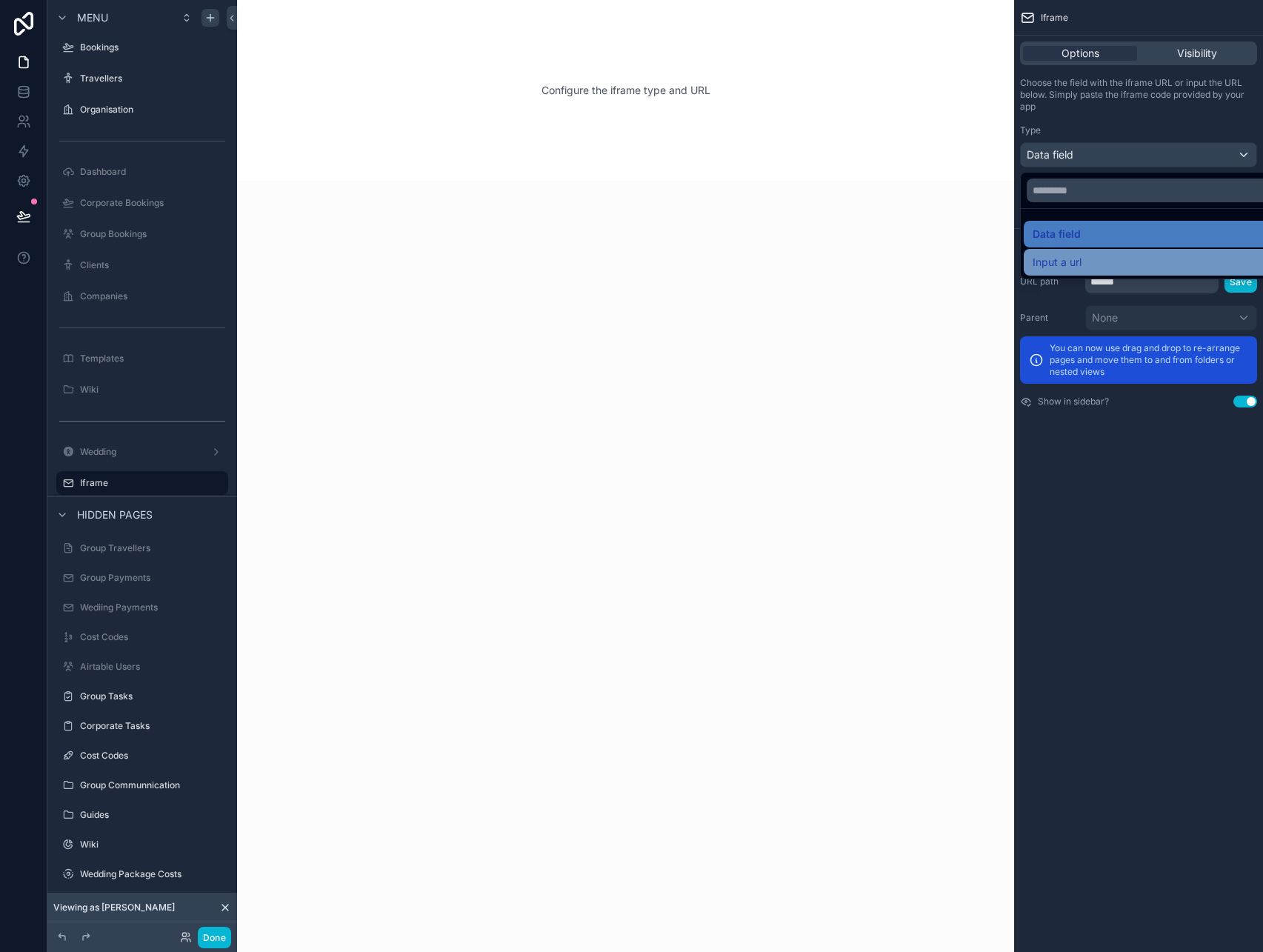
click at [1059, 251] on div "Input a url" at bounding box center [1155, 262] width 264 height 27
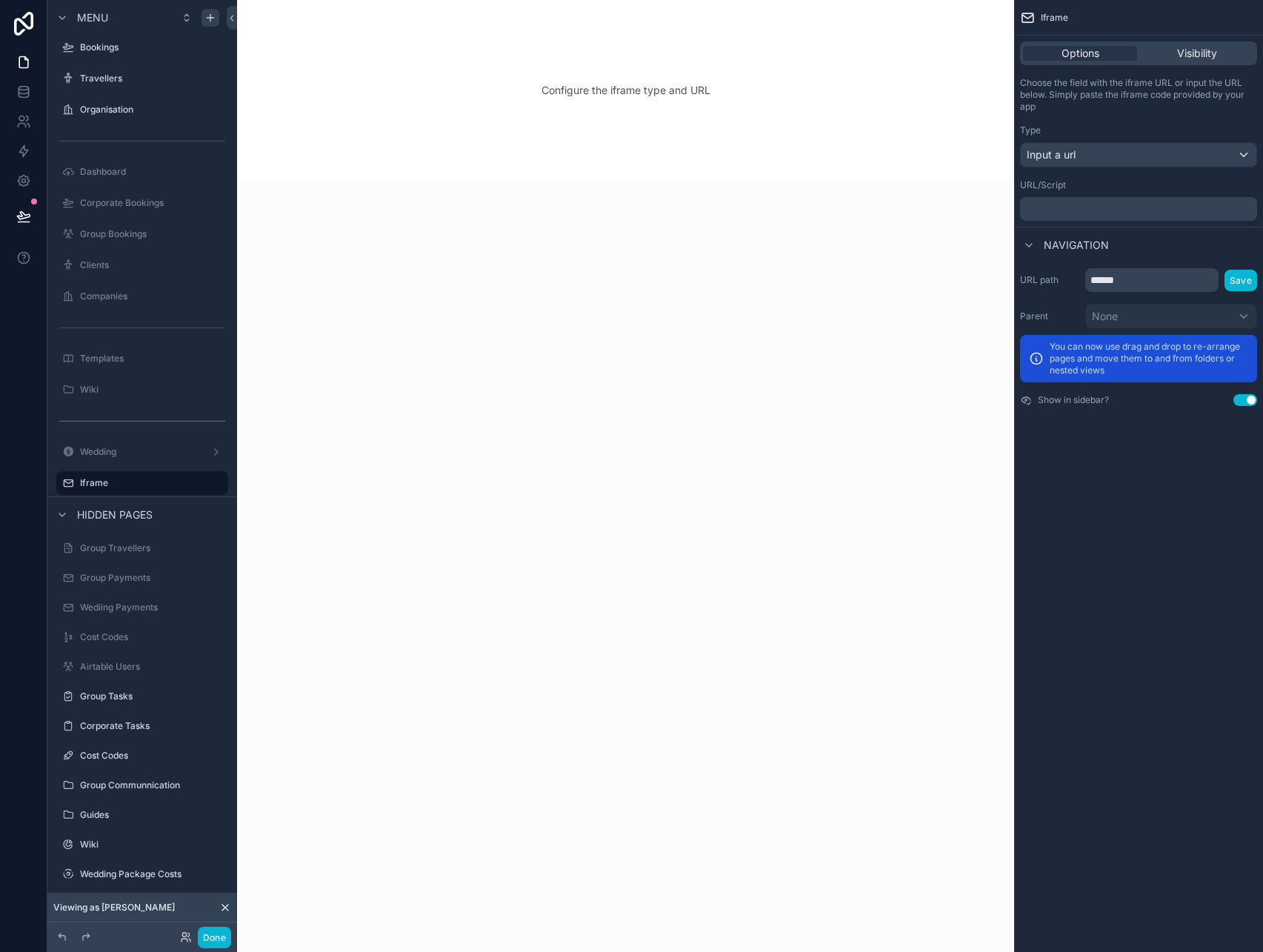
click at [1080, 214] on p "﻿" at bounding box center [1140, 209] width 228 height 12
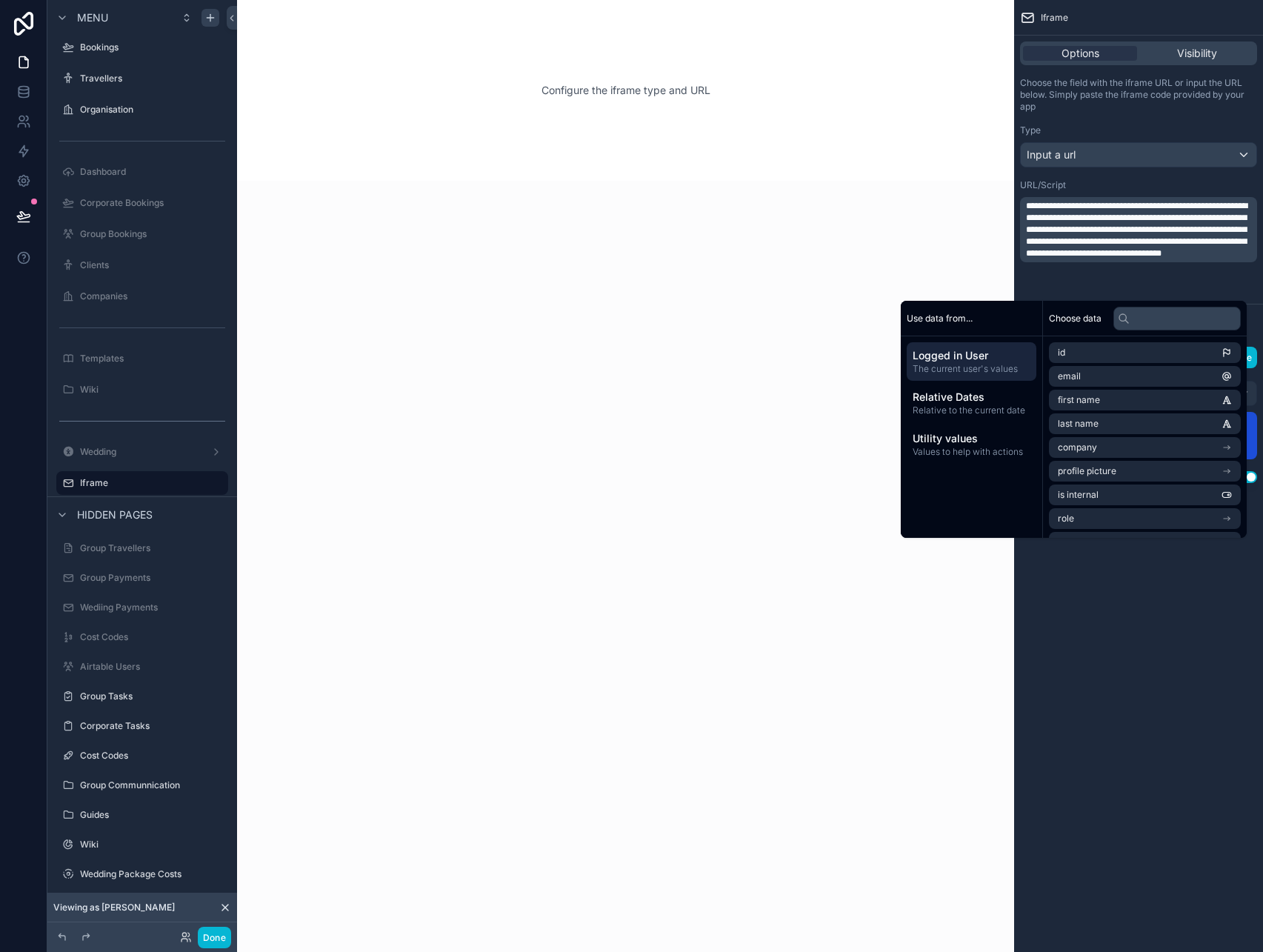
scroll to position [0, 0]
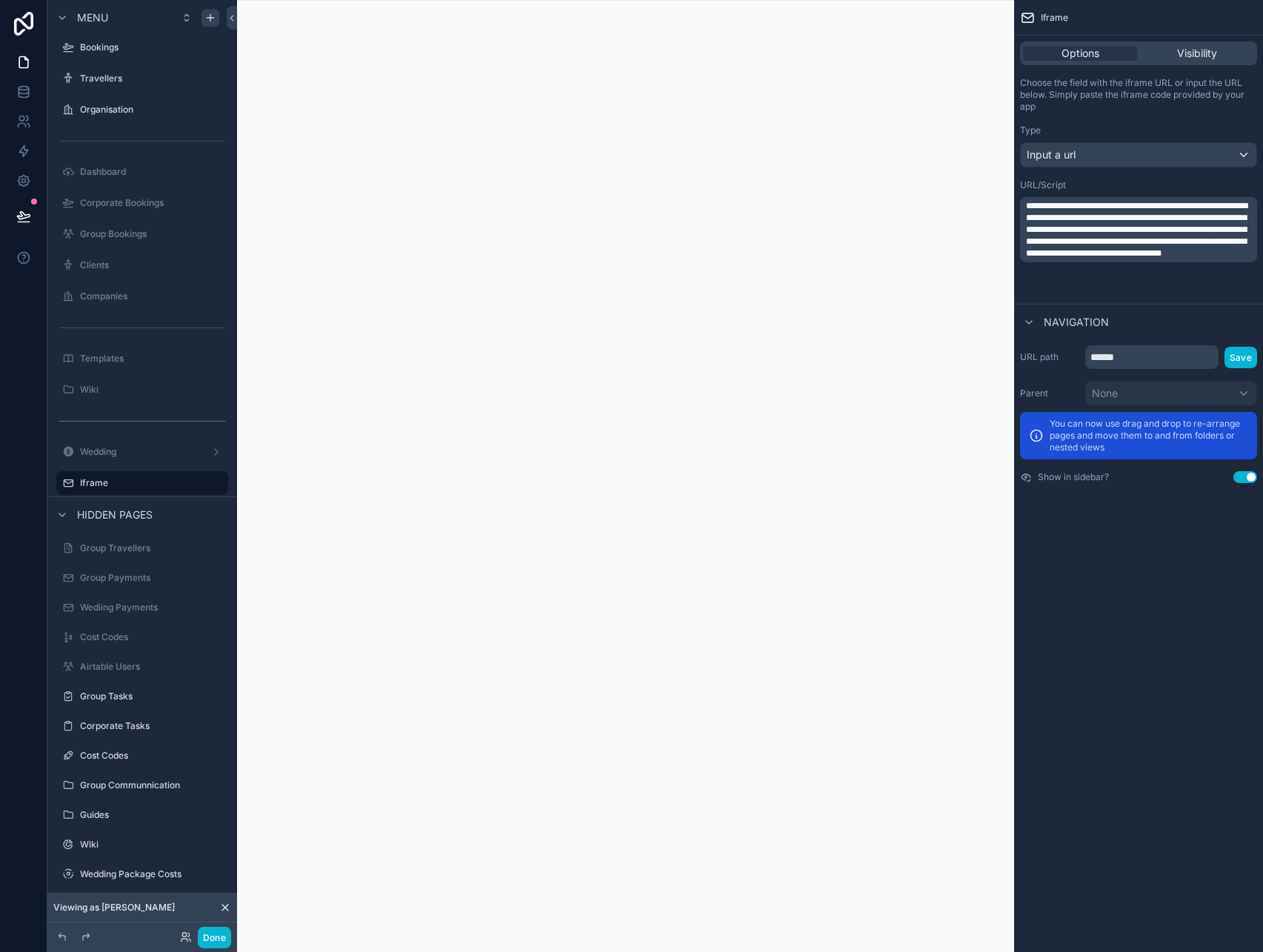
click at [1101, 655] on div "**********" at bounding box center [1139, 476] width 249 height 952
click at [1159, 249] on span "**********" at bounding box center [1137, 229] width 222 height 56
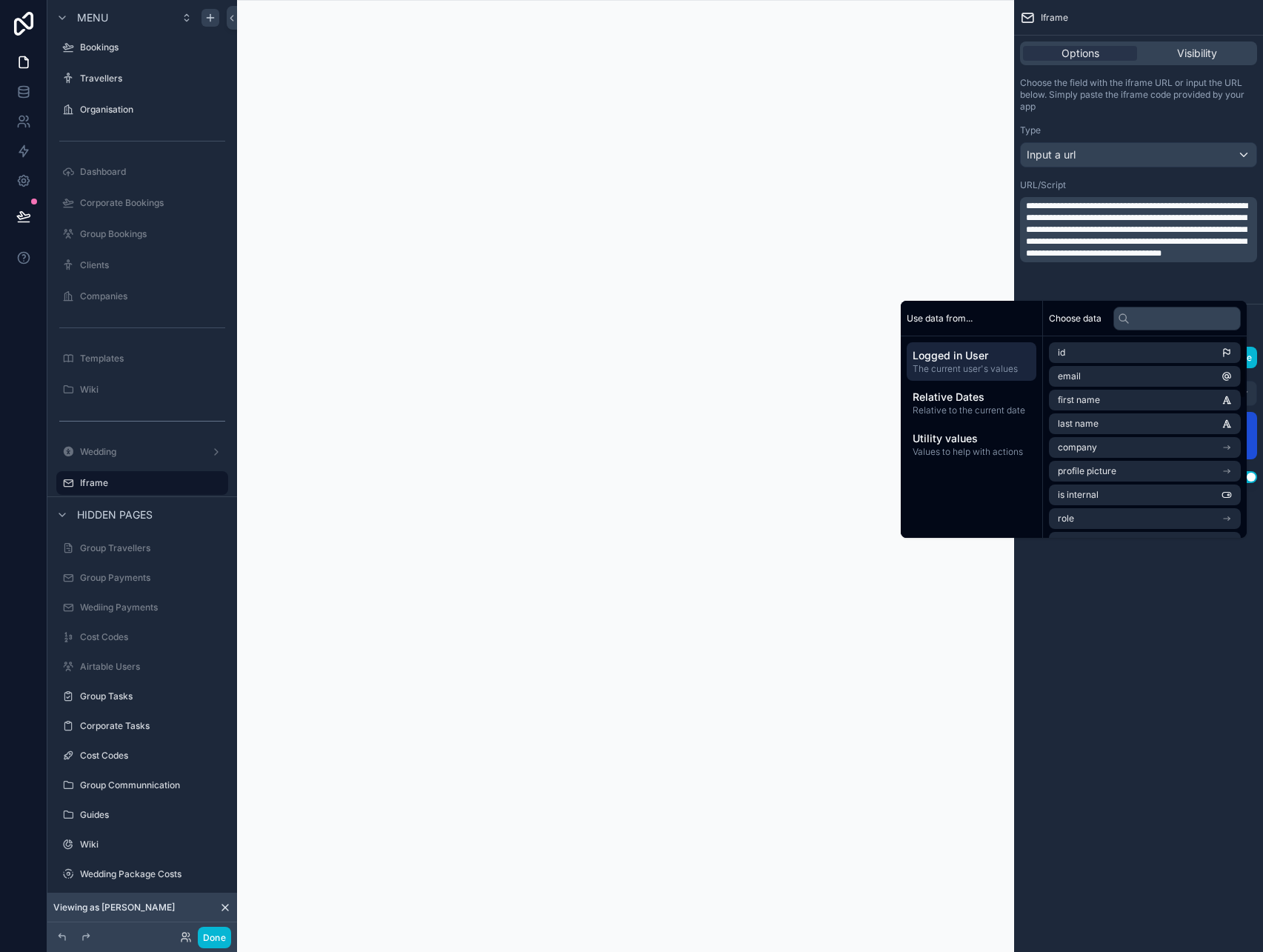
click at [1140, 580] on div "**********" at bounding box center [1139, 476] width 249 height 952
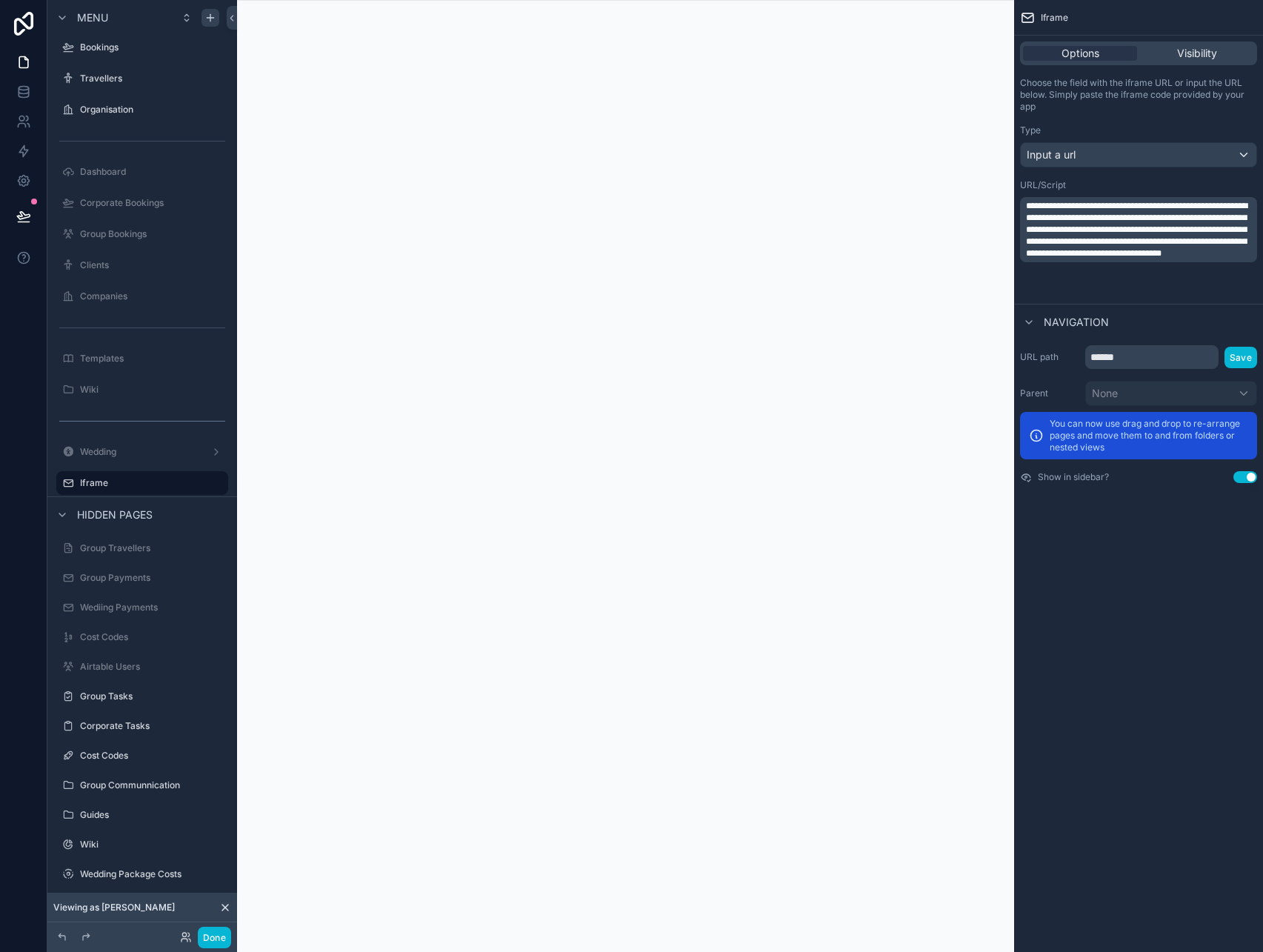
click at [1096, 258] on span "**********" at bounding box center [1137, 229] width 222 height 56
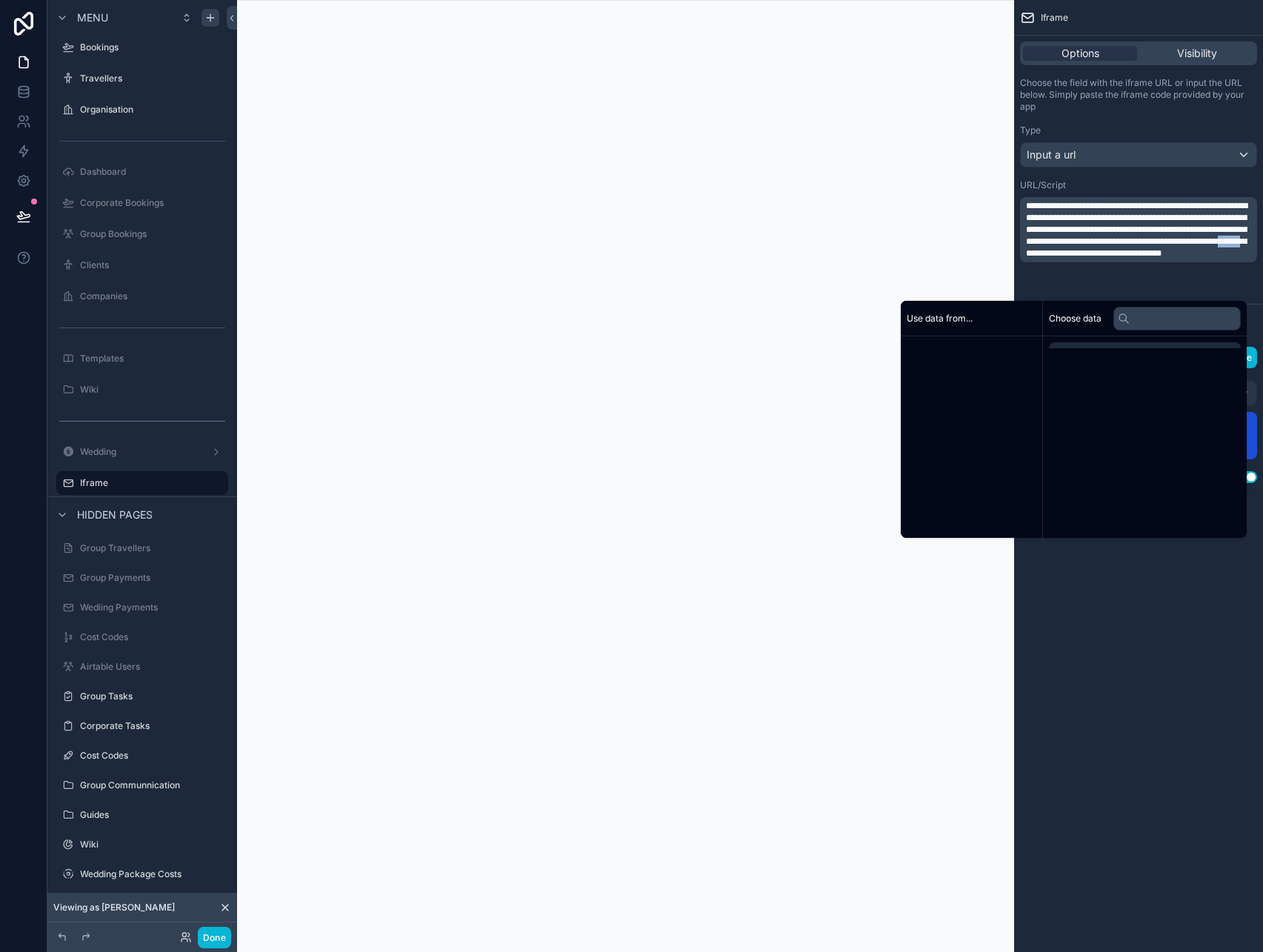
click at [1096, 258] on span "**********" at bounding box center [1137, 229] width 222 height 56
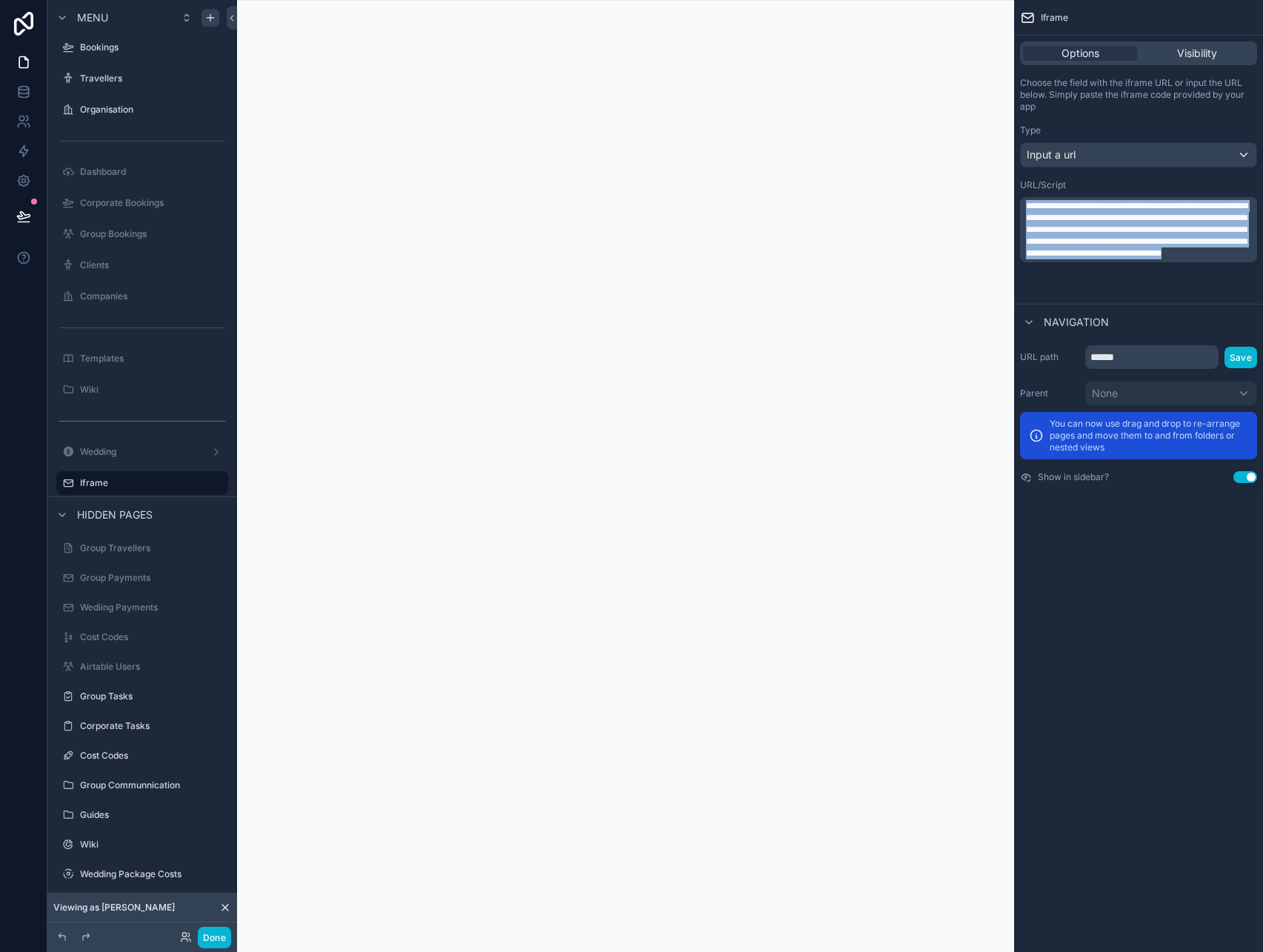
click at [1096, 258] on span "**********" at bounding box center [1137, 229] width 222 height 56
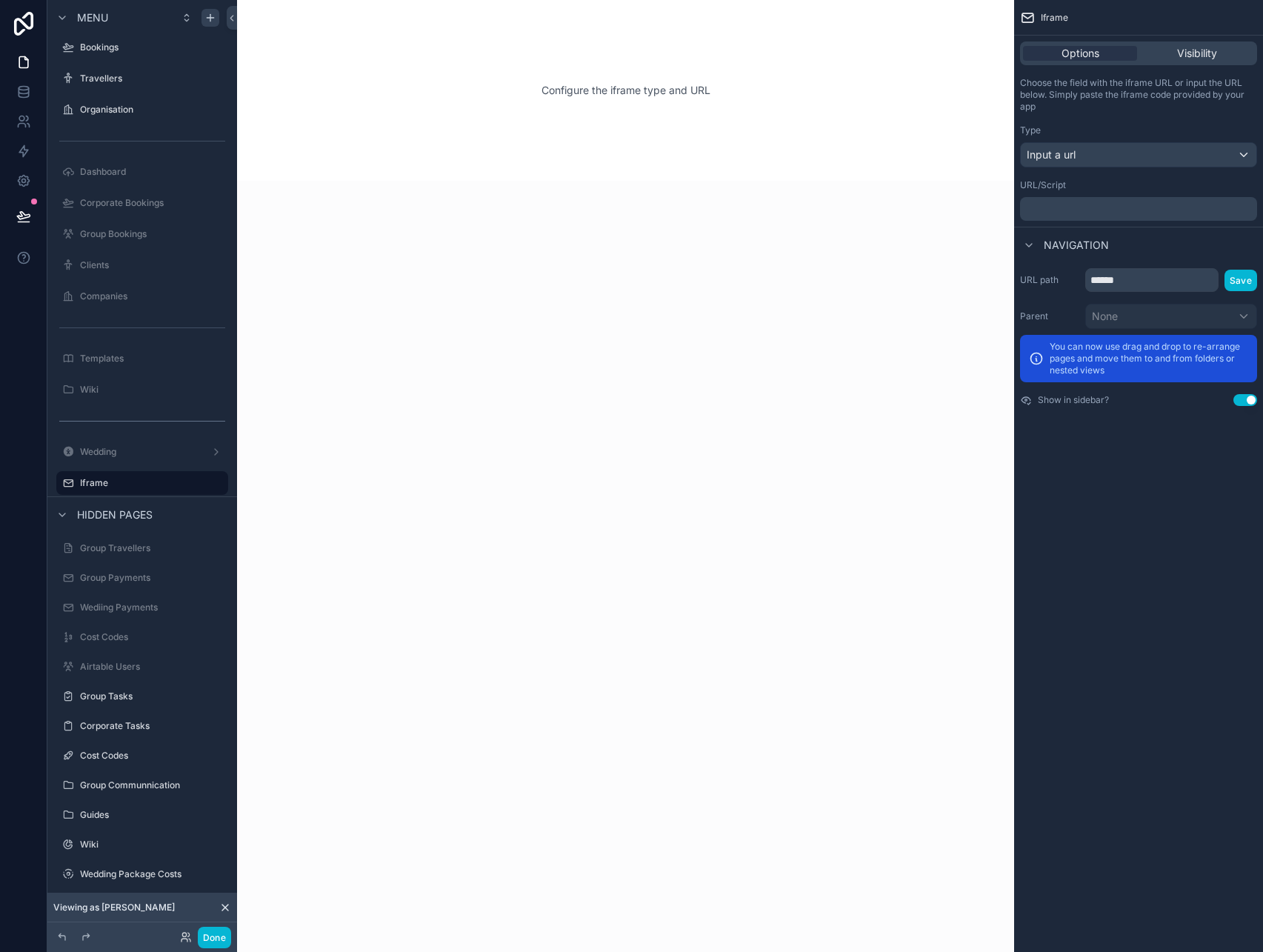
click at [395, 638] on div "Configure the iframe type and URL" at bounding box center [625, 476] width 777 height 952
click at [217, 487] on icon "scrollable content" at bounding box center [216, 486] width 1 height 1
click at [267, 498] on span "Remove" at bounding box center [283, 494] width 39 height 15
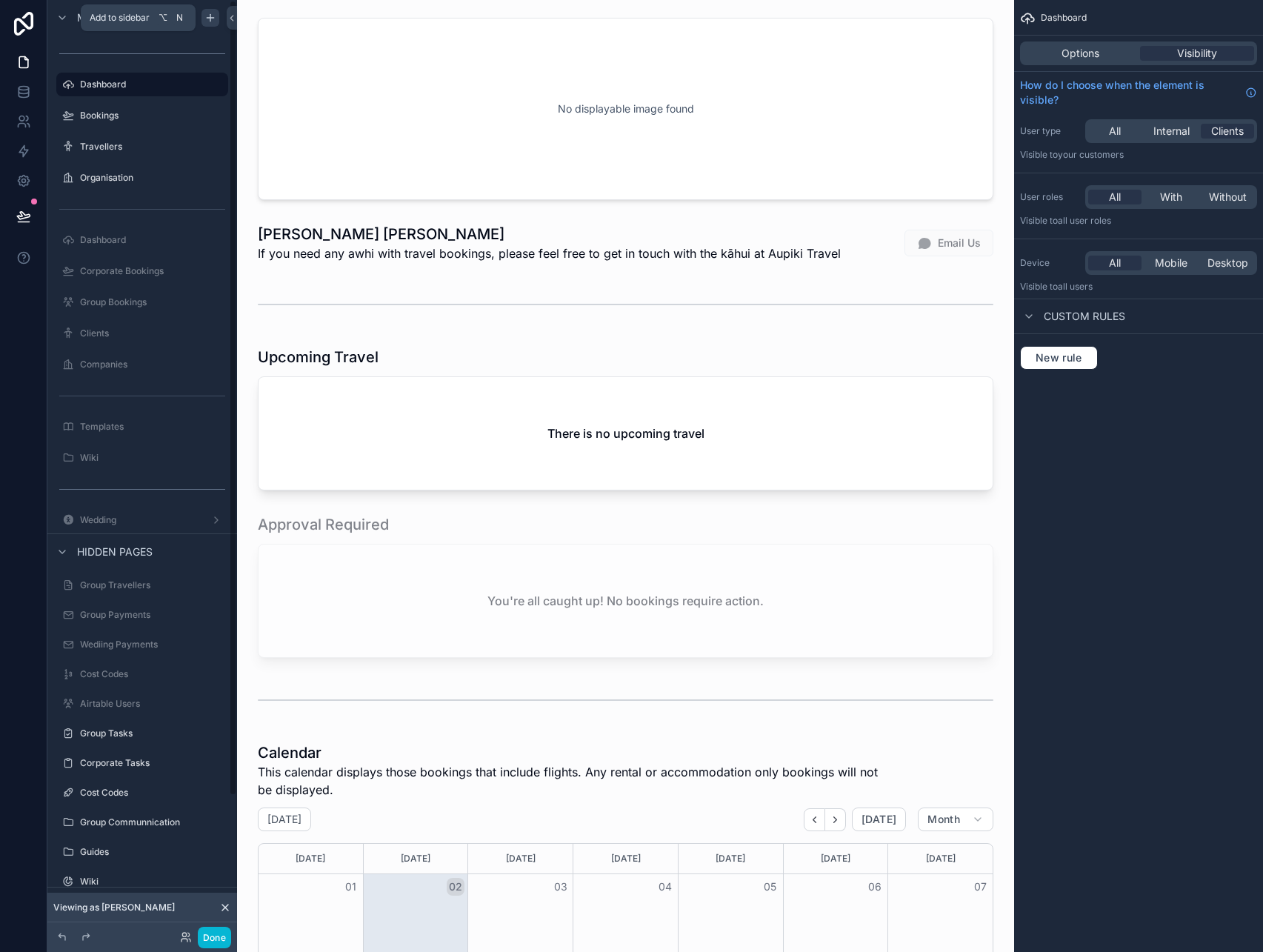
click at [207, 17] on icon "scrollable content" at bounding box center [210, 18] width 12 height 12
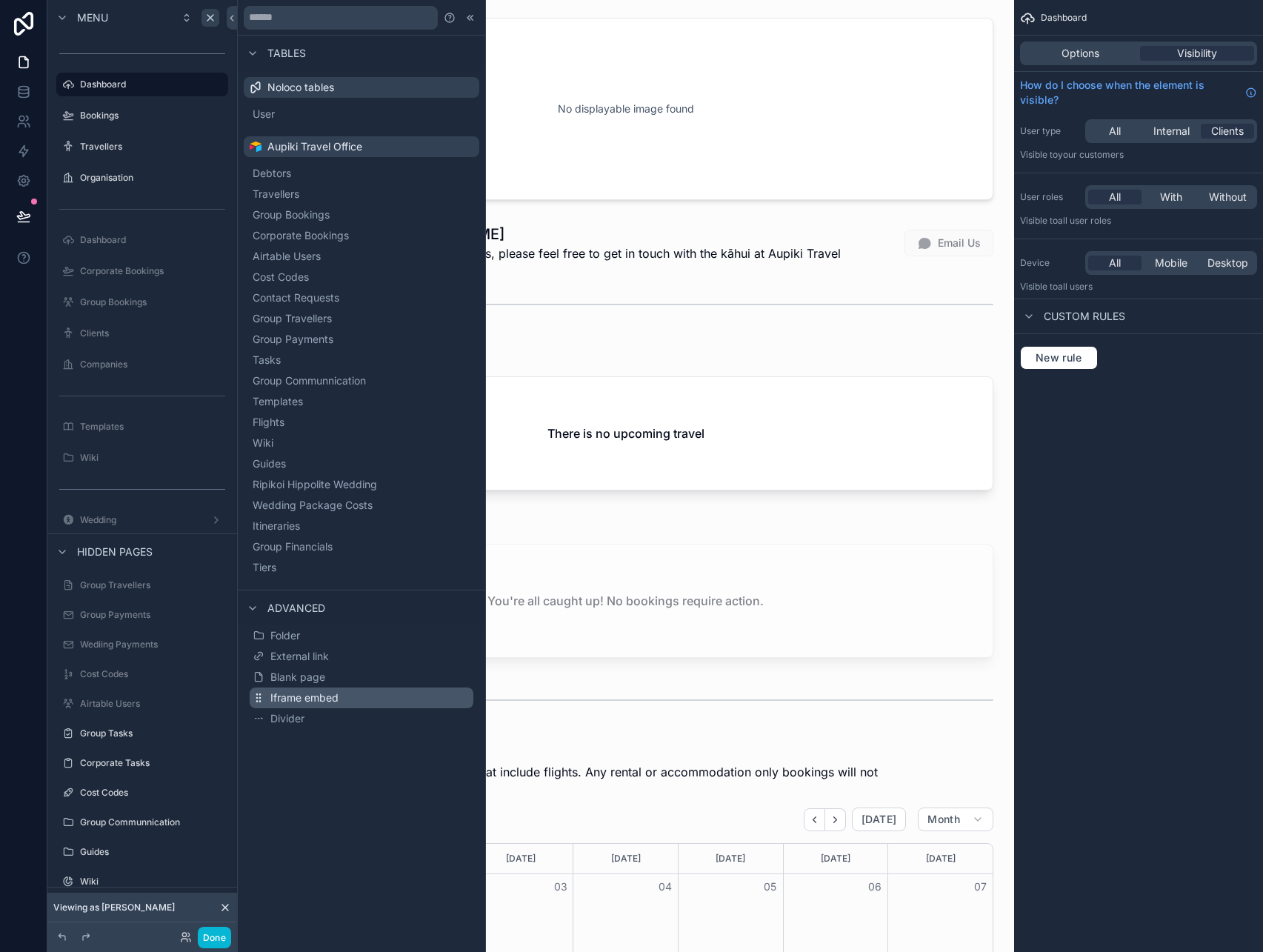
click at [296, 703] on span "Iframe embed" at bounding box center [304, 698] width 68 height 15
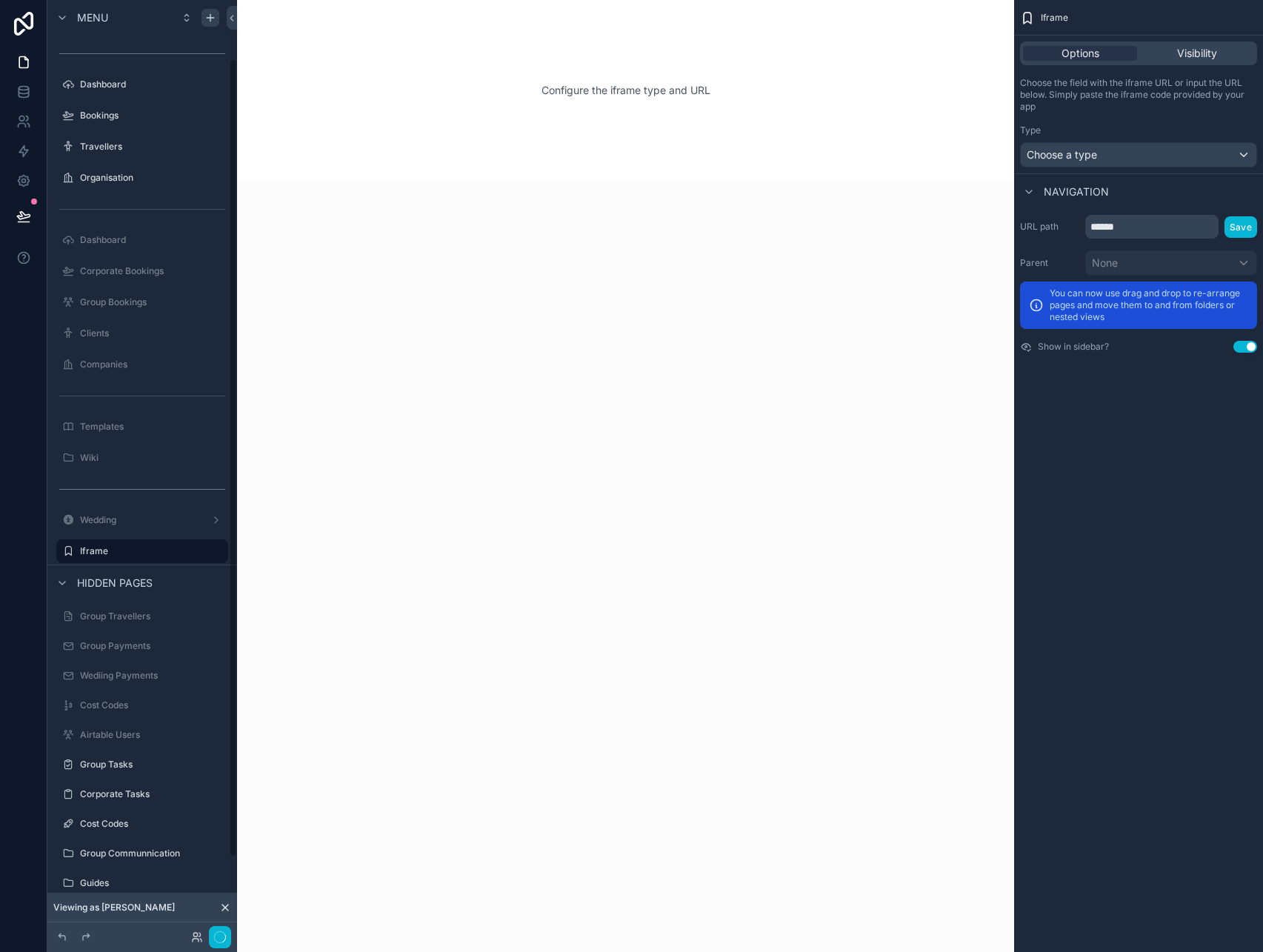
scroll to position [68, 0]
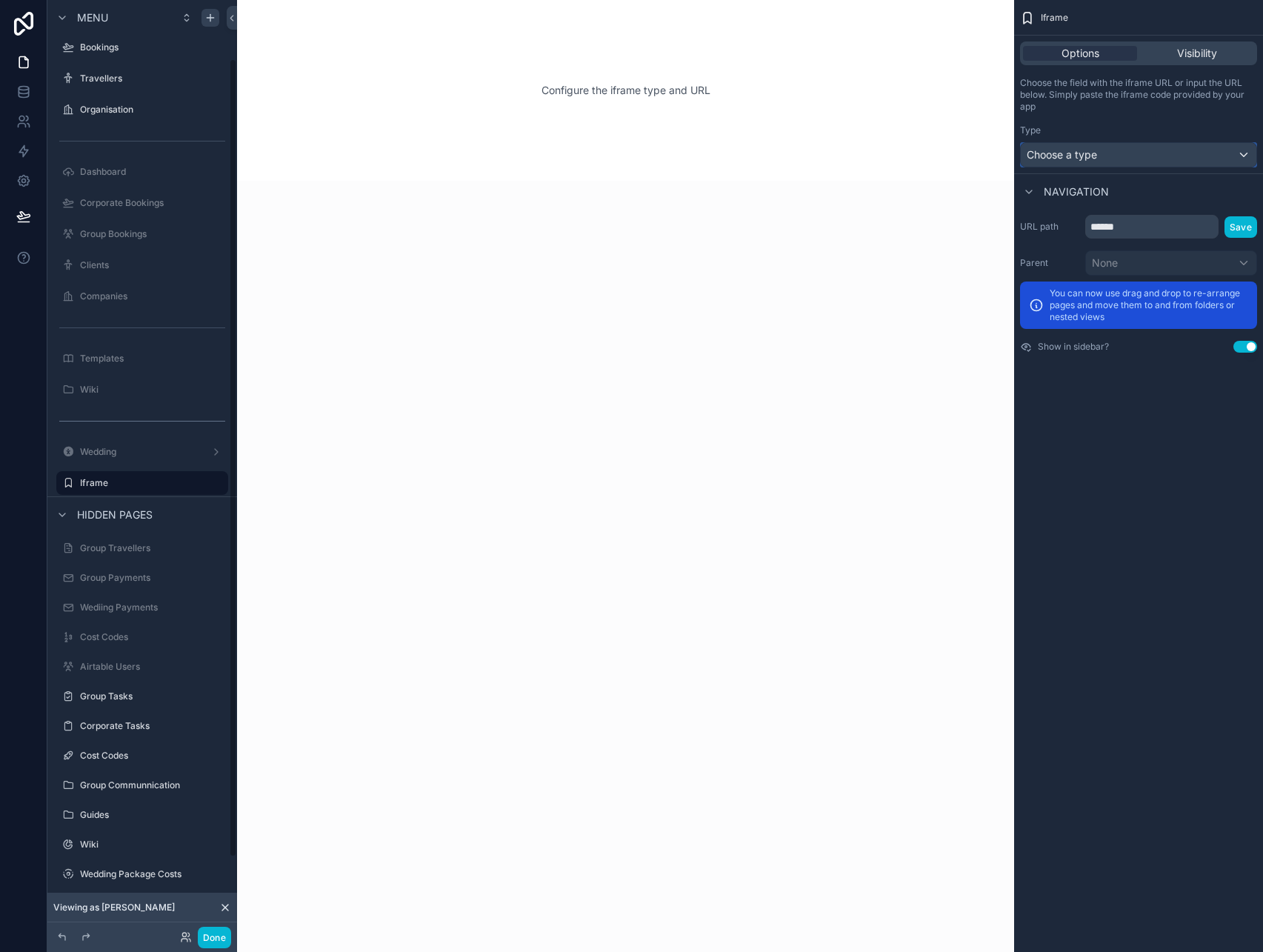
click at [1104, 156] on div "Choose a type" at bounding box center [1138, 155] width 235 height 23
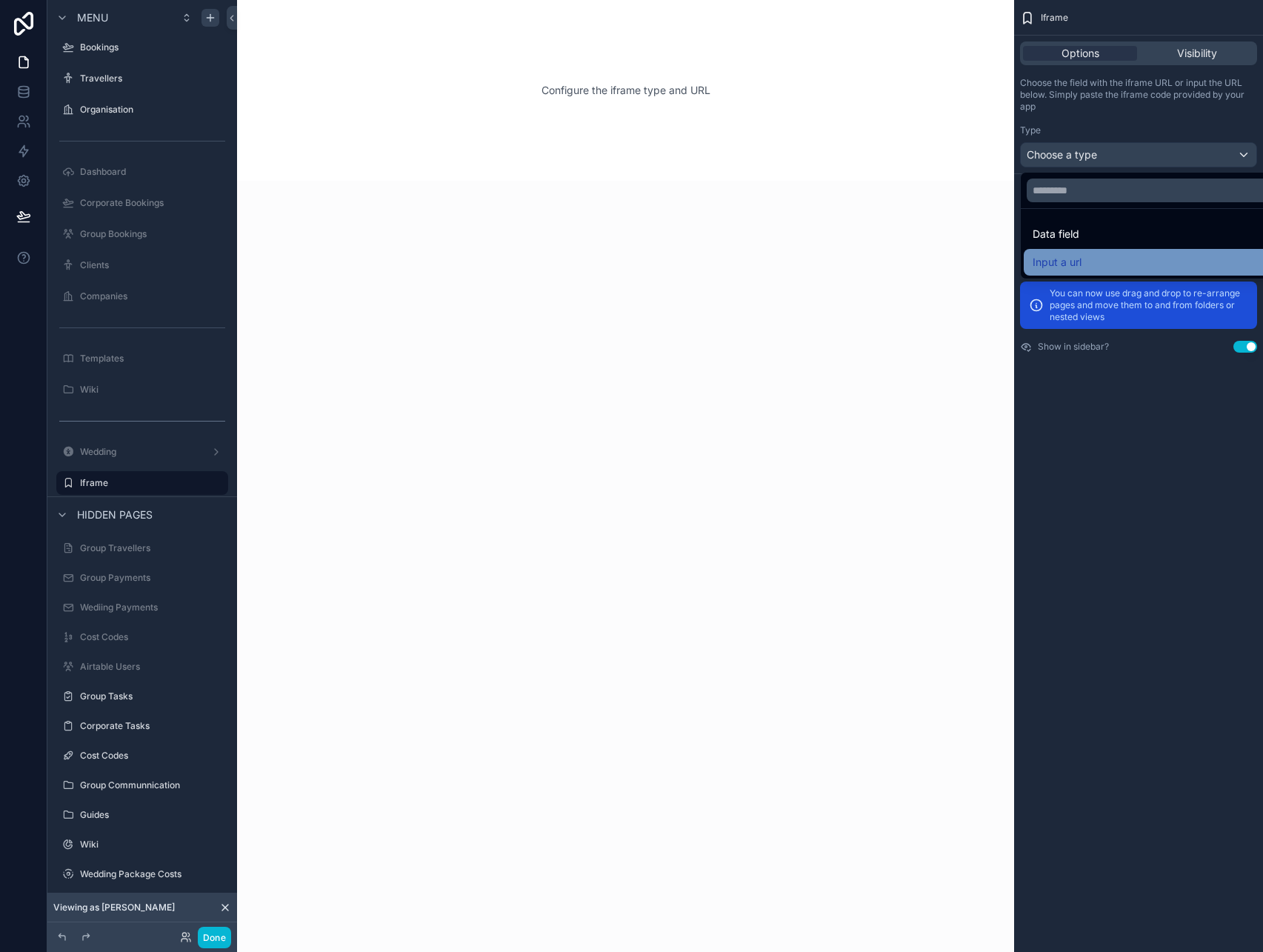
click at [1059, 255] on span "Input a url" at bounding box center [1057, 262] width 49 height 17
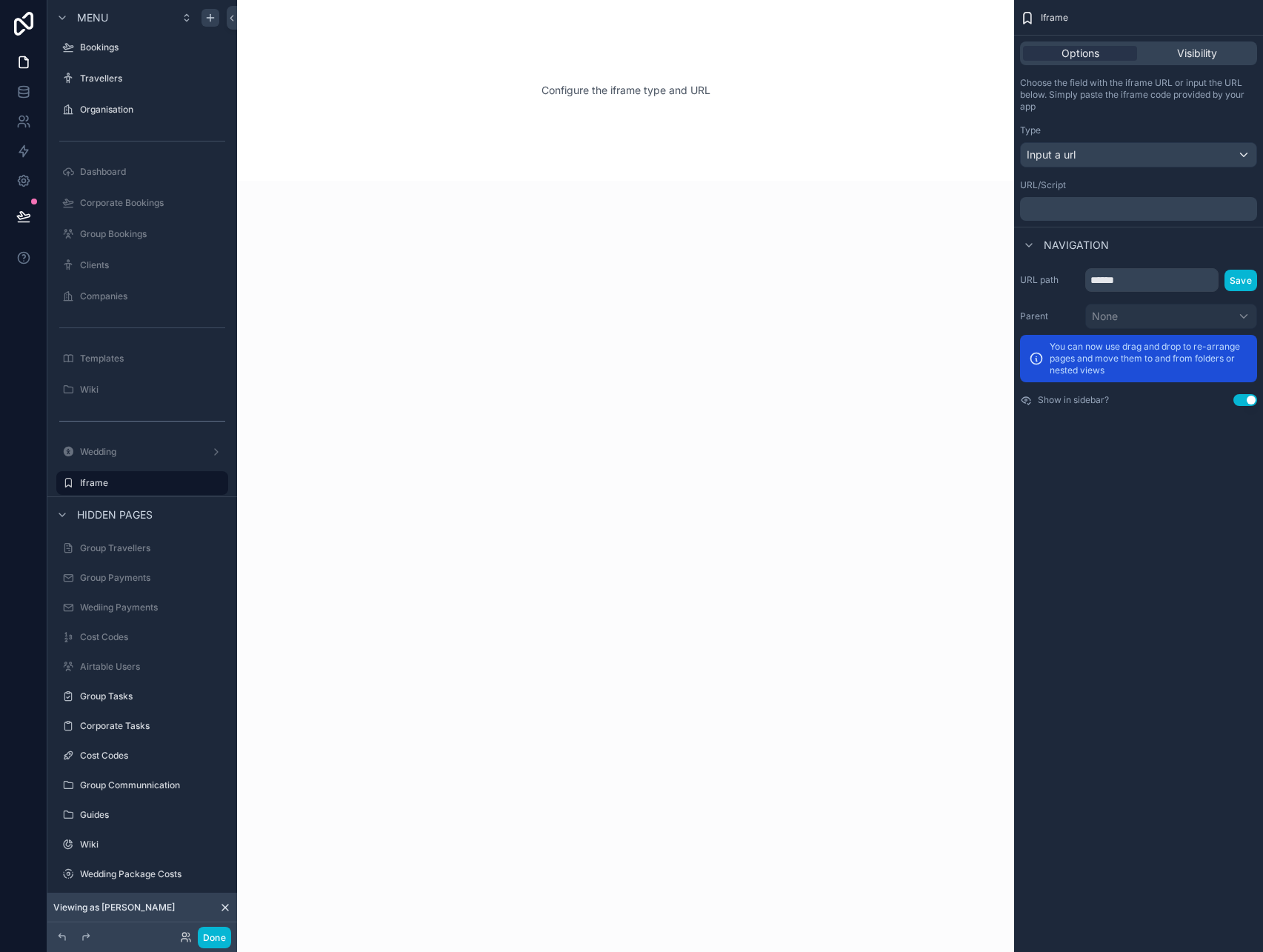
click at [1102, 217] on div "﻿" at bounding box center [1138, 208] width 237 height 23
click at [1100, 210] on p "﻿" at bounding box center [1140, 209] width 228 height 12
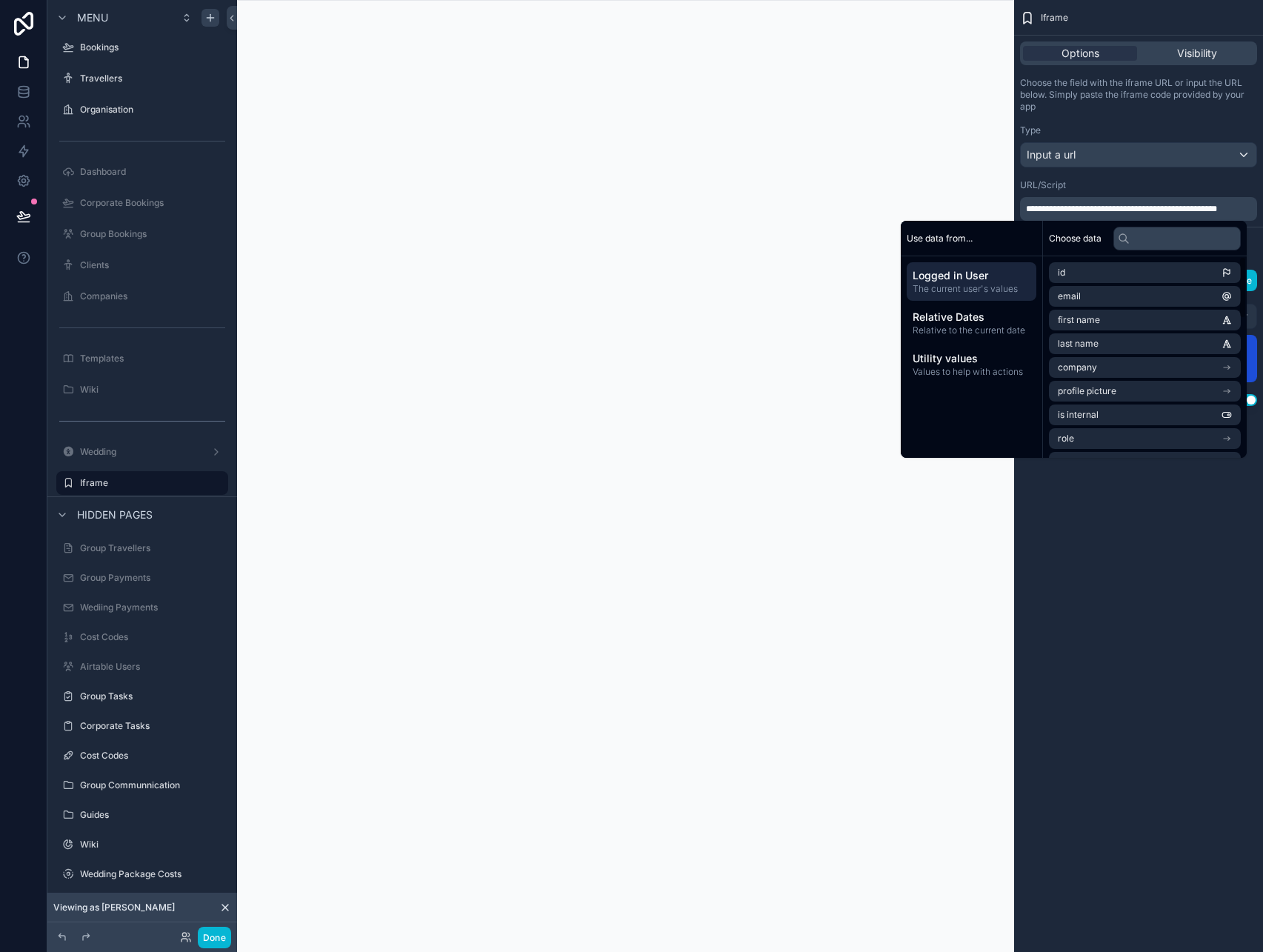
click at [1093, 645] on div "**********" at bounding box center [1139, 476] width 249 height 952
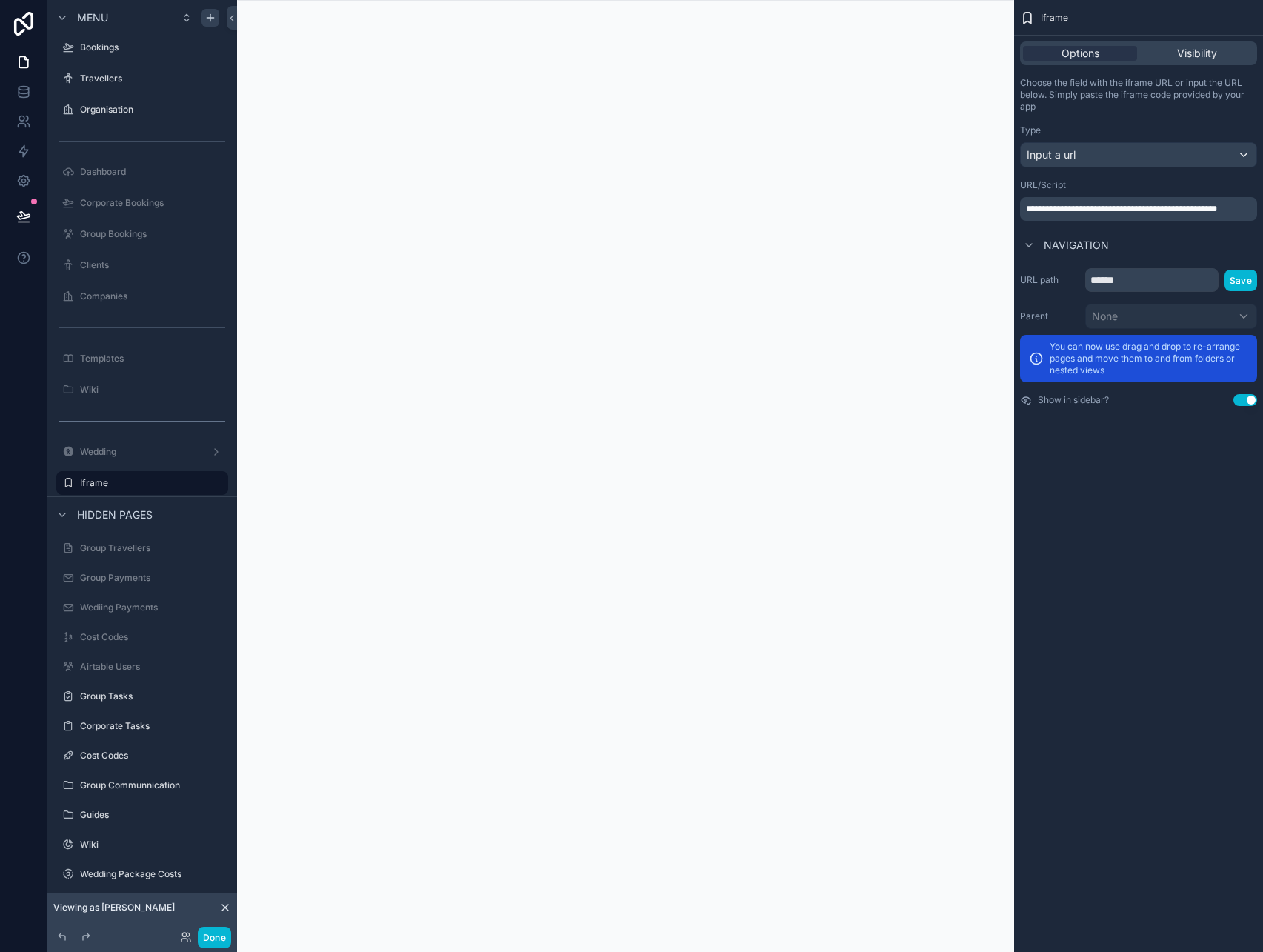
click at [1218, 207] on span "**********" at bounding box center [1121, 209] width 191 height 9
drag, startPoint x: 1228, startPoint y: 209, endPoint x: 1293, endPoint y: 210, distance: 65.0
click at [1262, 210] on html "**********" at bounding box center [632, 476] width 1263 height 952
click at [1236, 214] on p "**********" at bounding box center [1140, 209] width 228 height 12
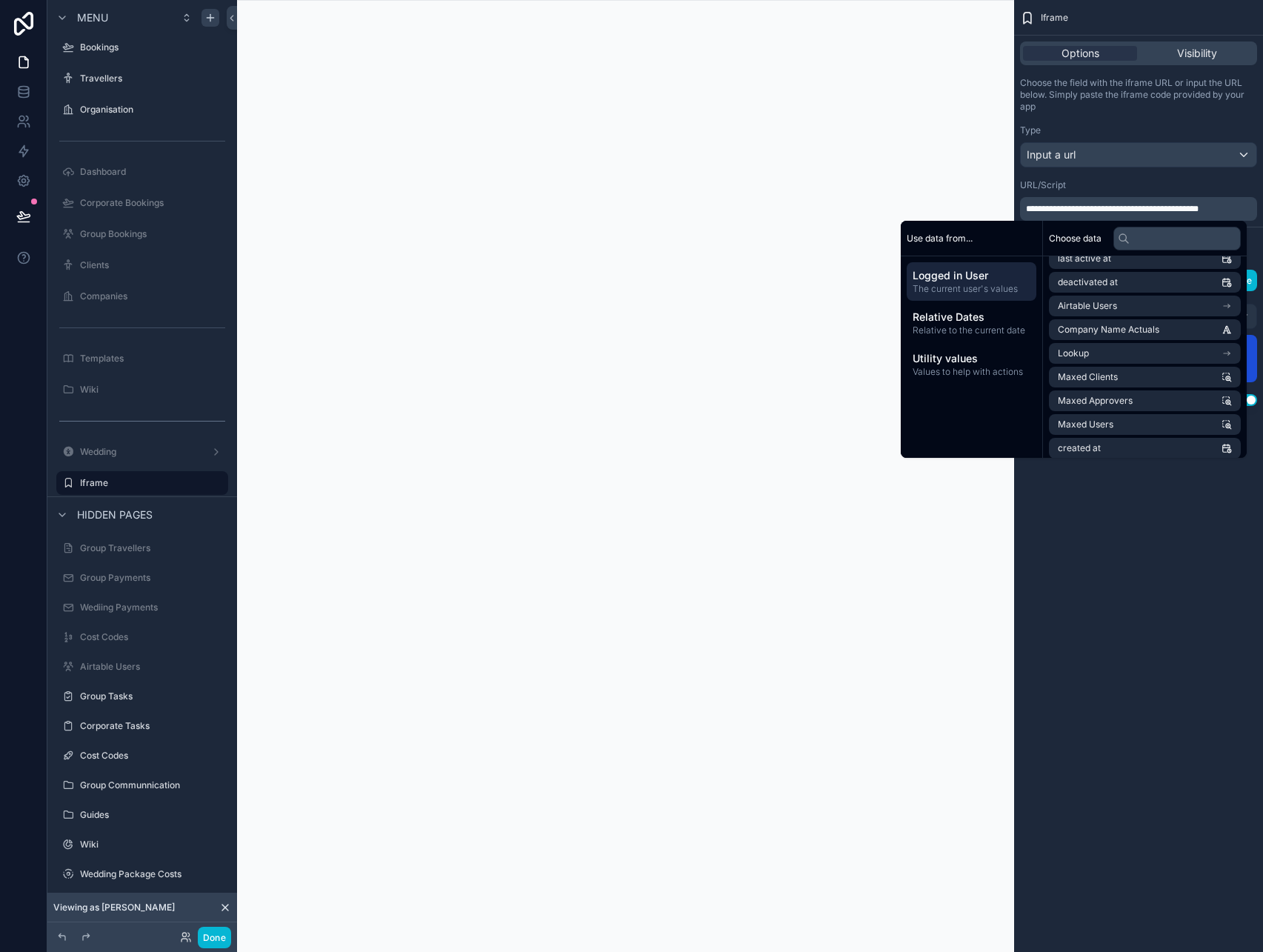
scroll to position [246, 0]
click at [1216, 309] on li "Airtable Users" at bounding box center [1145, 311] width 192 height 20
click at [1171, 335] on li "Debtor ID (from Company)" at bounding box center [1145, 332] width 192 height 20
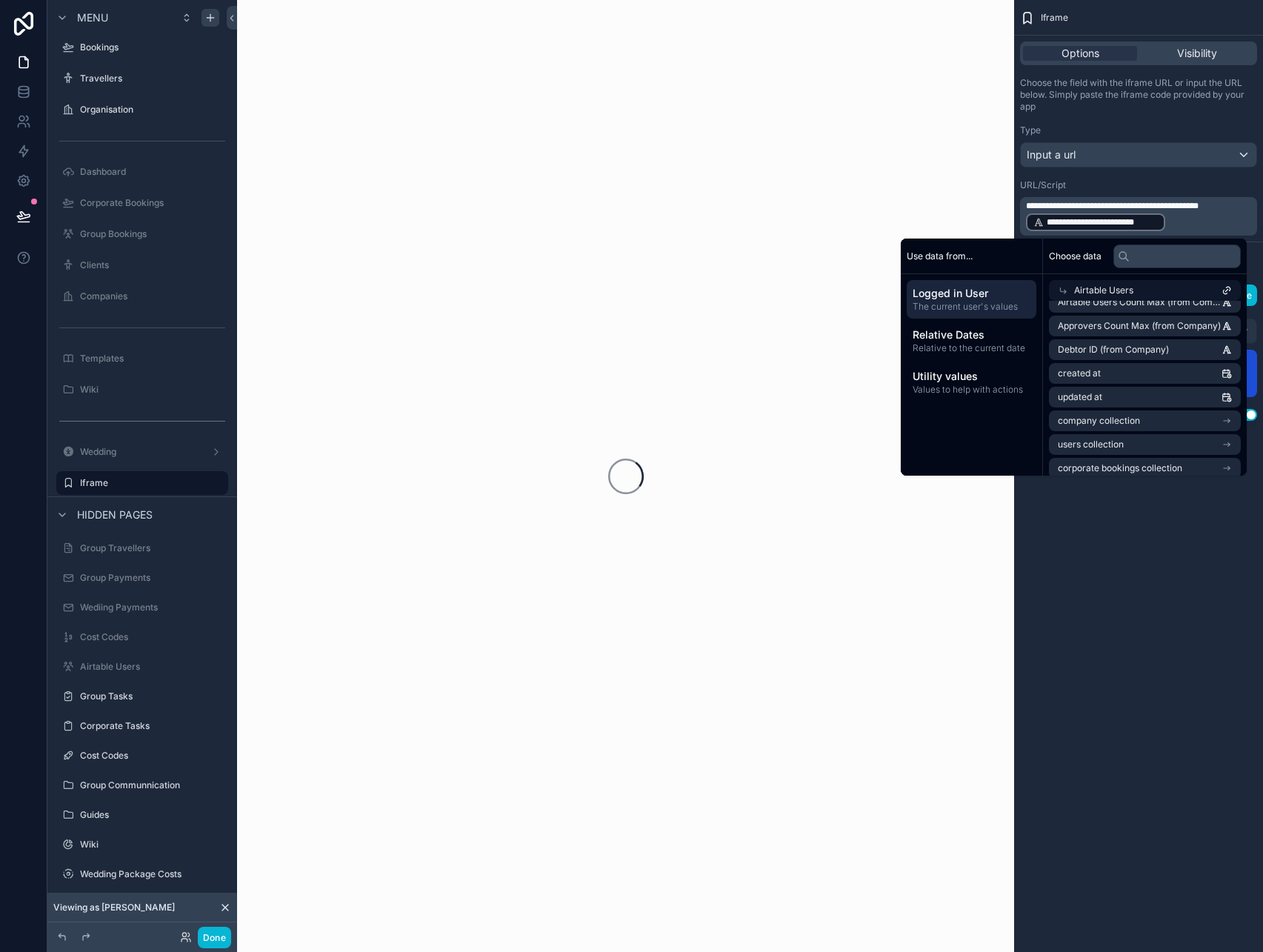
click at [1148, 604] on div "**********" at bounding box center [1139, 476] width 249 height 952
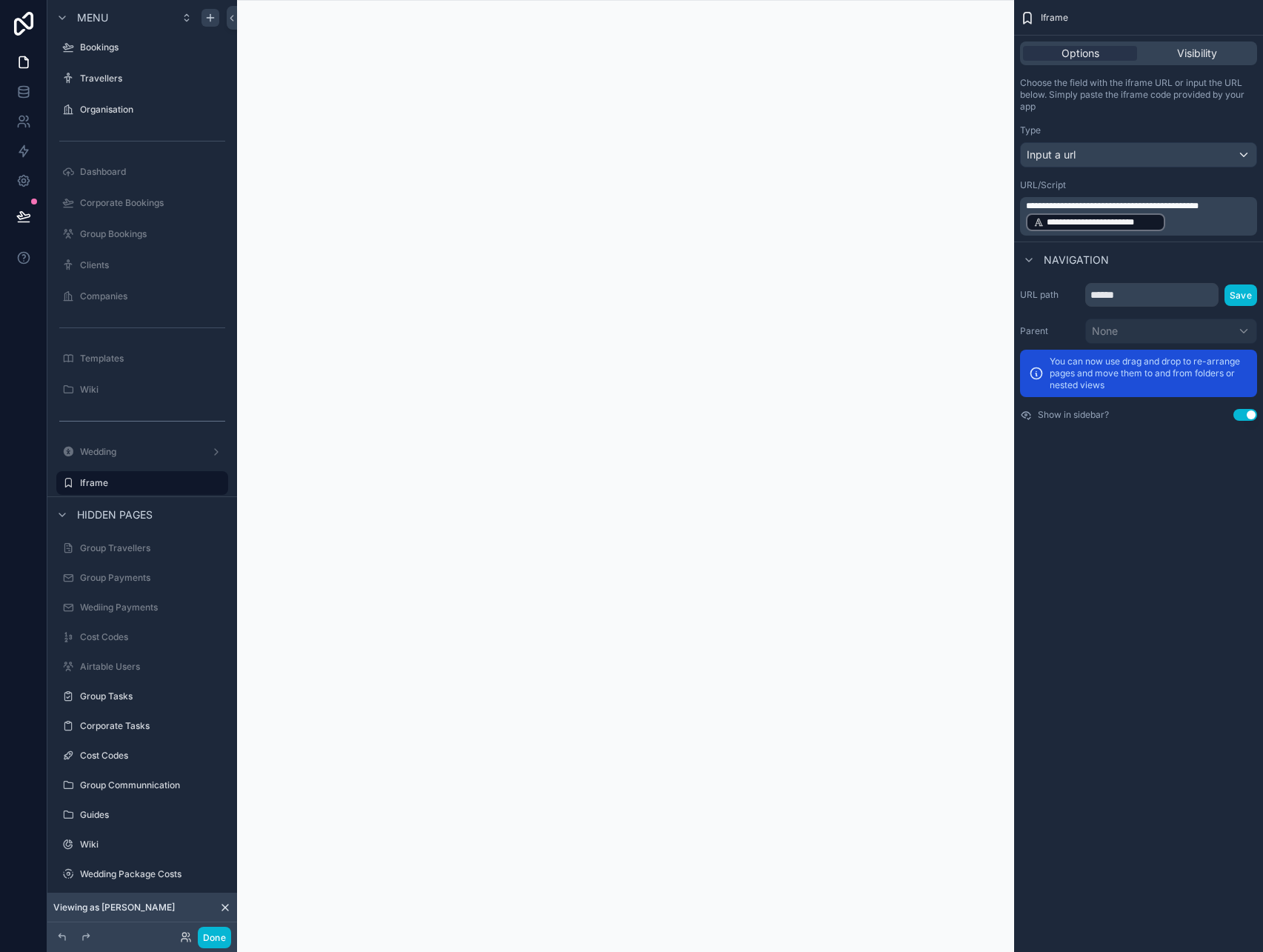
click at [1190, 233] on div "**********" at bounding box center [1138, 216] width 237 height 39
click at [1177, 223] on p "**********" at bounding box center [1140, 216] width 228 height 33
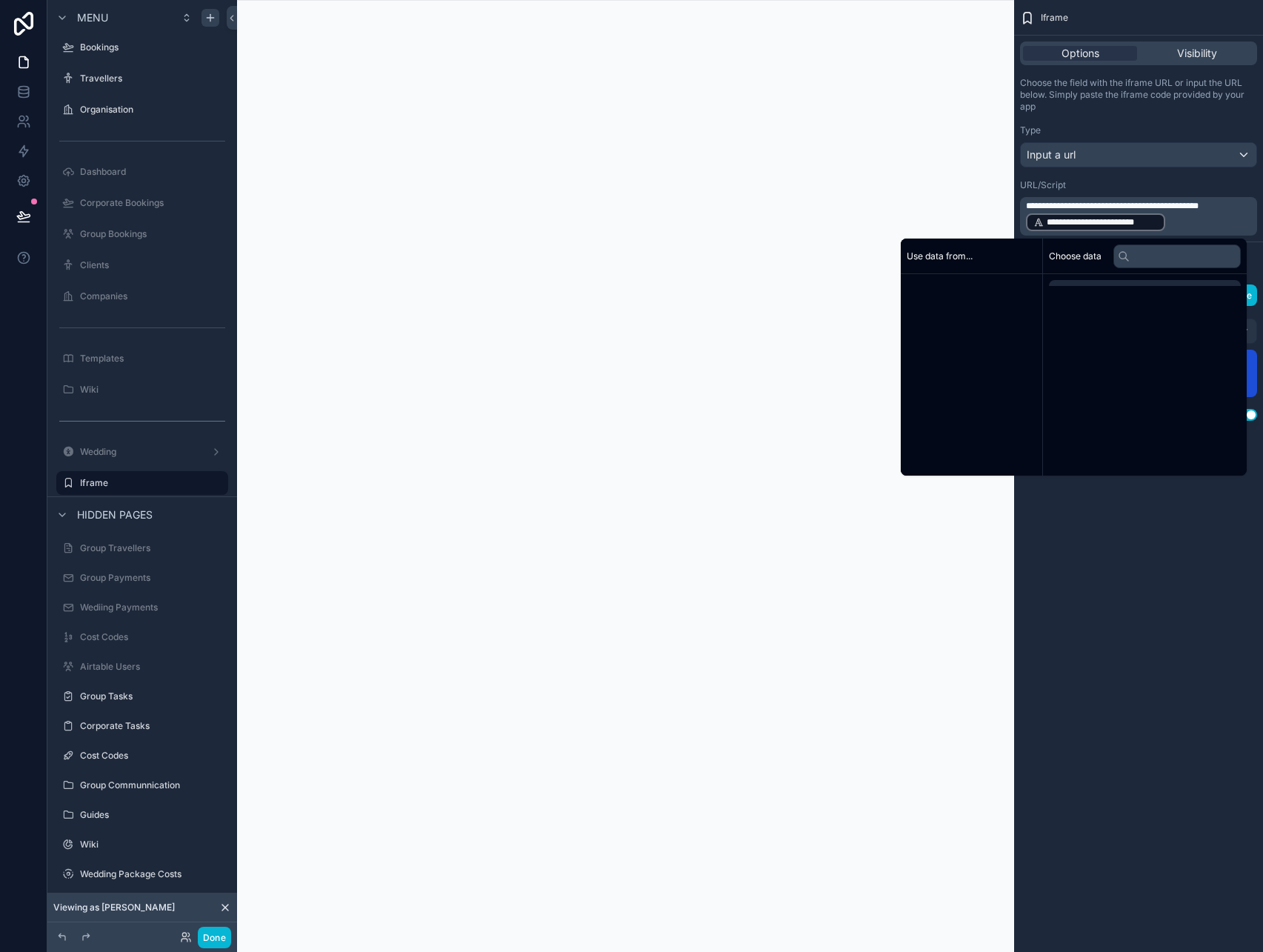
click at [1177, 223] on p "**********" at bounding box center [1140, 216] width 228 height 33
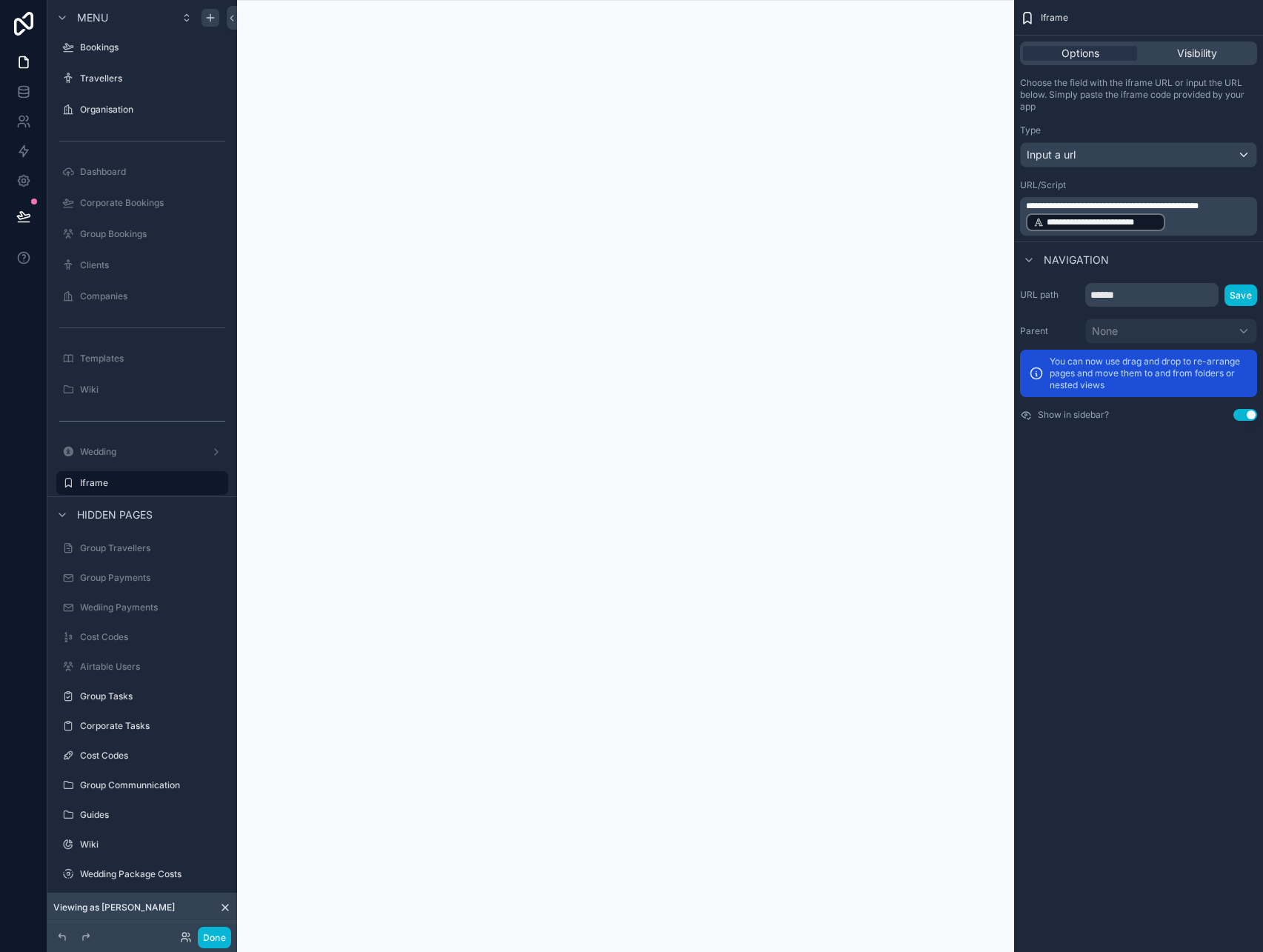
click at [1177, 223] on p "**********" at bounding box center [1140, 216] width 228 height 33
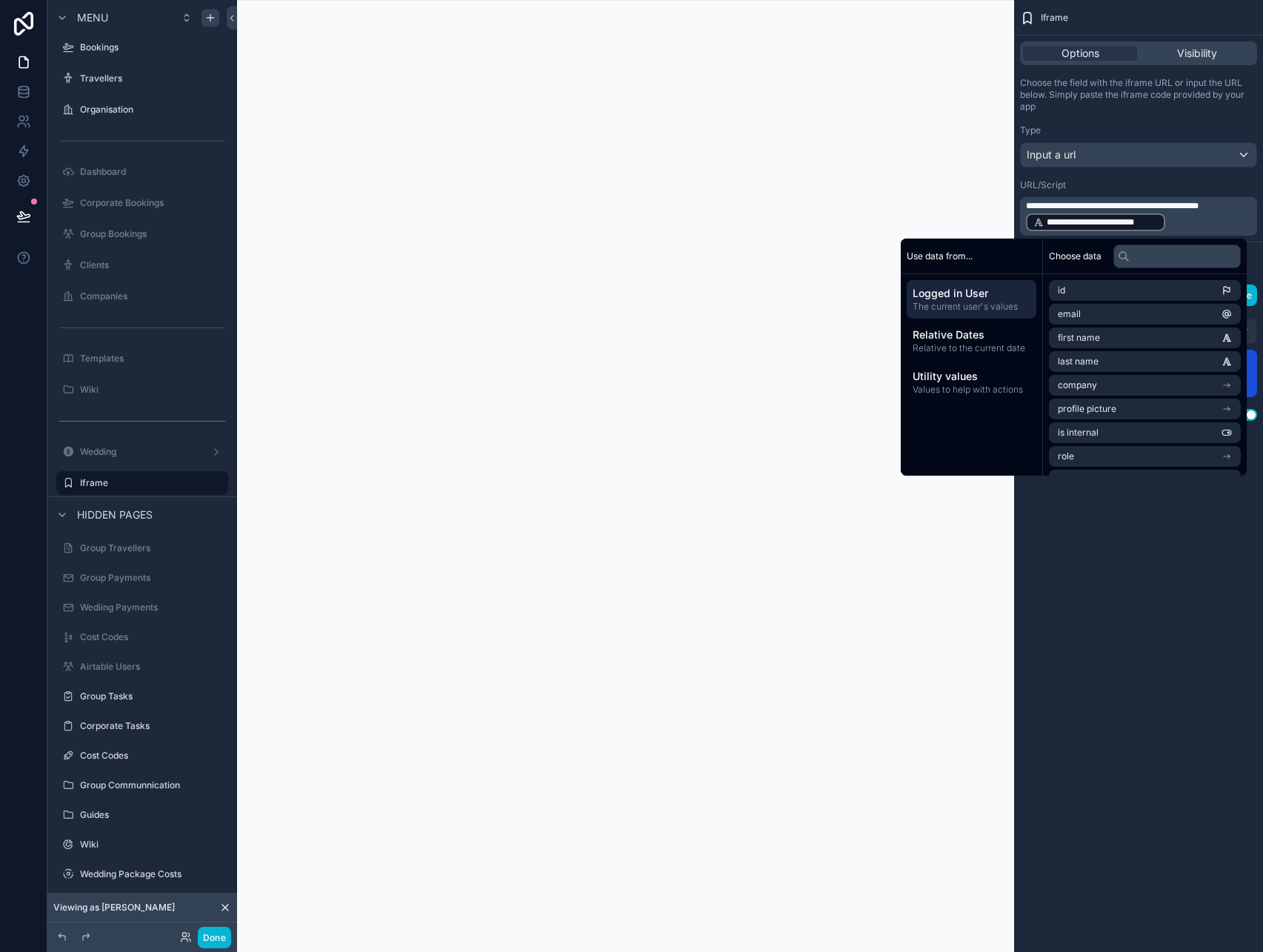
click at [1158, 204] on span "**********" at bounding box center [1112, 206] width 173 height 9
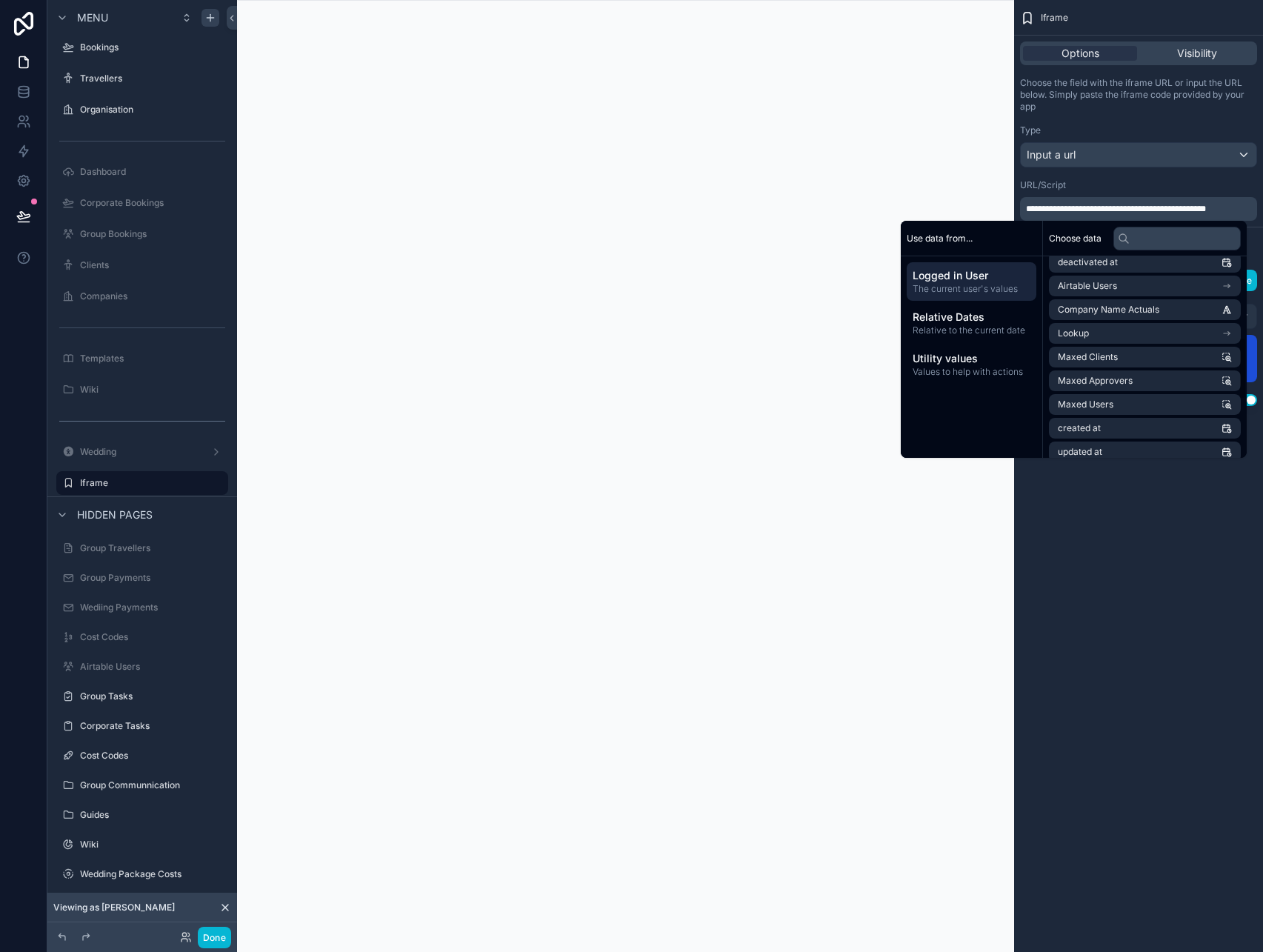
scroll to position [261, 0]
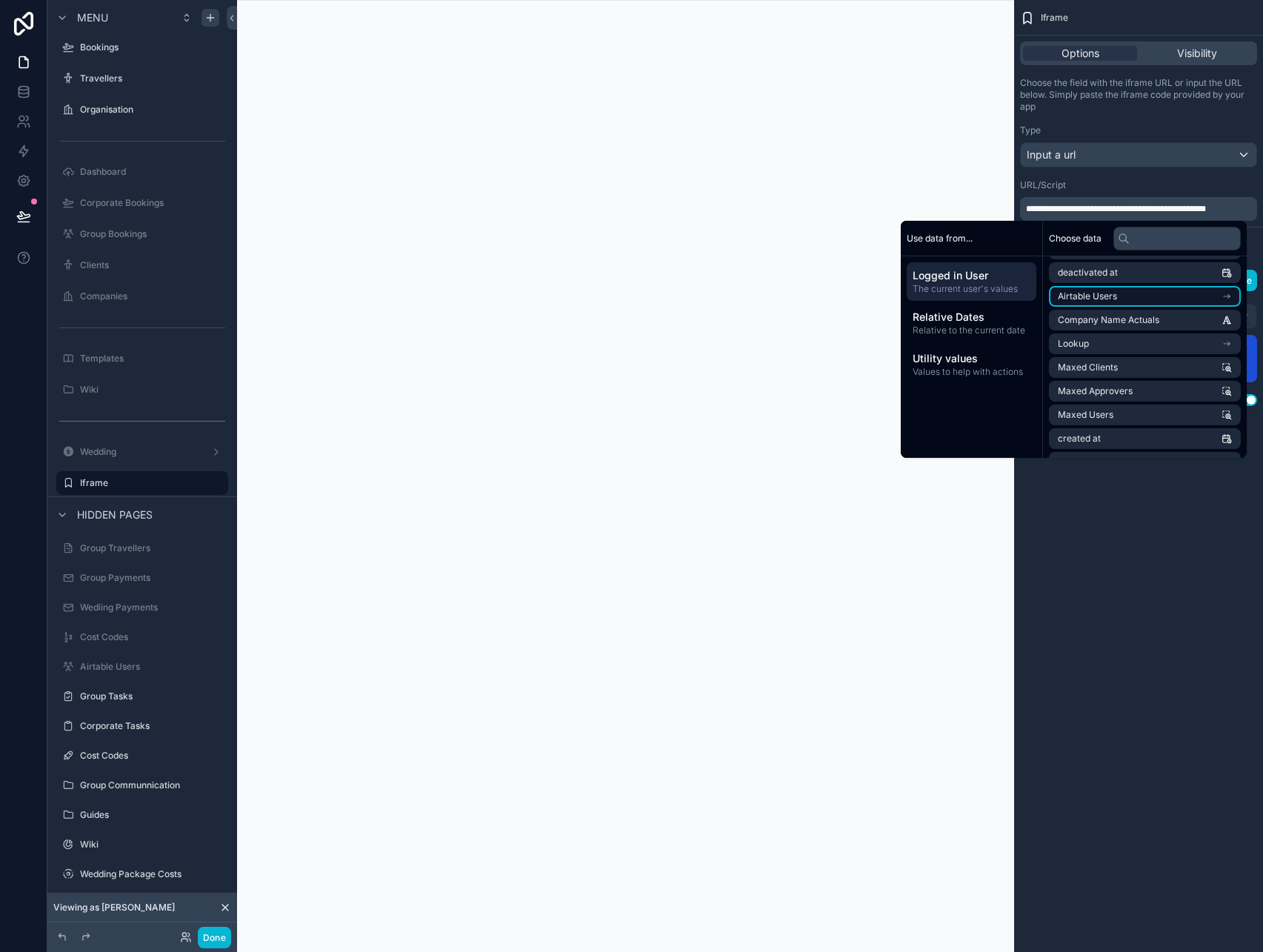
click at [1113, 300] on li "Airtable Users" at bounding box center [1145, 296] width 192 height 20
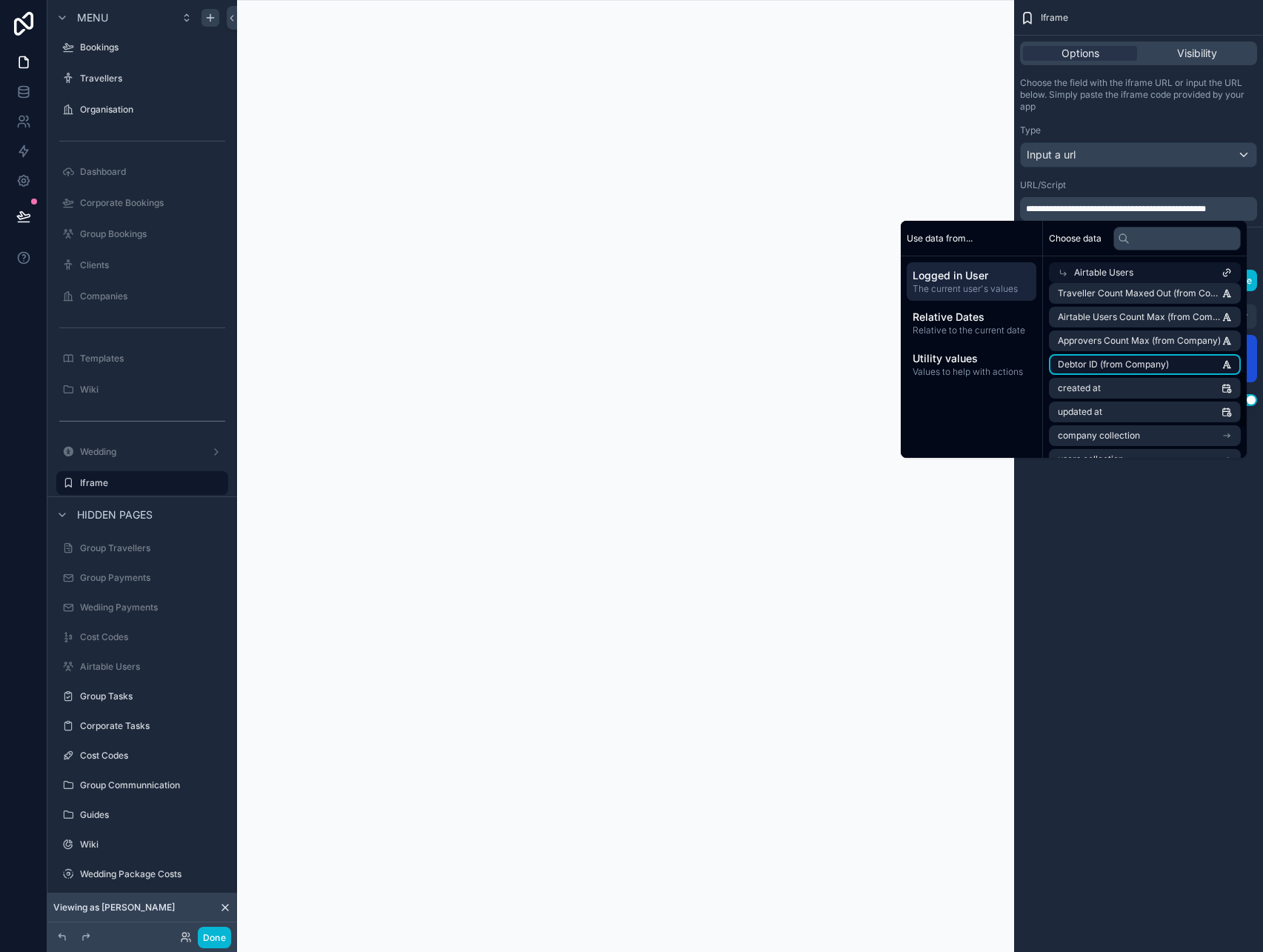
click at [1112, 367] on span "Debtor ID (from Company)" at bounding box center [1113, 365] width 111 height 12
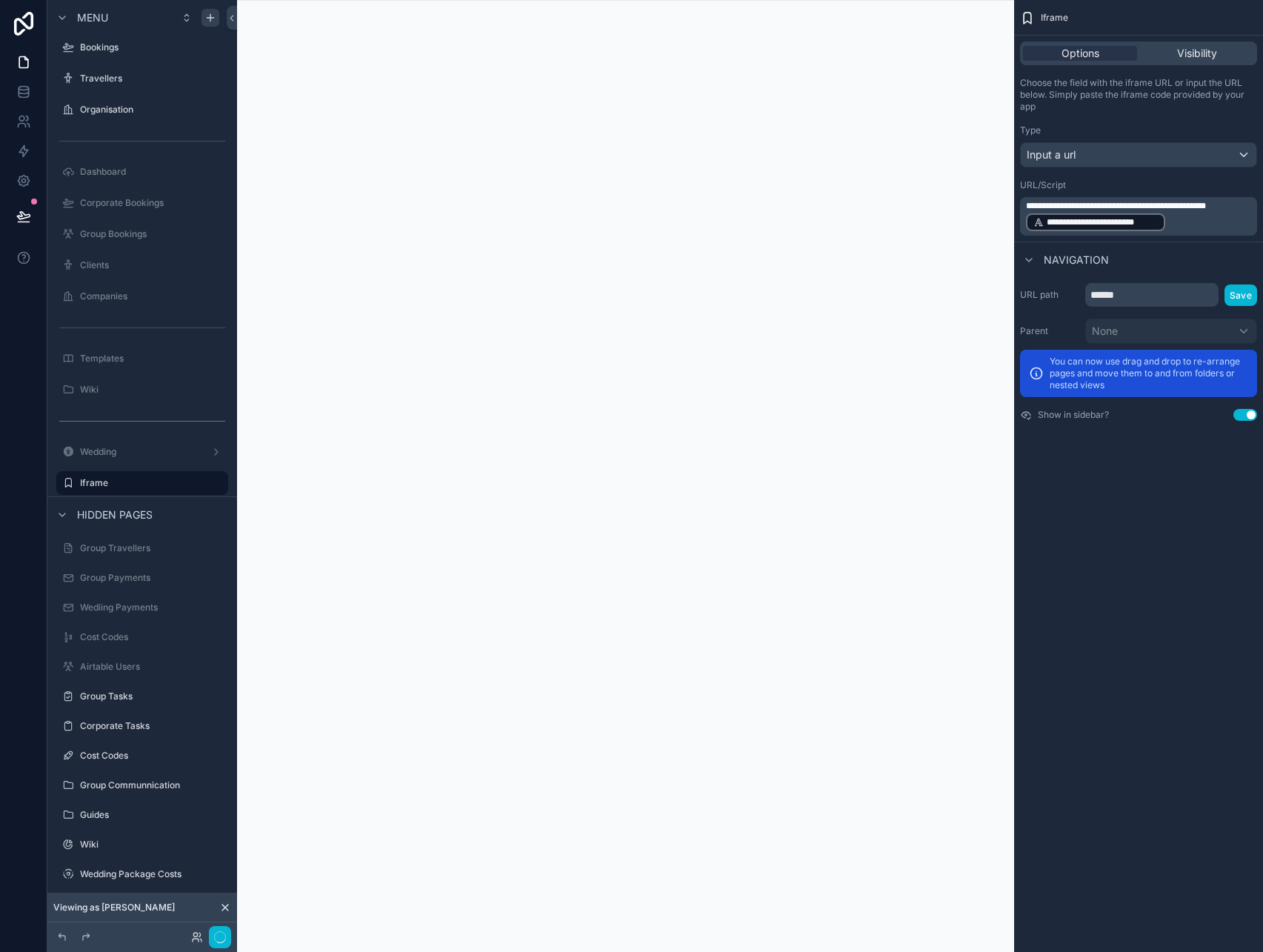
click at [1107, 567] on div "**********" at bounding box center [1139, 476] width 249 height 952
click at [212, 941] on button "Done" at bounding box center [214, 938] width 33 height 21
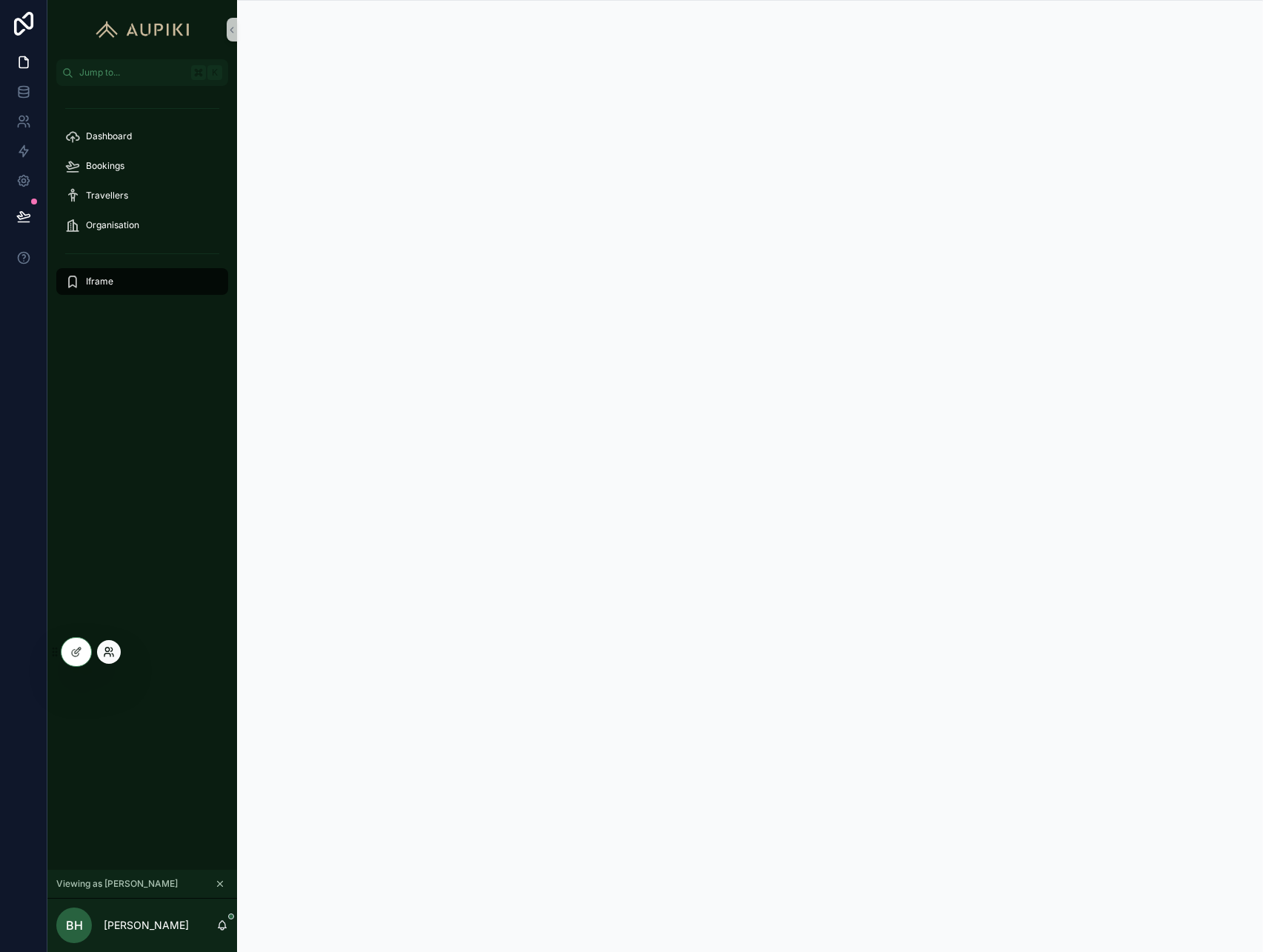
click at [108, 654] on icon at bounding box center [108, 655] width 6 height 3
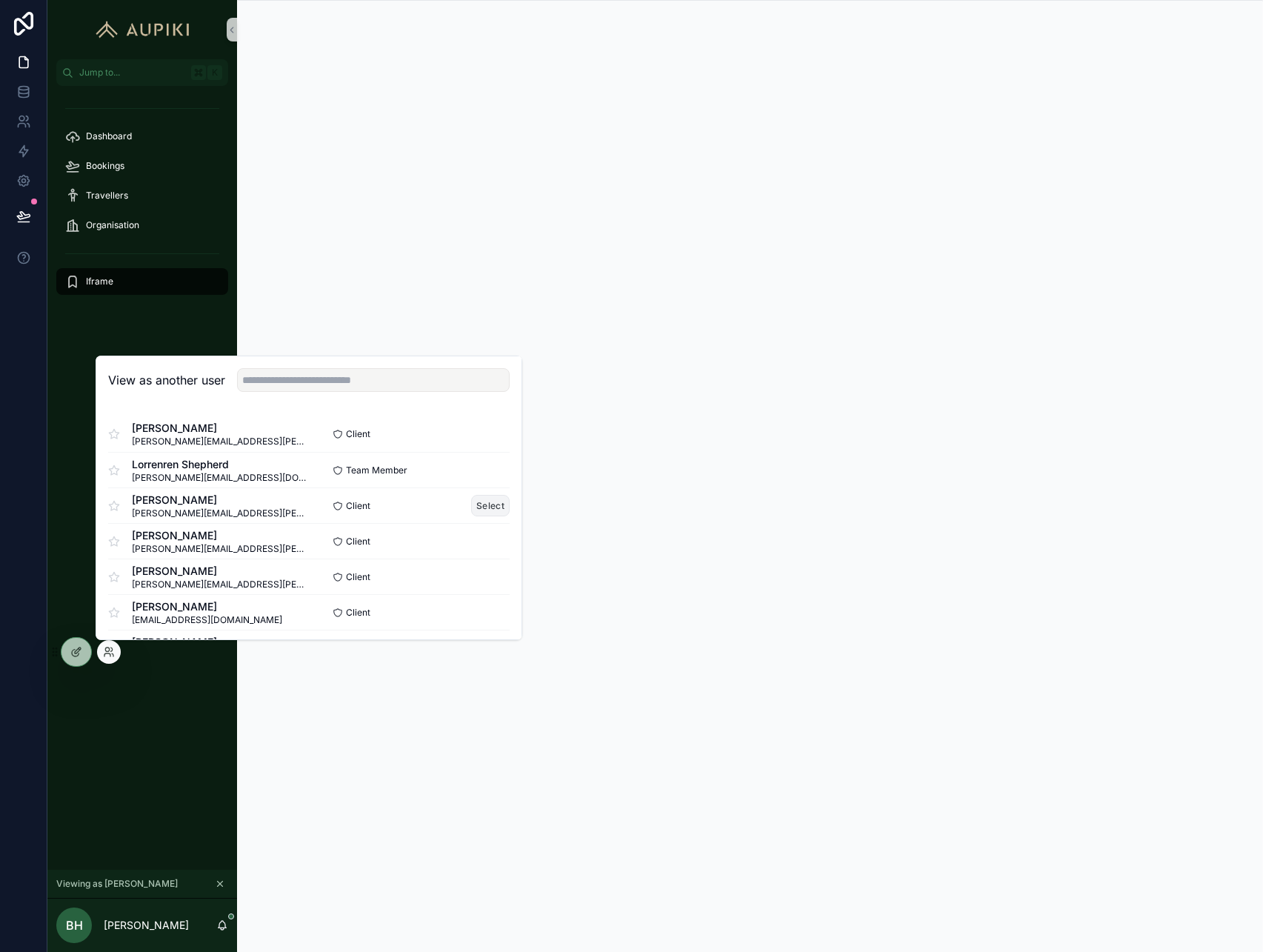
click at [497, 510] on button "Select" at bounding box center [490, 506] width 39 height 21
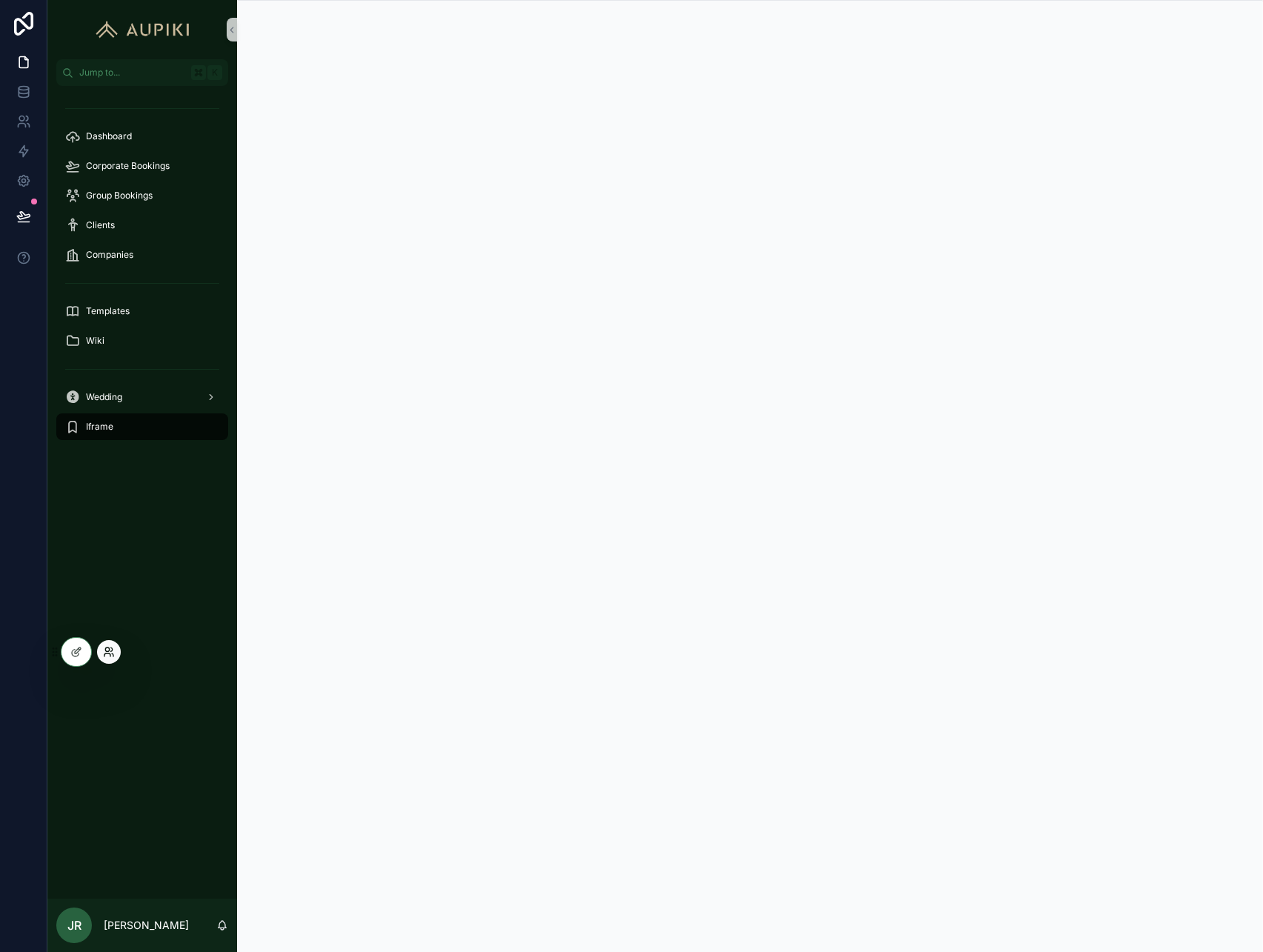
click at [114, 653] on icon at bounding box center [109, 652] width 12 height 12
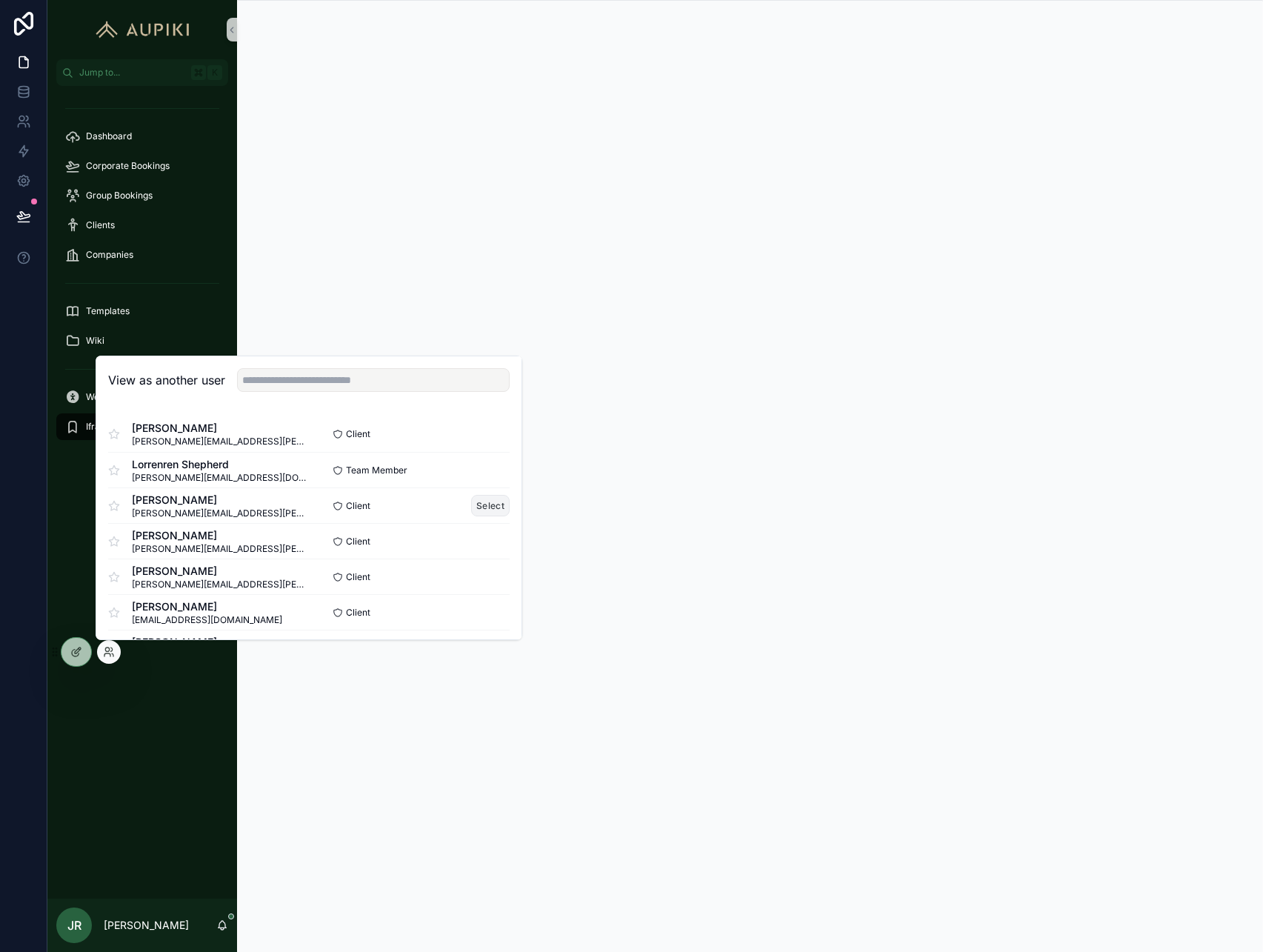
click at [476, 501] on button "Select" at bounding box center [490, 506] width 39 height 21
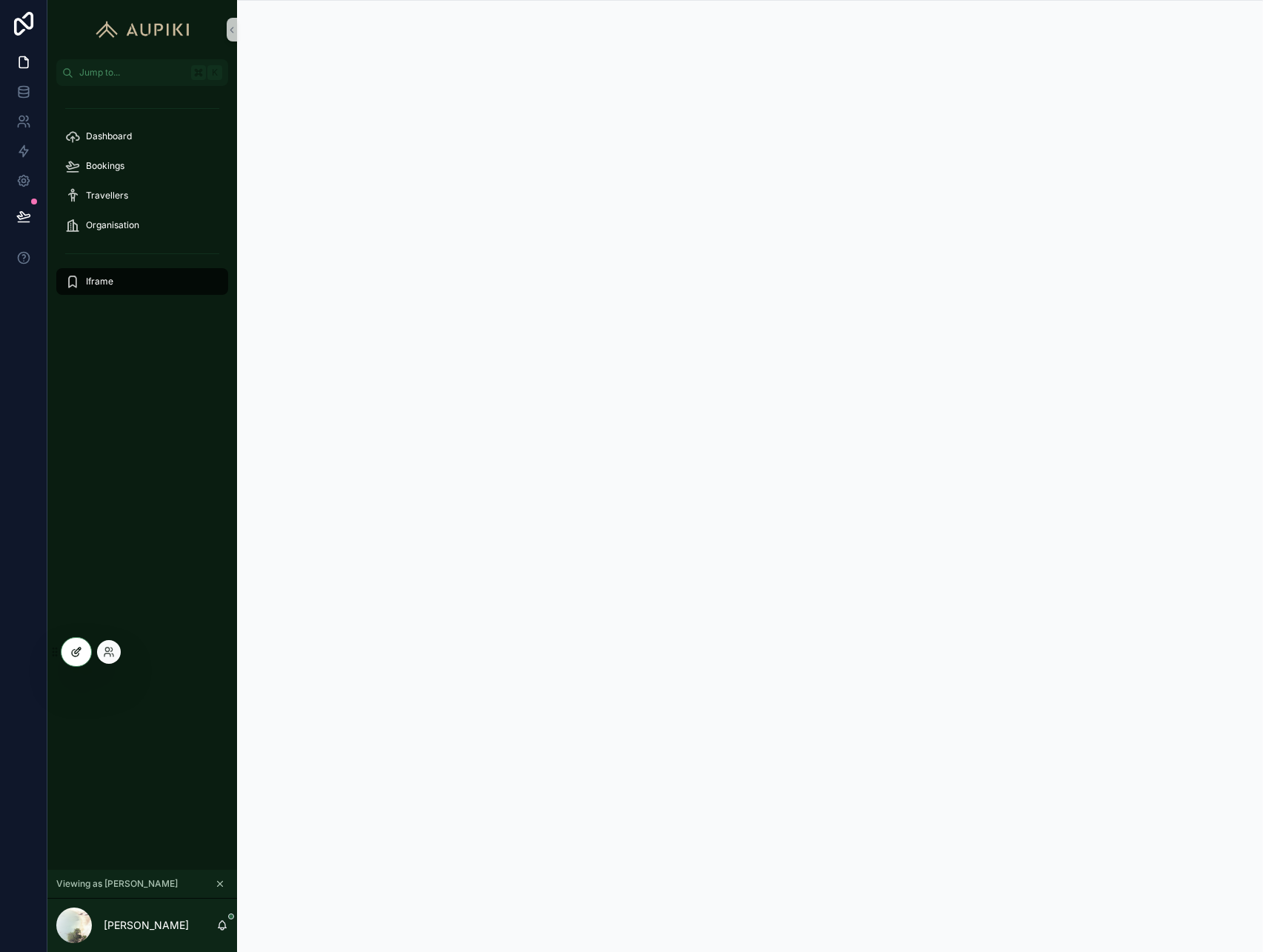
click at [70, 655] on icon at bounding box center [76, 652] width 12 height 12
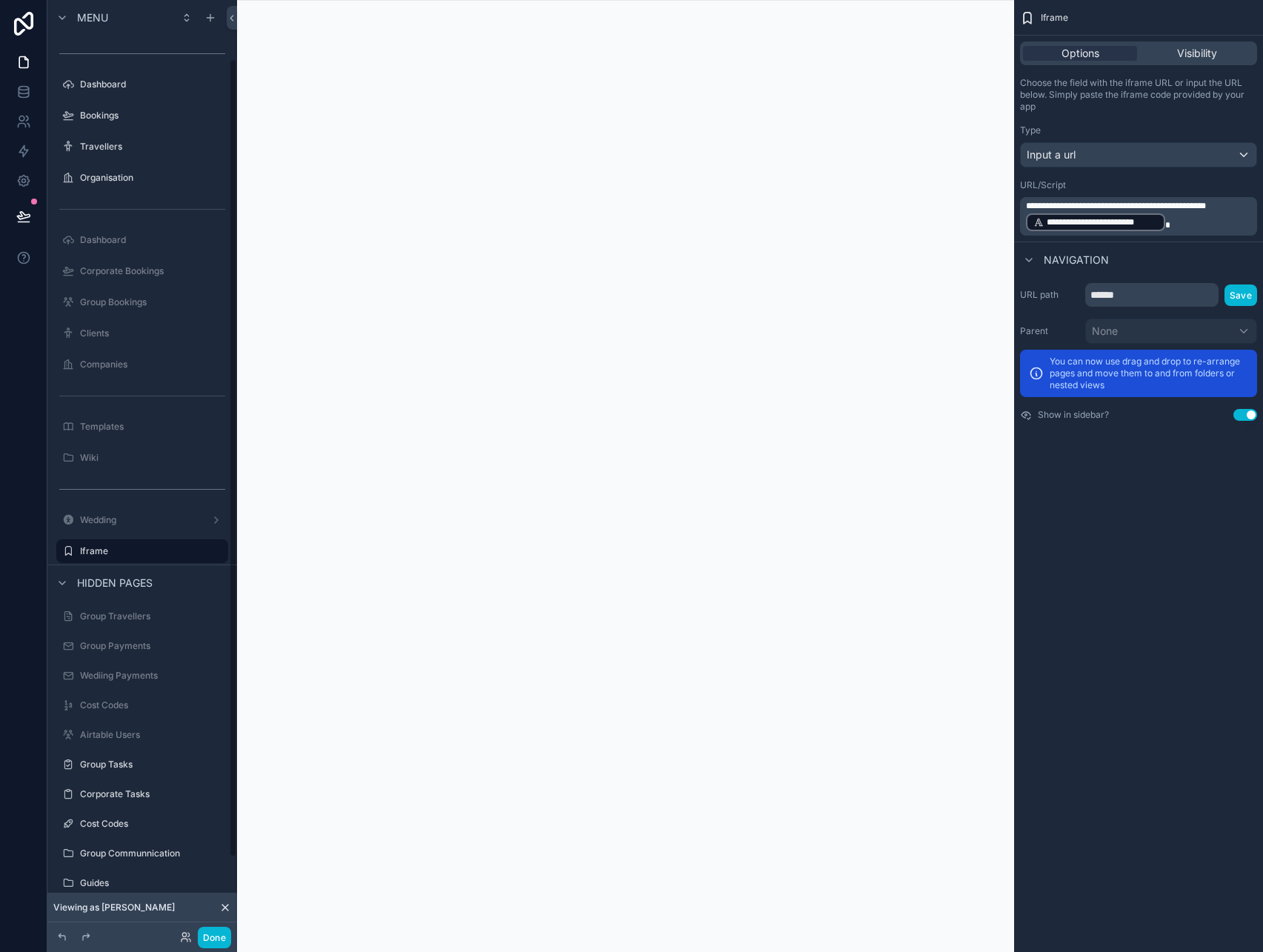
scroll to position [68, 0]
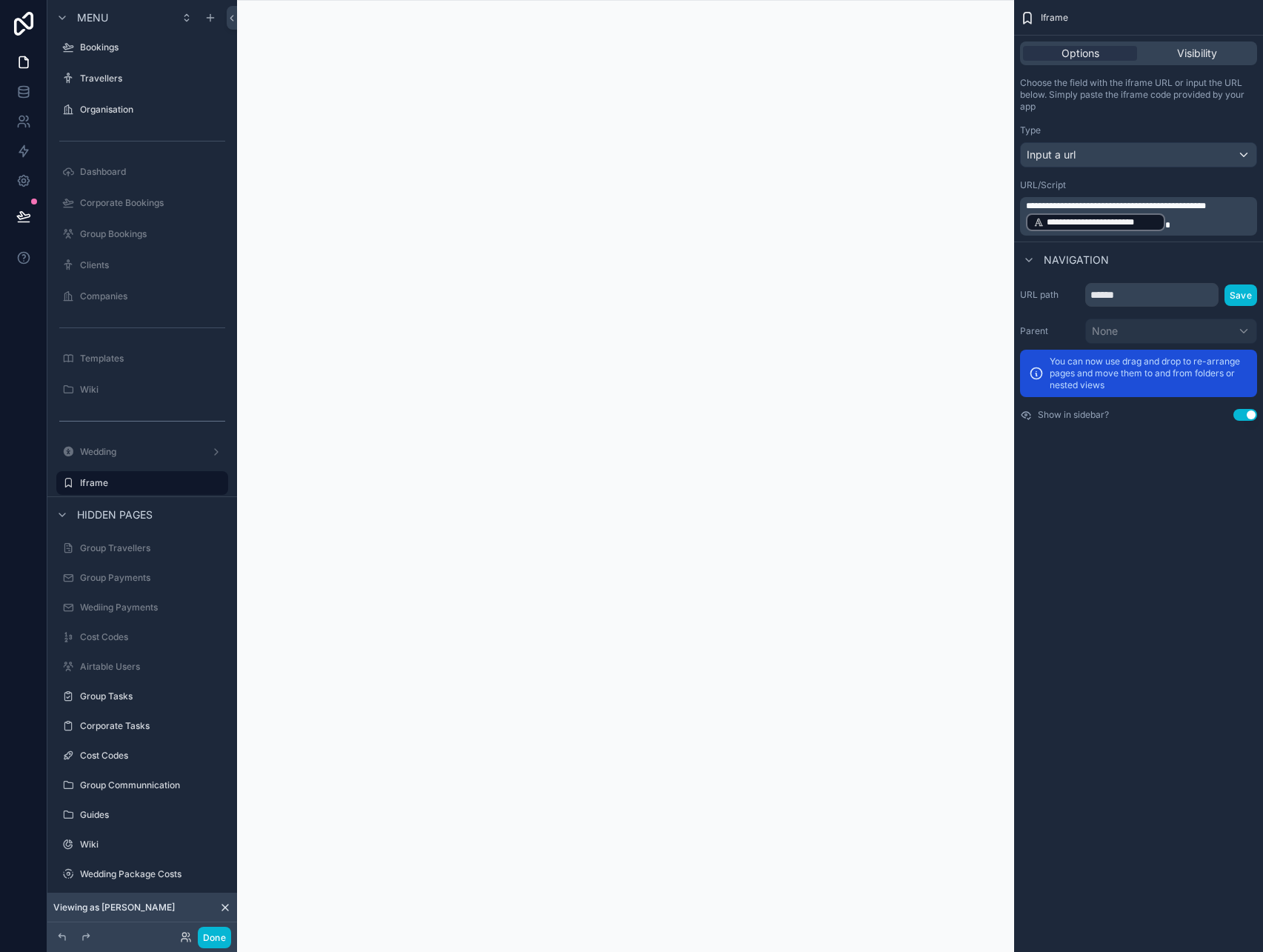
click at [674, 220] on div "scrollable content" at bounding box center [625, 476] width 777 height 952
drag, startPoint x: 1199, startPoint y: 222, endPoint x: 1018, endPoint y: 205, distance: 181.8
click at [1018, 205] on div "**********" at bounding box center [1139, 156] width 249 height 170
click at [1181, 220] on p "**********" at bounding box center [1140, 216] width 228 height 33
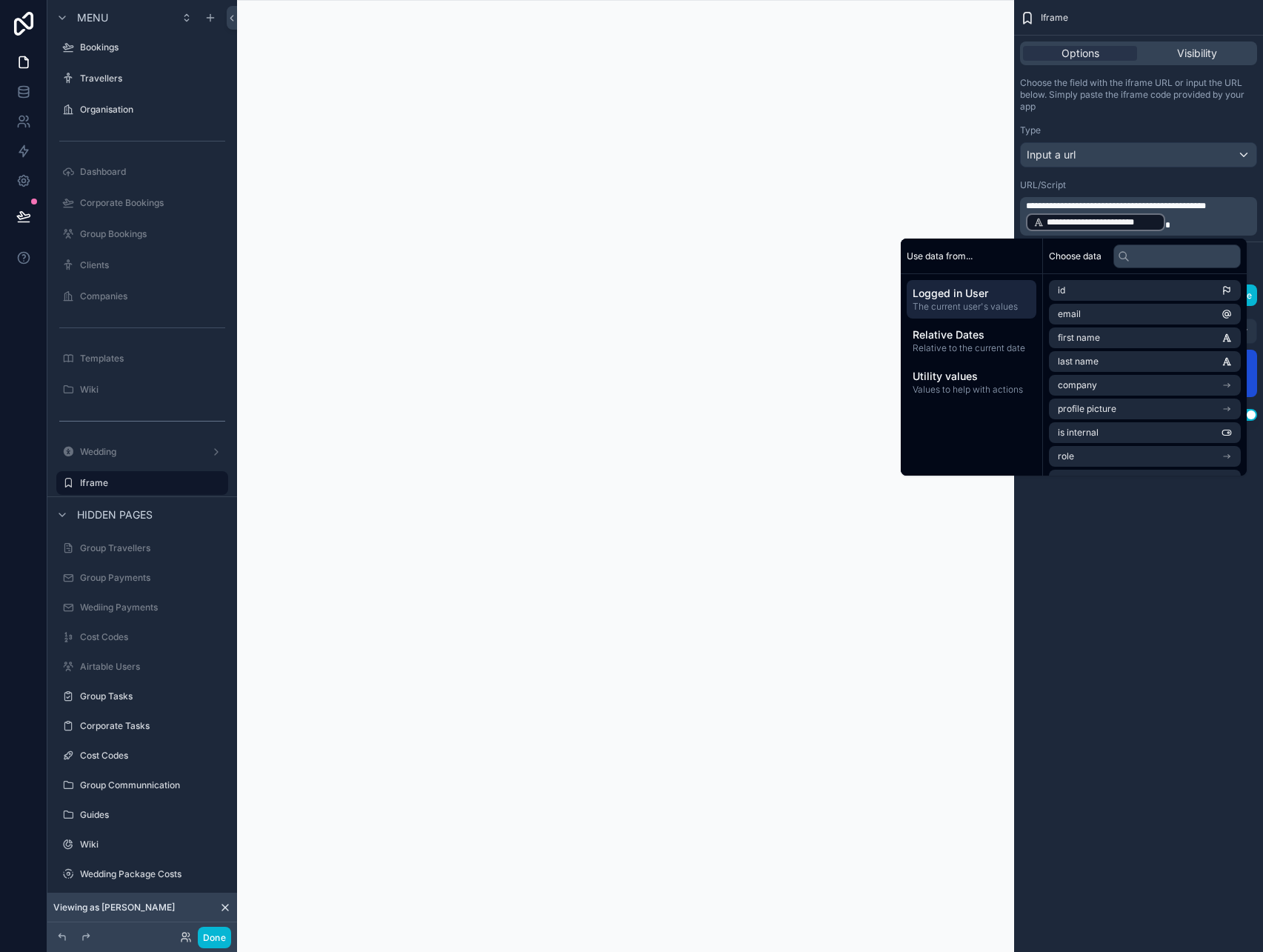
click at [1205, 224] on p "**********" at bounding box center [1140, 216] width 228 height 33
click at [1206, 208] on span "**********" at bounding box center [1116, 206] width 180 height 9
click at [1241, 211] on p "**********" at bounding box center [1140, 216] width 228 height 33
click at [1185, 215] on p "**********" at bounding box center [1140, 216] width 228 height 33
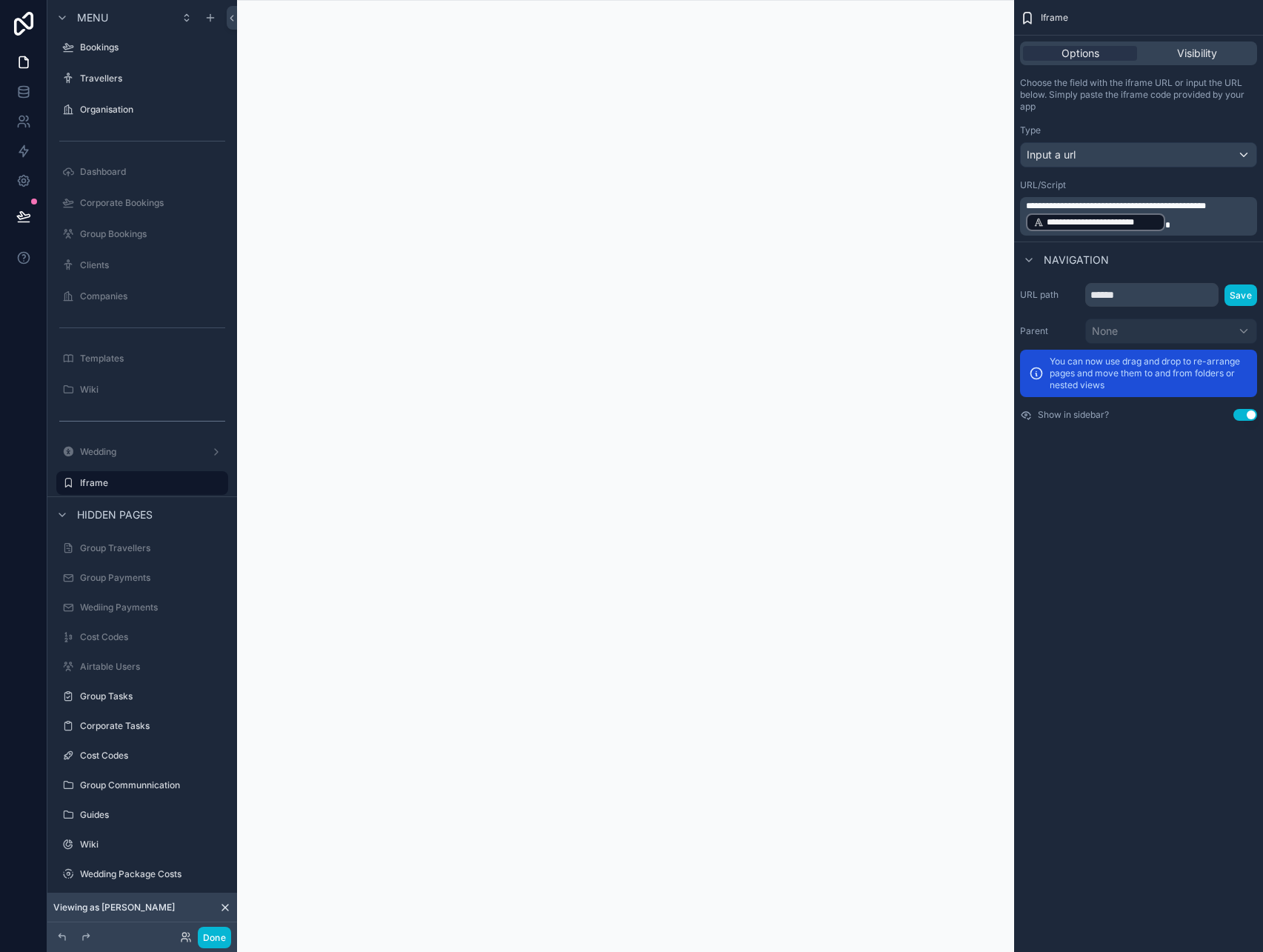
click at [1206, 201] on span "**********" at bounding box center [1116, 206] width 180 height 9
click at [1240, 204] on p "**********" at bounding box center [1140, 216] width 228 height 33
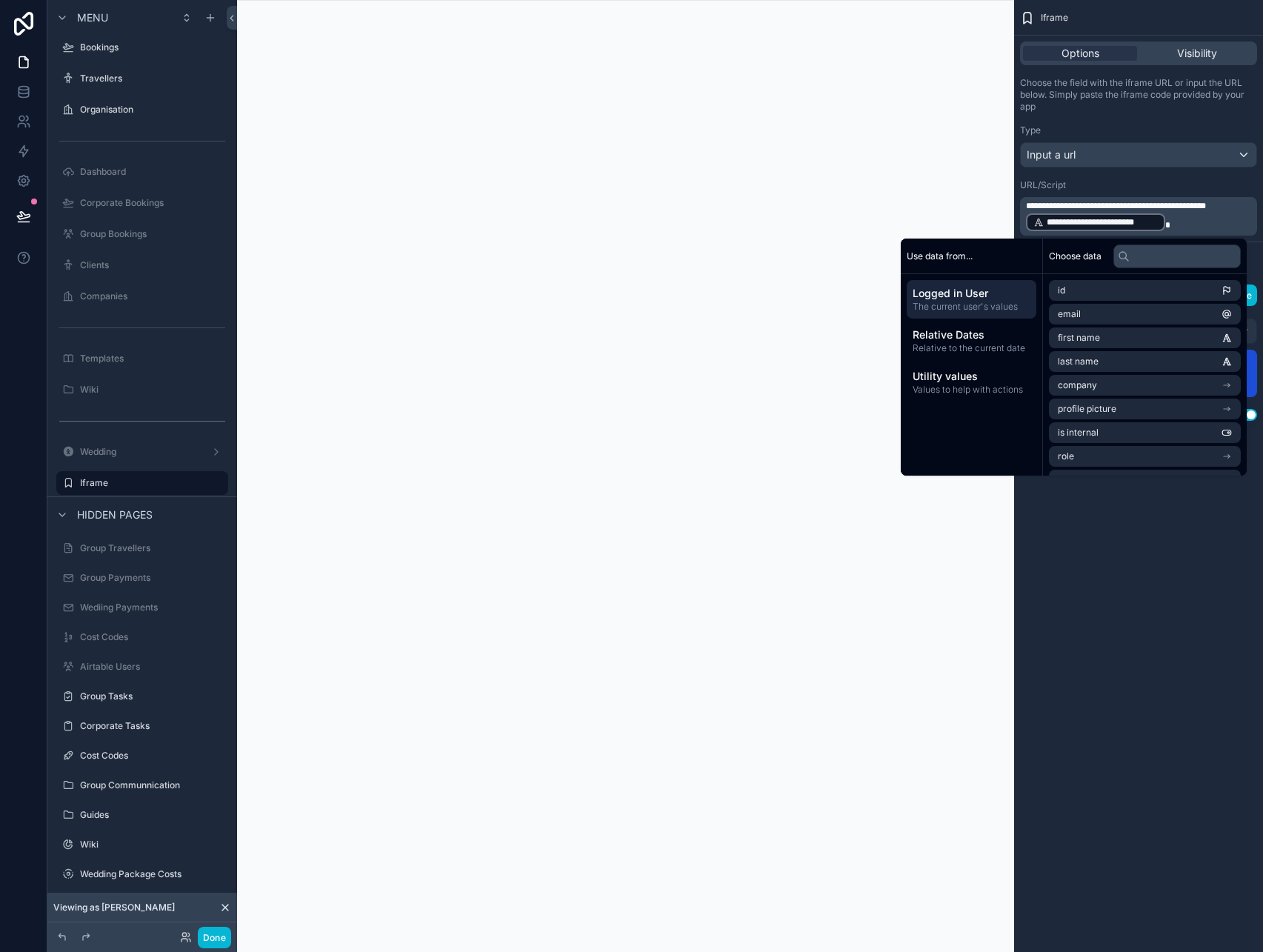
click at [1226, 214] on p "**********" at bounding box center [1140, 216] width 228 height 33
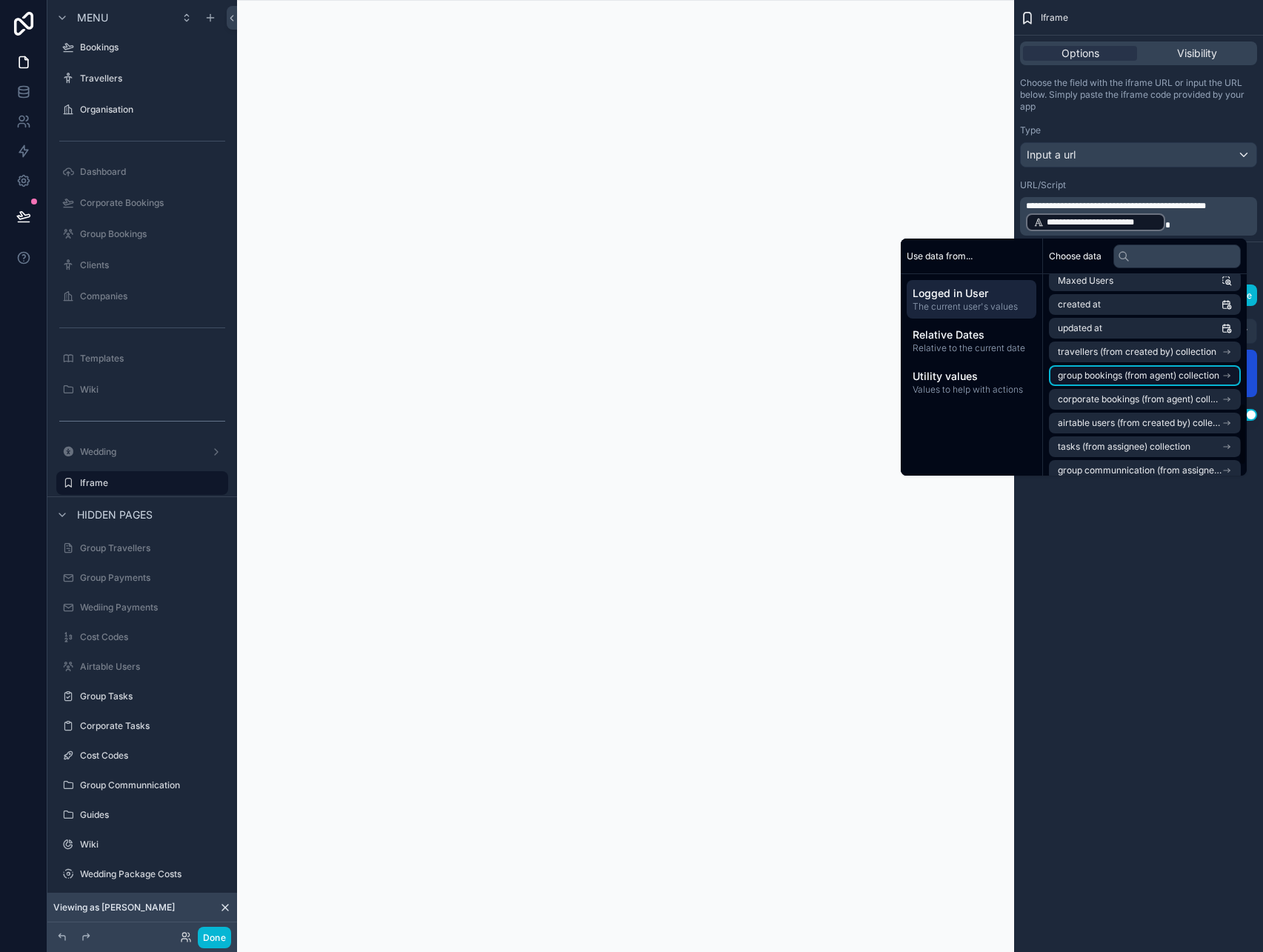
scroll to position [412, 0]
click at [1168, 421] on span "airtable users (from created by) collection" at bounding box center [1140, 424] width 164 height 12
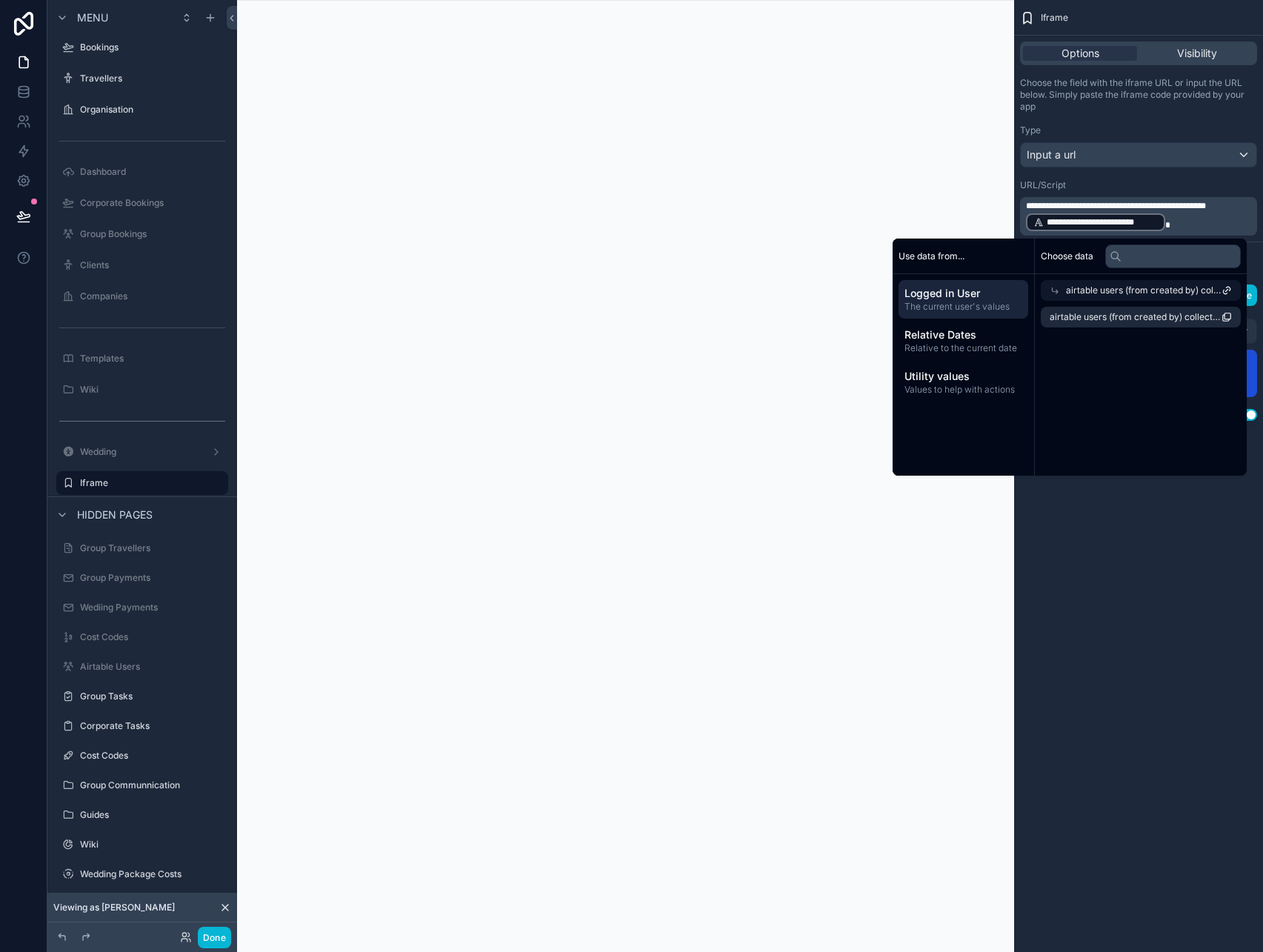
scroll to position [0, 0]
click at [1053, 289] on icon at bounding box center [1056, 291] width 11 height 11
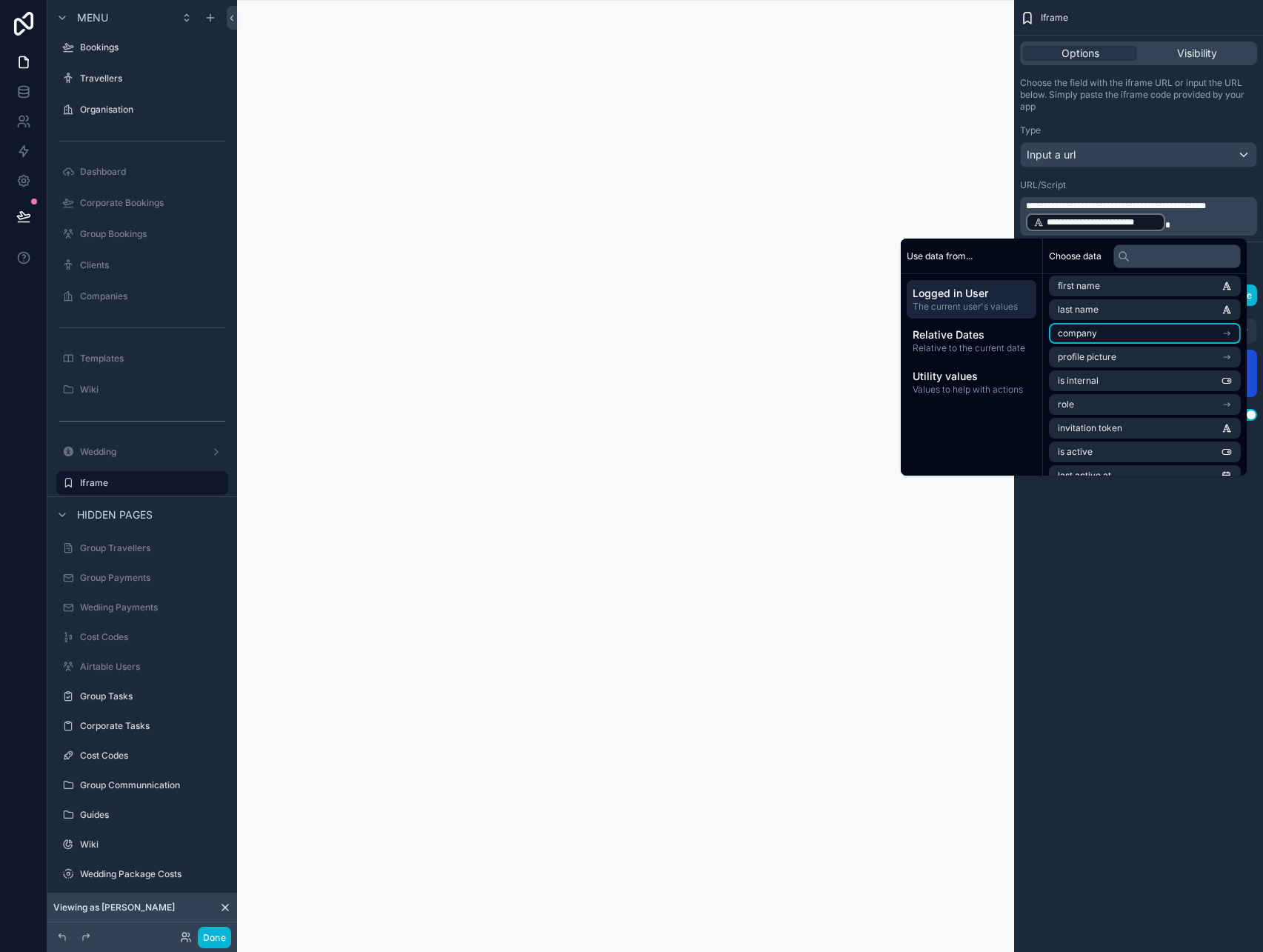
click at [1152, 336] on li "company" at bounding box center [1145, 333] width 192 height 20
click at [1084, 297] on div "company" at bounding box center [1145, 290] width 192 height 20
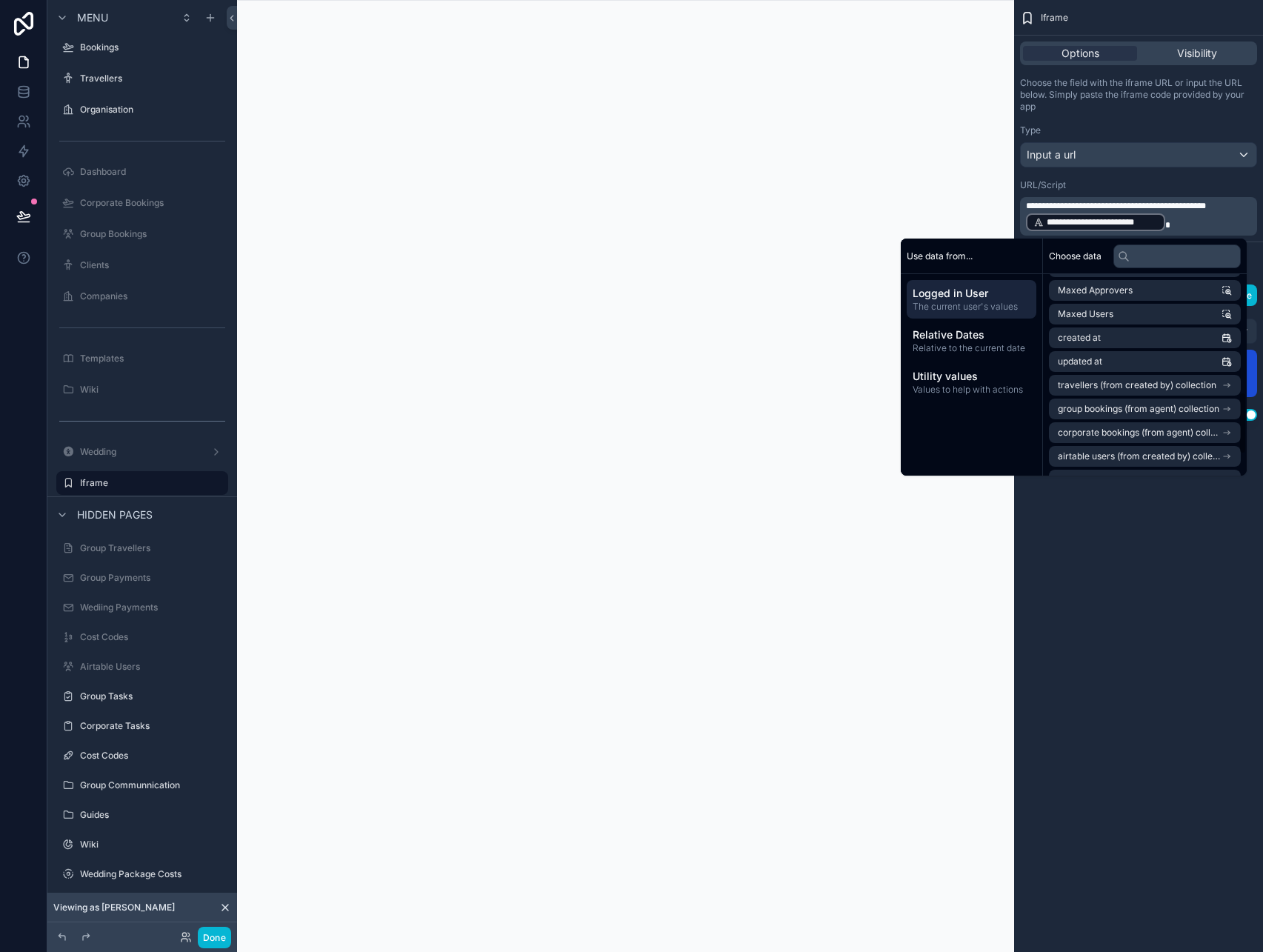
scroll to position [448, 0]
click at [217, 947] on button "Done" at bounding box center [214, 938] width 33 height 21
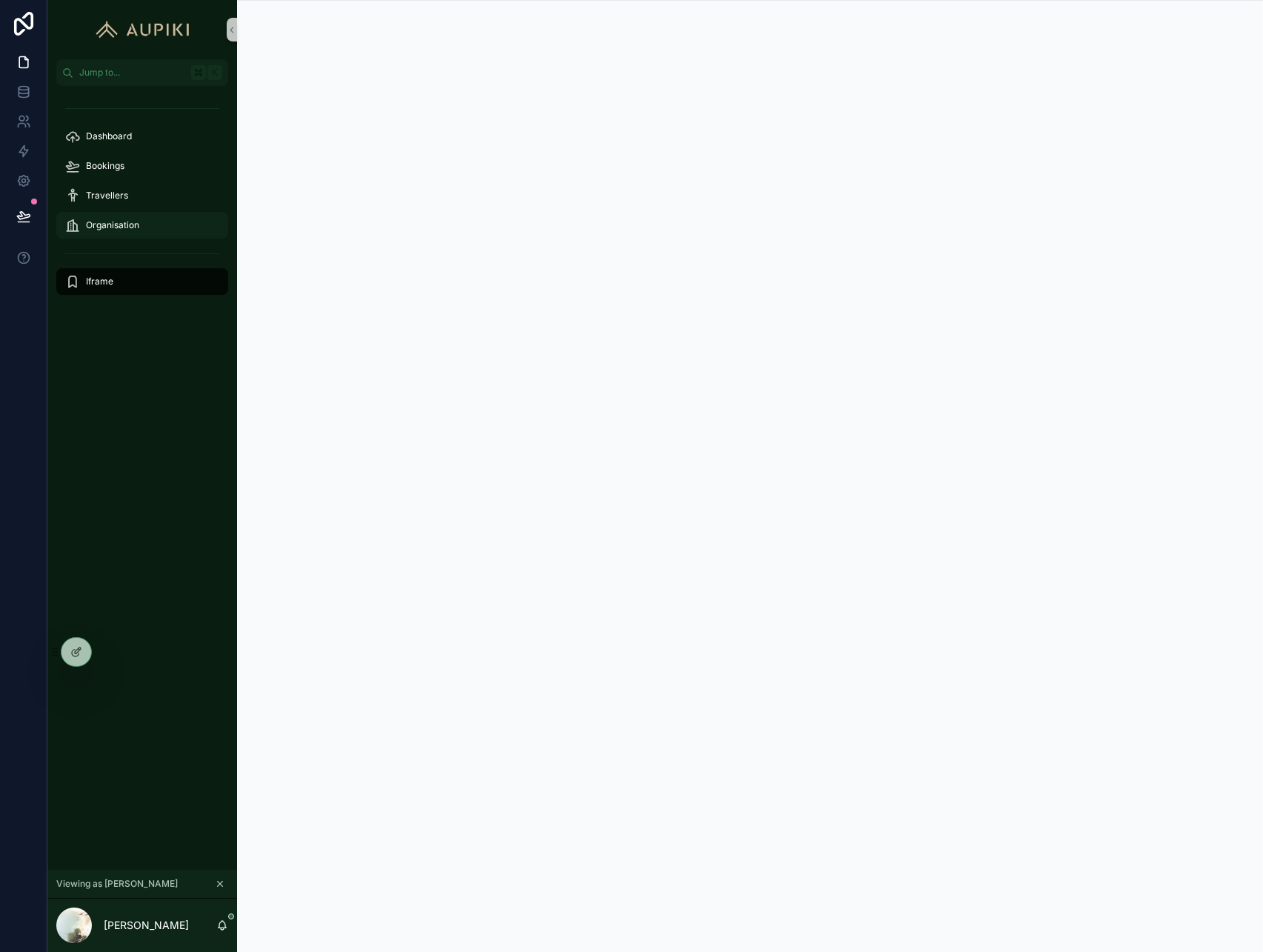
click at [139, 226] on span "Organisation" at bounding box center [113, 226] width 53 height 12
click at [151, 138] on div "Dashboard" at bounding box center [142, 136] width 154 height 23
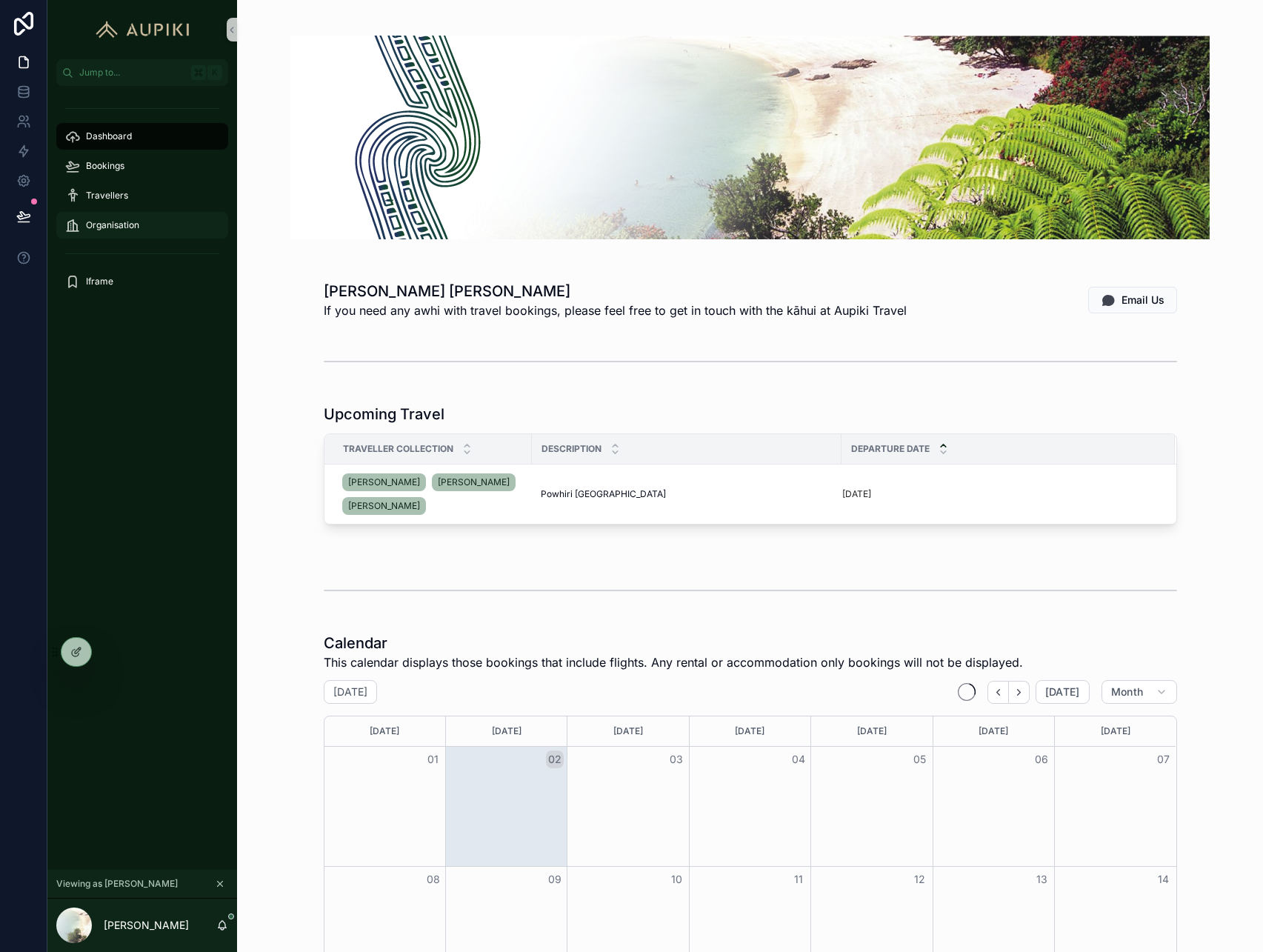
click at [148, 226] on div "Organisation" at bounding box center [142, 225] width 154 height 23
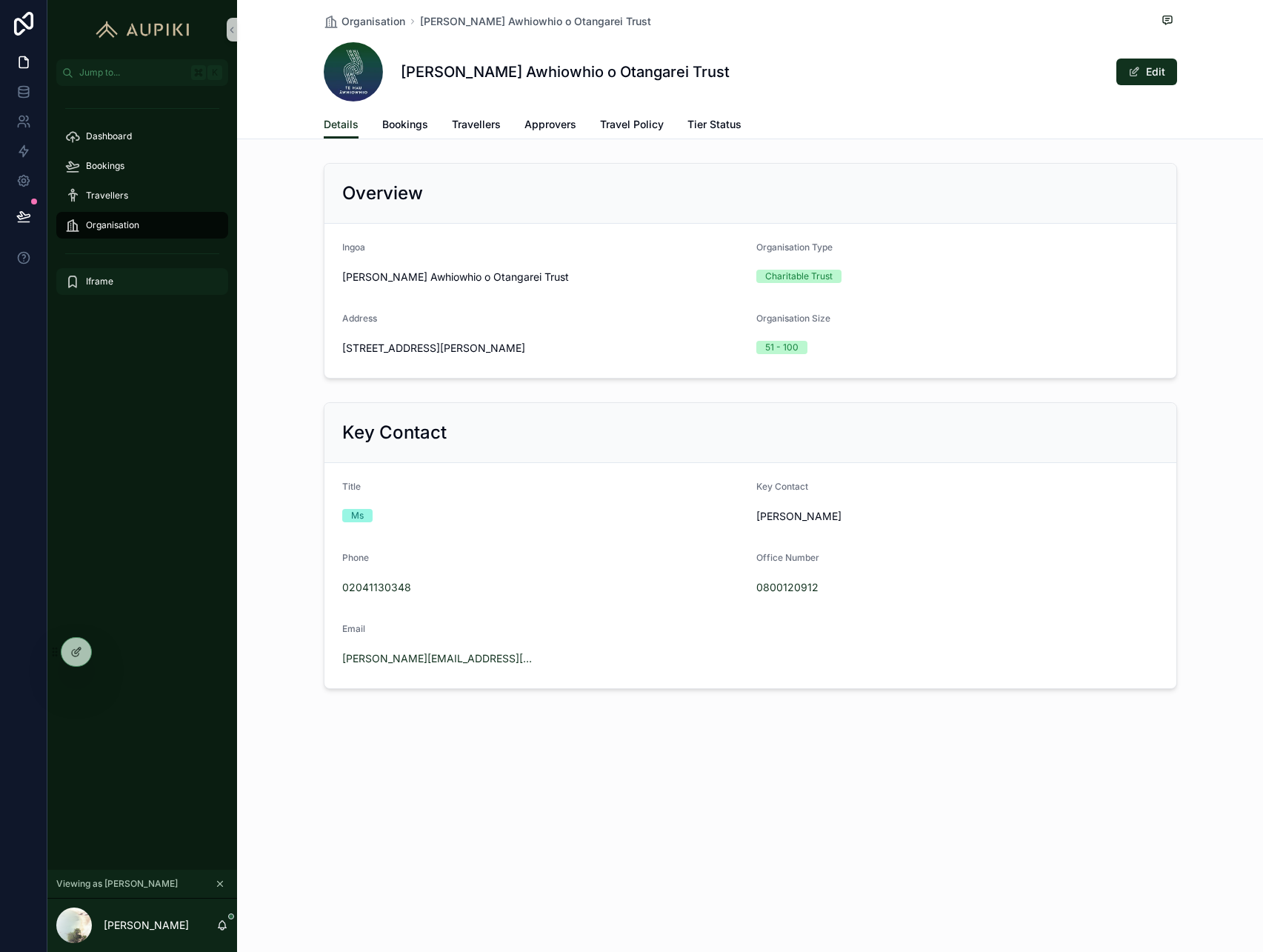
click at [125, 277] on div "Iframe" at bounding box center [142, 281] width 154 height 23
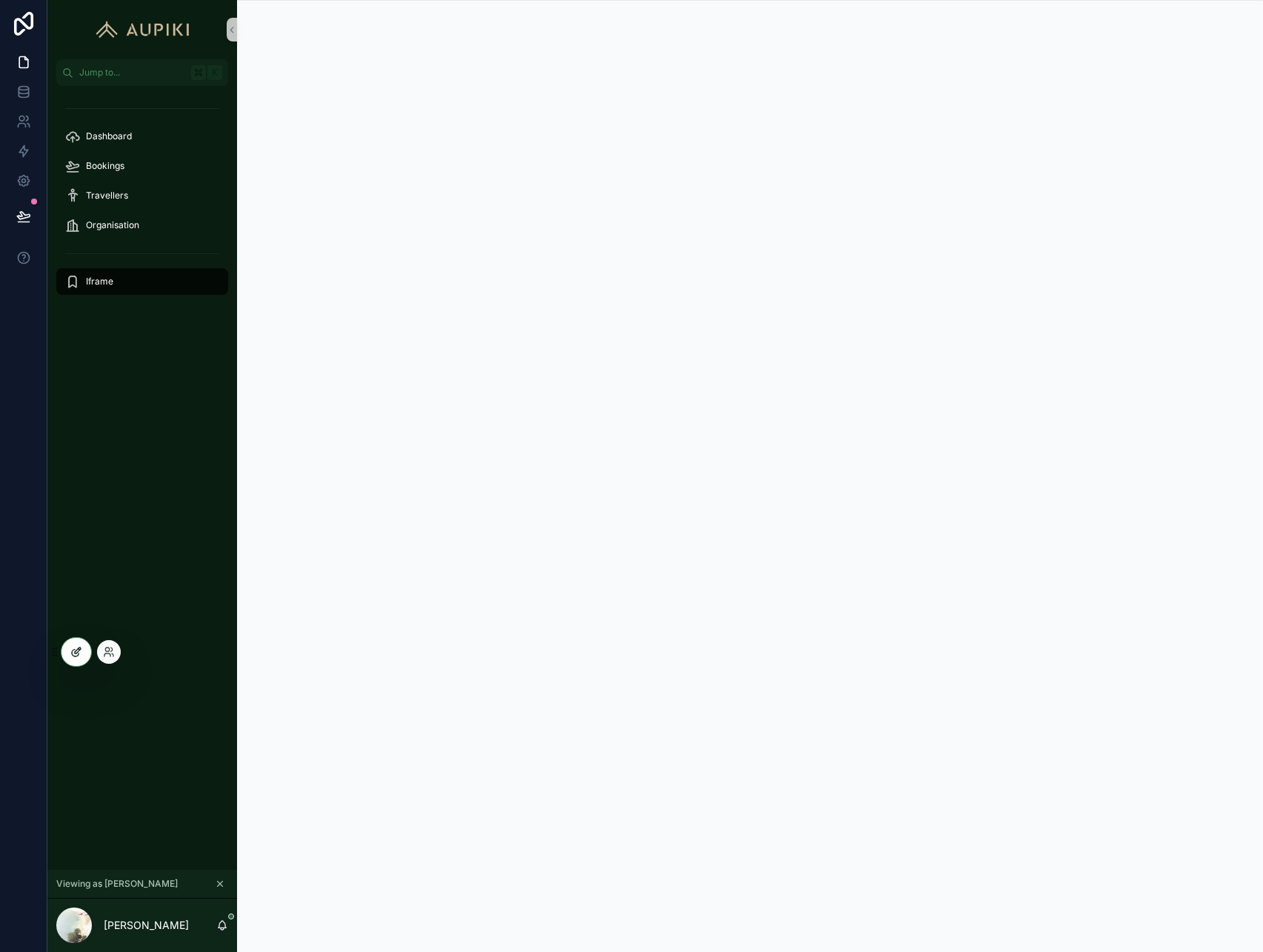
click at [76, 651] on icon at bounding box center [78, 651] width 6 height 6
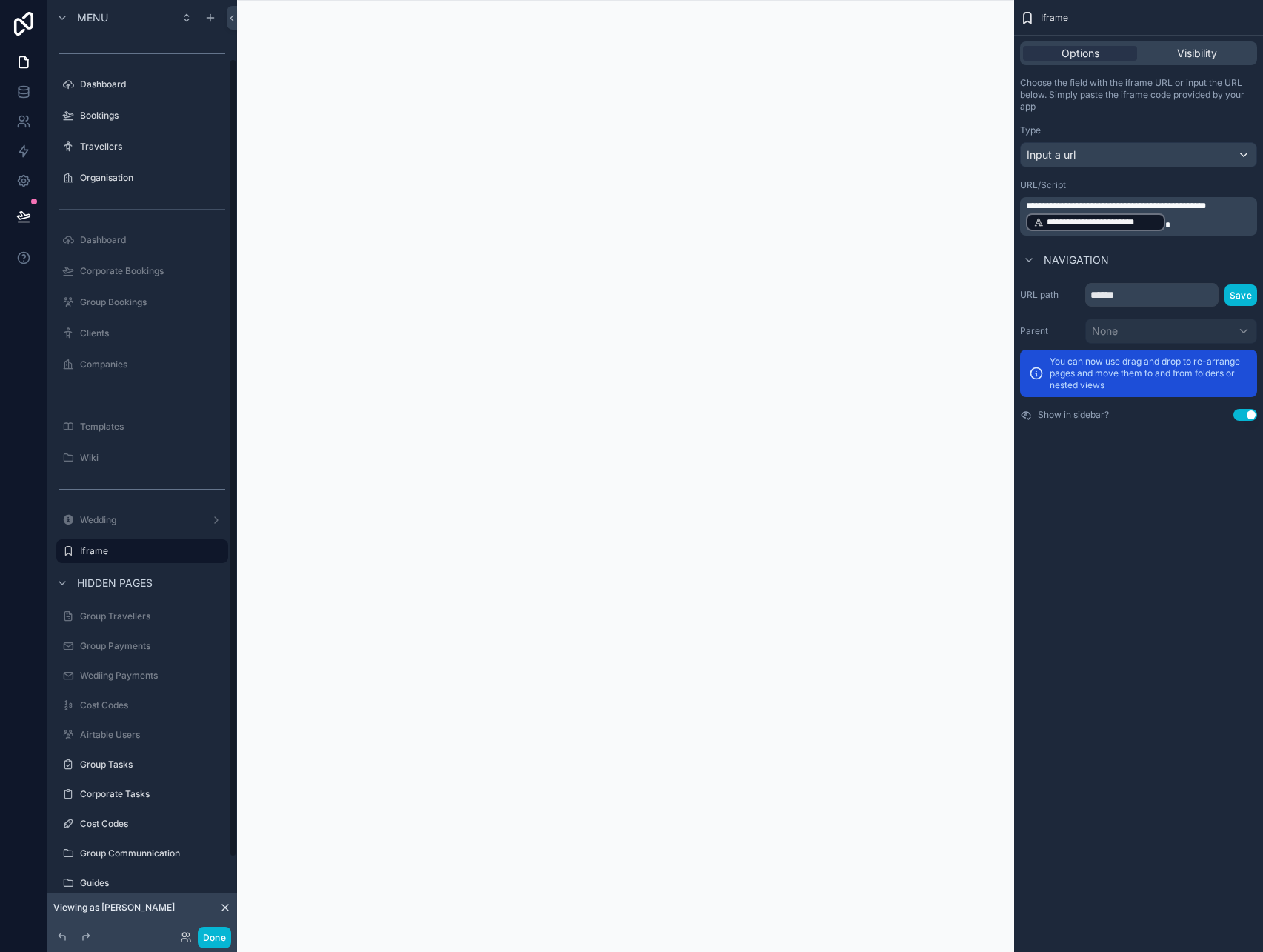
scroll to position [68, 0]
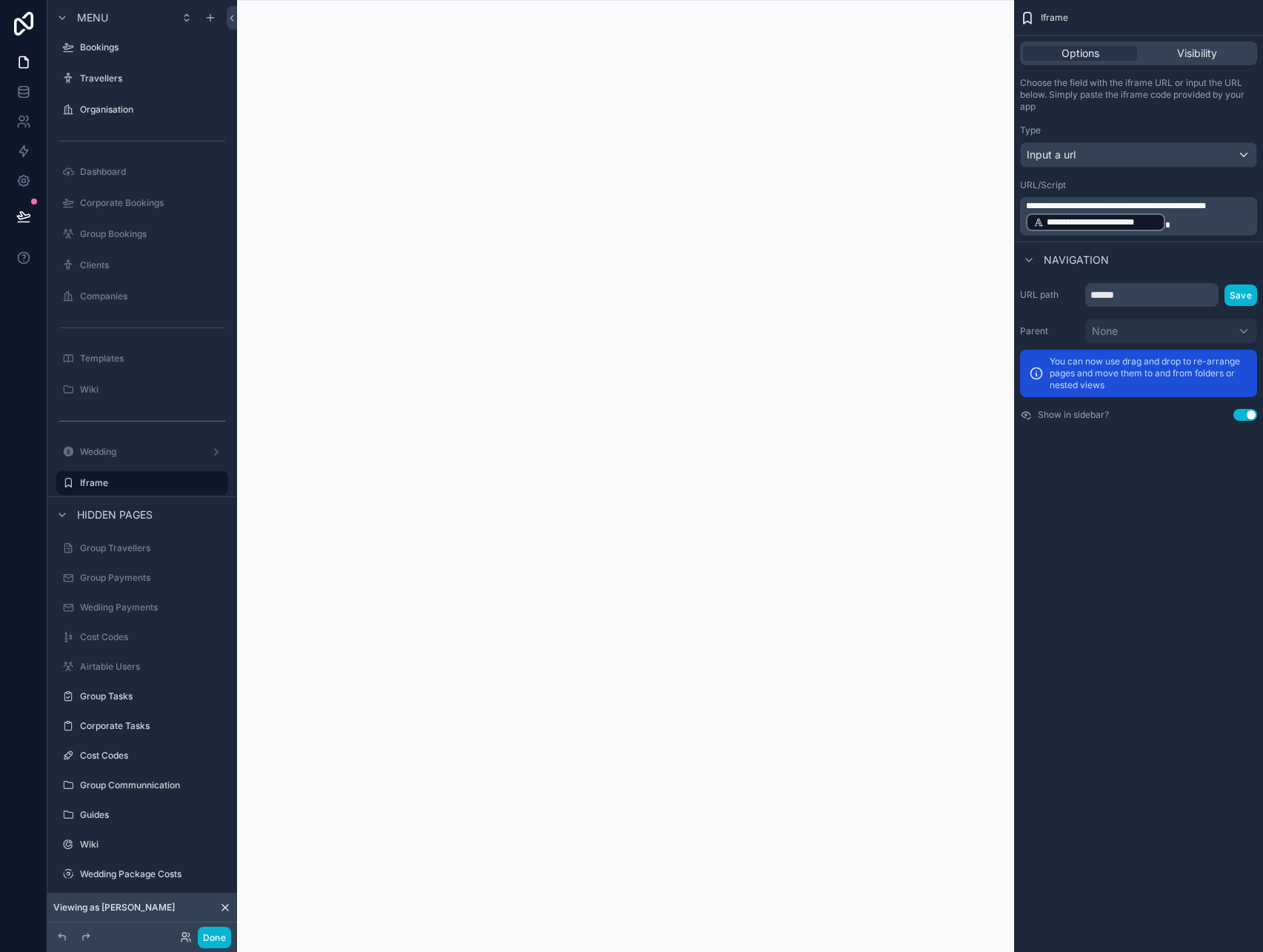
click at [1183, 225] on p "**********" at bounding box center [1140, 216] width 228 height 33
click at [1181, 205] on span "**********" at bounding box center [1116, 206] width 180 height 9
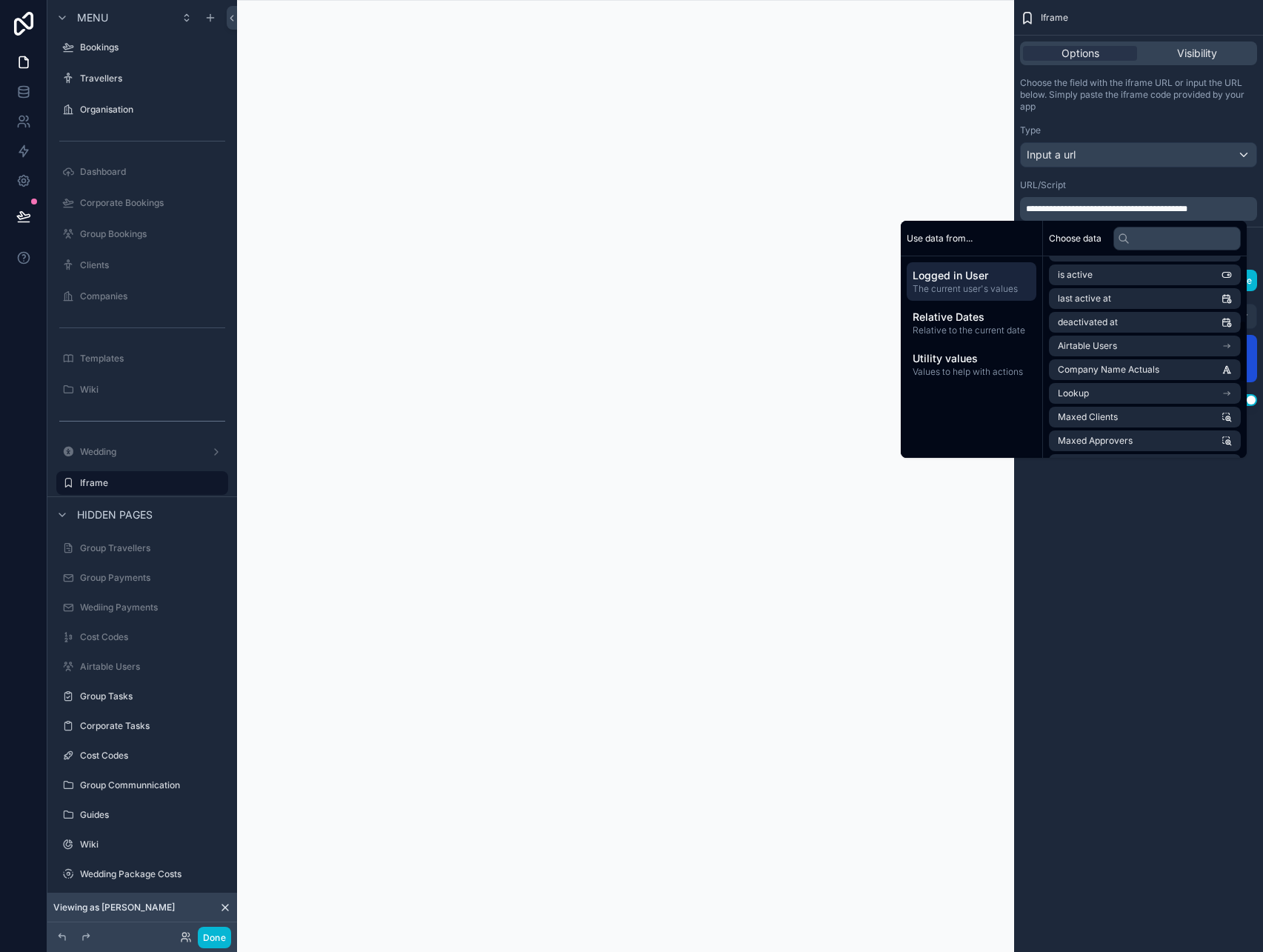
scroll to position [207, 0]
click at [1185, 352] on li "Airtable Users" at bounding box center [1145, 350] width 192 height 20
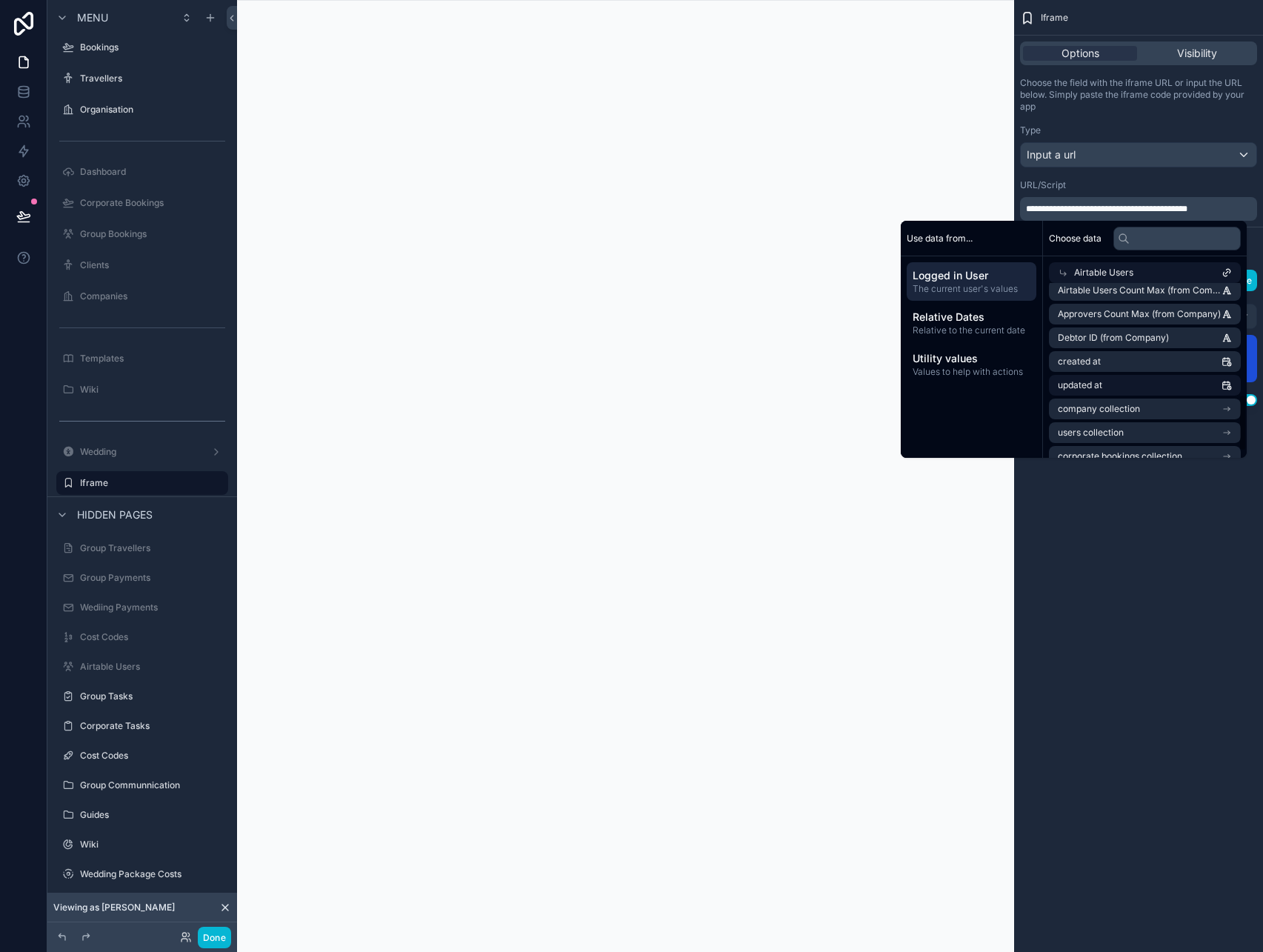
scroll to position [293, 0]
click at [1167, 333] on li "Debtor ID (from Company)" at bounding box center [1145, 338] width 192 height 20
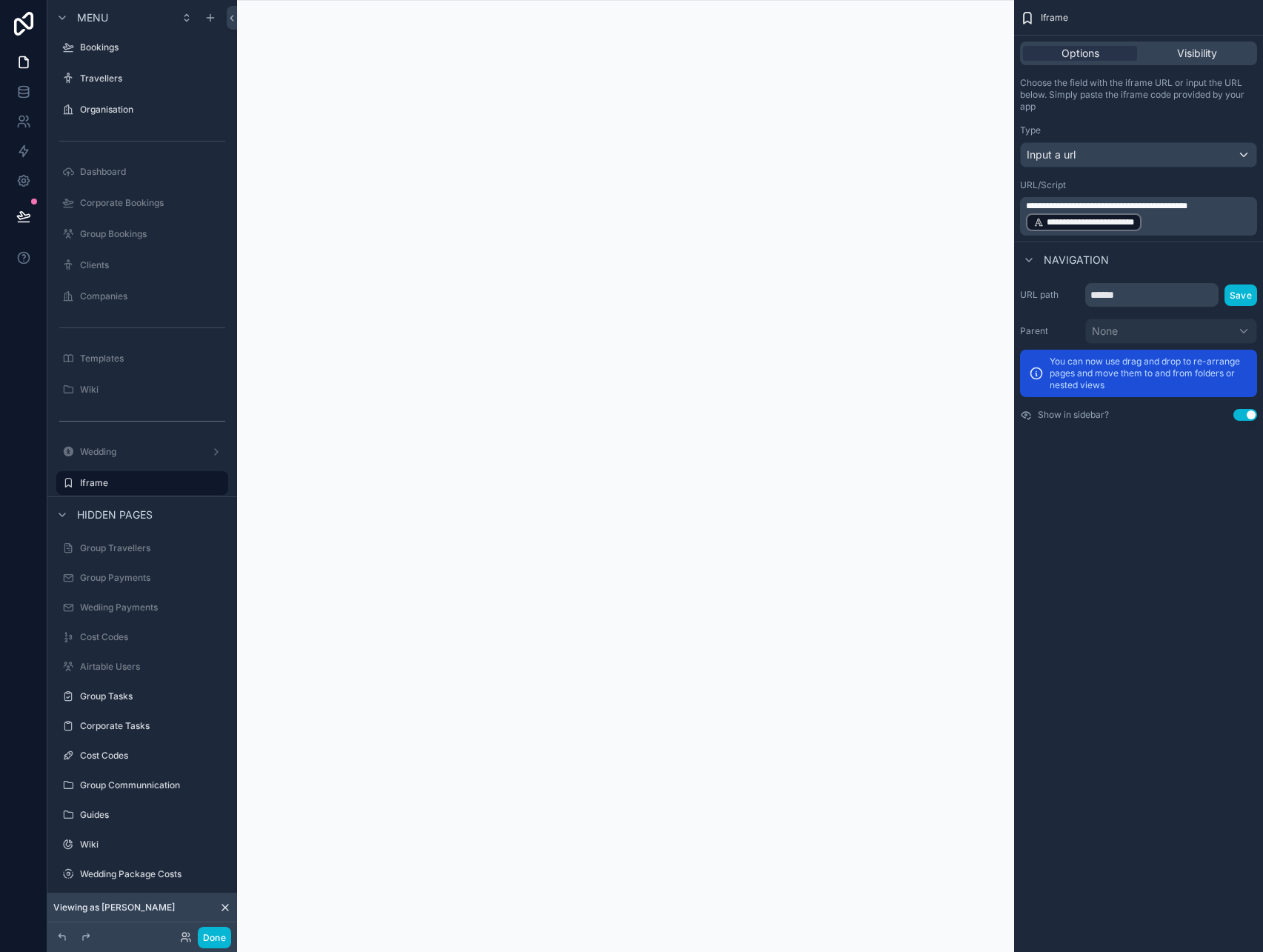
click at [1127, 542] on div "**********" at bounding box center [1139, 476] width 249 height 952
click at [565, 218] on div "scrollable content" at bounding box center [625, 476] width 777 height 952
click at [211, 935] on button "Done" at bounding box center [214, 938] width 33 height 21
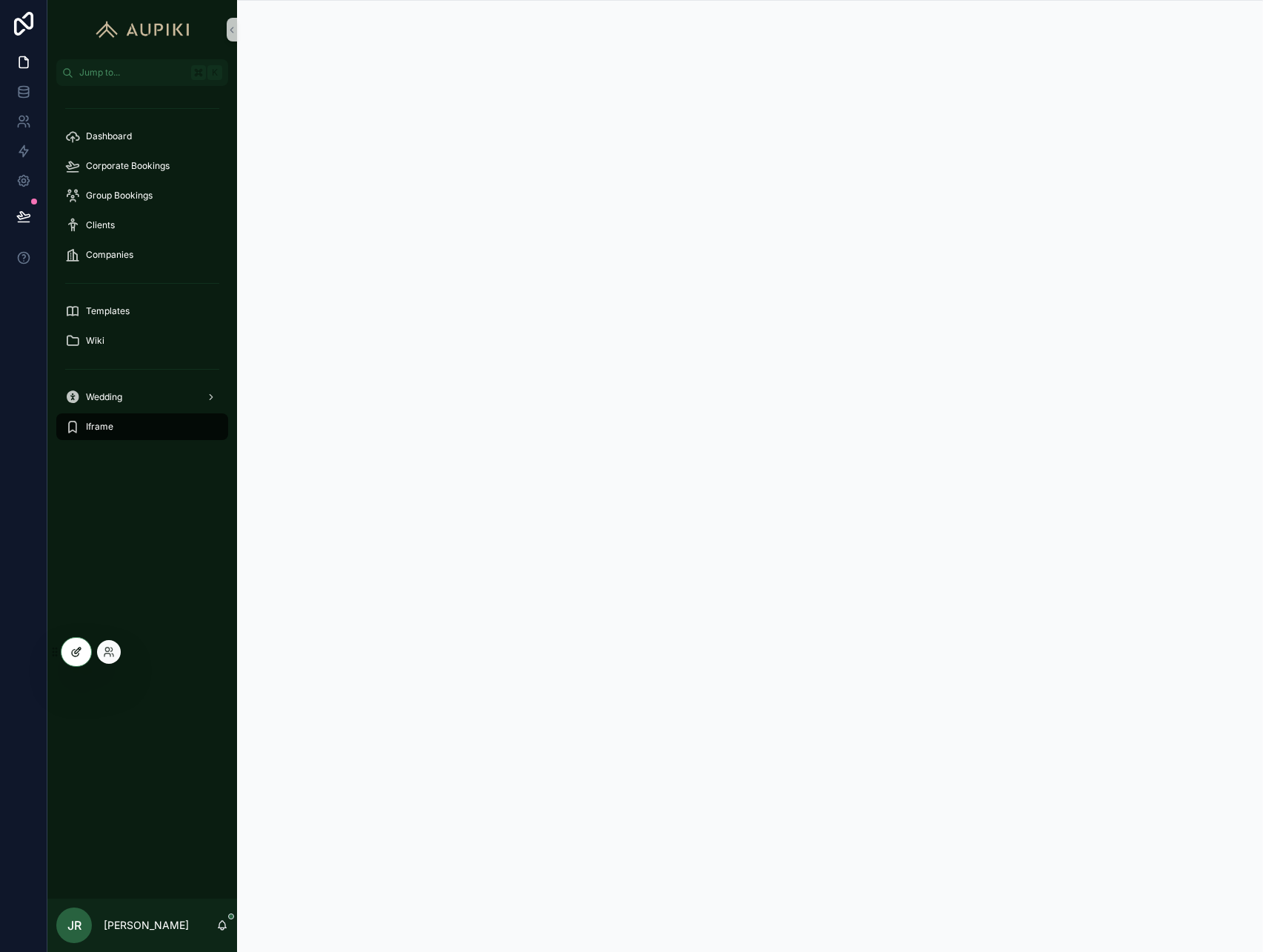
click at [65, 645] on div at bounding box center [76, 652] width 30 height 28
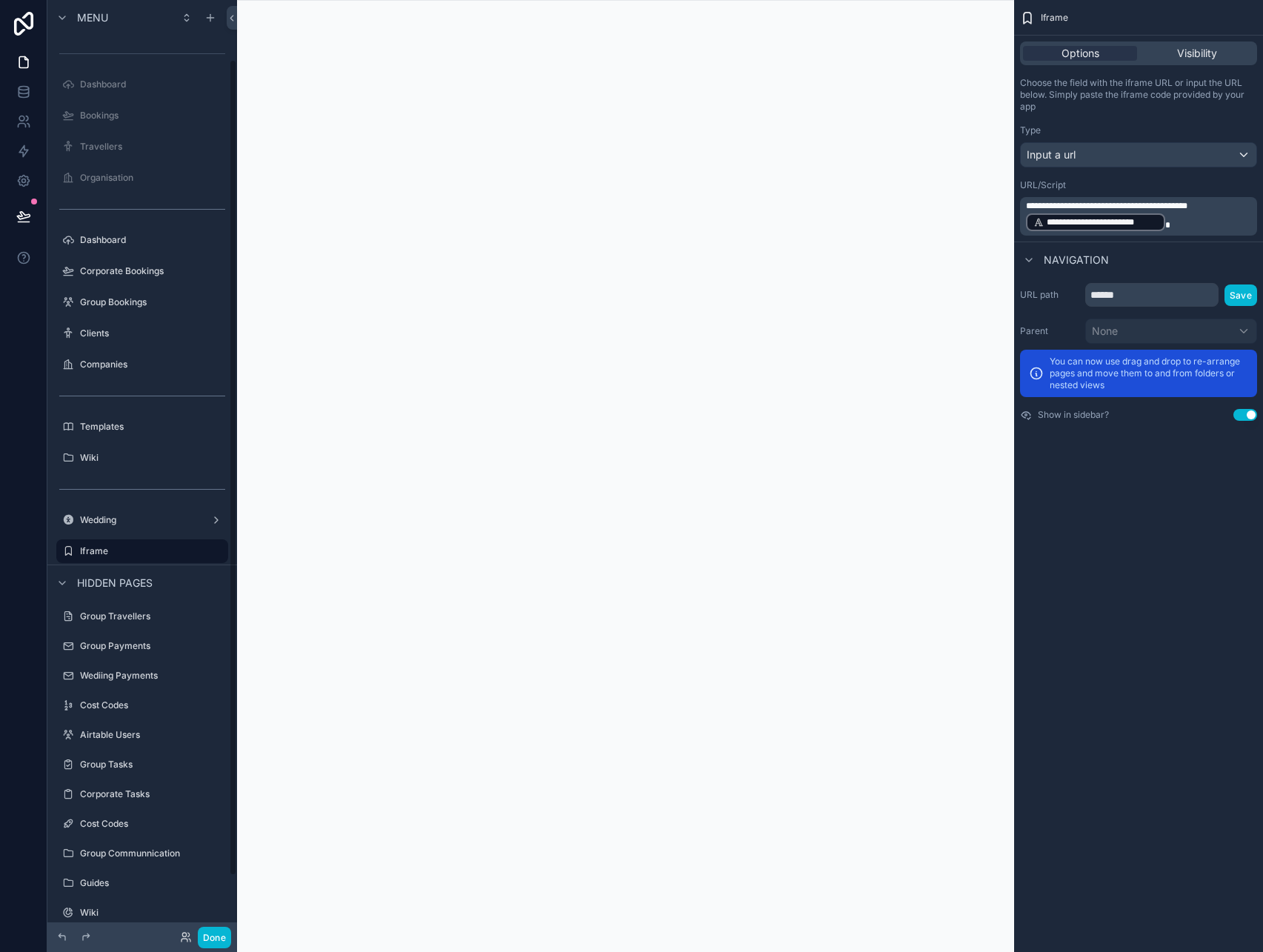
scroll to position [68, 0]
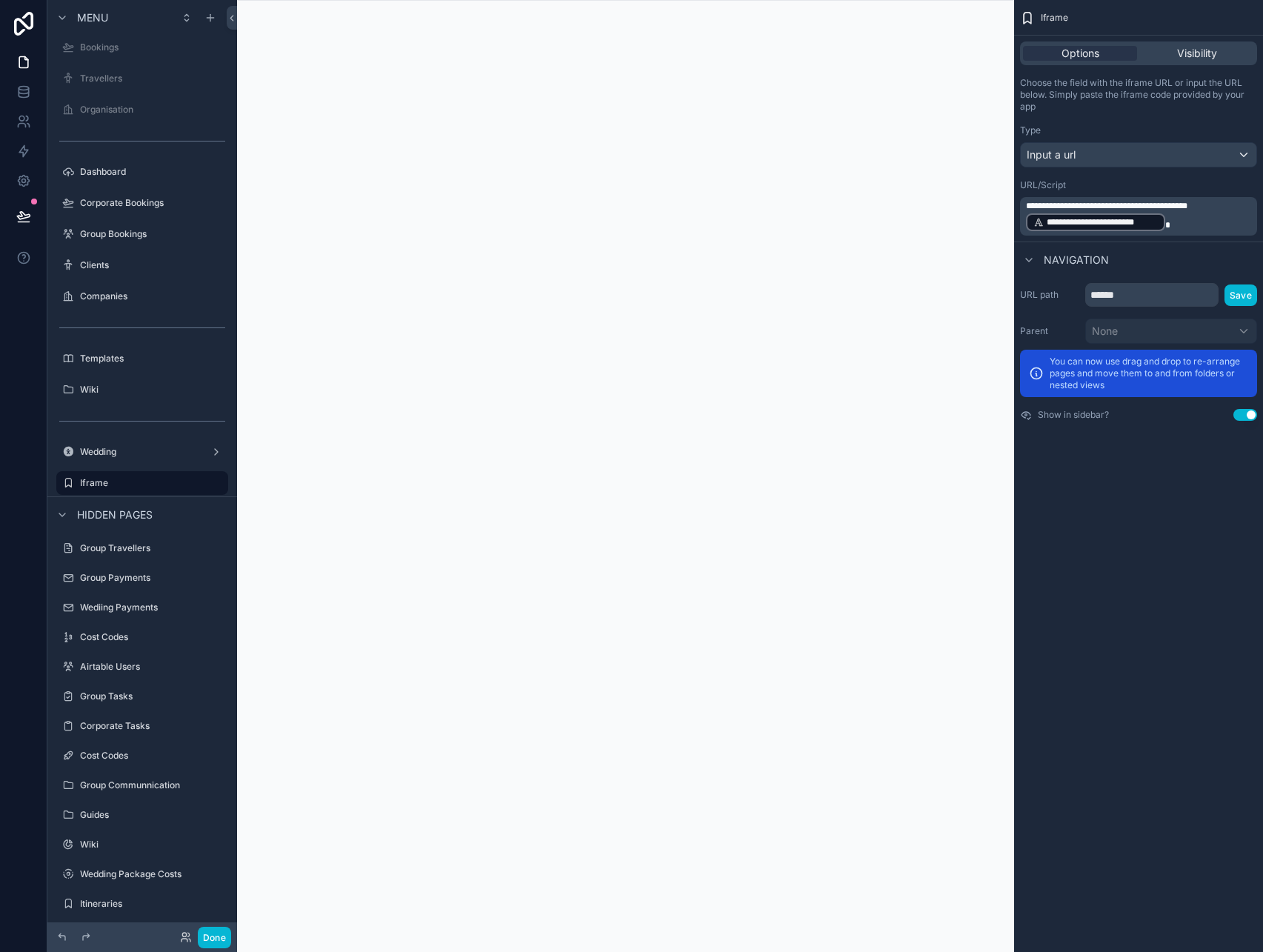
click at [1215, 225] on p "**********" at bounding box center [1140, 216] width 228 height 33
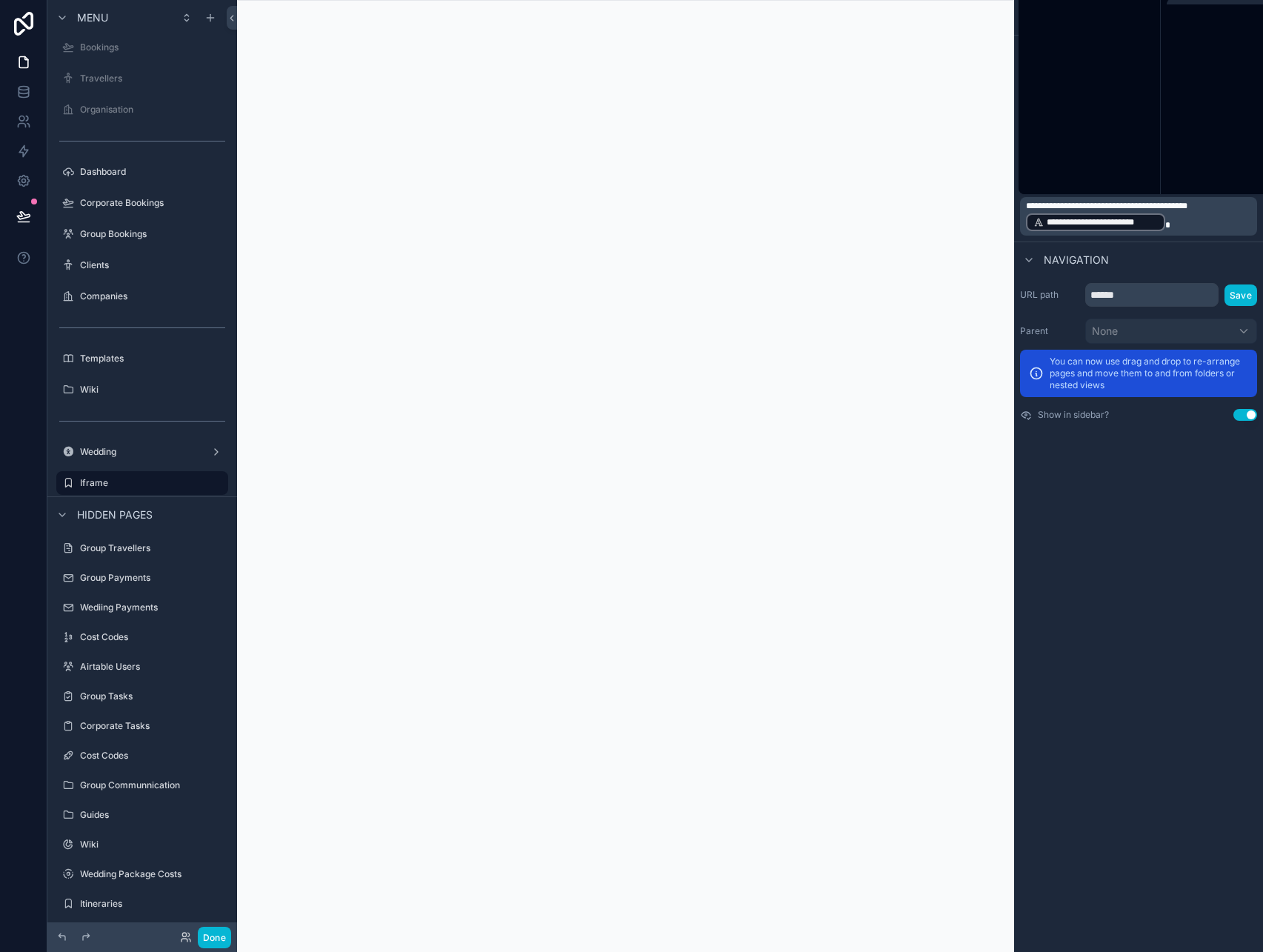
click at [1215, 225] on p "**********" at bounding box center [1140, 216] width 228 height 33
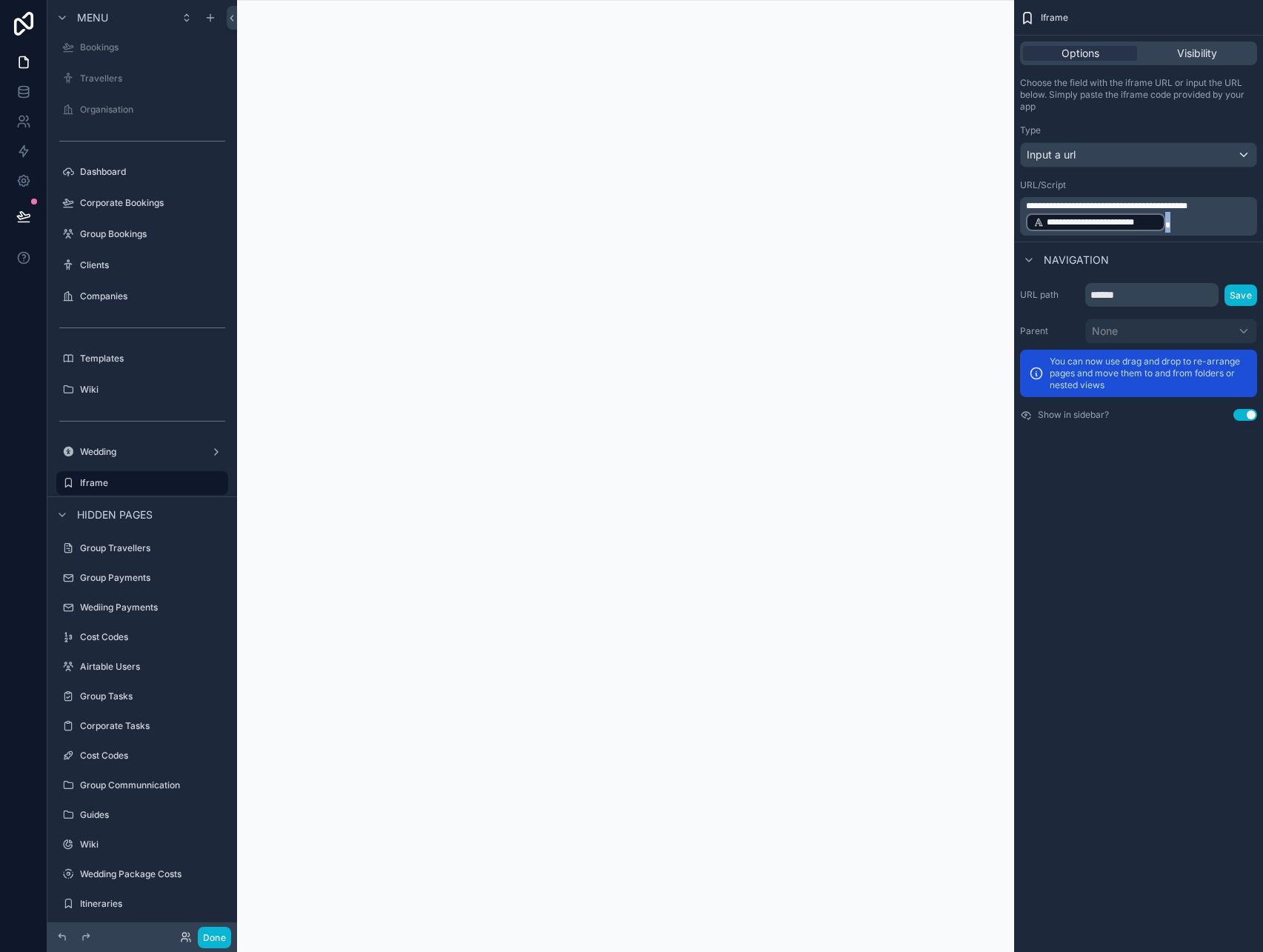
click at [1215, 225] on p "**********" at bounding box center [1140, 216] width 228 height 33
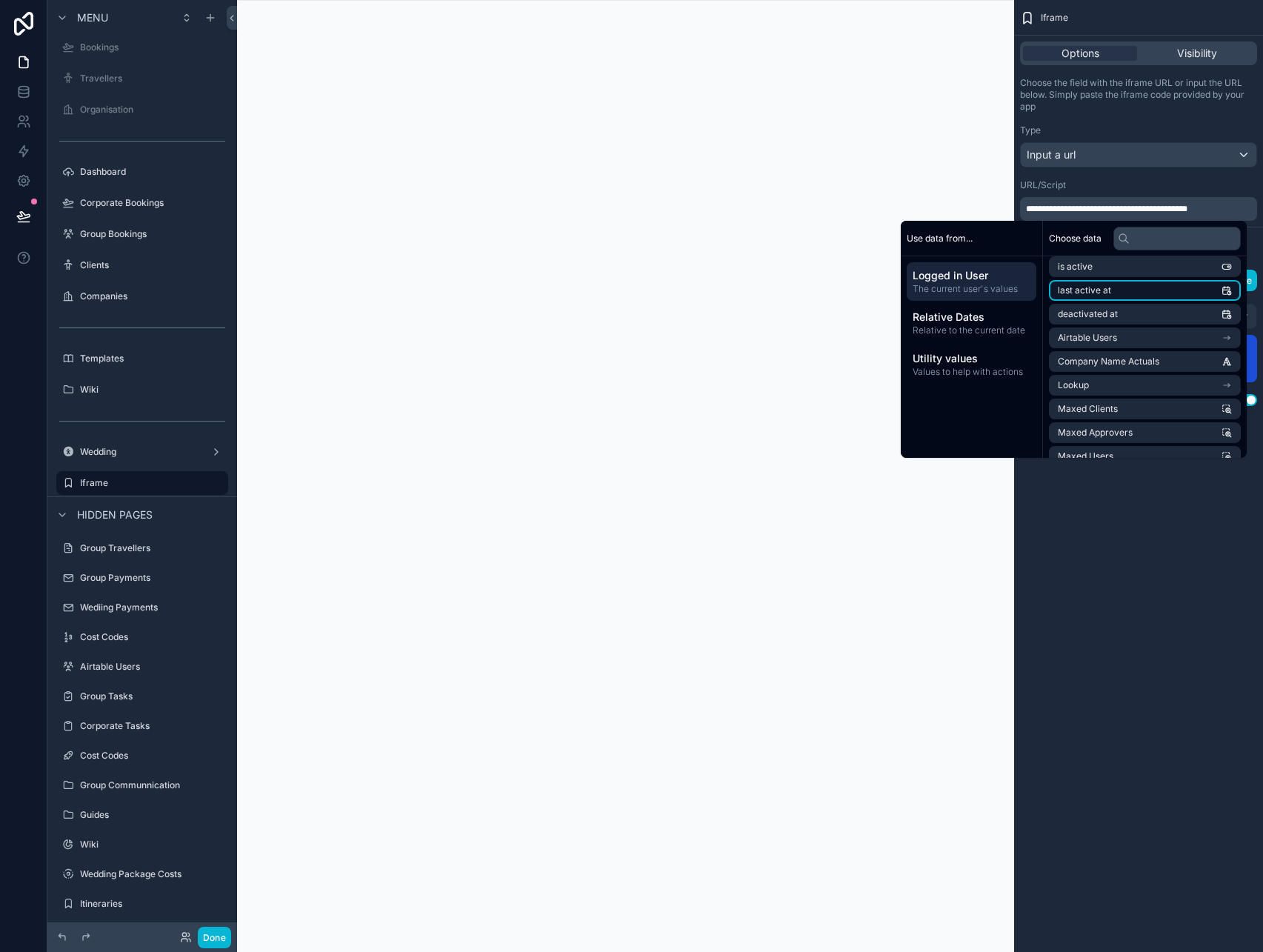
scroll to position [233, 0]
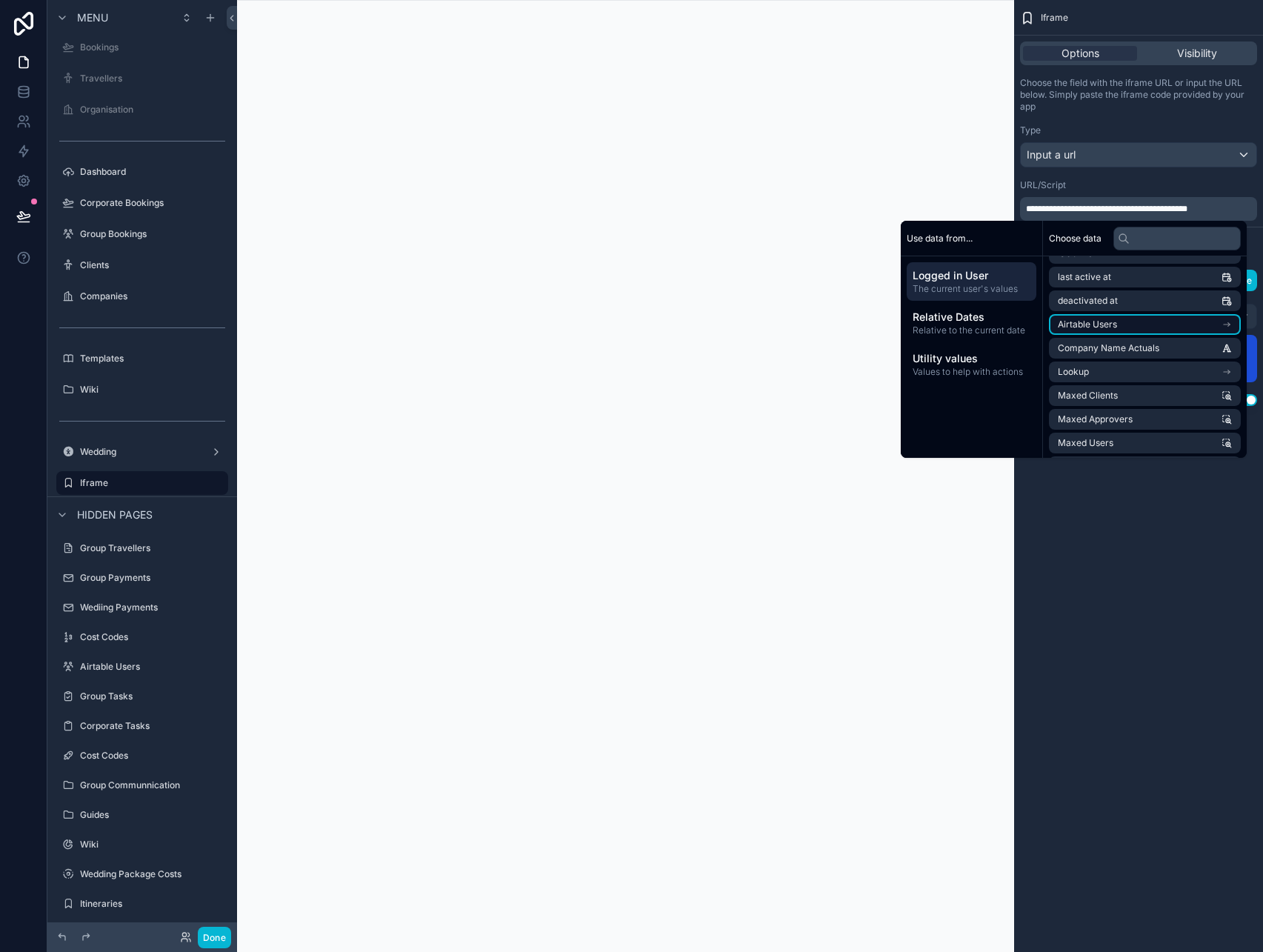
click at [1130, 329] on li "Airtable Users" at bounding box center [1145, 324] width 192 height 20
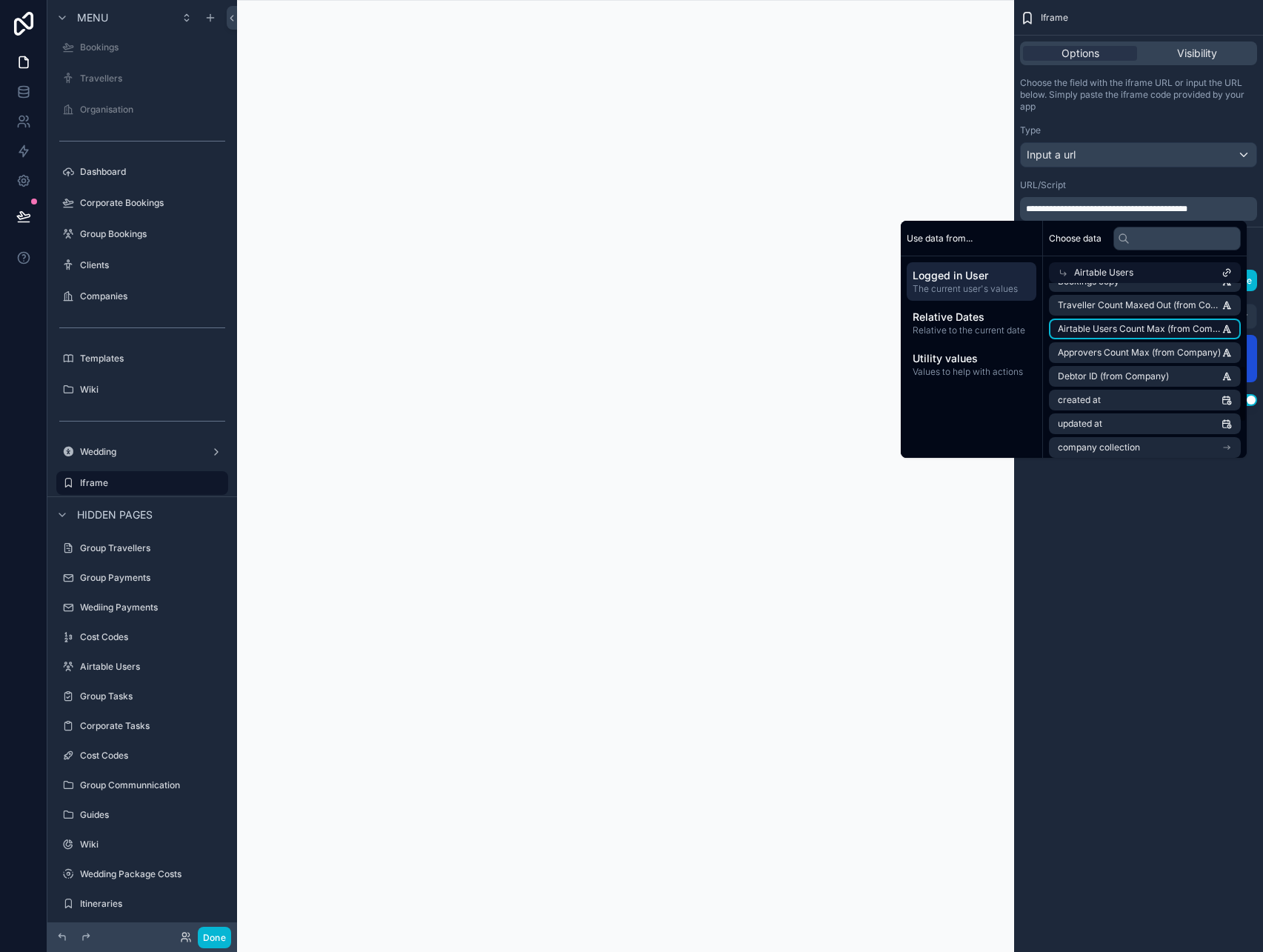
scroll to position [234, 0]
click at [1122, 396] on span "Debtor ID (from Company)" at bounding box center [1113, 398] width 111 height 12
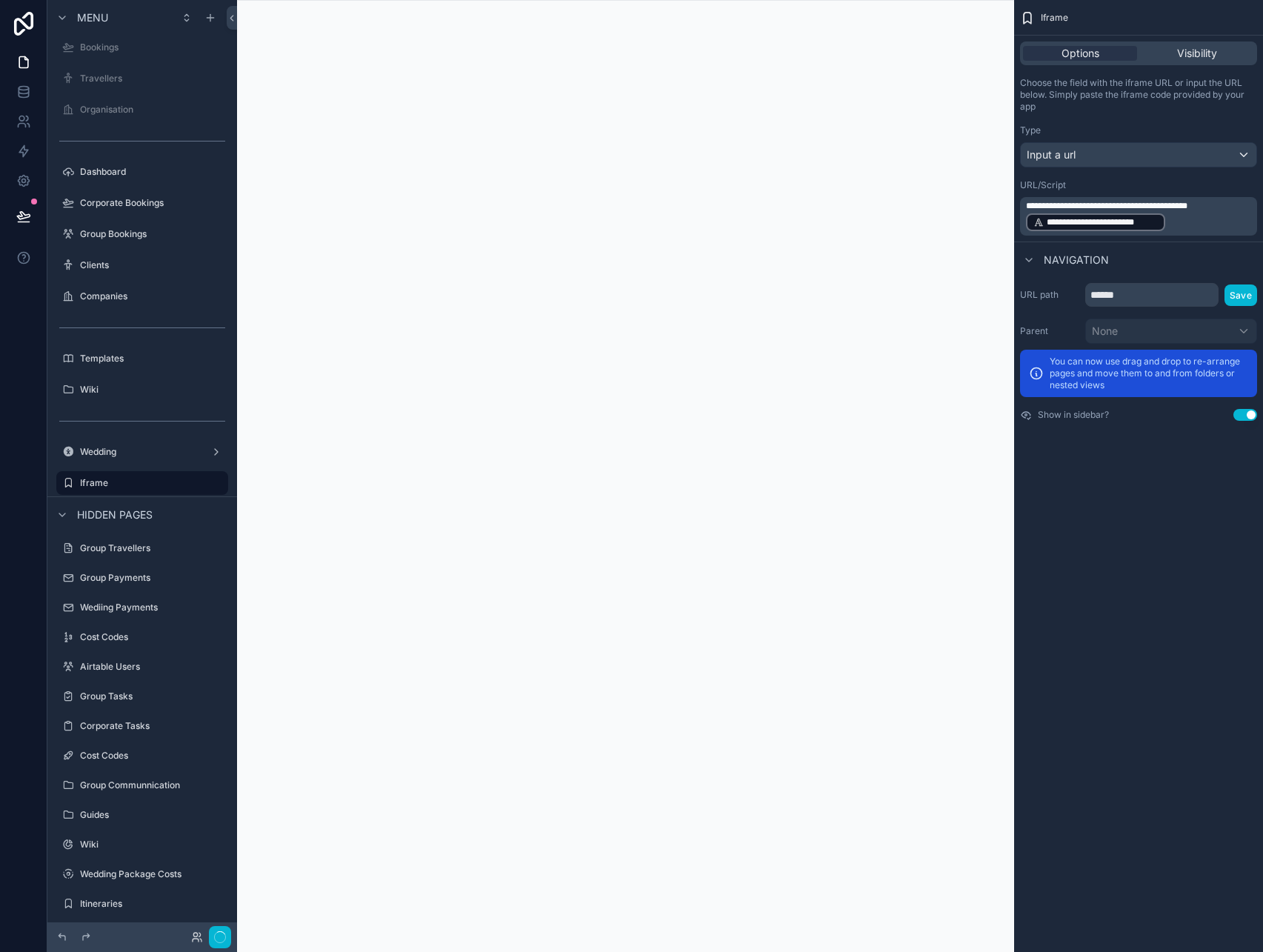
click at [1134, 547] on div "**********" at bounding box center [1139, 476] width 249 height 952
click at [218, 927] on div "Done" at bounding box center [201, 938] width 59 height 21
click at [211, 929] on button "Done" at bounding box center [214, 938] width 33 height 21
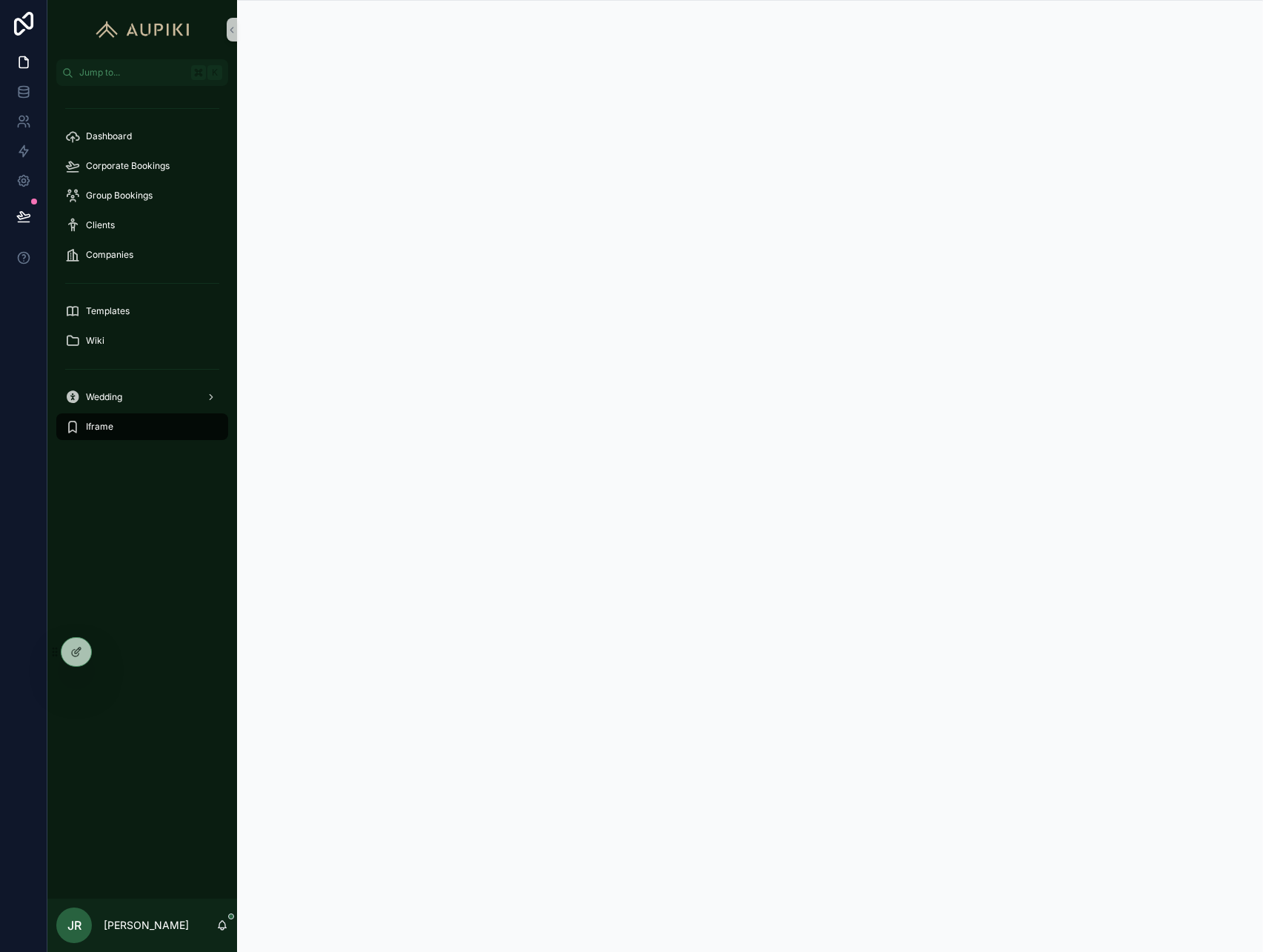
click at [194, 701] on div "Dashboard Corporate Bookings Group Bookings Clients Companies Templates Wiki We…" at bounding box center [142, 492] width 190 height 813
click at [104, 651] on icon at bounding box center [109, 652] width 12 height 12
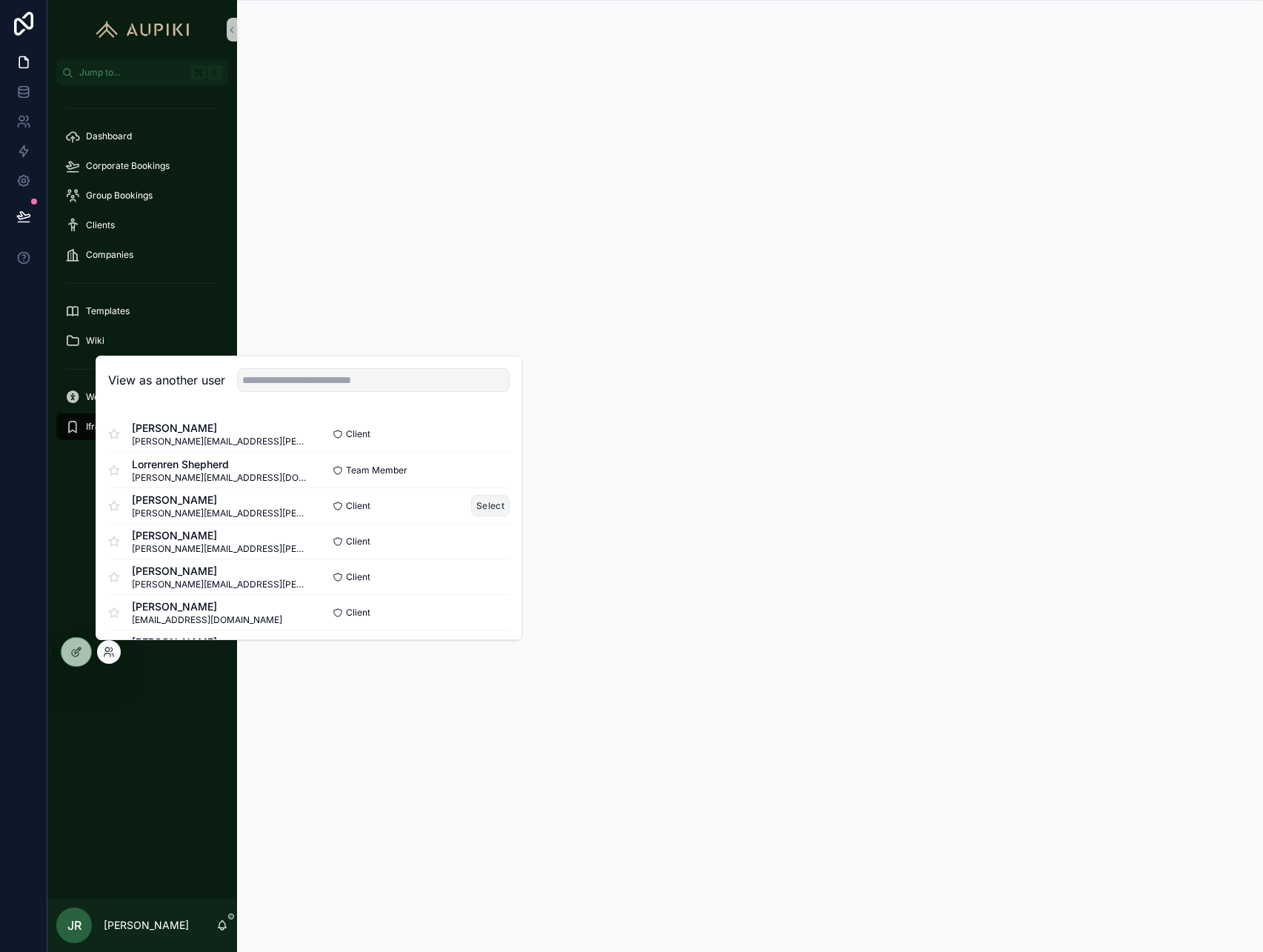
click at [489, 507] on button "Select" at bounding box center [490, 506] width 39 height 21
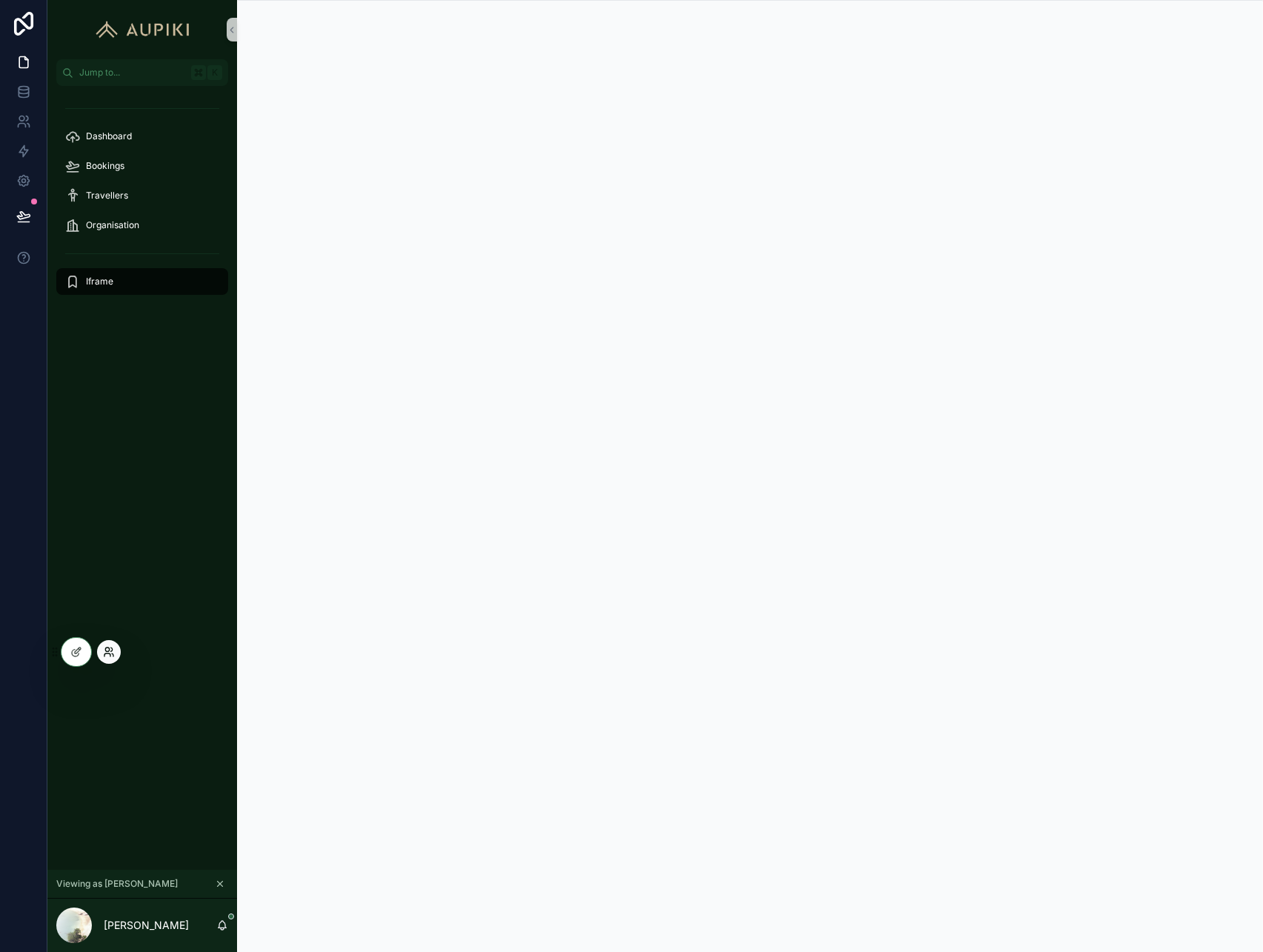
click at [108, 654] on icon at bounding box center [108, 655] width 6 height 3
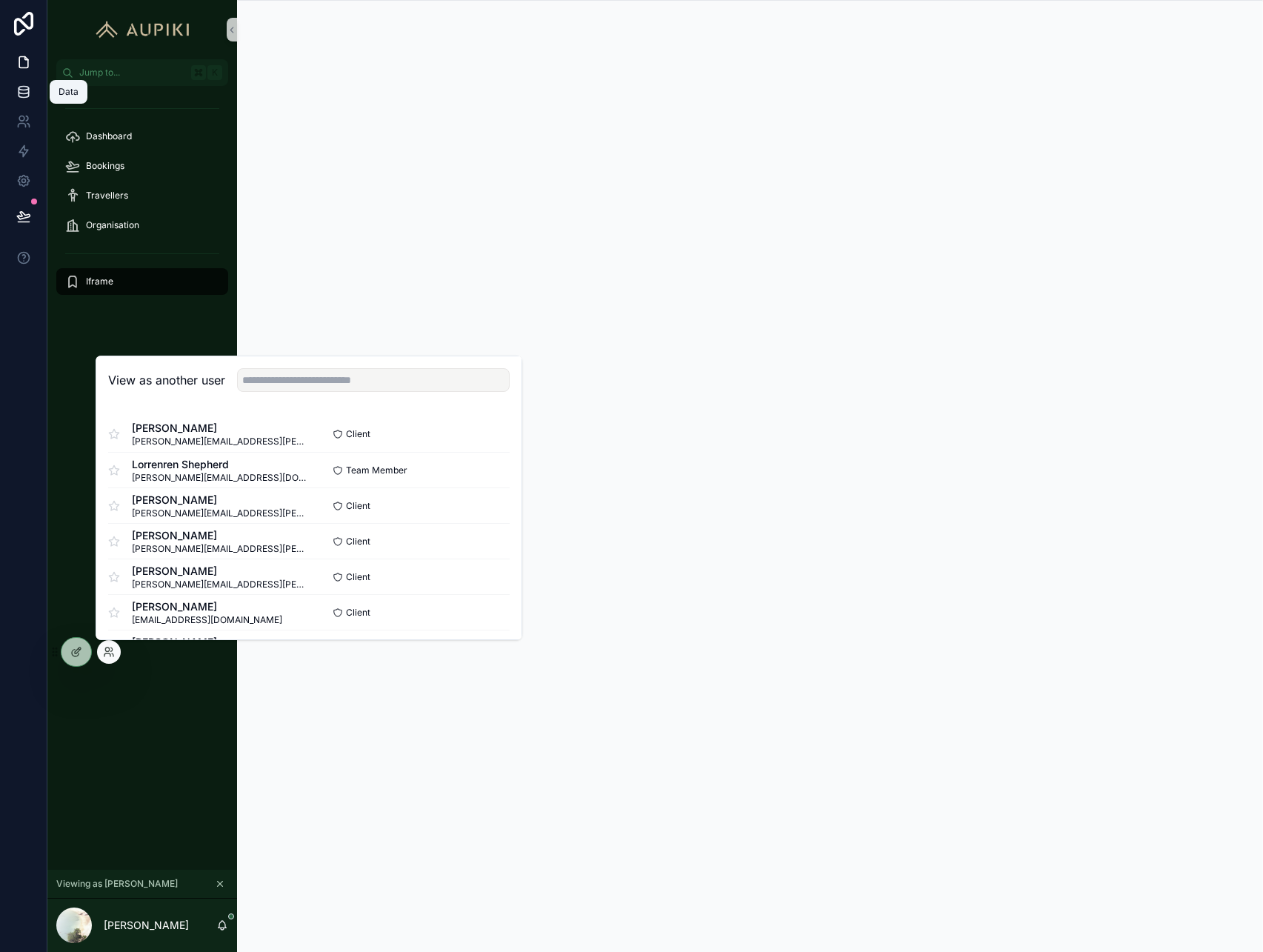
click at [26, 83] on link at bounding box center [23, 92] width 47 height 30
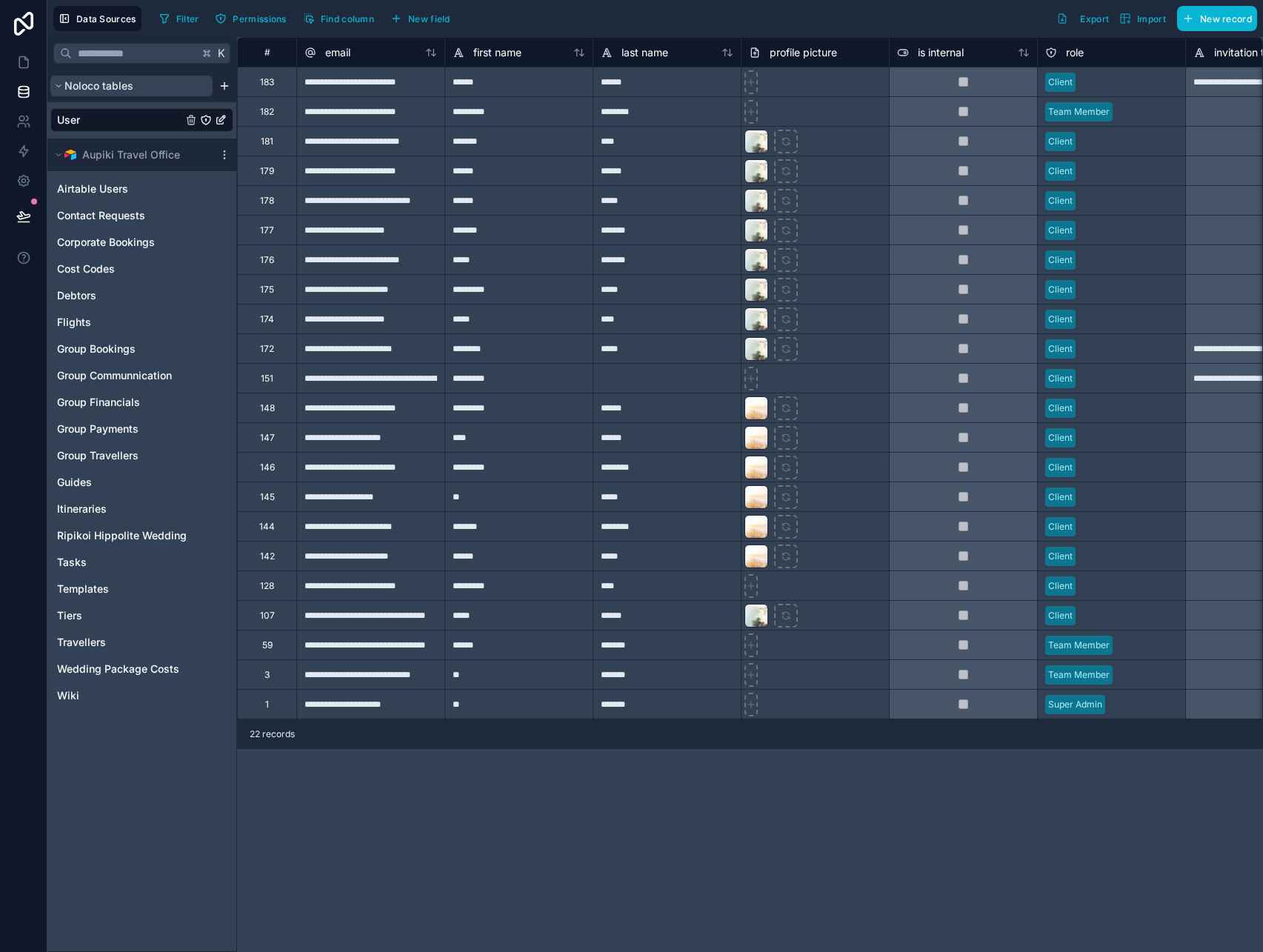
click at [137, 86] on button "Noloco tables" at bounding box center [132, 86] width 162 height 20
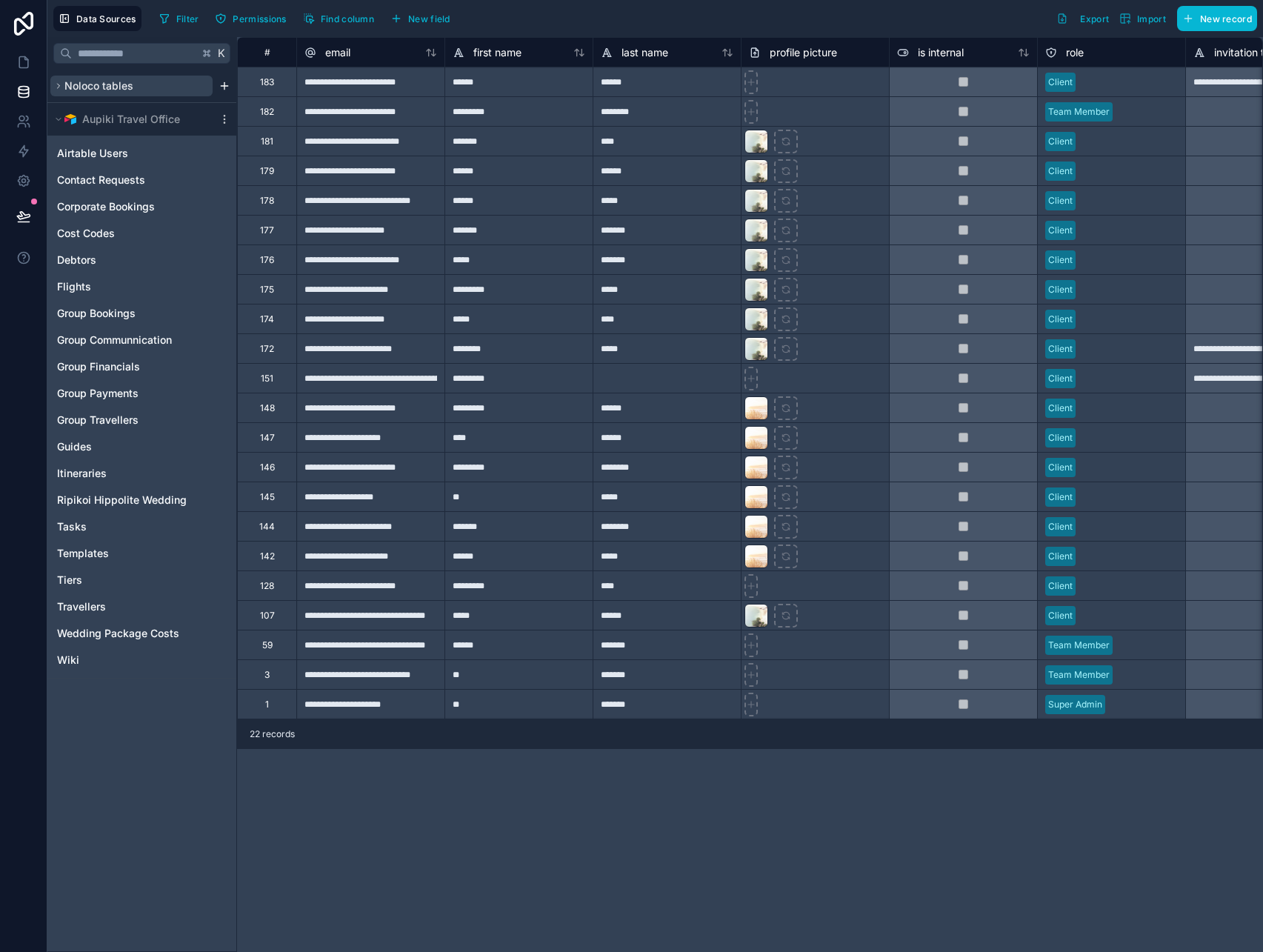
click at [126, 86] on span "Noloco tables" at bounding box center [98, 86] width 69 height 15
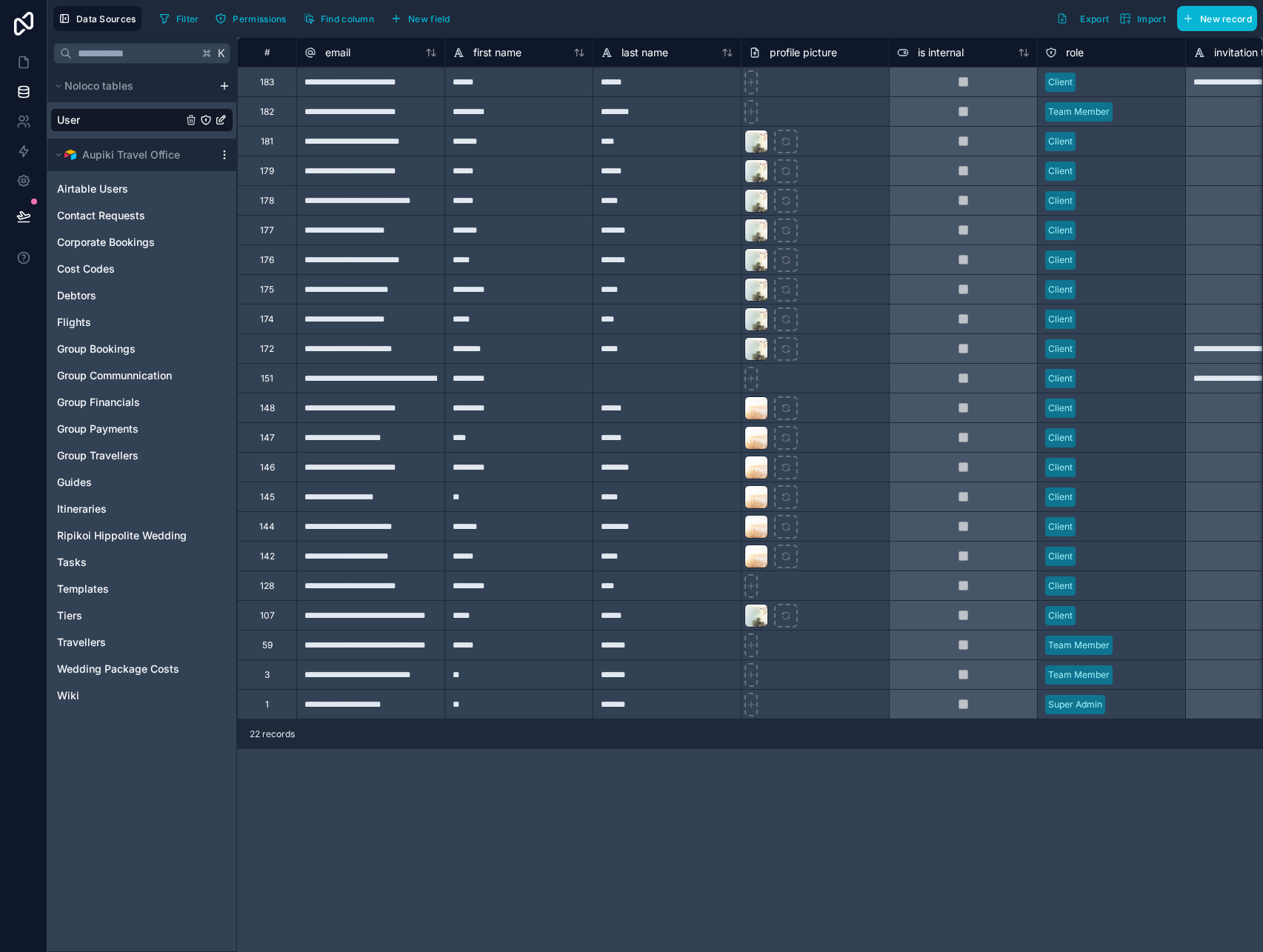
click at [224, 155] on icon "scrollable content" at bounding box center [224, 155] width 1 height 1
click at [273, 214] on span "Queue data sync" at bounding box center [300, 210] width 107 height 12
click at [279, 231] on span "Queue schema sync" at bounding box center [300, 235] width 107 height 12
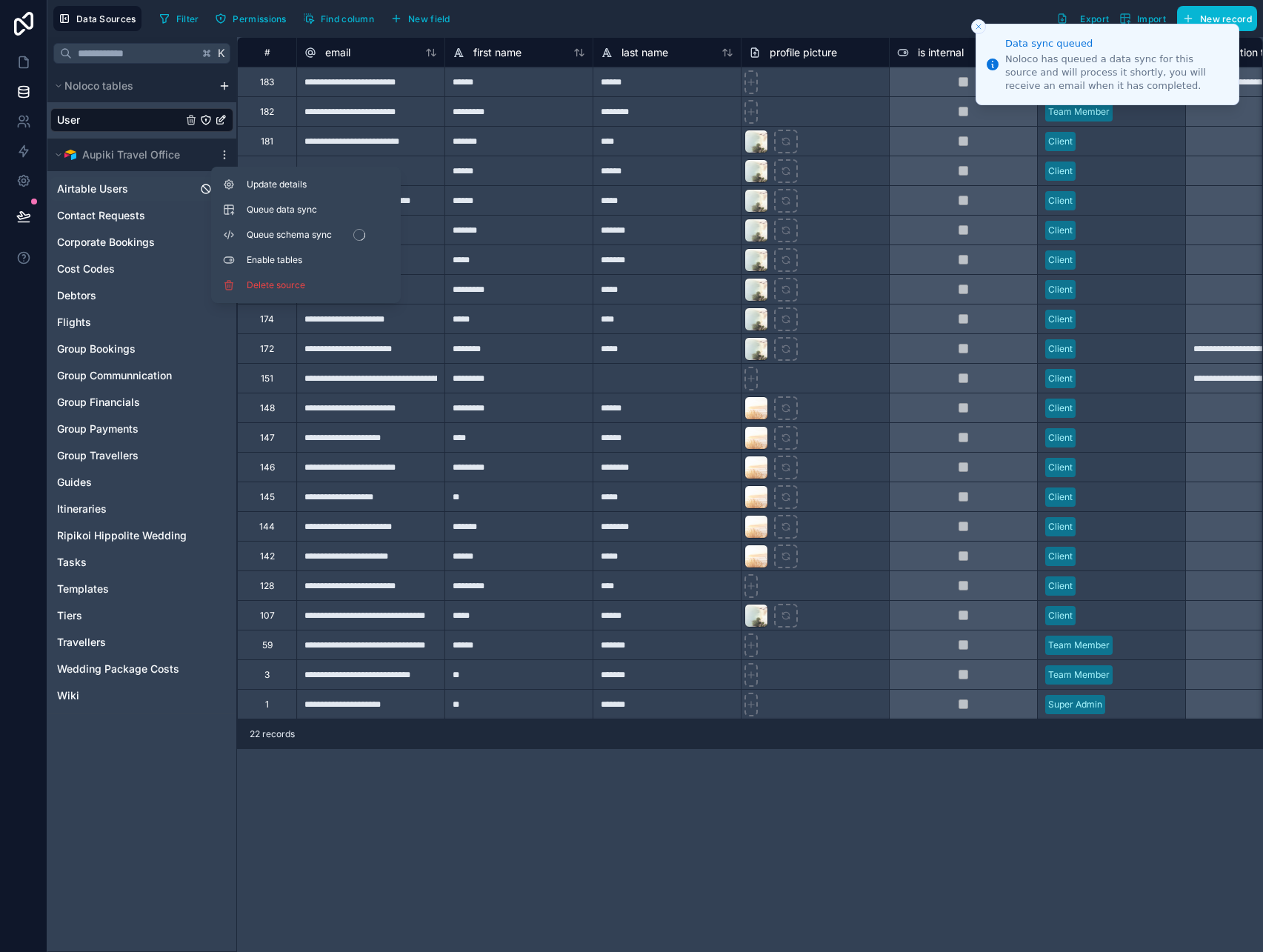
click at [102, 185] on span "Airtable Users" at bounding box center [92, 189] width 71 height 15
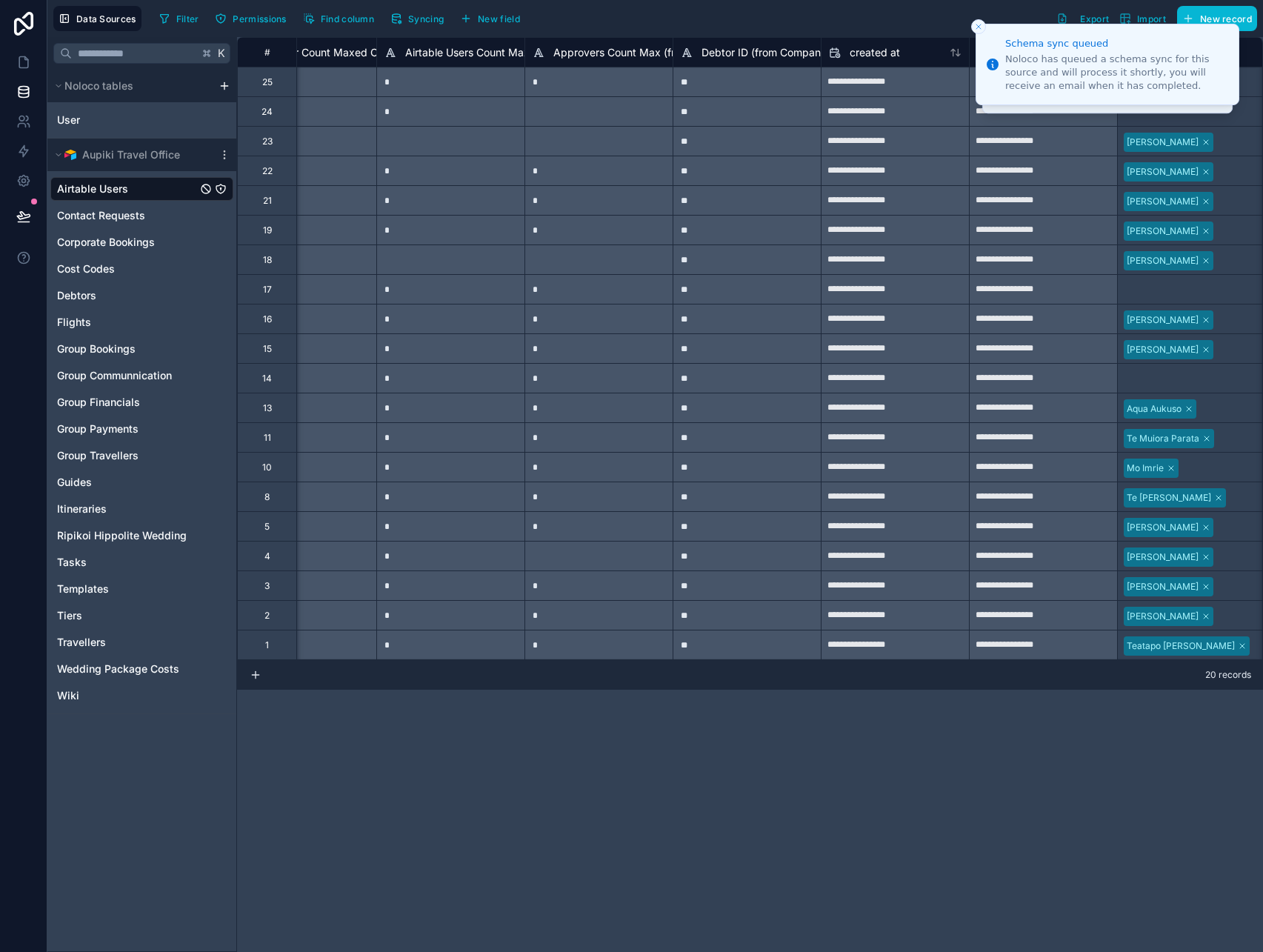
scroll to position [0, 1551]
click at [124, 124] on div "User" at bounding box center [142, 120] width 183 height 23
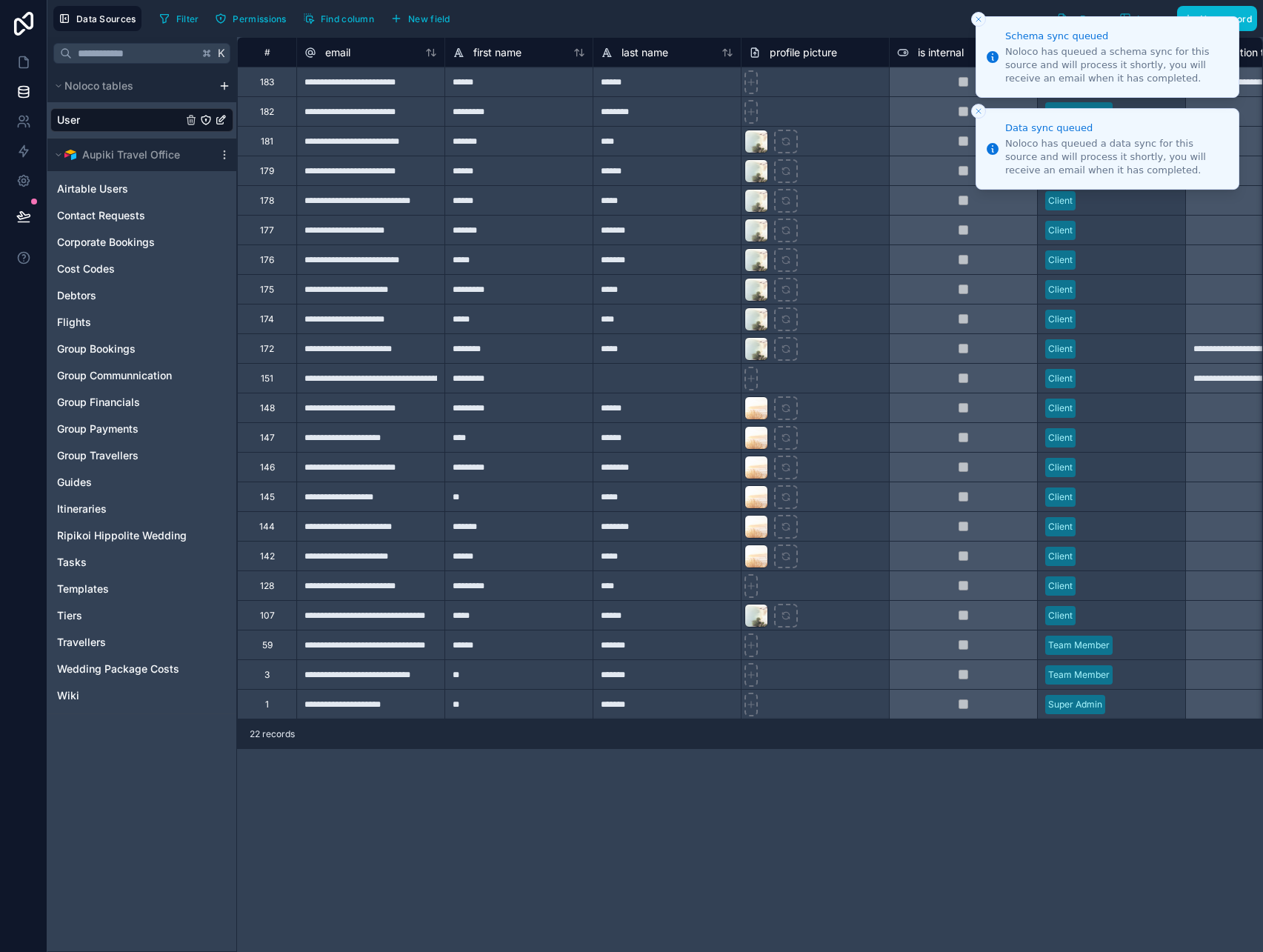
click at [984, 17] on button "Close toast" at bounding box center [979, 20] width 15 height 15
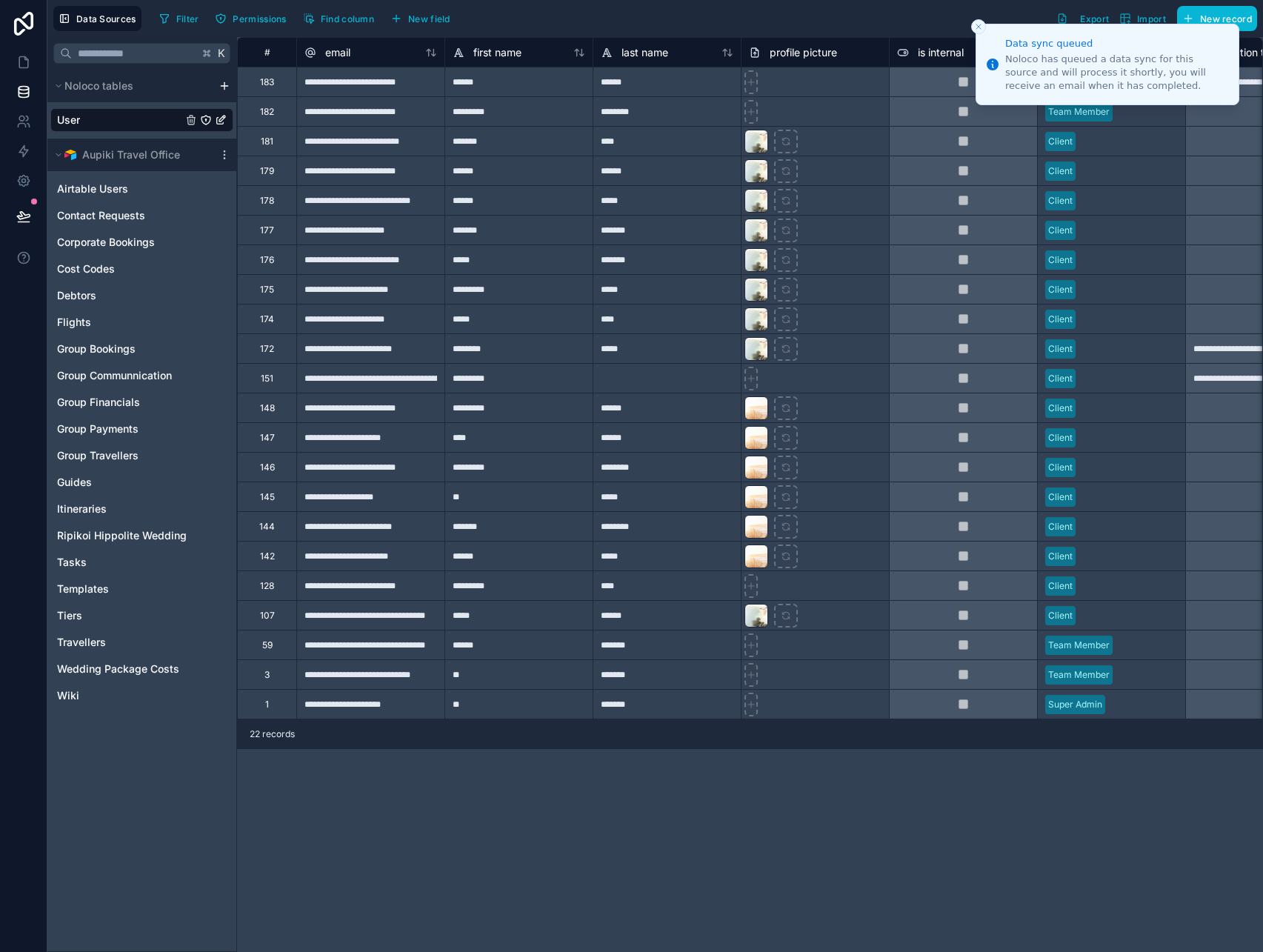
click at [978, 28] on icon "Close toast" at bounding box center [979, 27] width 9 height 9
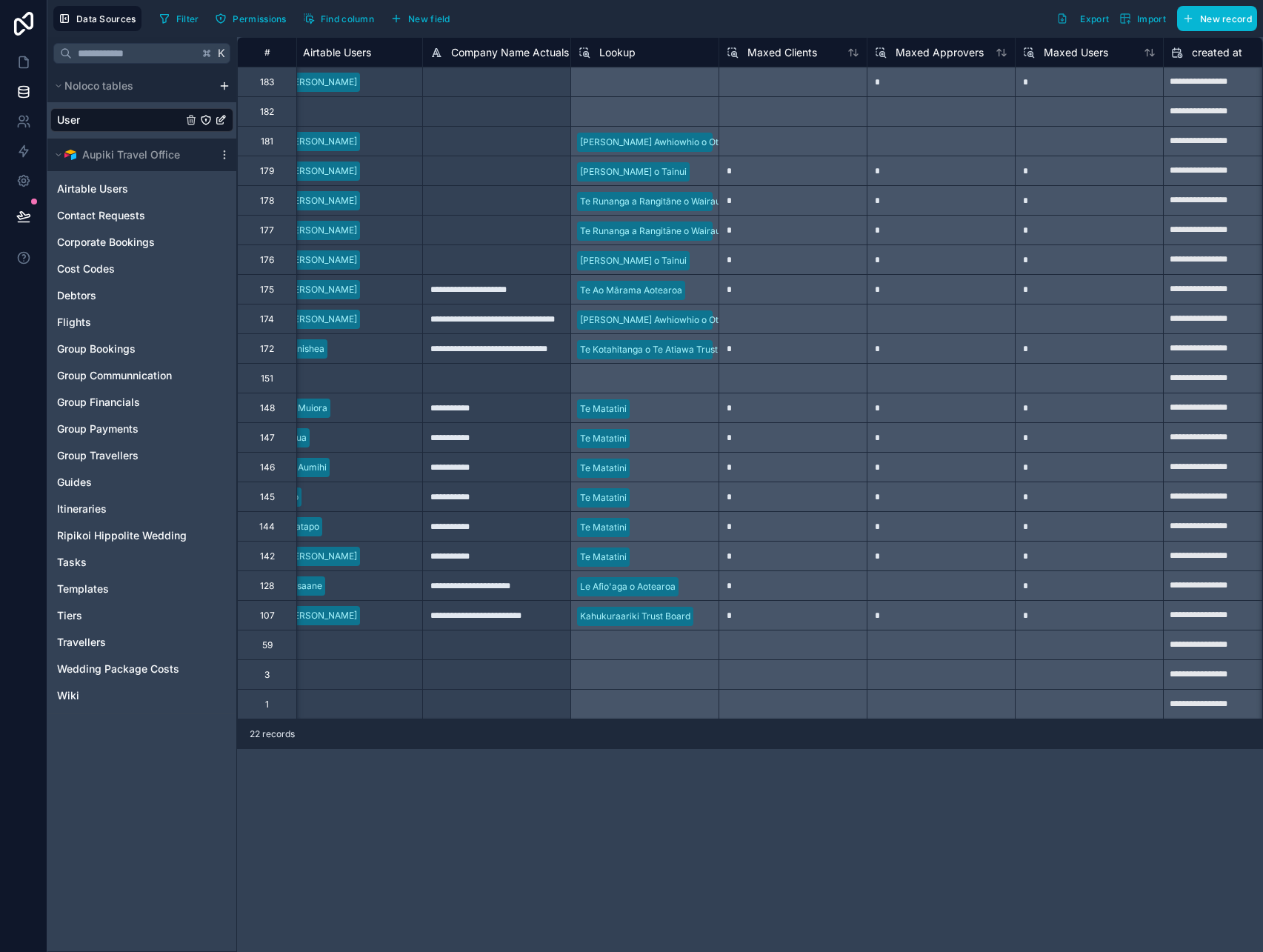
scroll to position [0, 1452]
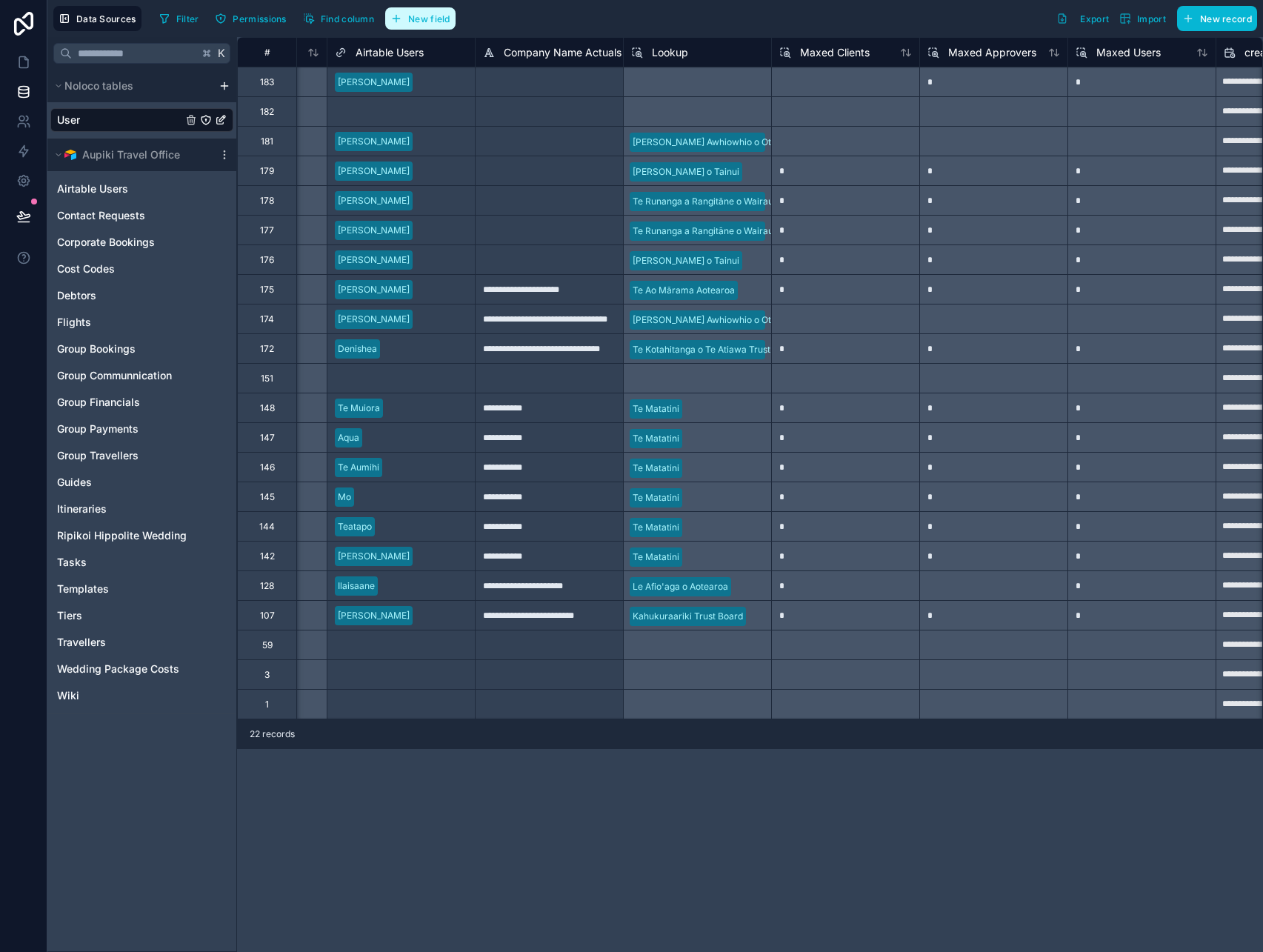
click at [410, 11] on button "New field" at bounding box center [420, 18] width 70 height 22
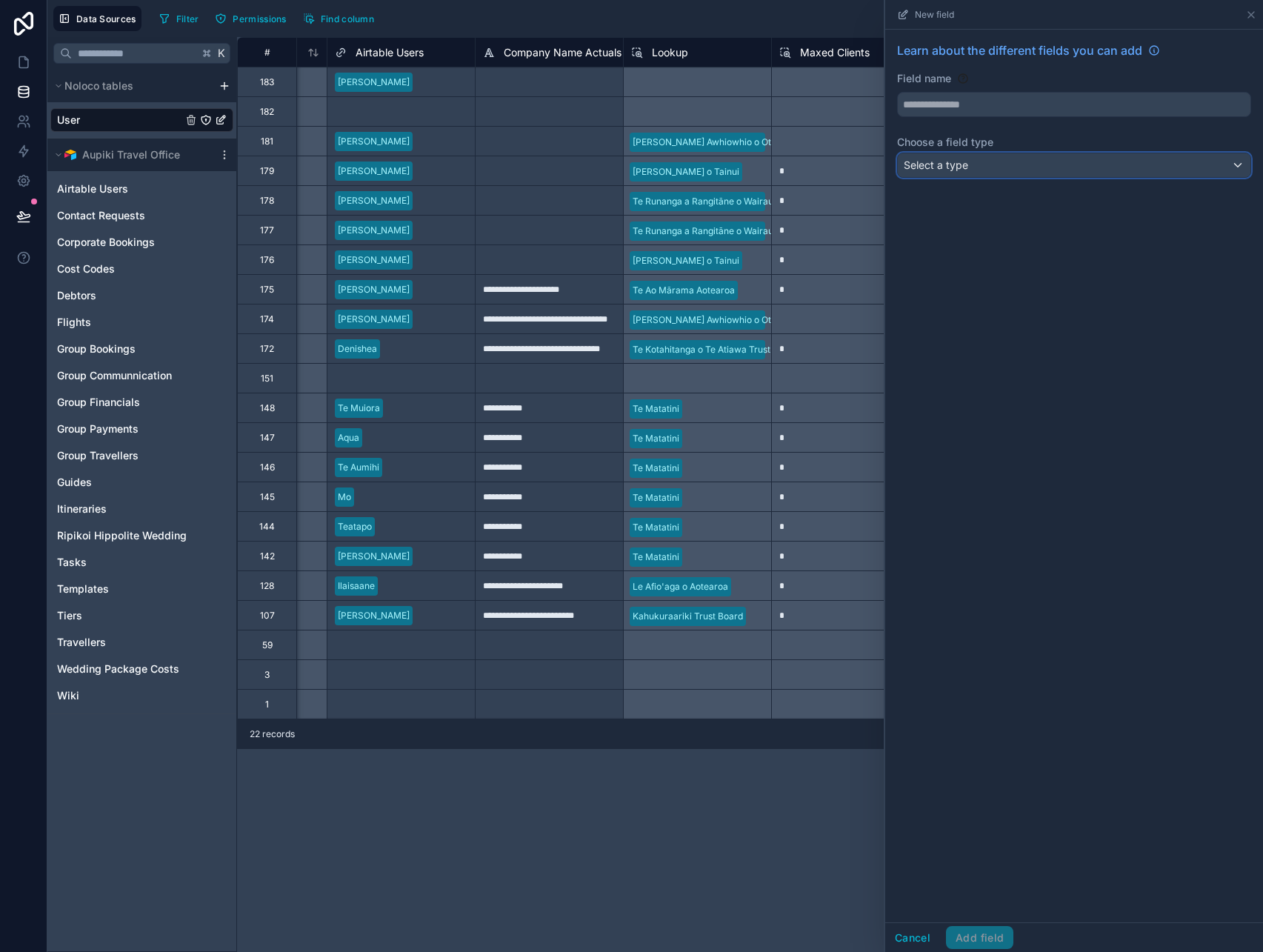
click at [933, 168] on span "Select a type" at bounding box center [936, 164] width 64 height 13
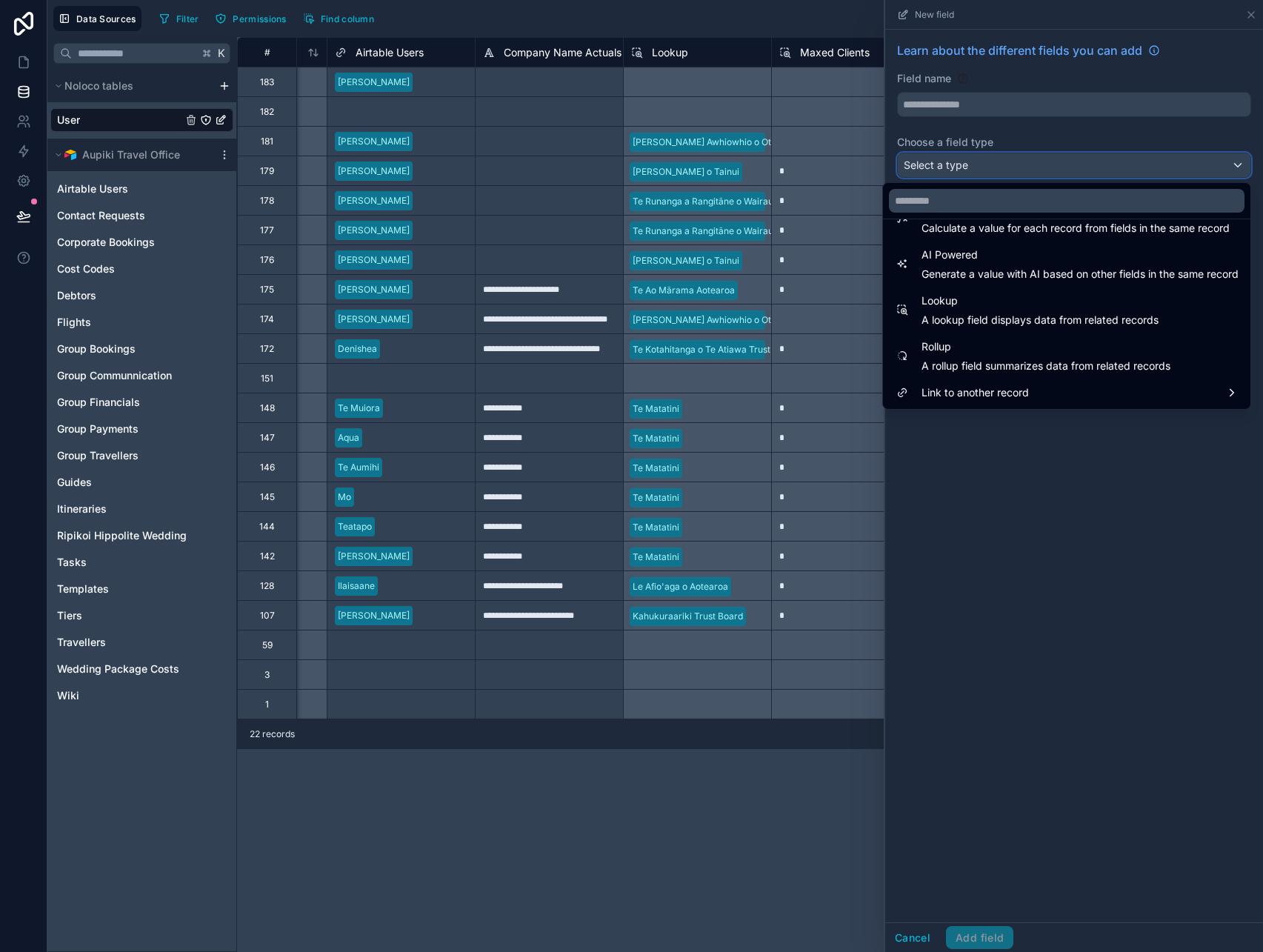
scroll to position [429, 0]
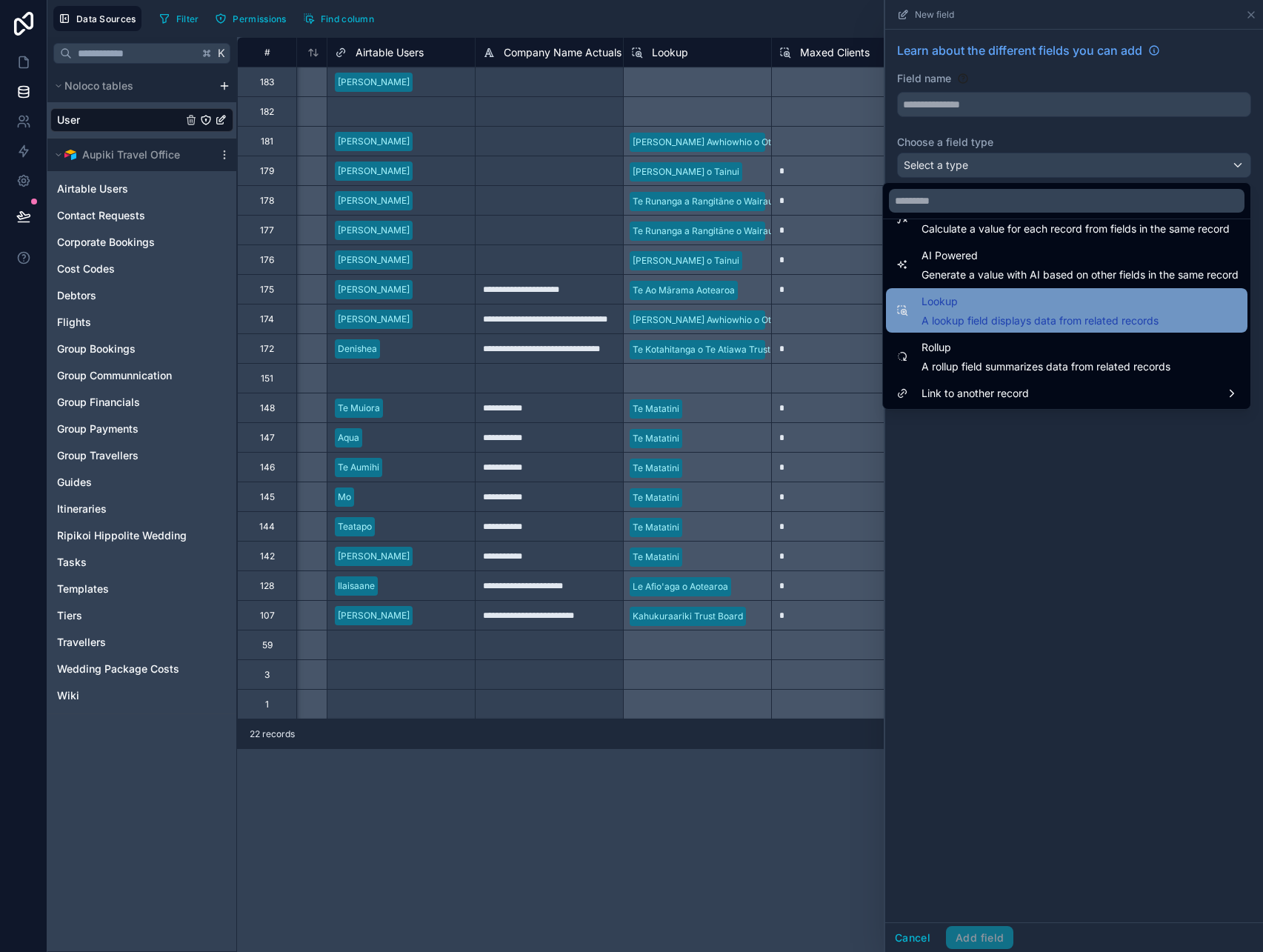
click at [1013, 307] on span "Lookup" at bounding box center [1040, 301] width 237 height 17
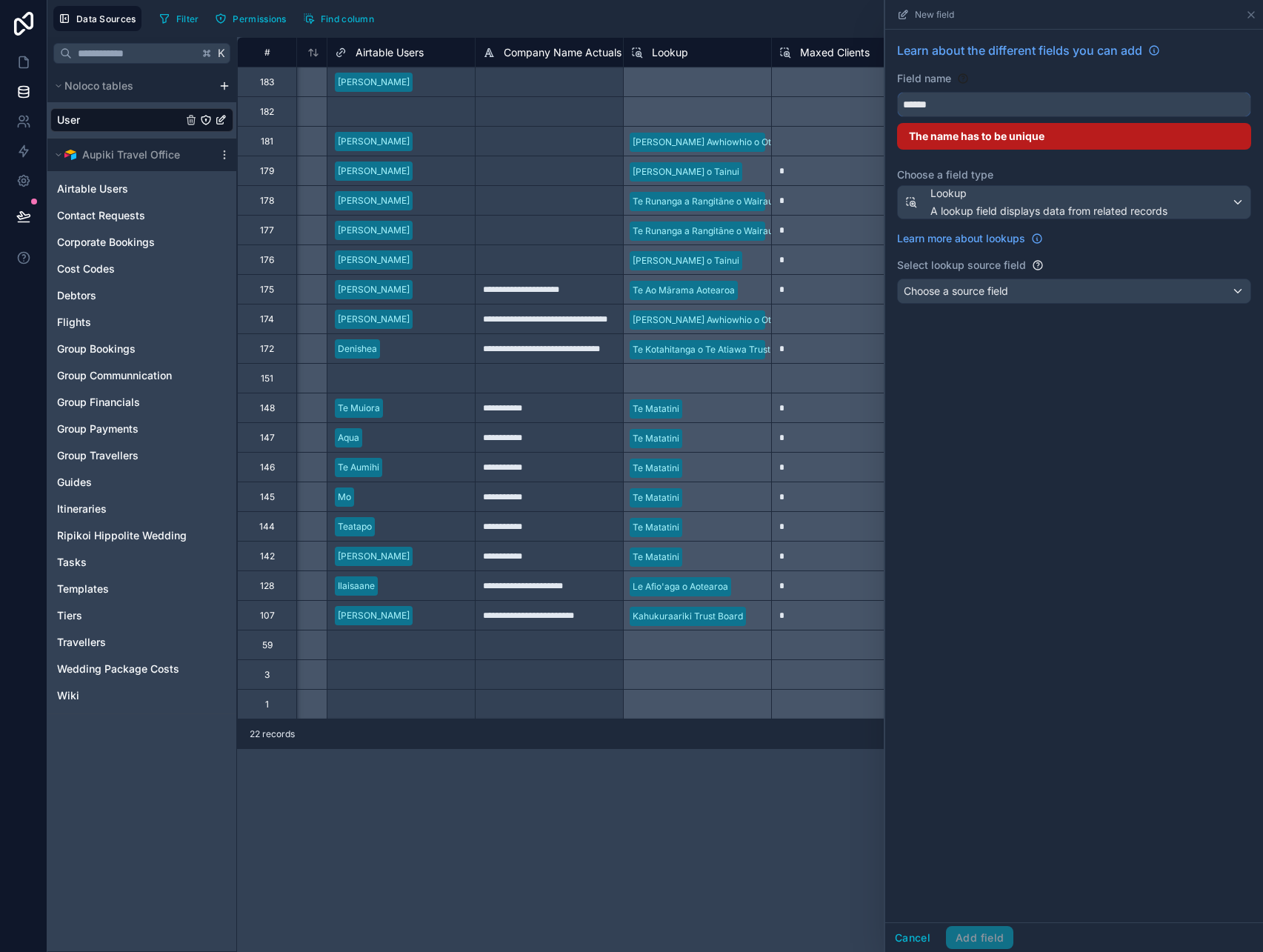
click at [981, 107] on input "******" at bounding box center [1074, 104] width 353 height 23
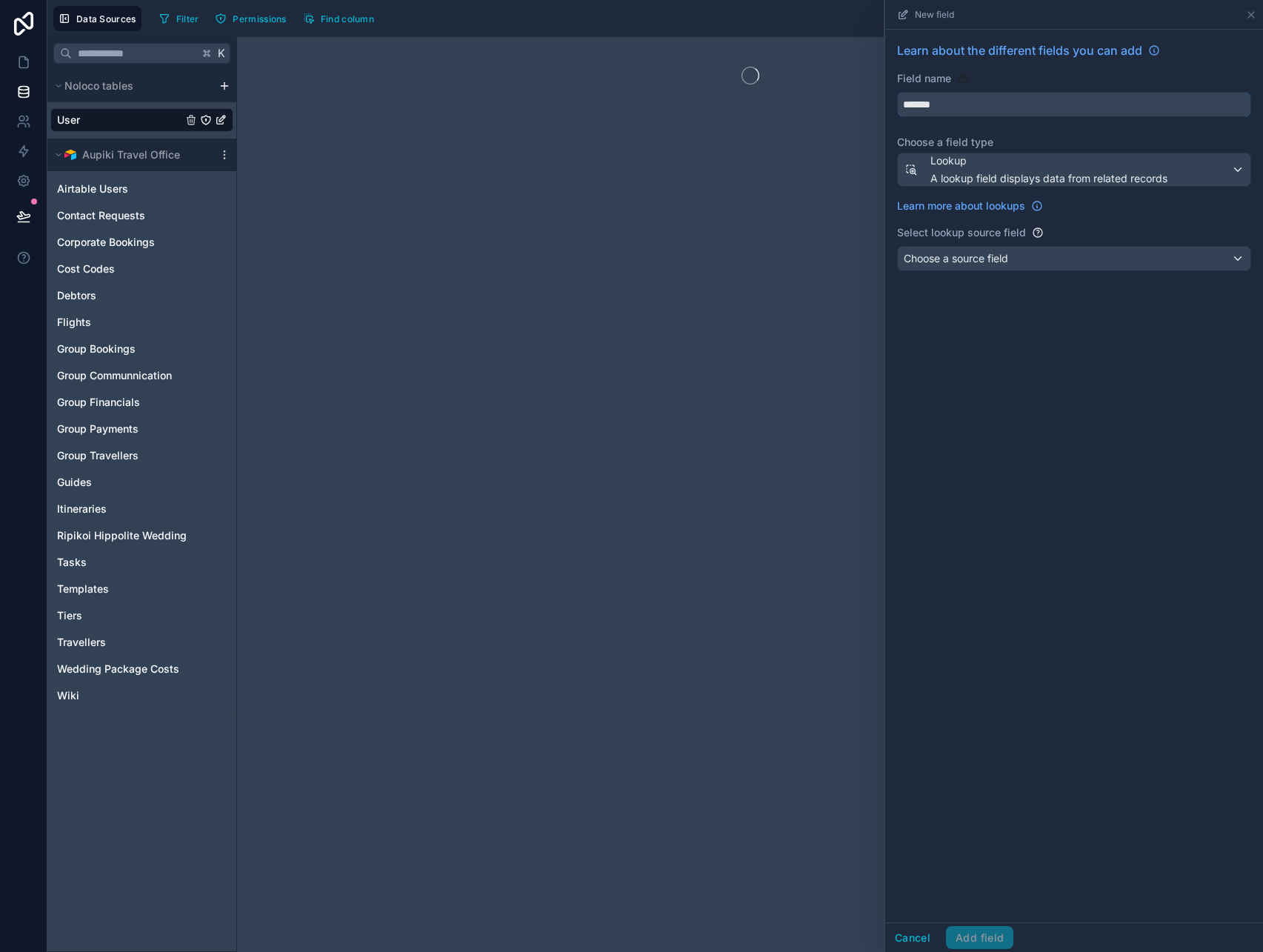
click at [897, 92] on button "******" at bounding box center [1074, 104] width 354 height 25
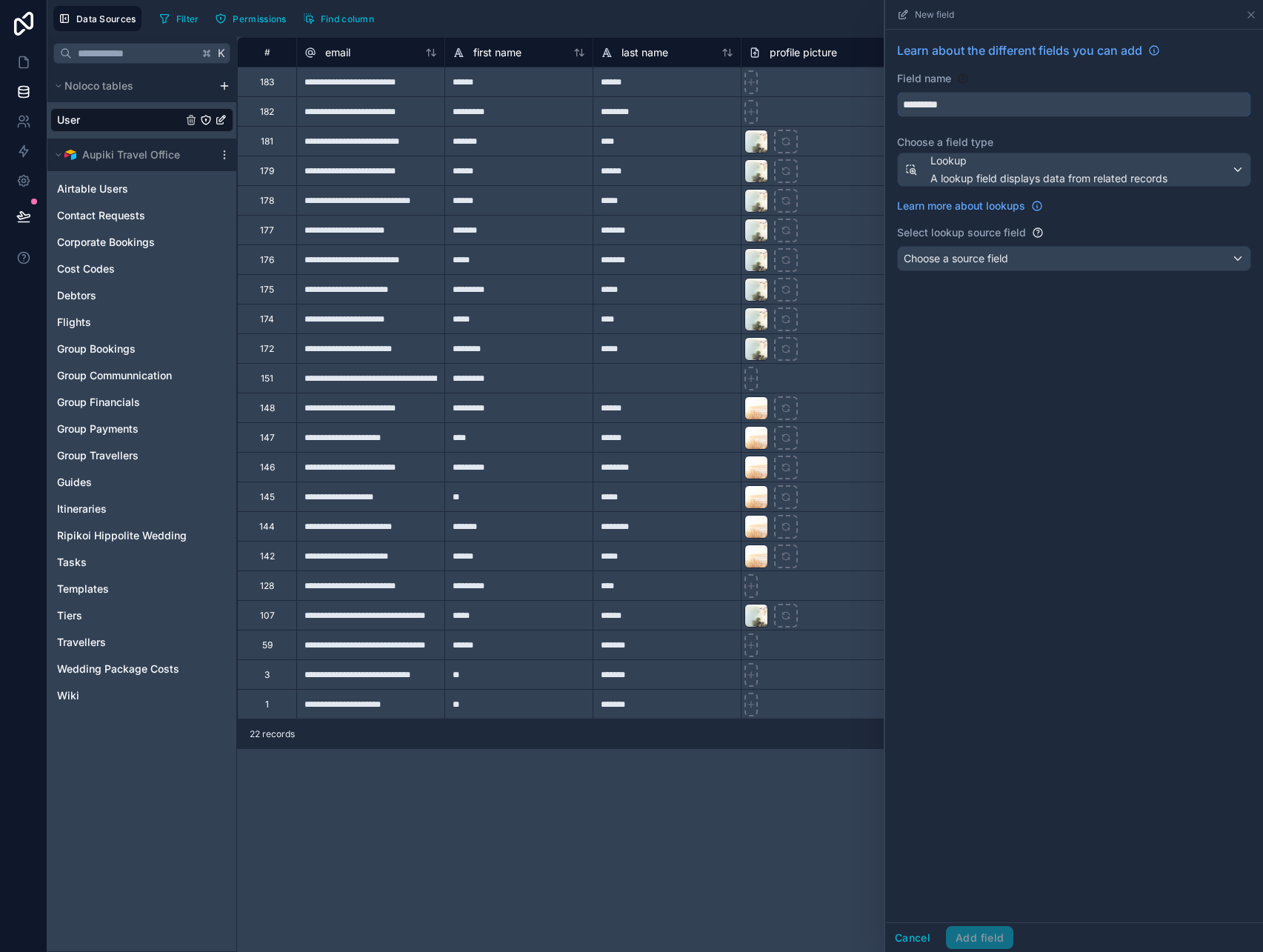
type input "*********"
click at [997, 392] on div "Learn about the different fields you can add Field name ********* Choose a fiel…" at bounding box center [1074, 476] width 378 height 893
click at [1006, 253] on span "Choose a source field" at bounding box center [956, 258] width 104 height 13
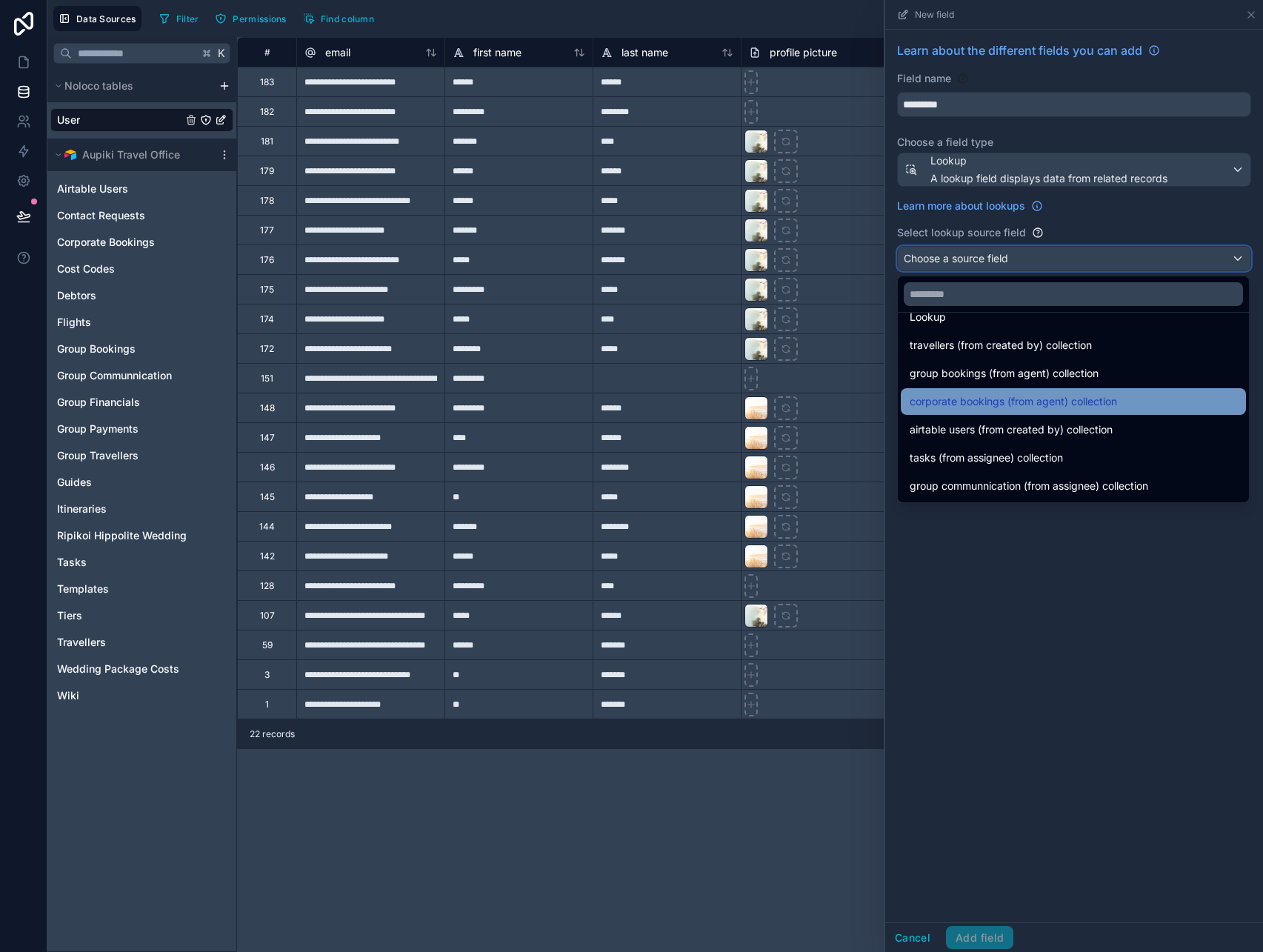
scroll to position [0, 0]
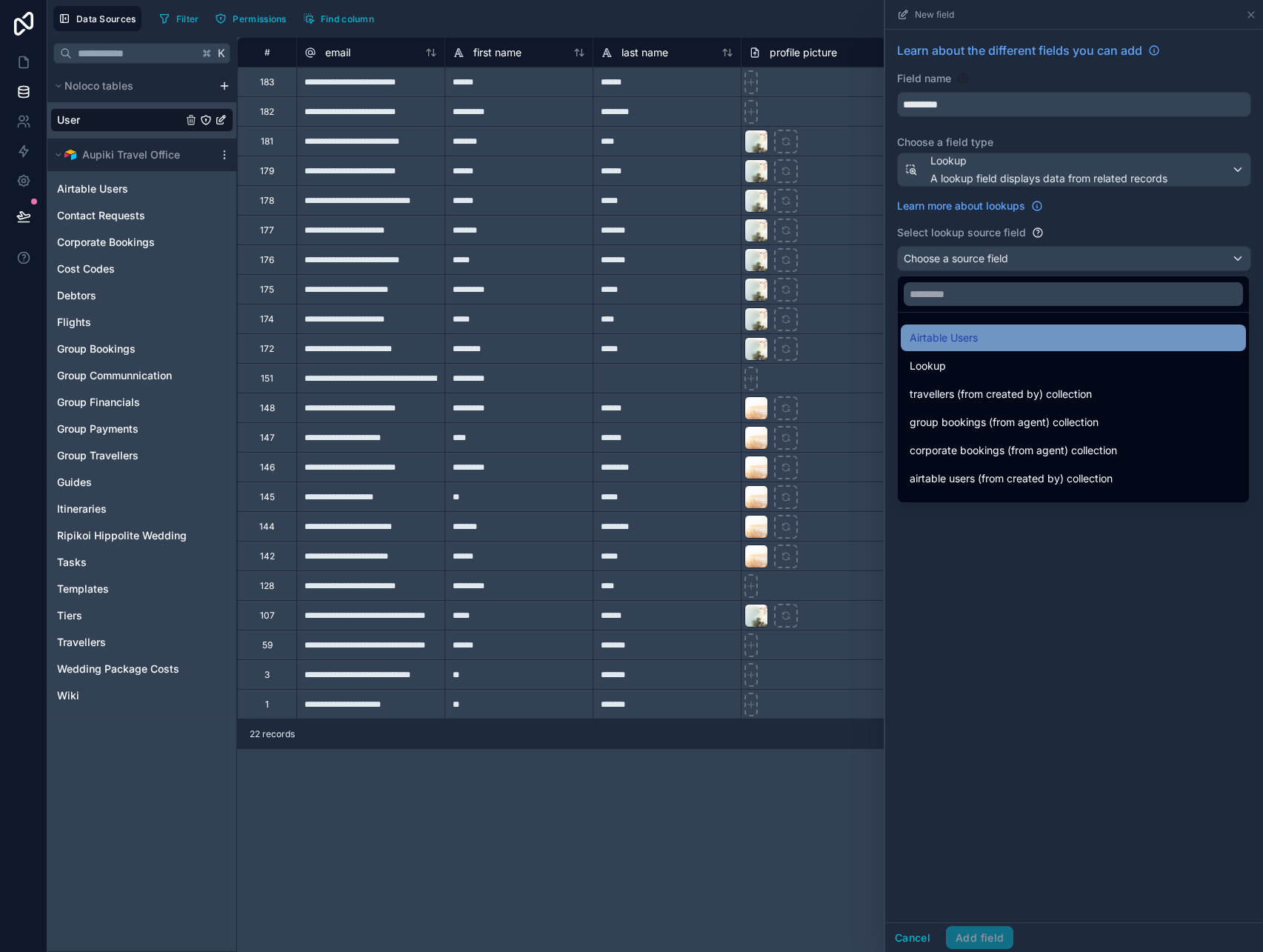
click at [992, 342] on div "Airtable Users" at bounding box center [1074, 337] width 328 height 17
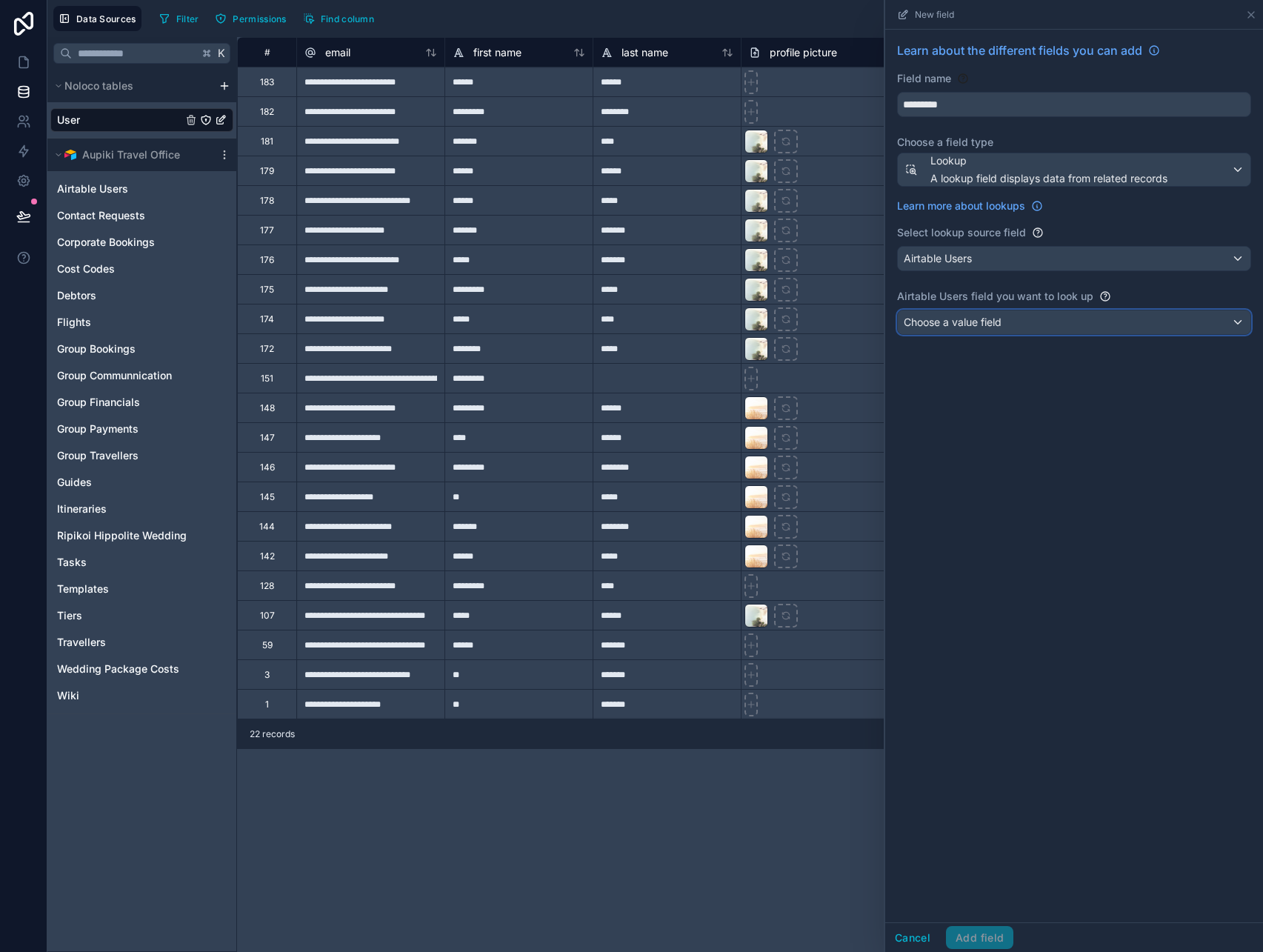
click at [987, 310] on button "Choose a value field" at bounding box center [1074, 322] width 354 height 25
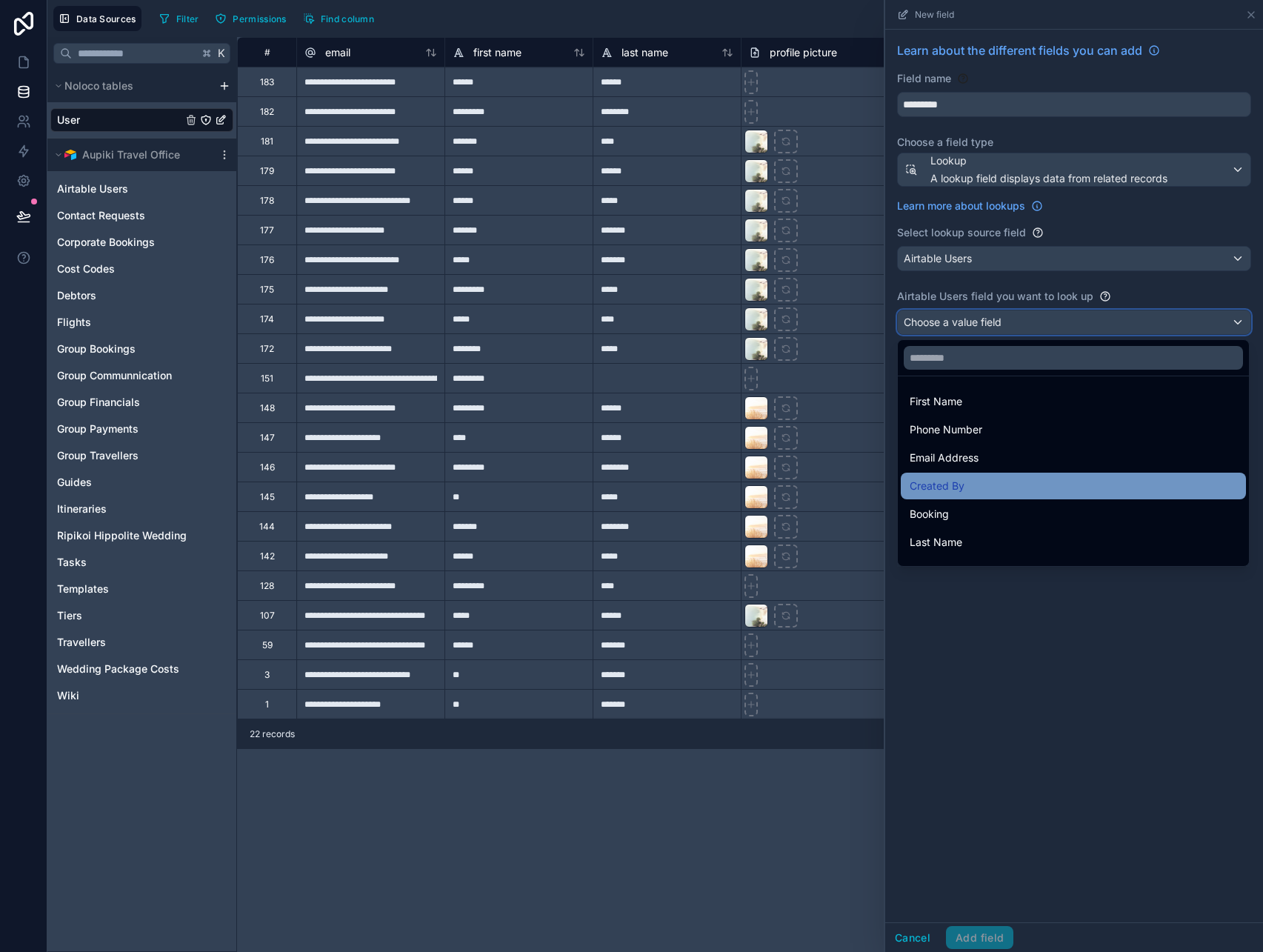
scroll to position [246, 0]
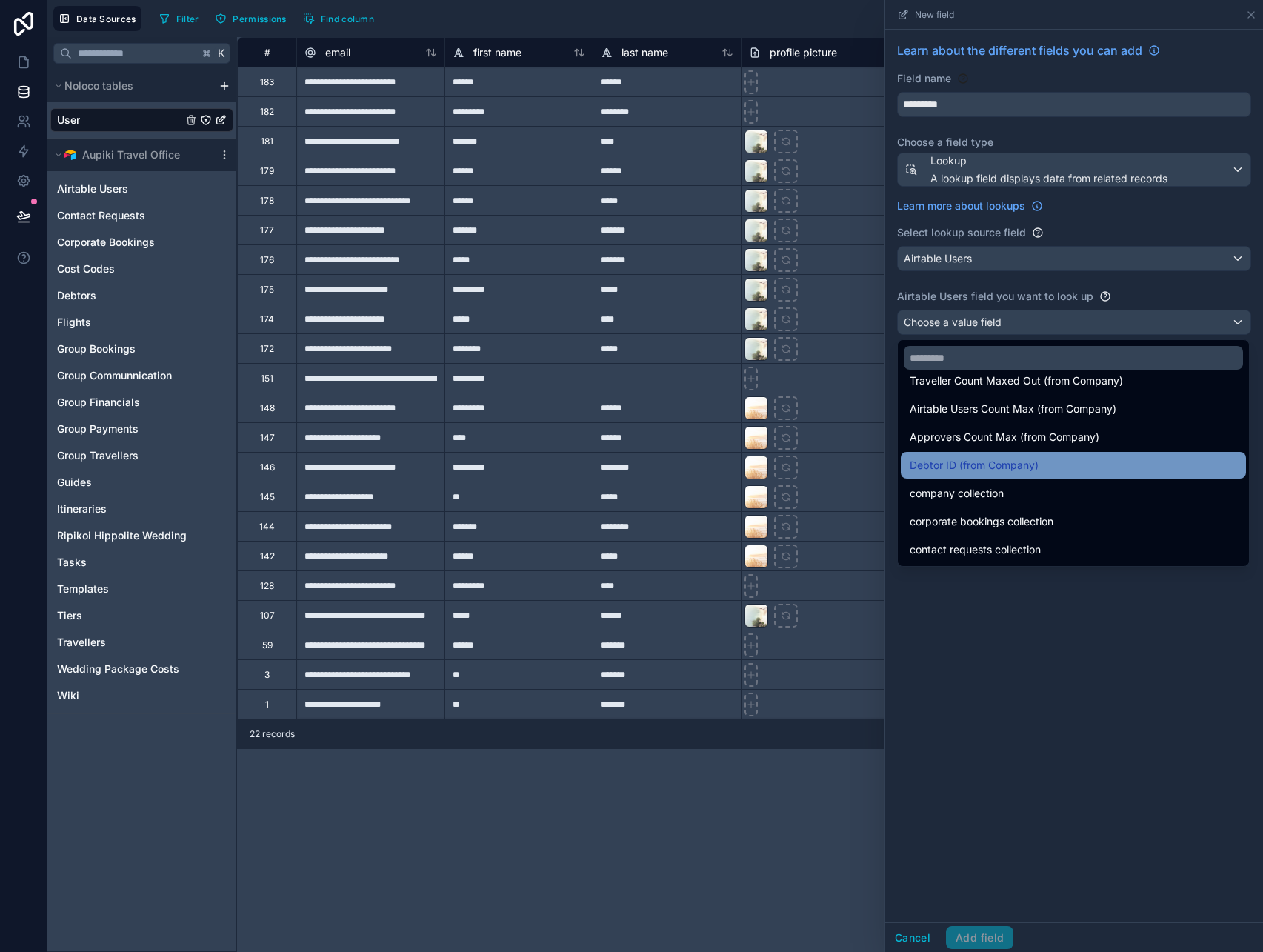
click at [996, 474] on div "Debtor ID (from Company)" at bounding box center [1074, 465] width 345 height 27
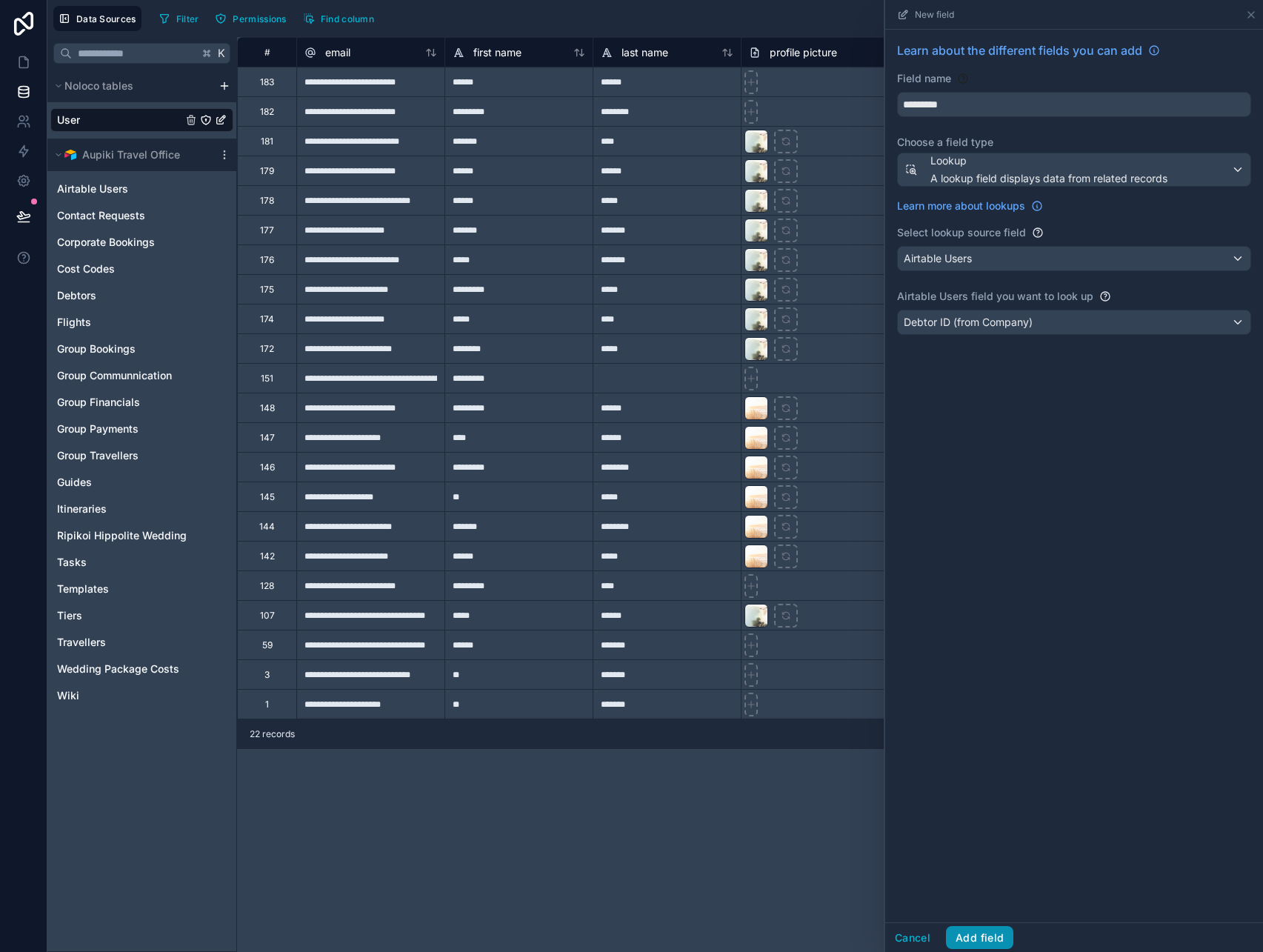
click at [976, 930] on button "Add field" at bounding box center [980, 938] width 67 height 23
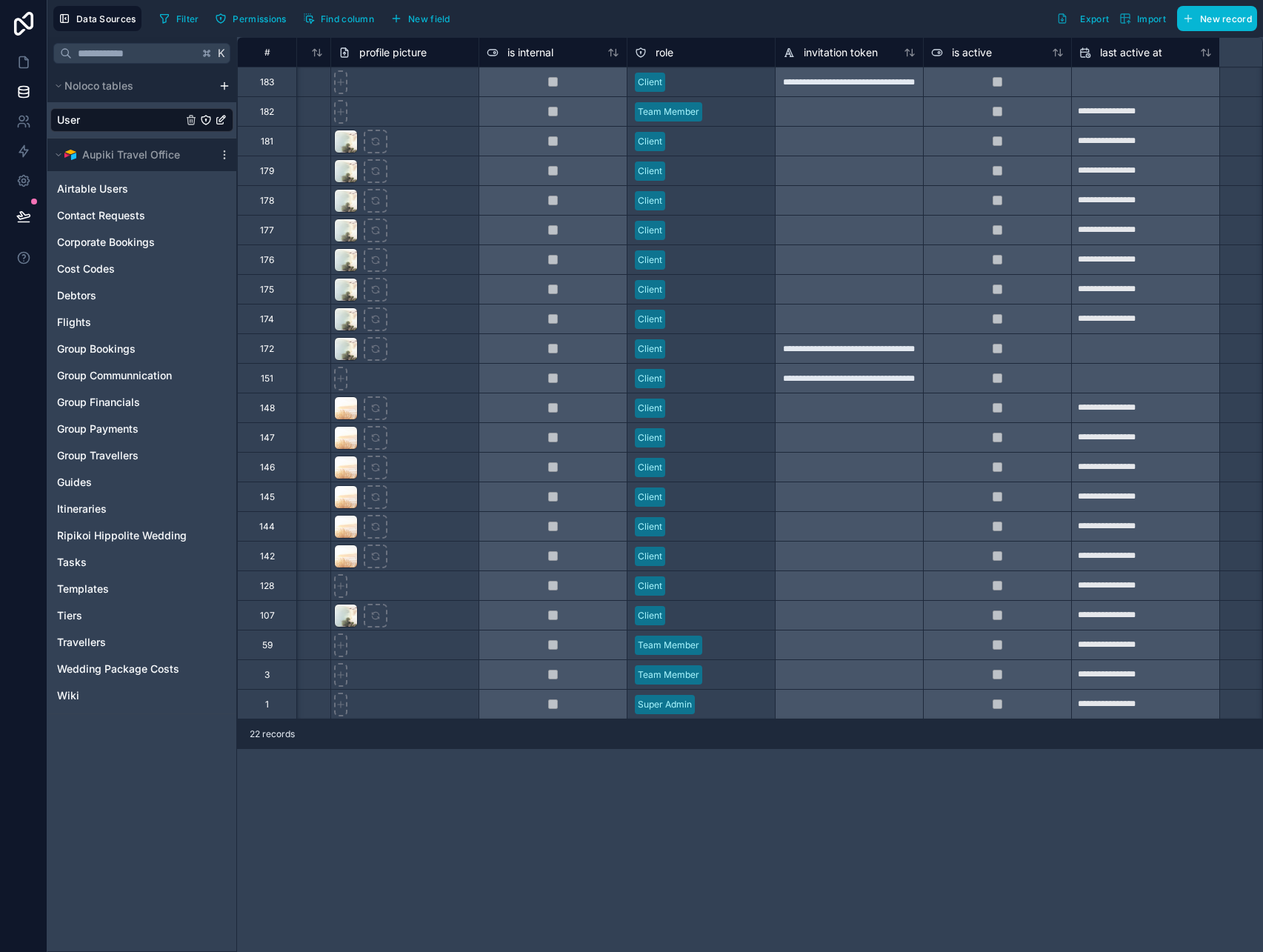
scroll to position [0, 126]
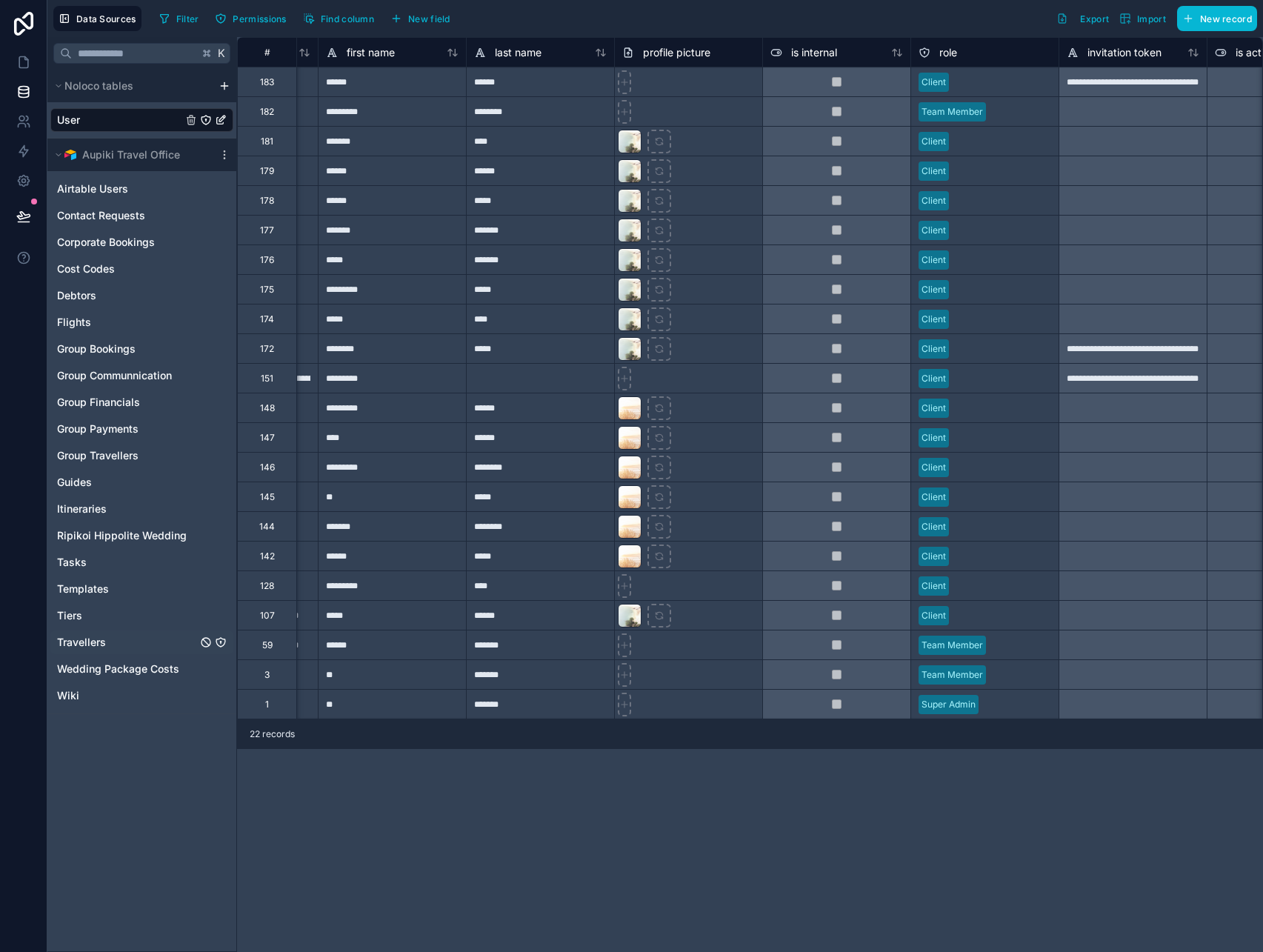
click at [83, 642] on span "Travellers" at bounding box center [81, 643] width 49 height 15
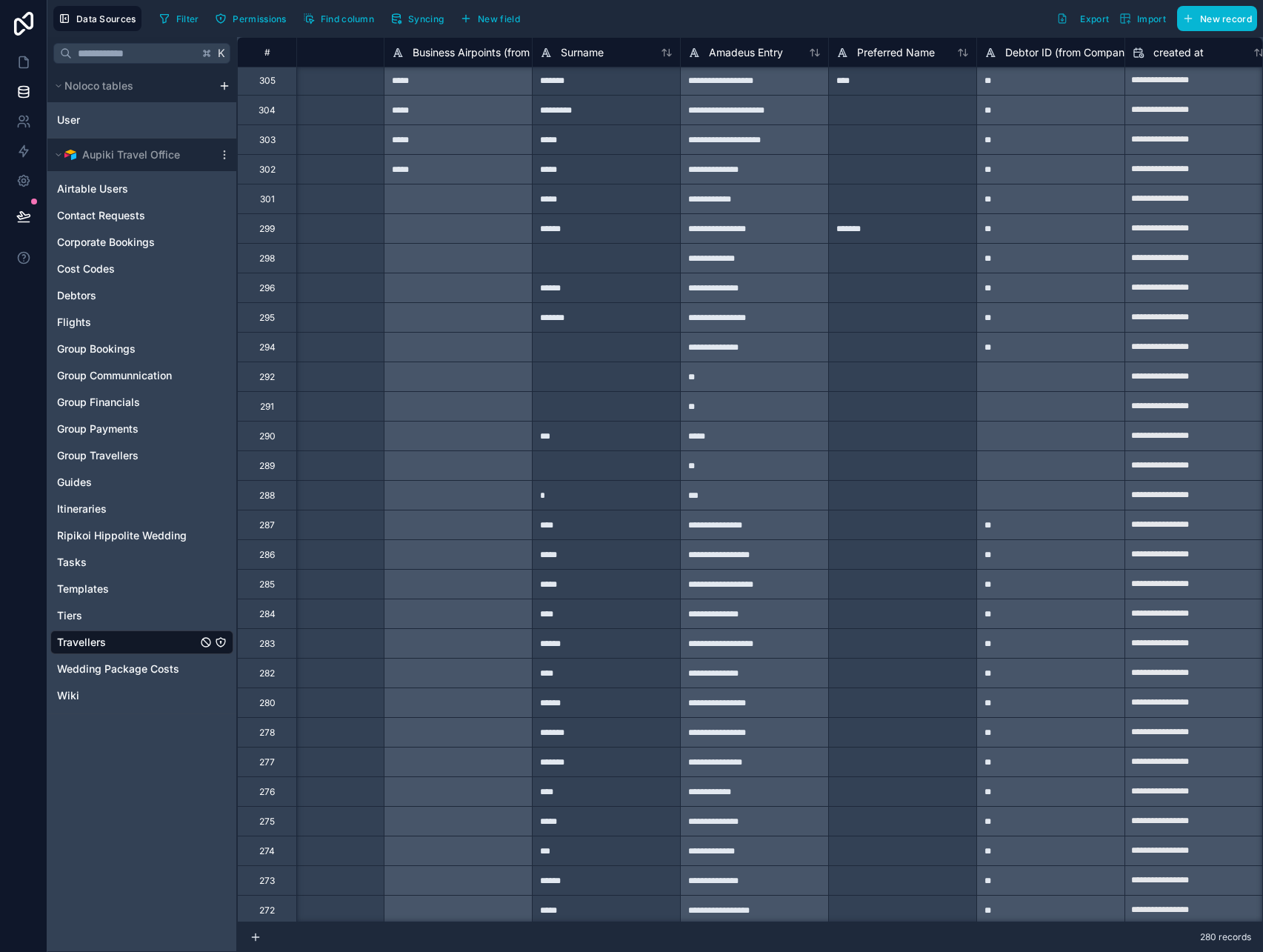
scroll to position [239, 3025]
click at [23, 61] on icon at bounding box center [24, 62] width 15 height 15
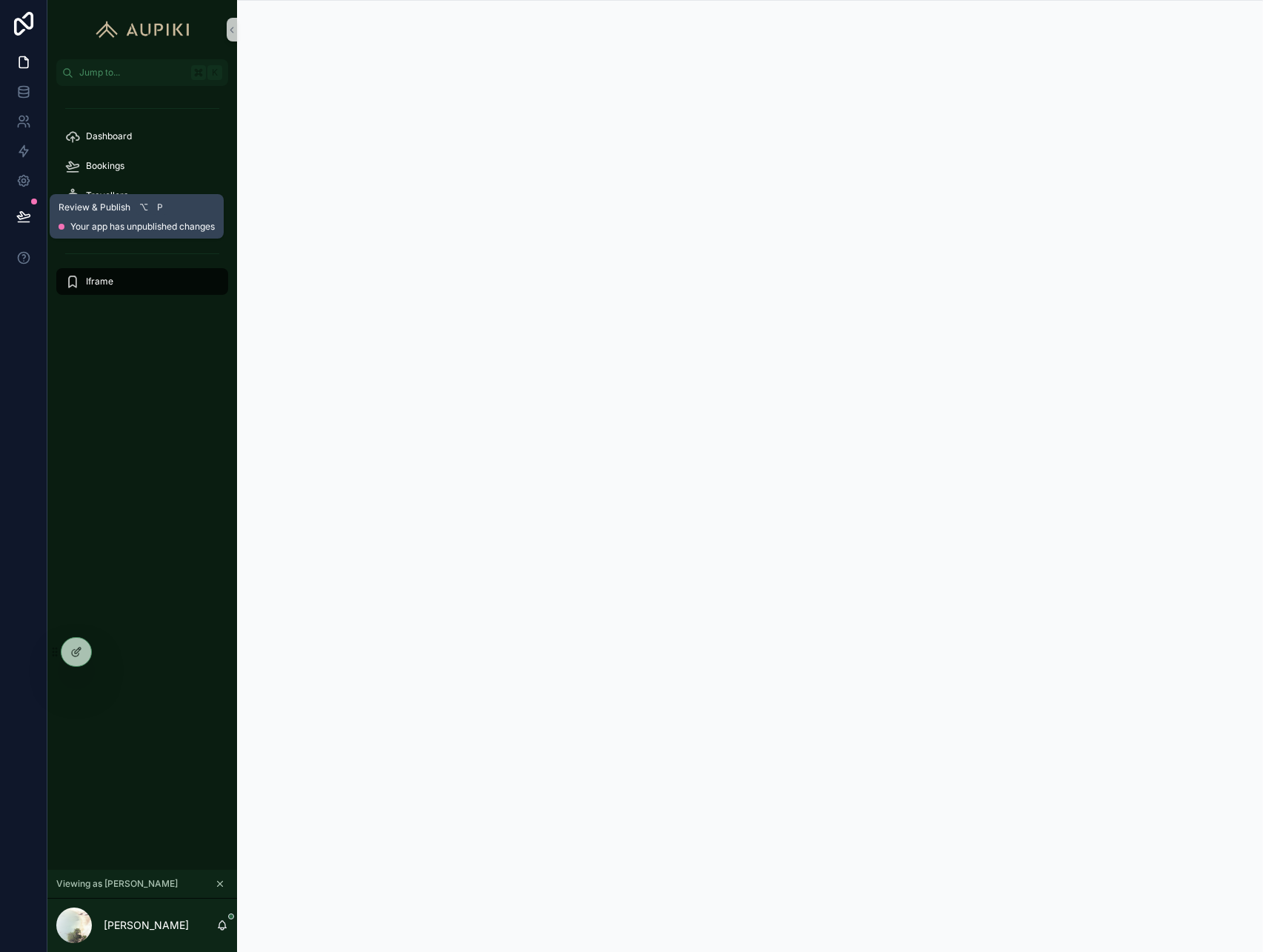
click at [21, 211] on icon at bounding box center [24, 217] width 15 height 15
click at [78, 649] on icon at bounding box center [78, 651] width 6 height 6
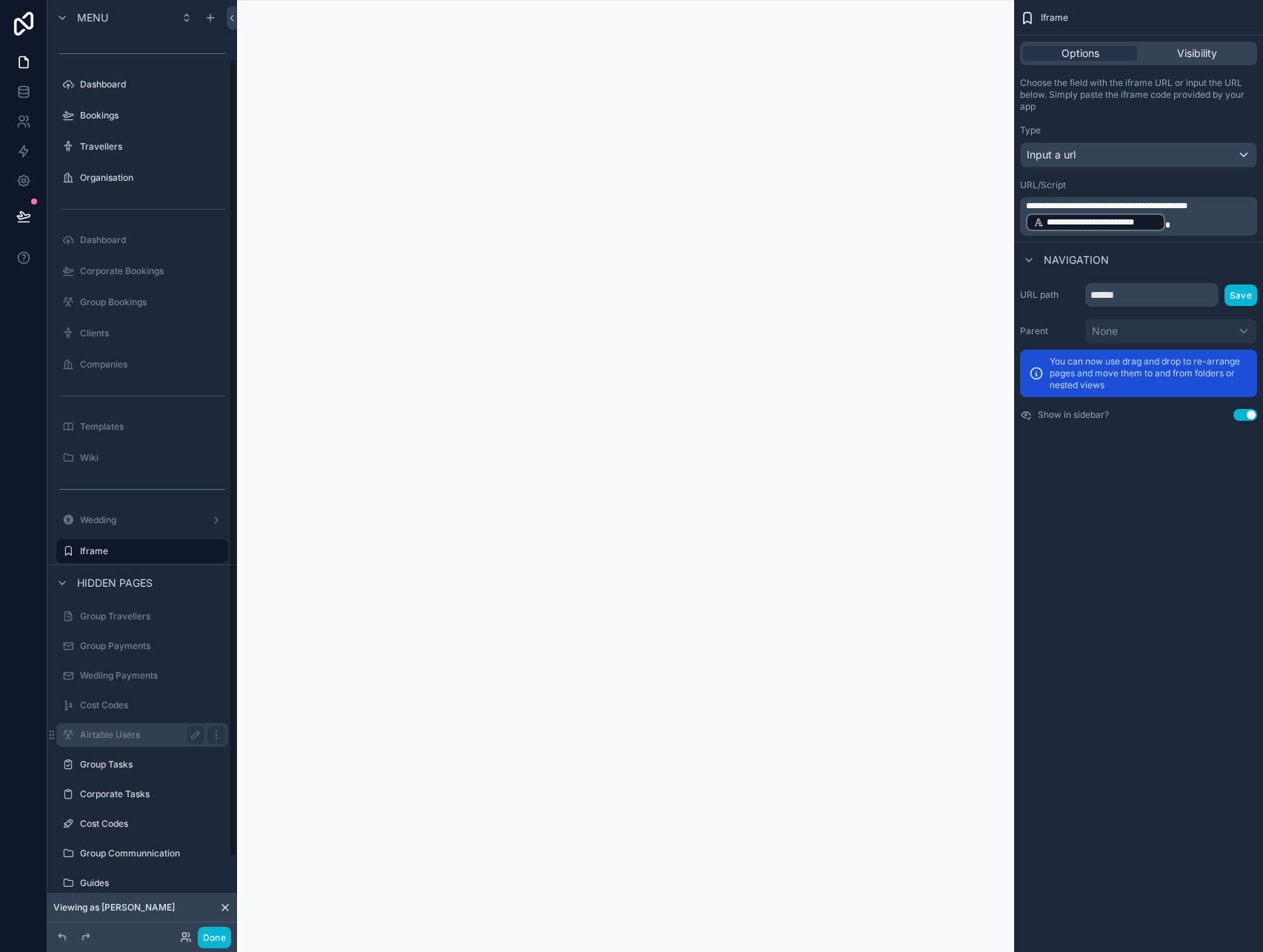
scroll to position [68, 0]
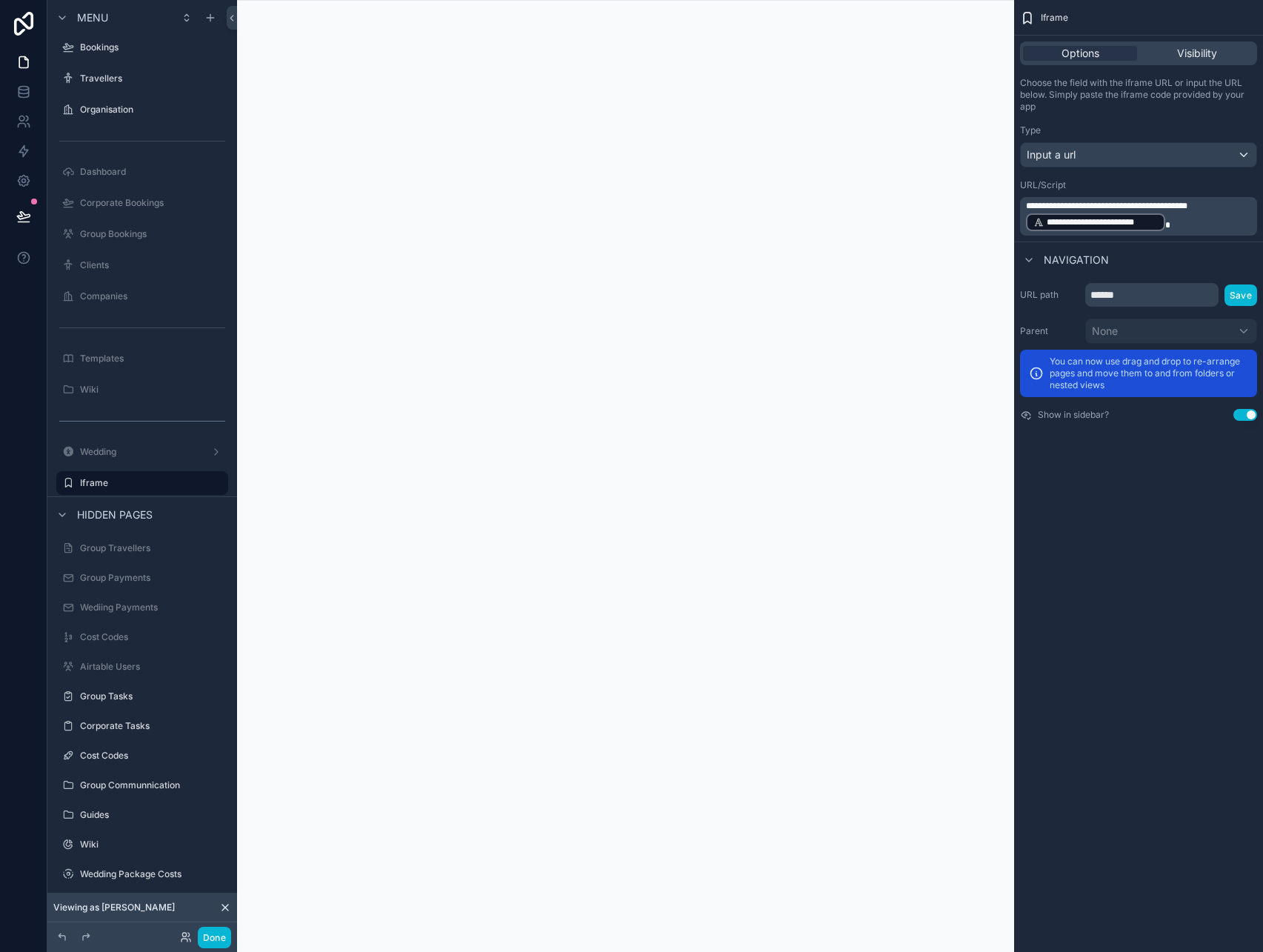
click at [1174, 225] on p "**********" at bounding box center [1140, 216] width 228 height 33
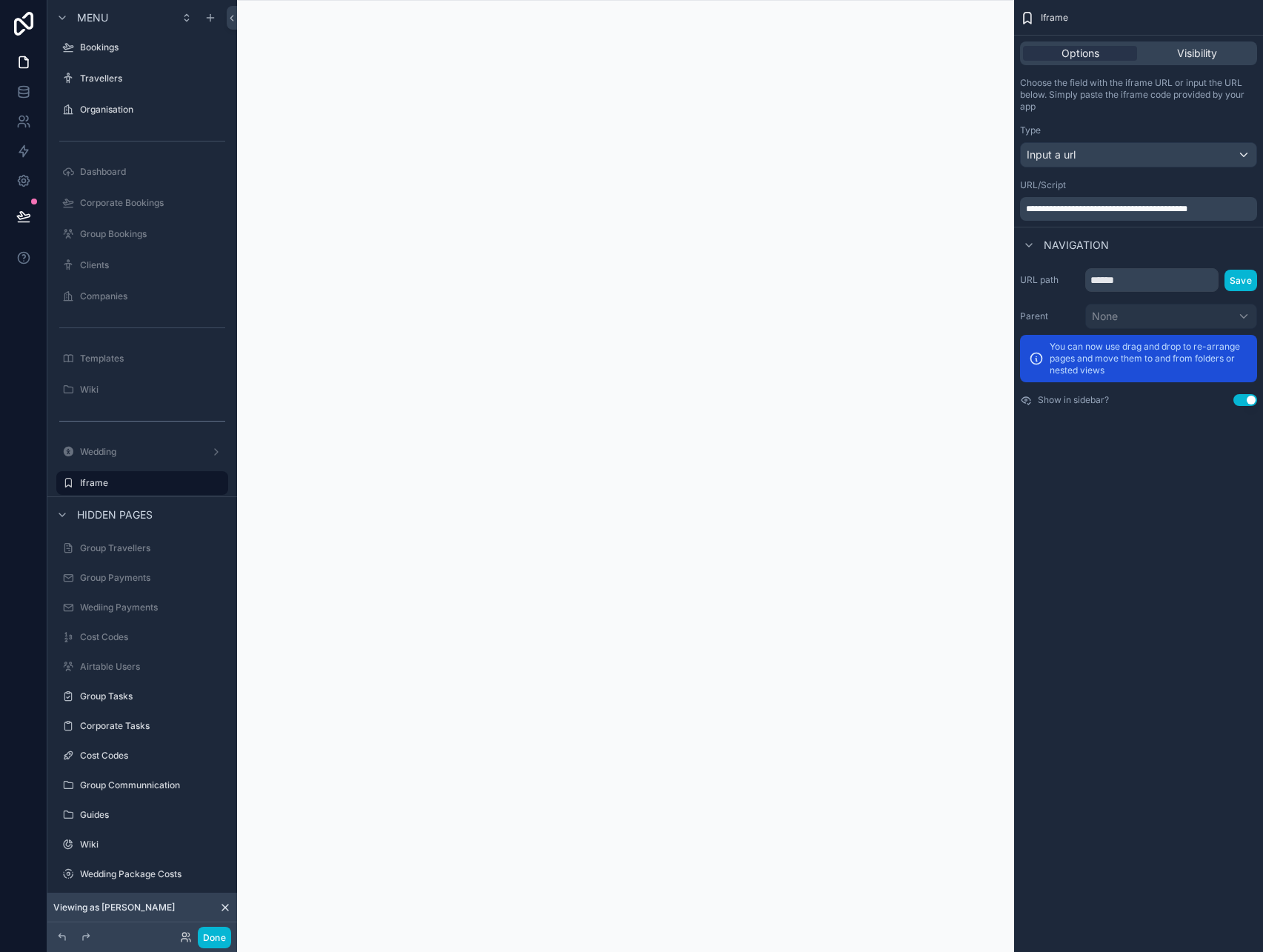
click at [1223, 212] on p "**********" at bounding box center [1140, 209] width 228 height 12
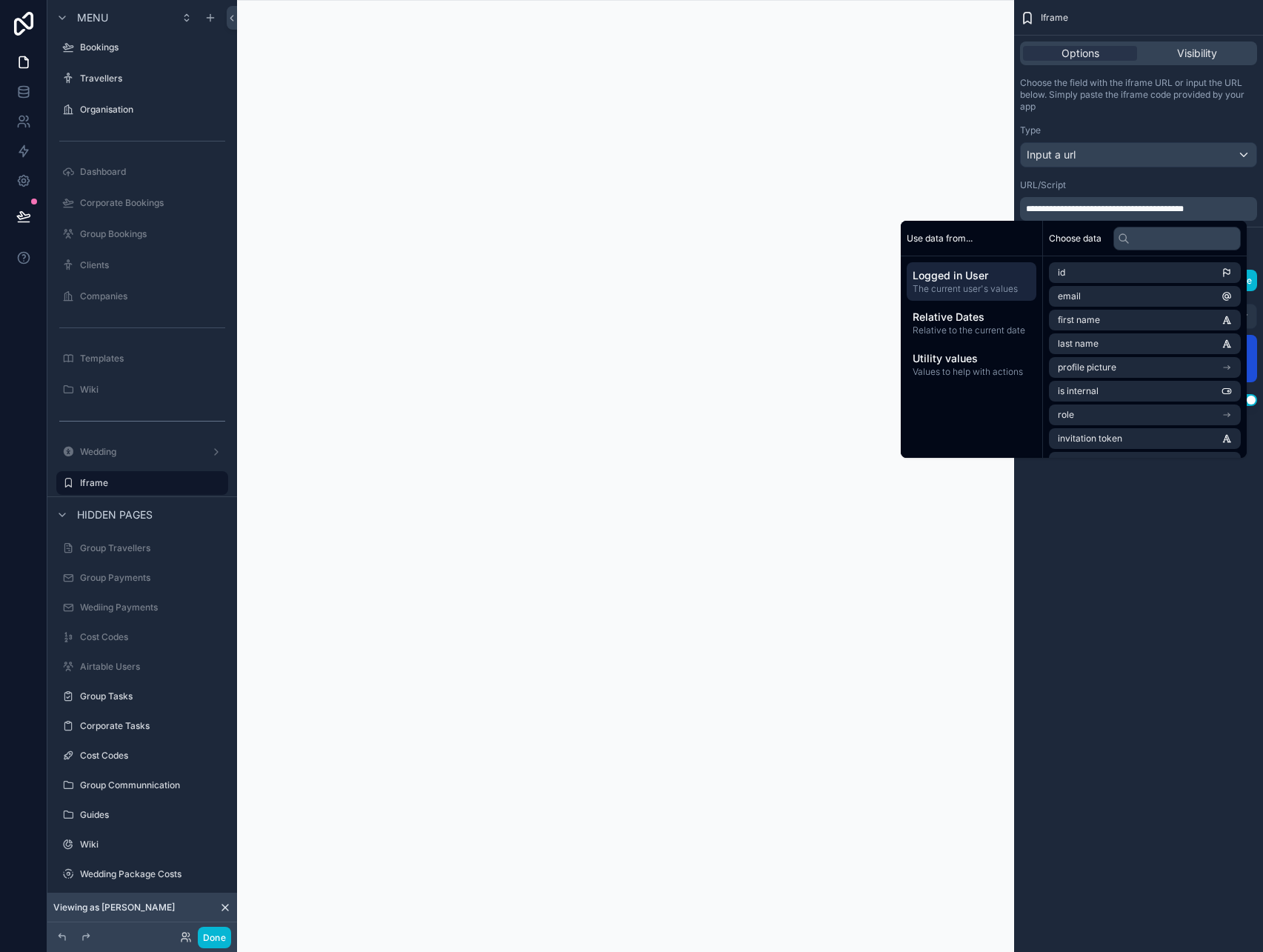
click at [1218, 209] on p "**********" at bounding box center [1140, 209] width 228 height 12
click at [1155, 317] on li "Lookup" at bounding box center [1145, 314] width 192 height 20
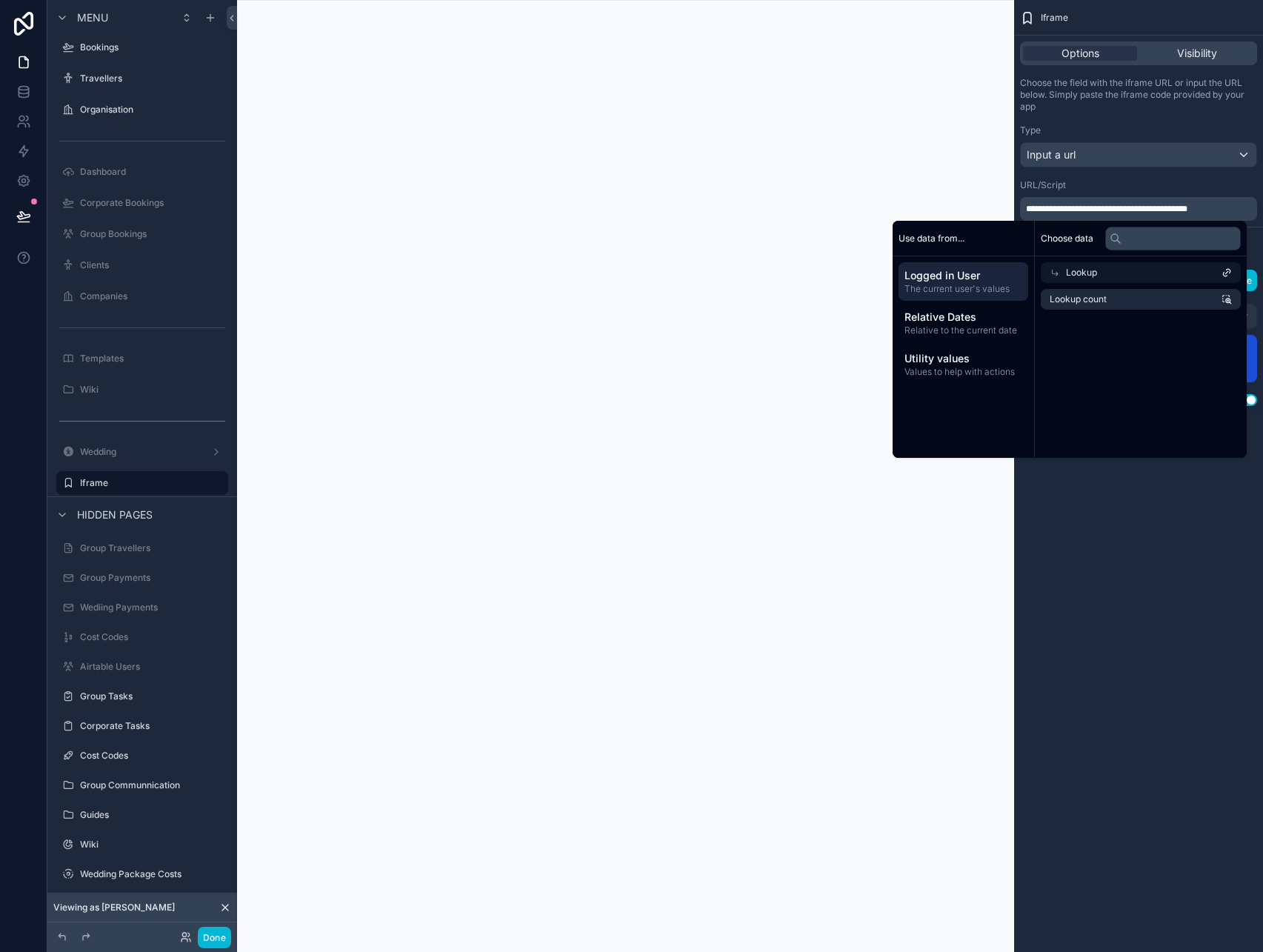
scroll to position [0, 0]
click at [1130, 276] on div "Lookup" at bounding box center [1145, 272] width 192 height 20
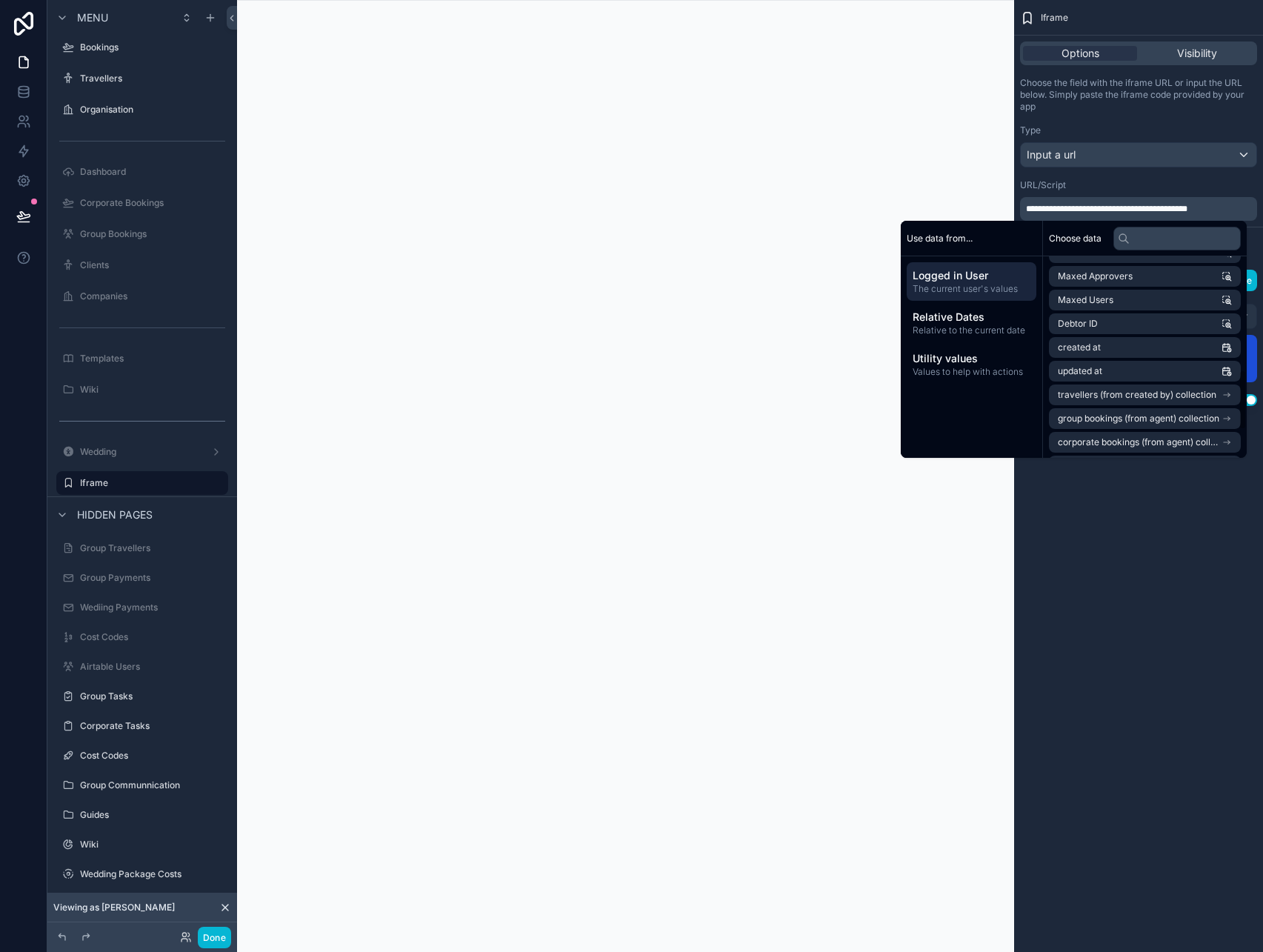
scroll to position [380, 0]
click at [1149, 314] on li "Debtor ID" at bounding box center [1145, 319] width 192 height 20
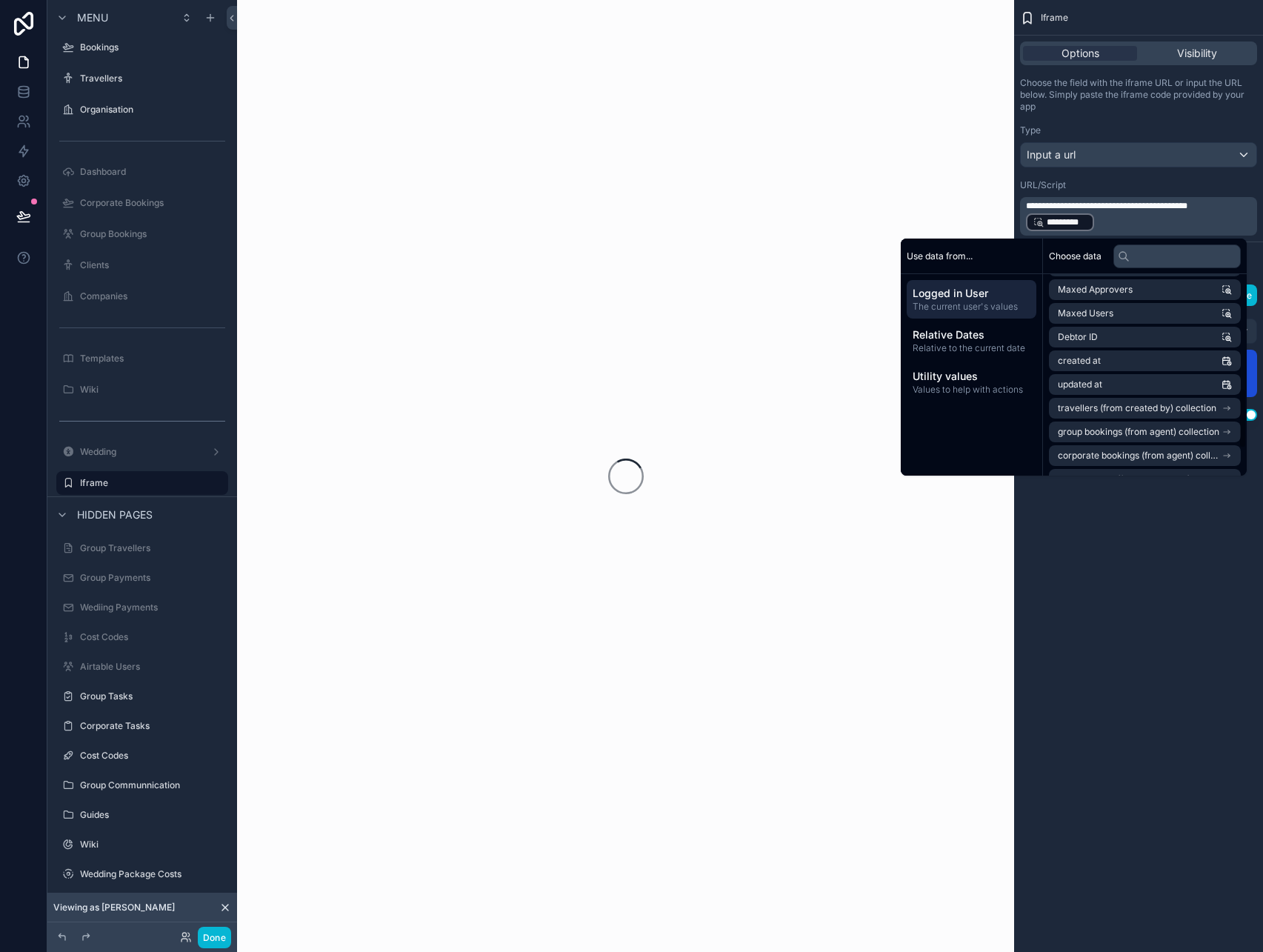
click at [1115, 559] on div "**********" at bounding box center [1139, 476] width 249 height 952
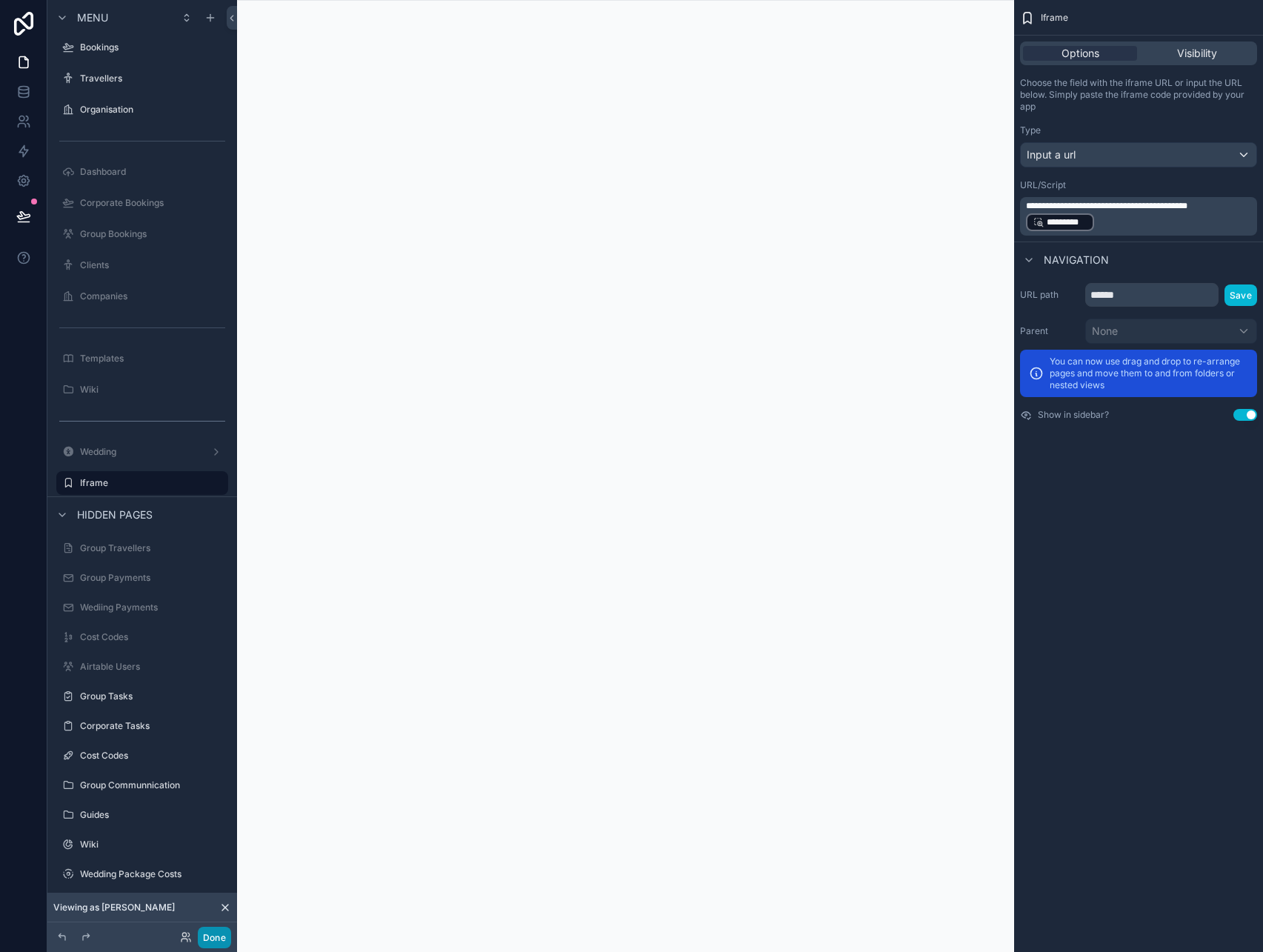
click at [217, 938] on button "Done" at bounding box center [214, 938] width 33 height 21
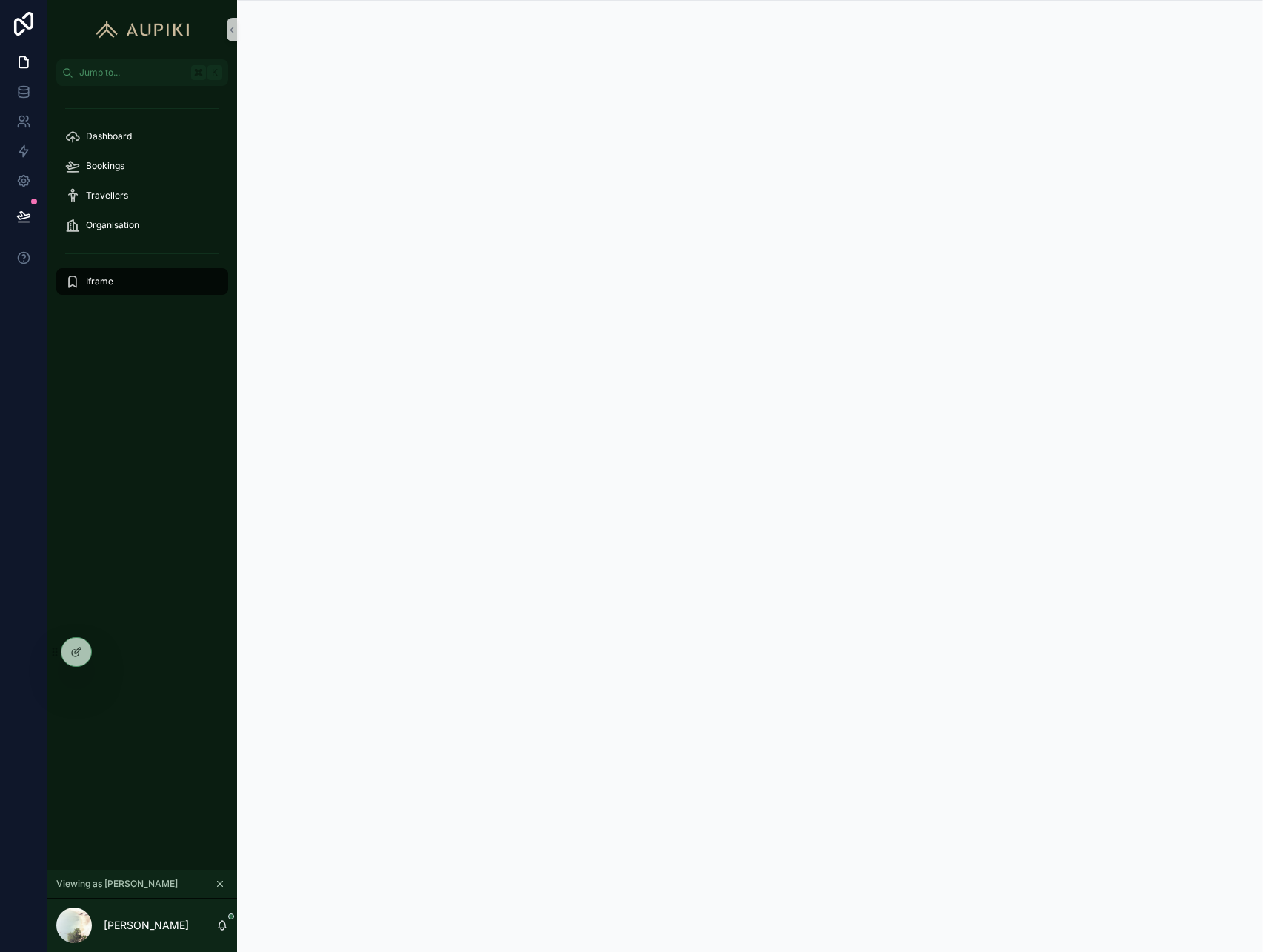
click at [205, 485] on div "Dashboard Bookings Travellers Organisation Iframe" at bounding box center [142, 478] width 190 height 784
click at [23, 221] on icon at bounding box center [24, 217] width 15 height 15
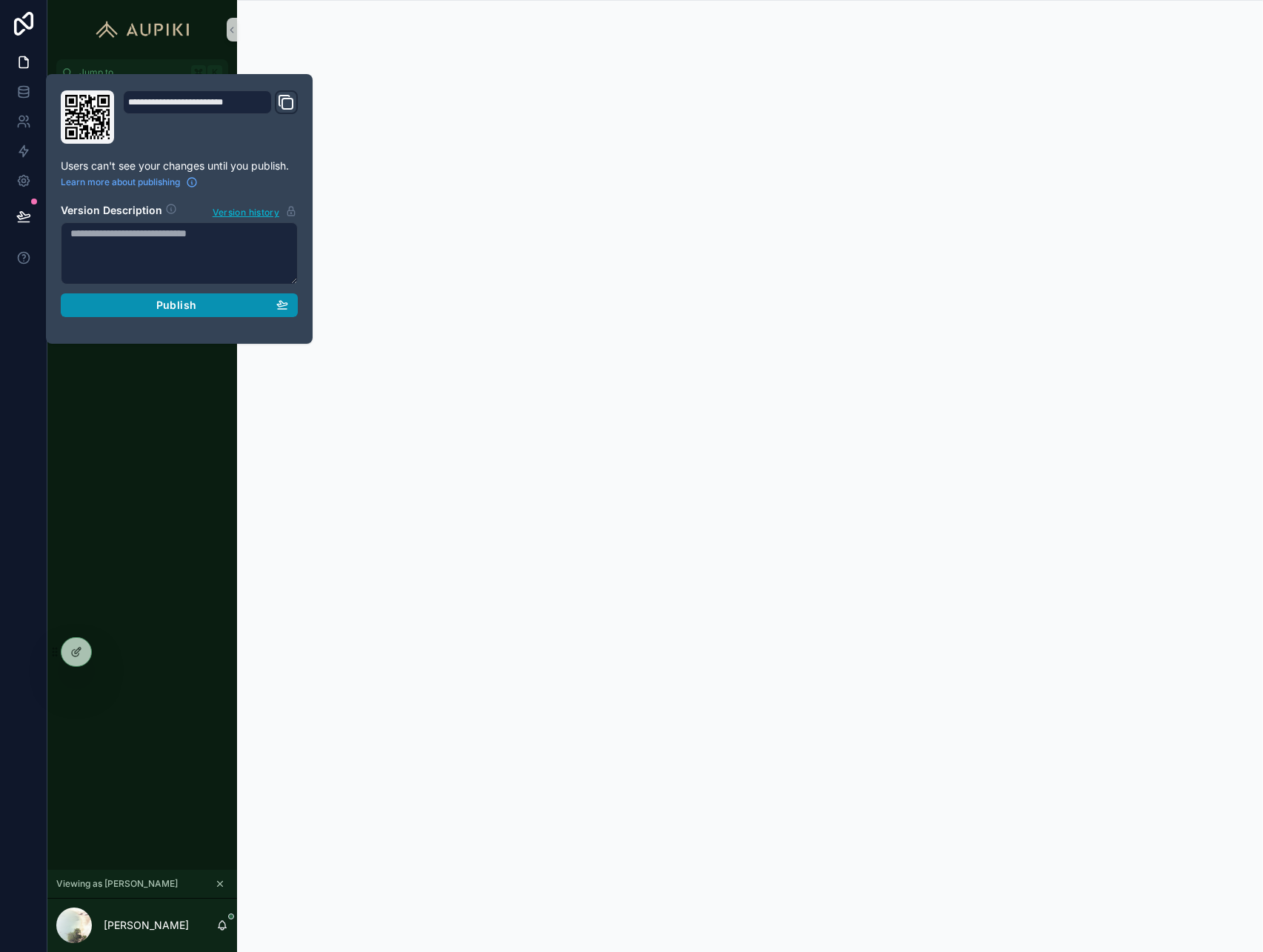
click at [216, 308] on div "Publish" at bounding box center [179, 305] width 218 height 14
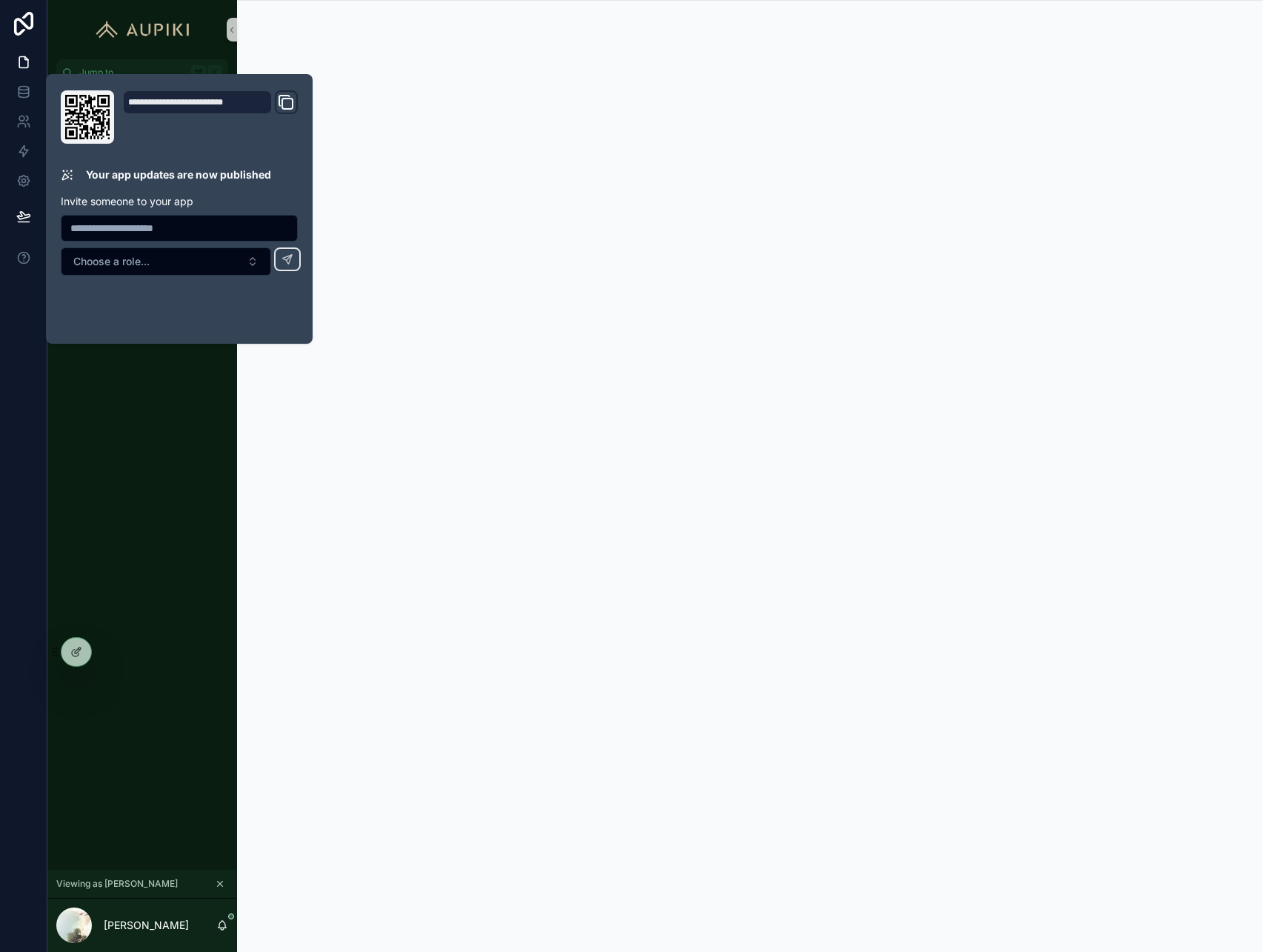
click at [112, 453] on div "Dashboard Bookings Travellers Organisation Iframe" at bounding box center [142, 478] width 190 height 784
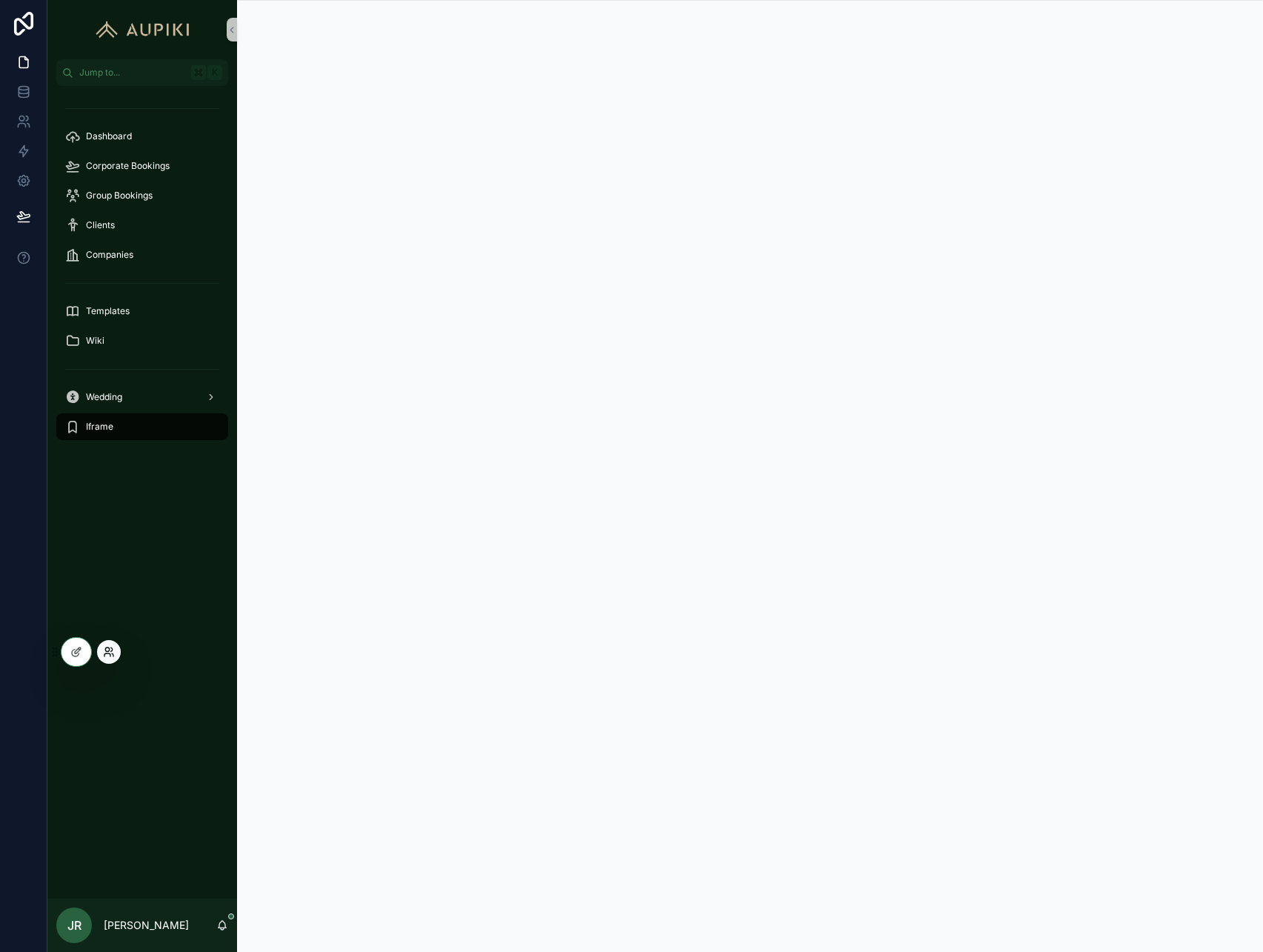
click at [111, 651] on icon at bounding box center [112, 649] width 2 height 4
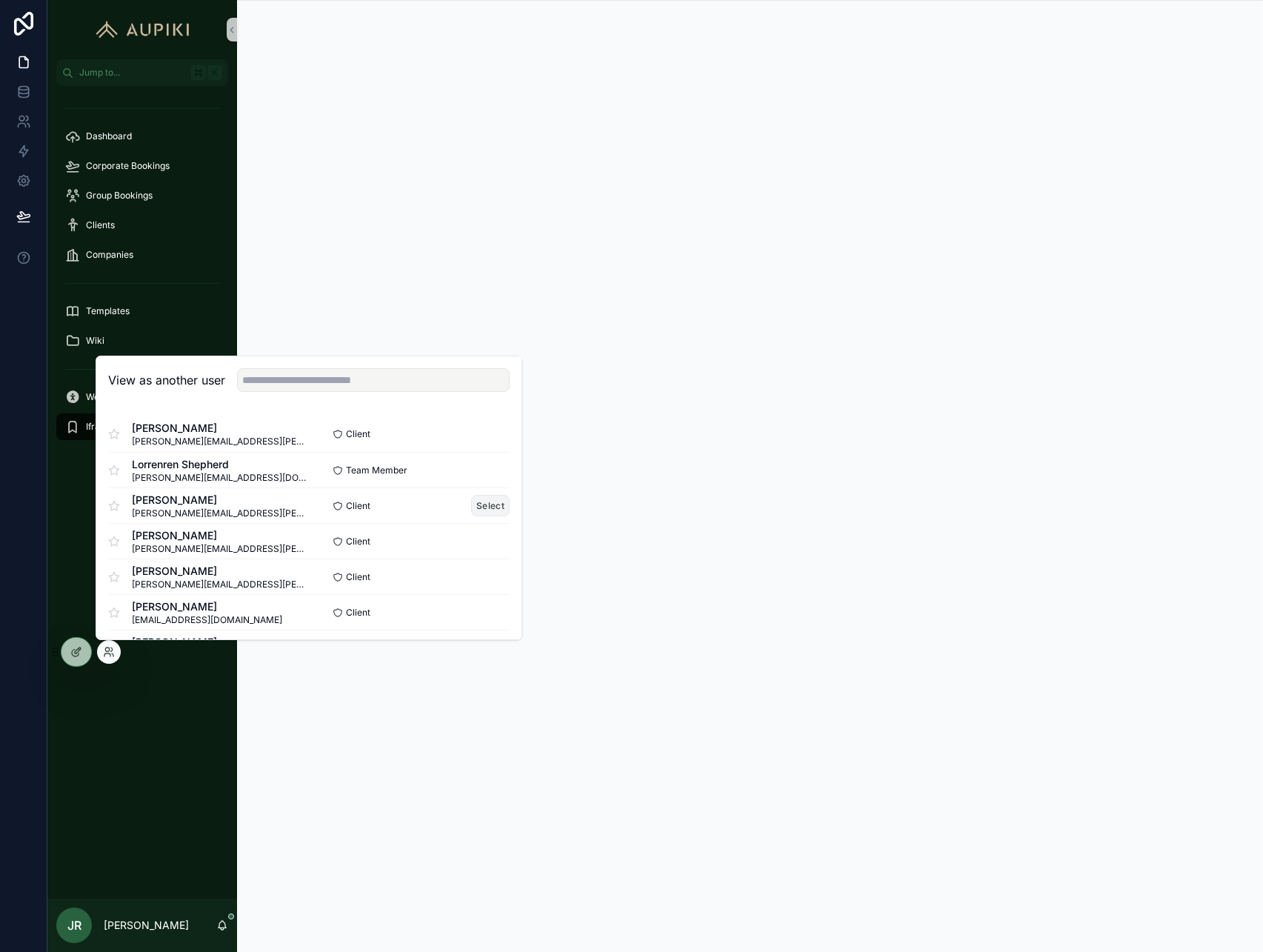
click at [478, 501] on button "Select" at bounding box center [490, 506] width 39 height 21
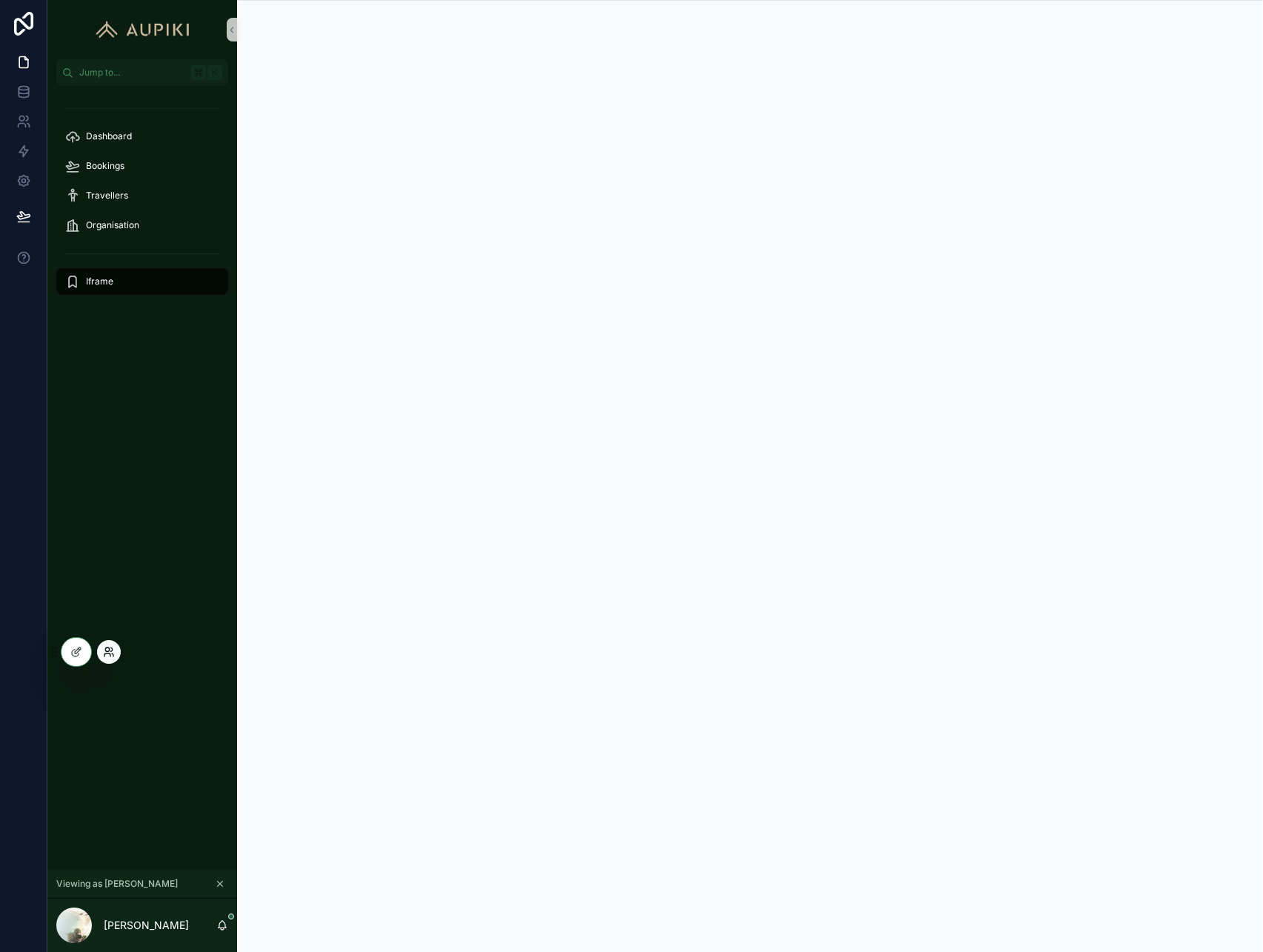
click at [108, 650] on icon at bounding box center [109, 652] width 12 height 12
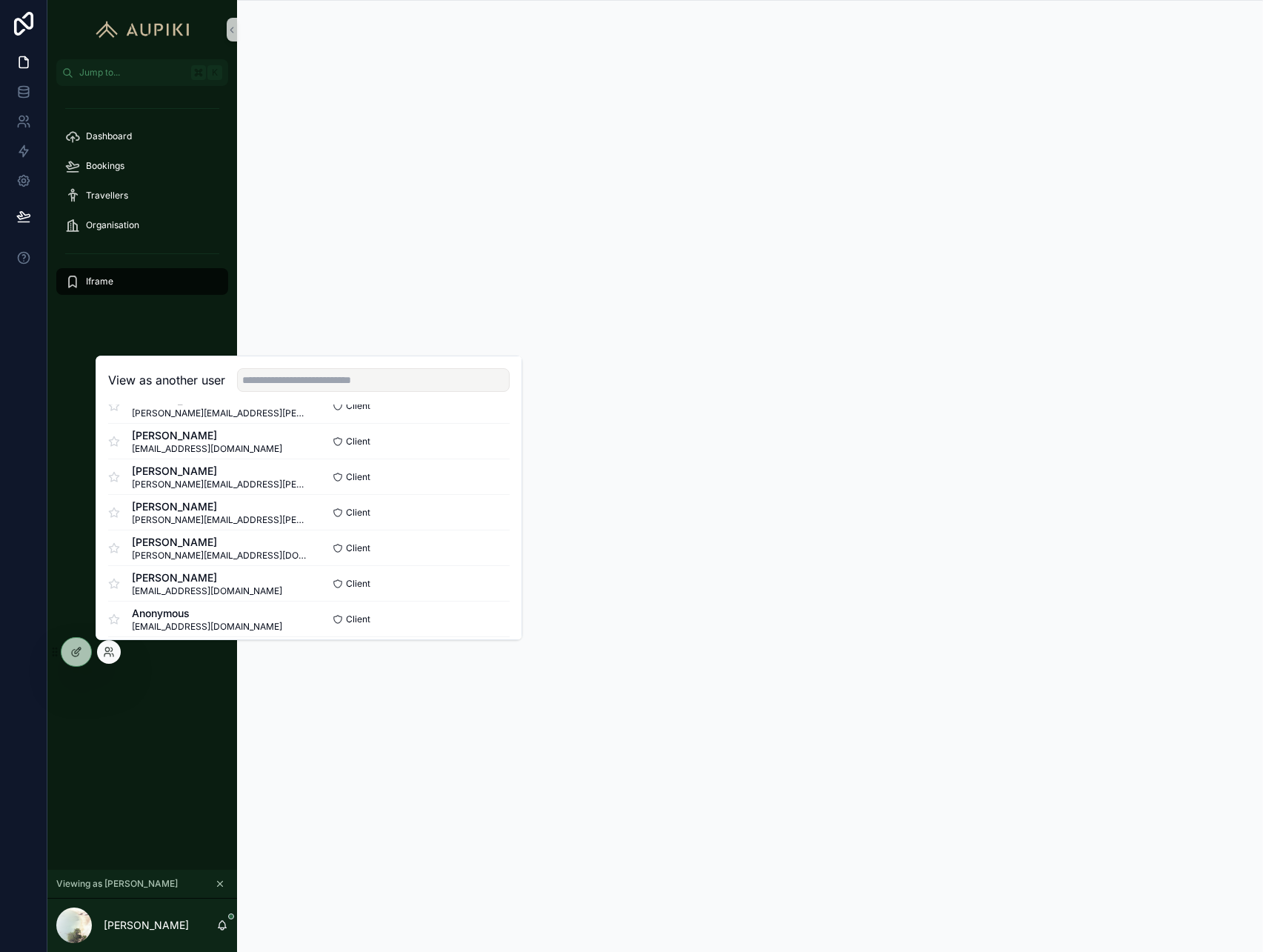
scroll to position [173, 0]
click at [505, 435] on button "Select" at bounding box center [490, 439] width 39 height 21
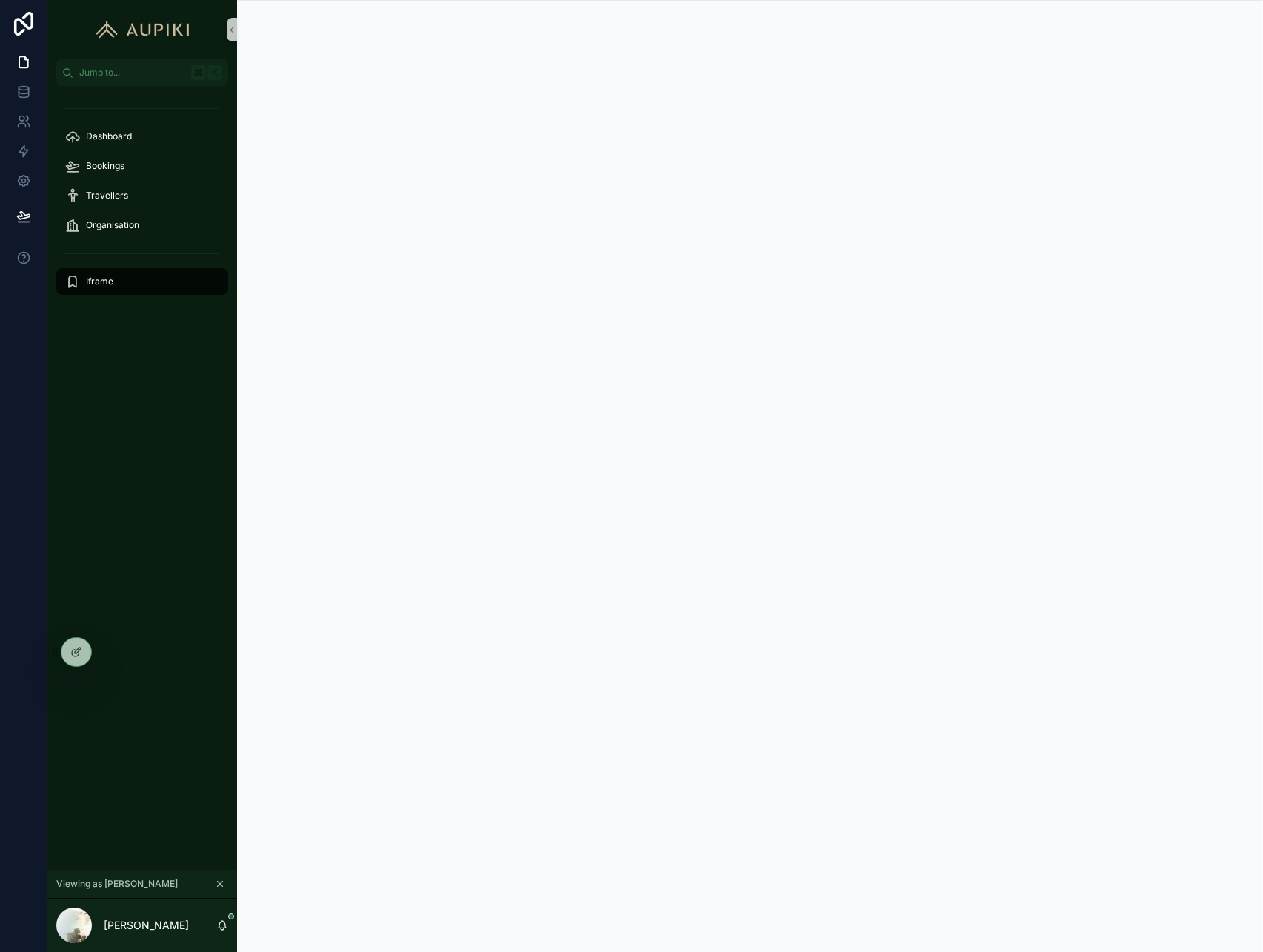
click at [90, 723] on div "Dashboard Bookings Travellers Organisation Iframe" at bounding box center [142, 478] width 190 height 784
click at [101, 655] on div at bounding box center [108, 651] width 23 height 23
click at [111, 654] on icon at bounding box center [109, 652] width 12 height 12
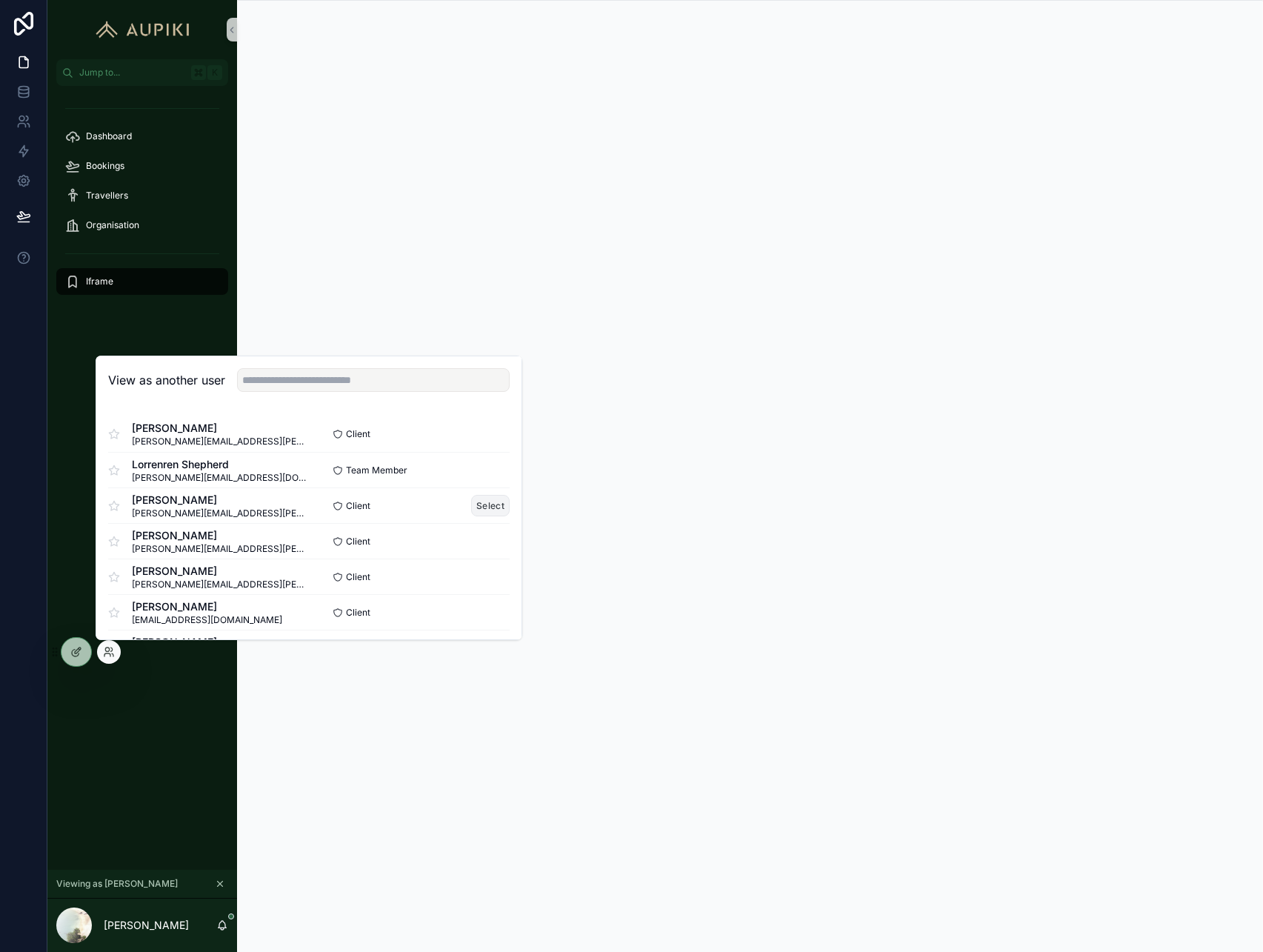
click at [494, 507] on button "Select" at bounding box center [490, 506] width 39 height 21
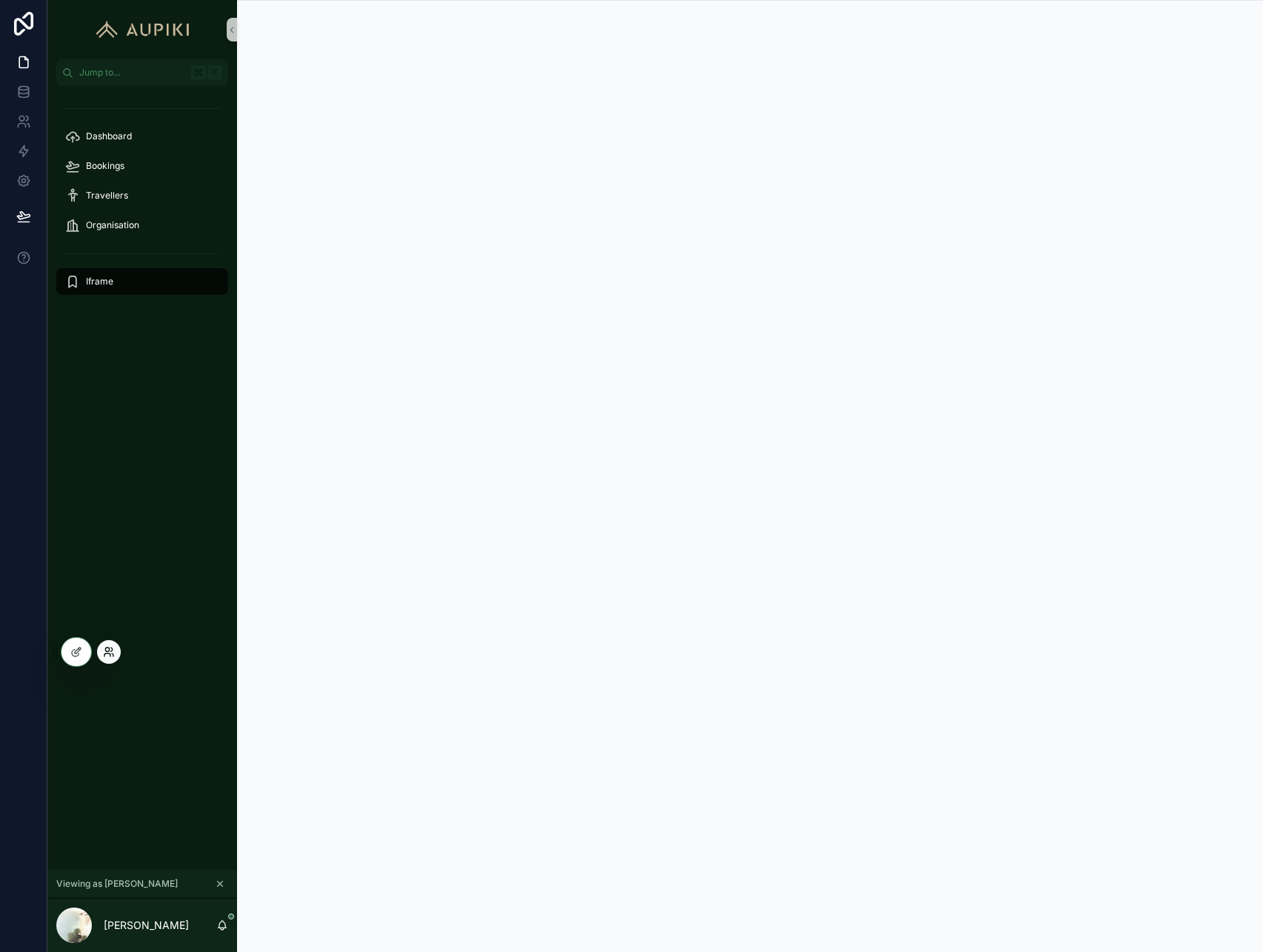
click at [109, 656] on icon at bounding box center [109, 652] width 12 height 12
click at [183, 679] on div "Dashboard Bookings Travellers Organisation Iframe" at bounding box center [142, 478] width 190 height 784
click at [72, 655] on icon at bounding box center [76, 652] width 12 height 12
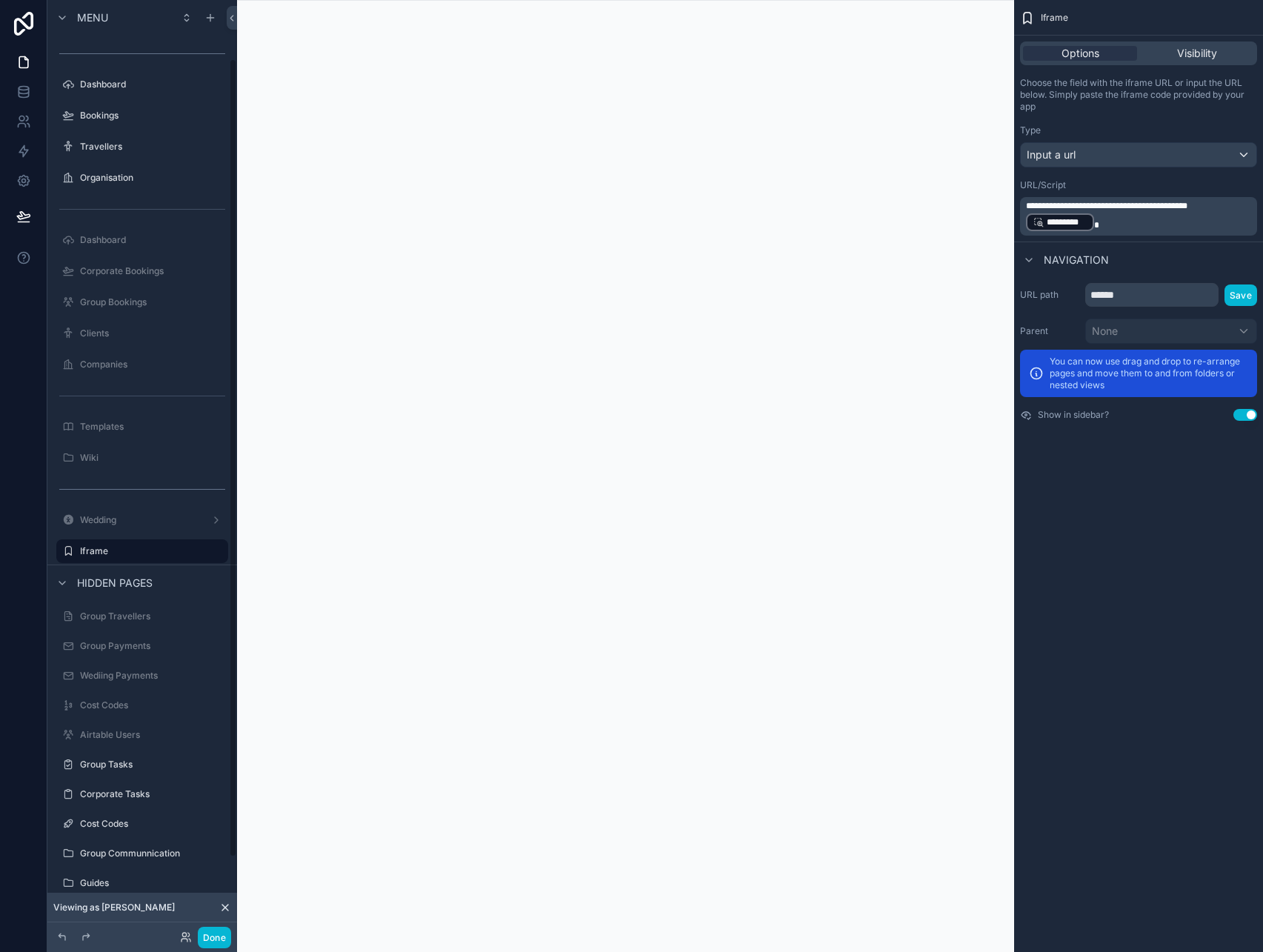
scroll to position [68, 0]
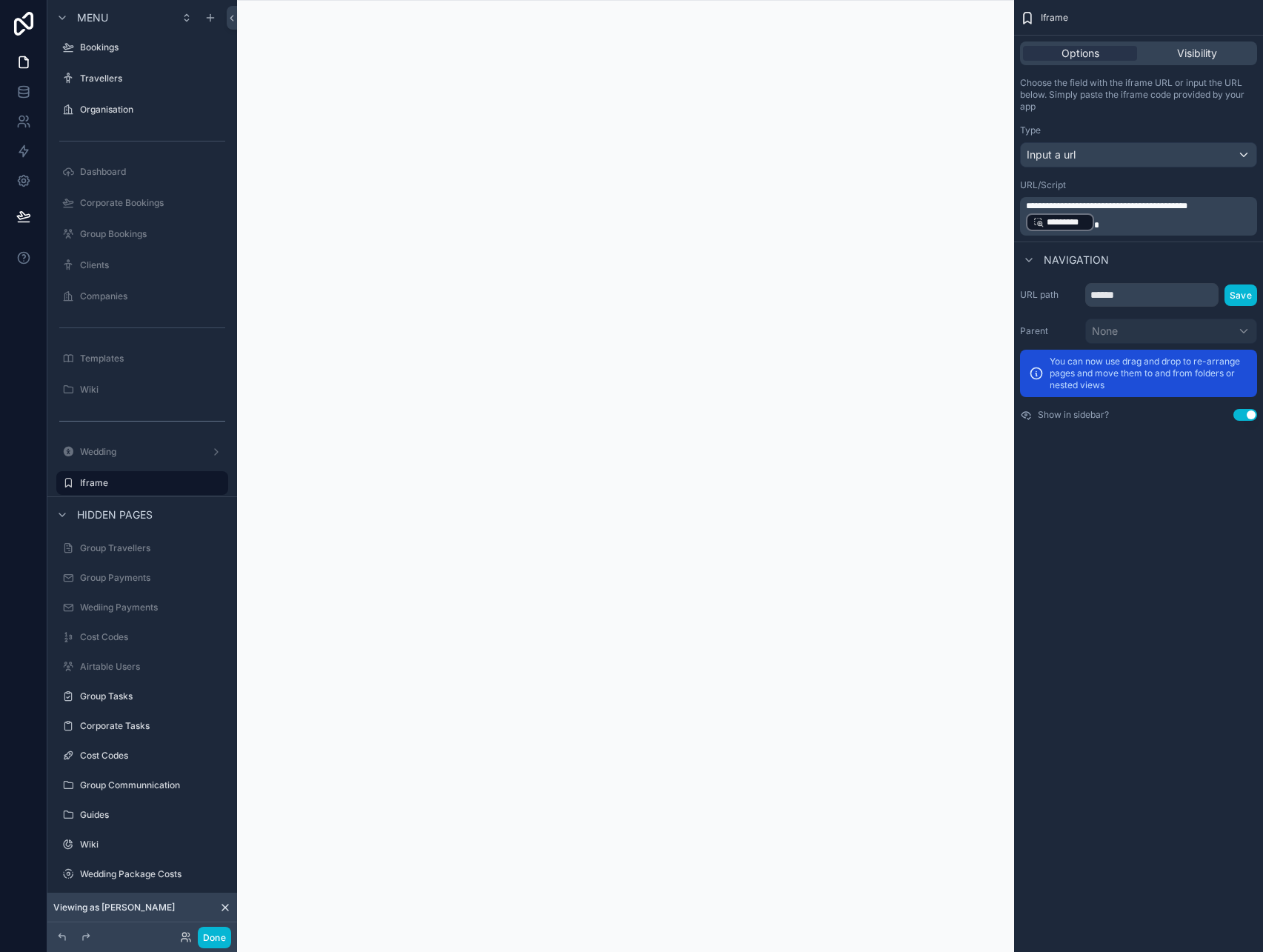
click at [585, 216] on div "scrollable content" at bounding box center [625, 476] width 777 height 952
click at [209, 944] on button "Done" at bounding box center [214, 938] width 33 height 21
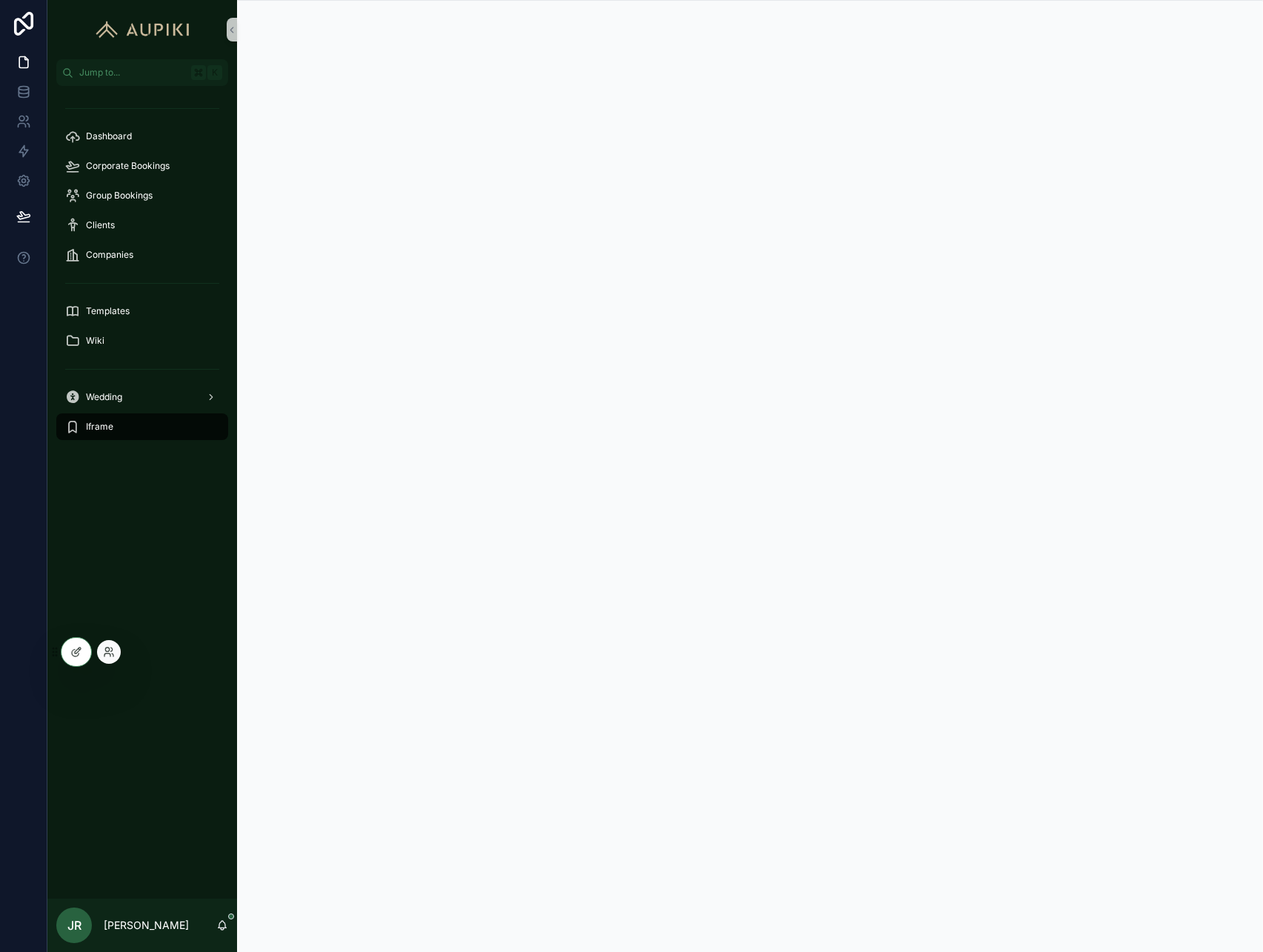
click at [118, 655] on div at bounding box center [108, 651] width 23 height 23
click at [111, 649] on icon at bounding box center [109, 652] width 12 height 12
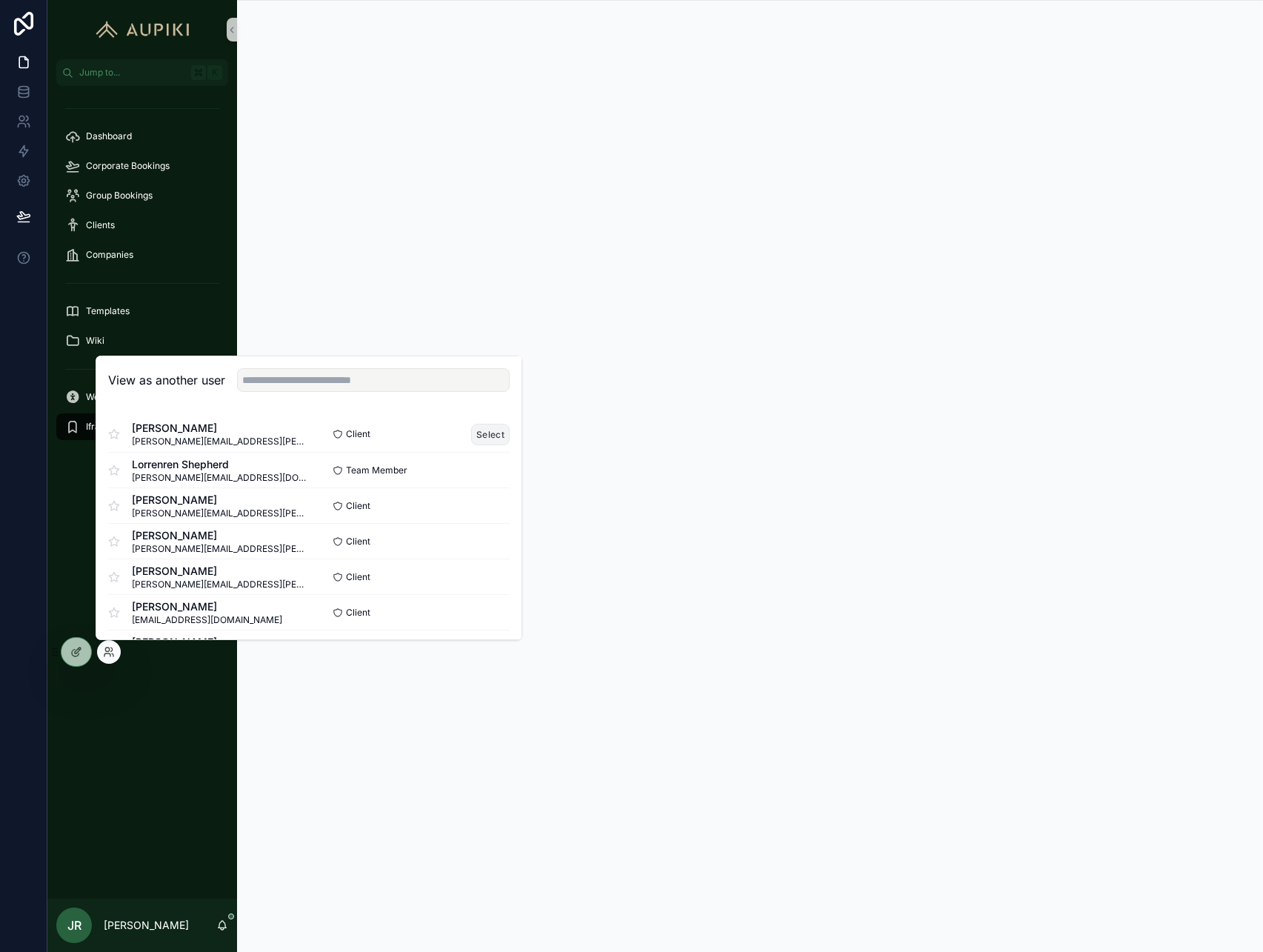
click at [482, 432] on button "Select" at bounding box center [490, 435] width 39 height 21
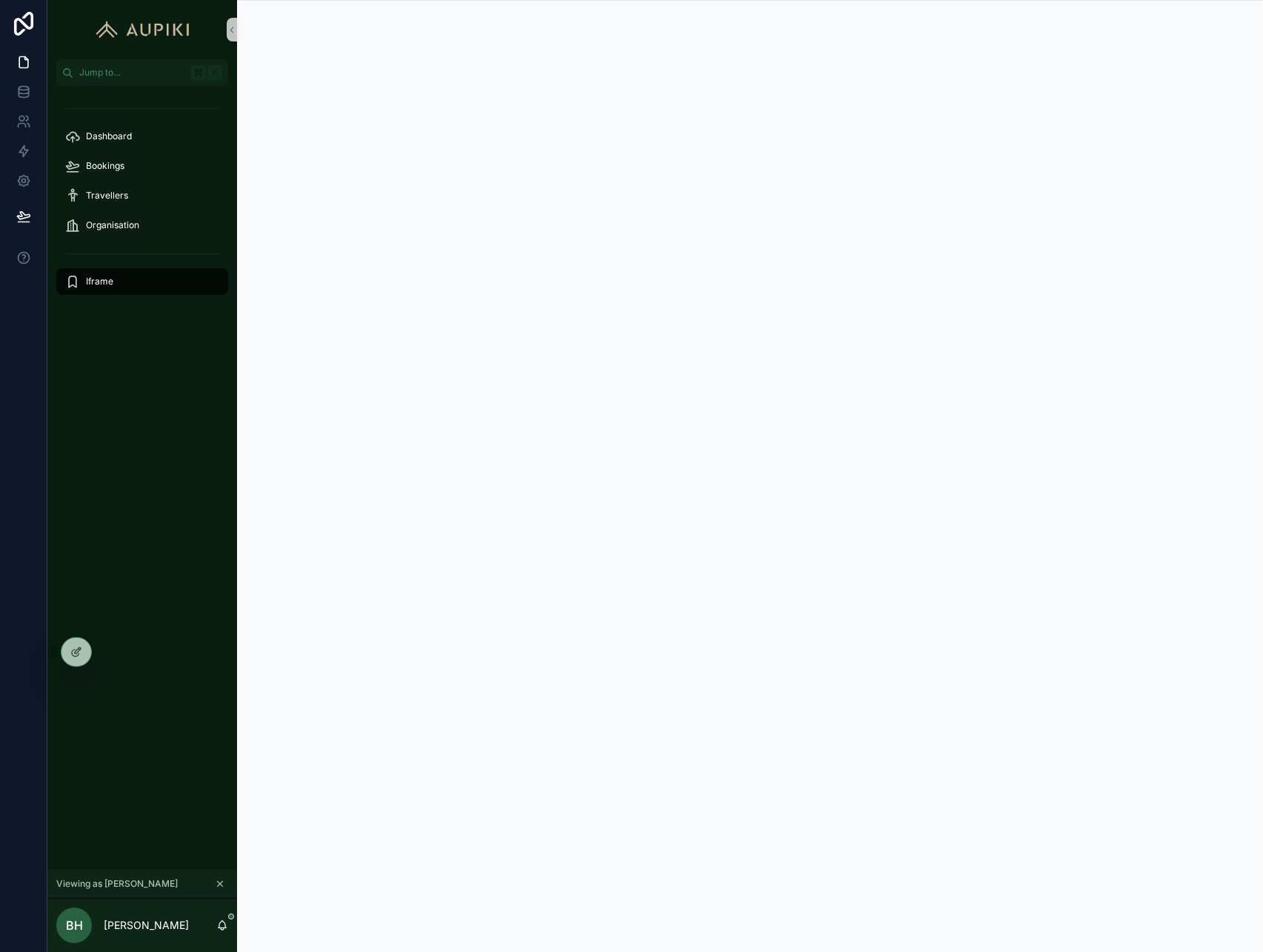
click at [155, 765] on div "Dashboard Bookings Travellers Organisation Iframe" at bounding box center [142, 478] width 190 height 784
click at [116, 656] on div at bounding box center [108, 651] width 23 height 23
click at [104, 651] on icon at bounding box center [109, 652] width 12 height 12
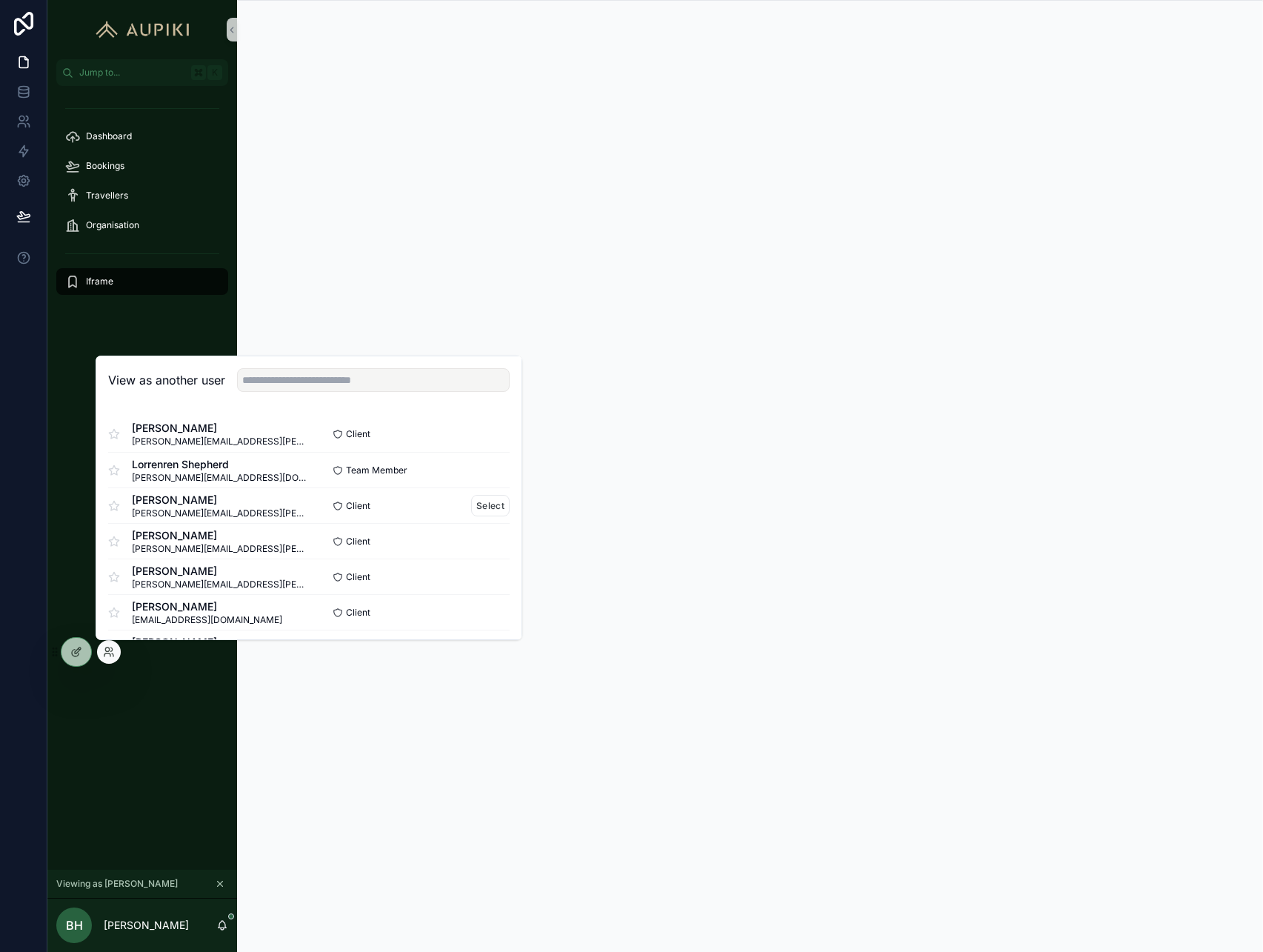
scroll to position [20, 0]
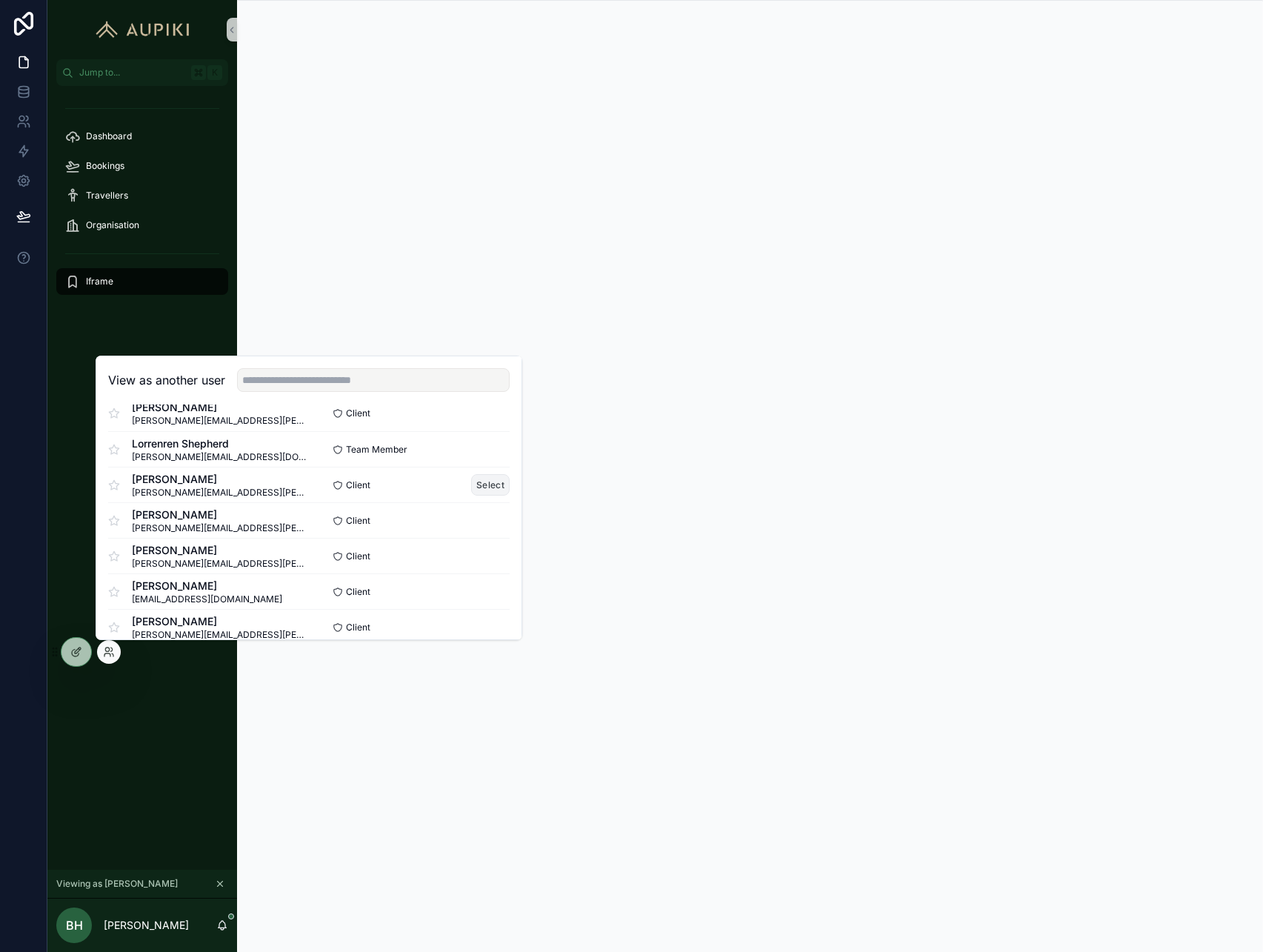
click at [493, 482] on button "Select" at bounding box center [490, 485] width 39 height 21
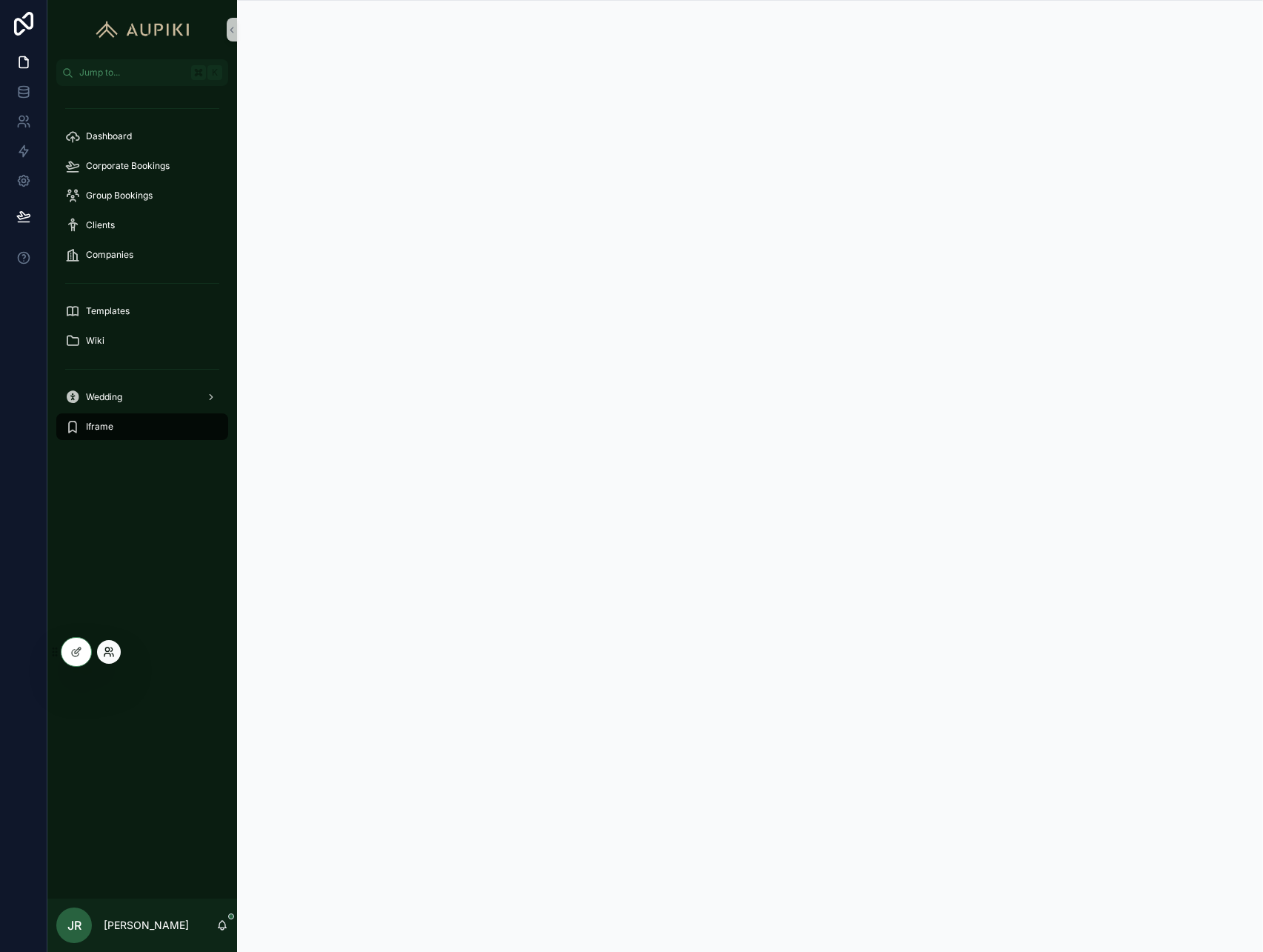
click at [112, 653] on icon at bounding box center [109, 652] width 12 height 12
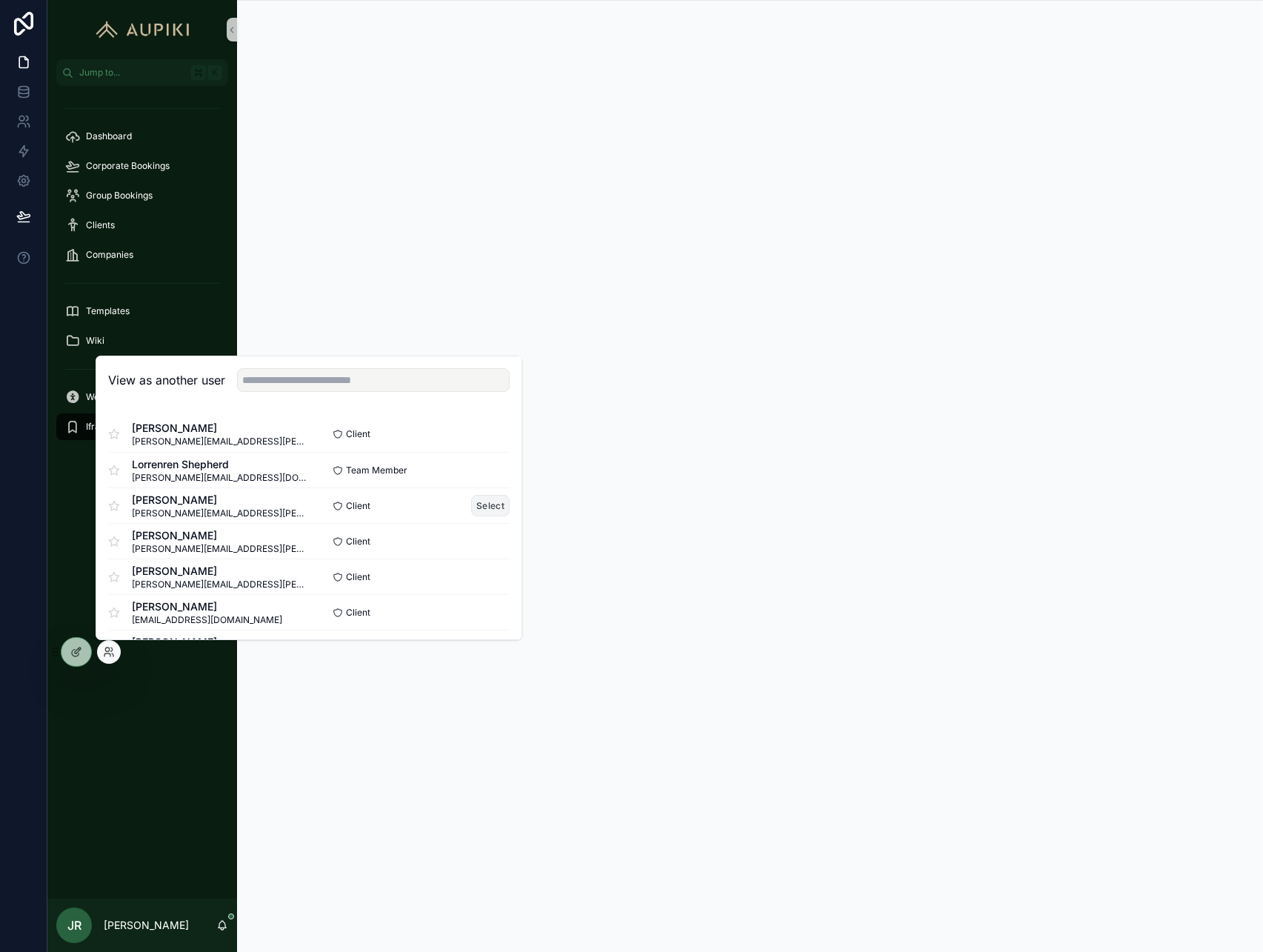
click at [494, 501] on button "Select" at bounding box center [490, 506] width 39 height 21
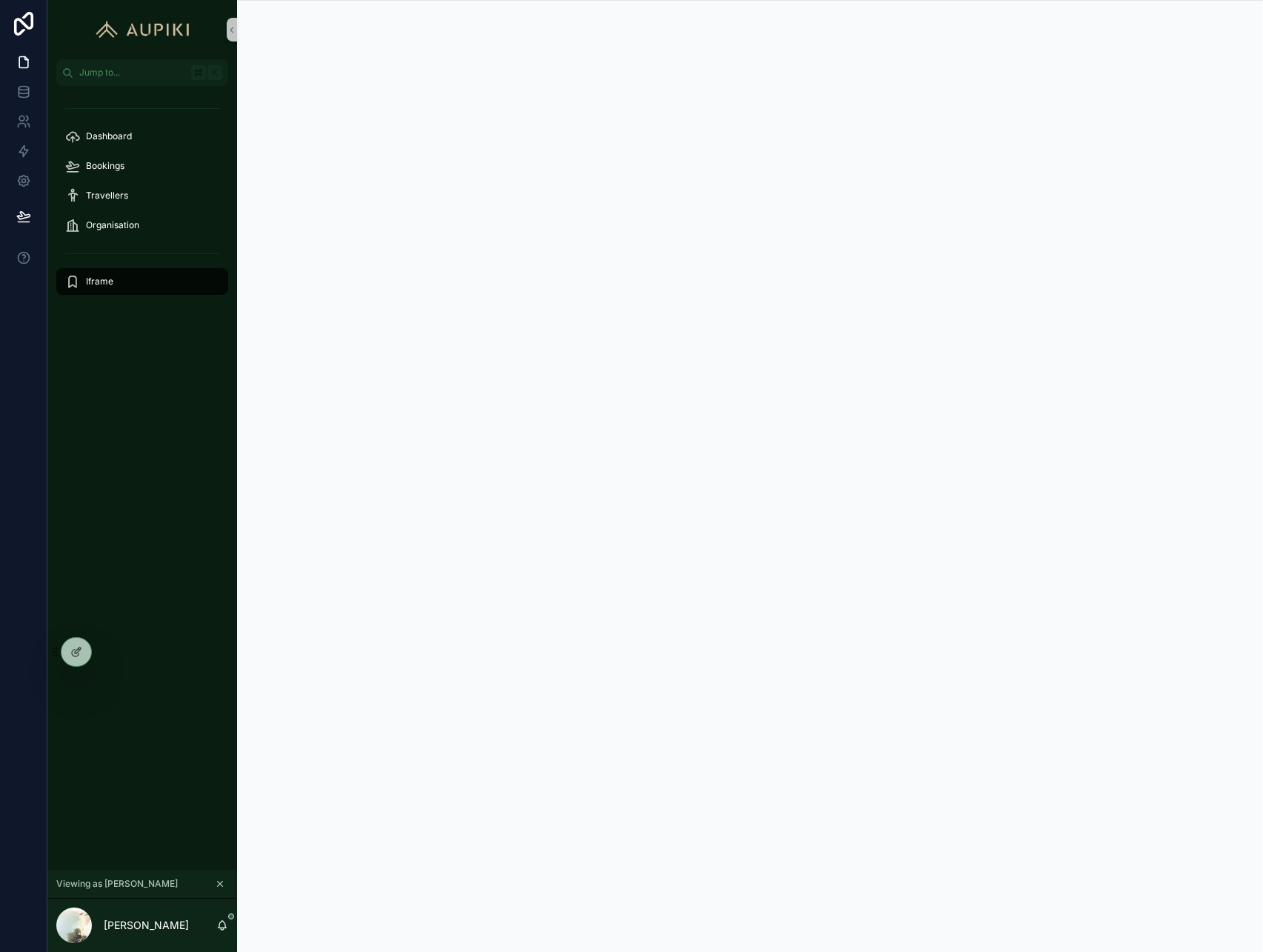
click at [137, 648] on div "Dashboard Bookings Travellers Organisation Iframe" at bounding box center [142, 478] width 190 height 784
click at [109, 652] on icon at bounding box center [109, 652] width 12 height 12
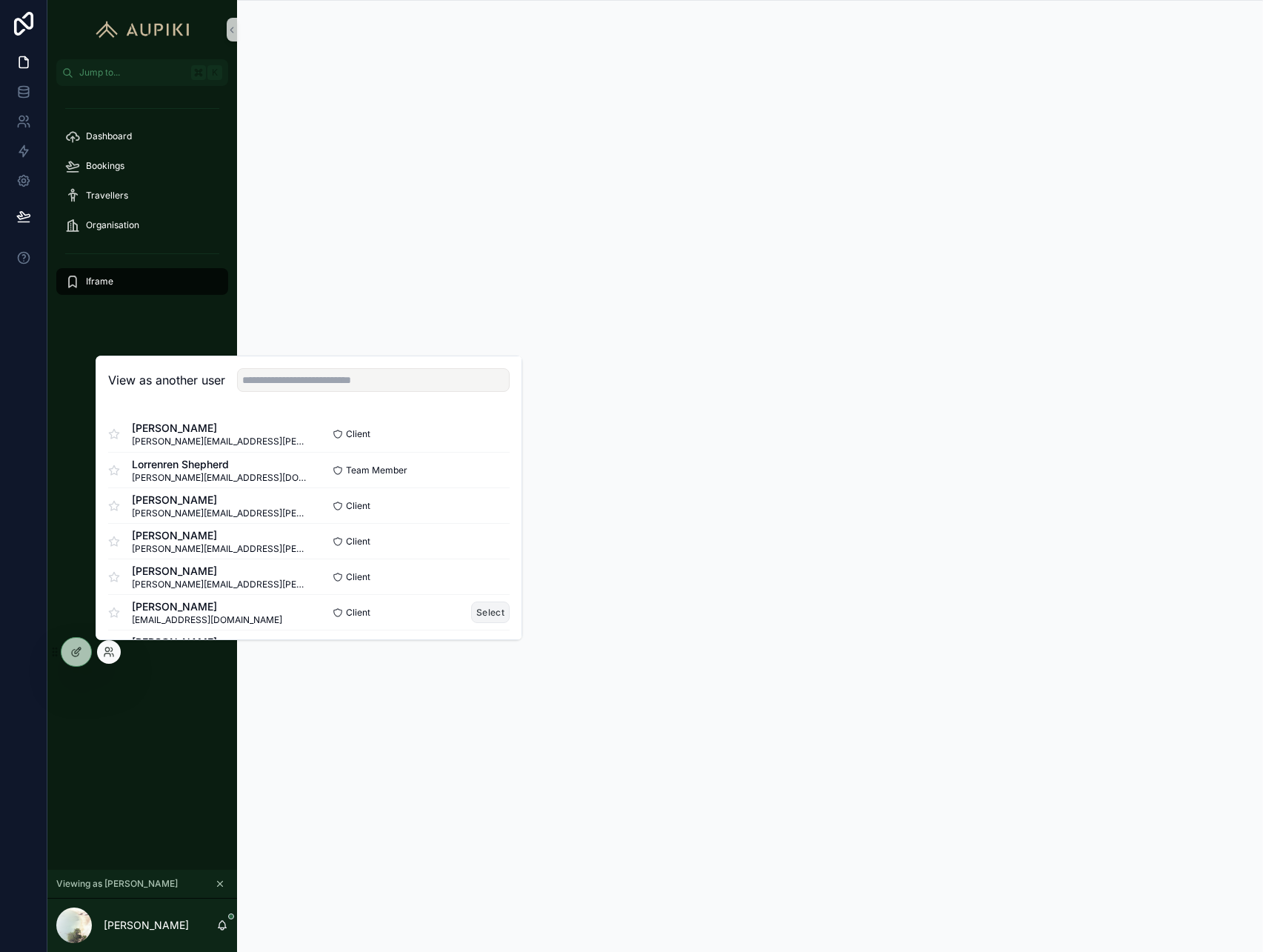
click at [496, 613] on button "Select" at bounding box center [490, 613] width 39 height 21
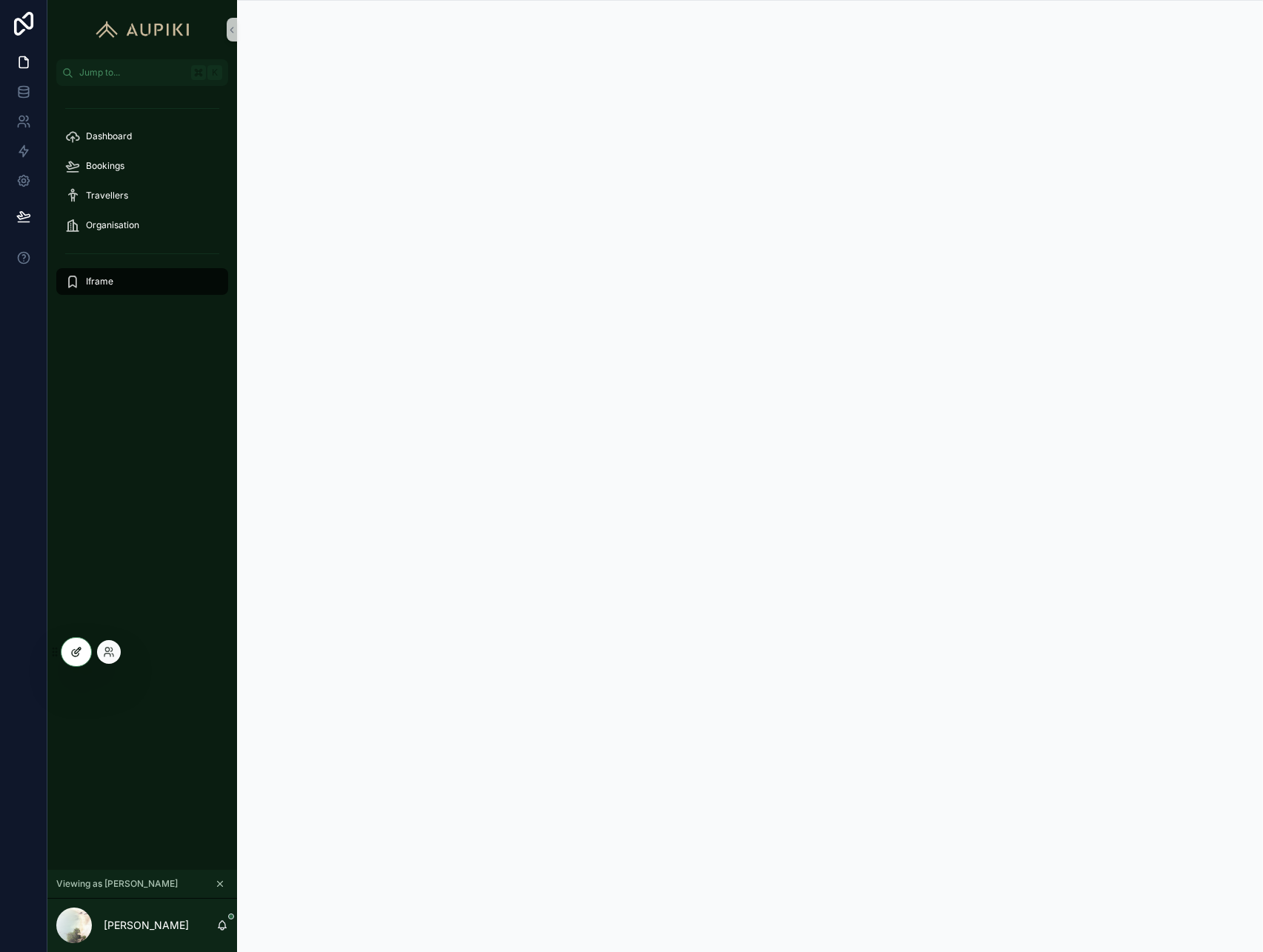
click at [79, 661] on div at bounding box center [76, 652] width 30 height 28
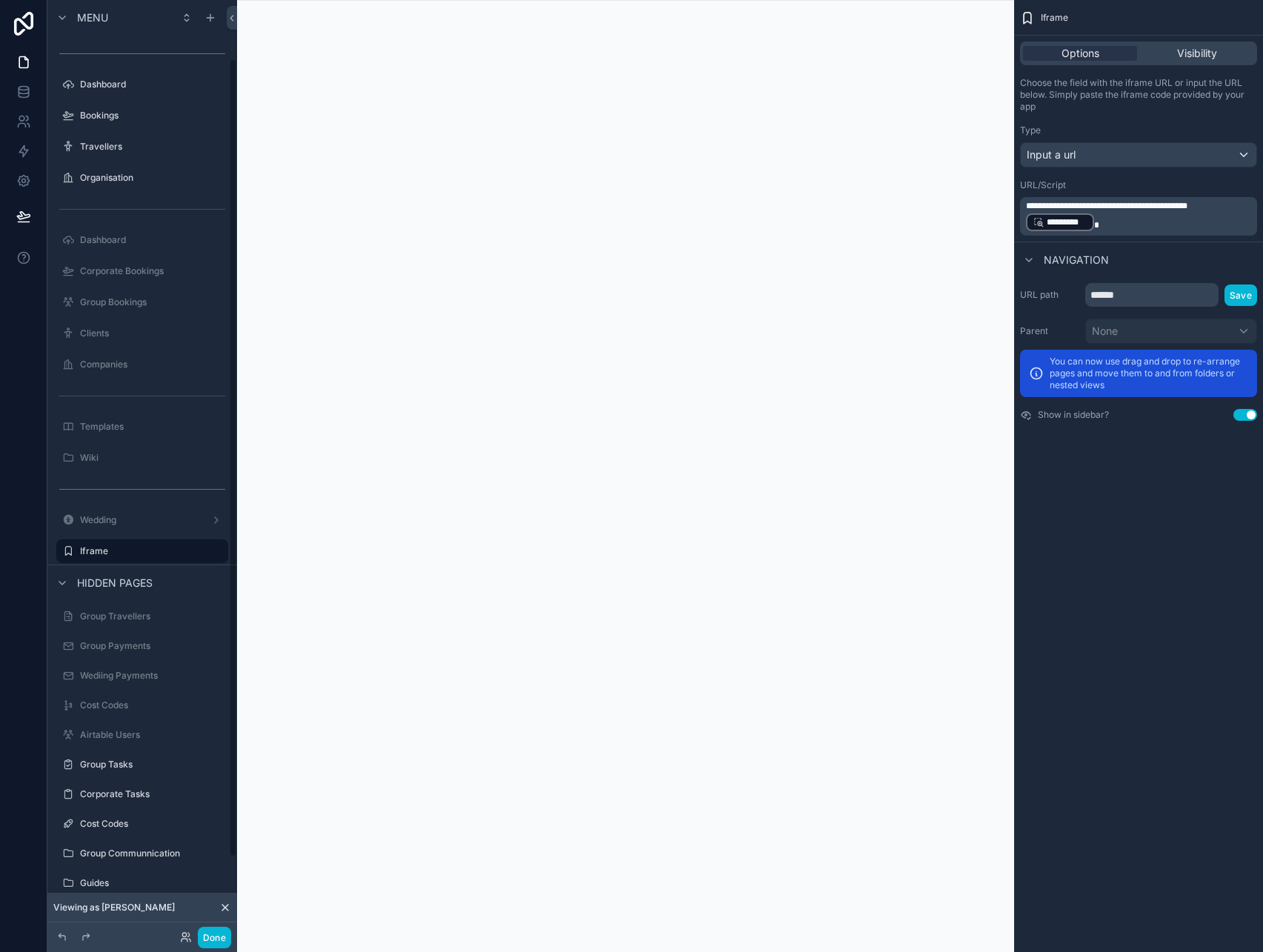
scroll to position [68, 0]
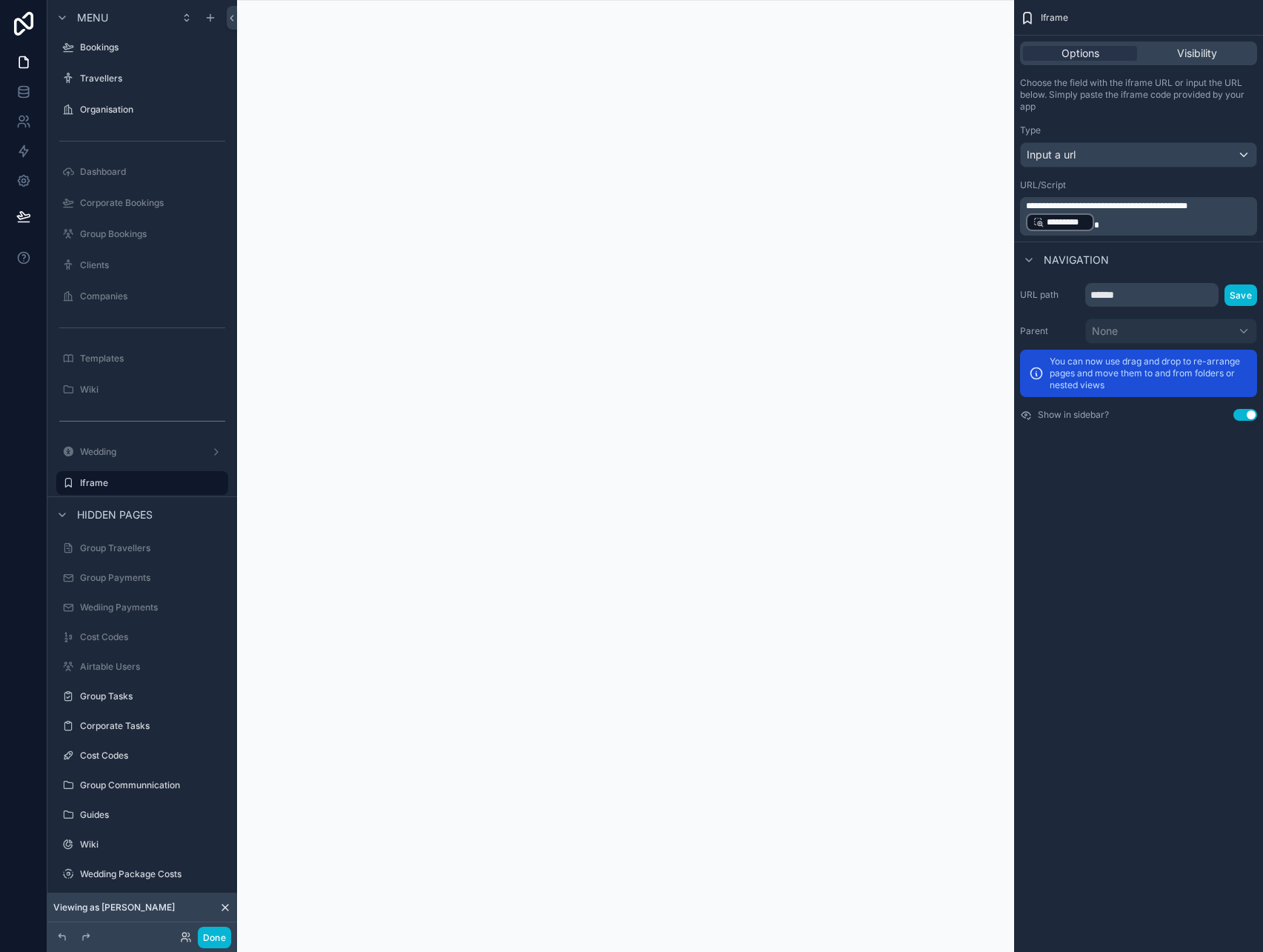
click at [687, 218] on div "scrollable content" at bounding box center [625, 476] width 777 height 952
click at [1191, 56] on span "Visibility" at bounding box center [1197, 54] width 40 height 15
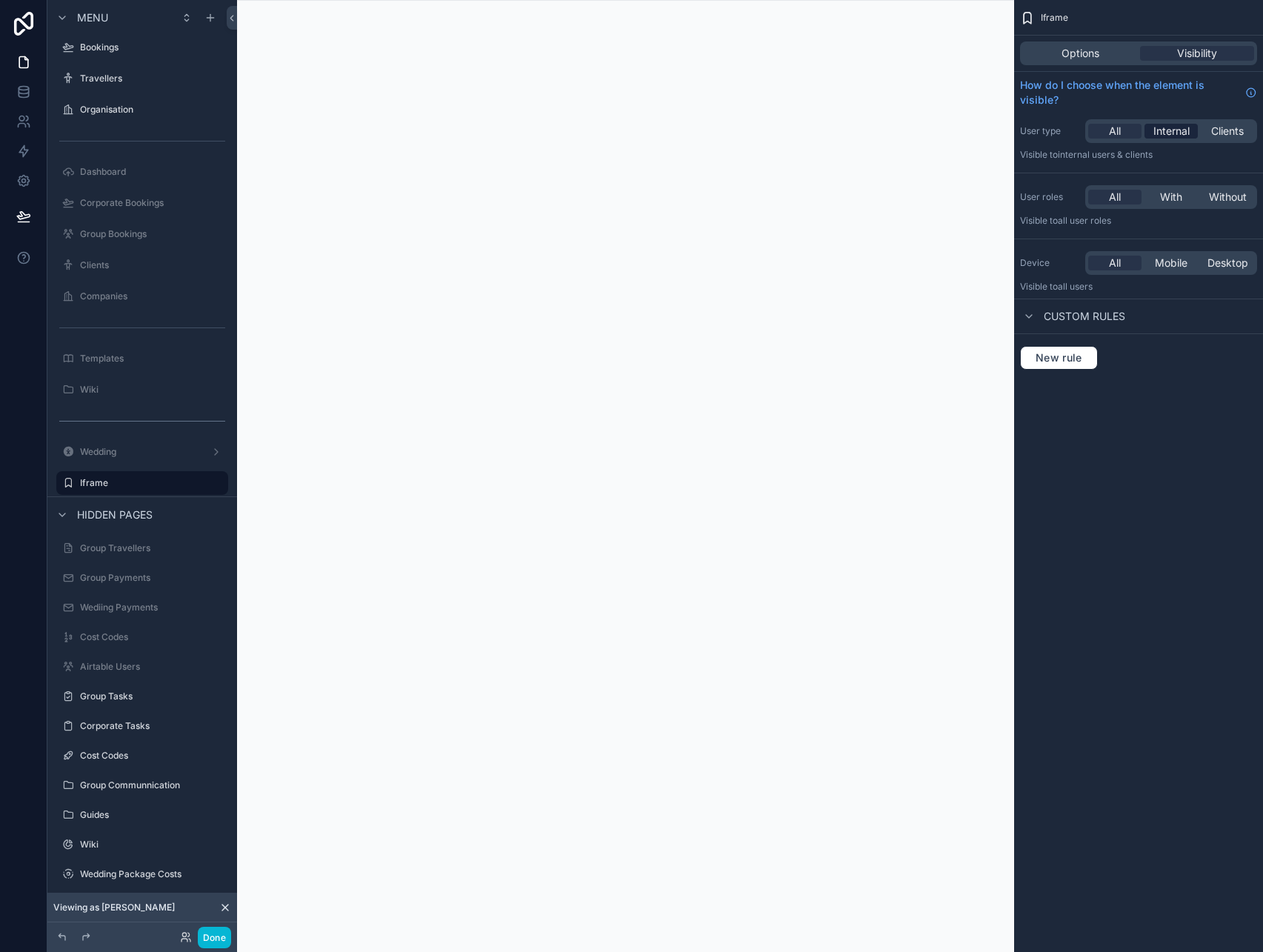
click at [1186, 125] on span "Internal" at bounding box center [1172, 131] width 36 height 15
click at [219, 935] on button "Done" at bounding box center [214, 938] width 33 height 21
